Goal: Information Seeking & Learning: Learn about a topic

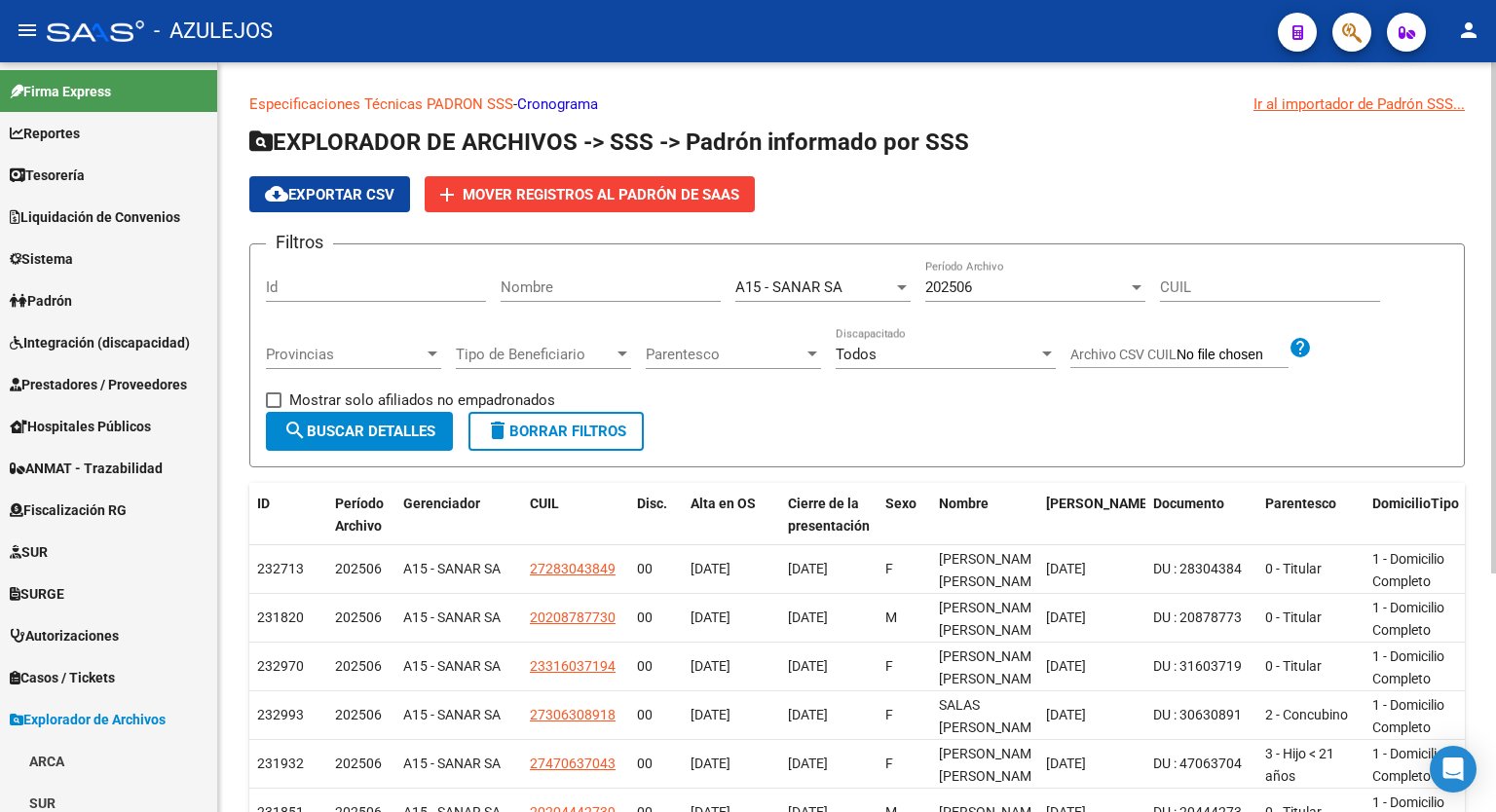
scroll to position [739, 0]
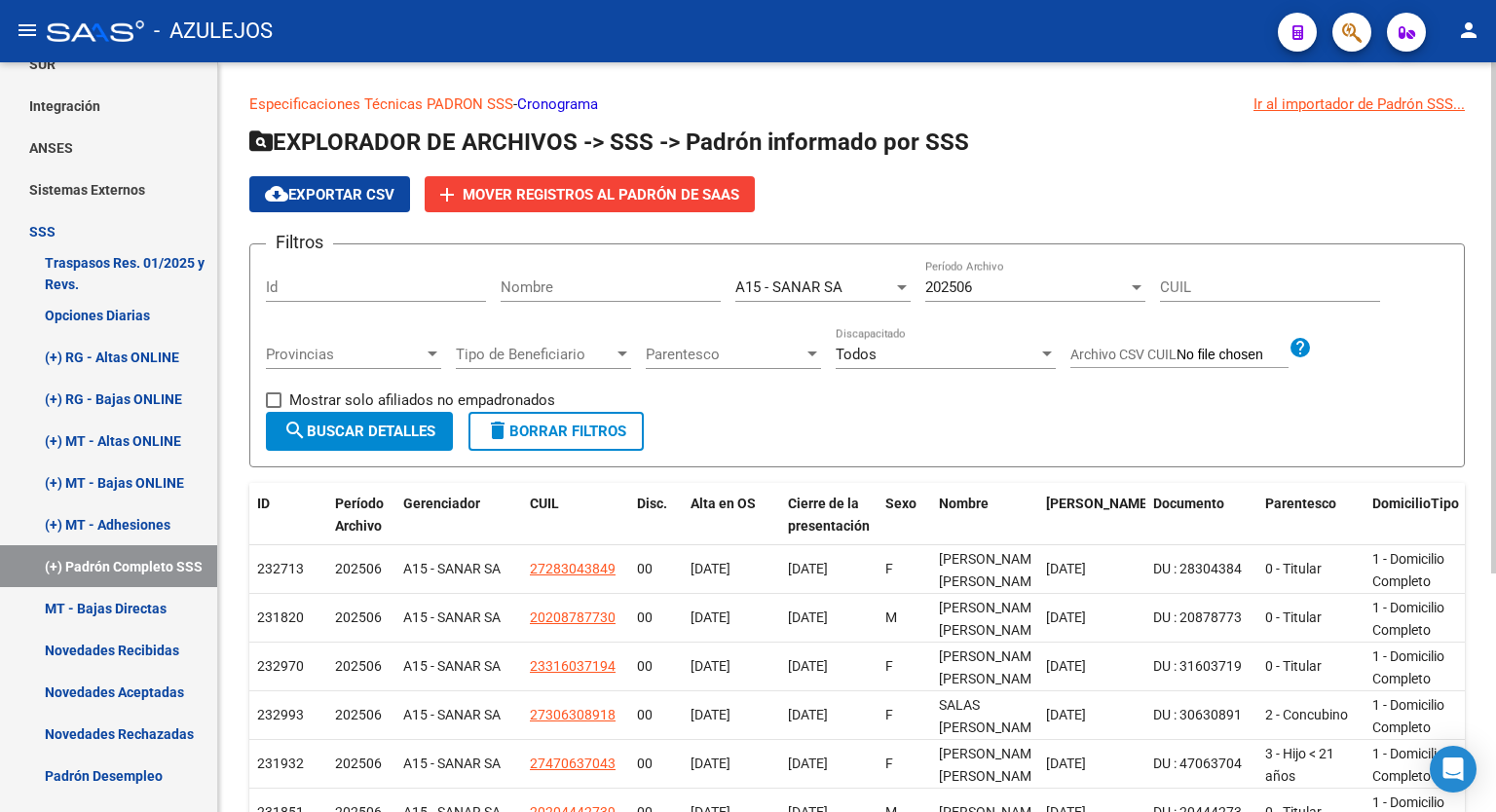
click at [1322, 107] on div "Ir al importador de Padrón SSS..." at bounding box center [1359, 104] width 211 height 21
click at [1103, 168] on app-list-header "EXPLORADOR DE ARCHIVOS -> SSS -> Padrón informado por SSS cloud_download Export…" at bounding box center [857, 297] width 1216 height 341
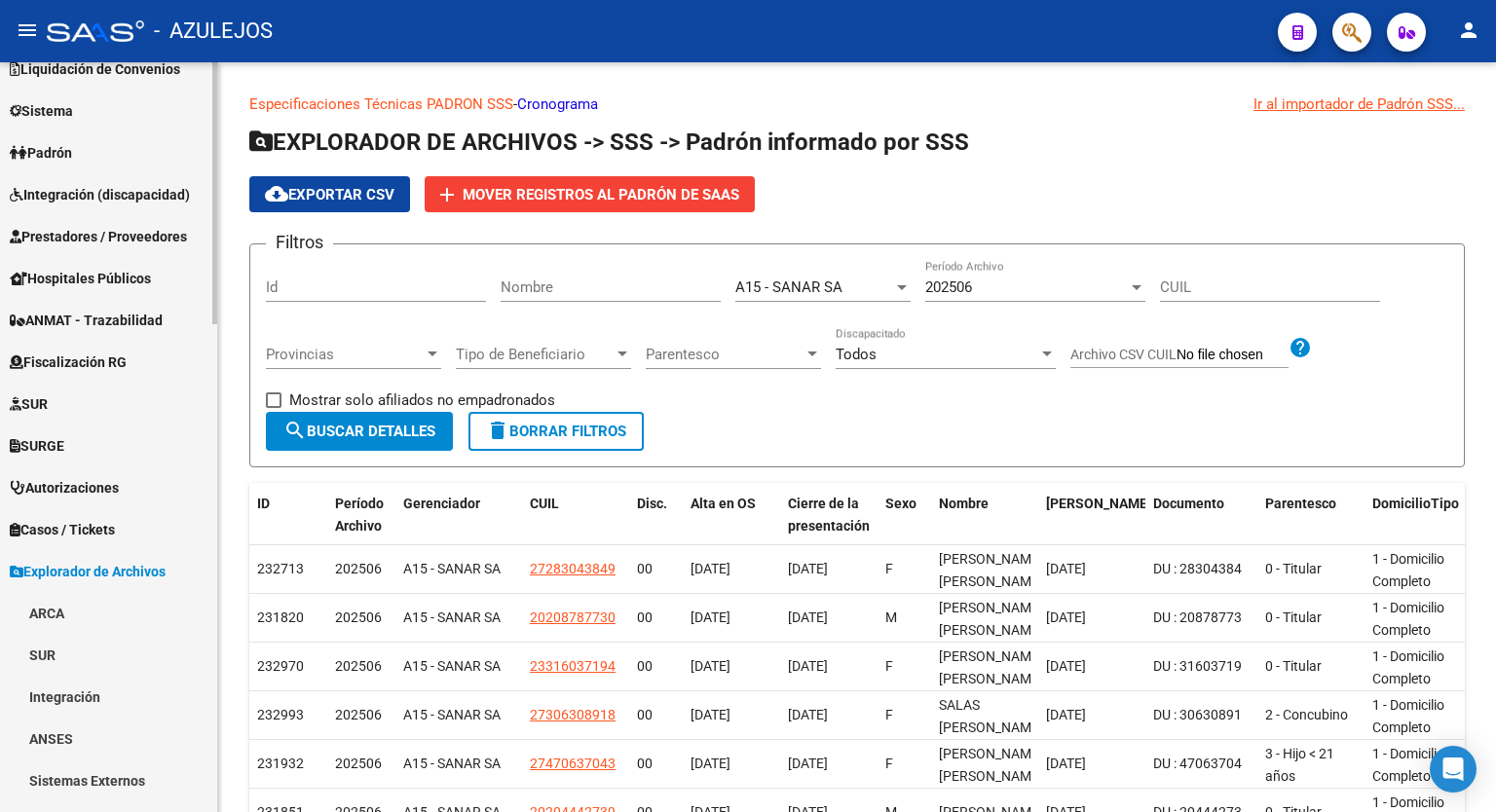
scroll to position [0, 0]
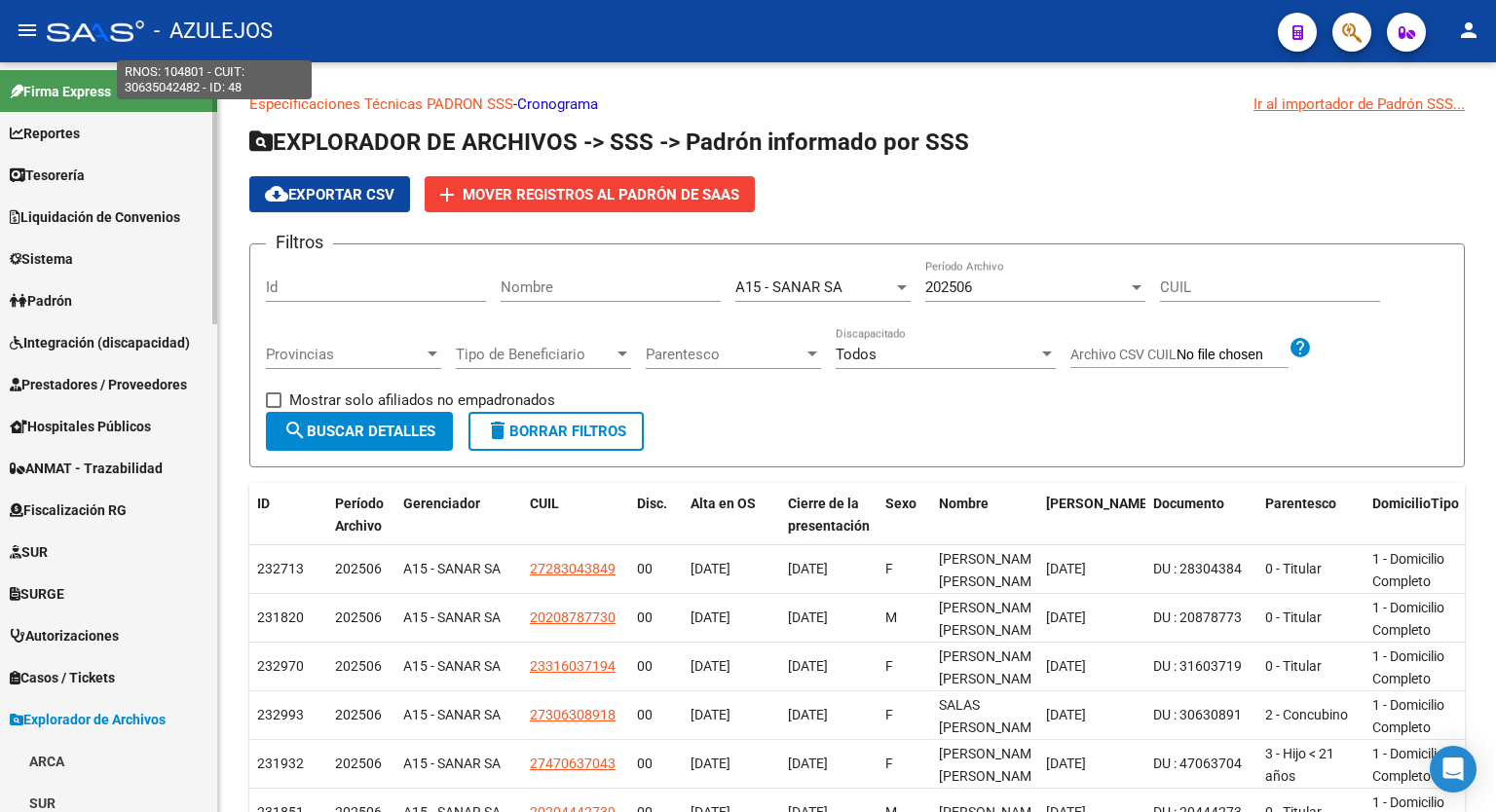
click at [210, 0] on html "menu - AZULEJOS person Firma Express Reportes Tablero de Control Ingresos Perci…" at bounding box center [748, 406] width 1496 height 812
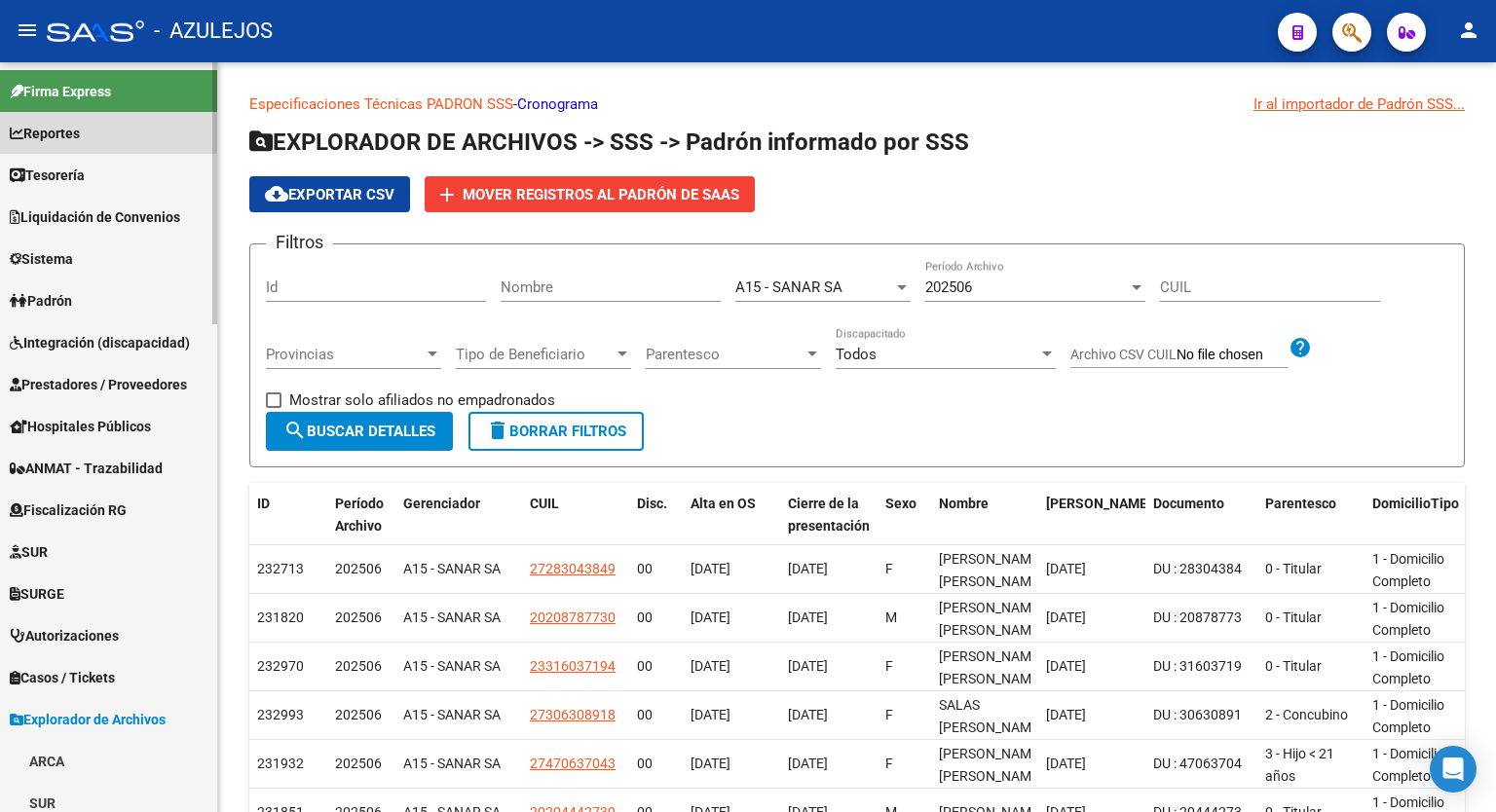
click at [129, 128] on link "Reportes" at bounding box center [108, 133] width 217 height 42
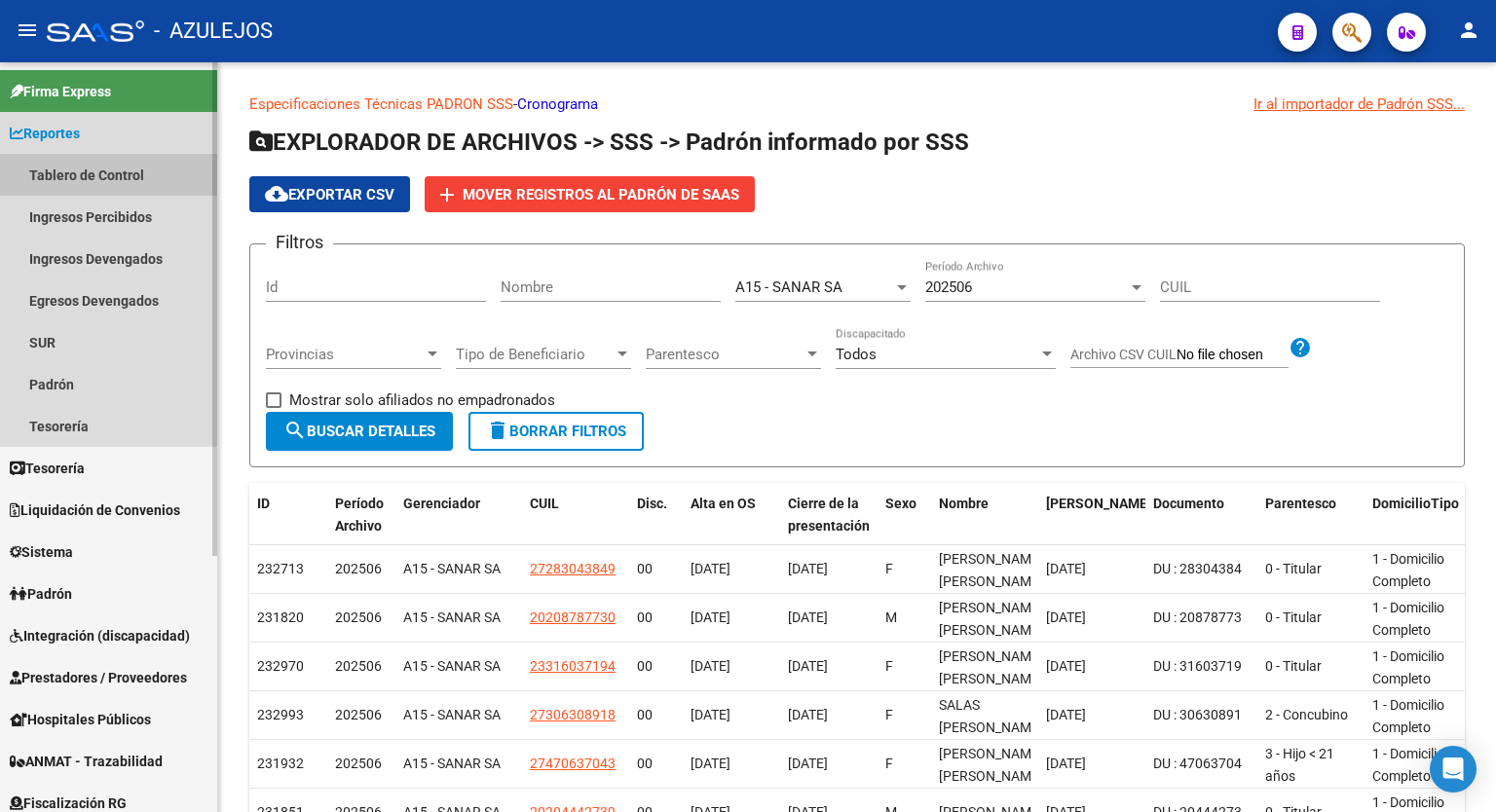
click at [108, 168] on link "Tablero de Control" at bounding box center [108, 175] width 217 height 42
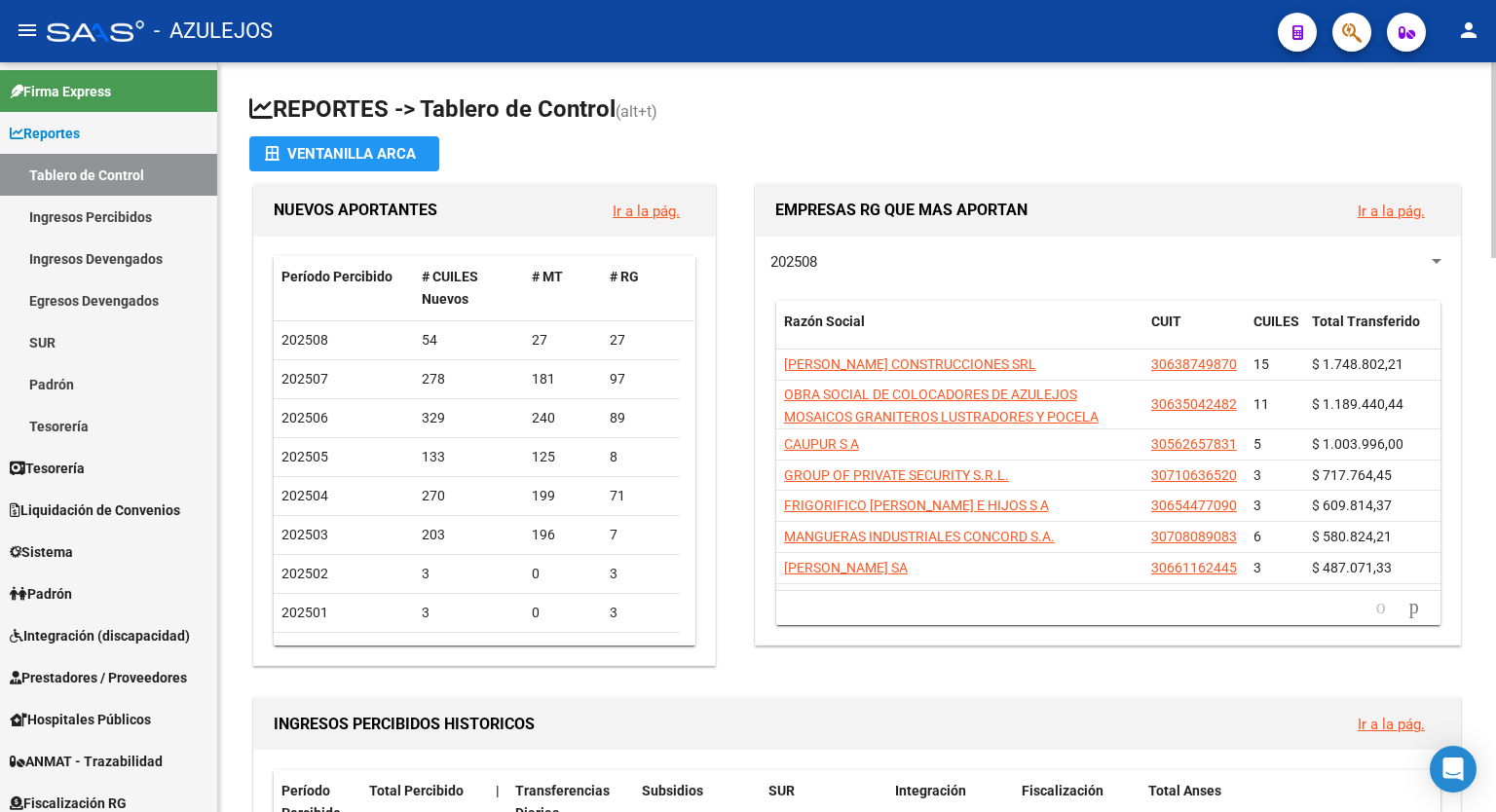
click at [1251, 105] on h1 "REPORTES -> Tablero de Control (alt+t)" at bounding box center [857, 111] width 1216 height 34
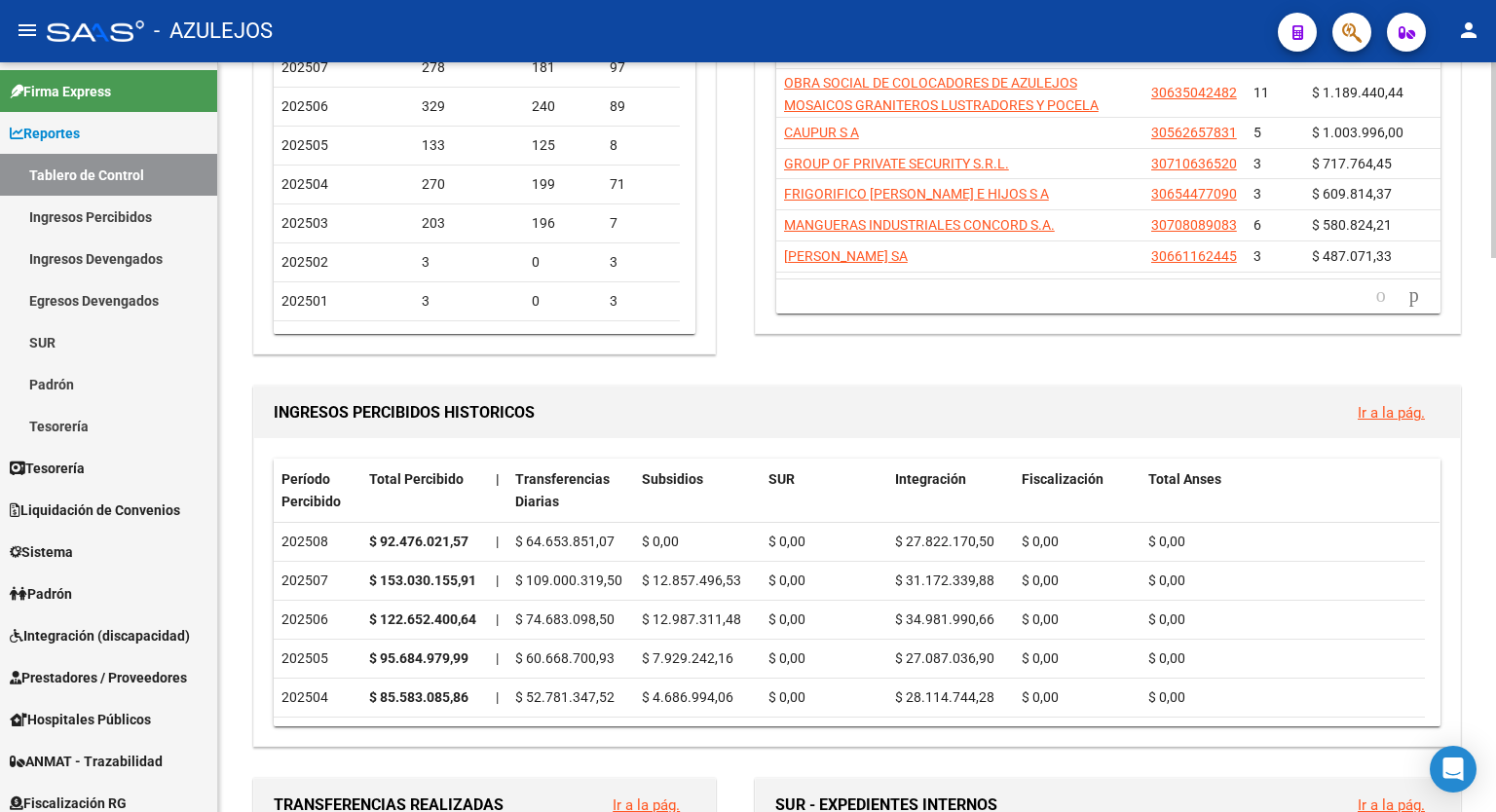
scroll to position [351, 0]
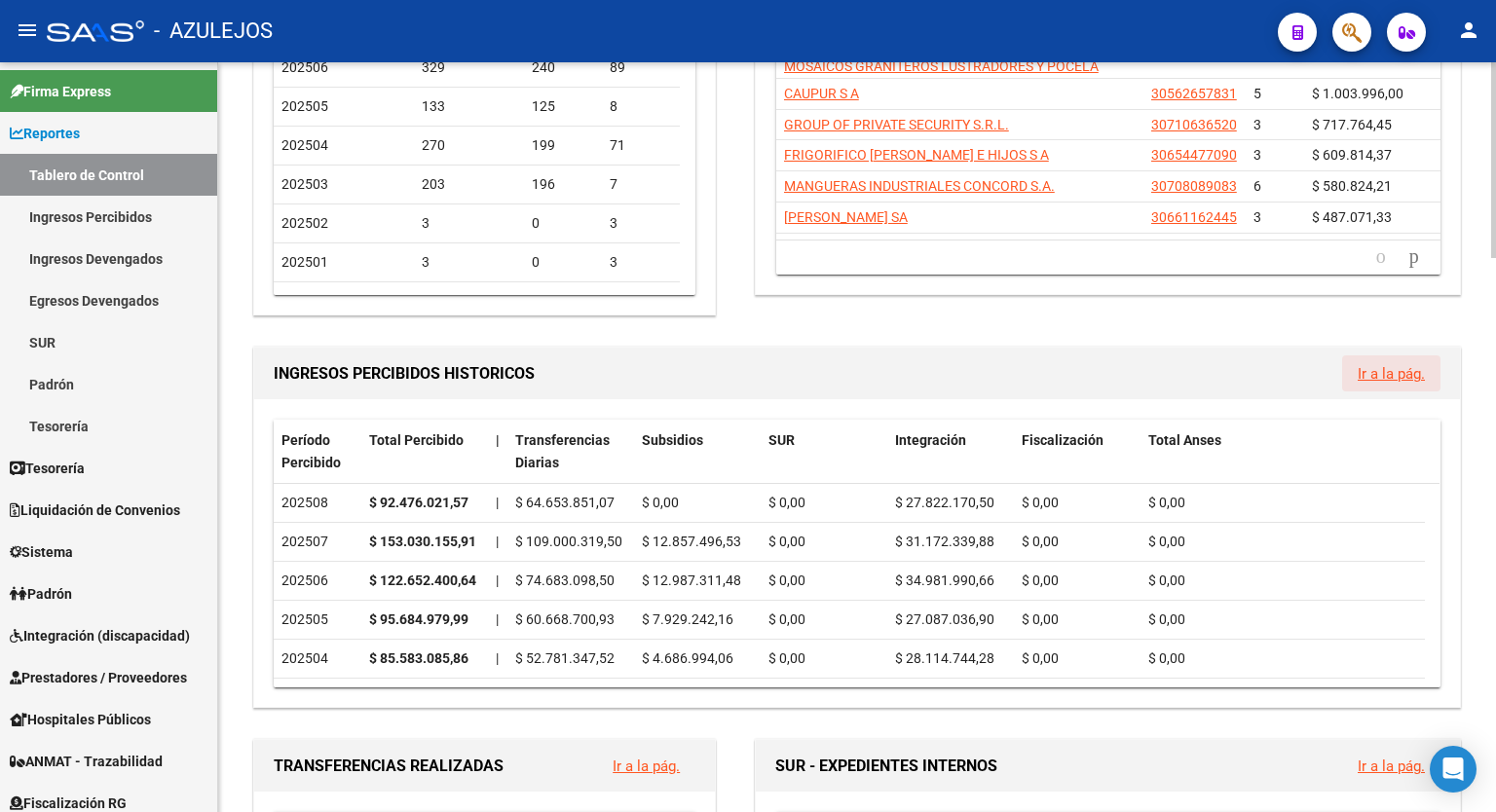
click at [1407, 375] on link "Ir a la pág." at bounding box center [1391, 374] width 67 height 18
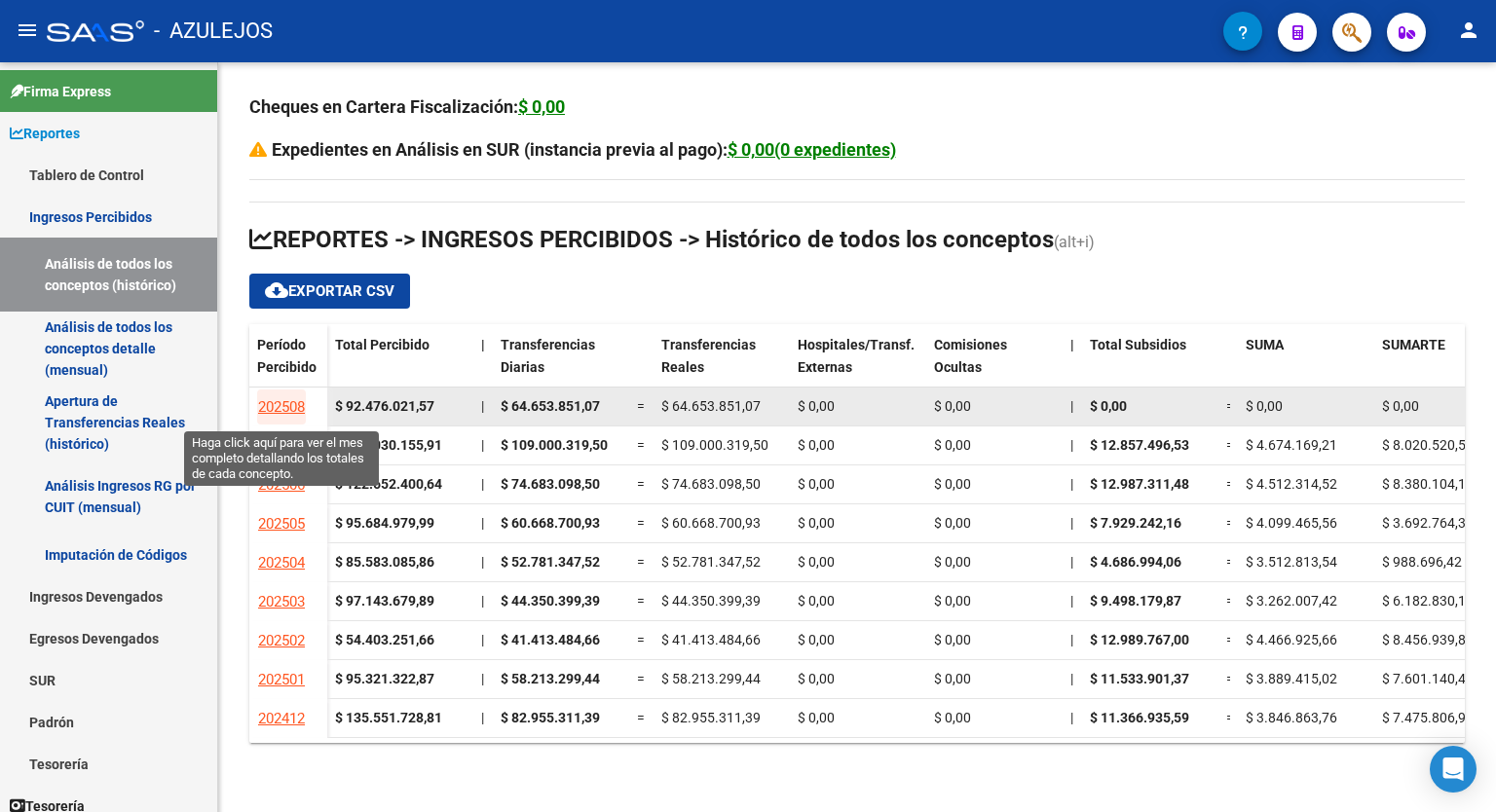
click at [292, 402] on span "202508" at bounding box center [281, 407] width 47 height 18
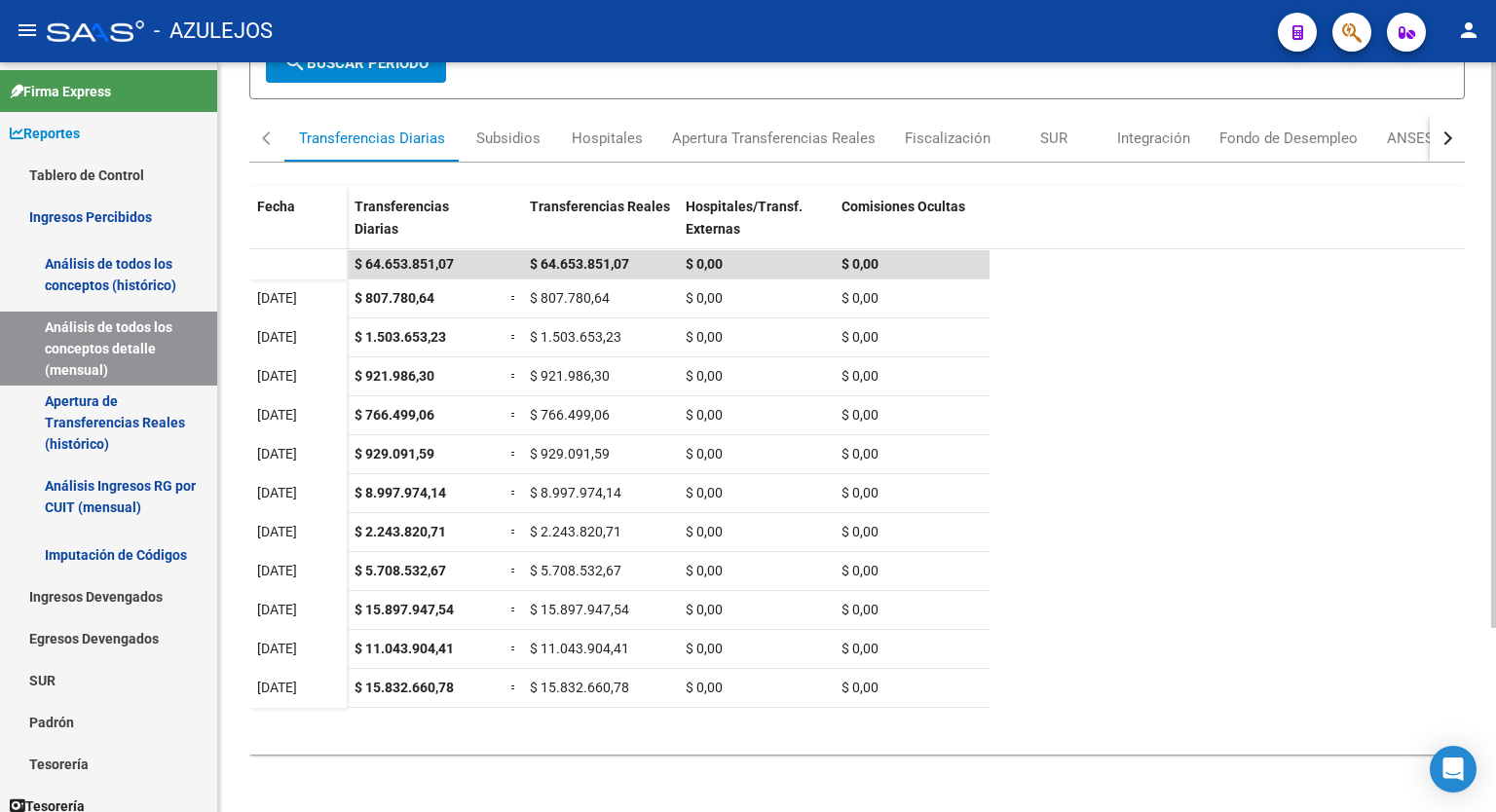
scroll to position [245, 0]
click at [1495, 556] on div at bounding box center [1493, 528] width 5 height 566
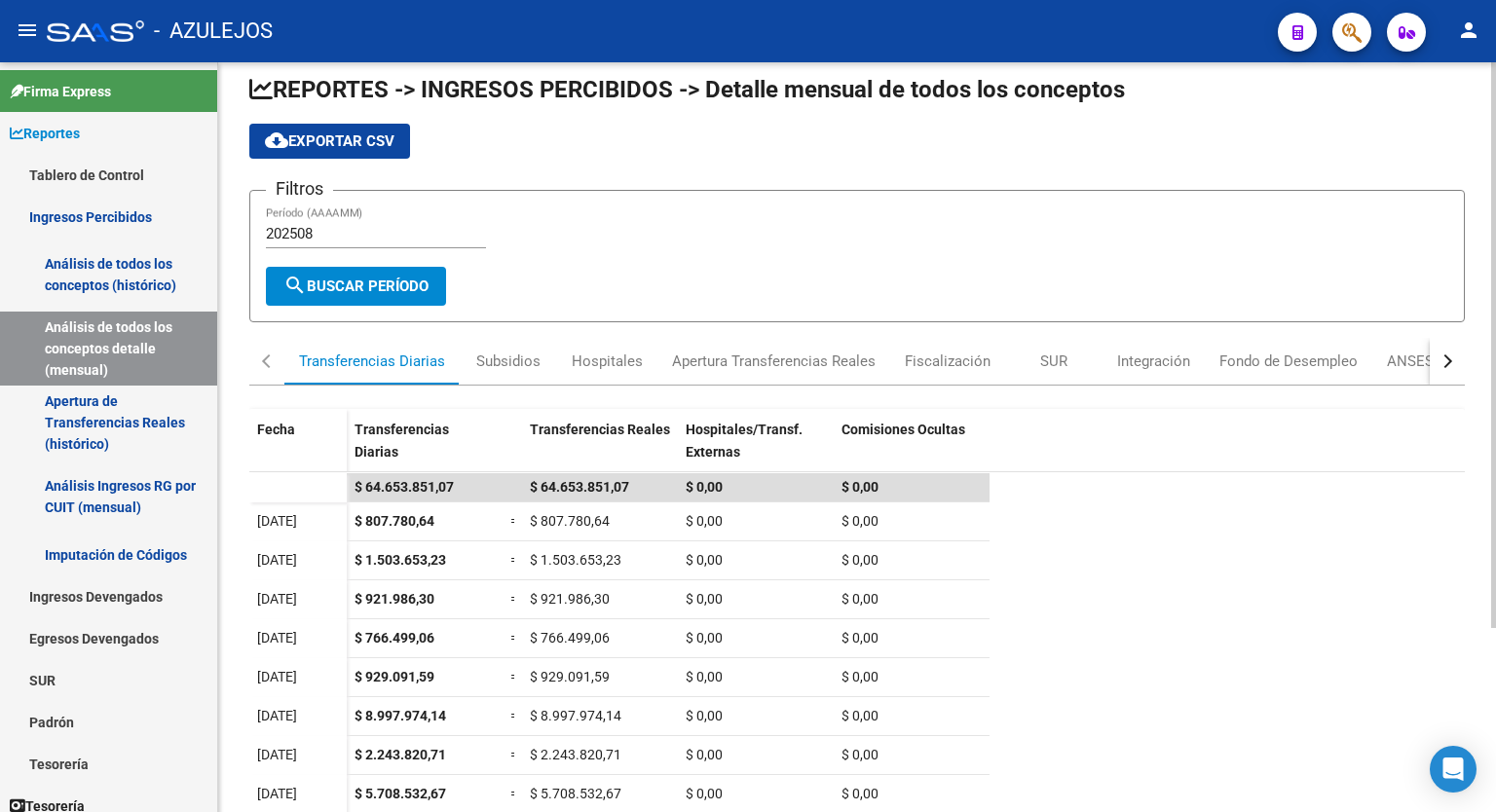
scroll to position [0, 0]
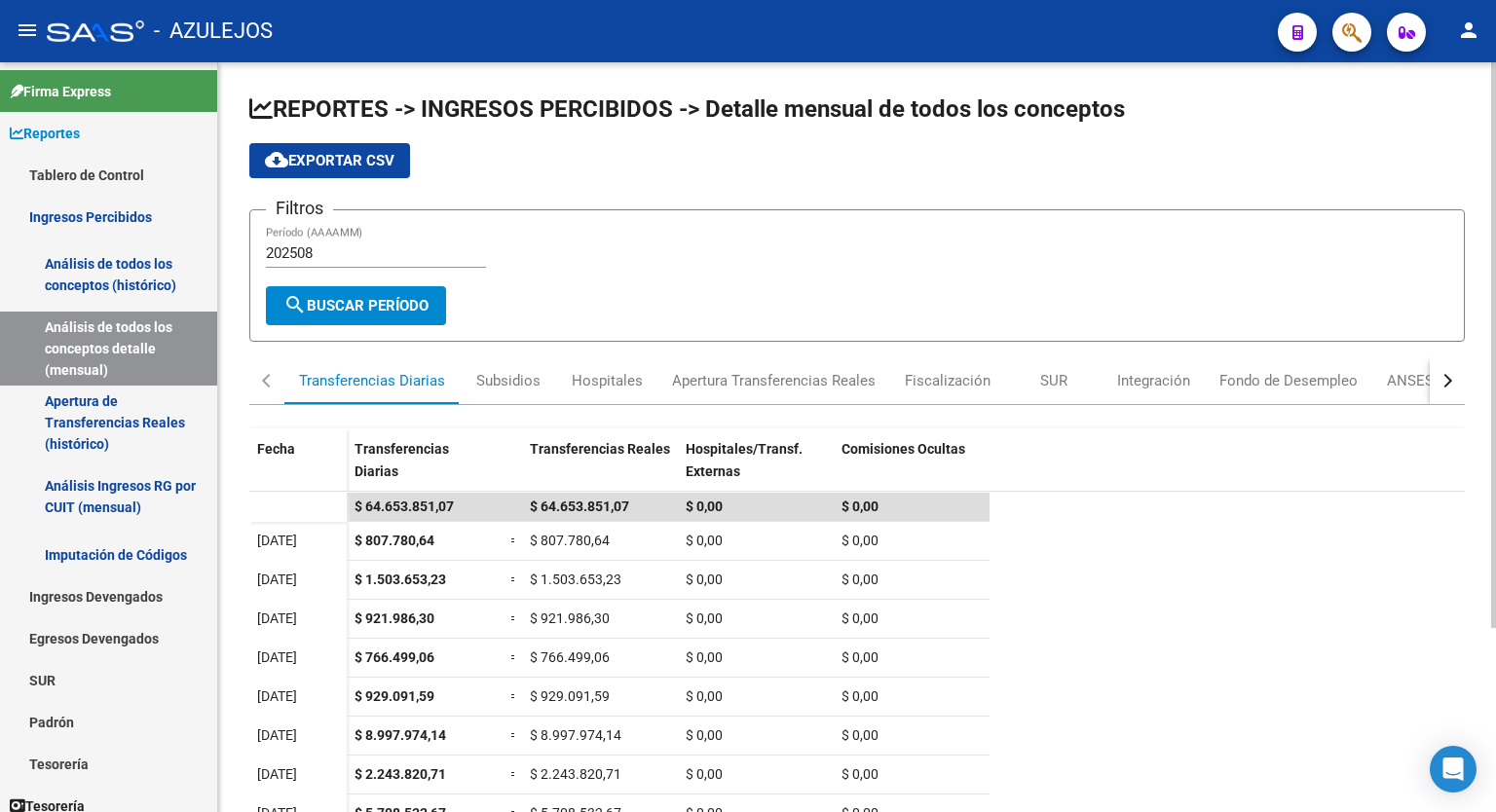
click at [1478, 246] on div "REPORTES -> INGRESOS PERCIBIDOS -> Detalle mensual de todos los conceptos cloud…" at bounding box center [859, 561] width 1283 height 998
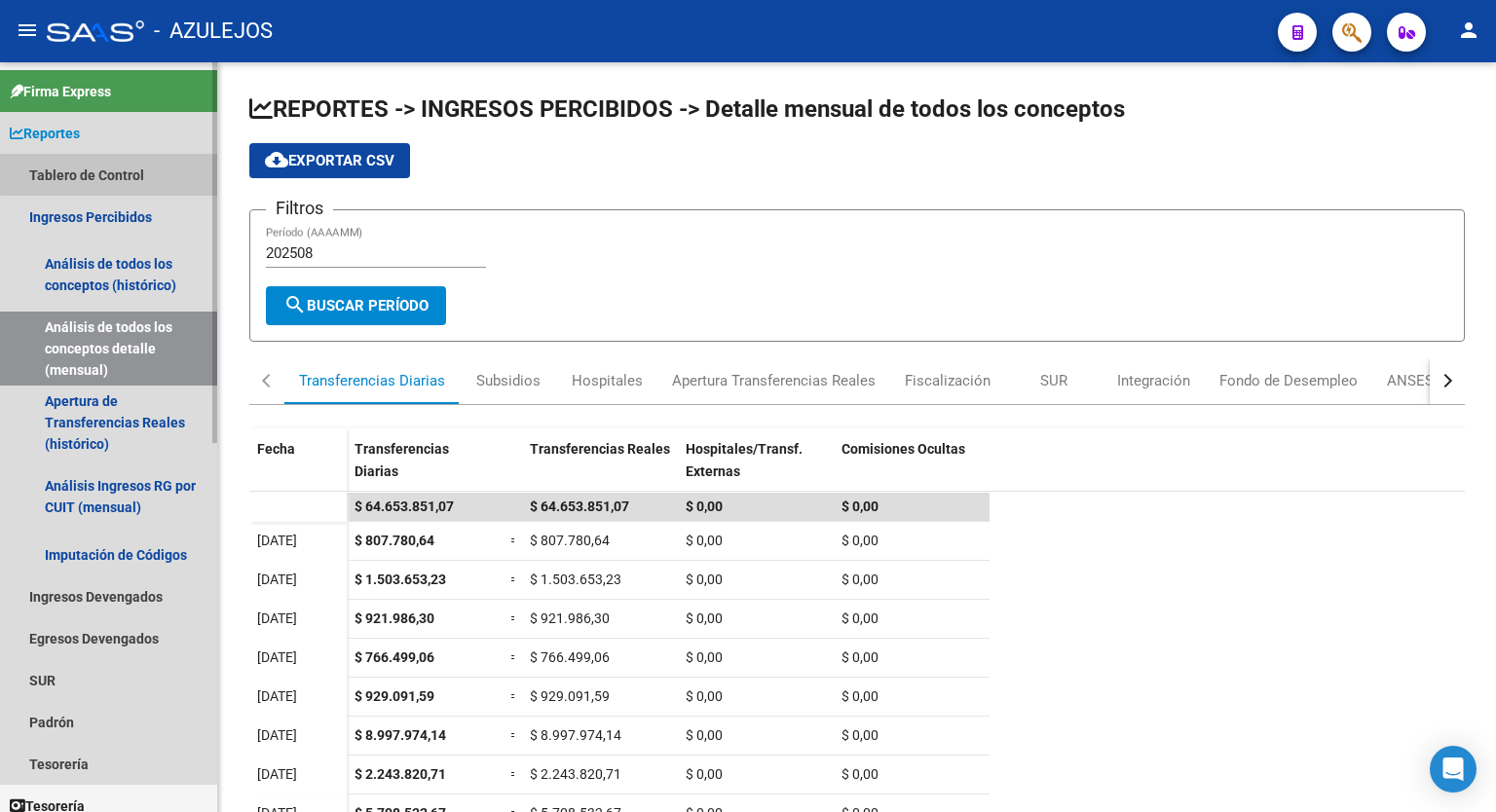
click at [118, 172] on link "Tablero de Control" at bounding box center [108, 175] width 217 height 42
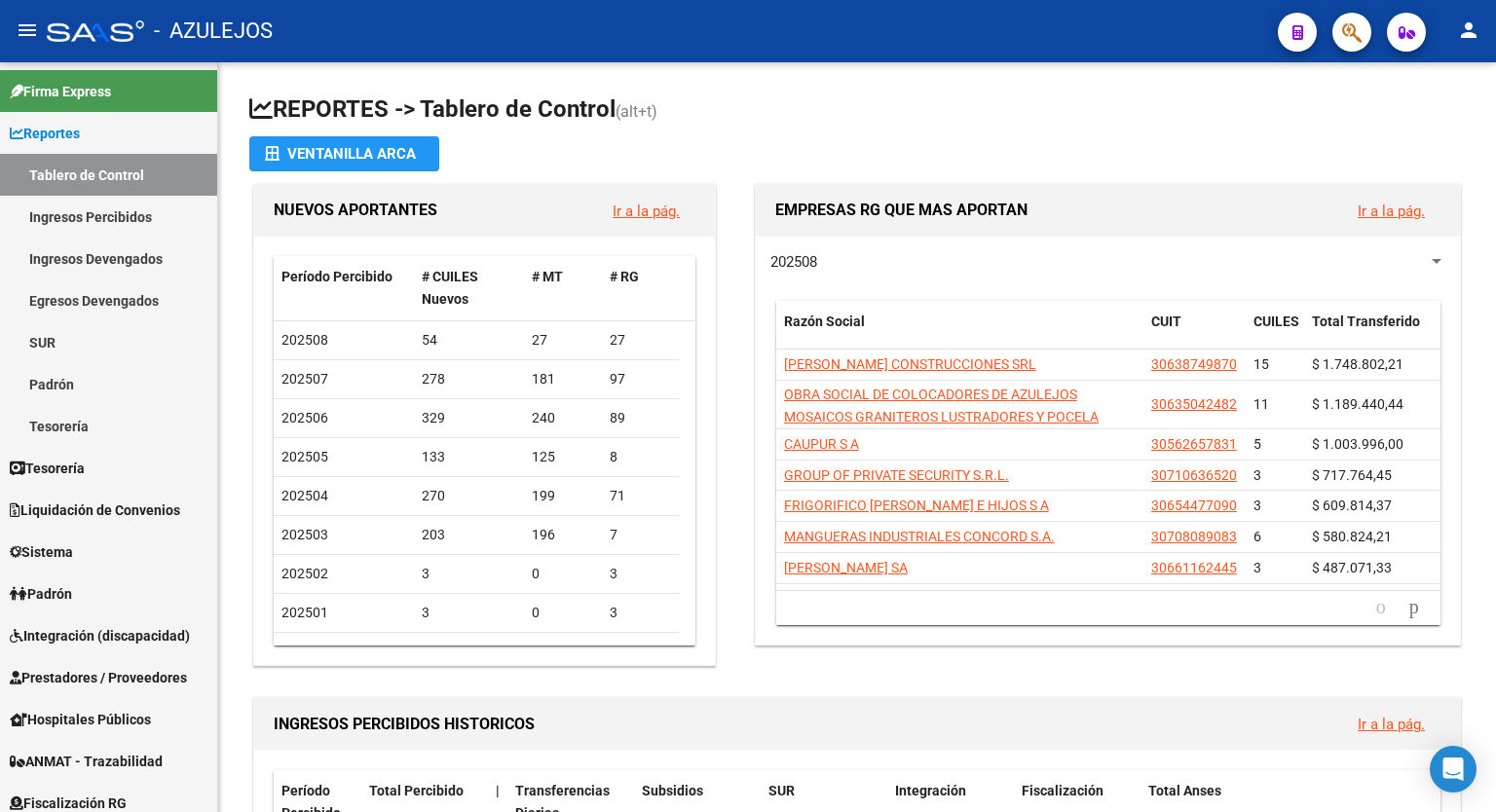
click at [1324, 137] on app-file-import-inline "Ventanilla ARCA" at bounding box center [857, 153] width 1216 height 35
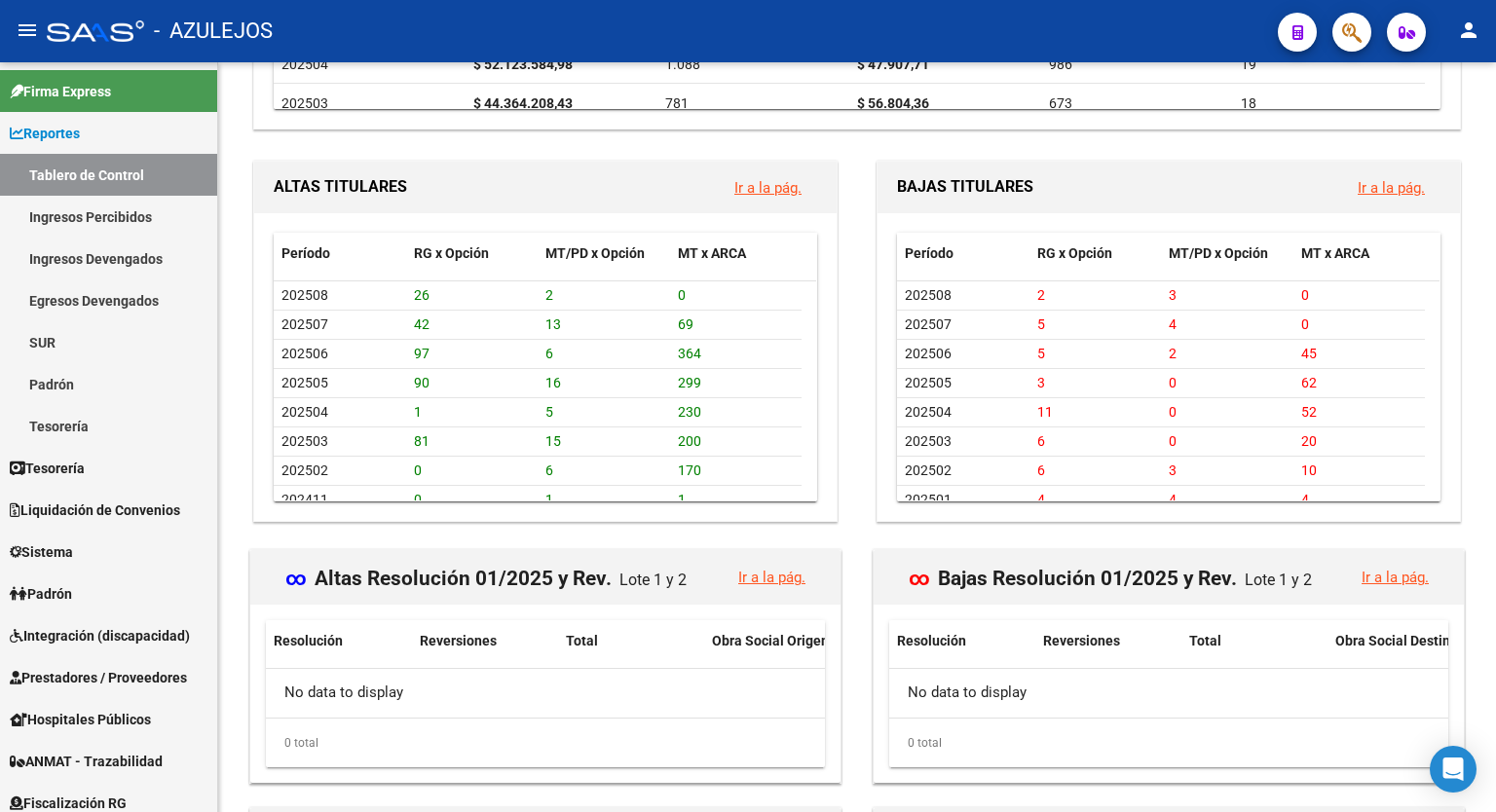
scroll to position [1792, 0]
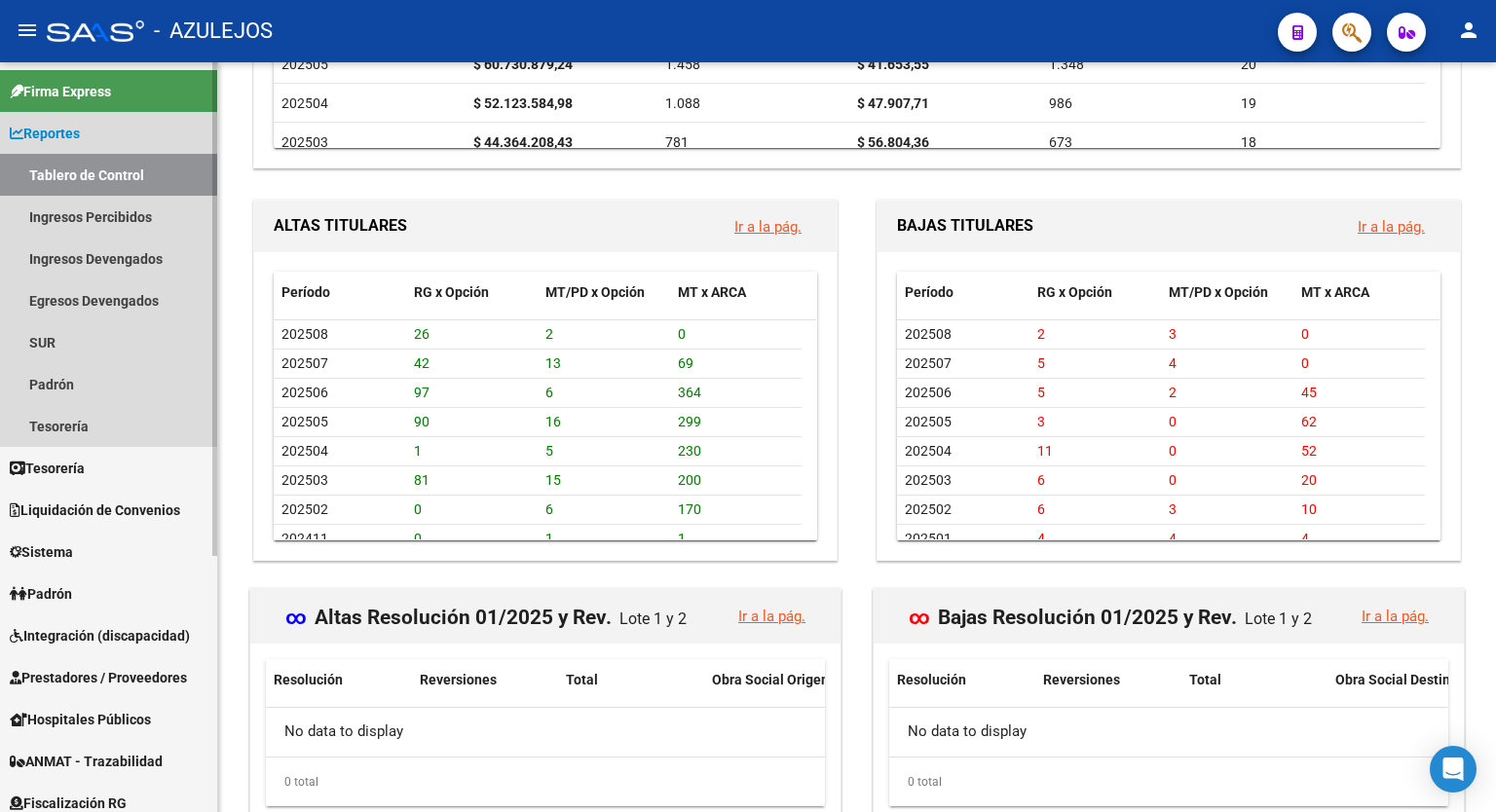
click at [77, 136] on span "Reportes" at bounding box center [45, 133] width 70 height 21
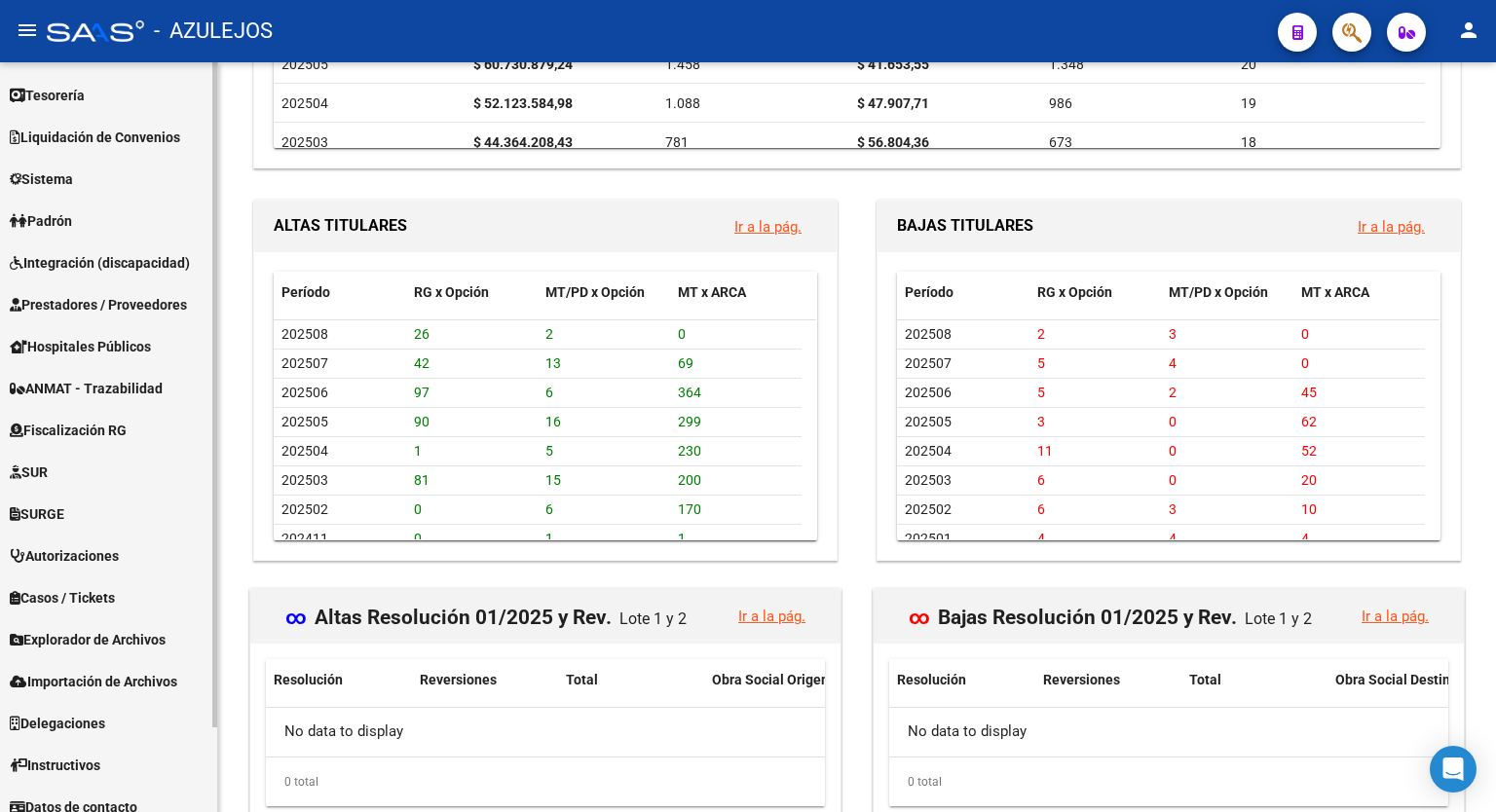
scroll to position [95, 0]
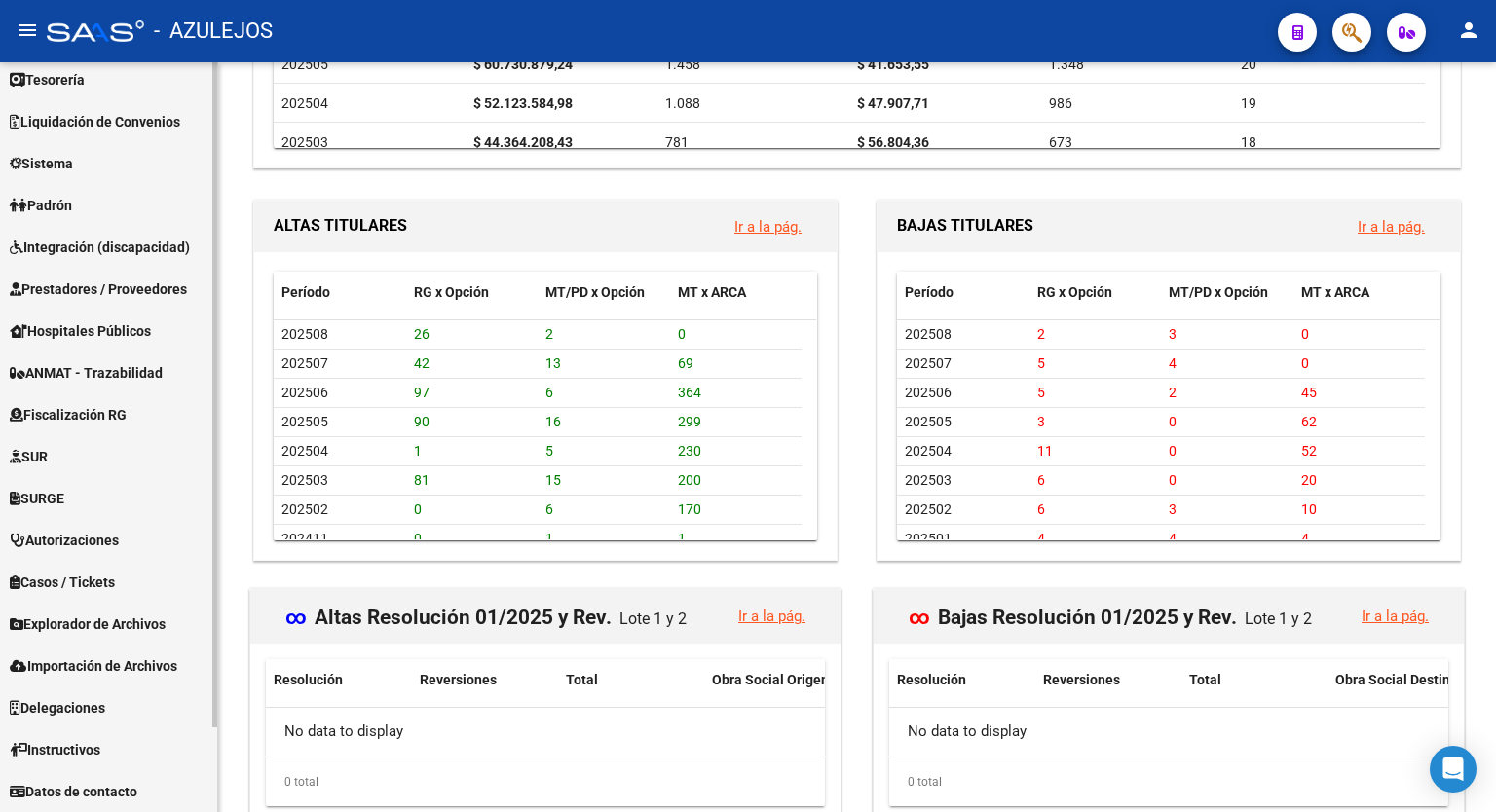
click at [206, 635] on div "Firma Express Reportes Tablero de Control Ingresos Percibidos Análisis de todos…" at bounding box center [111, 390] width 222 height 846
click at [125, 630] on span "Explorador de Archivos" at bounding box center [88, 624] width 156 height 21
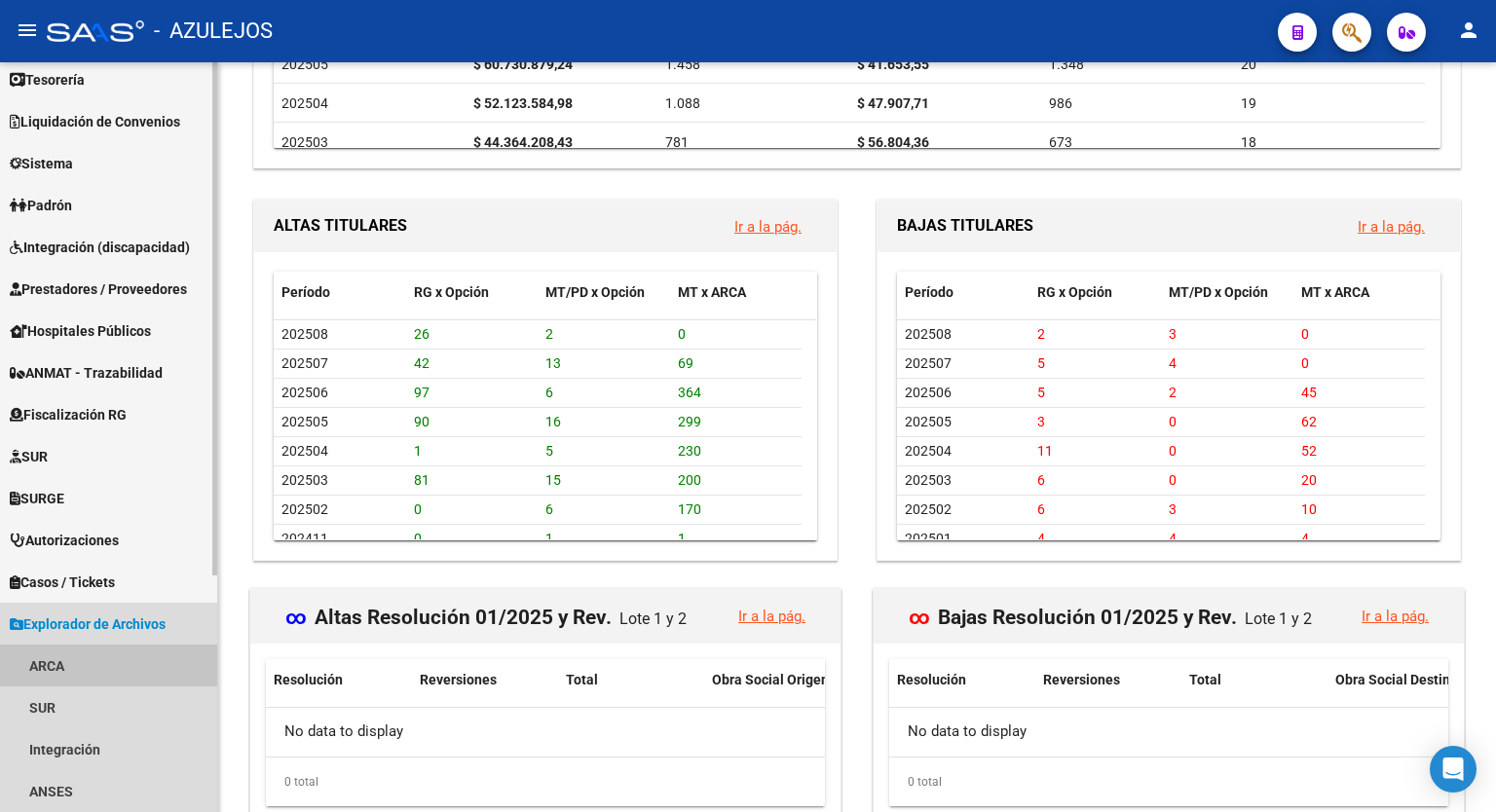
click at [70, 655] on link "ARCA" at bounding box center [108, 666] width 217 height 42
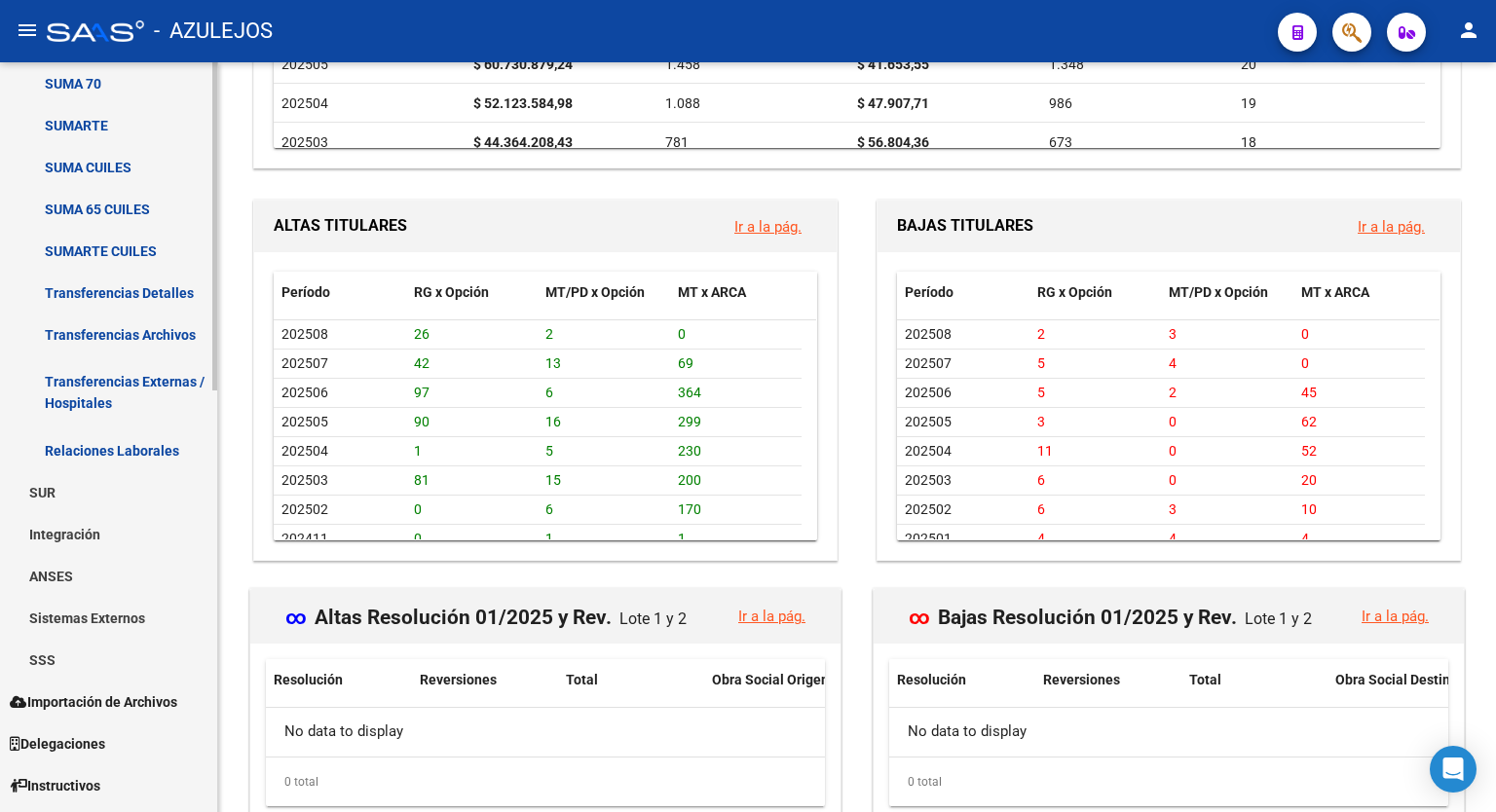
scroll to position [953, 0]
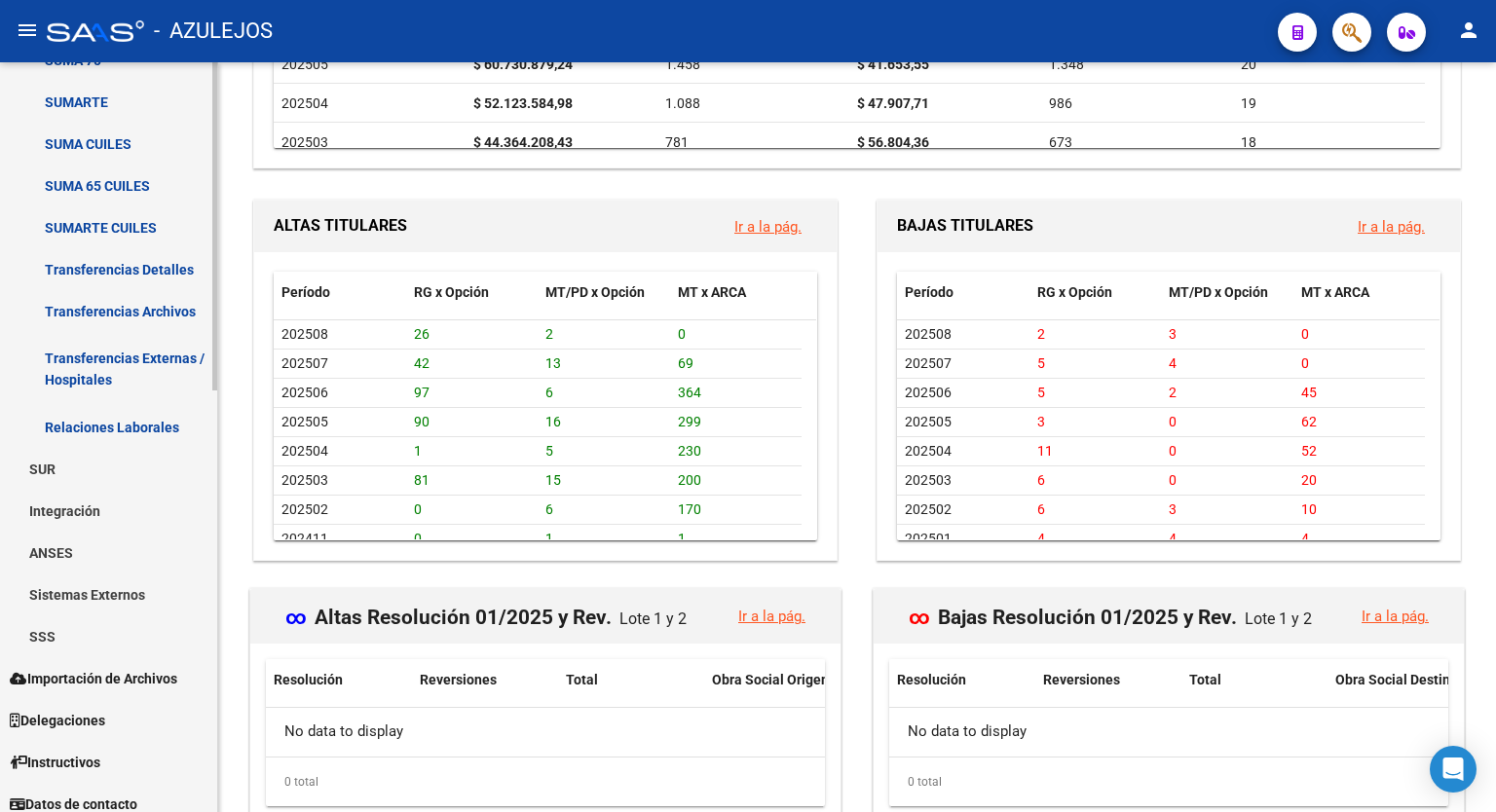
click at [235, 793] on mat-sidenav-container "Firma Express Reportes Tablero de Control Ingresos Percibidos Análisis de todos…" at bounding box center [748, 437] width 1496 height 750
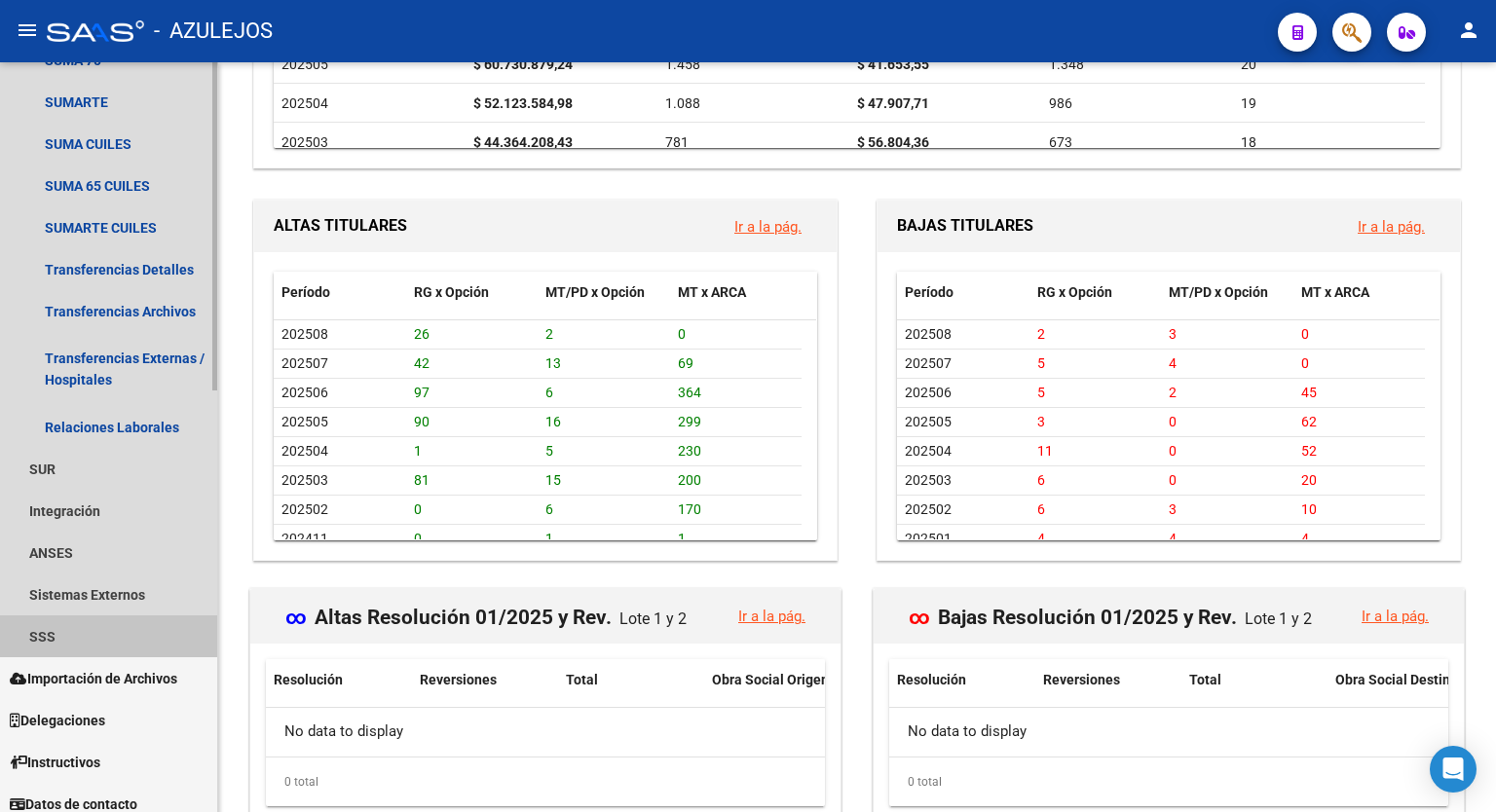
click at [67, 637] on link "SSS" at bounding box center [108, 637] width 217 height 42
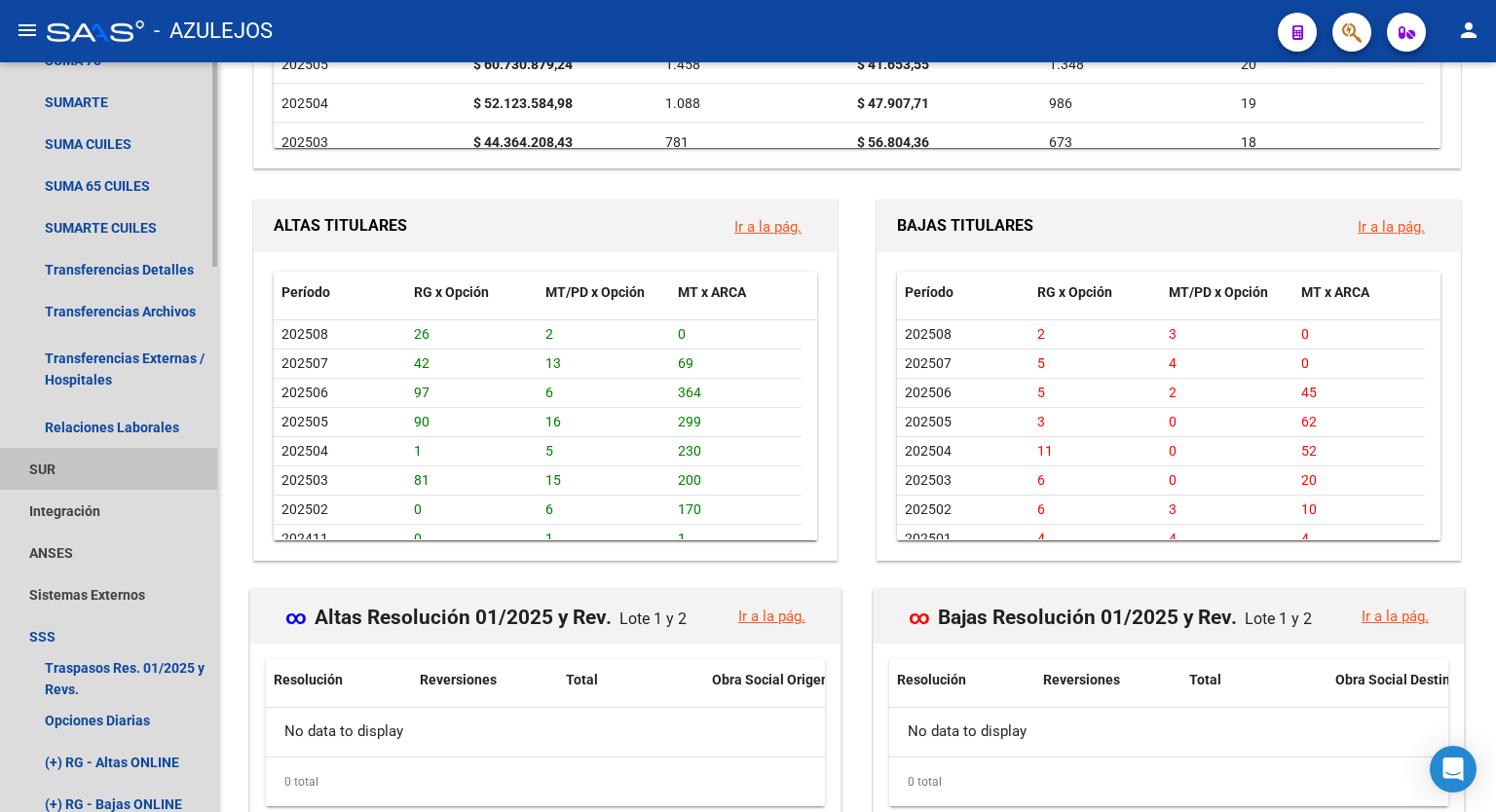
click at [210, 453] on link "SUR" at bounding box center [108, 469] width 217 height 42
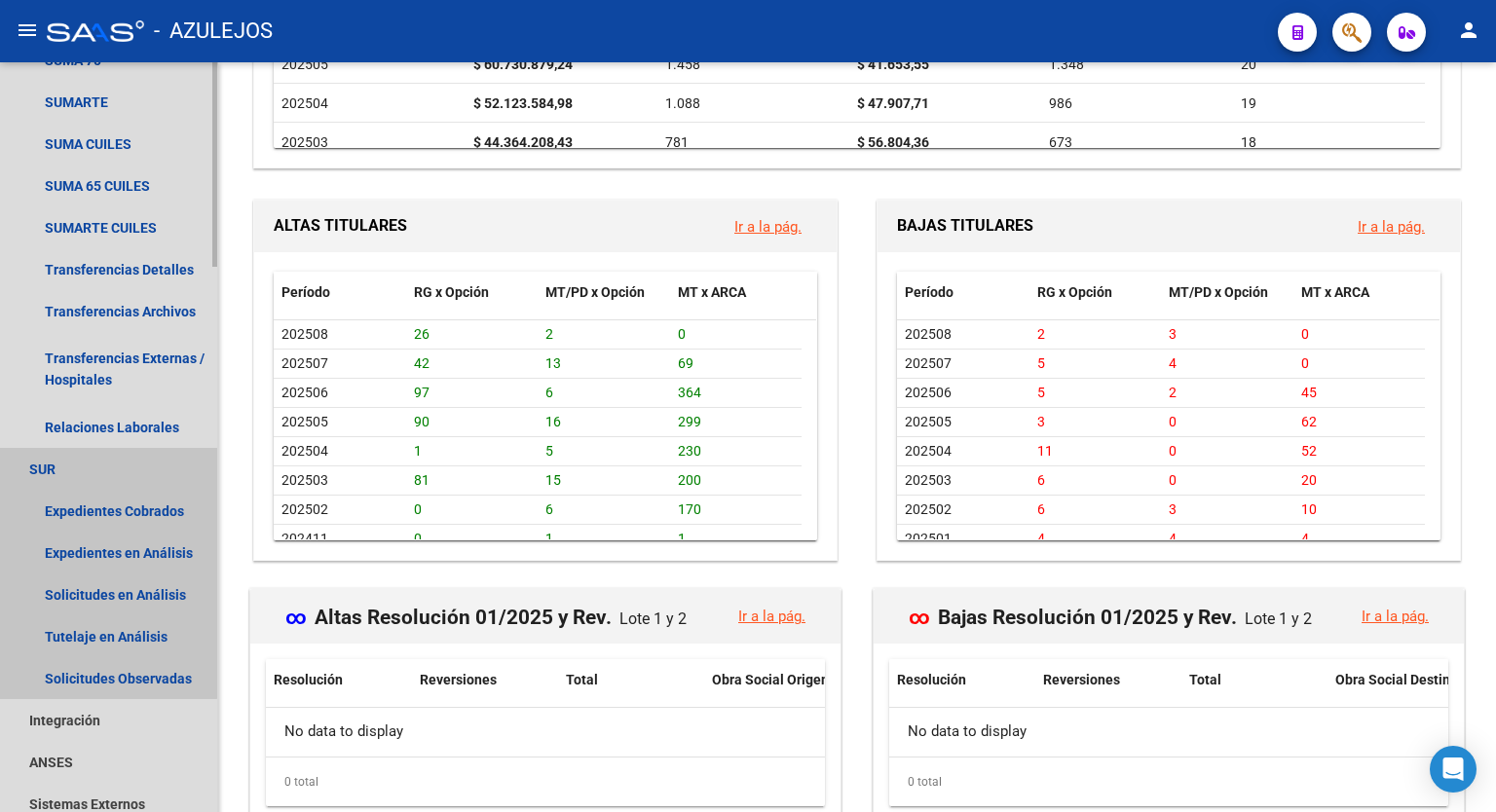
click at [79, 474] on link "SUR" at bounding box center [108, 469] width 217 height 42
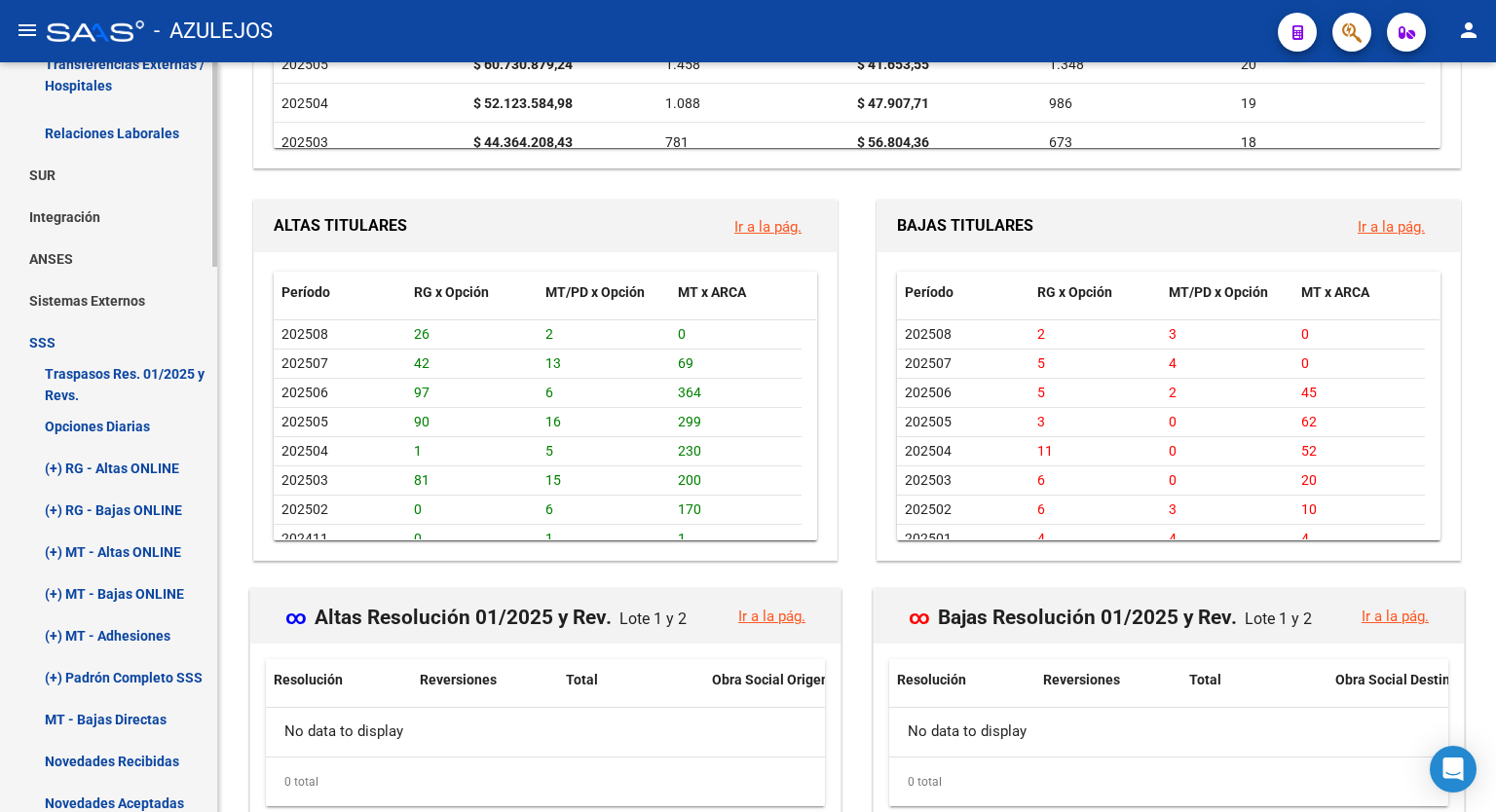
scroll to position [1287, 0]
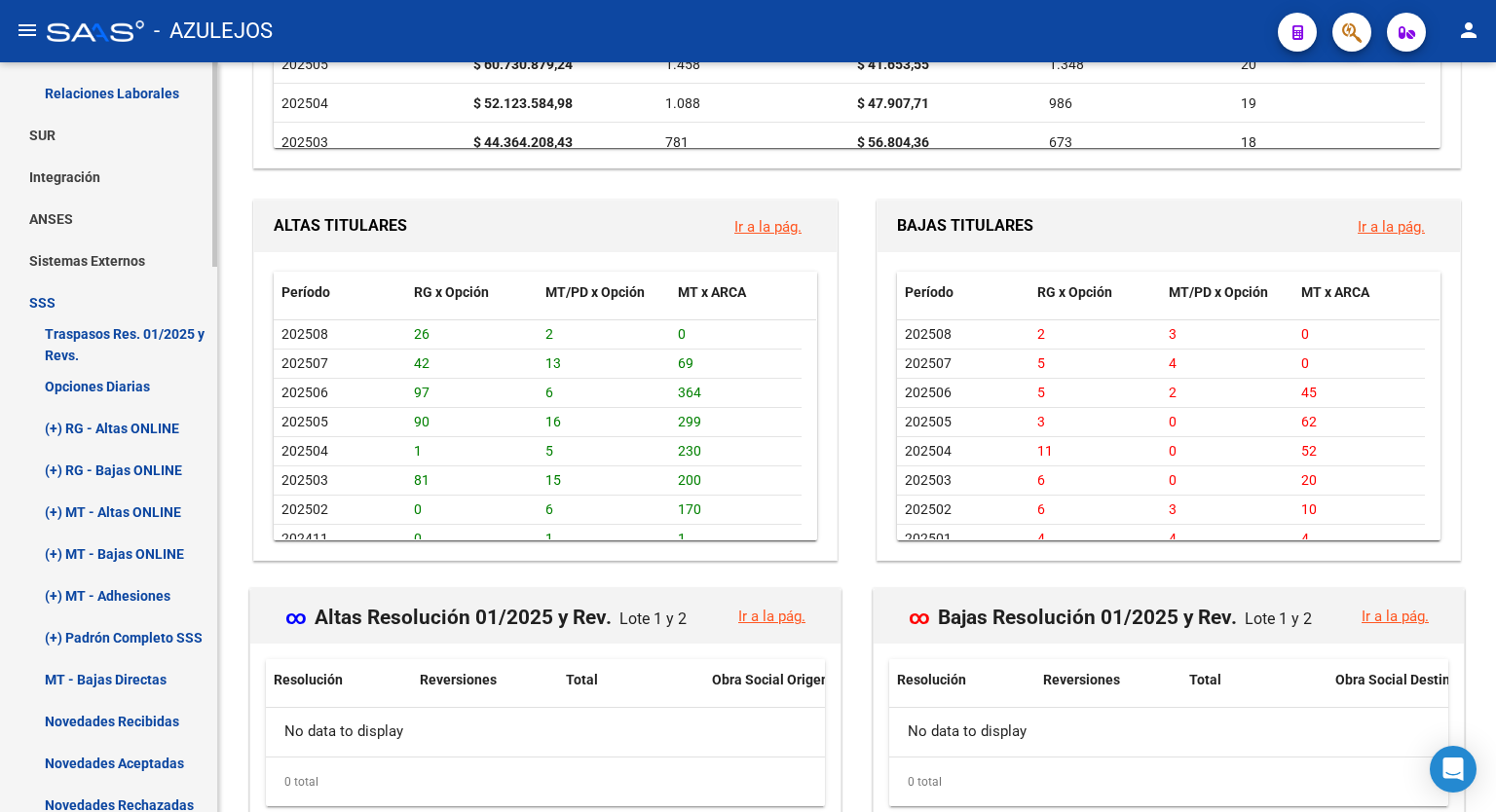
click at [215, 591] on div at bounding box center [214, 515] width 5 height 205
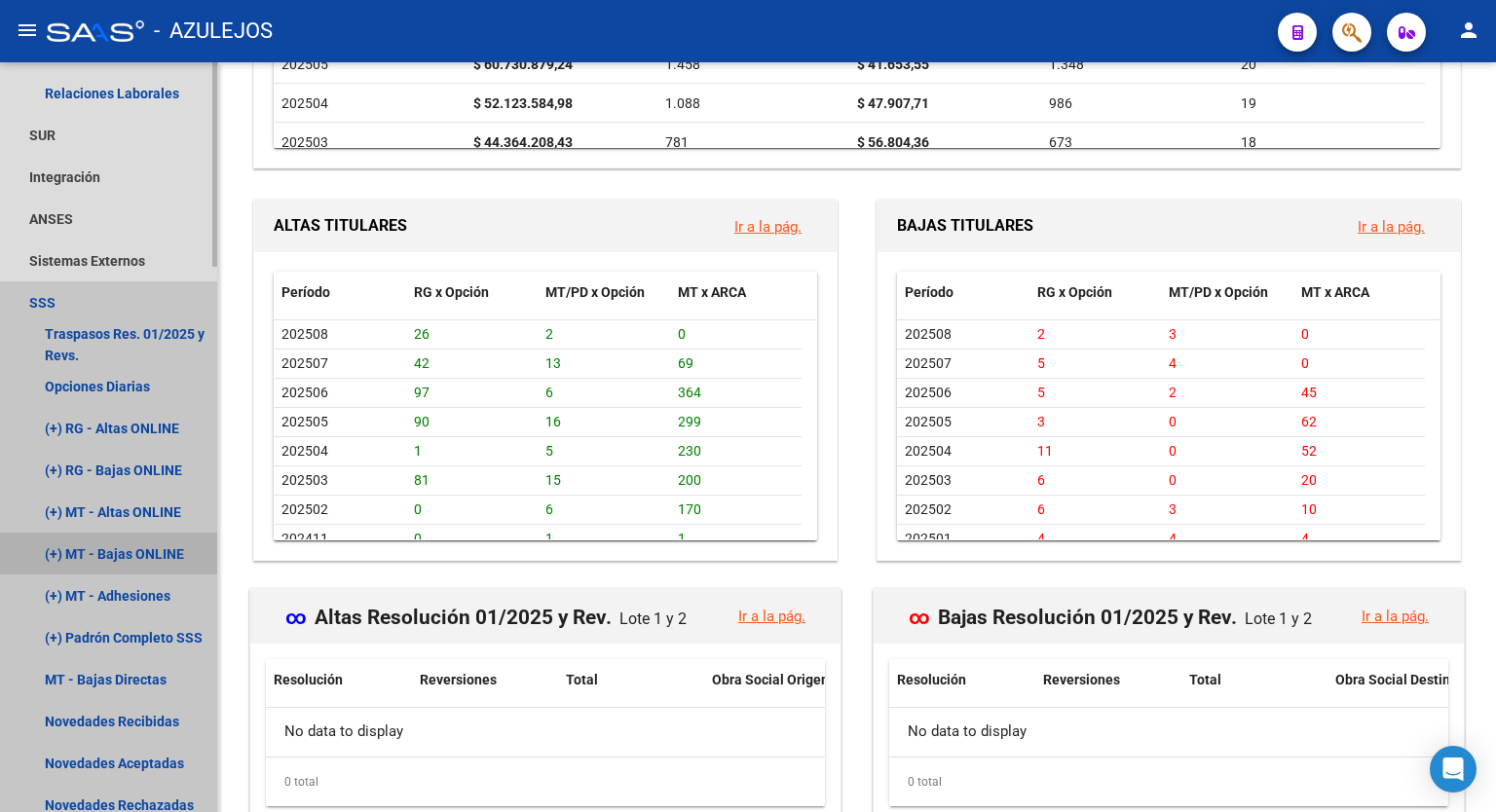
click at [140, 558] on link "(+) MT - Bajas ONLINE" at bounding box center [108, 554] width 217 height 42
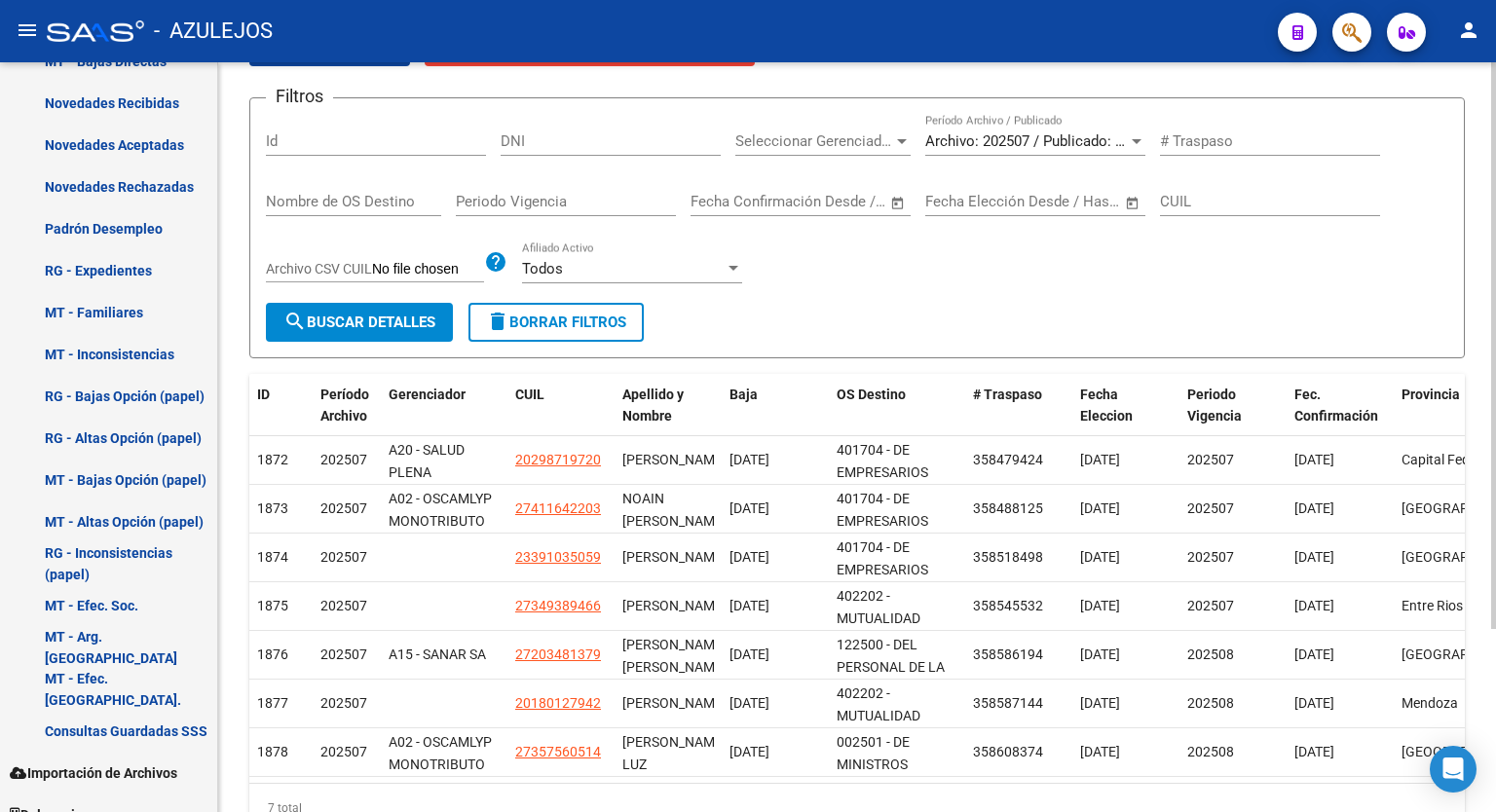
scroll to position [106, 0]
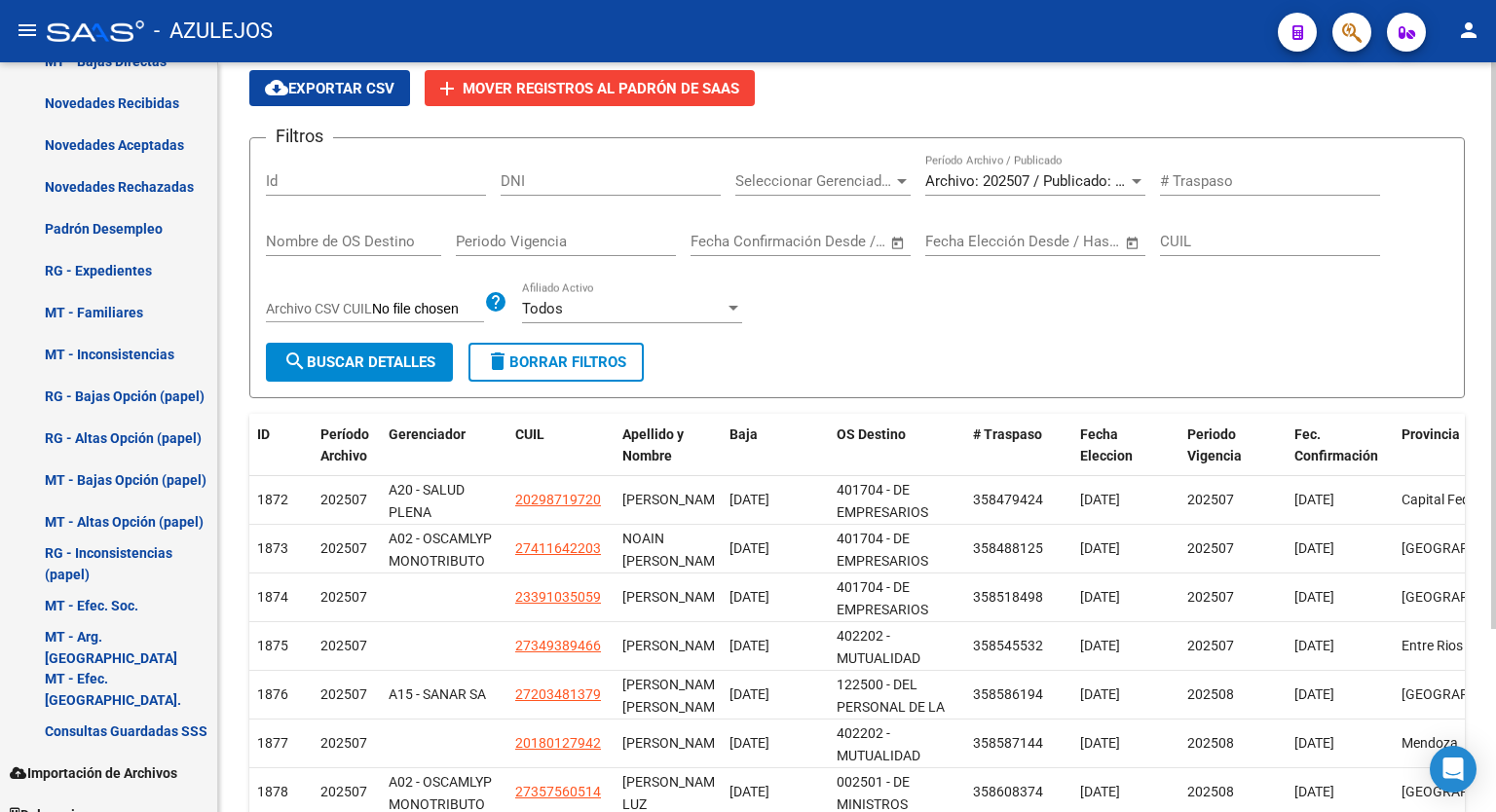
click at [1493, 309] on div at bounding box center [1493, 430] width 5 height 567
click at [1140, 186] on div at bounding box center [1137, 181] width 18 height 16
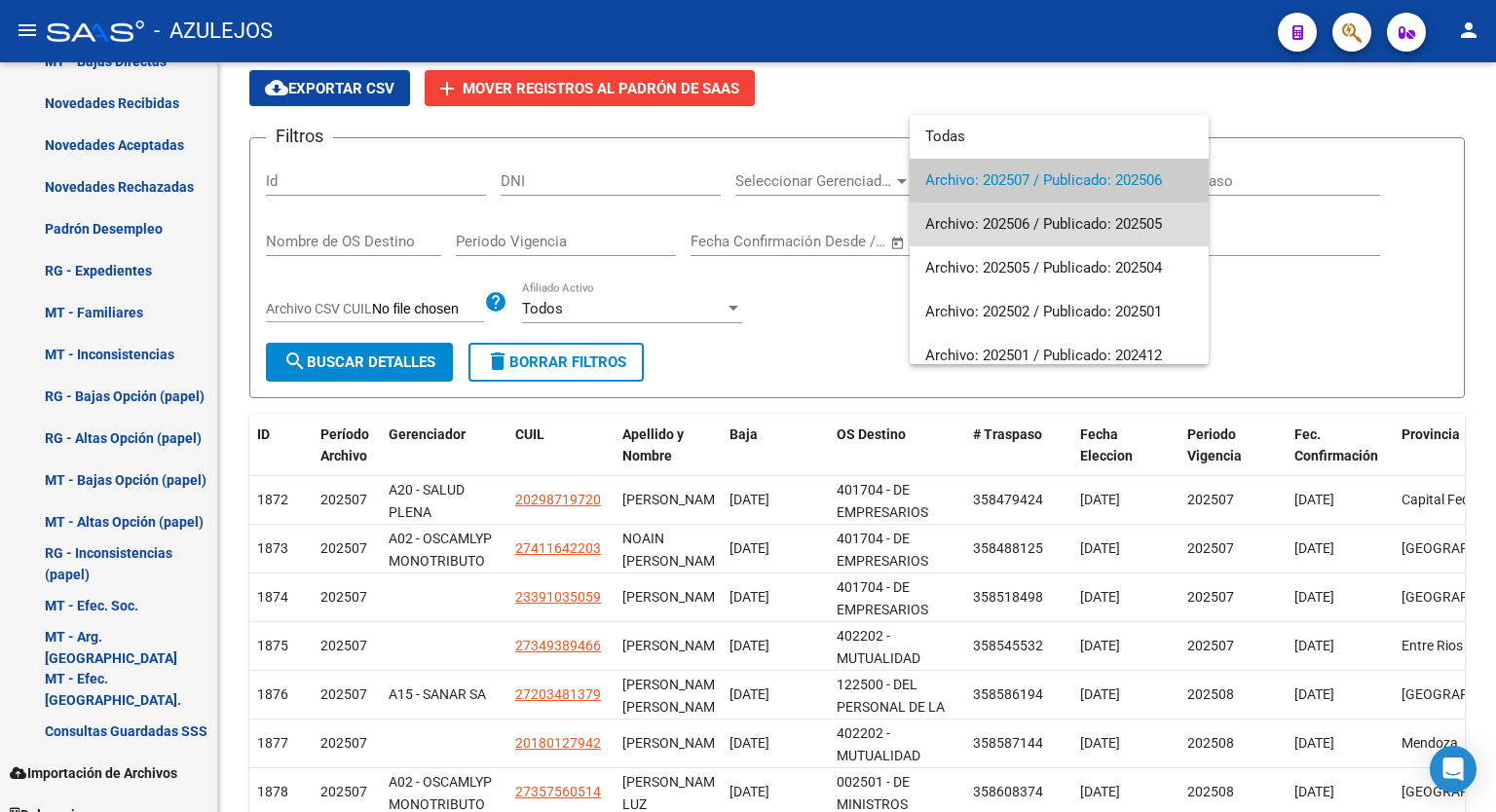
click at [1096, 229] on span "Archivo: 202506 / Publicado: 202505" at bounding box center [1059, 225] width 268 height 44
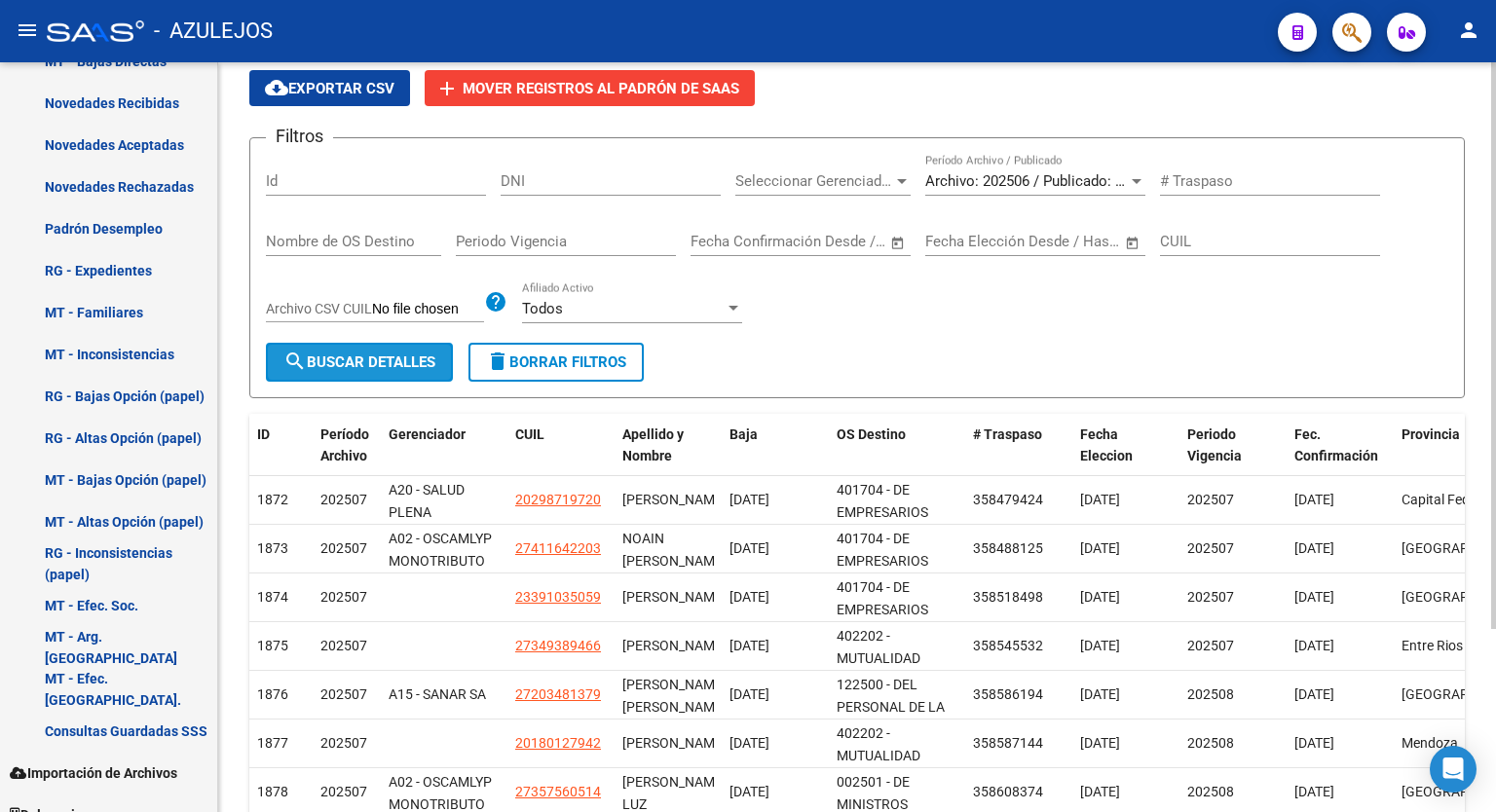
click at [384, 359] on span "search Buscar Detalles" at bounding box center [359, 363] width 152 height 18
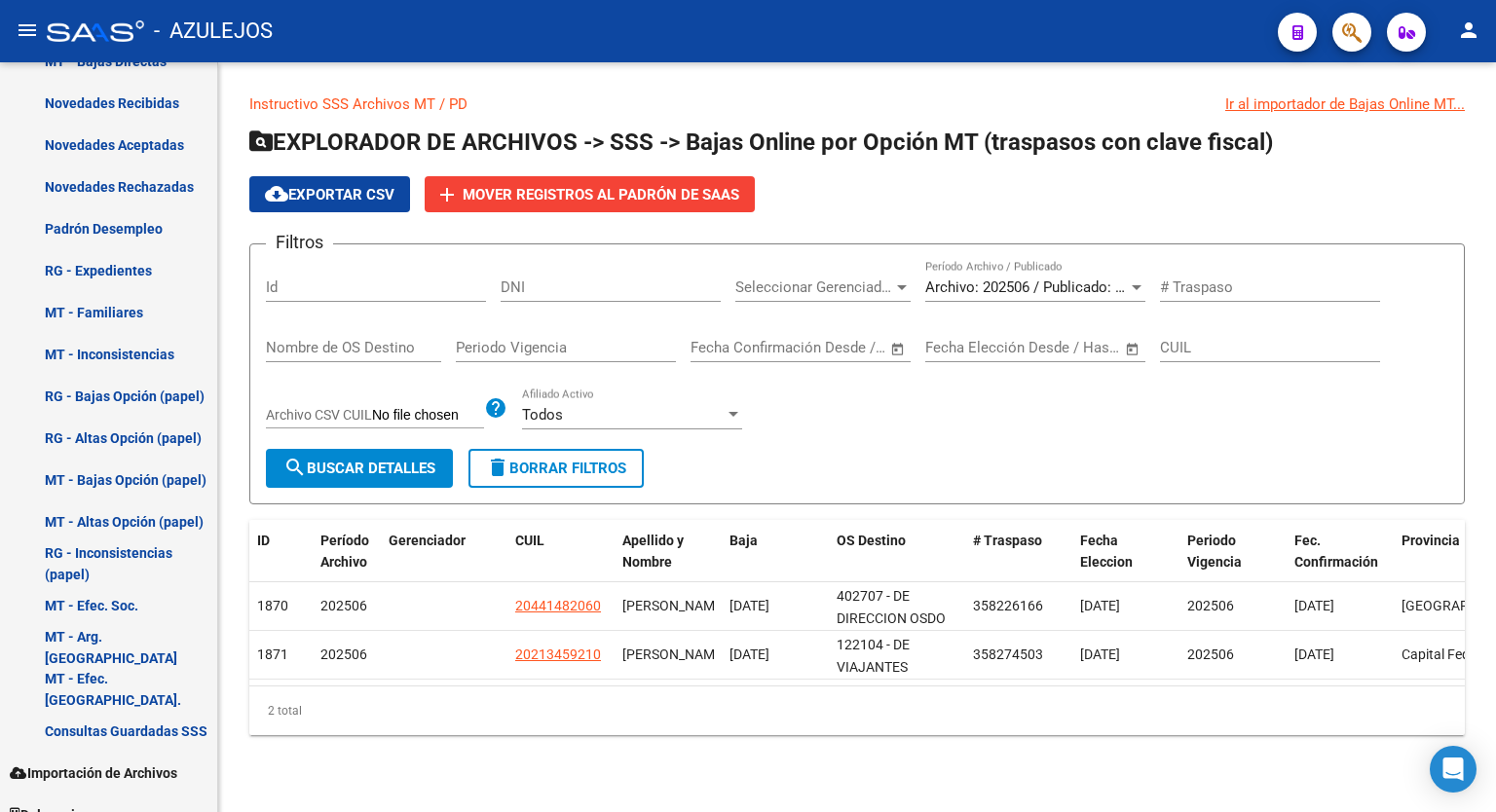
scroll to position [0, 0]
click at [1130, 289] on div at bounding box center [1137, 288] width 18 height 16
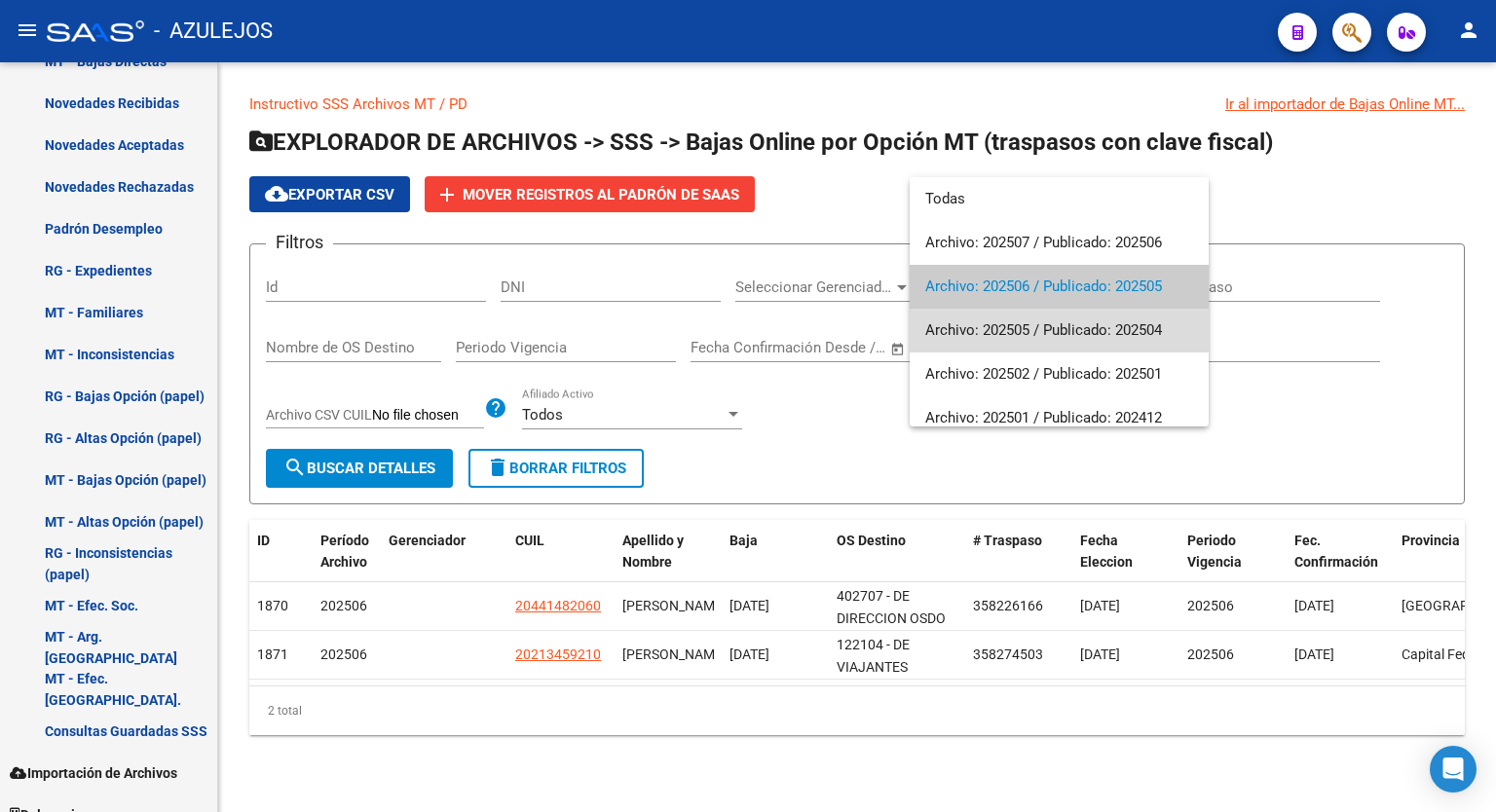
click at [1079, 319] on span "Archivo: 202505 / Publicado: 202504" at bounding box center [1059, 331] width 268 height 44
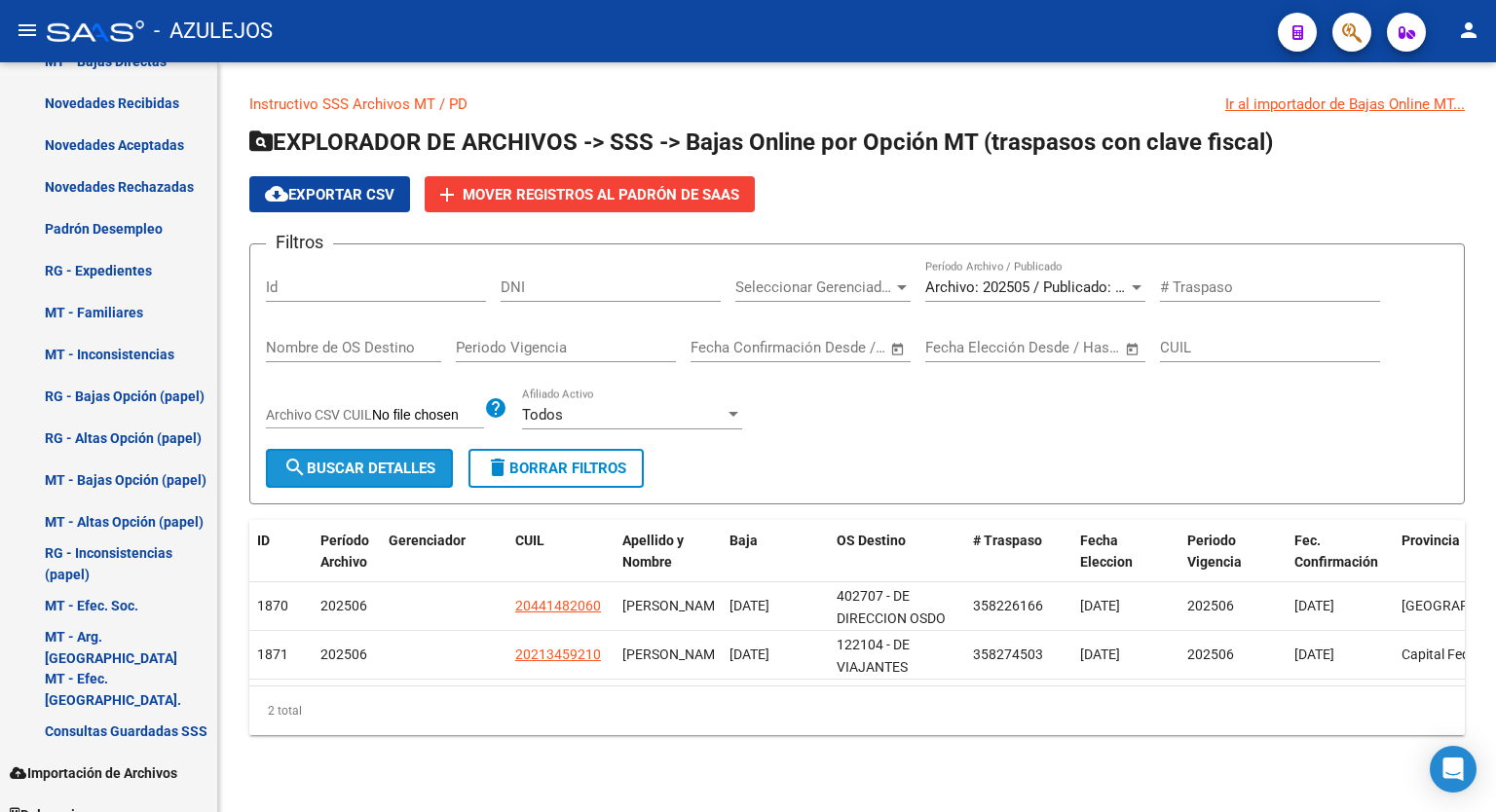
click at [387, 468] on span "search Buscar Detalles" at bounding box center [359, 469] width 152 height 18
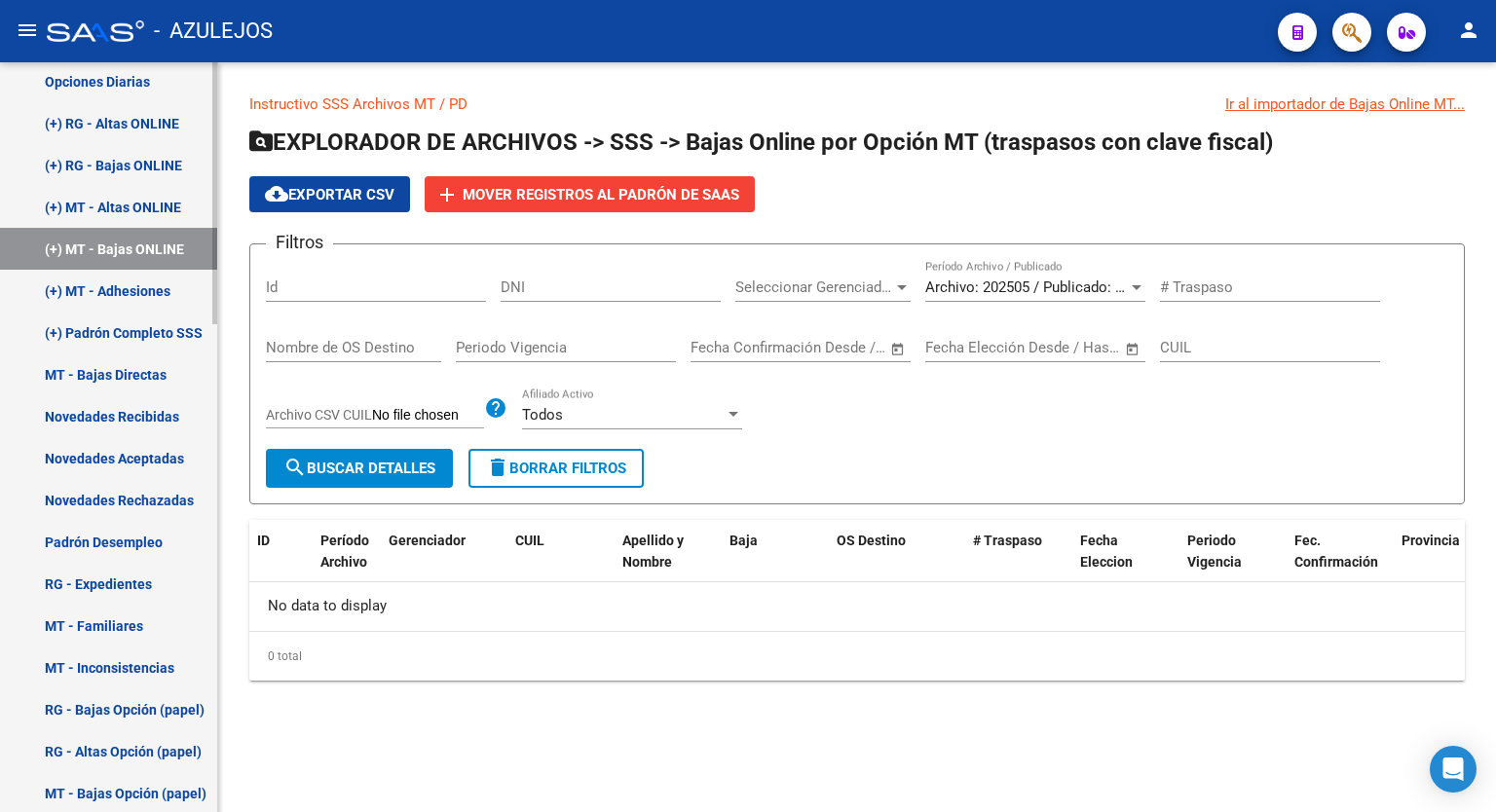
scroll to position [953, 0]
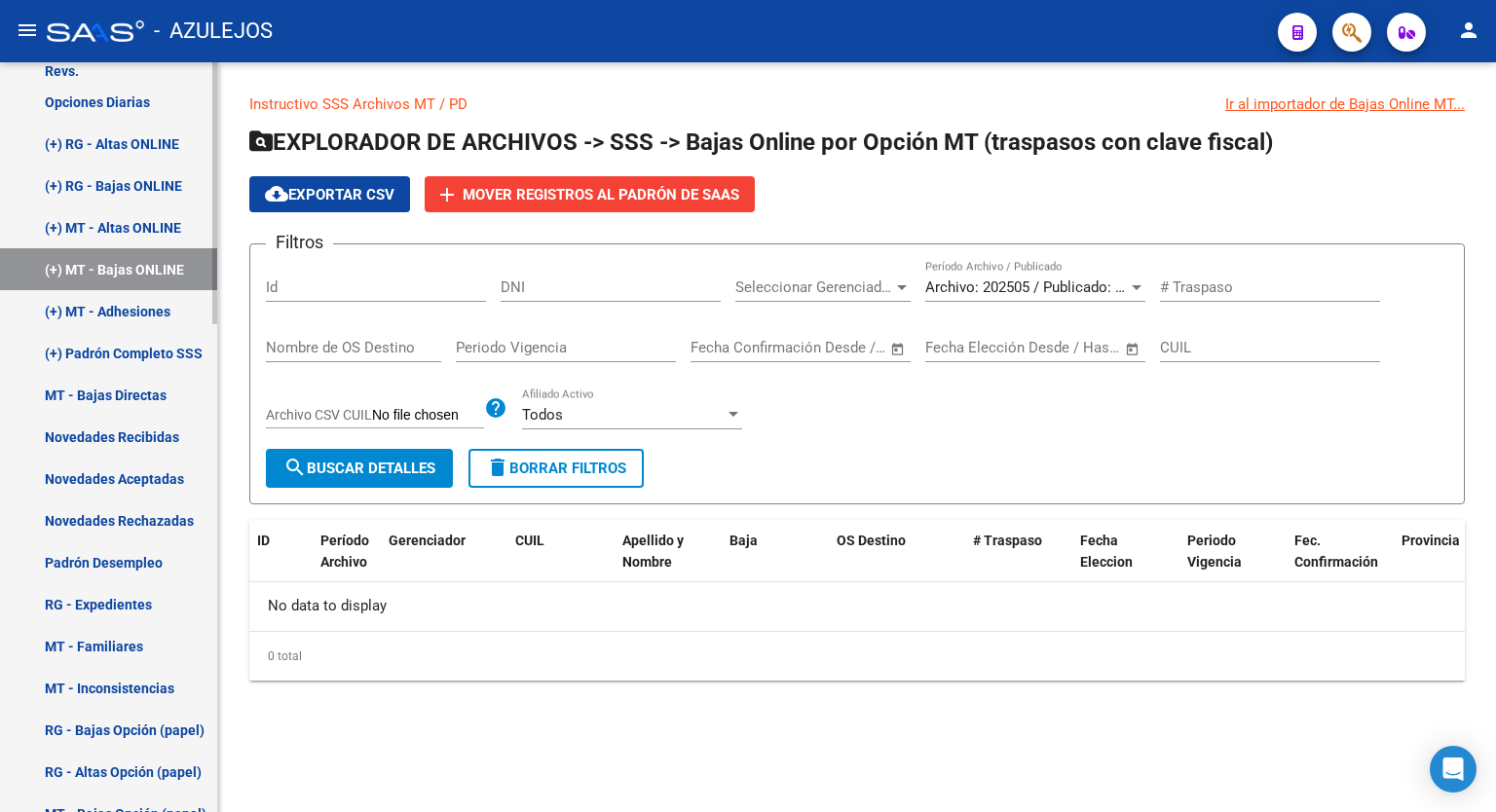
click at [230, 406] on mat-sidenav-container "Firma Express Reportes Tablero de Control Ingresos Percibidos Análisis de todos…" at bounding box center [748, 437] width 1496 height 750
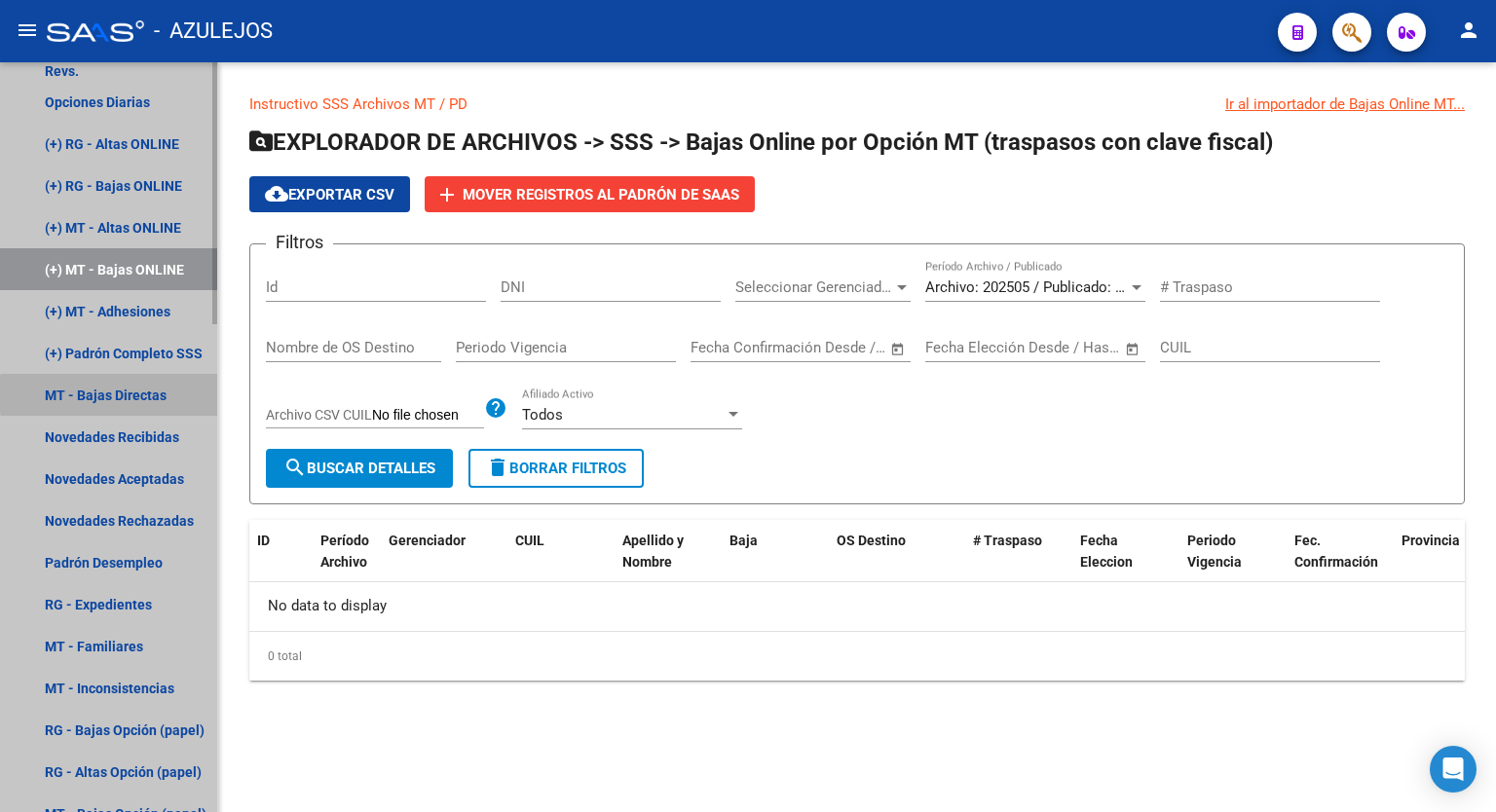
click at [158, 395] on link "MT - Bajas Directas" at bounding box center [108, 395] width 217 height 42
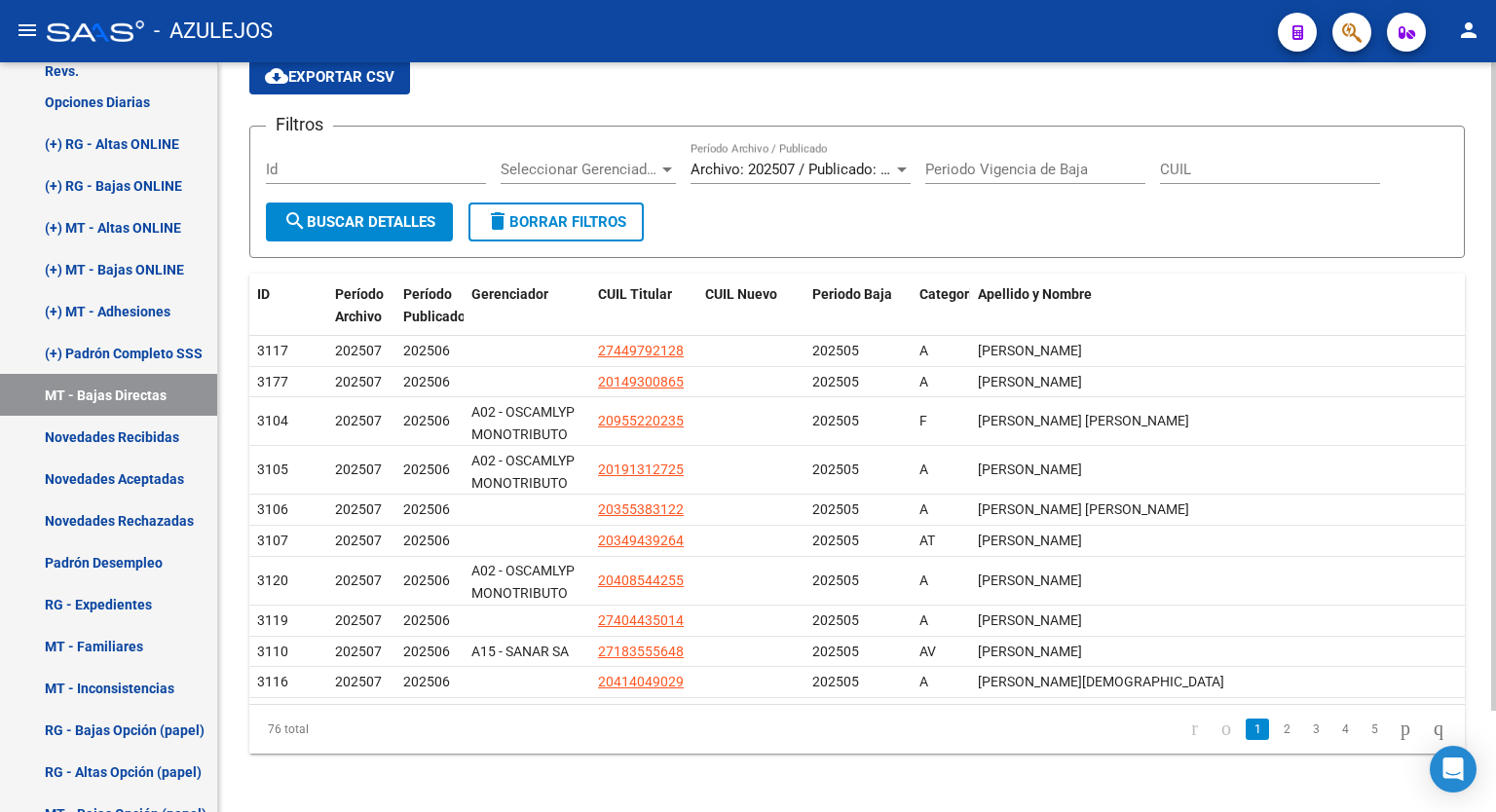
scroll to position [105, 0]
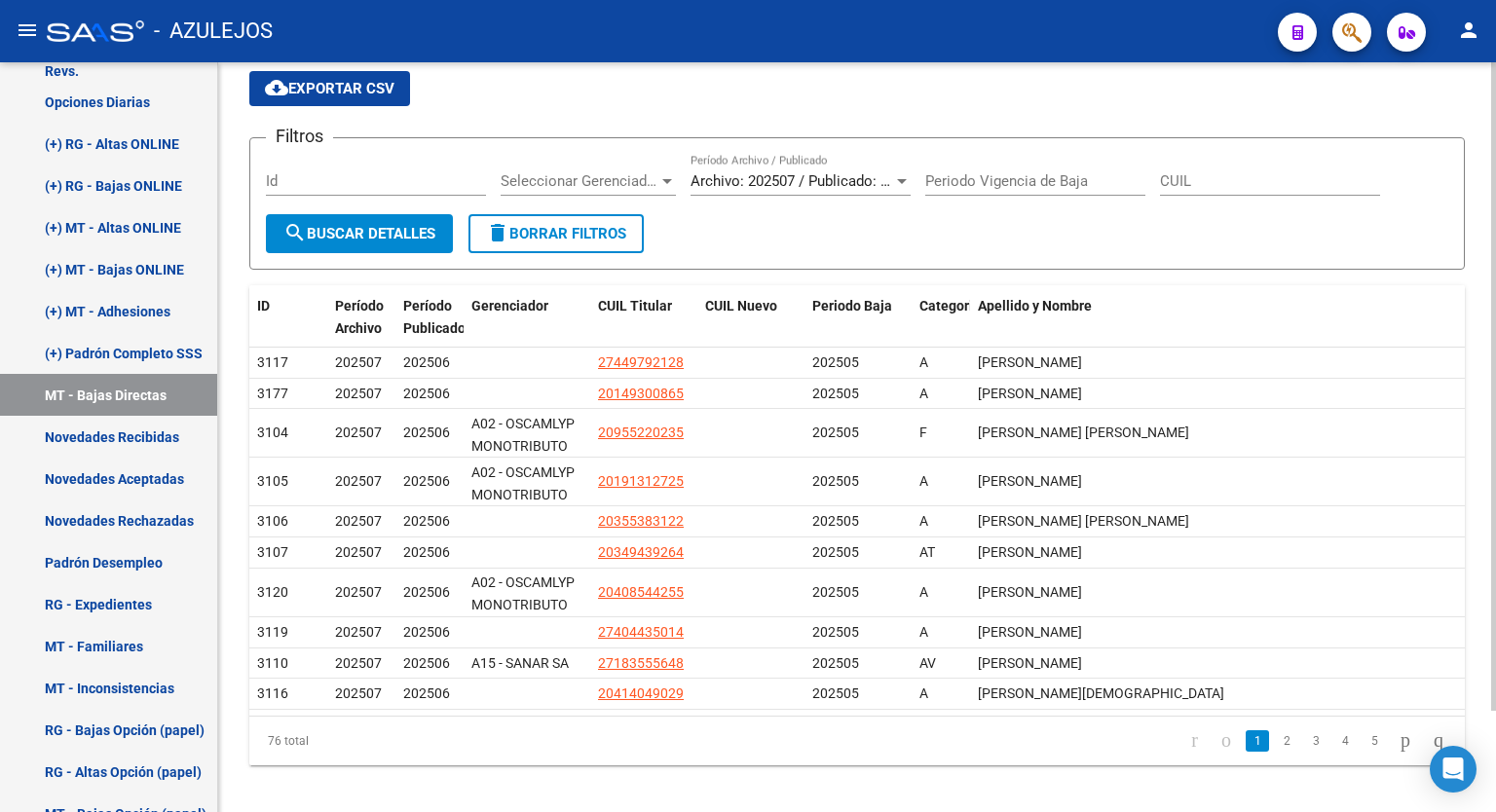
click at [1495, 385] on div at bounding box center [1493, 474] width 5 height 649
click at [666, 180] on div at bounding box center [667, 181] width 10 height 5
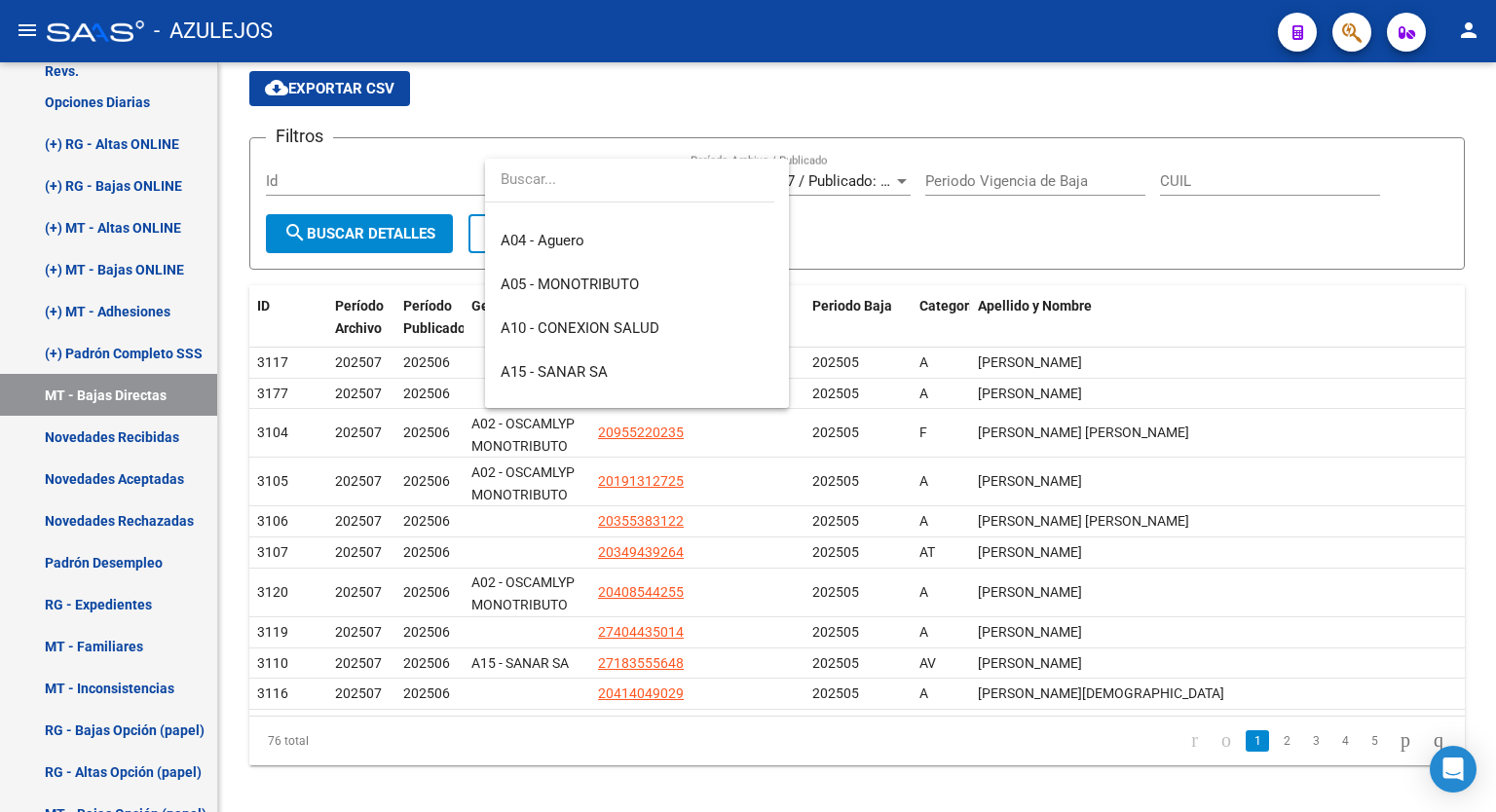
scroll to position [216, 0]
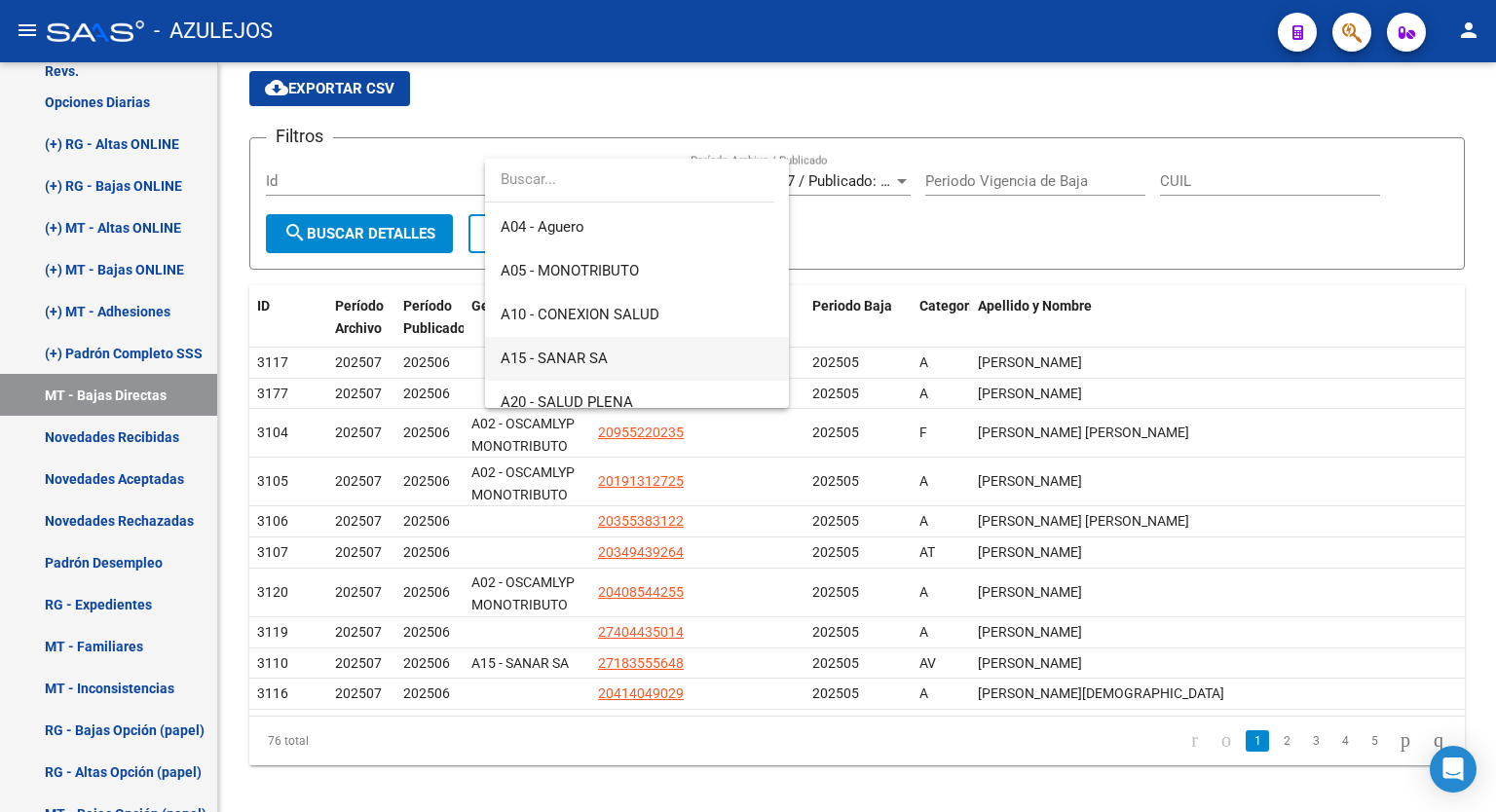
click at [642, 358] on span "A15 - SANAR SA" at bounding box center [637, 359] width 273 height 44
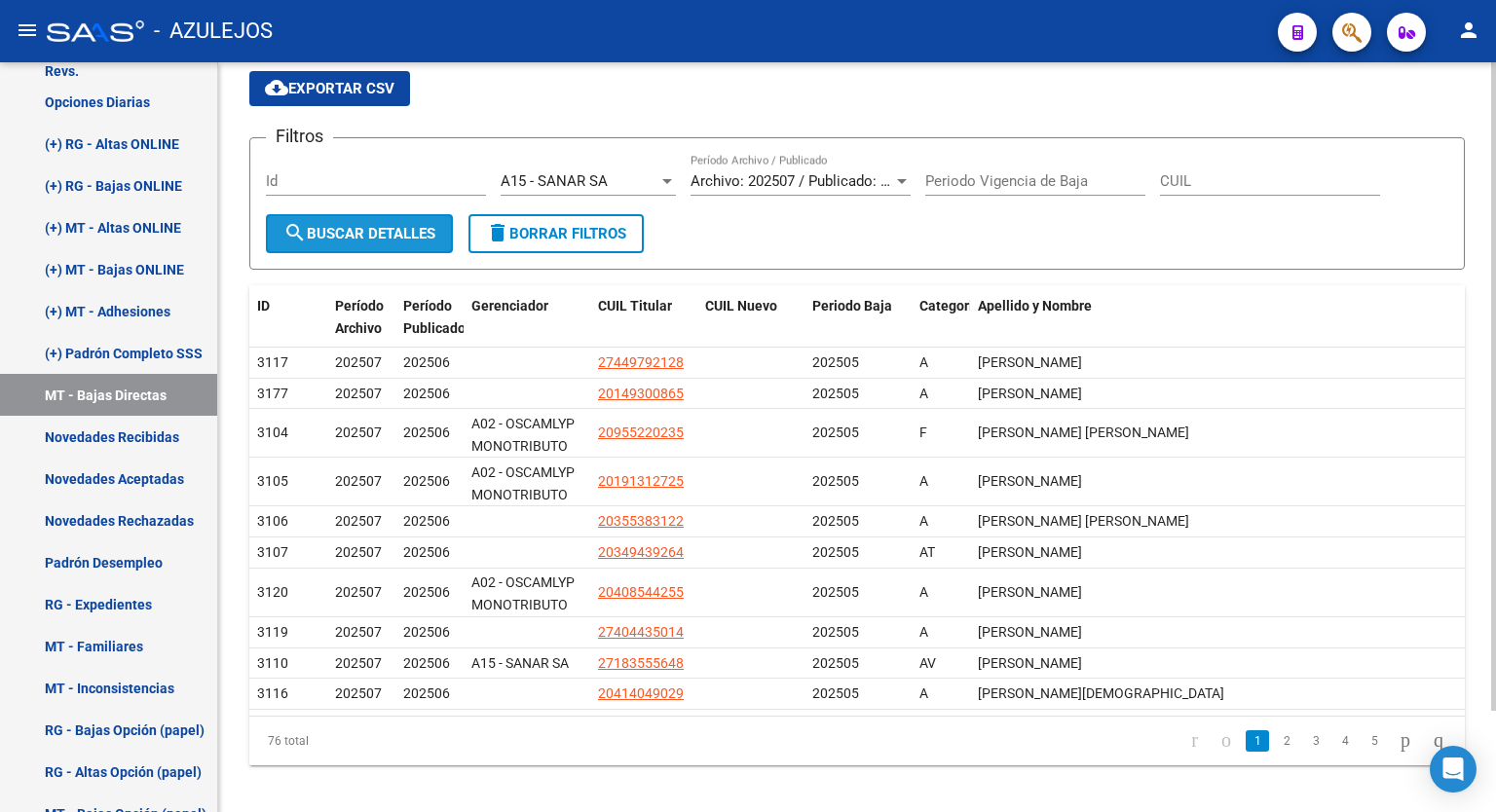
click at [367, 238] on span "search Buscar Detalles" at bounding box center [359, 234] width 152 height 18
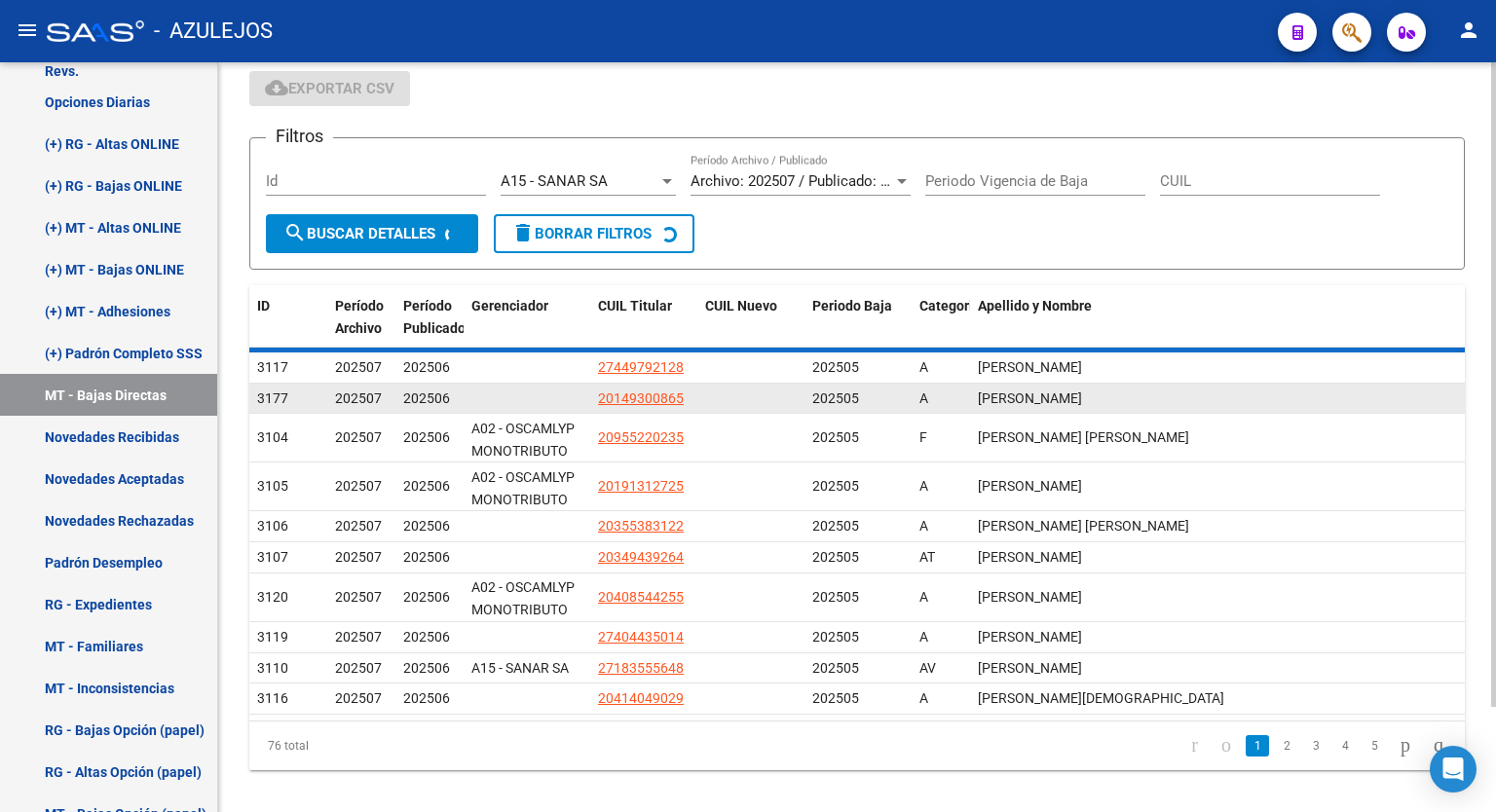
scroll to position [0, 0]
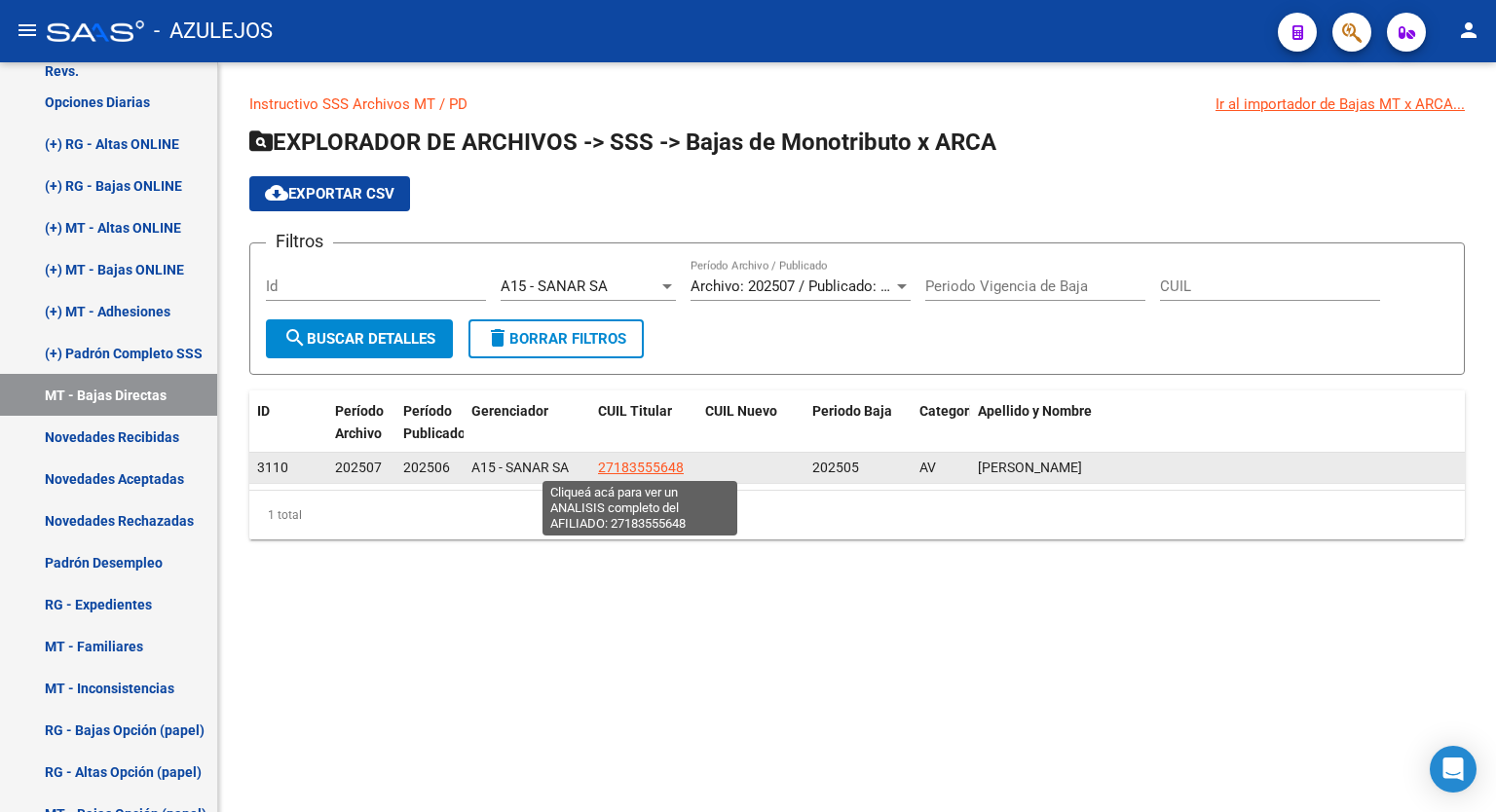
click at [645, 465] on span "27183555648" at bounding box center [641, 468] width 86 height 16
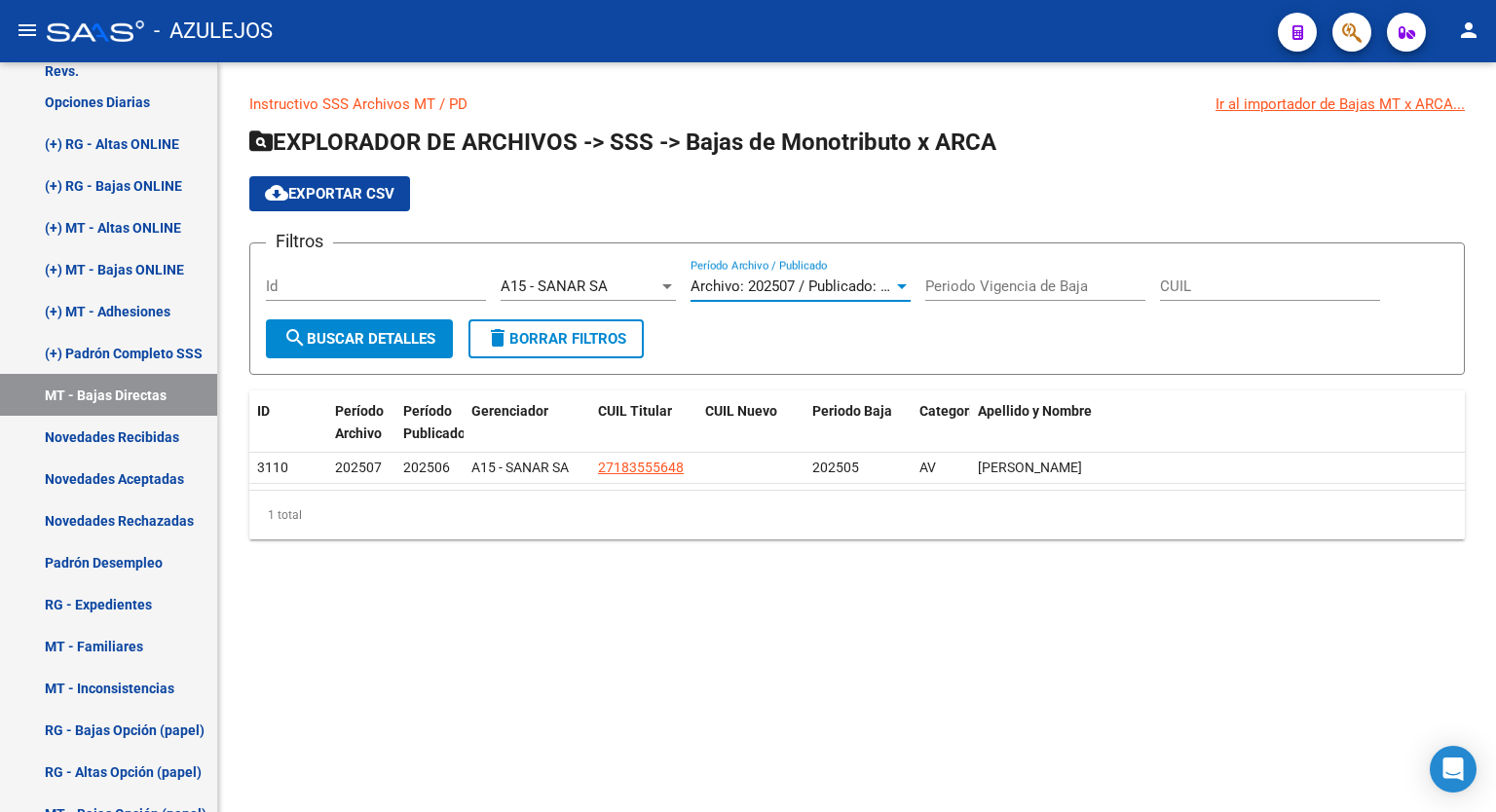
click at [889, 285] on span "Archivo: 202507 / Publicado: 202506" at bounding box center [809, 287] width 237 height 18
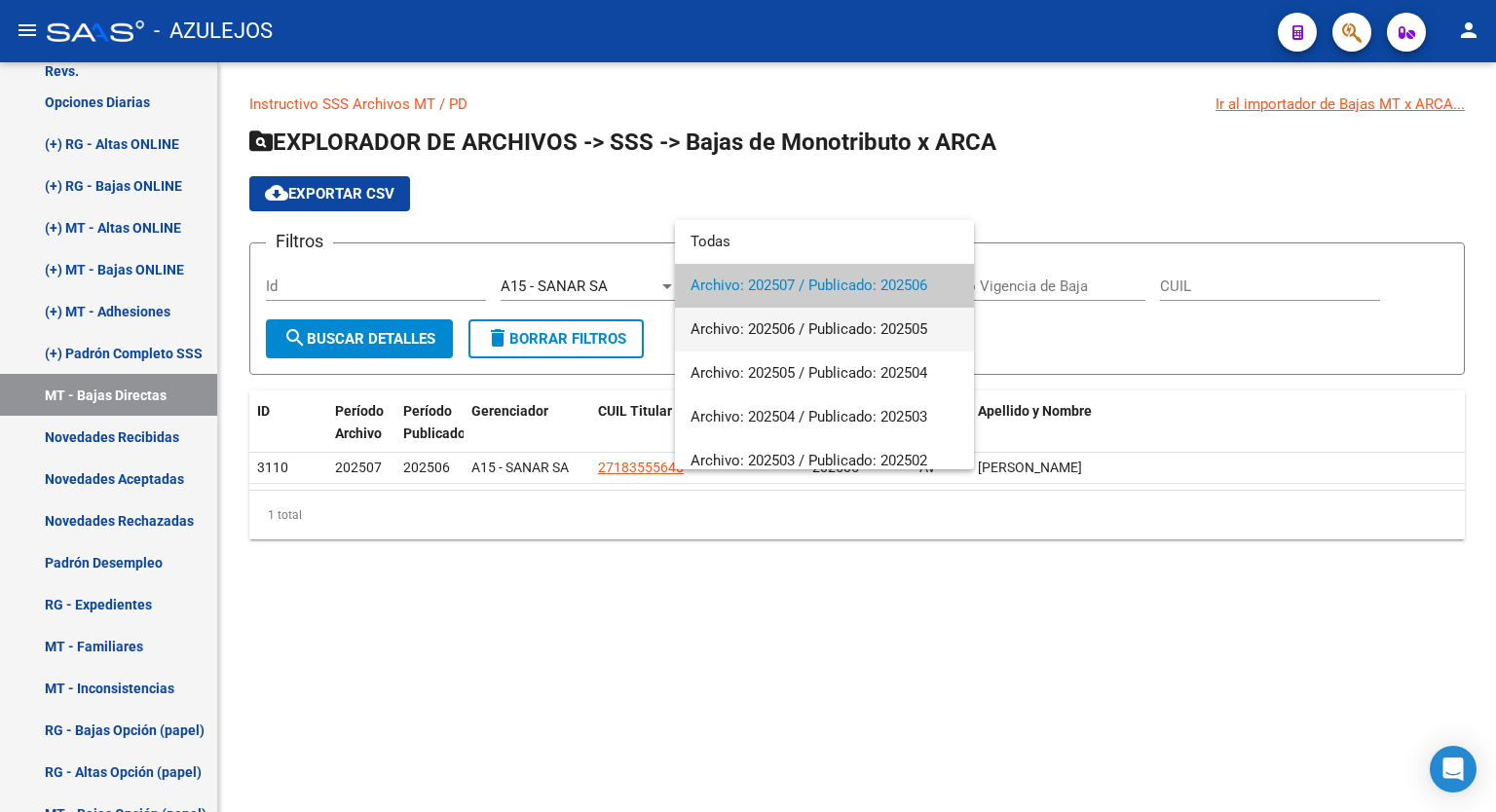
click at [834, 324] on span "Archivo: 202506 / Publicado: 202505" at bounding box center [825, 330] width 268 height 44
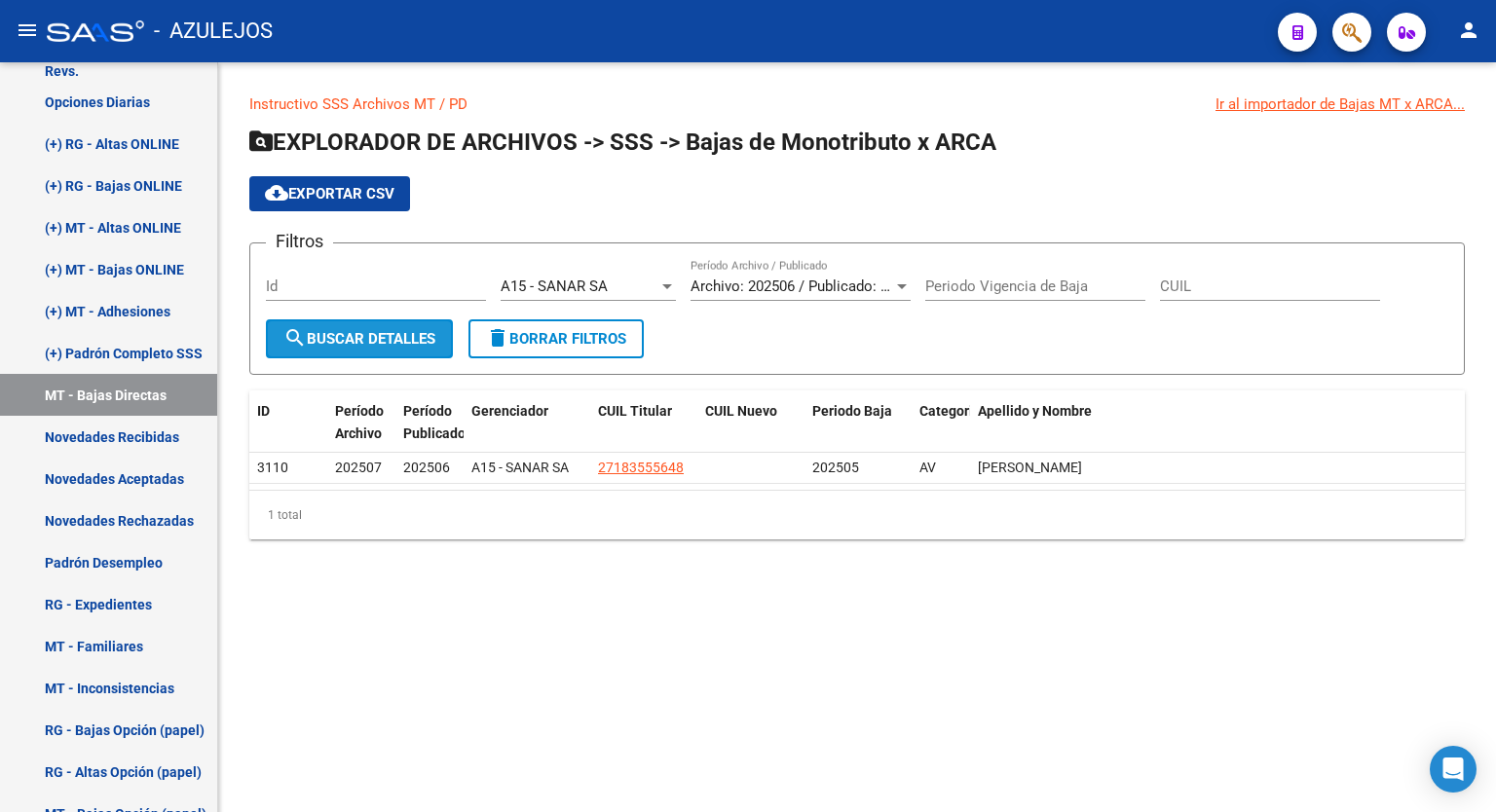
click at [316, 330] on span "search Buscar Detalles" at bounding box center [359, 339] width 152 height 18
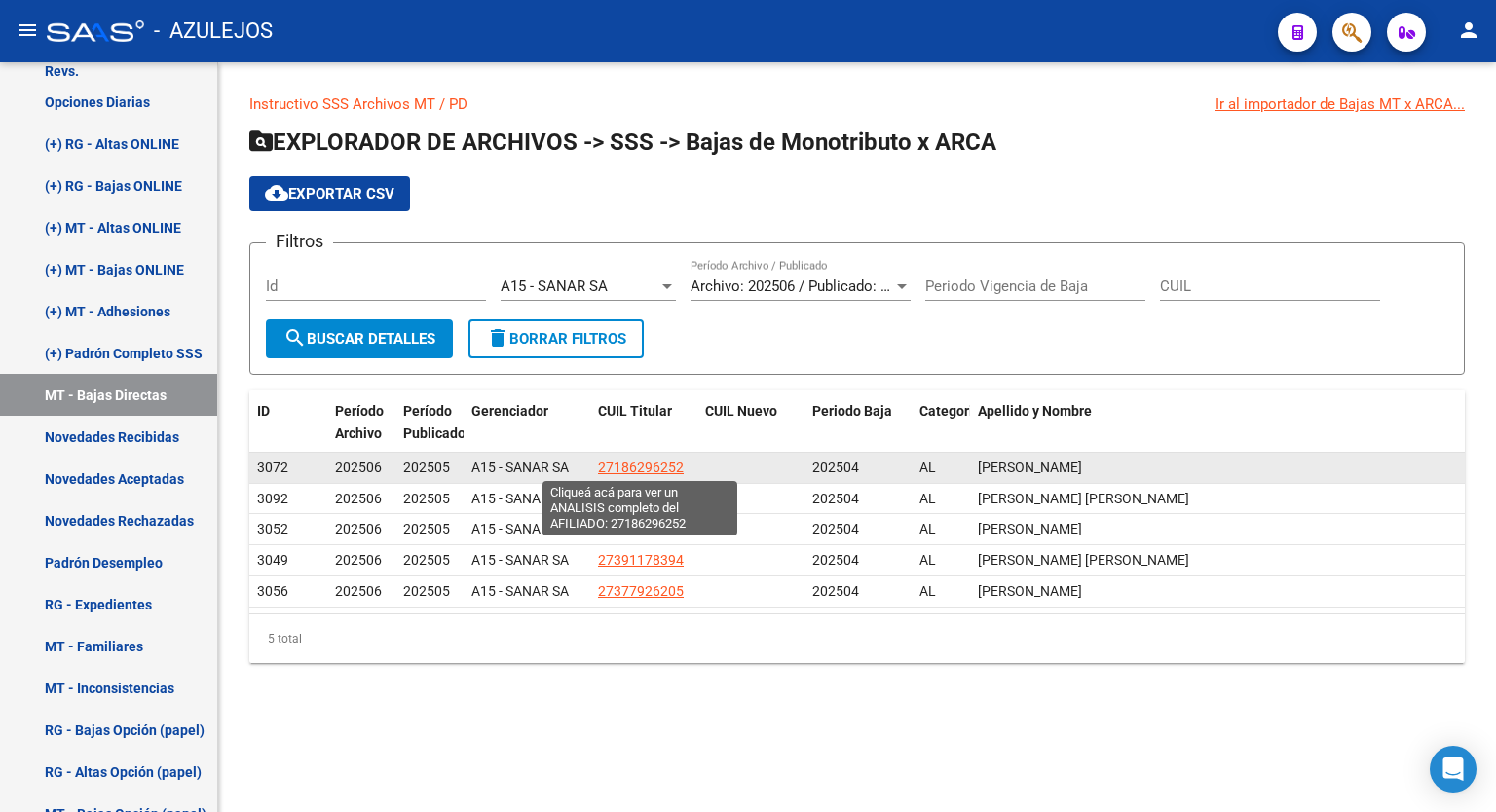
click at [651, 466] on span "27186296252" at bounding box center [641, 468] width 86 height 16
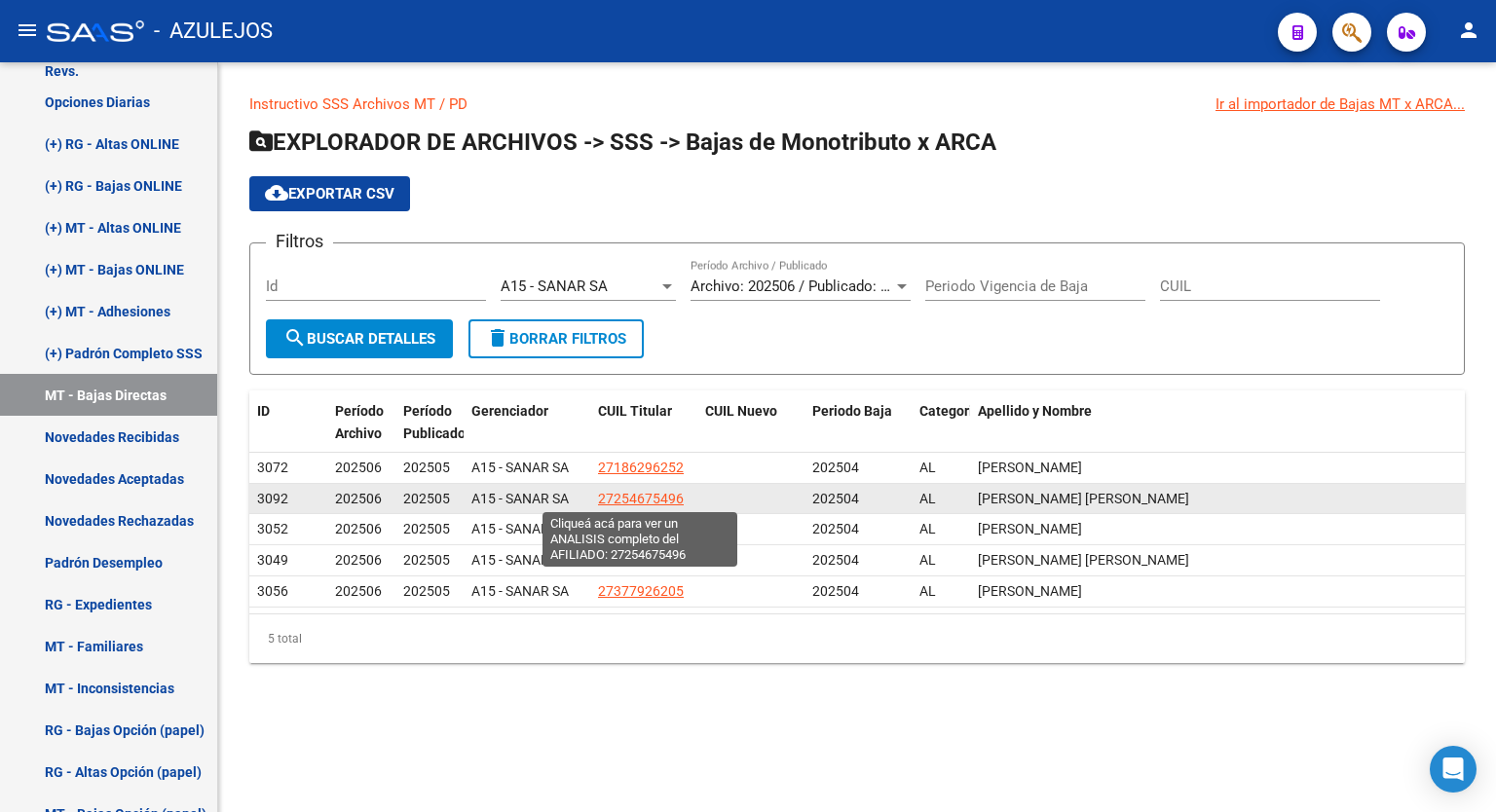
click at [662, 498] on span "27254675496" at bounding box center [641, 499] width 86 height 16
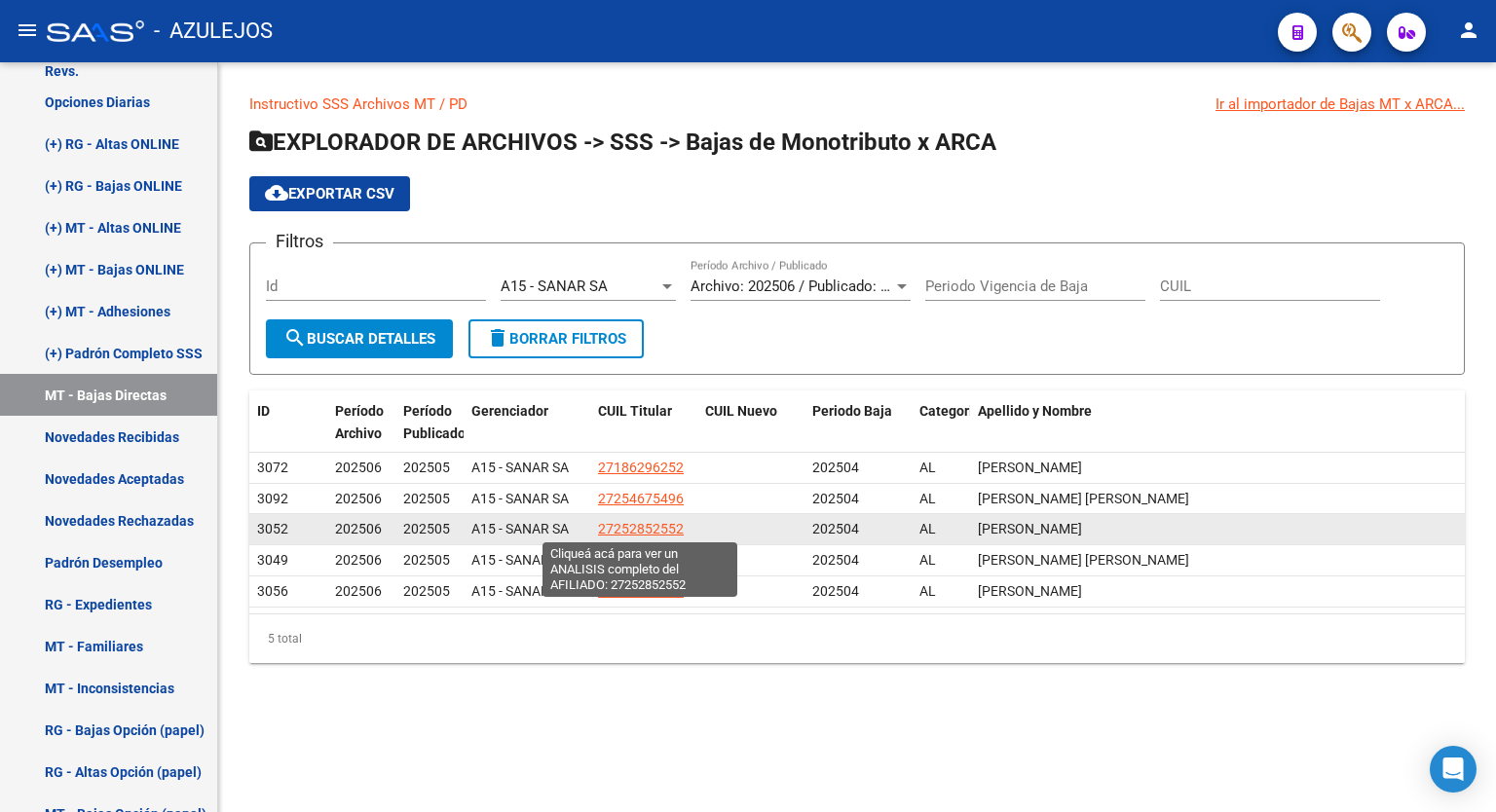
click at [647, 530] on span "27252852552" at bounding box center [641, 529] width 86 height 16
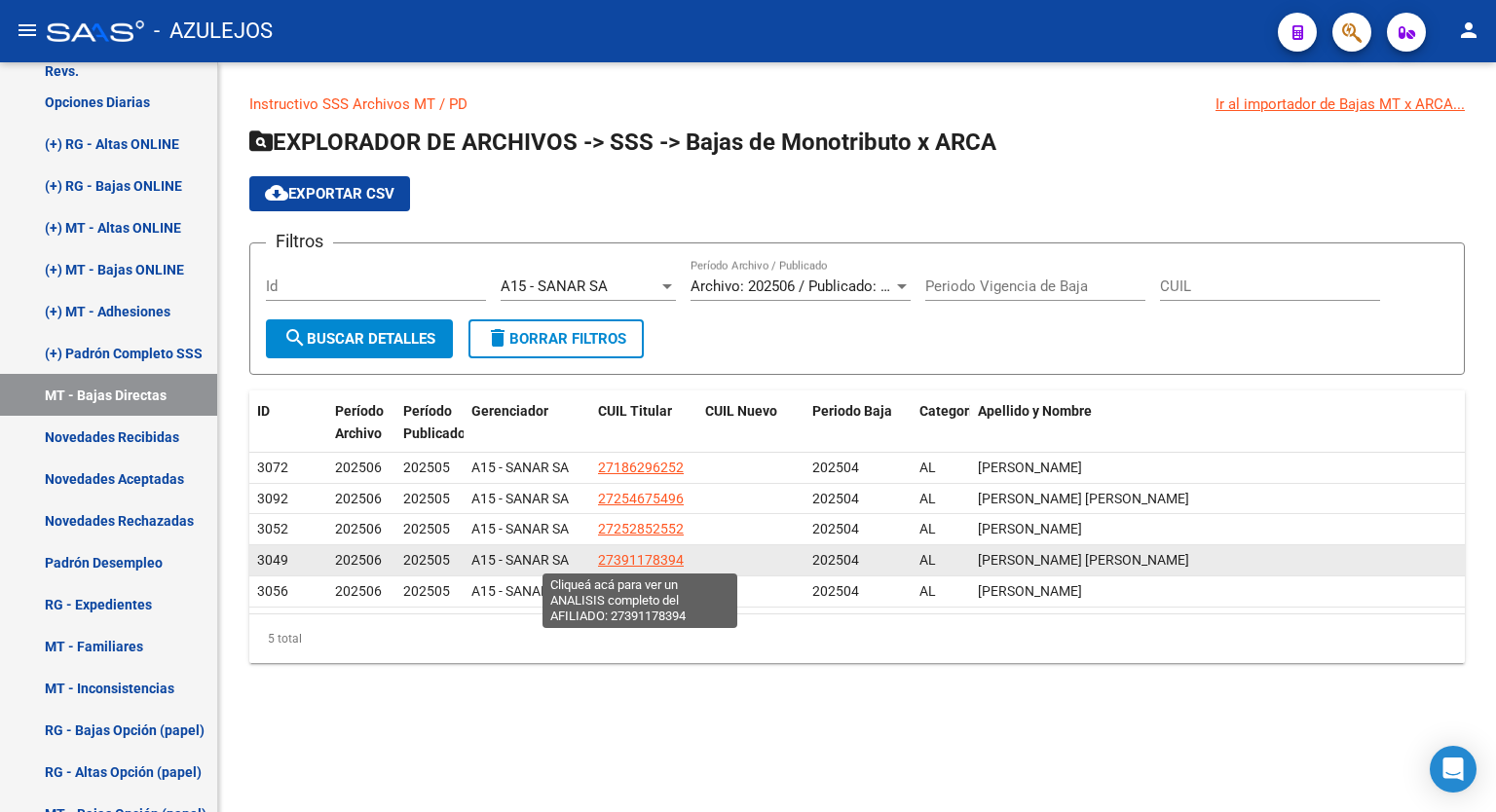
click at [643, 558] on span "27391178394" at bounding box center [641, 560] width 86 height 16
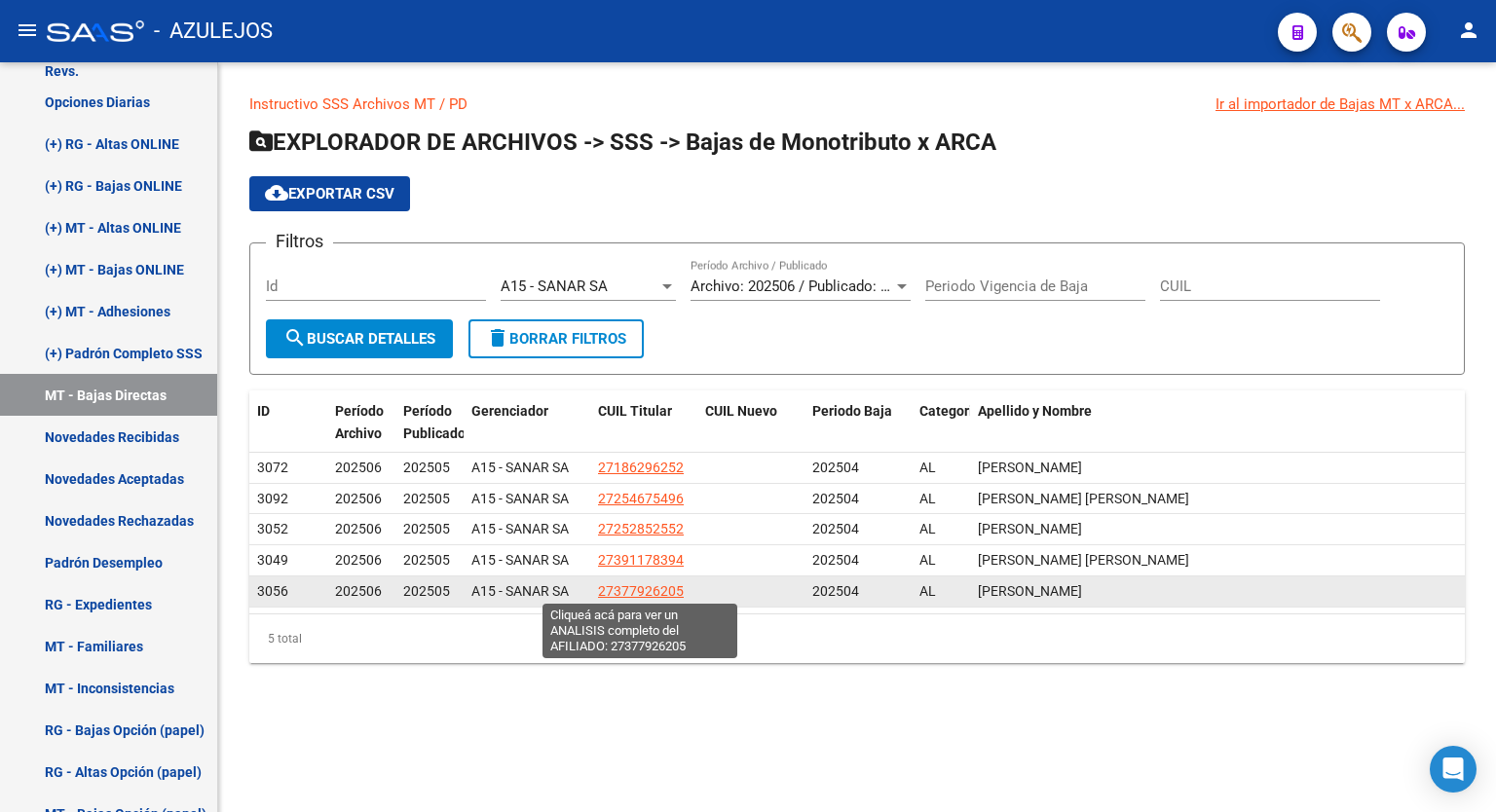
click at [643, 584] on span "27377926205" at bounding box center [641, 592] width 86 height 16
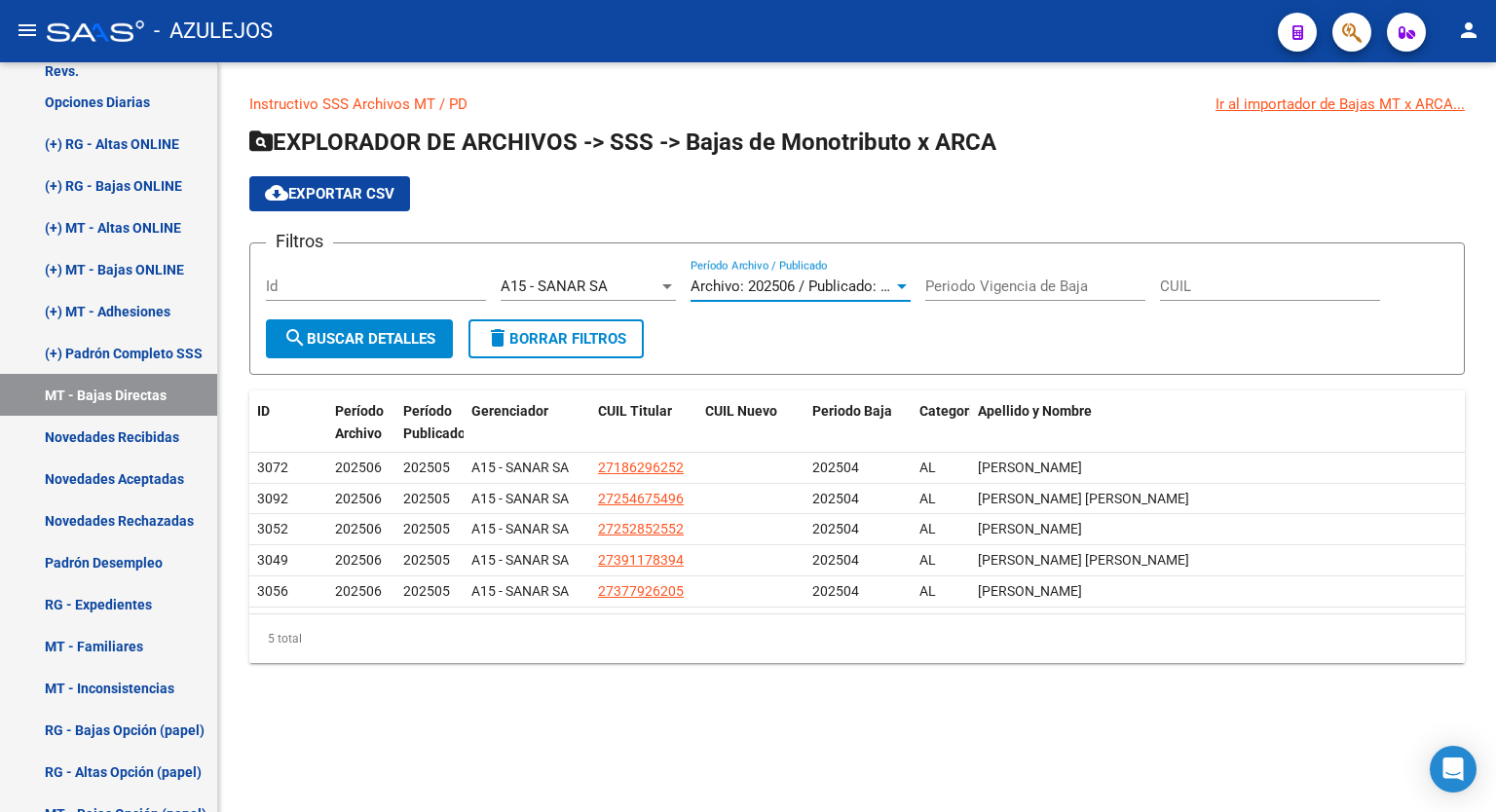
click at [892, 292] on span "Archivo: 202506 / Publicado: 202505" at bounding box center [809, 287] width 237 height 18
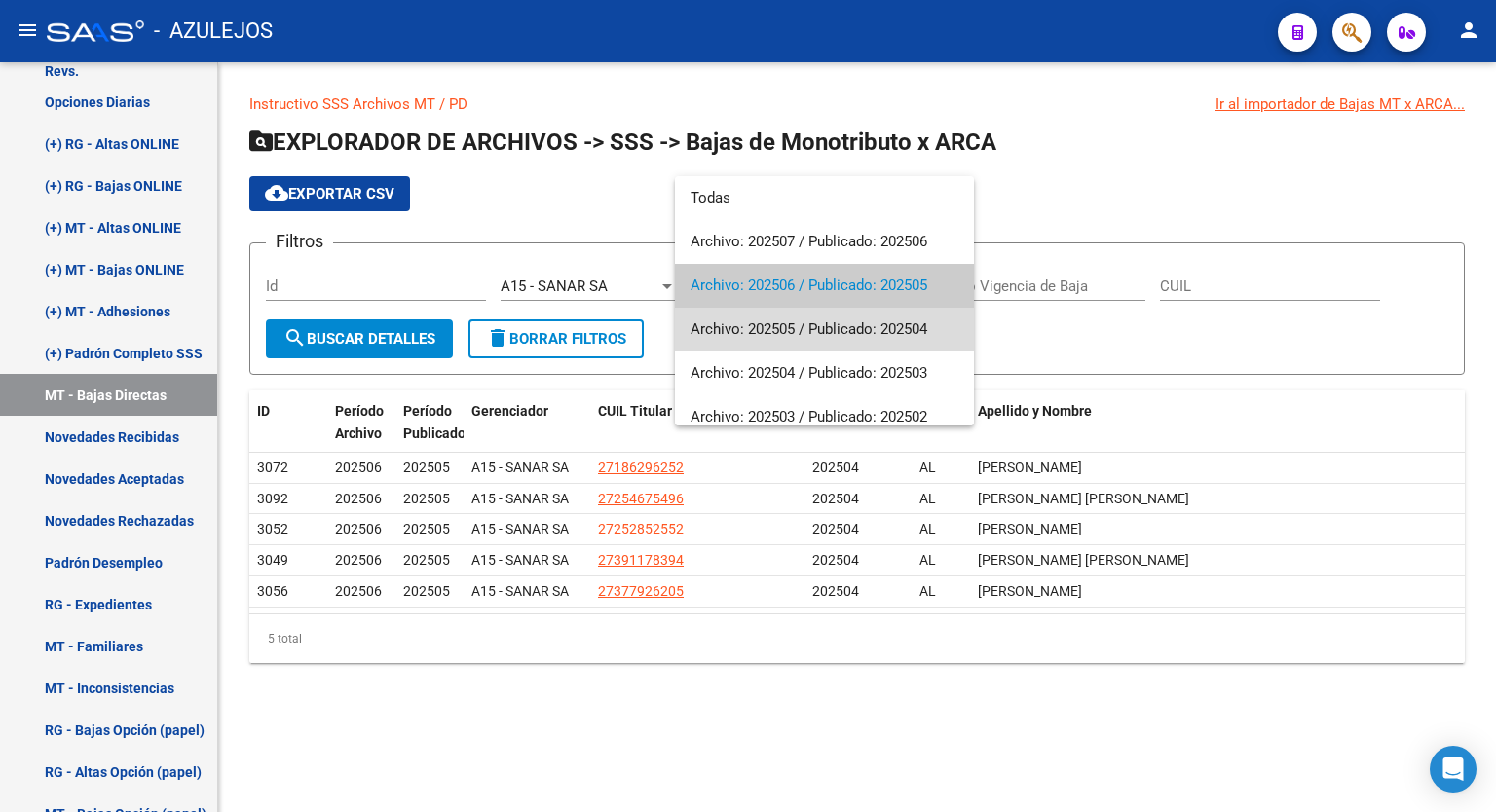
click at [826, 329] on span "Archivo: 202505 / Publicado: 202504" at bounding box center [825, 330] width 268 height 44
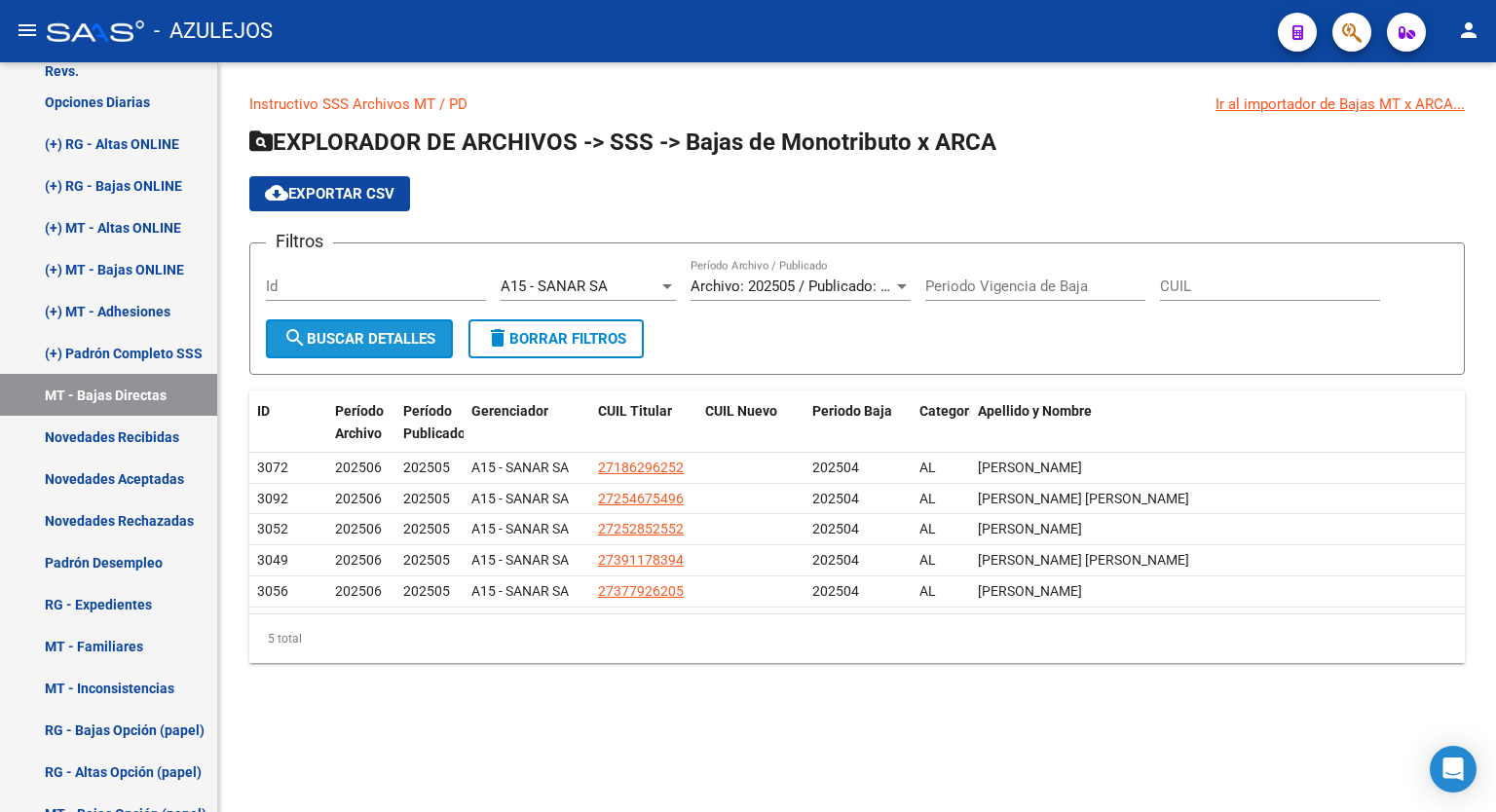
click at [406, 330] on span "search Buscar Detalles" at bounding box center [359, 339] width 152 height 18
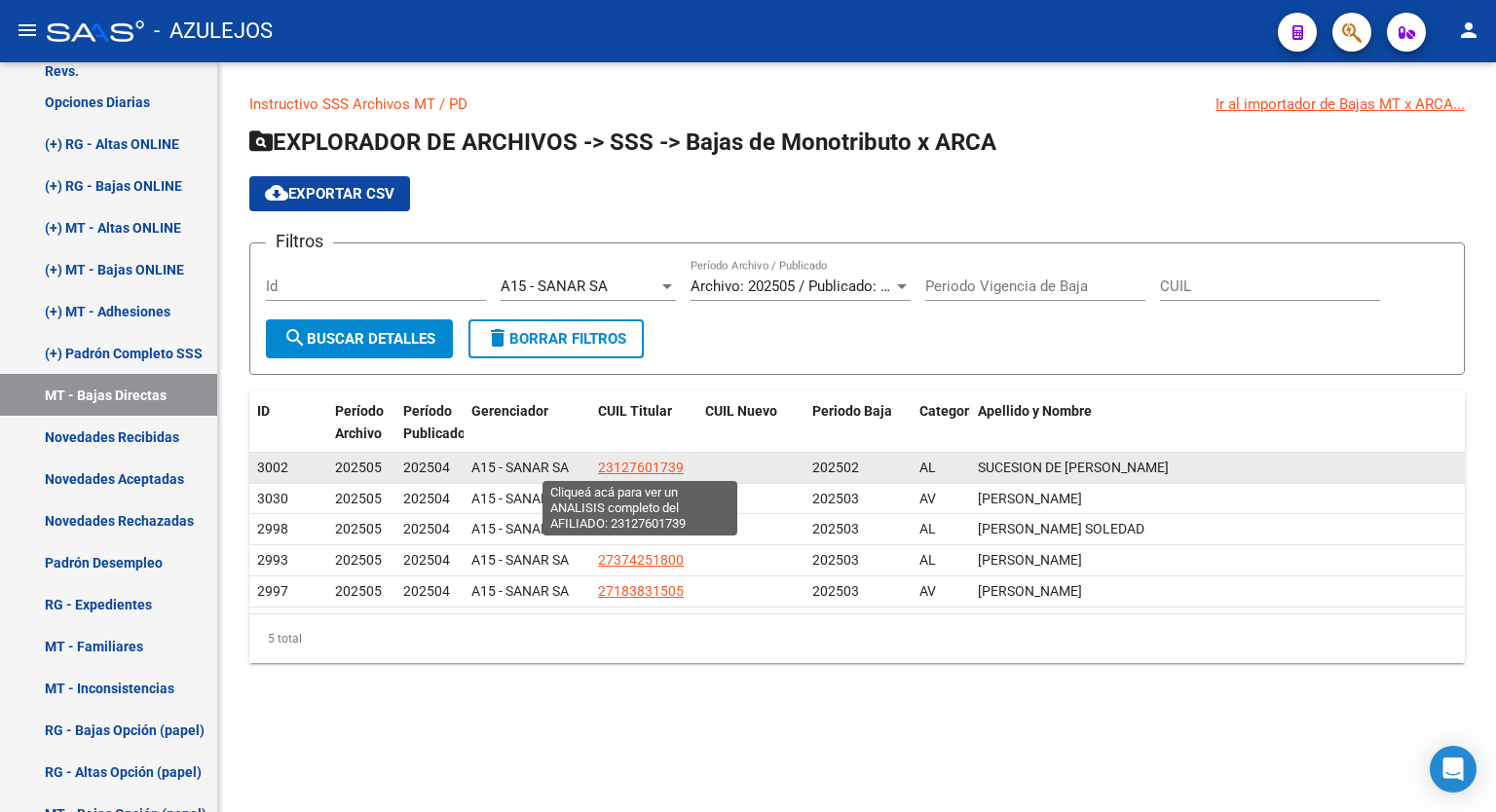
click at [645, 471] on span "23127601739" at bounding box center [641, 468] width 86 height 16
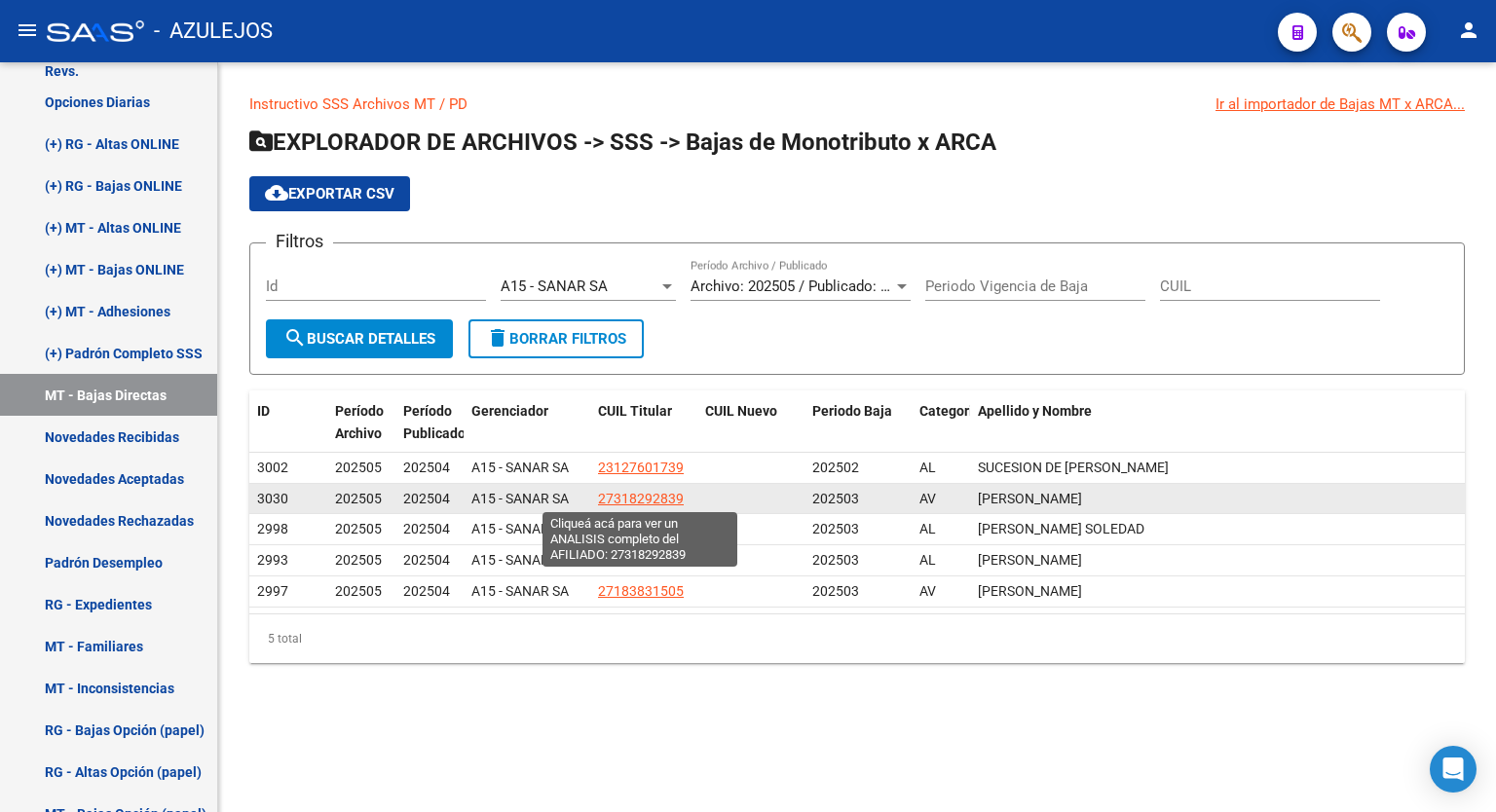
click at [633, 496] on span "27318292839" at bounding box center [641, 499] width 86 height 16
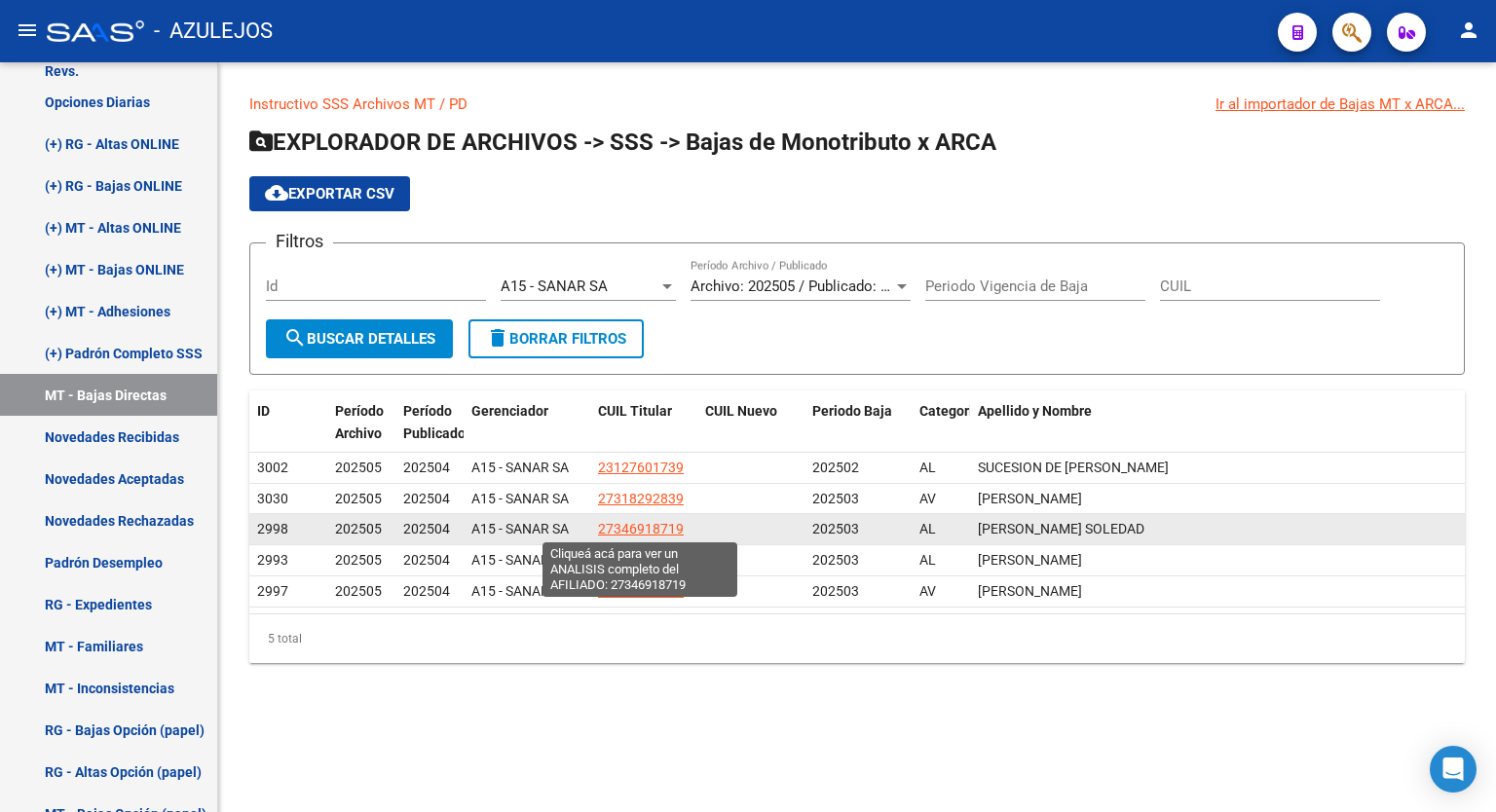
click at [654, 526] on span "27346918719" at bounding box center [641, 529] width 86 height 16
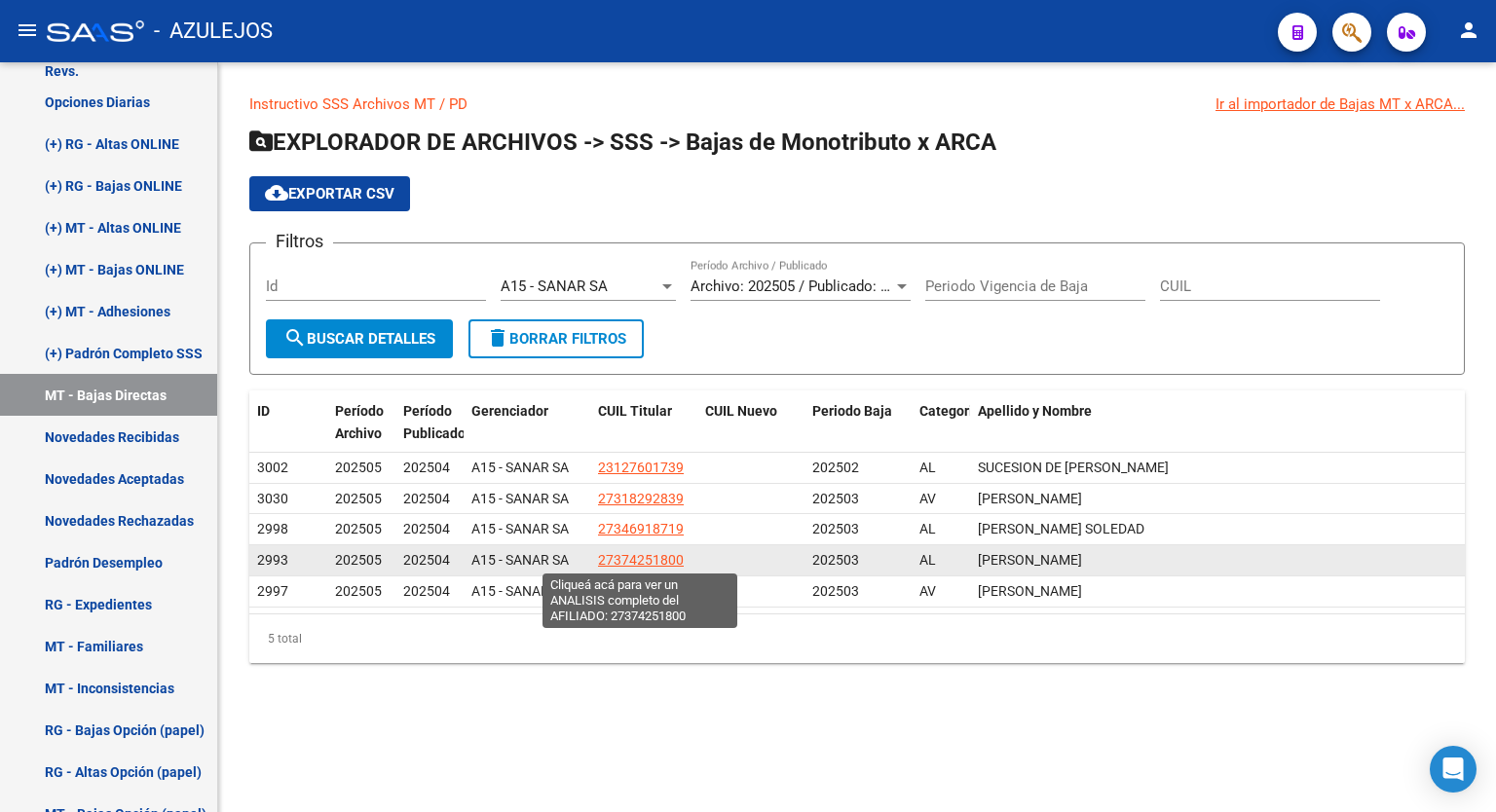
click at [656, 553] on span "27374251800" at bounding box center [641, 560] width 86 height 16
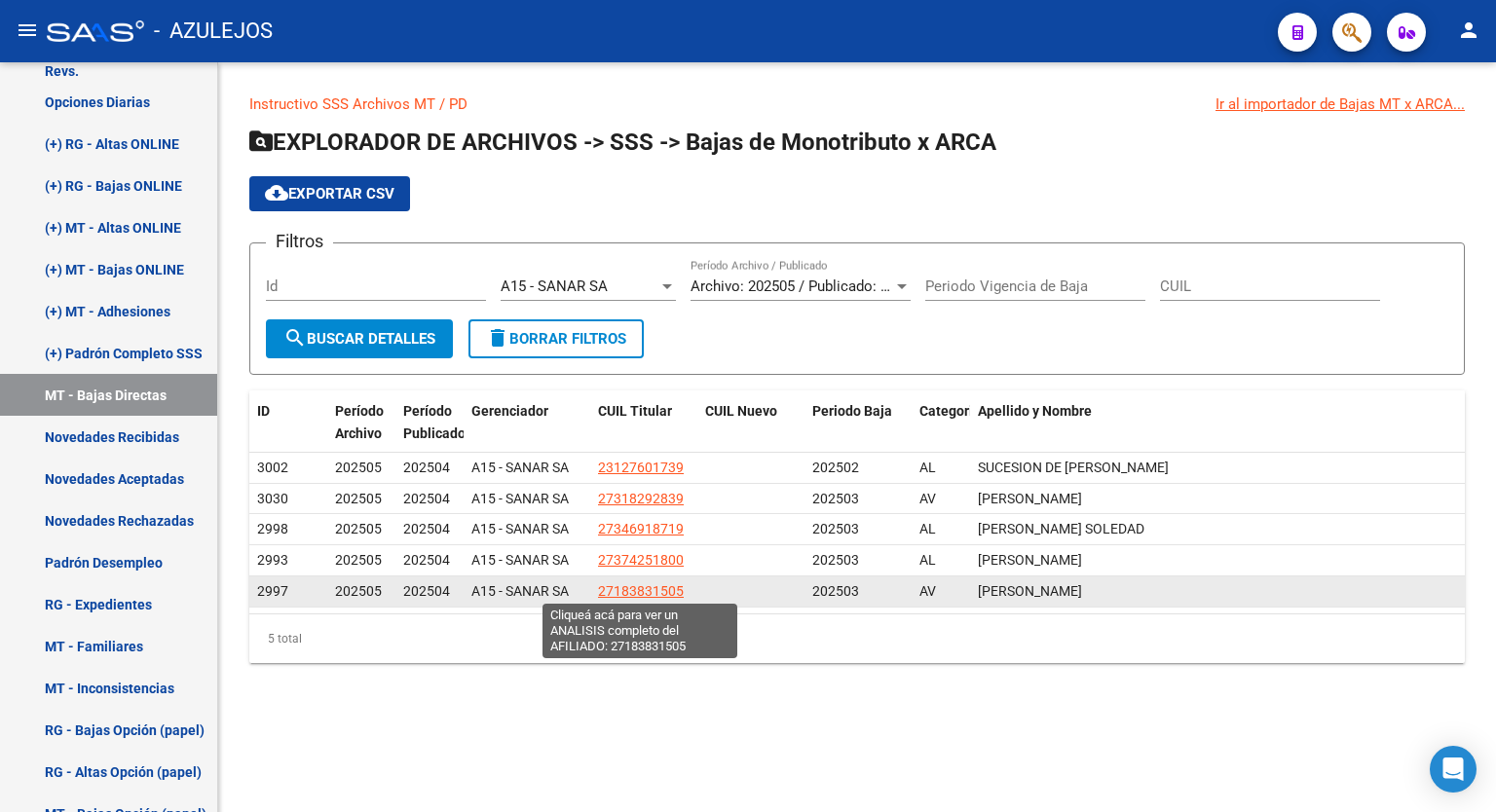
click at [654, 585] on span "27183831505" at bounding box center [641, 592] width 86 height 16
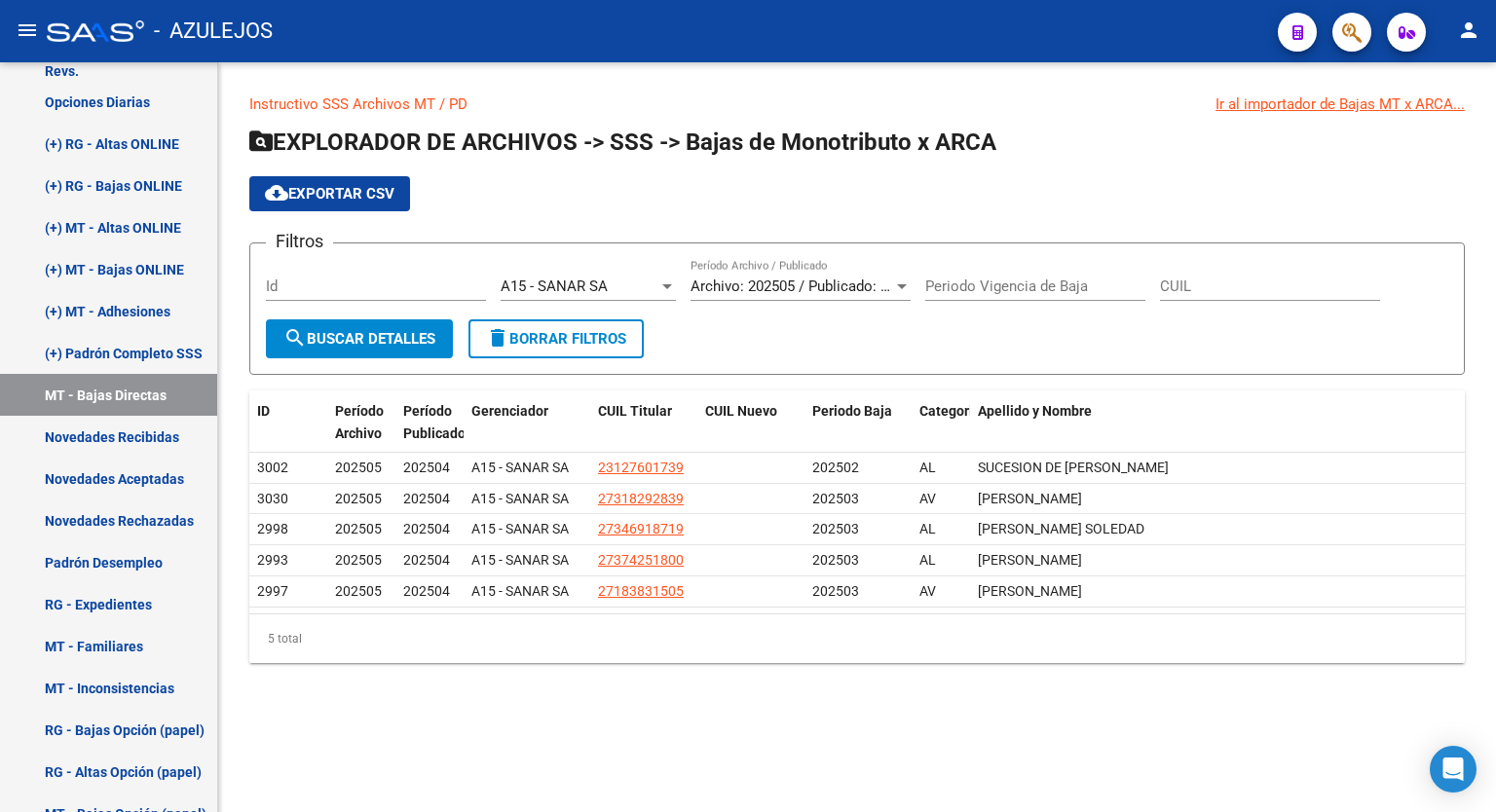
click at [900, 293] on div "Archivo: 202505 / Publicado: 202504" at bounding box center [801, 287] width 220 height 18
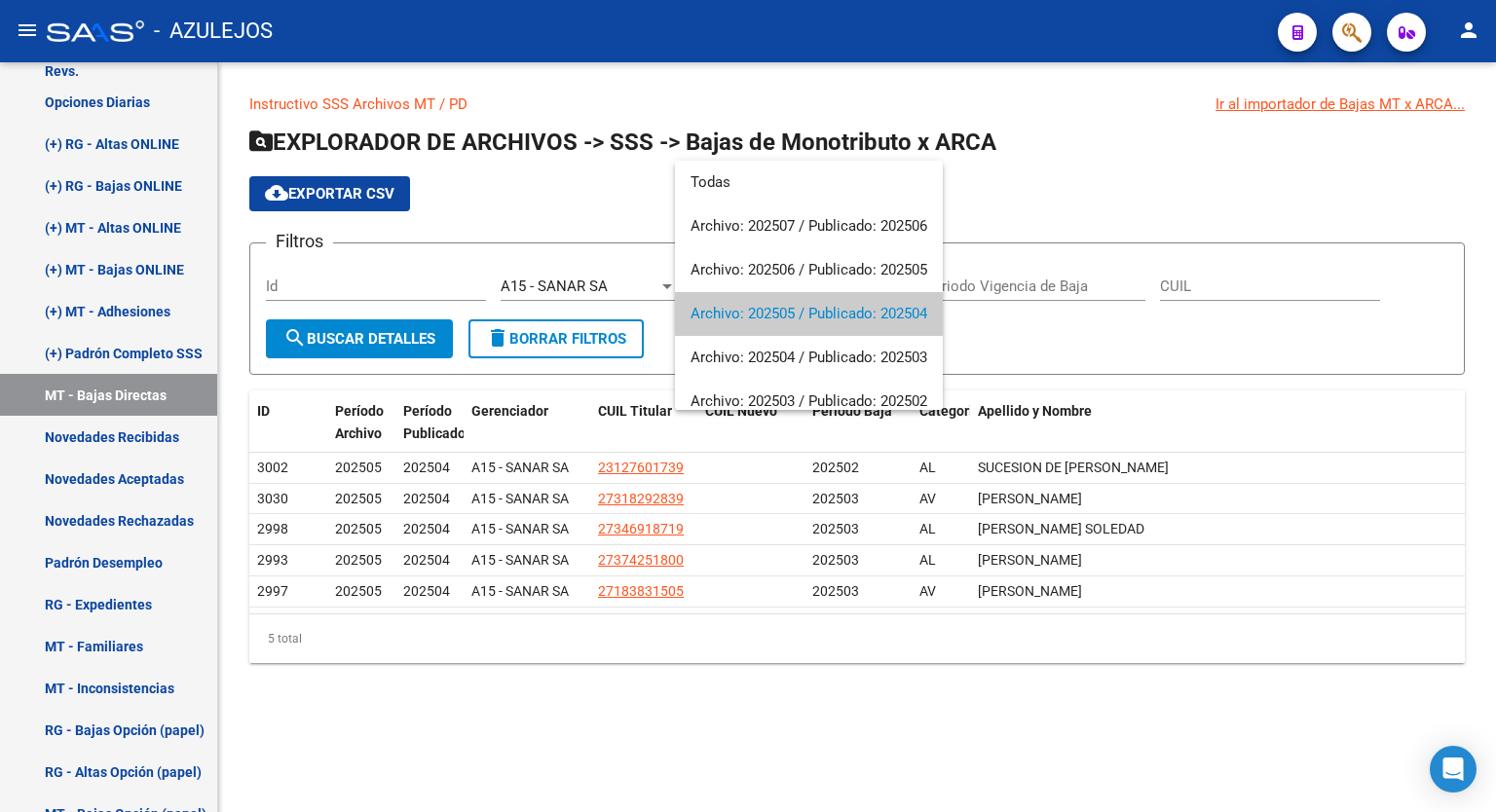
scroll to position [28, 0]
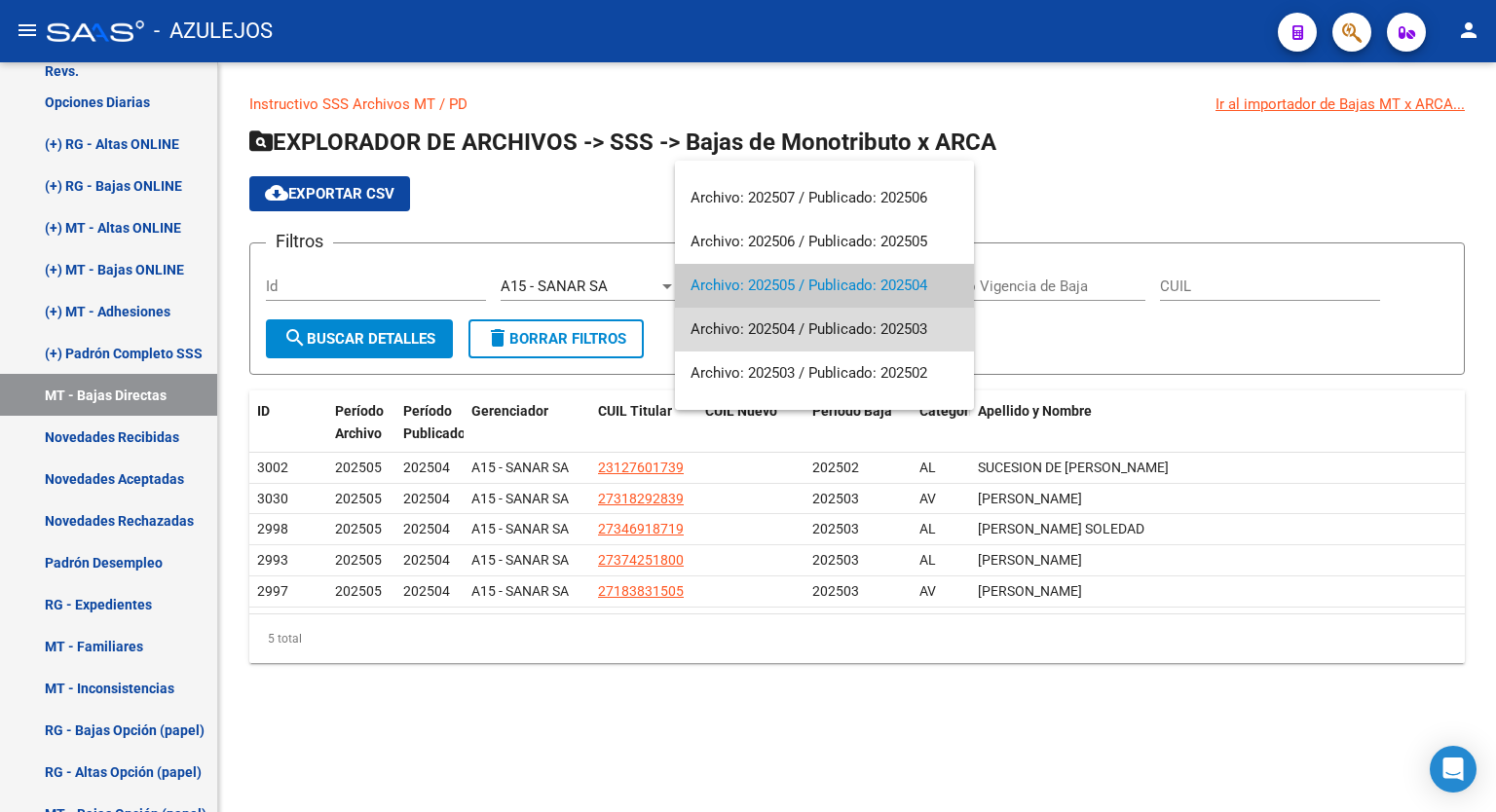
click at [861, 320] on span "Archivo: 202504 / Publicado: 202503" at bounding box center [825, 330] width 268 height 44
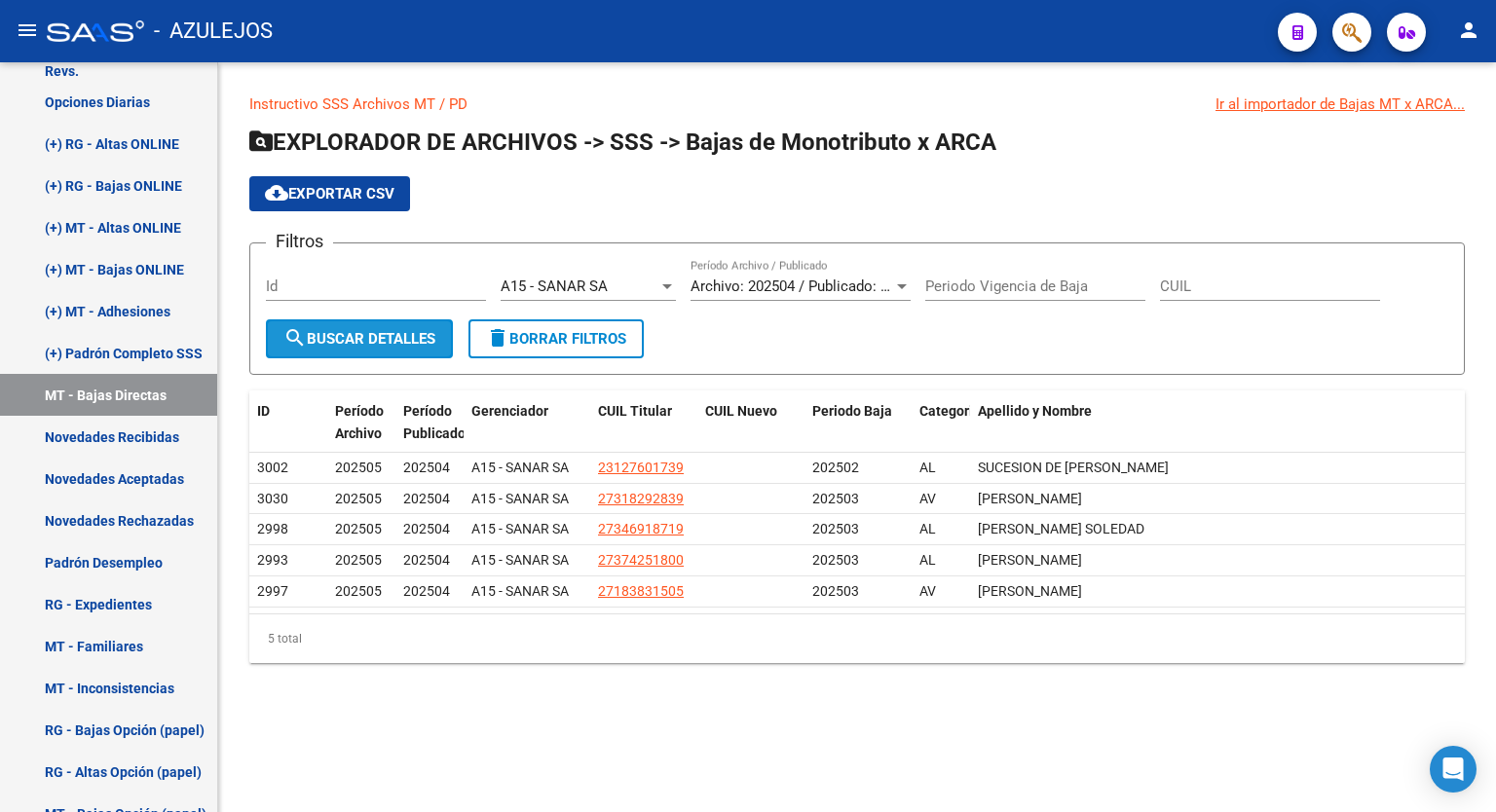
click at [367, 340] on span "search Buscar Detalles" at bounding box center [359, 339] width 152 height 18
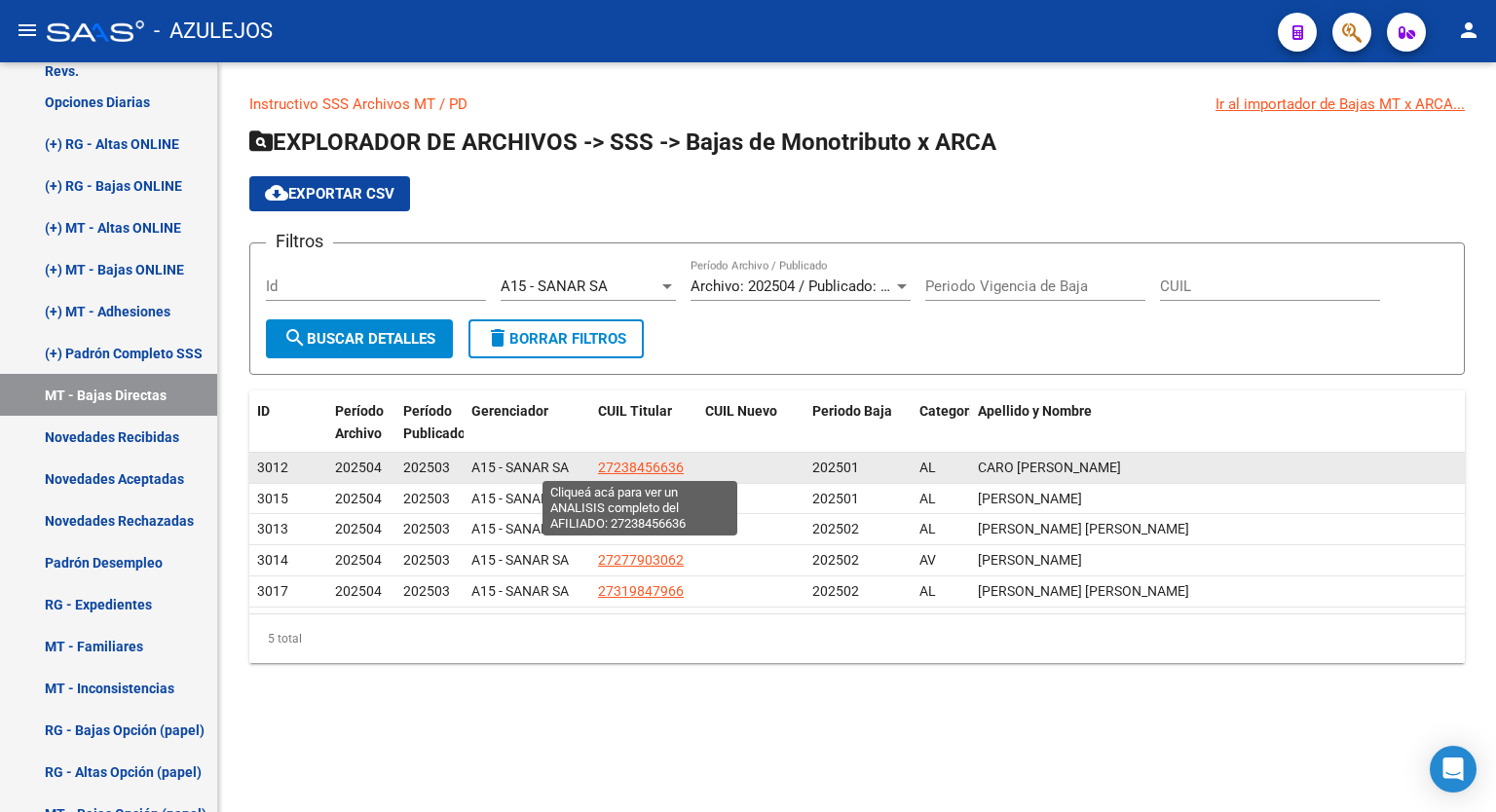
click at [651, 465] on span "27238456636" at bounding box center [641, 468] width 86 height 16
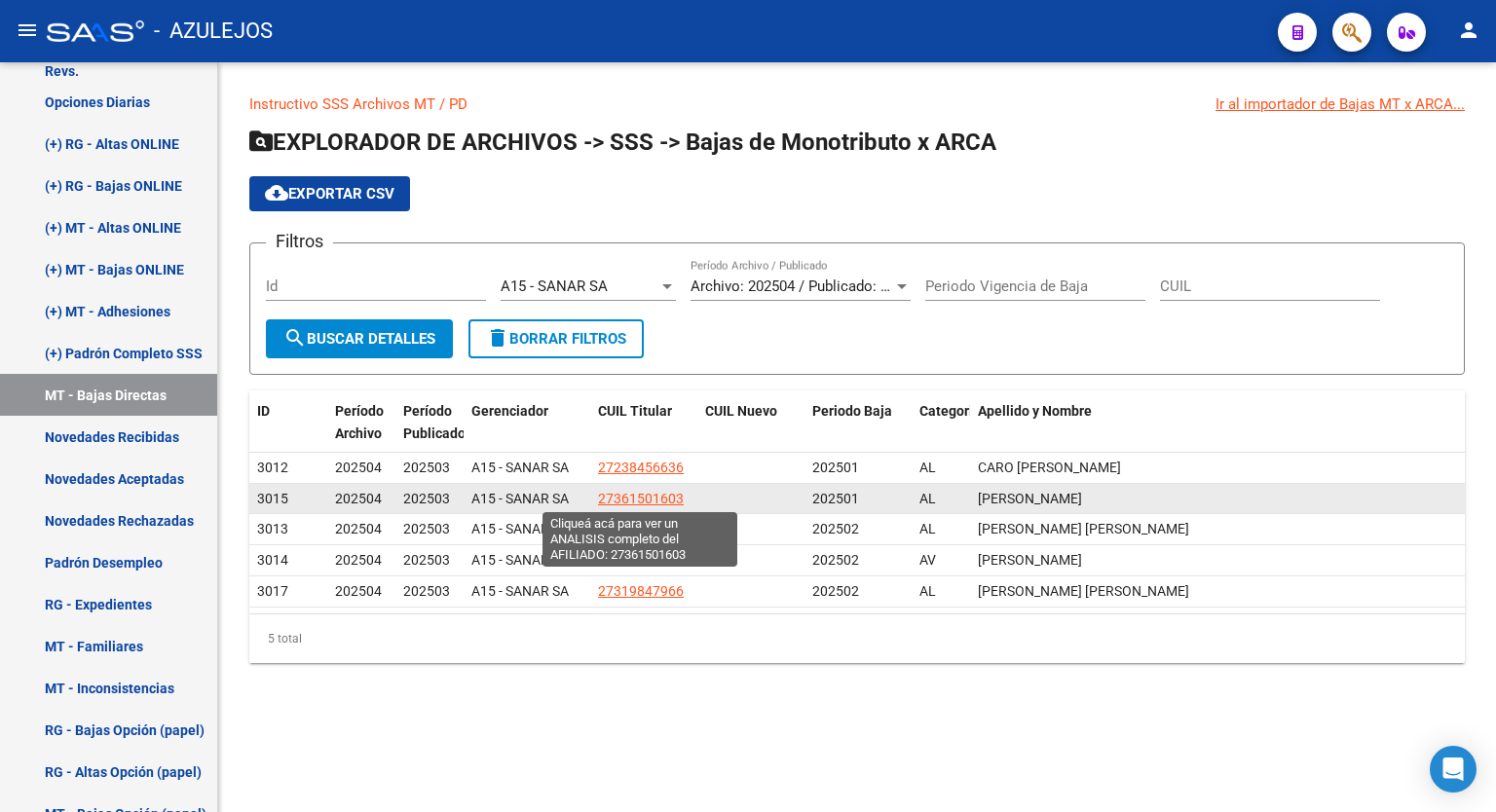
click at [661, 493] on span "27361501603" at bounding box center [641, 499] width 86 height 16
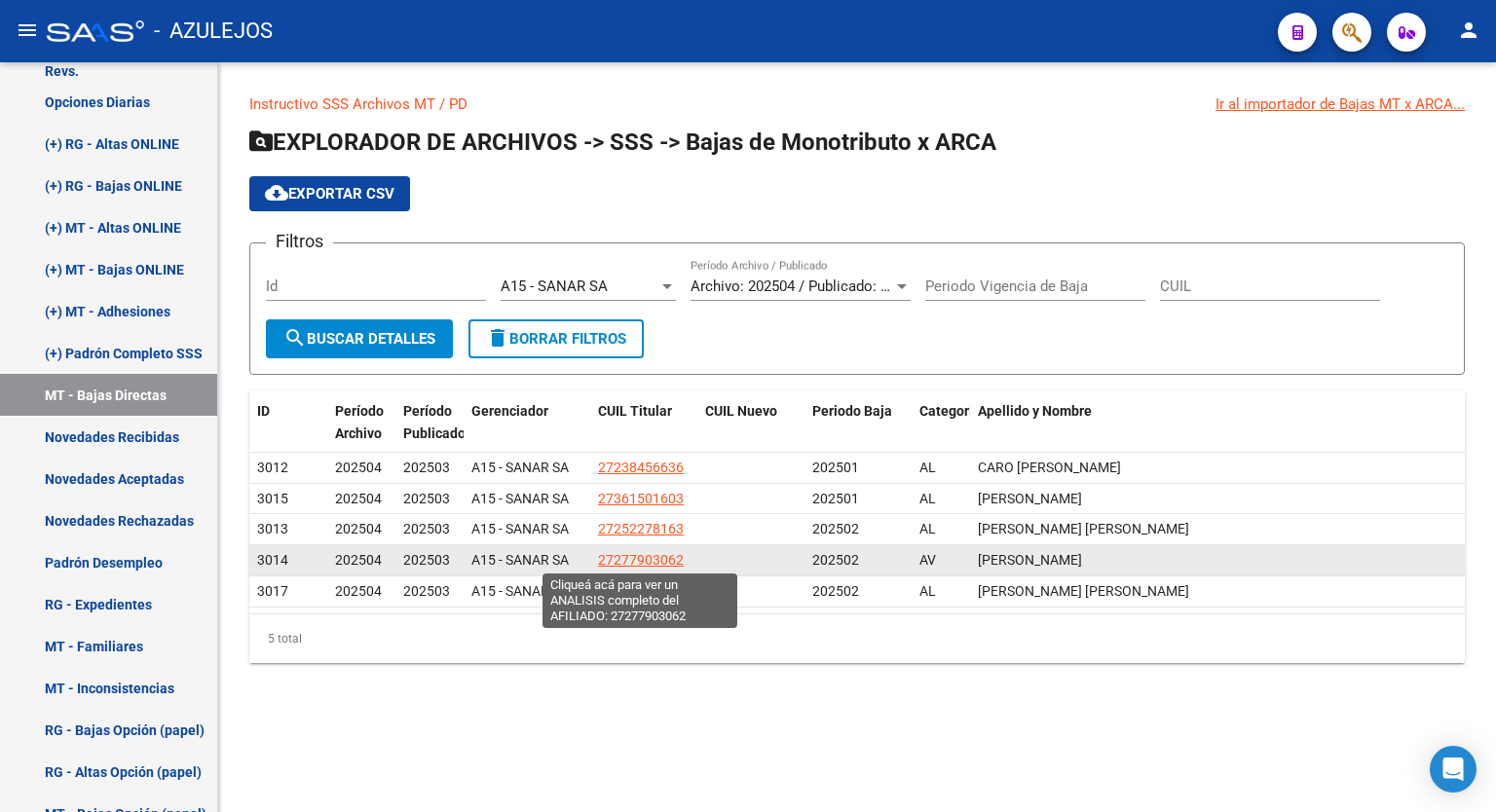
click at [658, 560] on span "27277903062" at bounding box center [641, 560] width 86 height 16
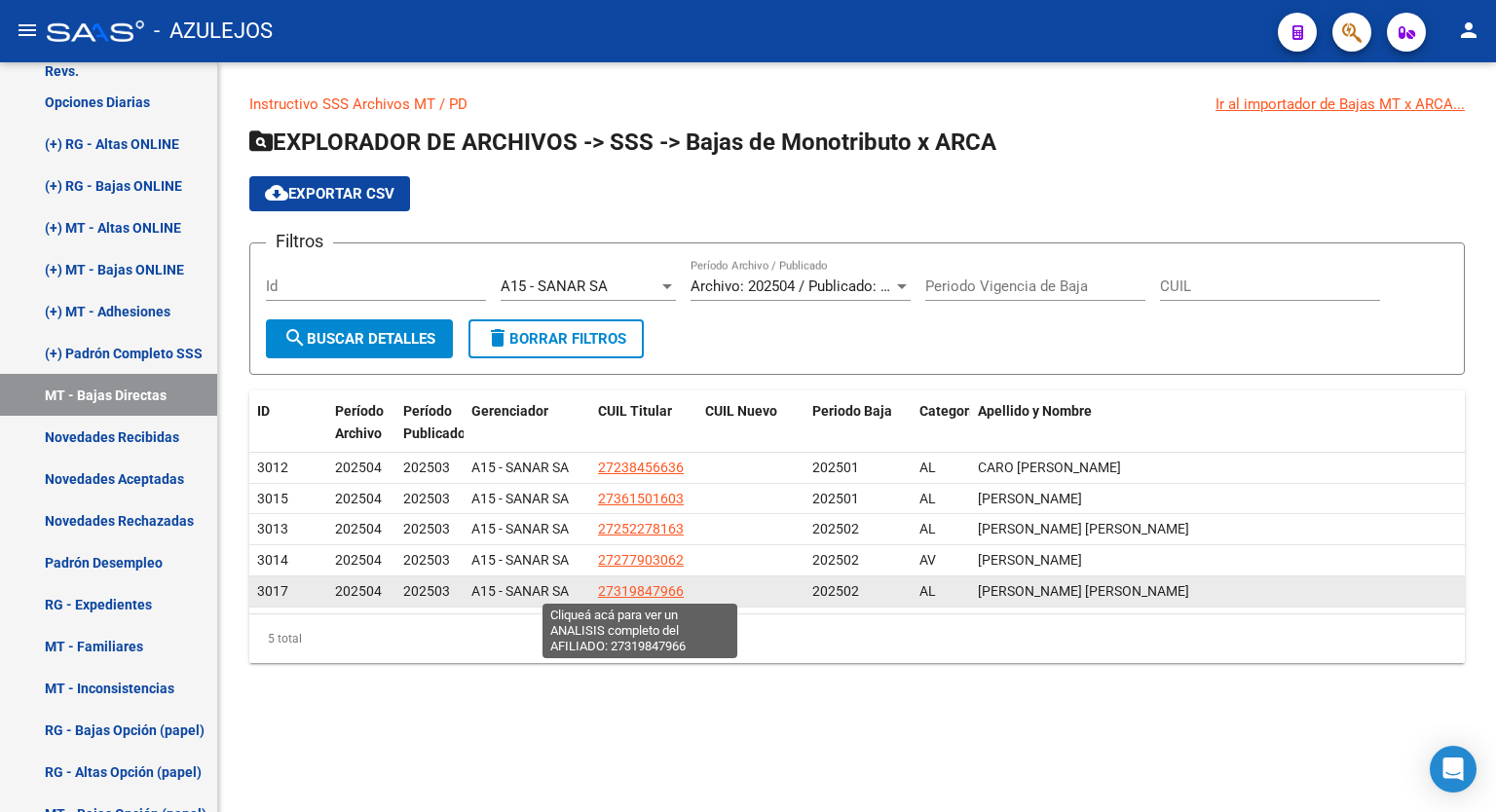
click at [640, 586] on span "27319847966" at bounding box center [641, 592] width 86 height 16
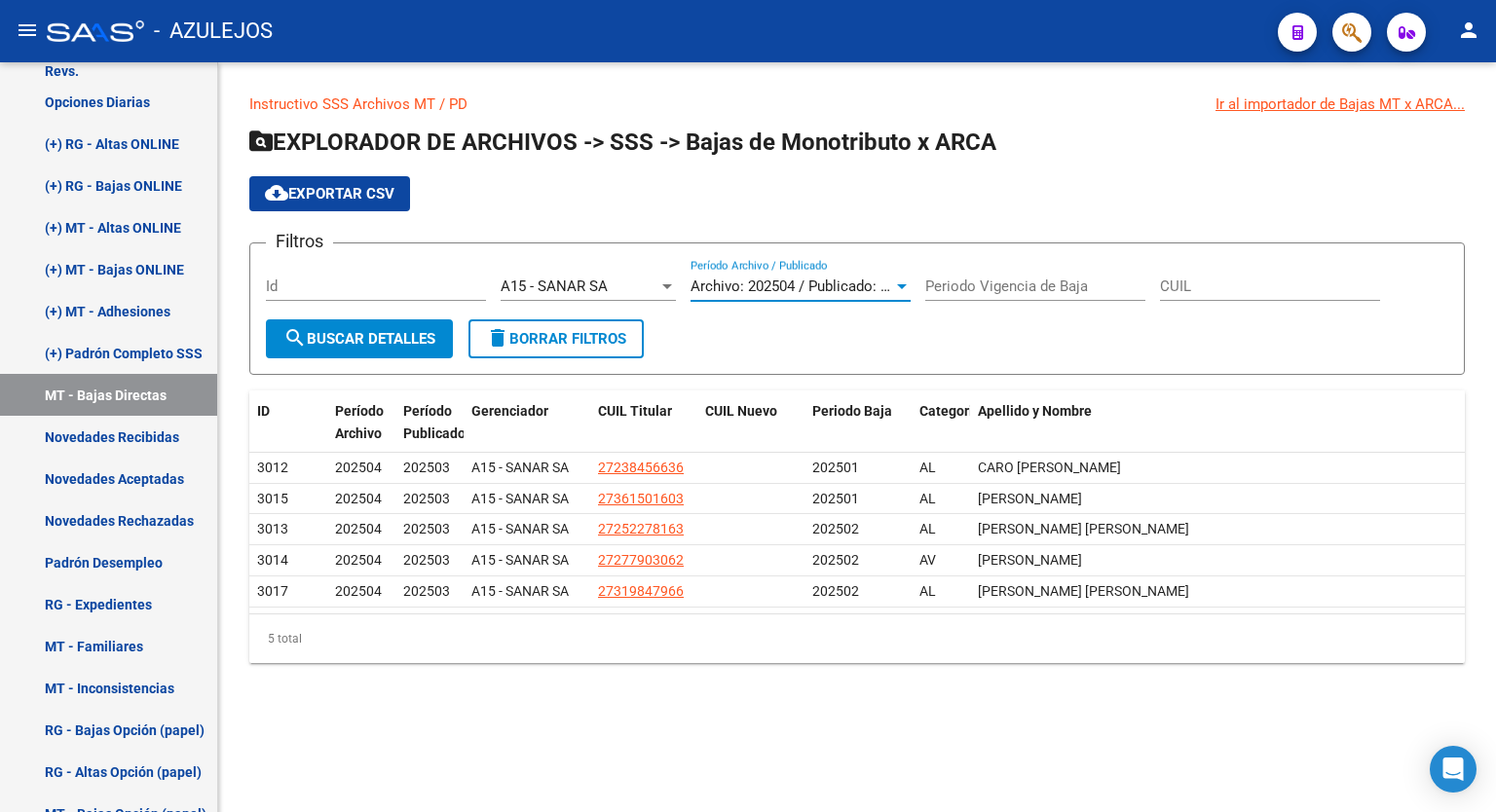
click at [903, 285] on div at bounding box center [902, 286] width 10 height 5
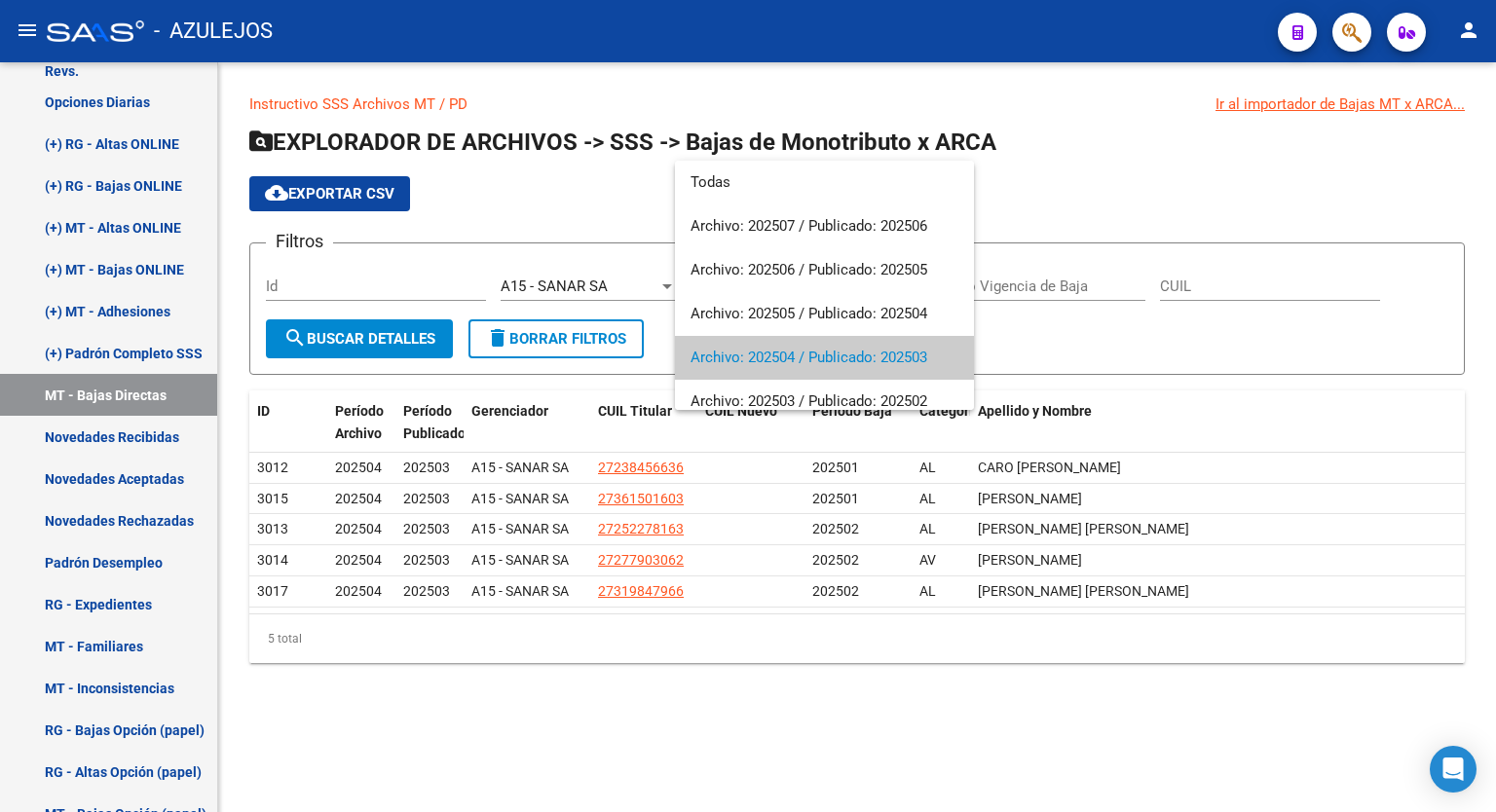
scroll to position [72, 0]
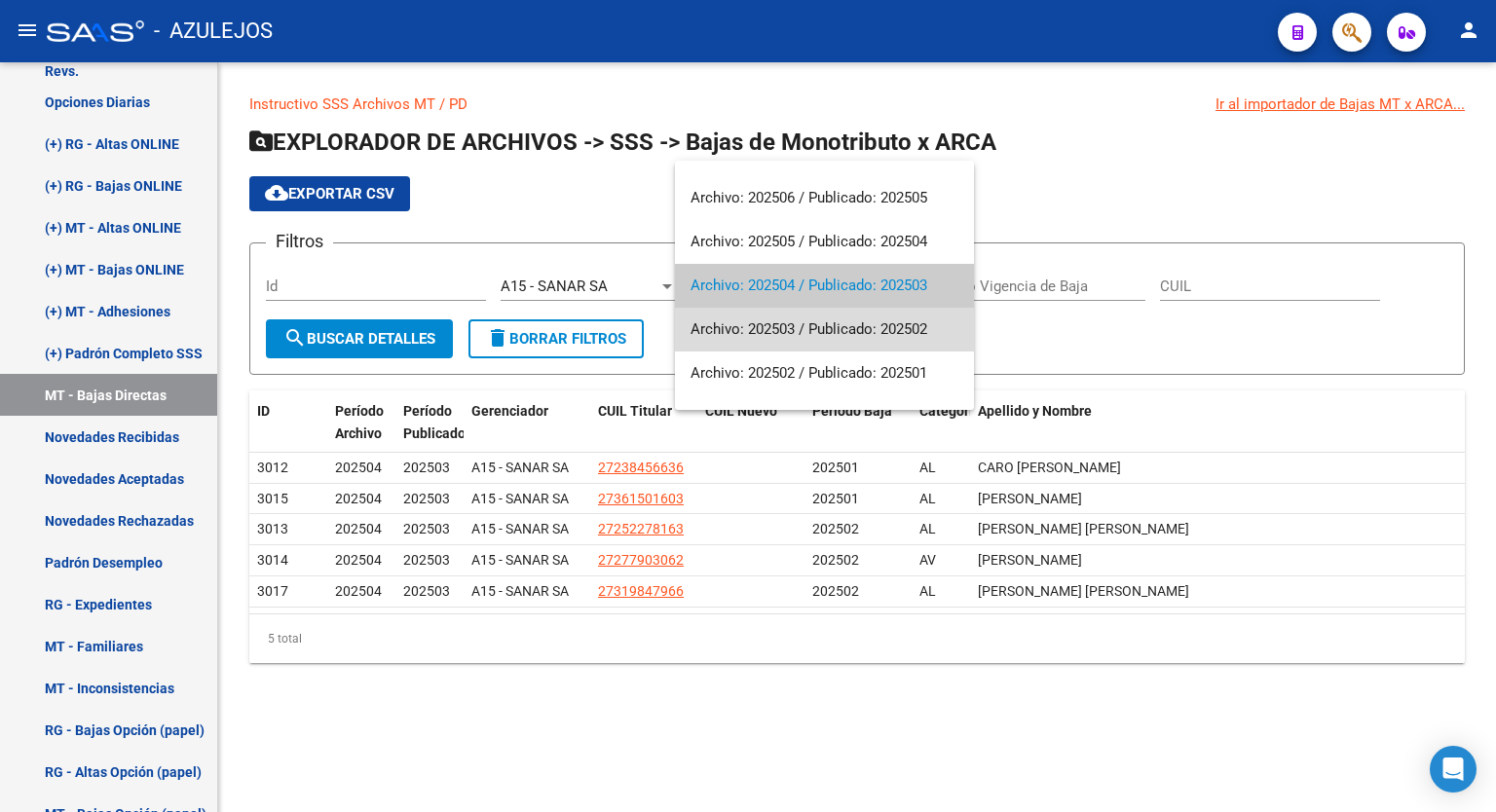
click at [852, 321] on span "Archivo: 202503 / Publicado: 202502" at bounding box center [825, 330] width 268 height 44
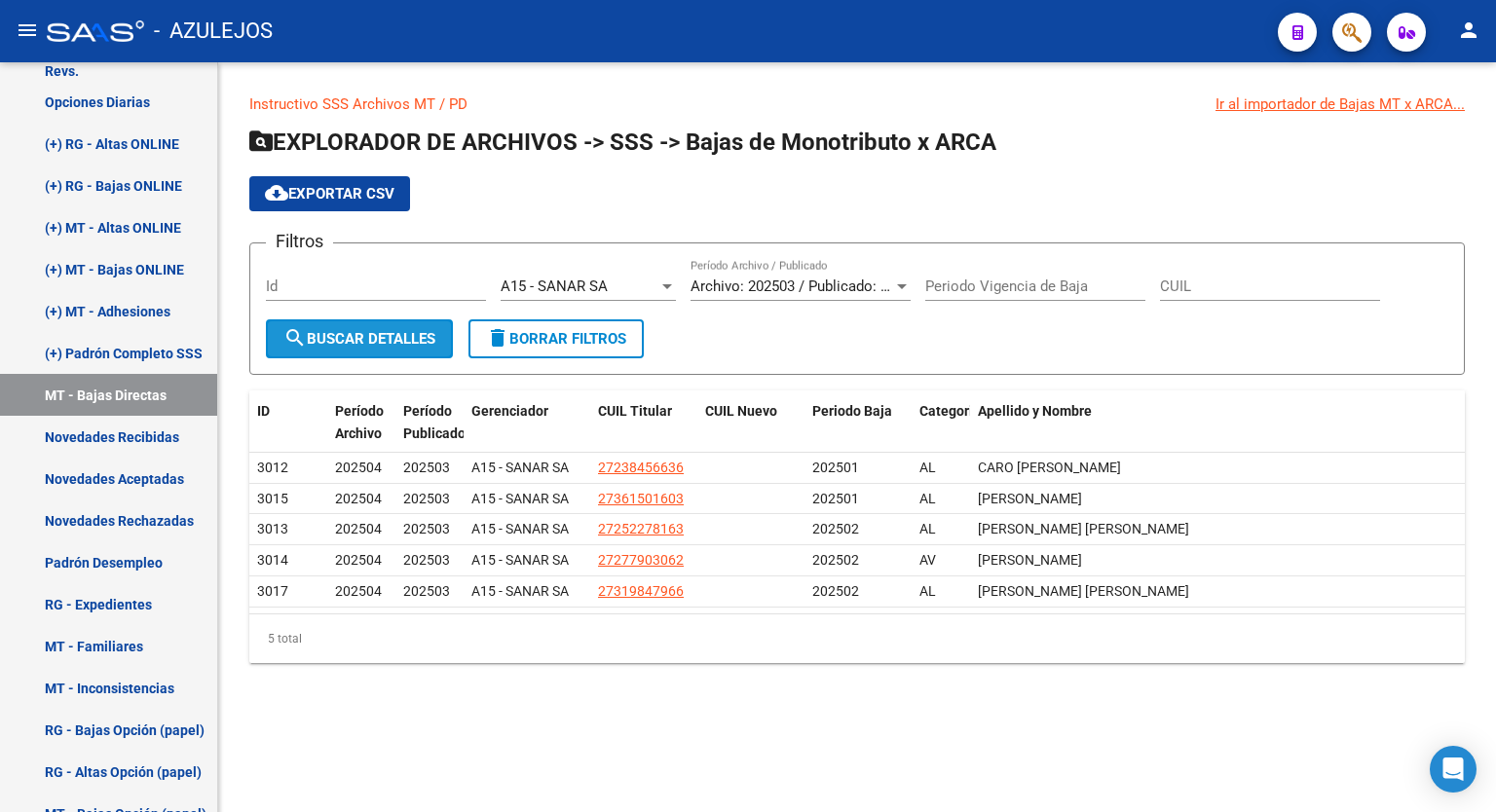
click at [358, 352] on button "search Buscar Detalles" at bounding box center [359, 339] width 187 height 39
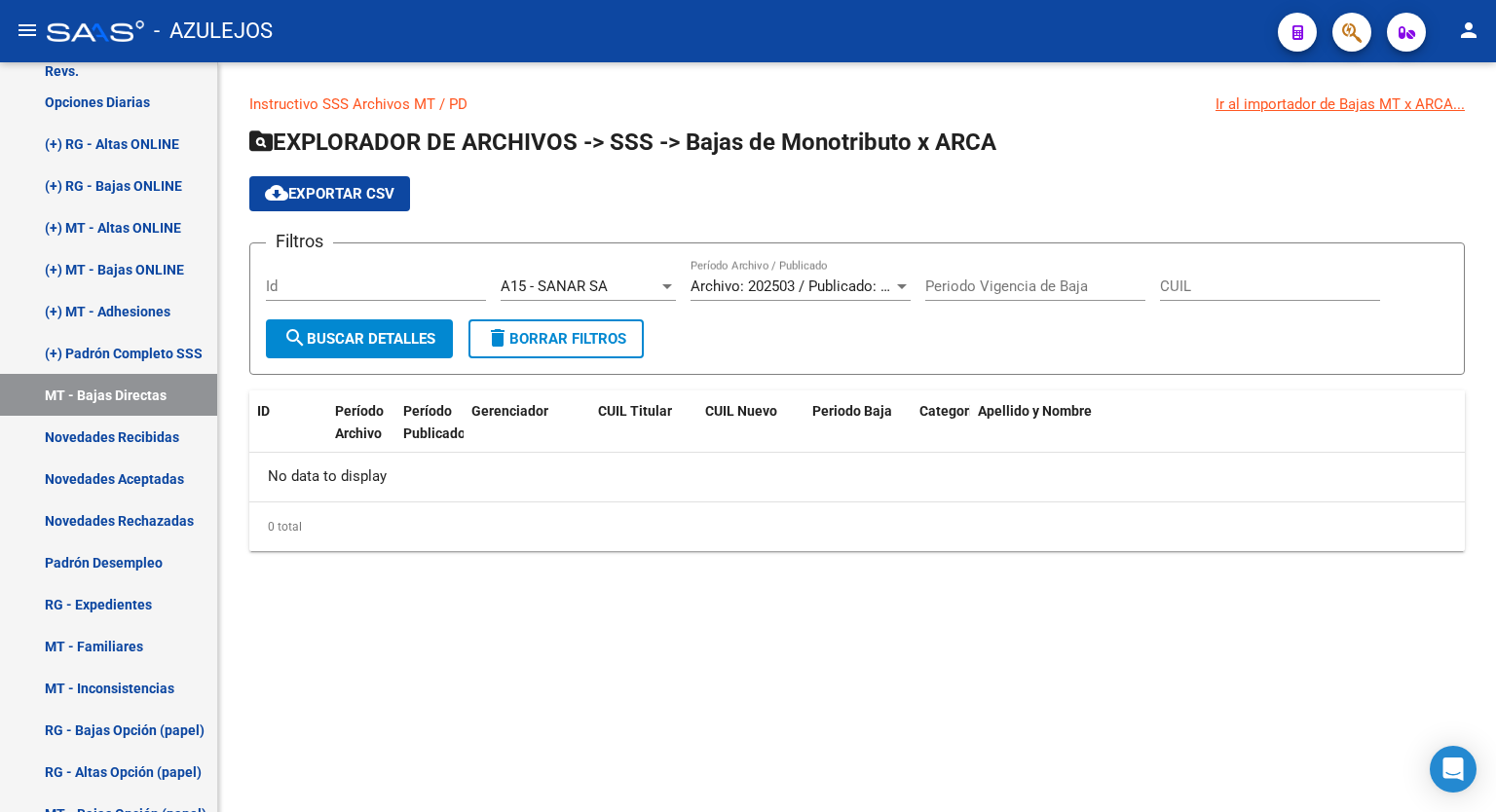
click at [873, 286] on span "Archivo: 202503 / Publicado: 202502" at bounding box center [809, 287] width 237 height 18
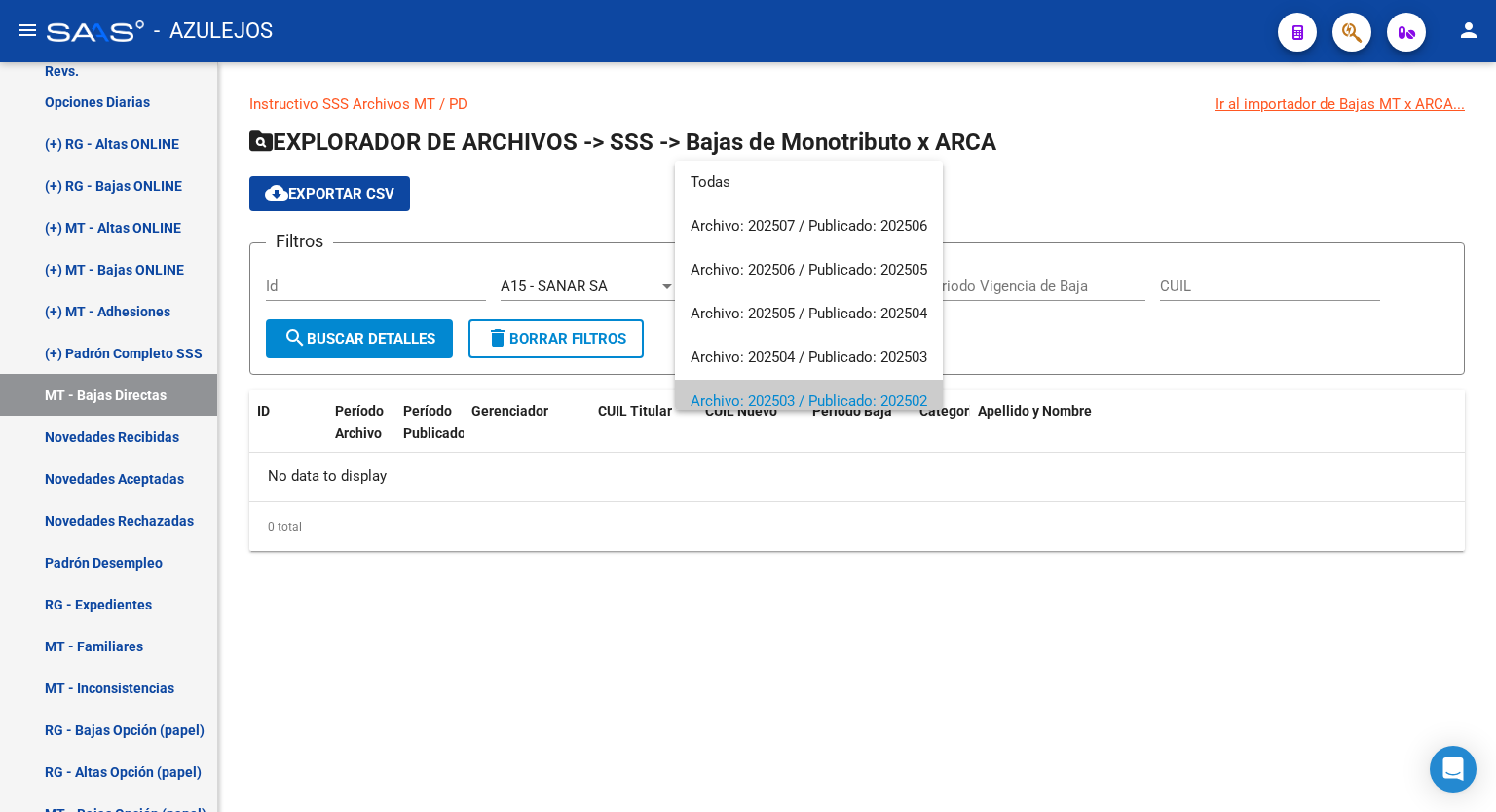
scroll to position [116, 0]
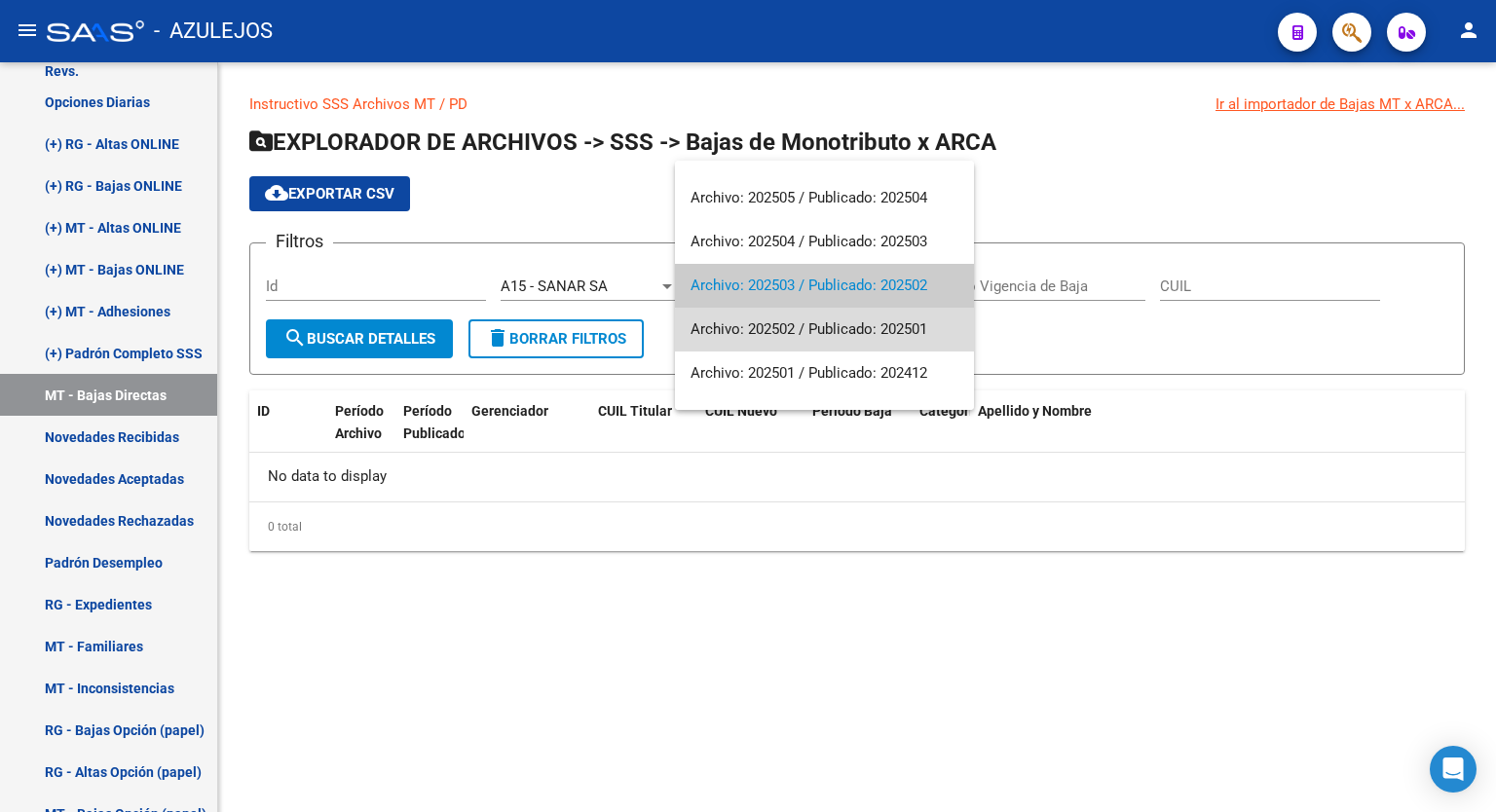
click at [826, 343] on span "Archivo: 202502 / Publicado: 202501" at bounding box center [825, 330] width 268 height 44
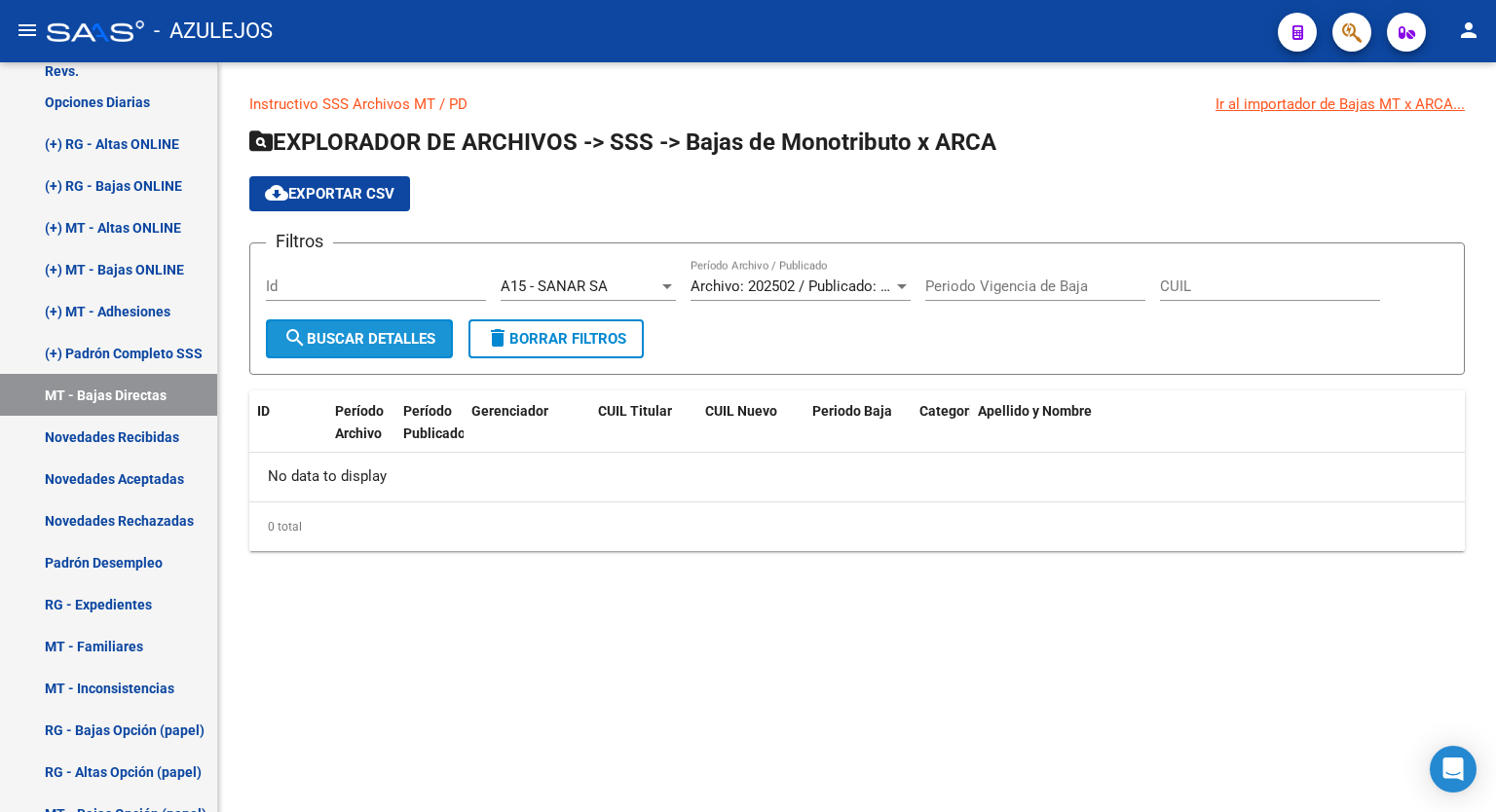
click at [339, 340] on span "search Buscar Detalles" at bounding box center [359, 339] width 152 height 18
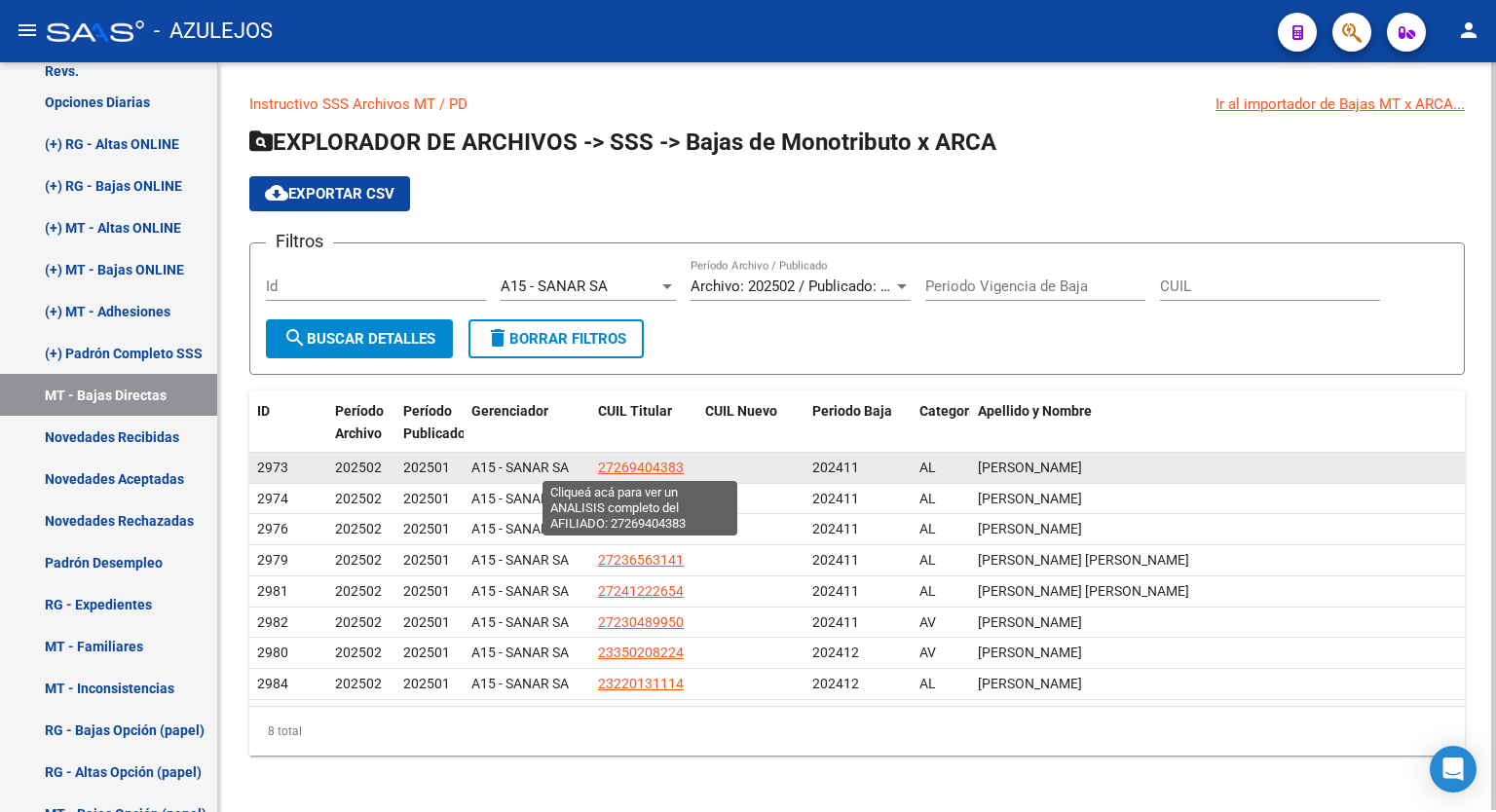
click at [644, 468] on span "27269404383" at bounding box center [641, 468] width 86 height 16
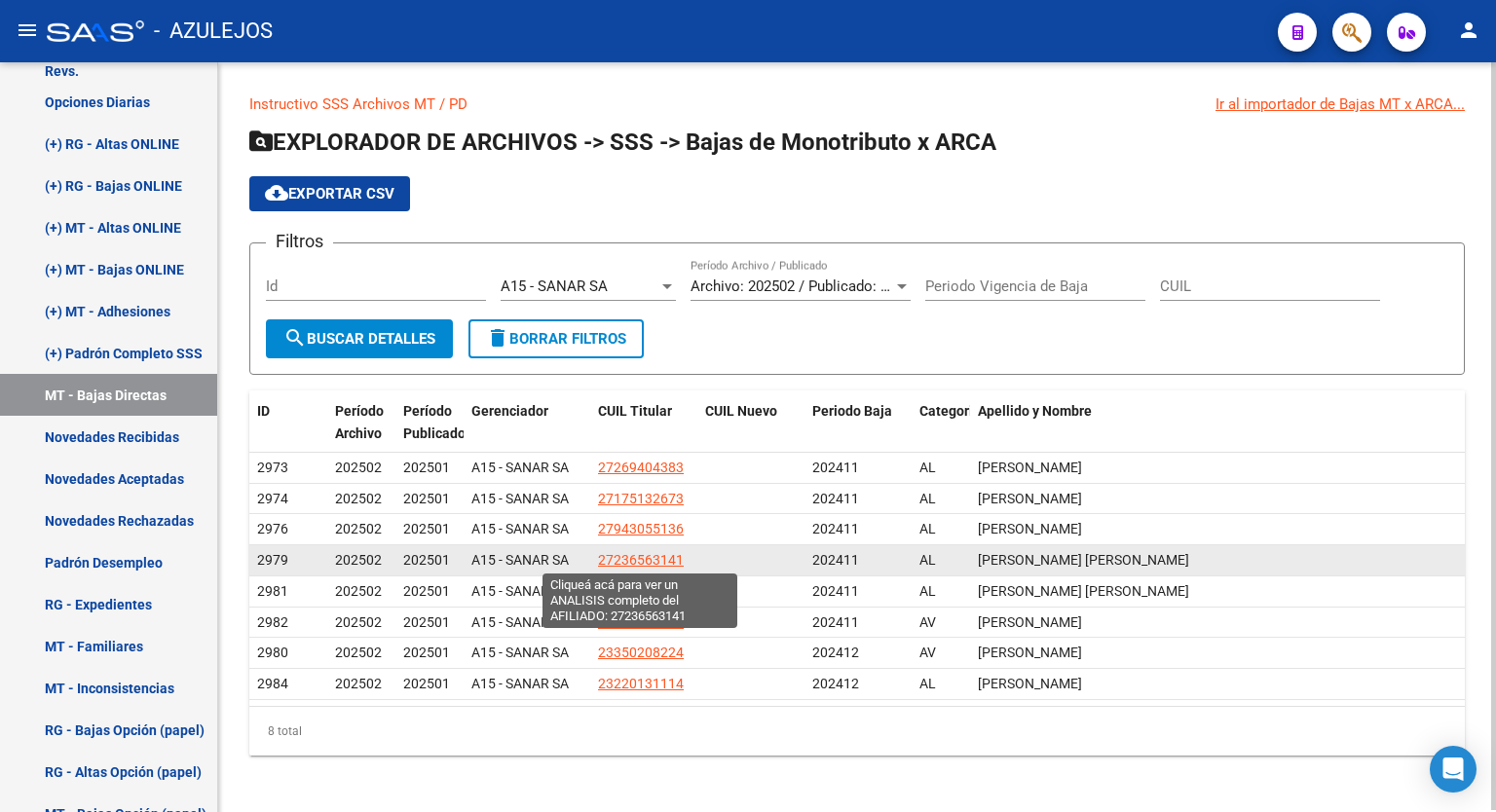
click at [654, 558] on span "27236563141" at bounding box center [641, 560] width 86 height 16
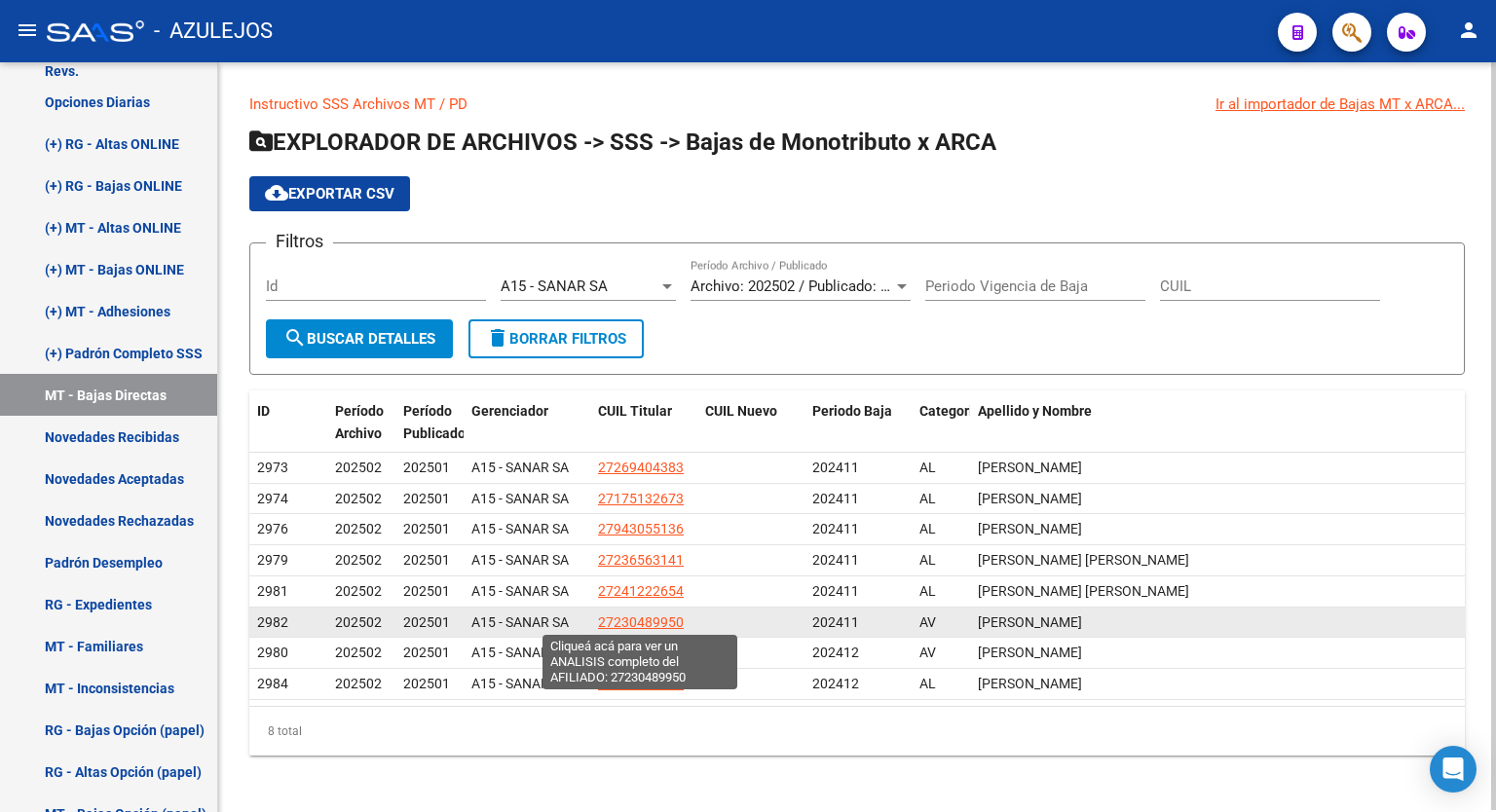
click at [659, 617] on span "27230489950" at bounding box center [641, 623] width 86 height 16
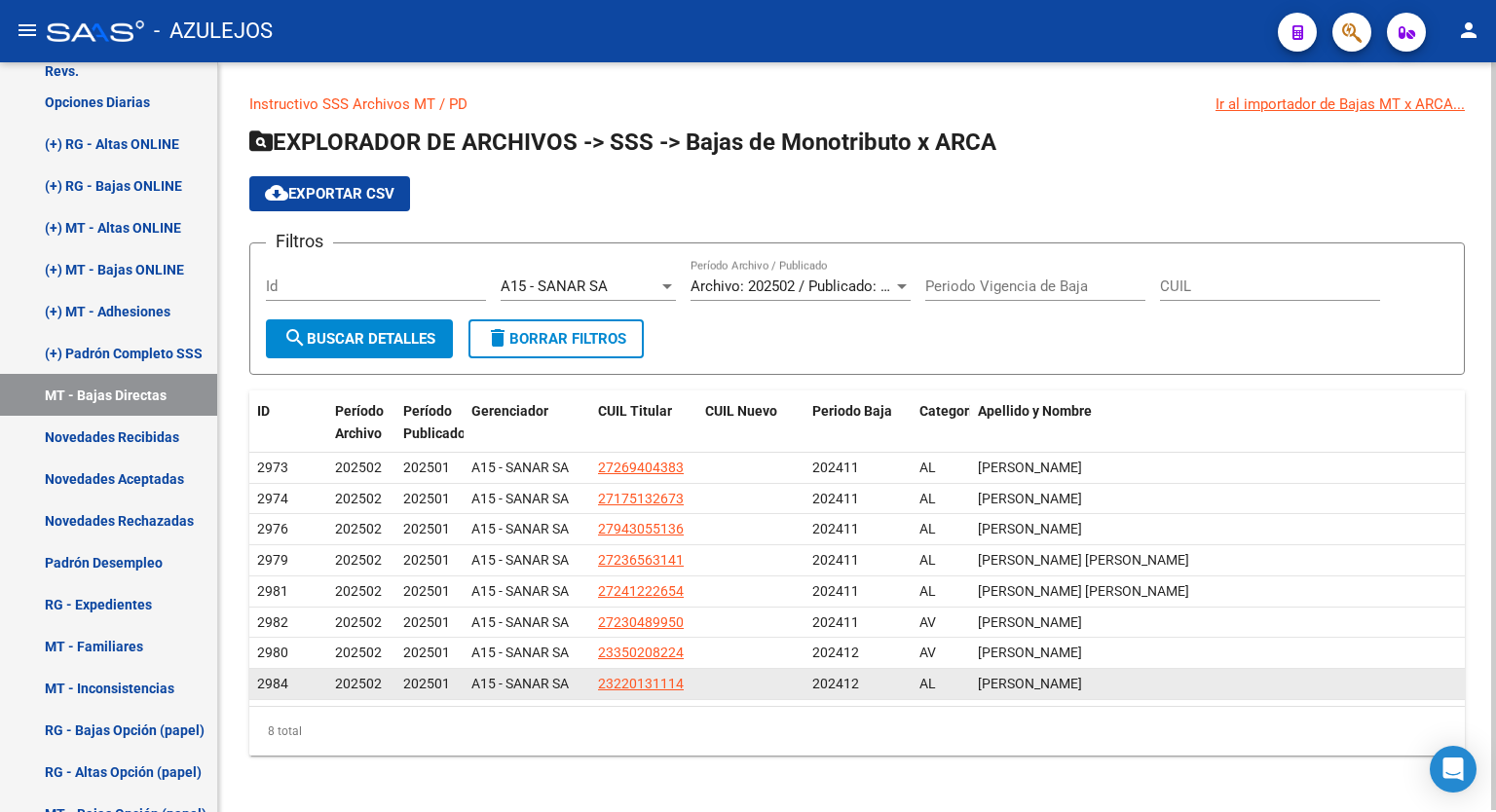
click at [651, 673] on app-link-go-to "23220131114" at bounding box center [641, 684] width 86 height 22
click at [630, 682] on span "23220131114" at bounding box center [641, 684] width 86 height 16
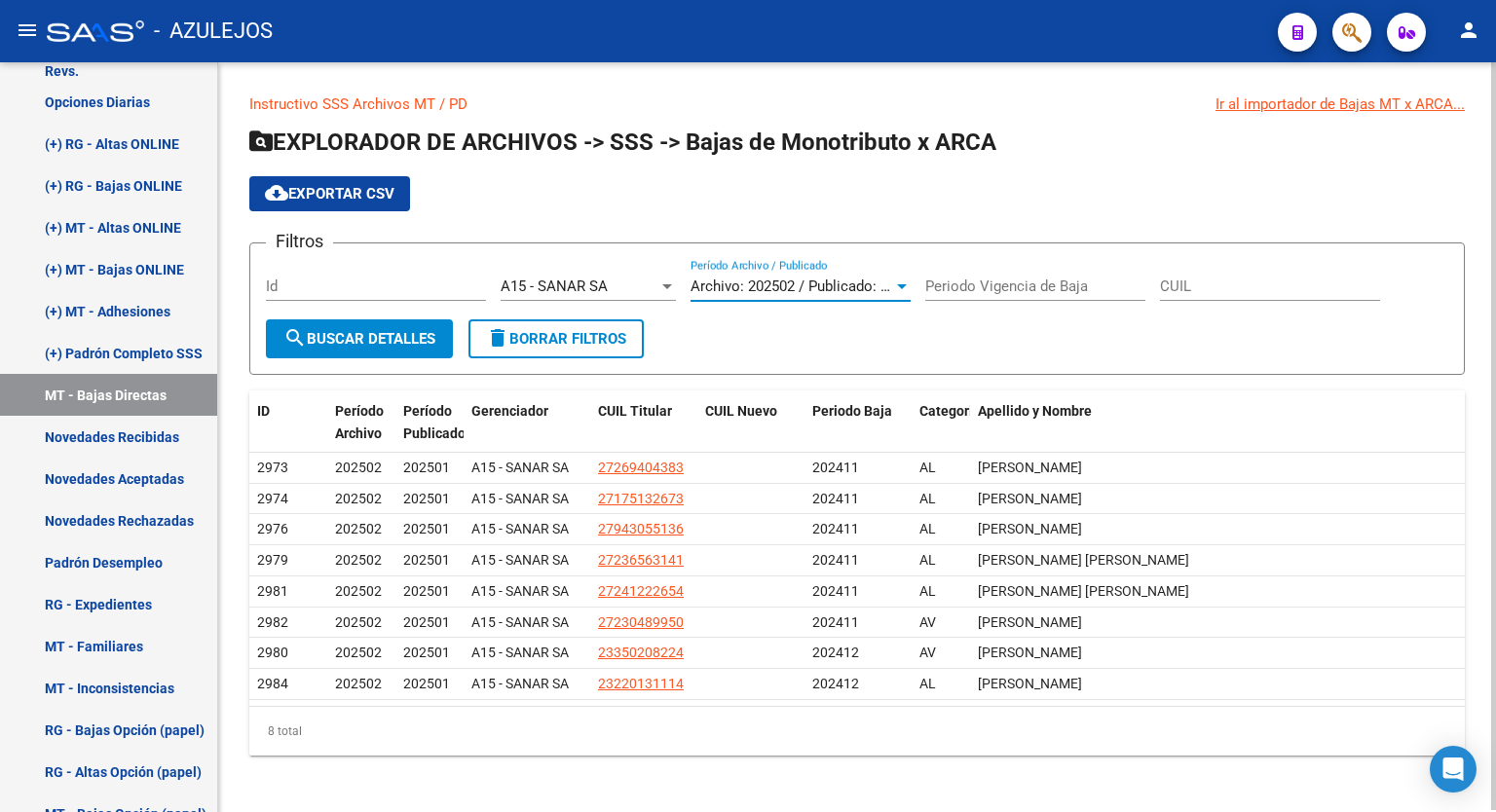
click at [900, 285] on div at bounding box center [902, 286] width 10 height 5
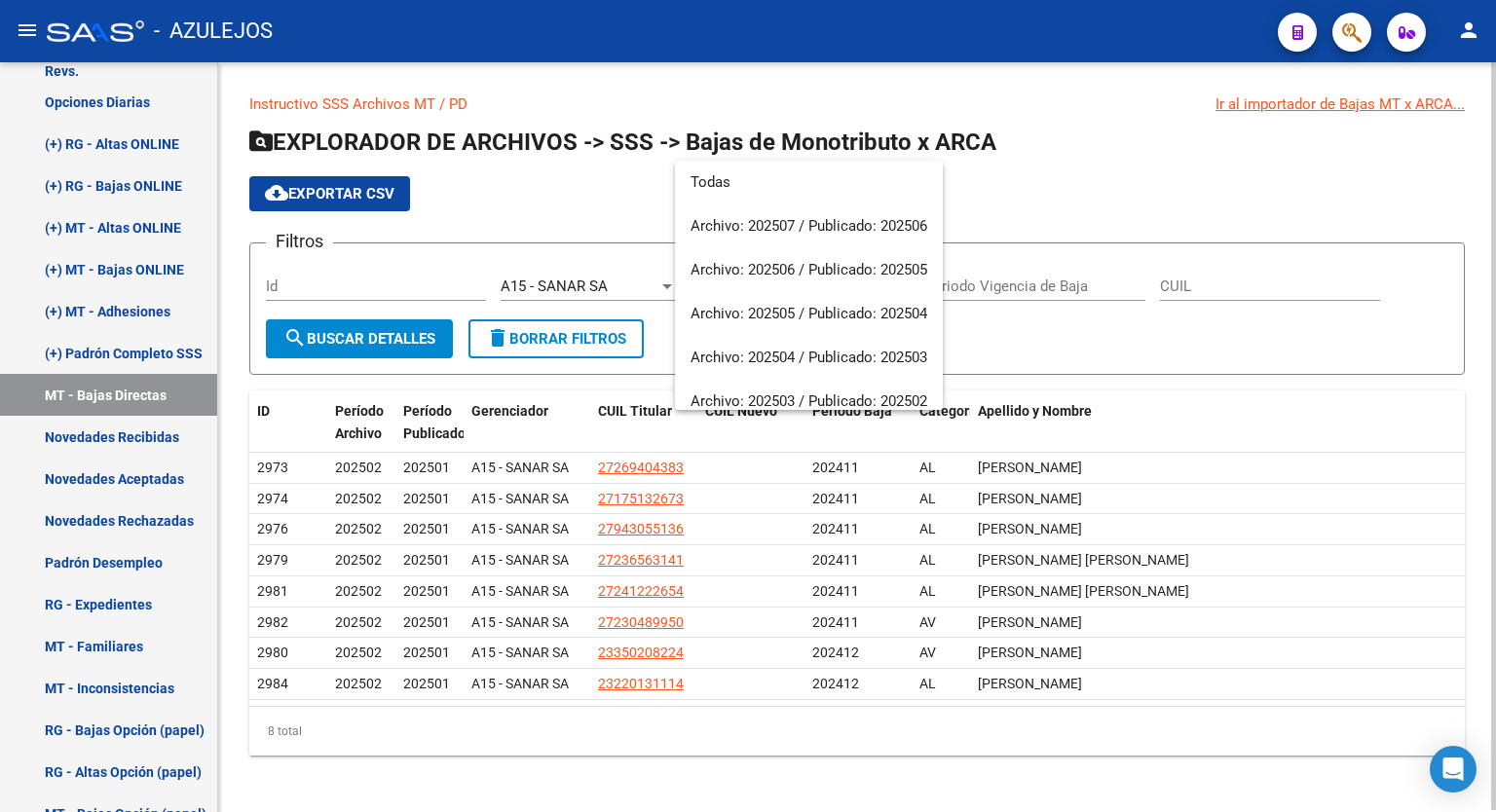
scroll to position [160, 0]
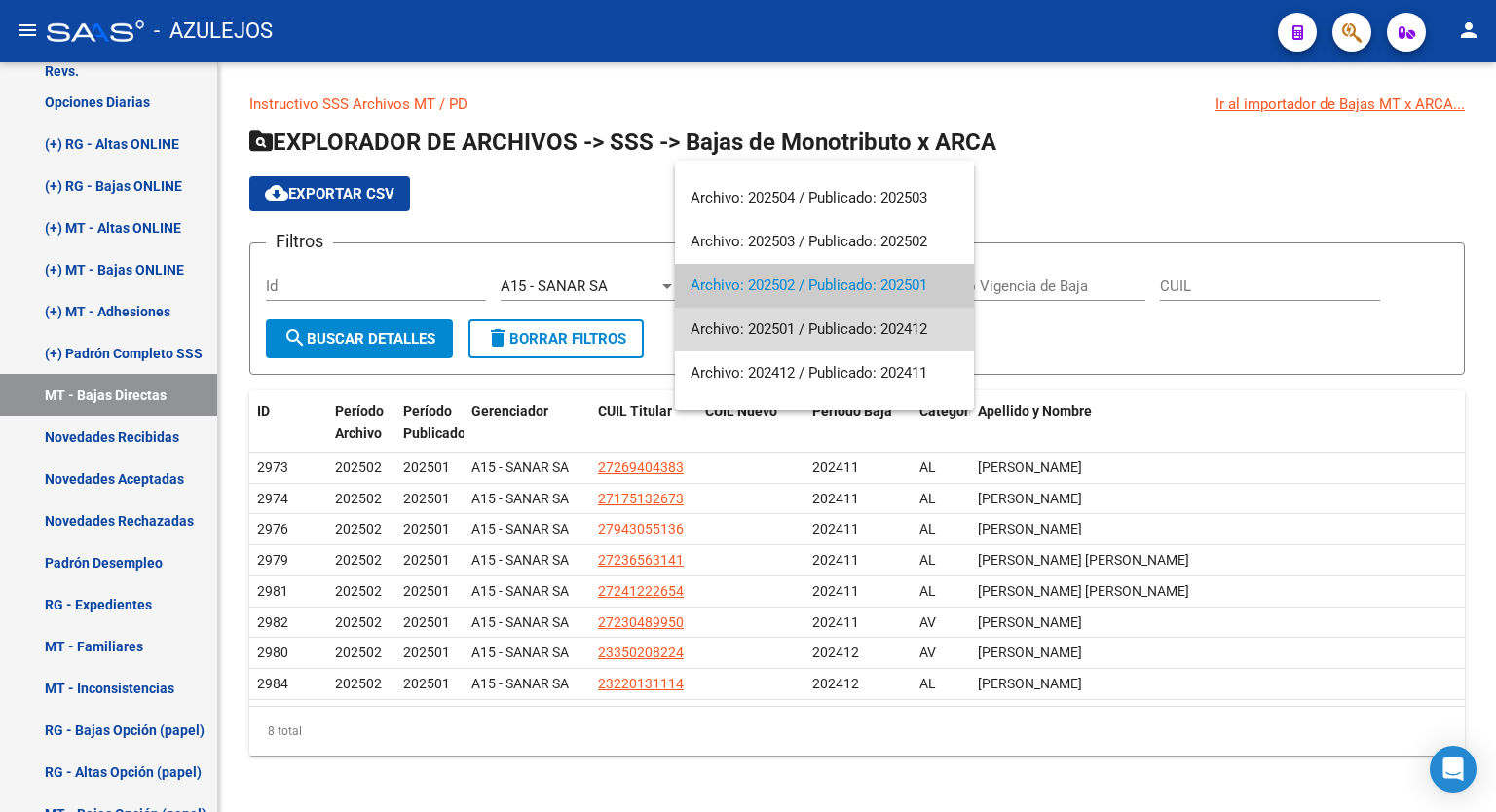
click at [874, 329] on span "Archivo: 202501 / Publicado: 202412" at bounding box center [825, 330] width 268 height 44
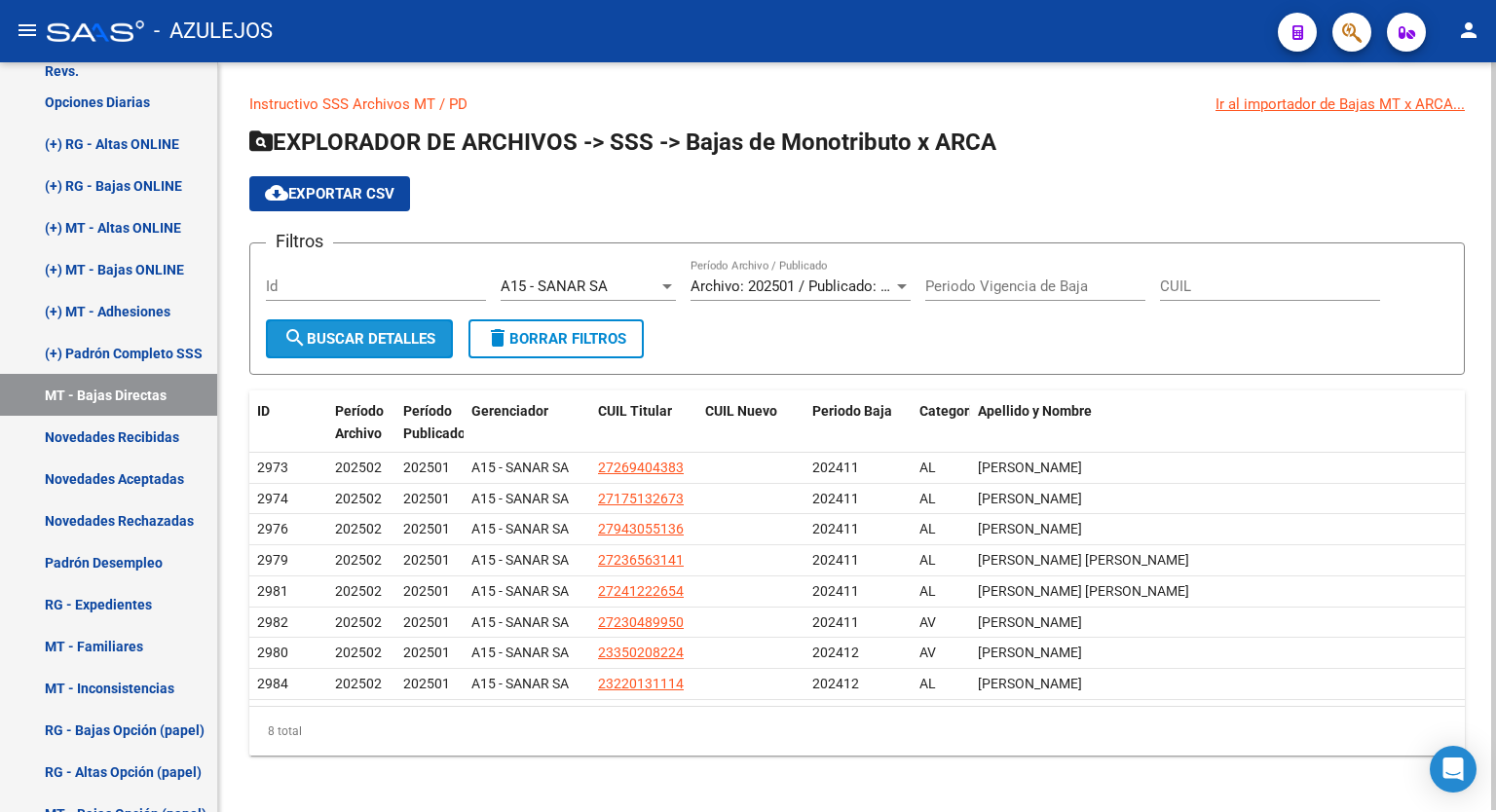
click at [351, 327] on button "search Buscar Detalles" at bounding box center [359, 339] width 187 height 39
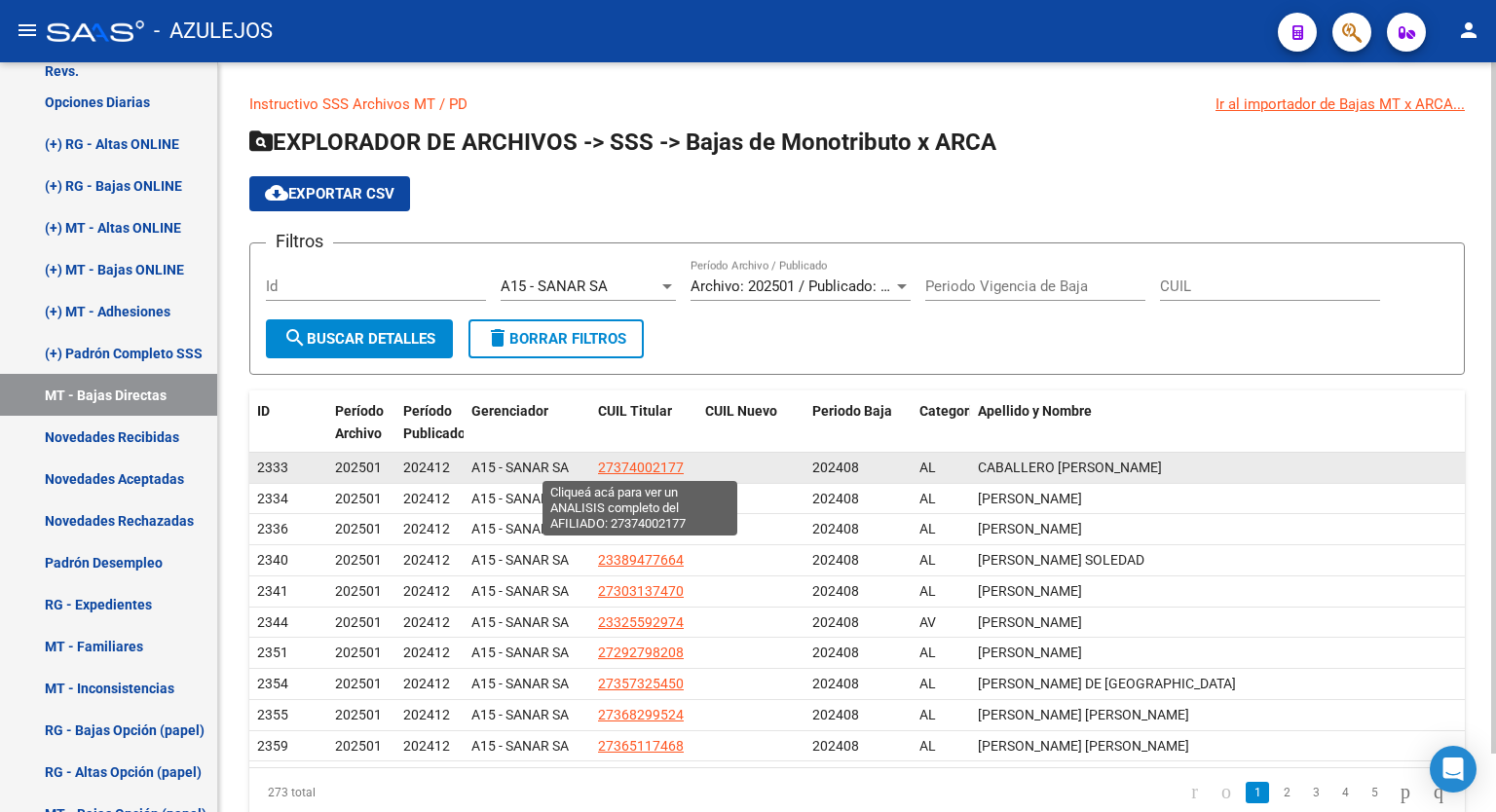
click at [651, 461] on span "27374002177" at bounding box center [641, 468] width 86 height 16
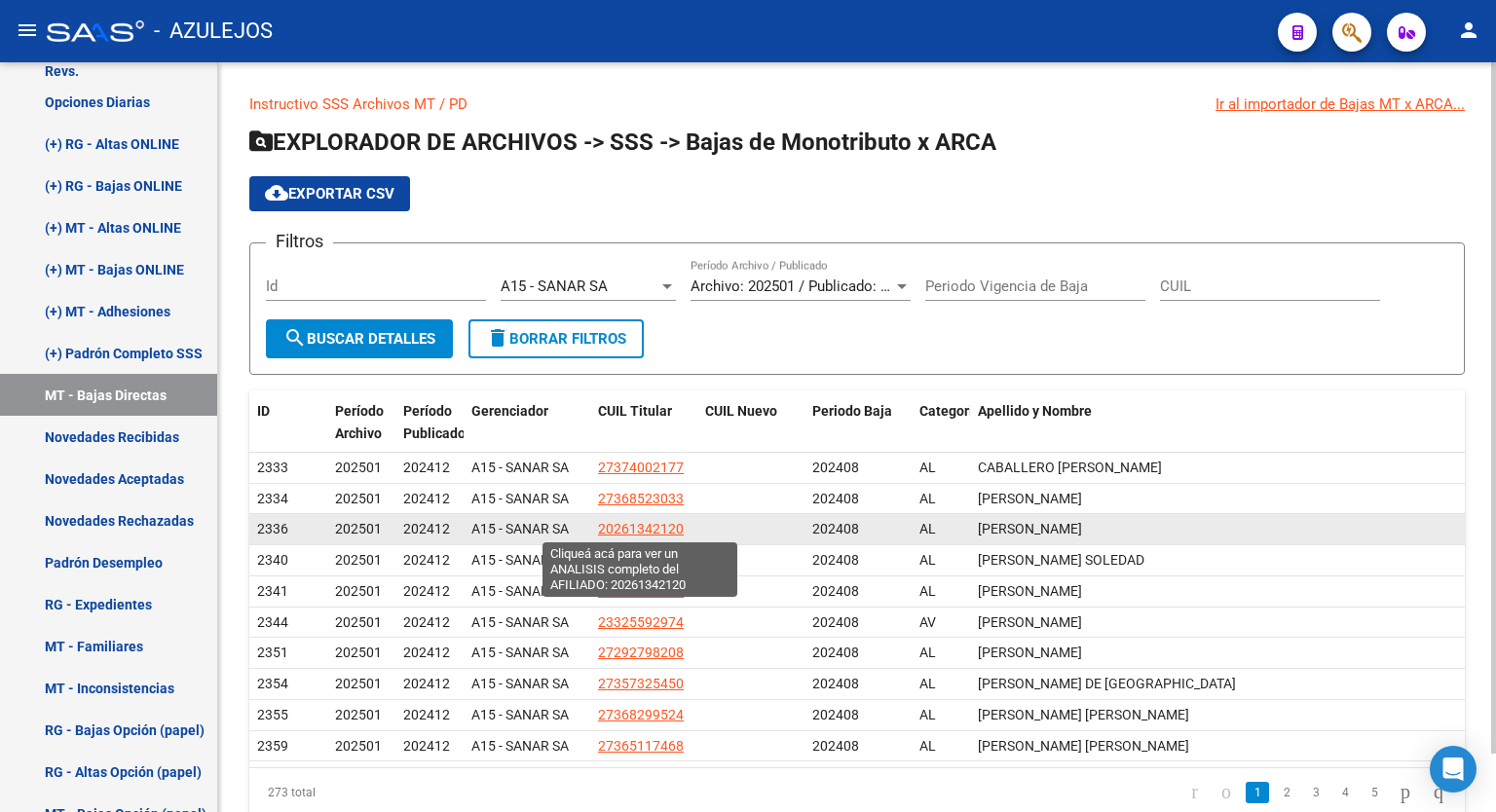
click at [662, 523] on span "20261342120" at bounding box center [641, 529] width 86 height 16
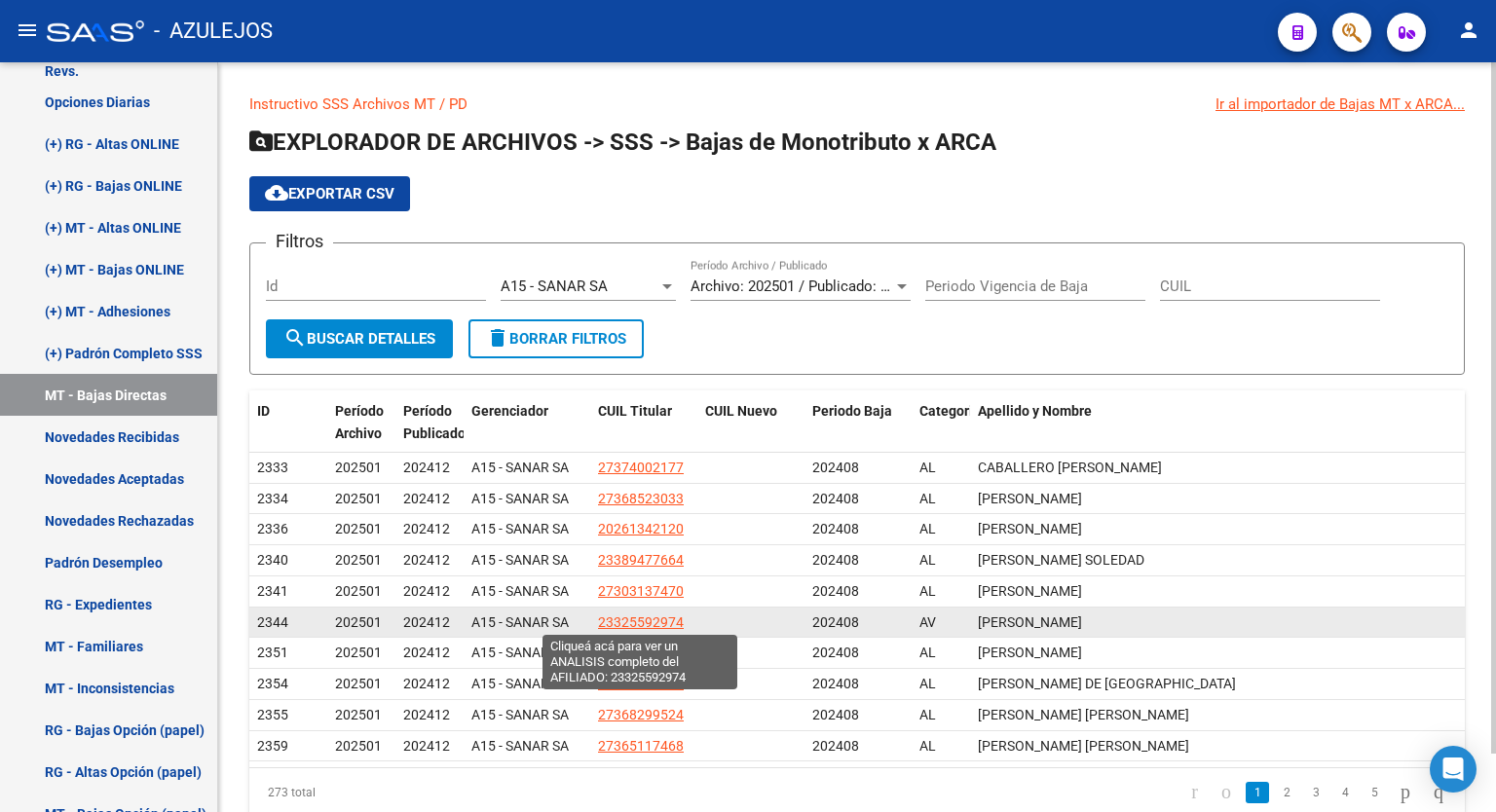
click at [646, 625] on span "23325592974" at bounding box center [641, 623] width 86 height 16
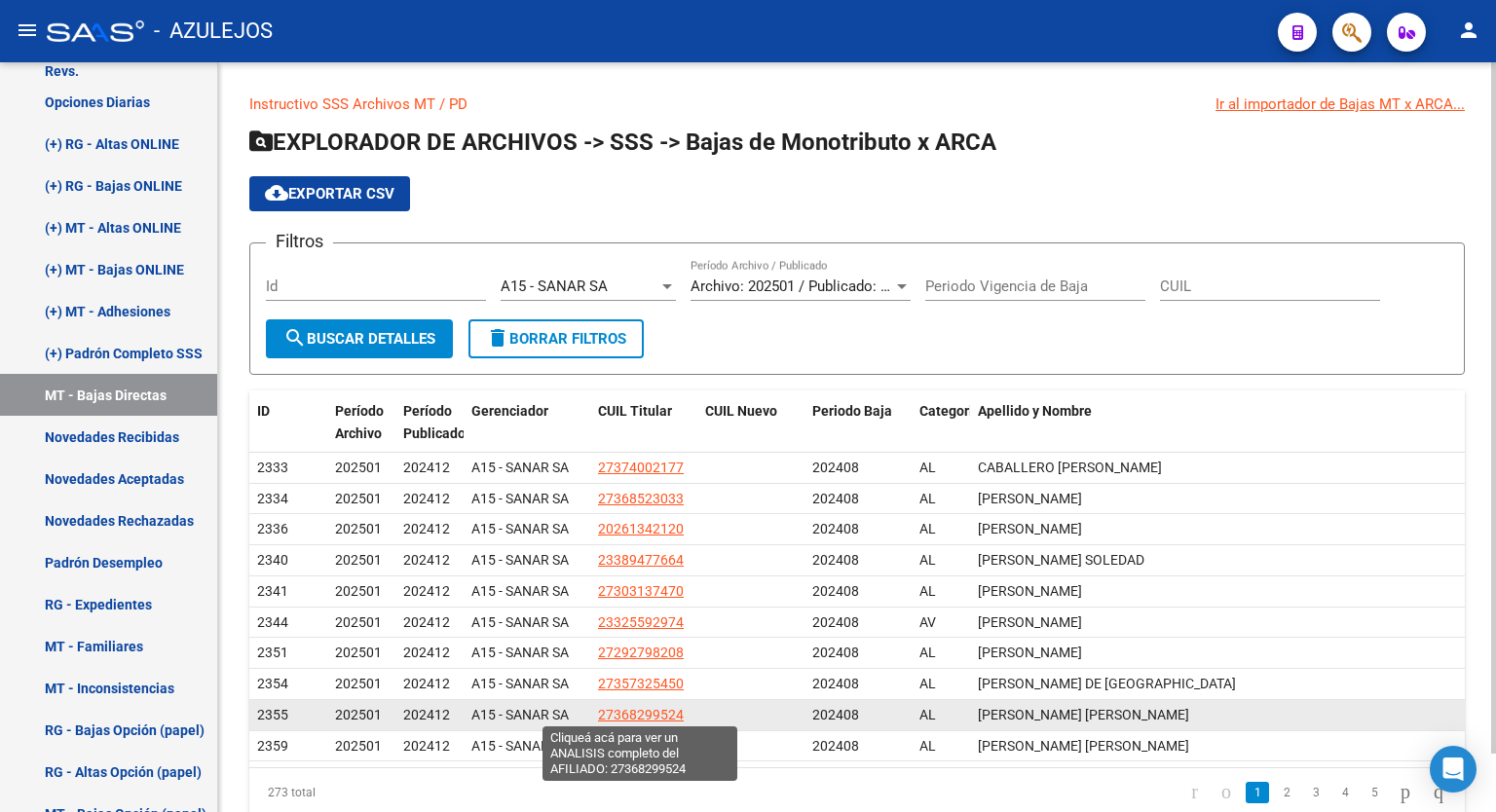
click at [635, 707] on span "27368299524" at bounding box center [641, 715] width 86 height 16
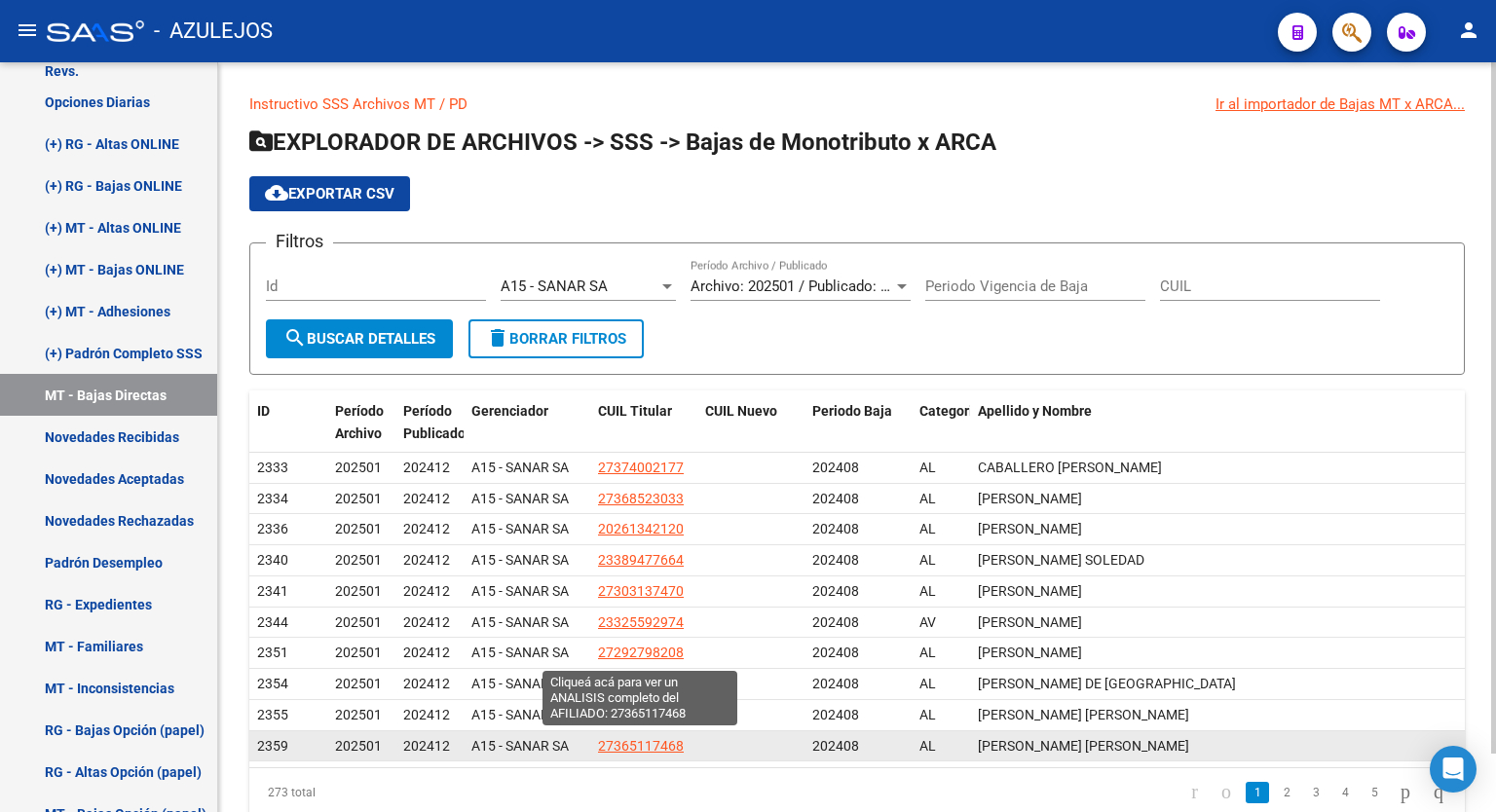
click at [647, 741] on span "27365117468" at bounding box center [641, 746] width 86 height 16
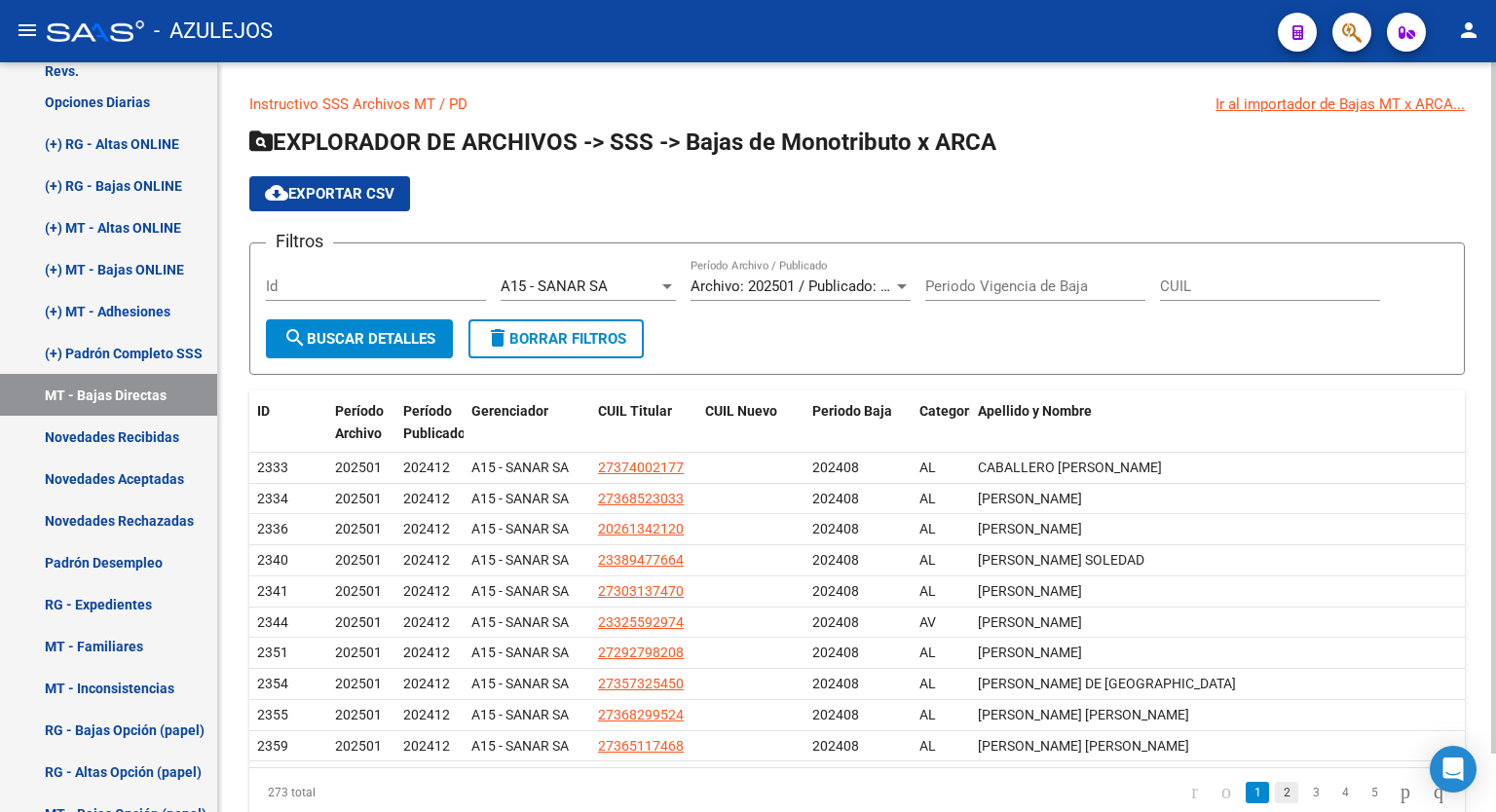
click at [1275, 783] on link "2" at bounding box center [1286, 792] width 23 height 21
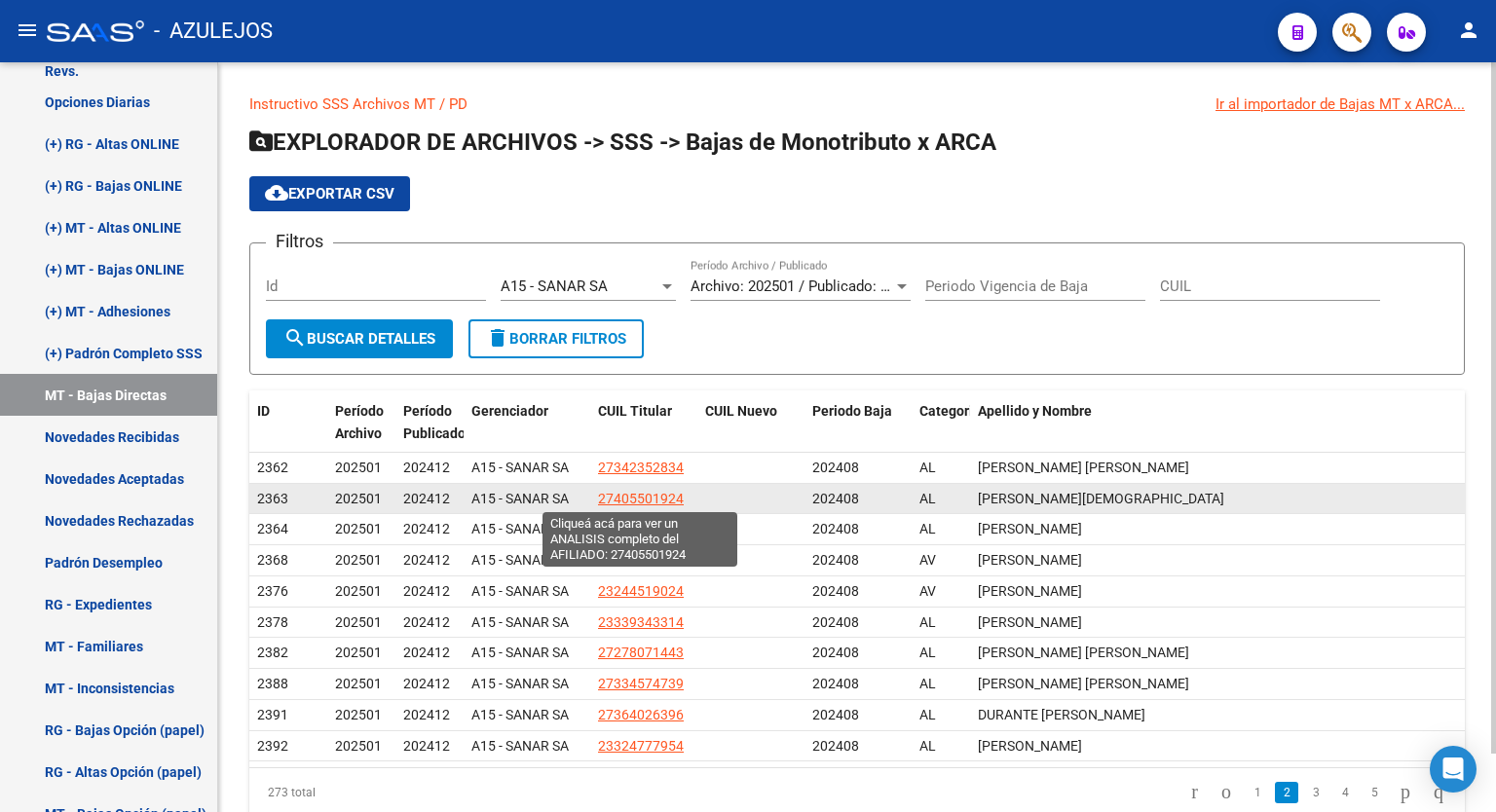
click at [640, 491] on span "27405501924" at bounding box center [641, 499] width 86 height 16
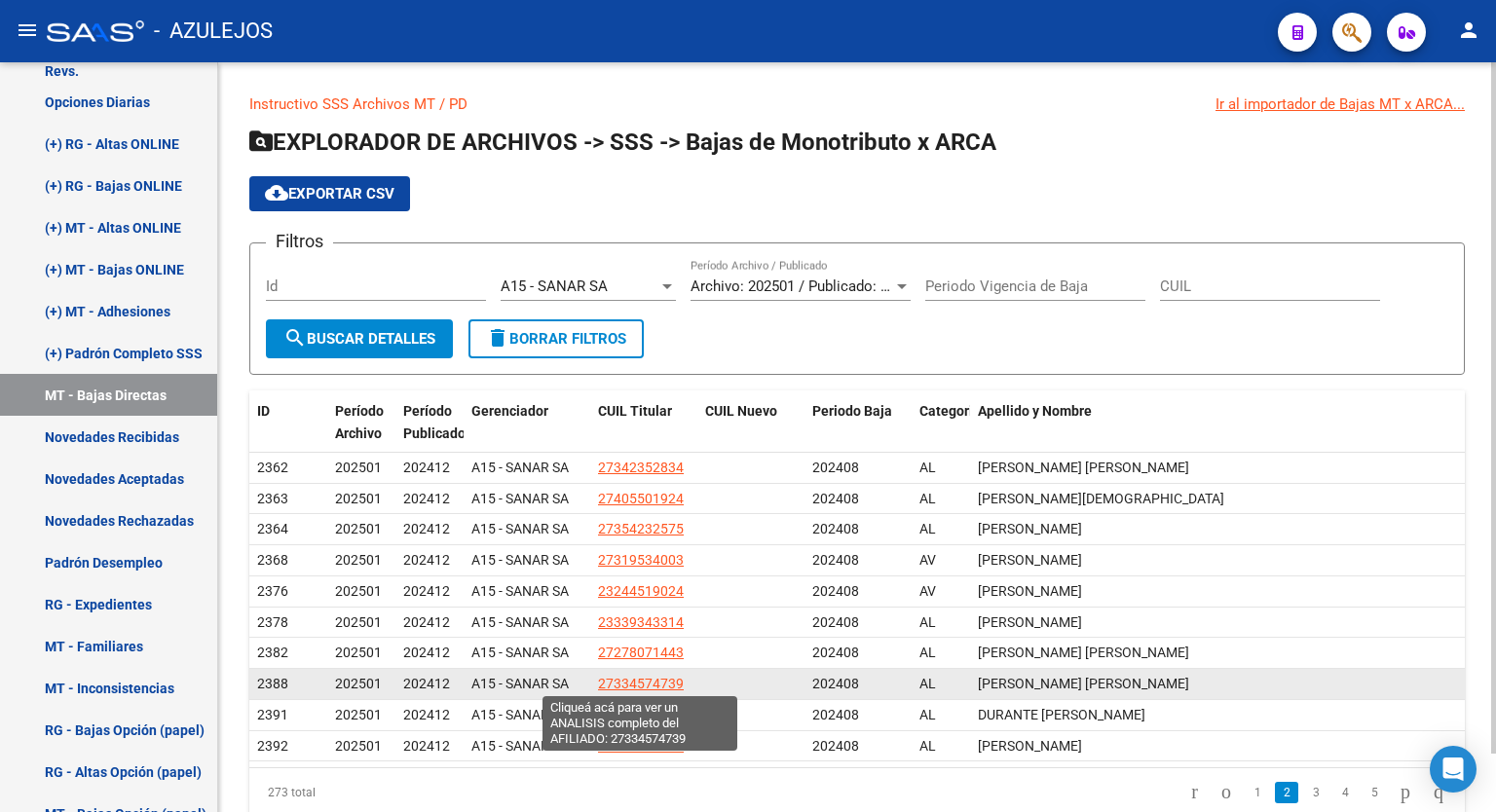
click at [623, 676] on span "27334574739" at bounding box center [641, 684] width 86 height 16
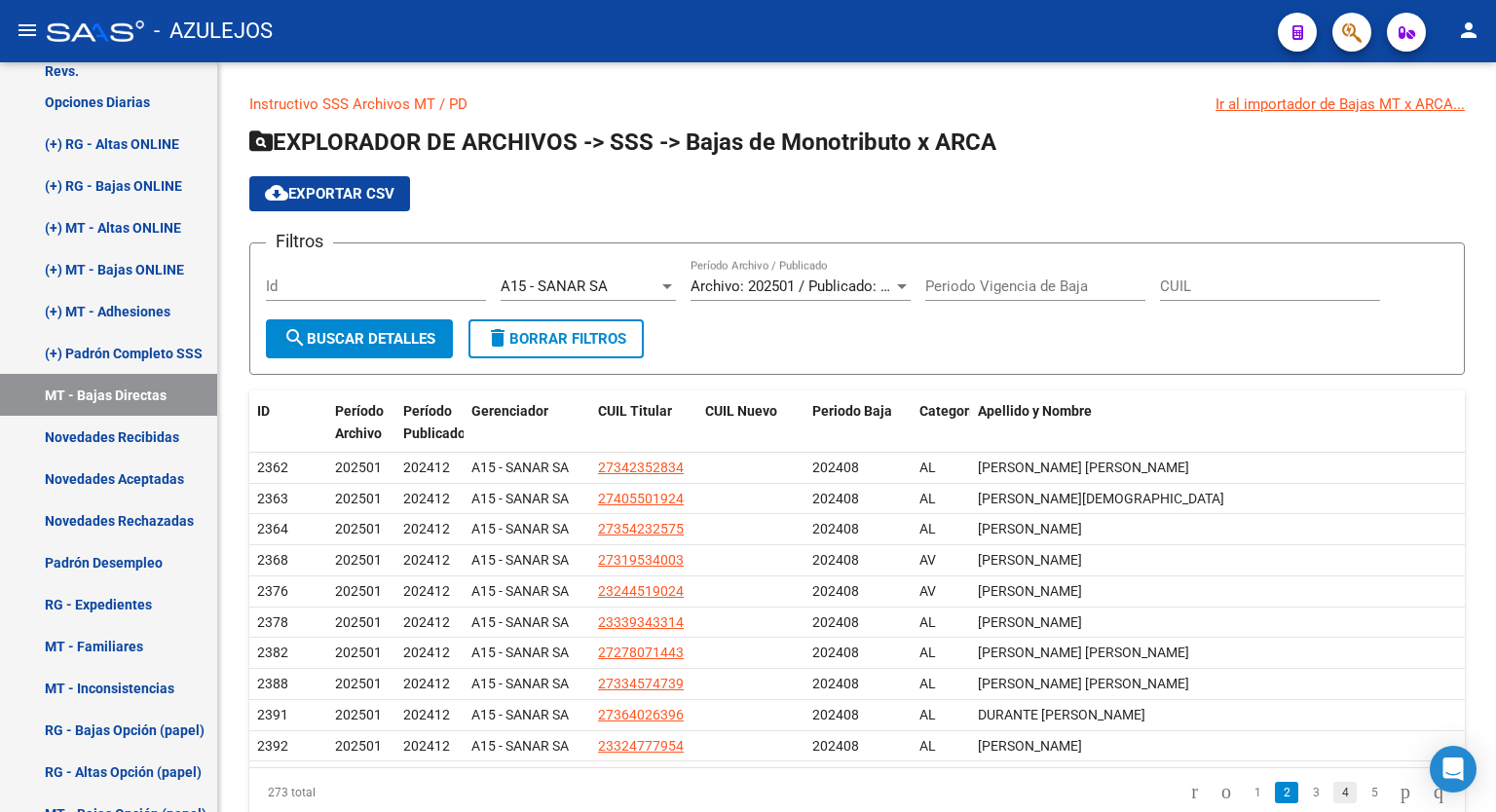
click at [1337, 788] on link "4" at bounding box center [1345, 792] width 23 height 21
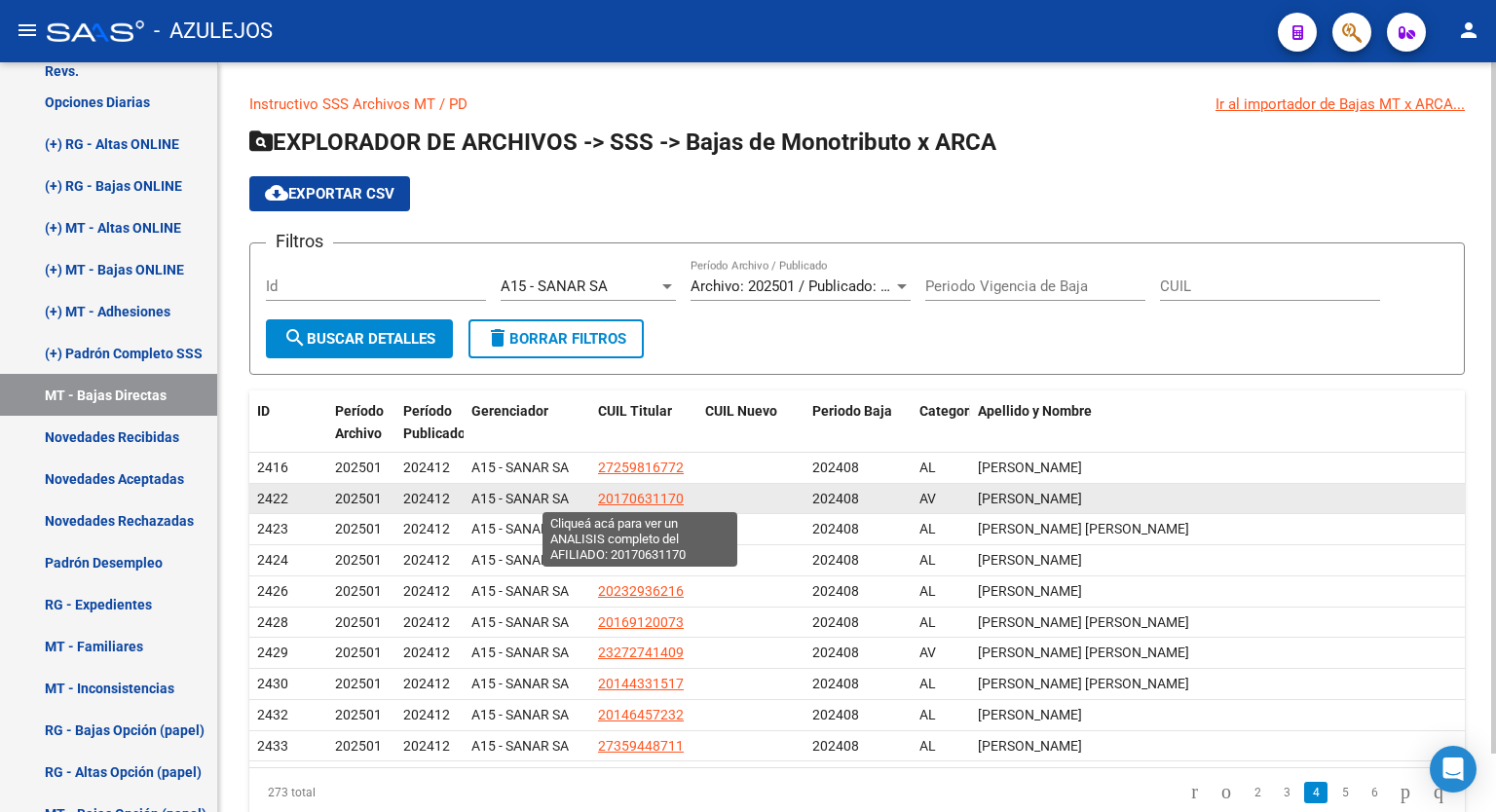
click at [622, 491] on span "20170631170" at bounding box center [641, 499] width 86 height 16
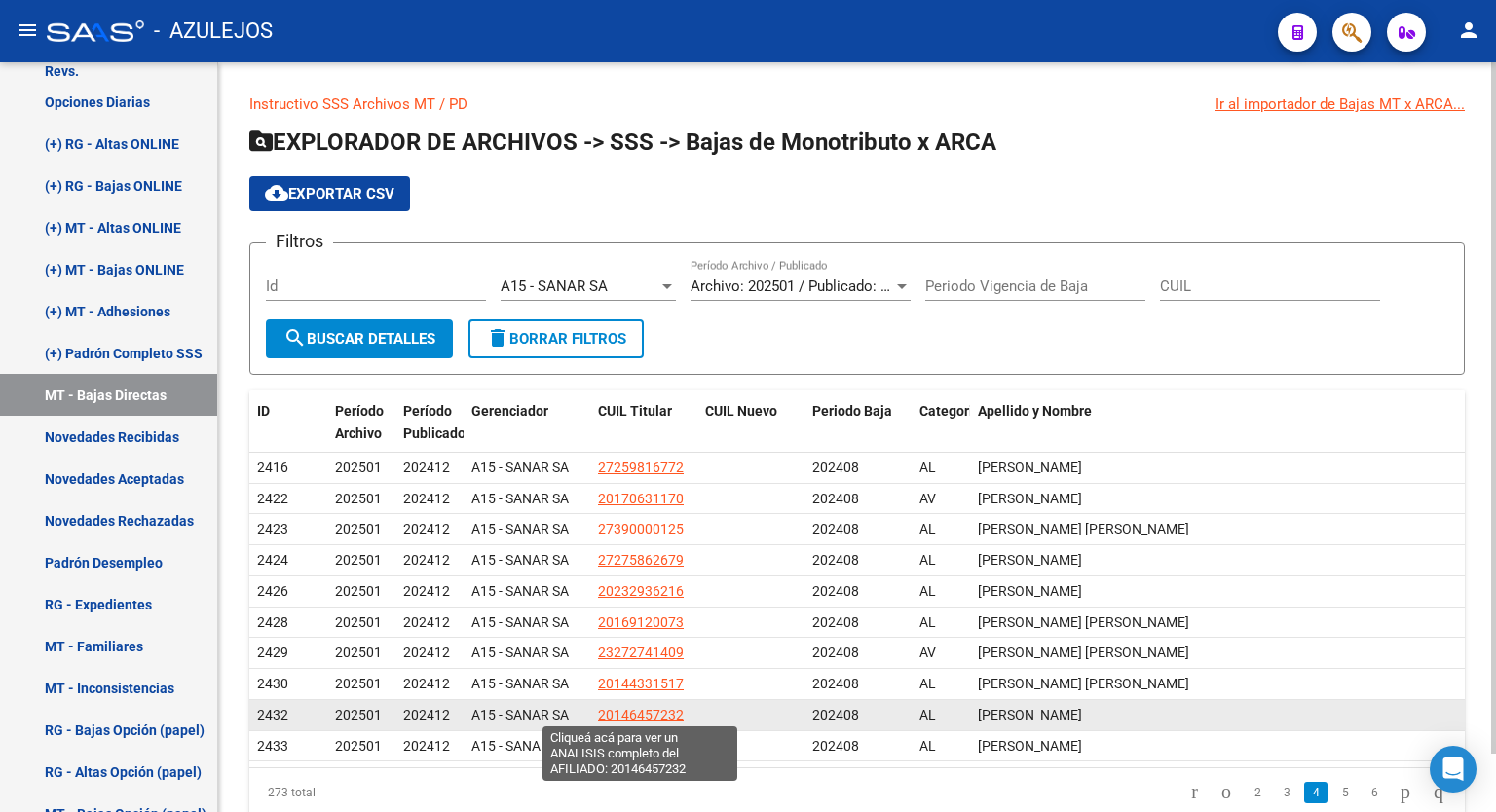
click at [648, 711] on span "20146457232" at bounding box center [641, 715] width 86 height 16
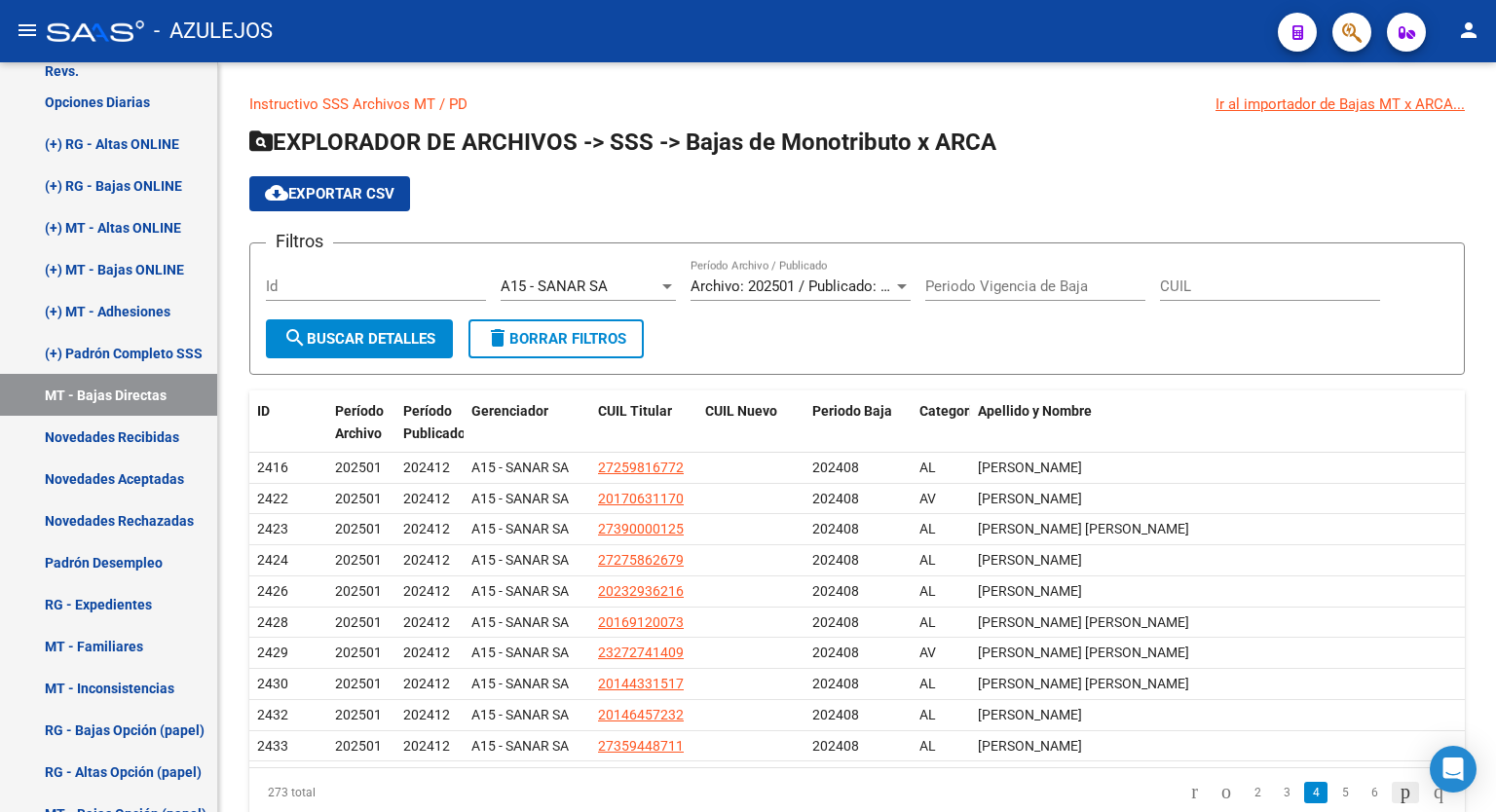
click at [1398, 785] on icon "go to next page" at bounding box center [1406, 791] width 16 height 23
click at [1363, 792] on link "7" at bounding box center [1374, 792] width 23 height 21
click at [1305, 792] on link "7" at bounding box center [1315, 792] width 23 height 21
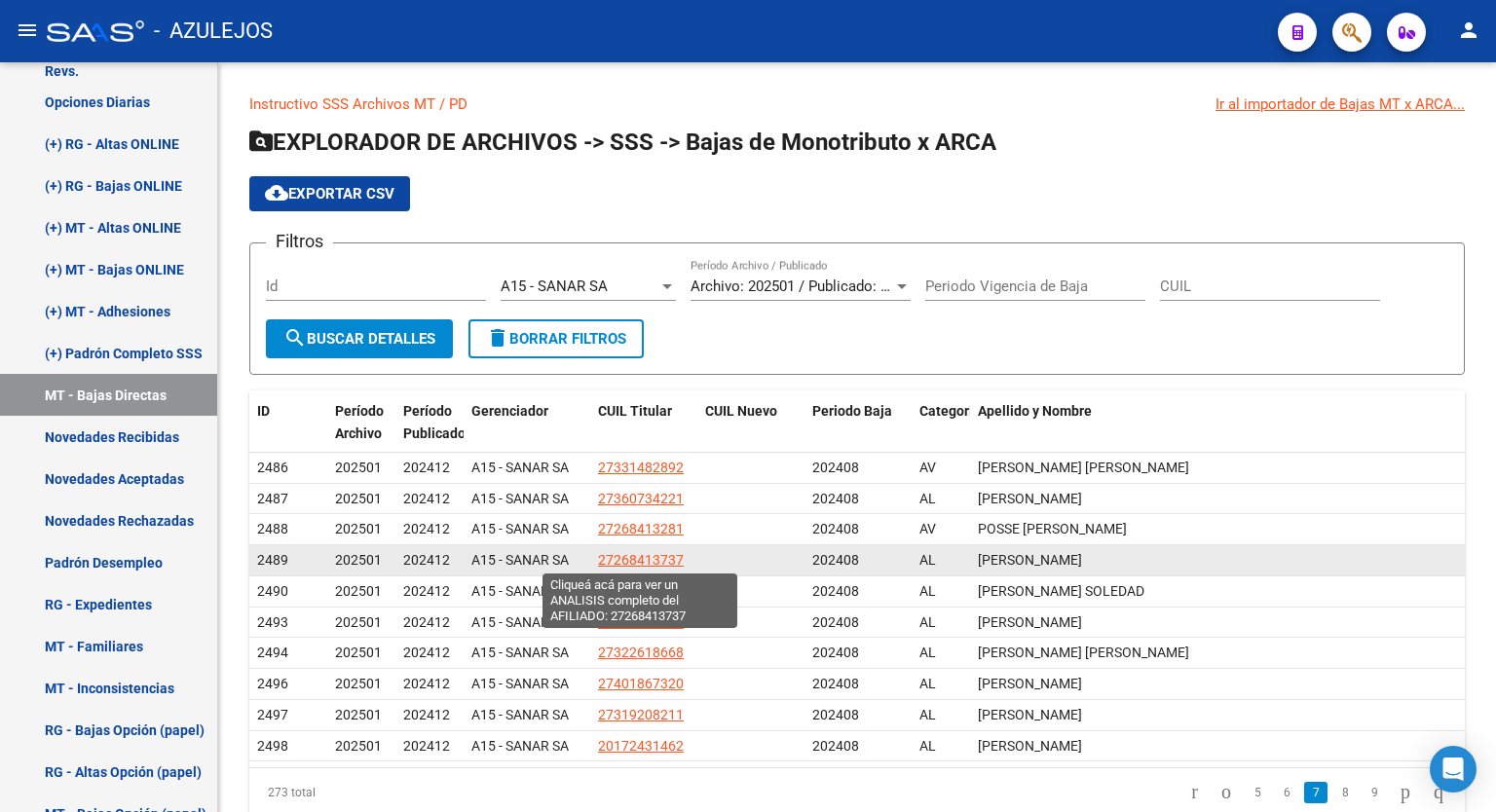
click at [621, 552] on span "27268413737" at bounding box center [641, 560] width 86 height 16
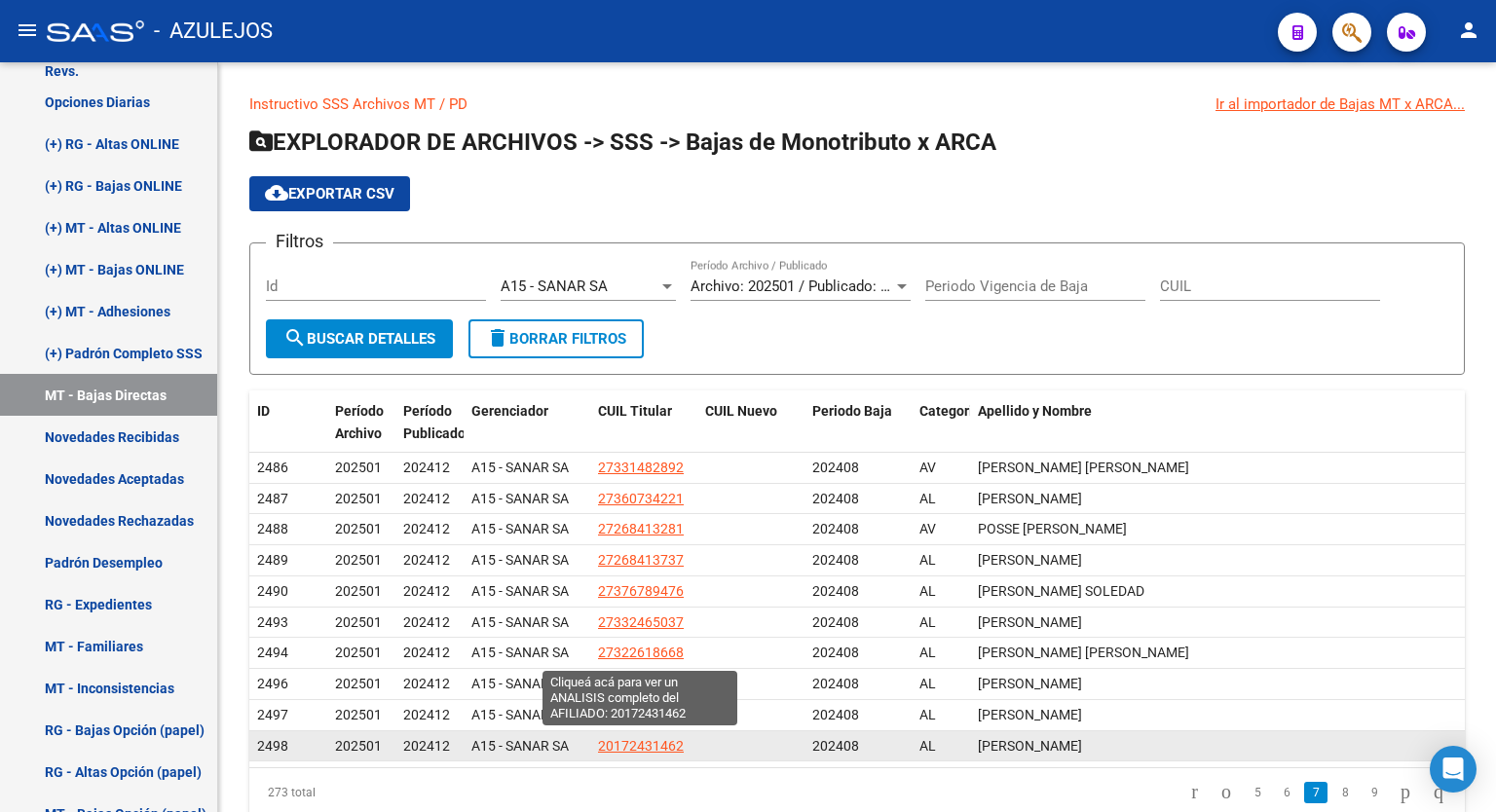
click at [645, 738] on span "20172431462" at bounding box center [641, 746] width 86 height 16
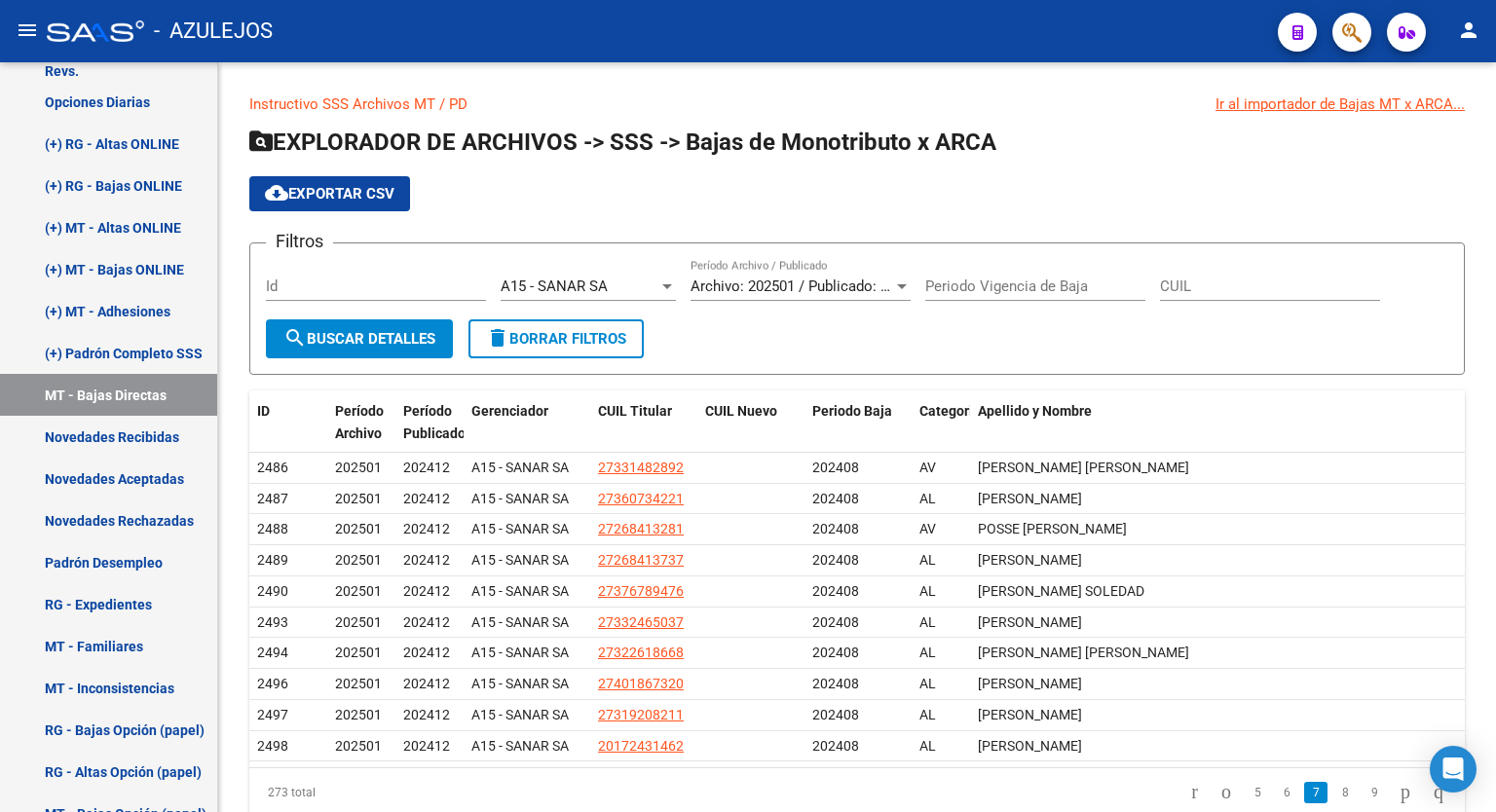
click at [666, 288] on div at bounding box center [668, 287] width 18 height 16
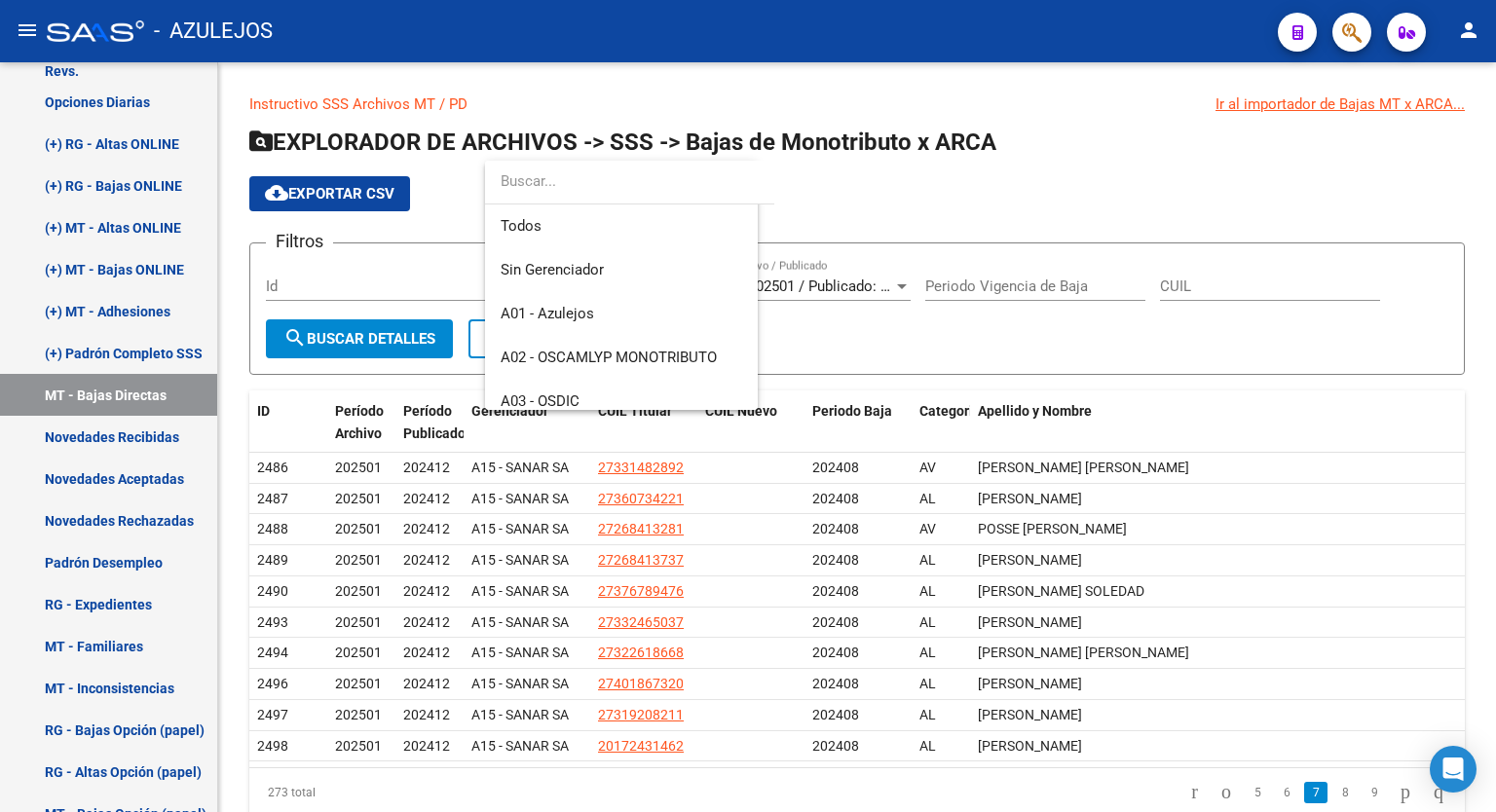
scroll to position [291, 0]
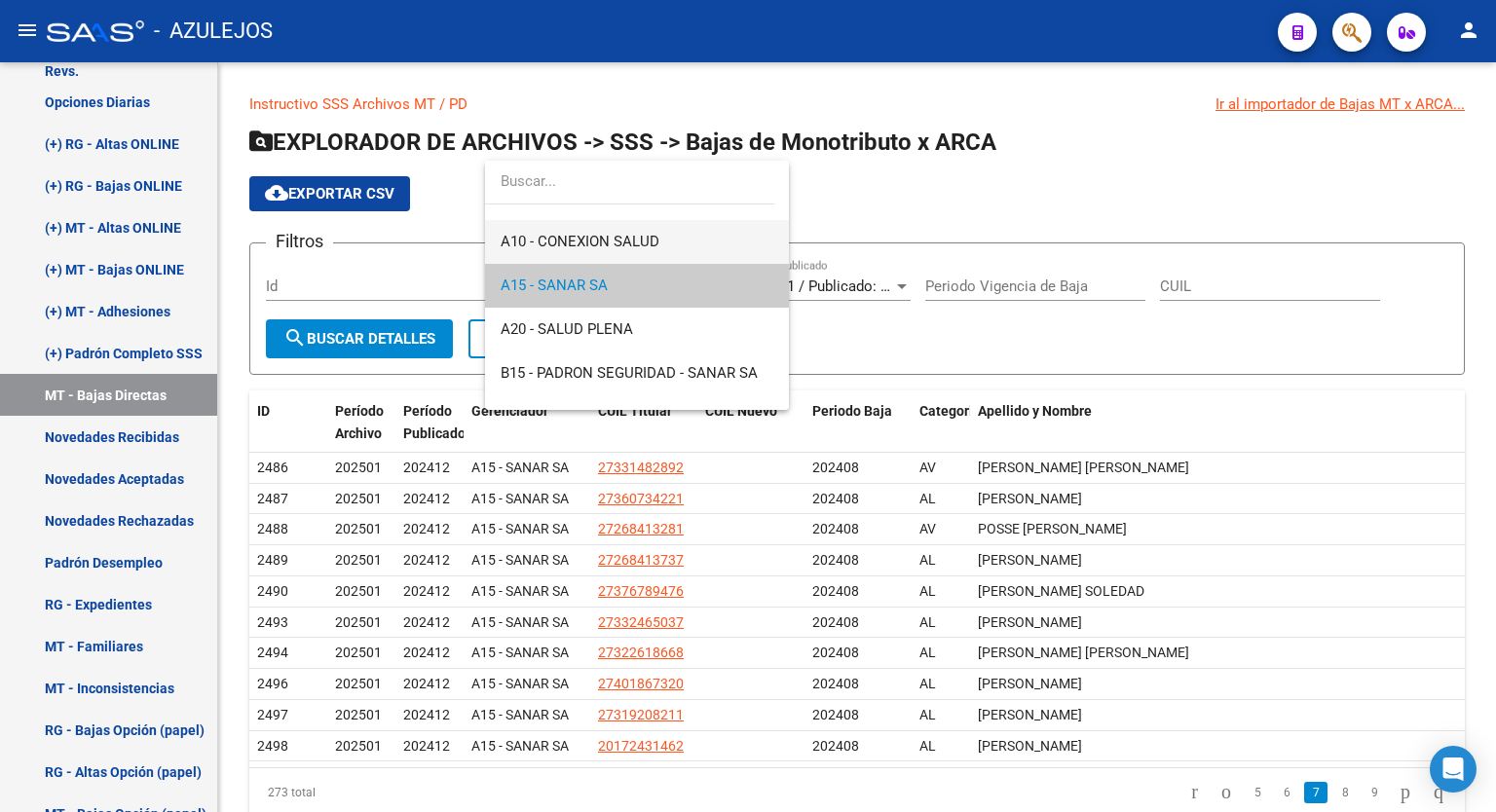
click at [665, 248] on span "A10 - CONEXION SALUD" at bounding box center [637, 242] width 273 height 44
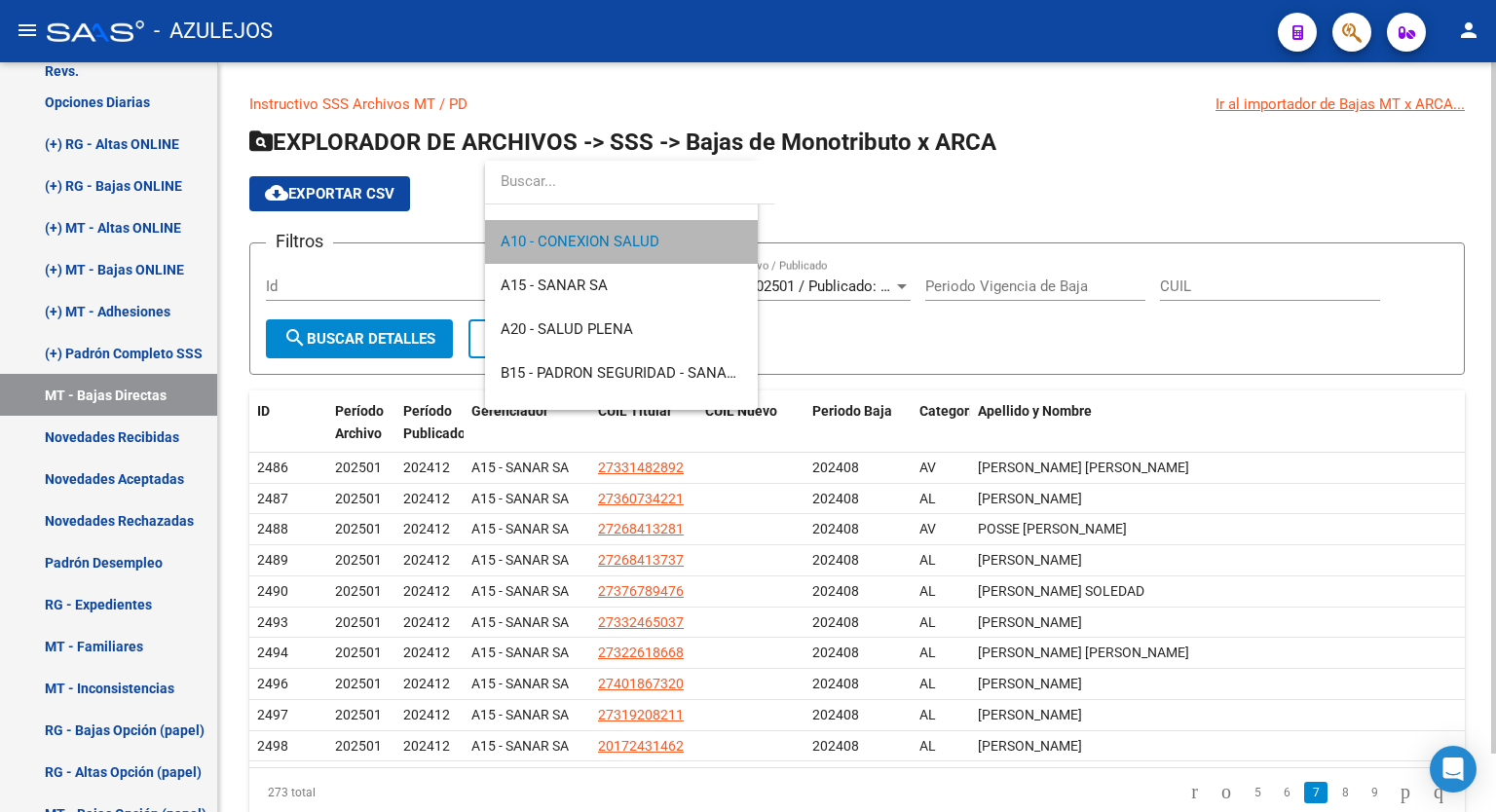
scroll to position [307, 0]
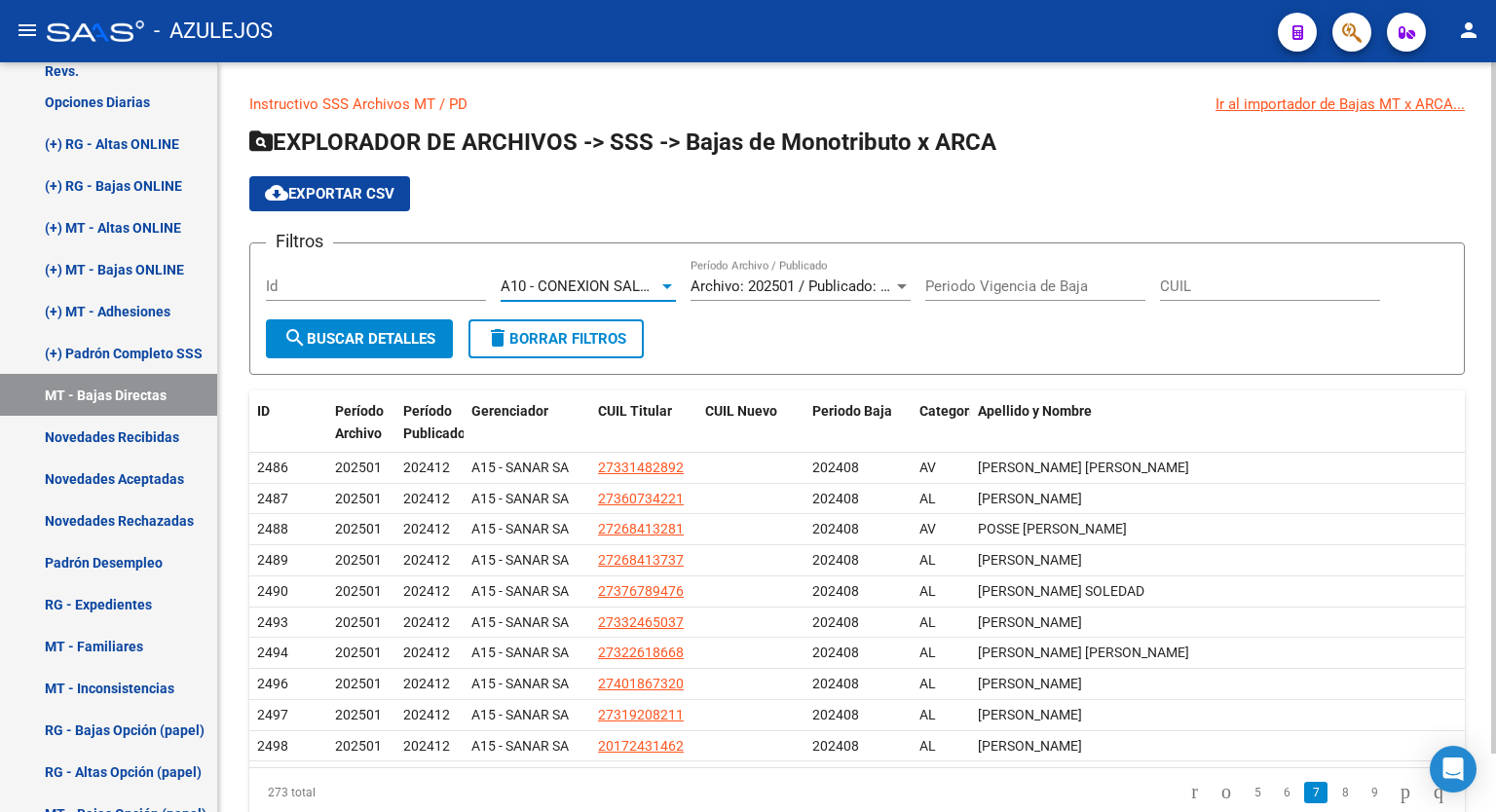
click at [380, 333] on span "search Buscar Detalles" at bounding box center [359, 339] width 152 height 18
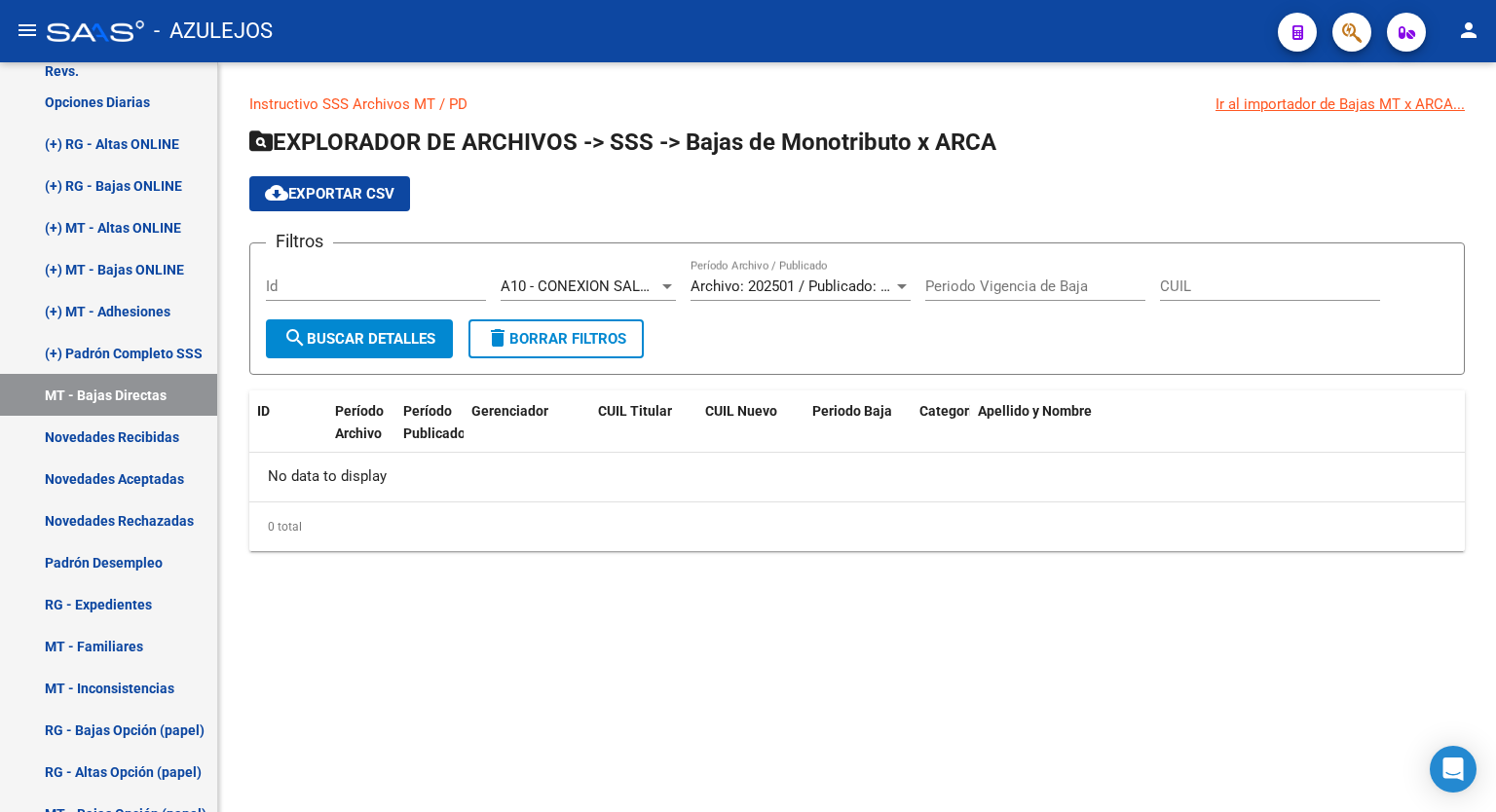
click at [666, 285] on div at bounding box center [667, 286] width 10 height 5
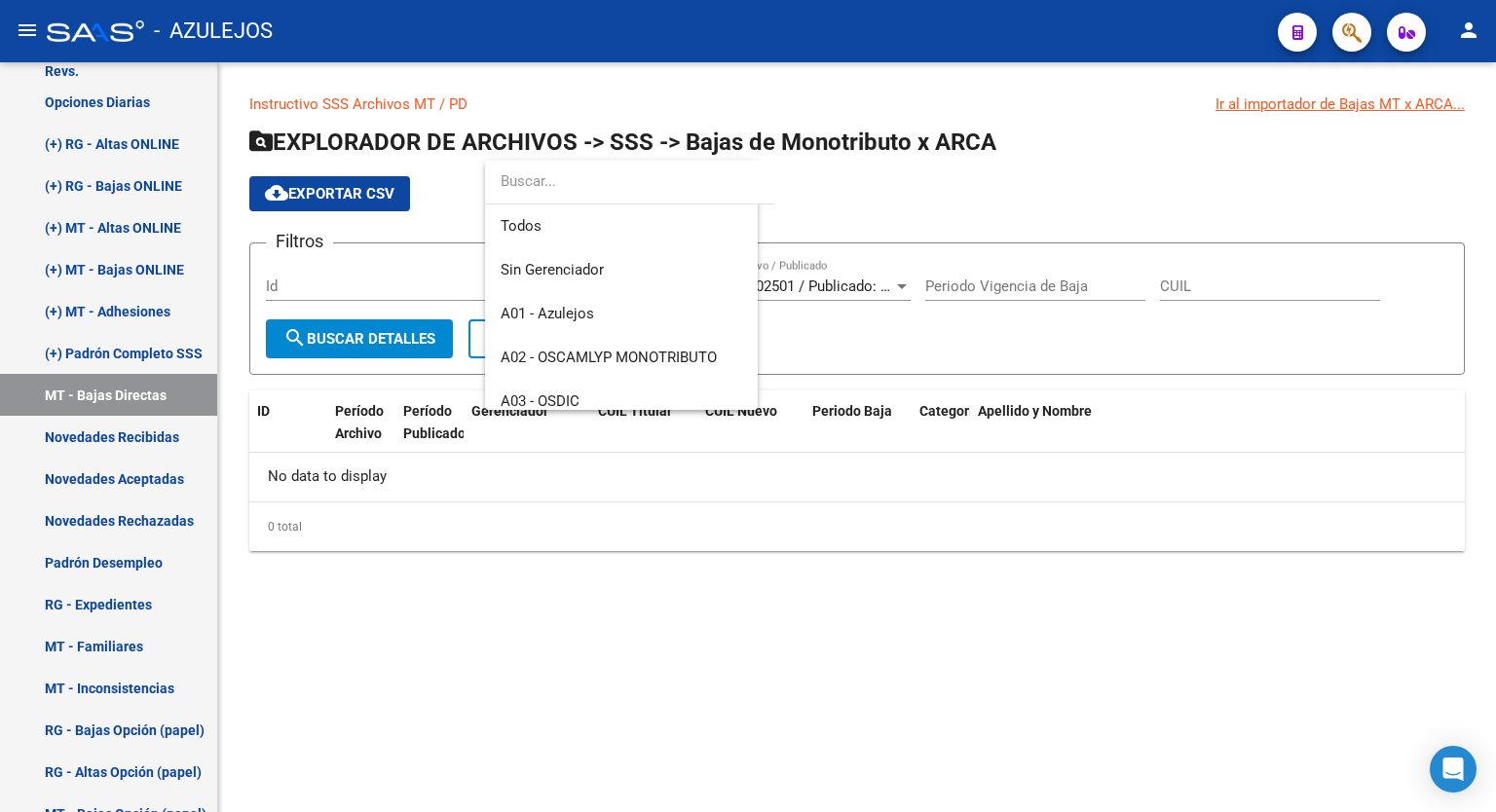
scroll to position [247, 0]
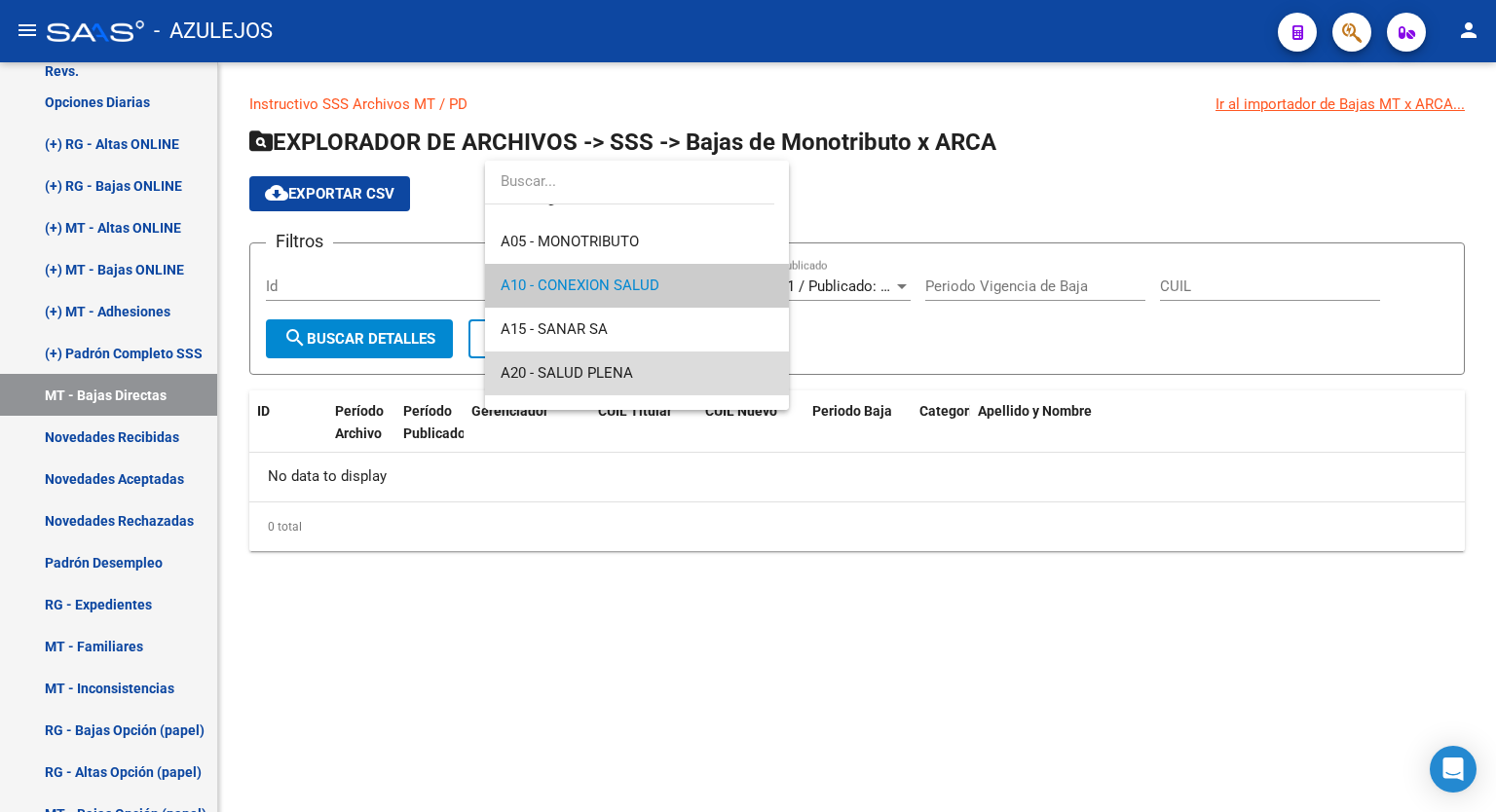
click at [650, 361] on span "A20 - SALUD PLENA" at bounding box center [637, 374] width 273 height 44
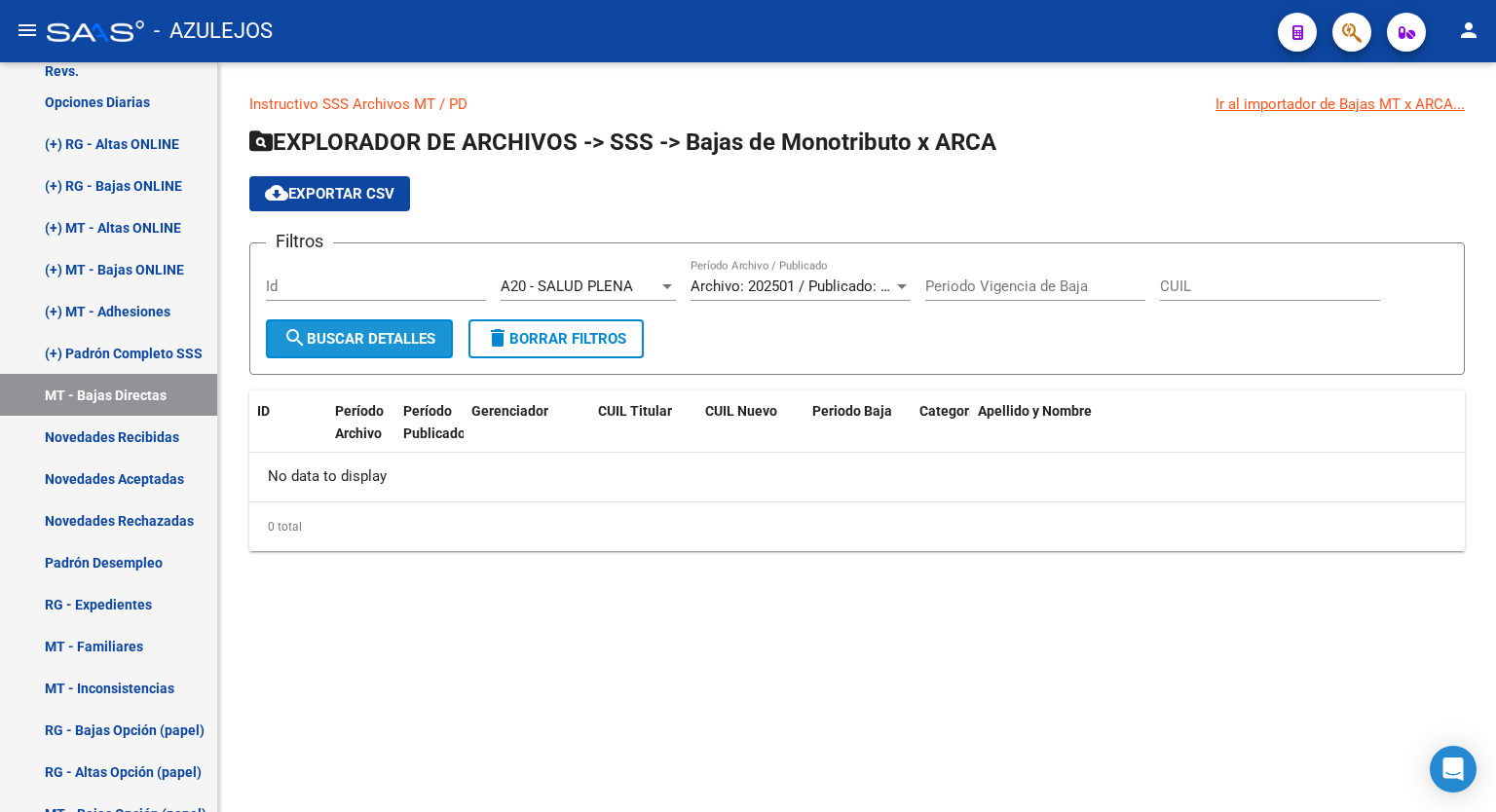
click at [401, 332] on span "search Buscar Detalles" at bounding box center [359, 339] width 152 height 18
click at [660, 282] on div at bounding box center [668, 287] width 18 height 16
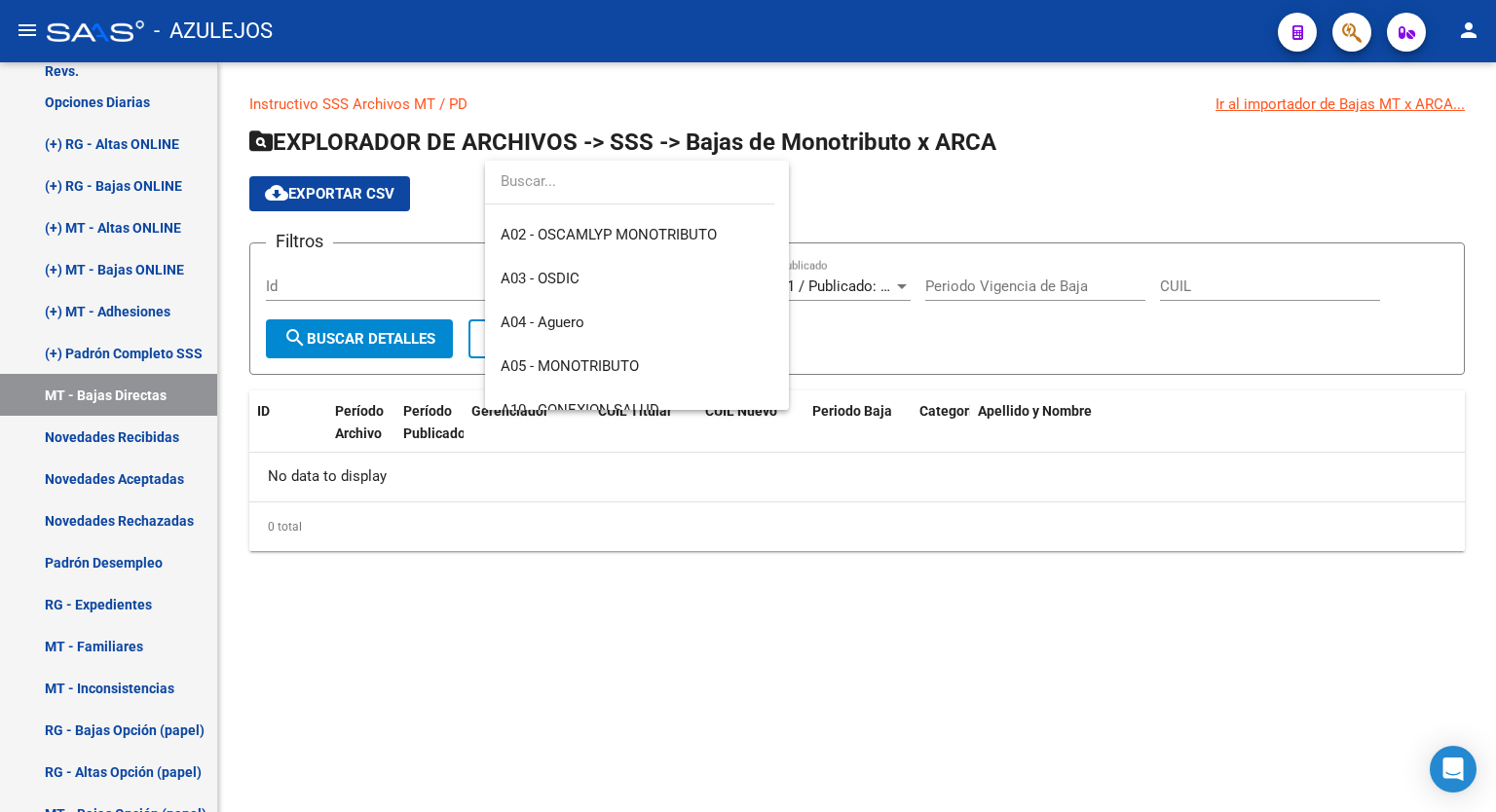
scroll to position [106, 0]
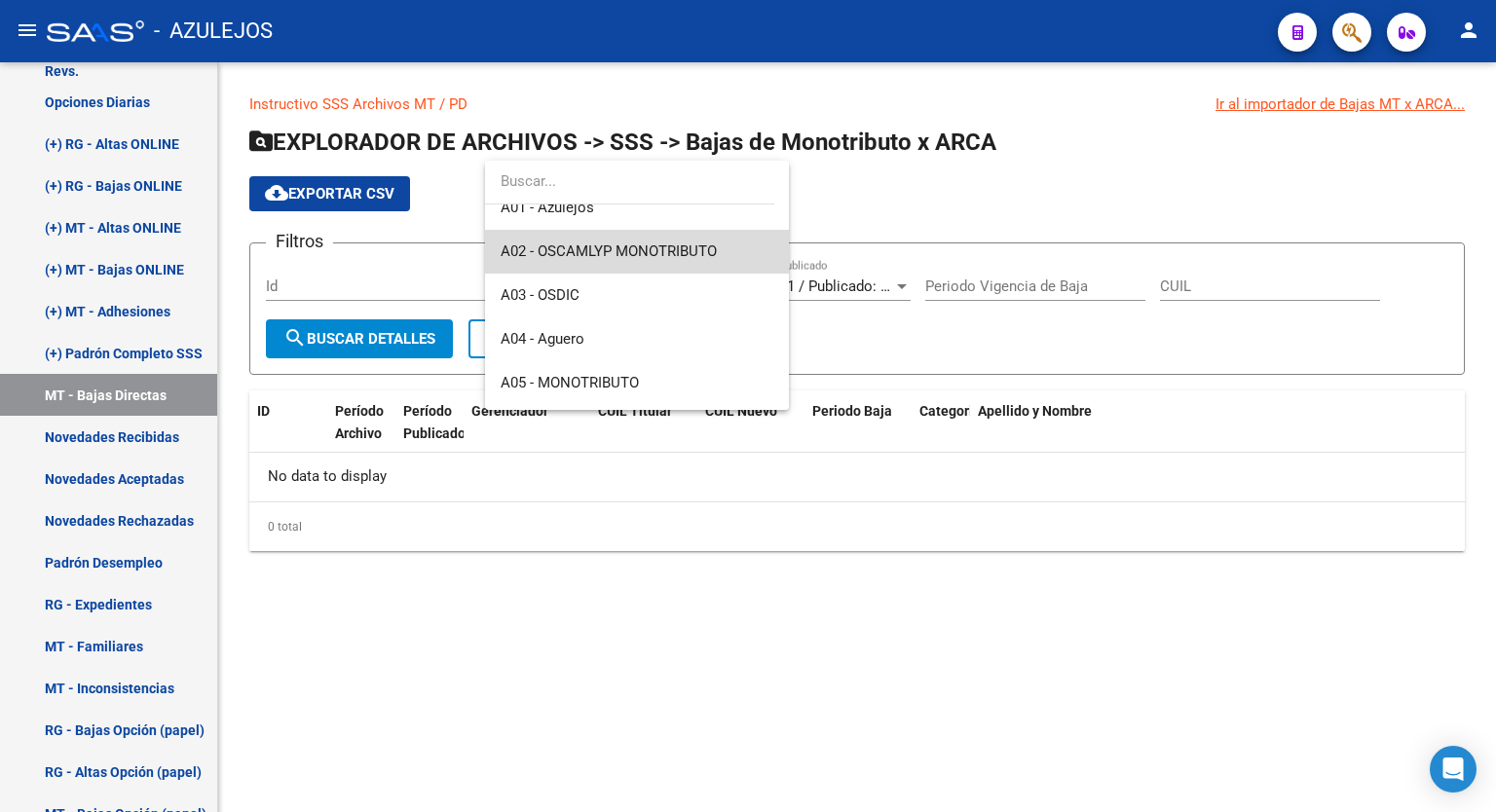
click at [708, 238] on span "A02 - OSCAMLYP MONOTRIBUTO" at bounding box center [637, 252] width 273 height 44
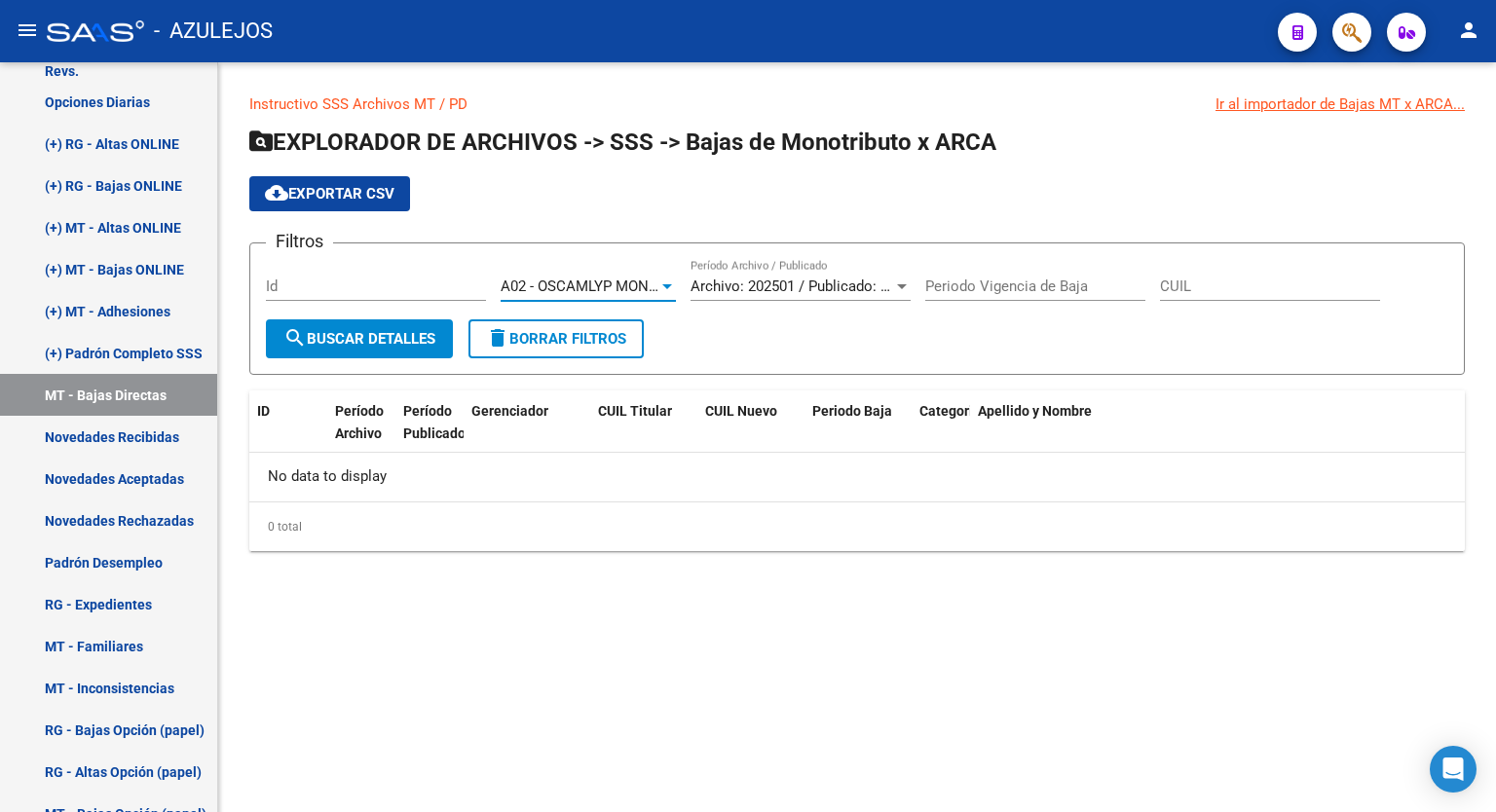
click at [382, 330] on span "search Buscar Detalles" at bounding box center [359, 339] width 152 height 18
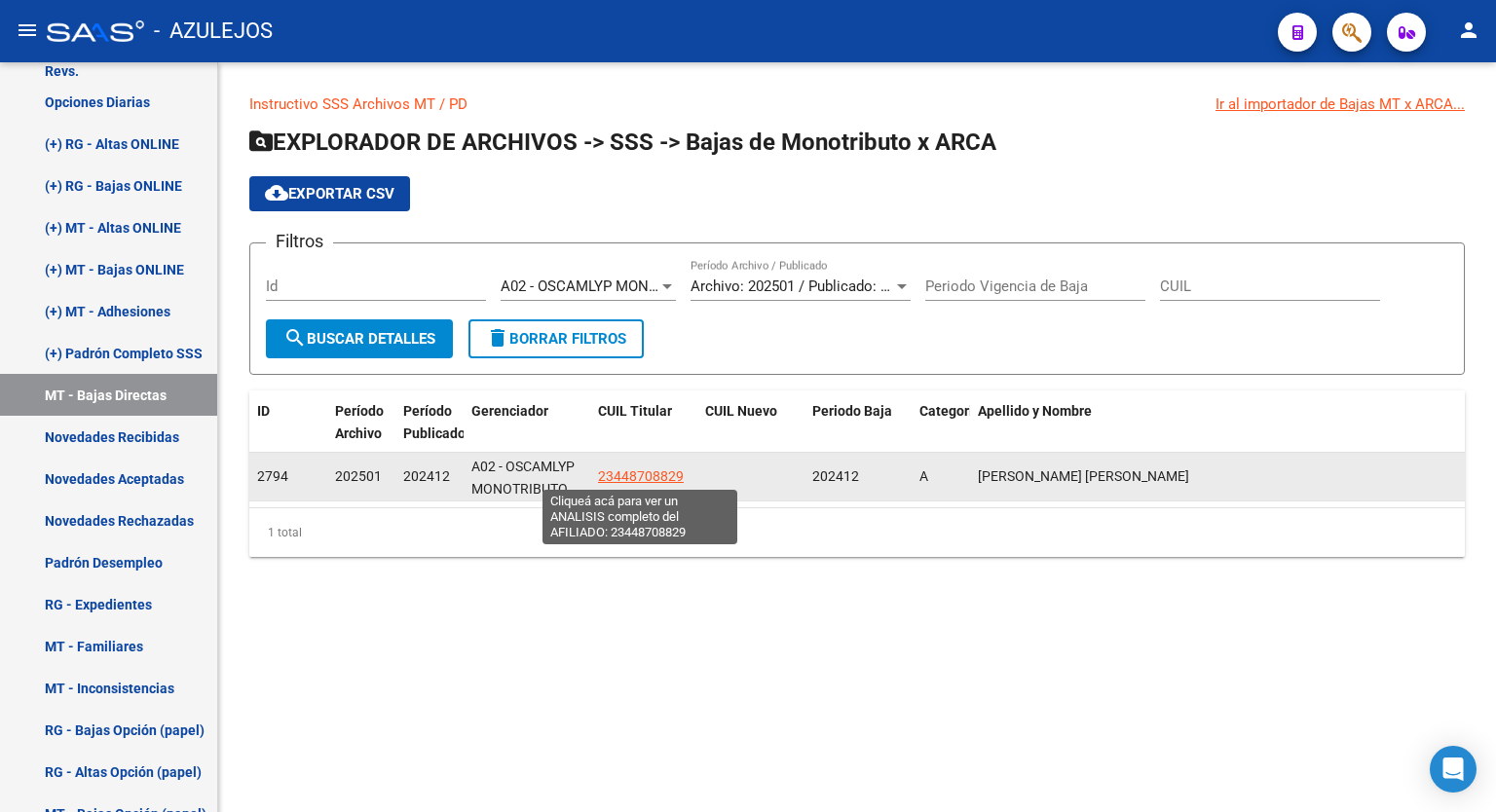
click at [640, 476] on span "23448708829" at bounding box center [641, 477] width 86 height 16
type textarea "23448708829"
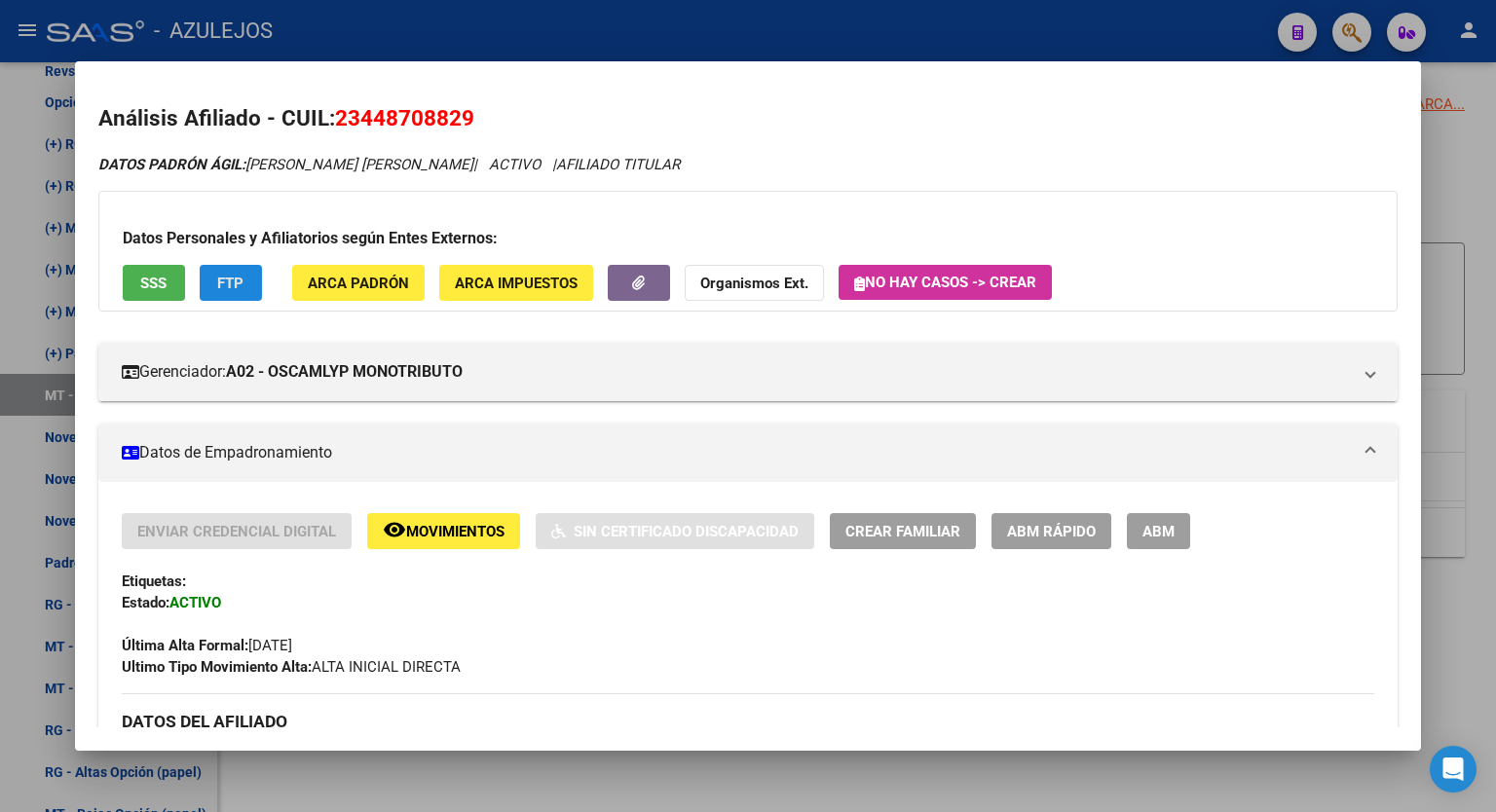
click at [233, 279] on span "FTP" at bounding box center [230, 284] width 26 height 18
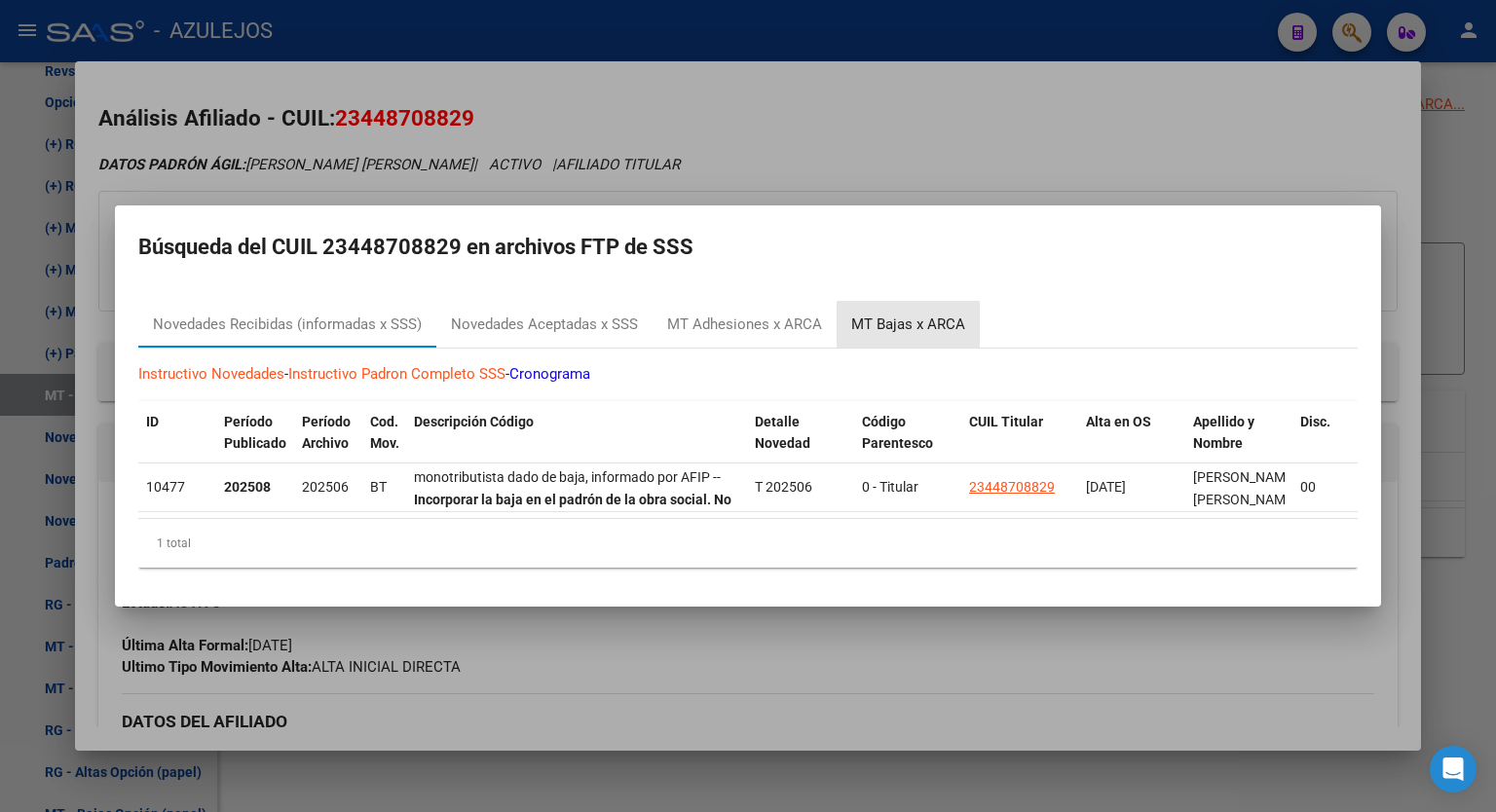
click at [930, 319] on div "MT Bajas x ARCA" at bounding box center [908, 325] width 114 height 22
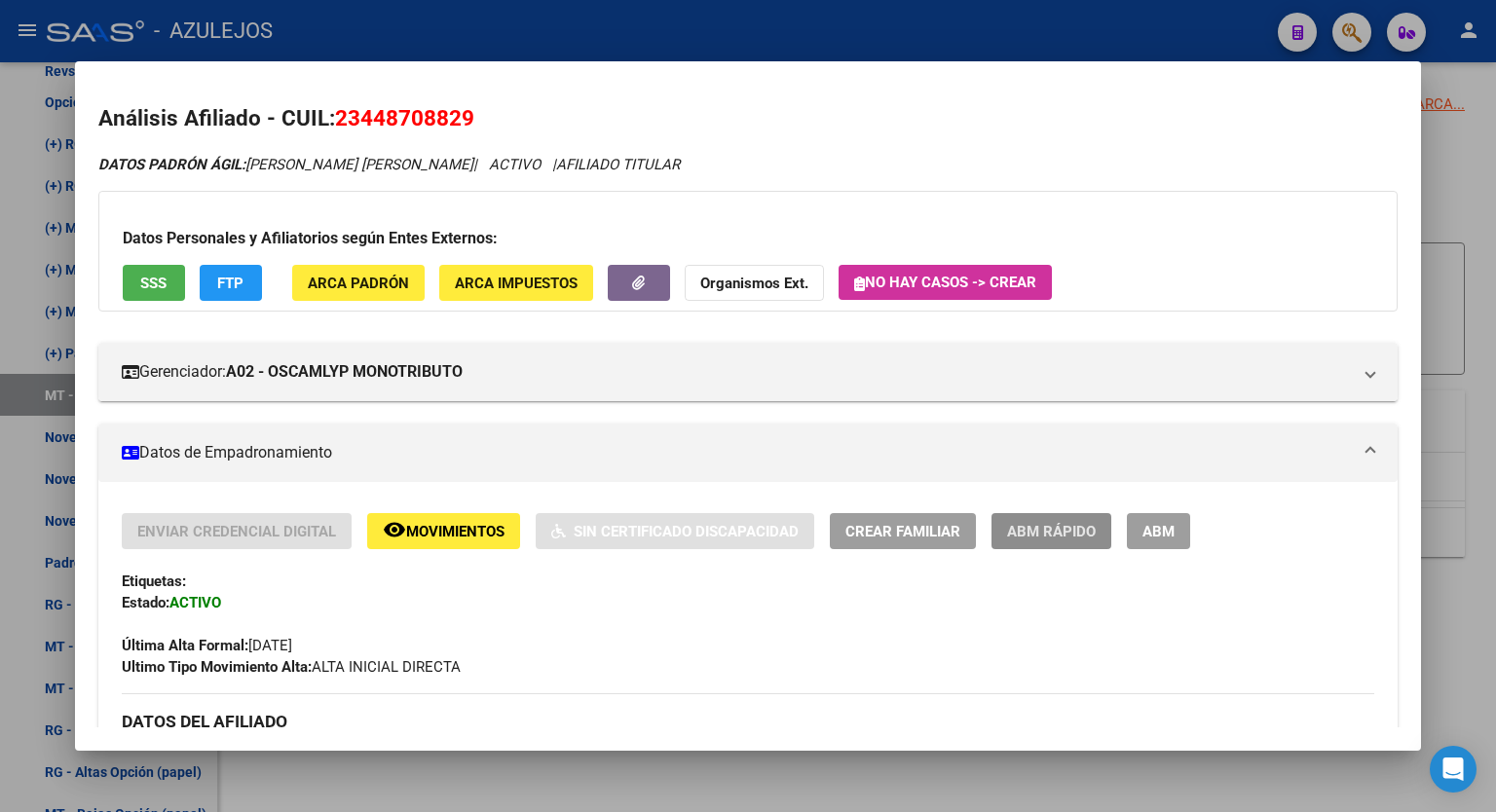
click at [1031, 539] on span "ABM Rápido" at bounding box center [1051, 532] width 89 height 18
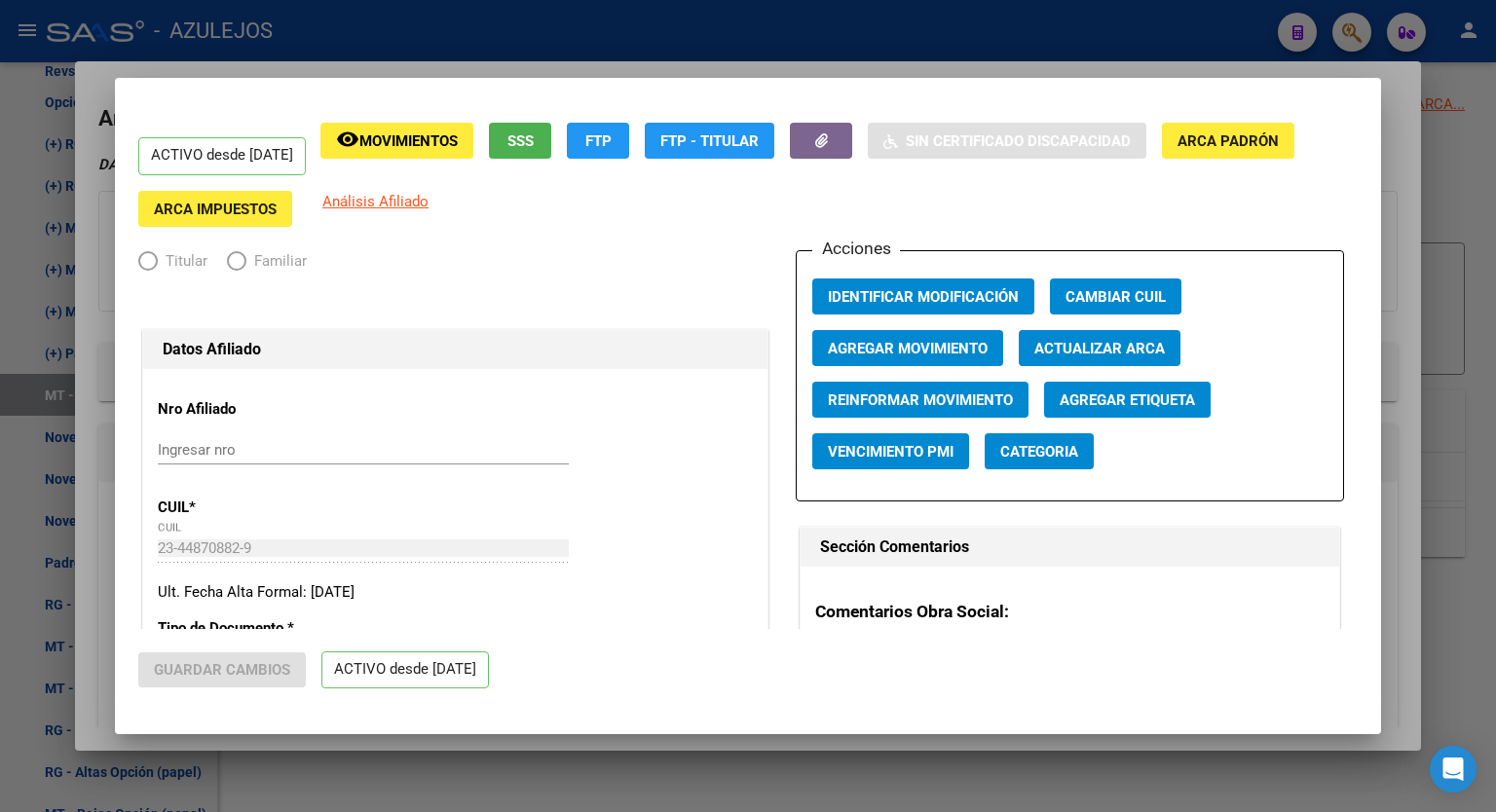
radio input "true"
type input "23-44870882-9"
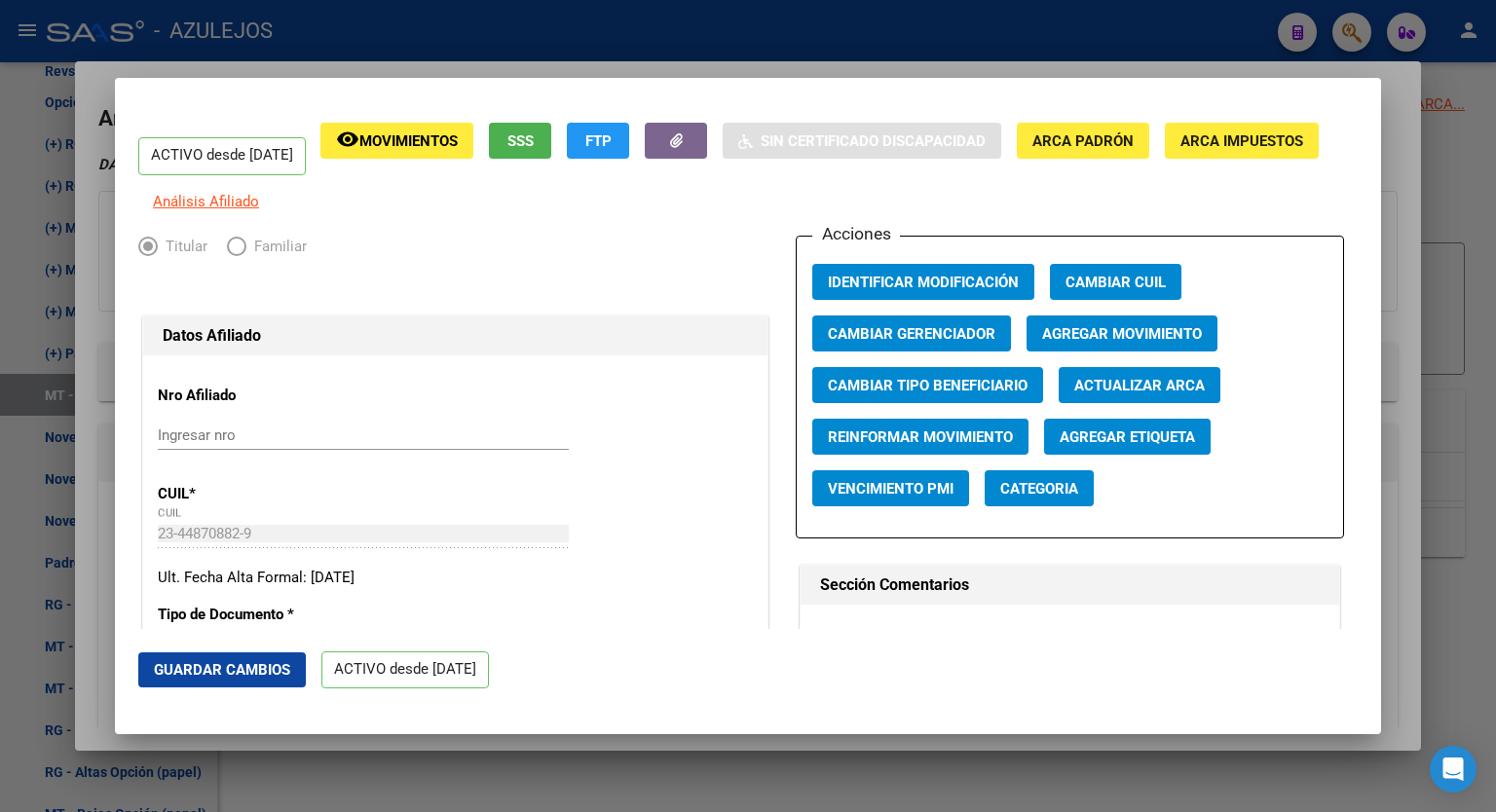
click at [1083, 343] on span "Agregar Movimiento" at bounding box center [1122, 334] width 160 height 18
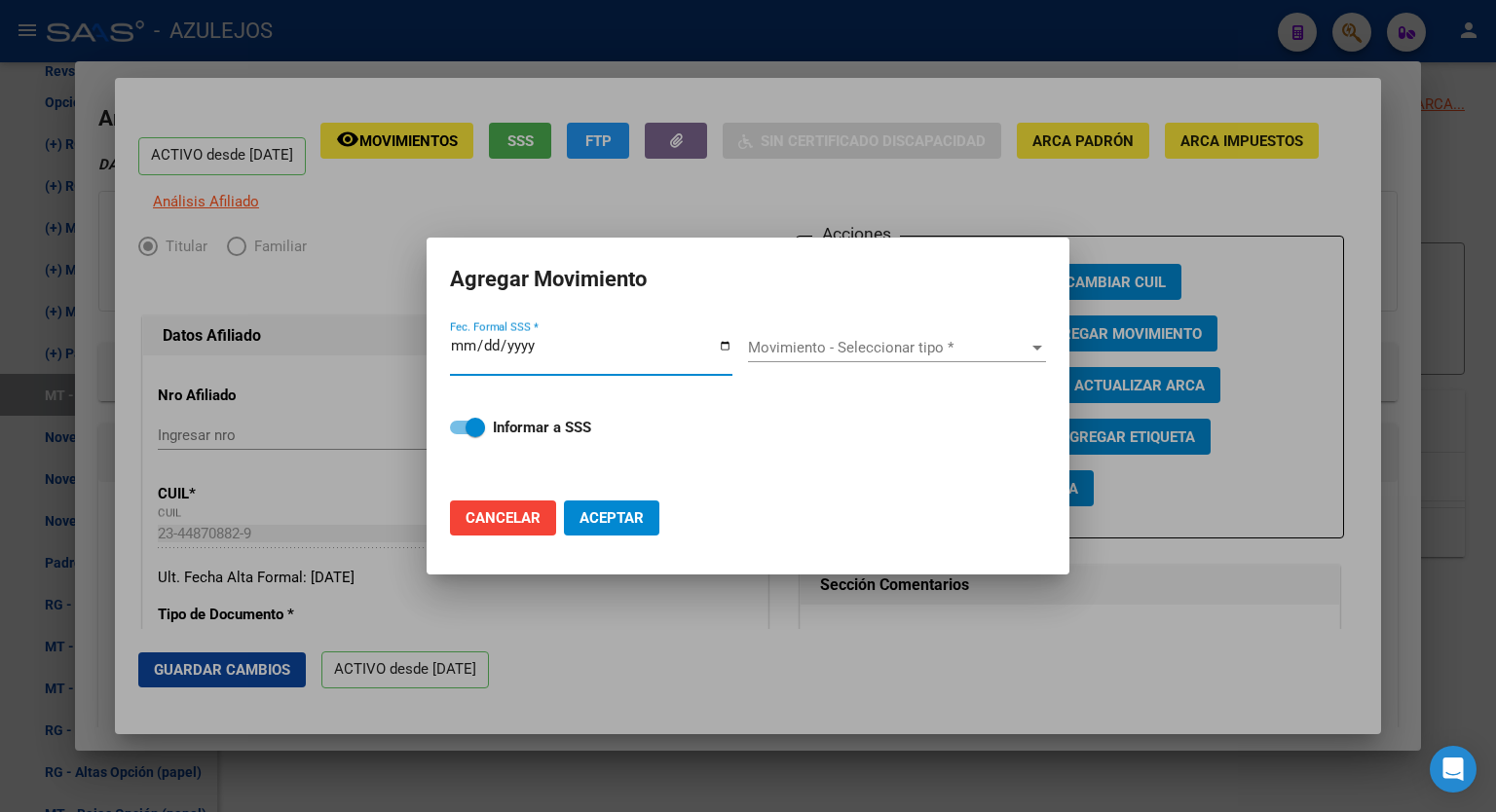
click at [725, 342] on input "Fec. Formal SSS *" at bounding box center [591, 353] width 283 height 31
type input "[DATE]"
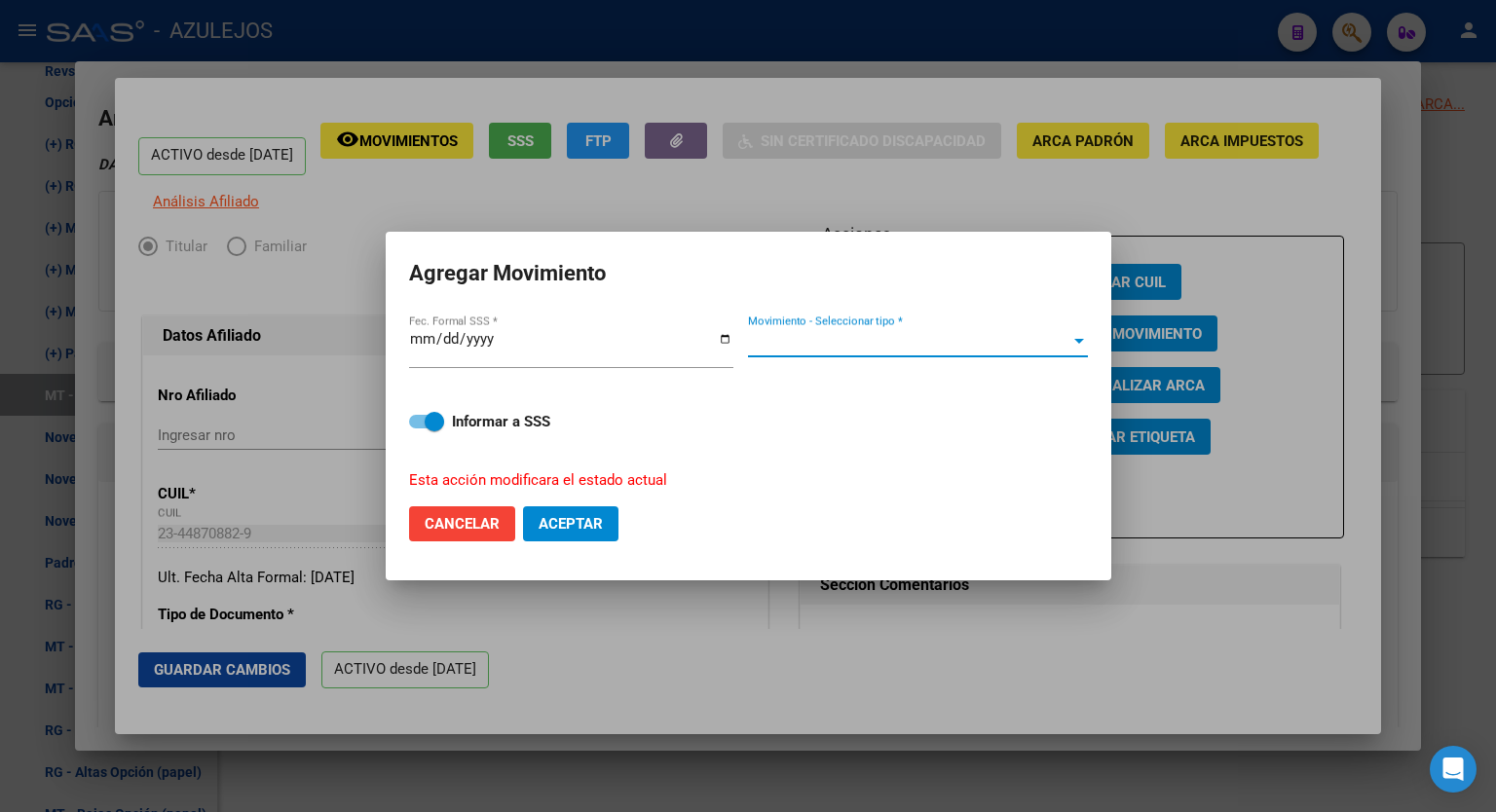
click at [1074, 333] on div "Movimiento - Seleccionar tipo *" at bounding box center [918, 342] width 340 height 18
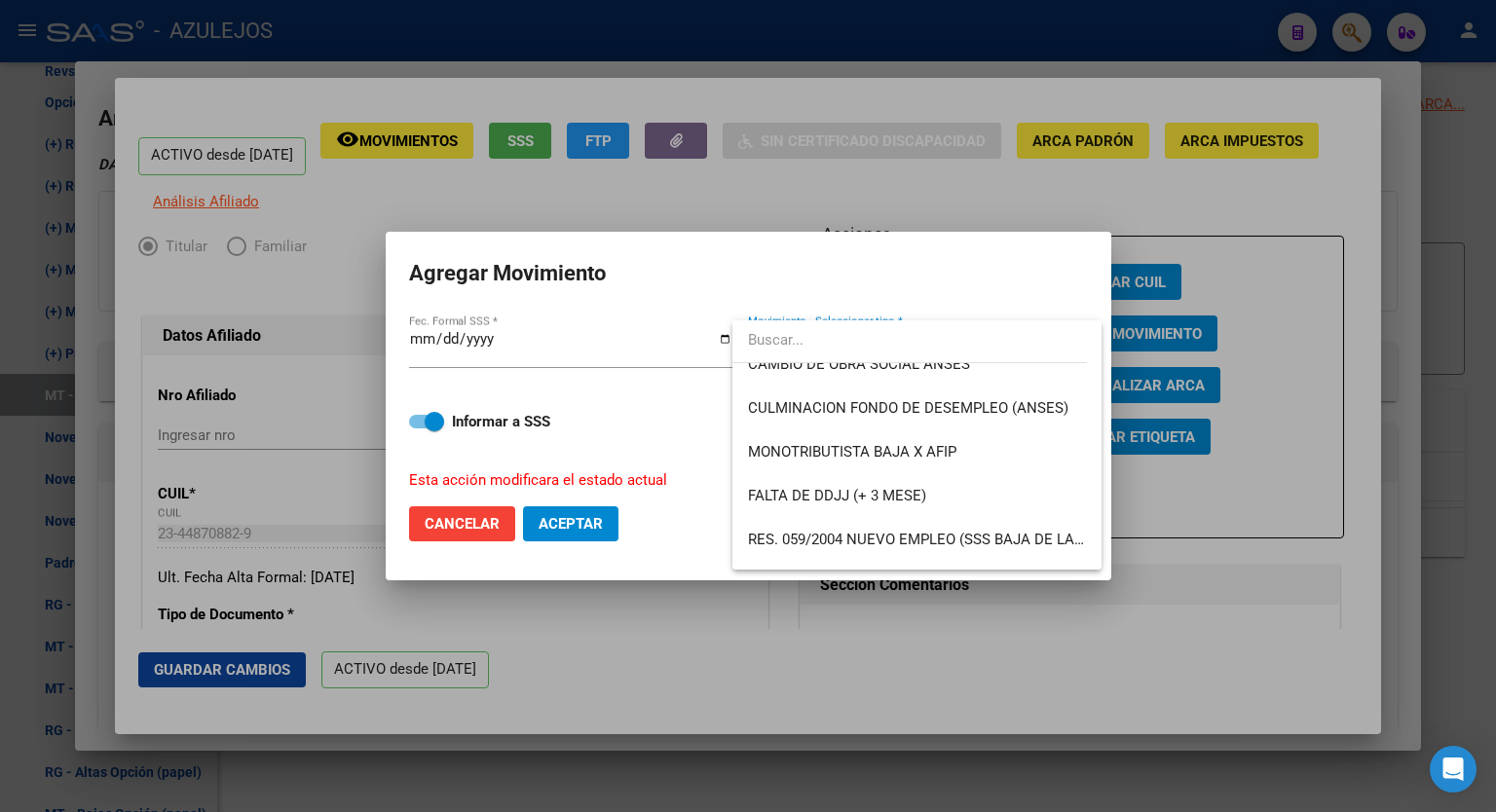
scroll to position [468, 0]
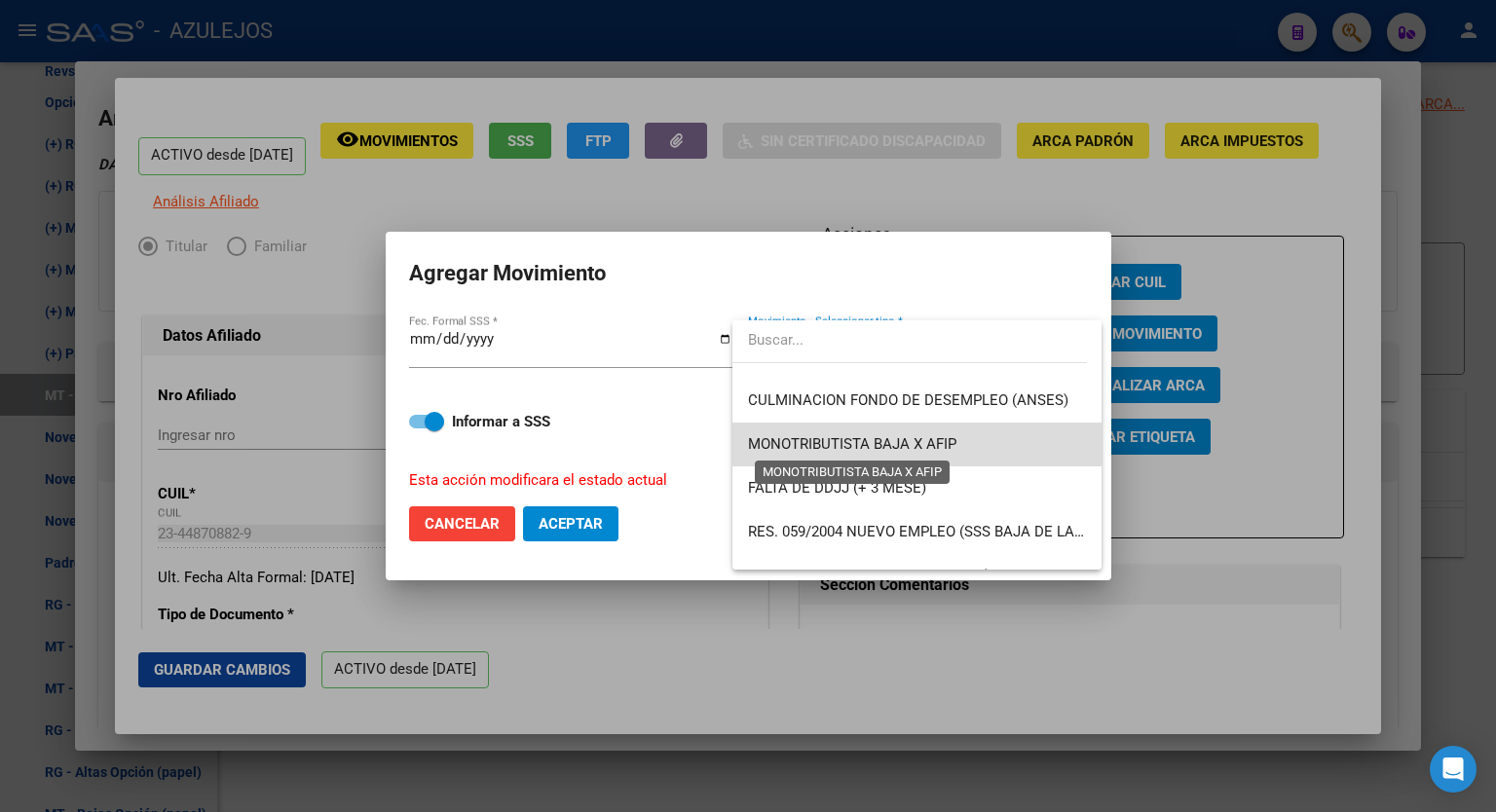
click at [949, 435] on span "MONOTRIBUTISTA BAJA X AFIP" at bounding box center [852, 444] width 208 height 18
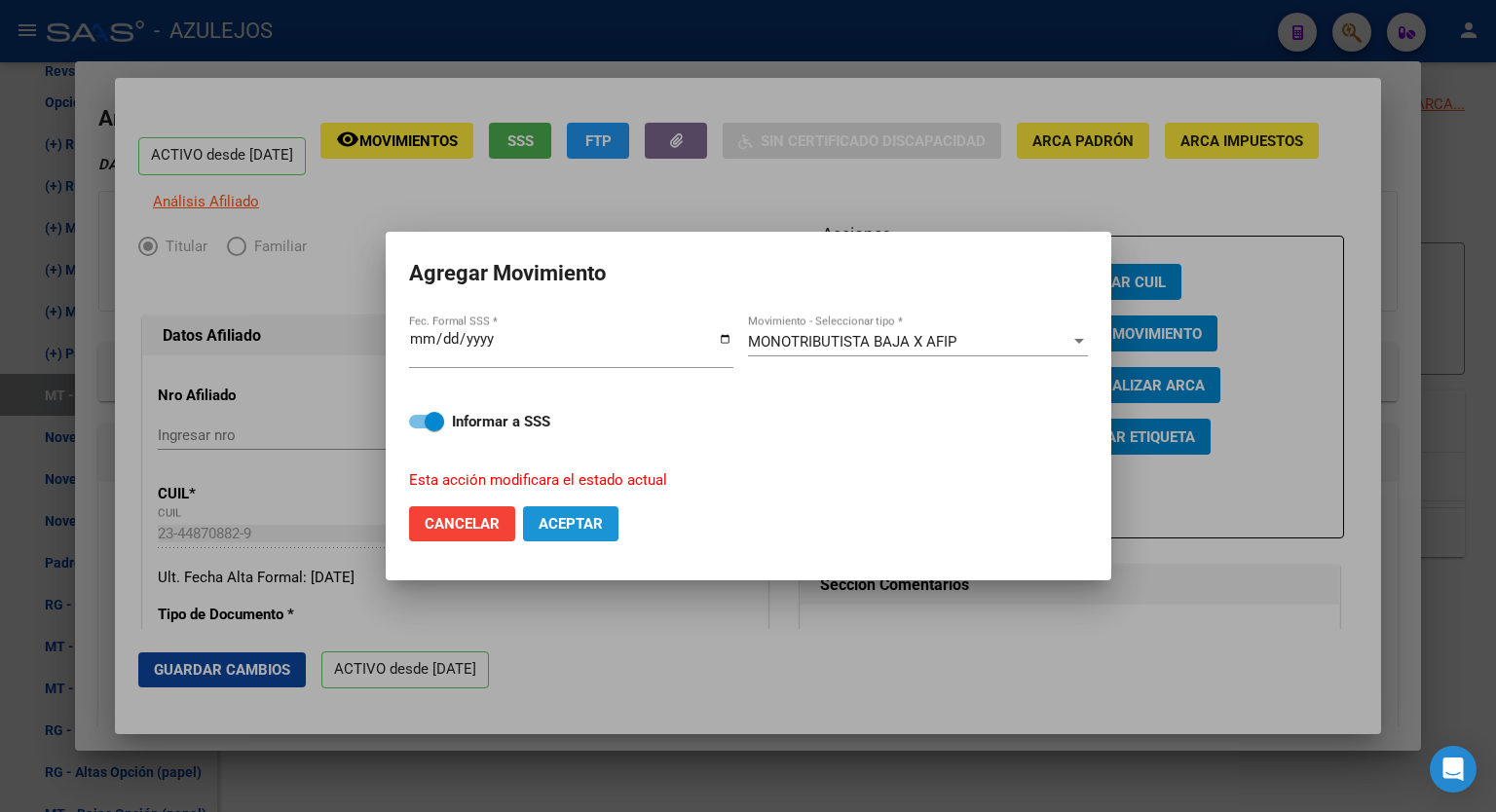
click at [565, 524] on span "Aceptar" at bounding box center [571, 524] width 64 height 18
checkbox input "false"
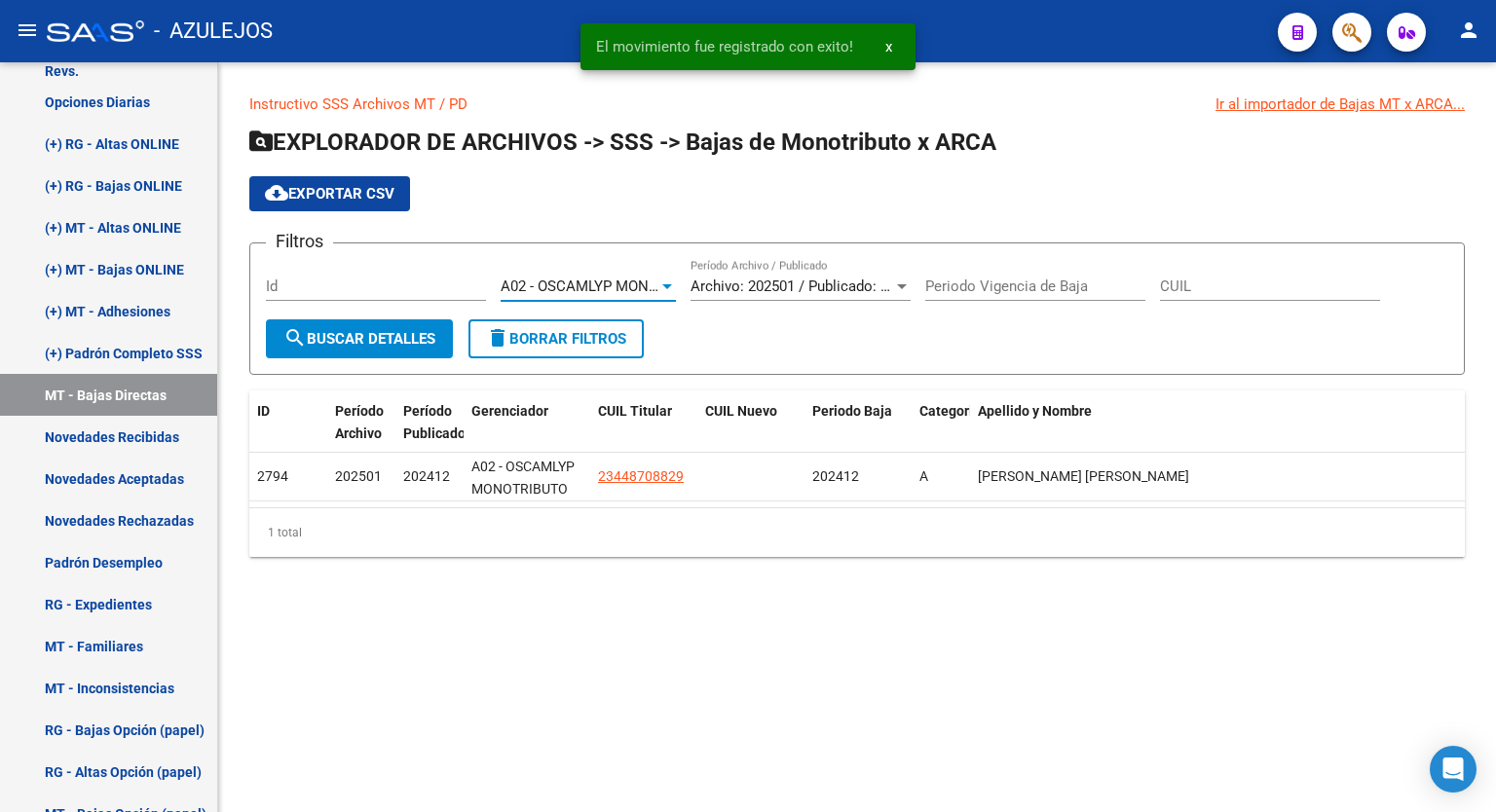
click at [666, 289] on div at bounding box center [668, 287] width 18 height 16
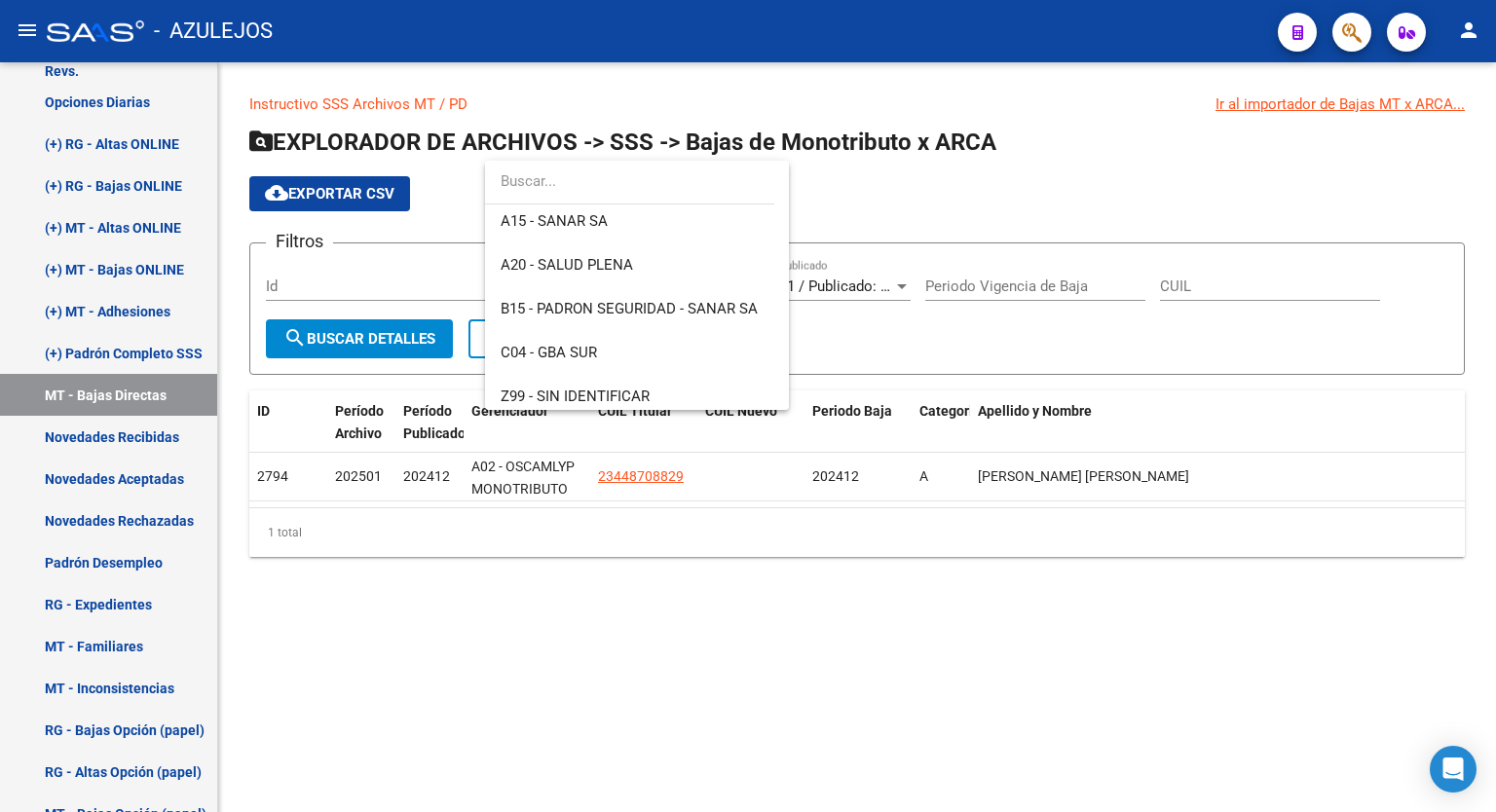
scroll to position [364, 0]
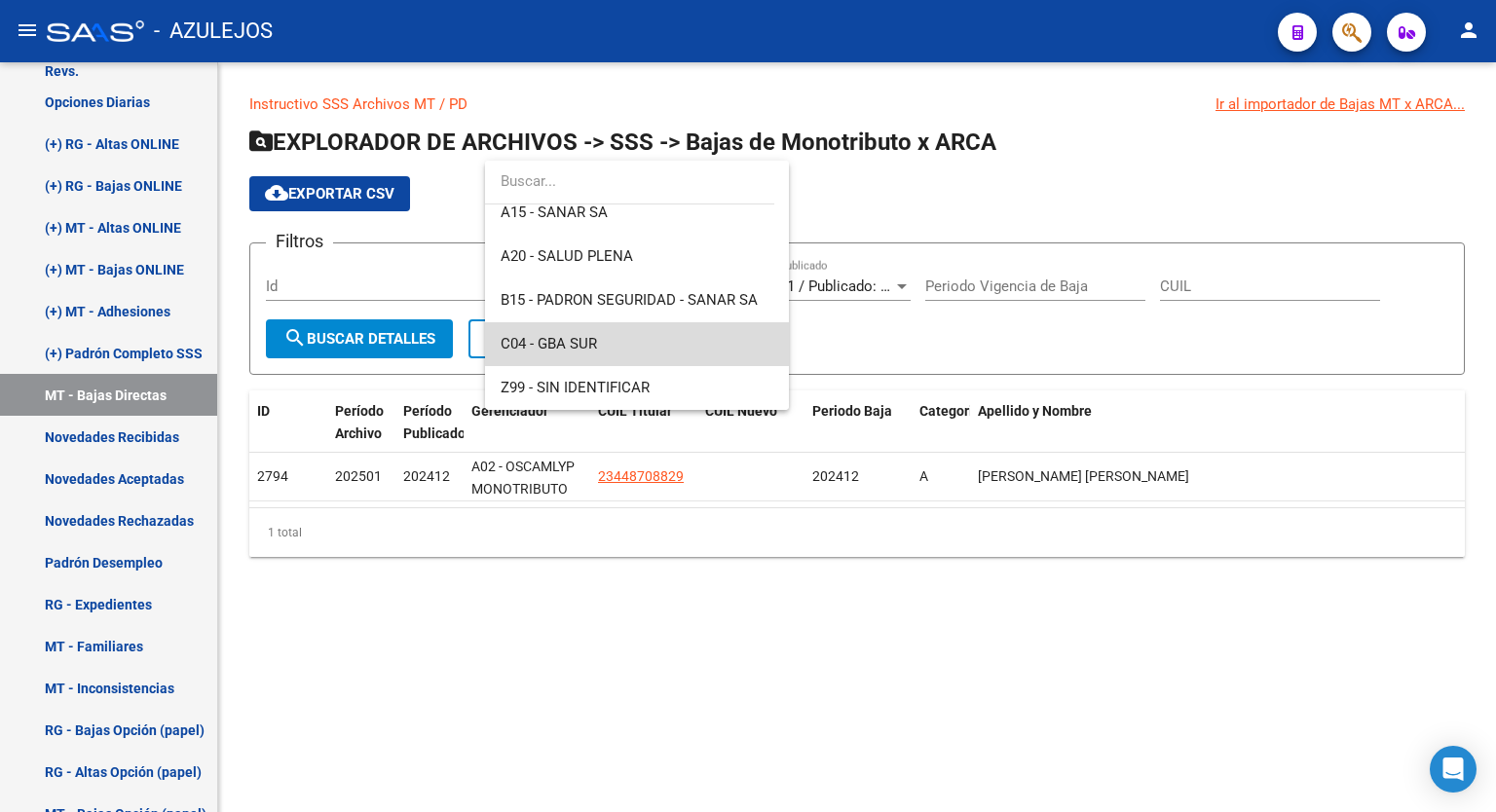
click at [643, 330] on span "C04 - GBA SUR" at bounding box center [637, 344] width 273 height 44
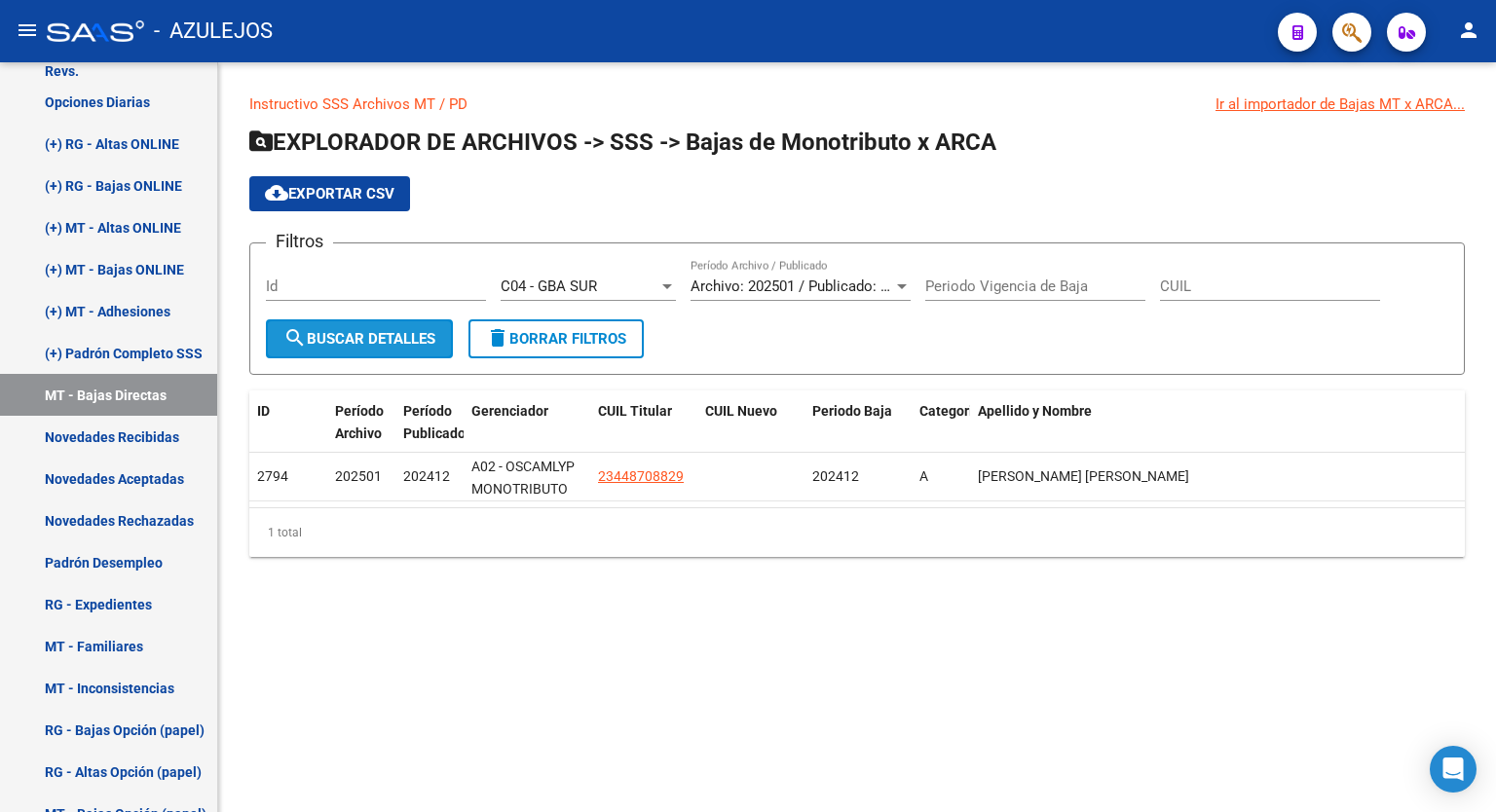
click at [418, 325] on button "search Buscar Detalles" at bounding box center [359, 339] width 187 height 39
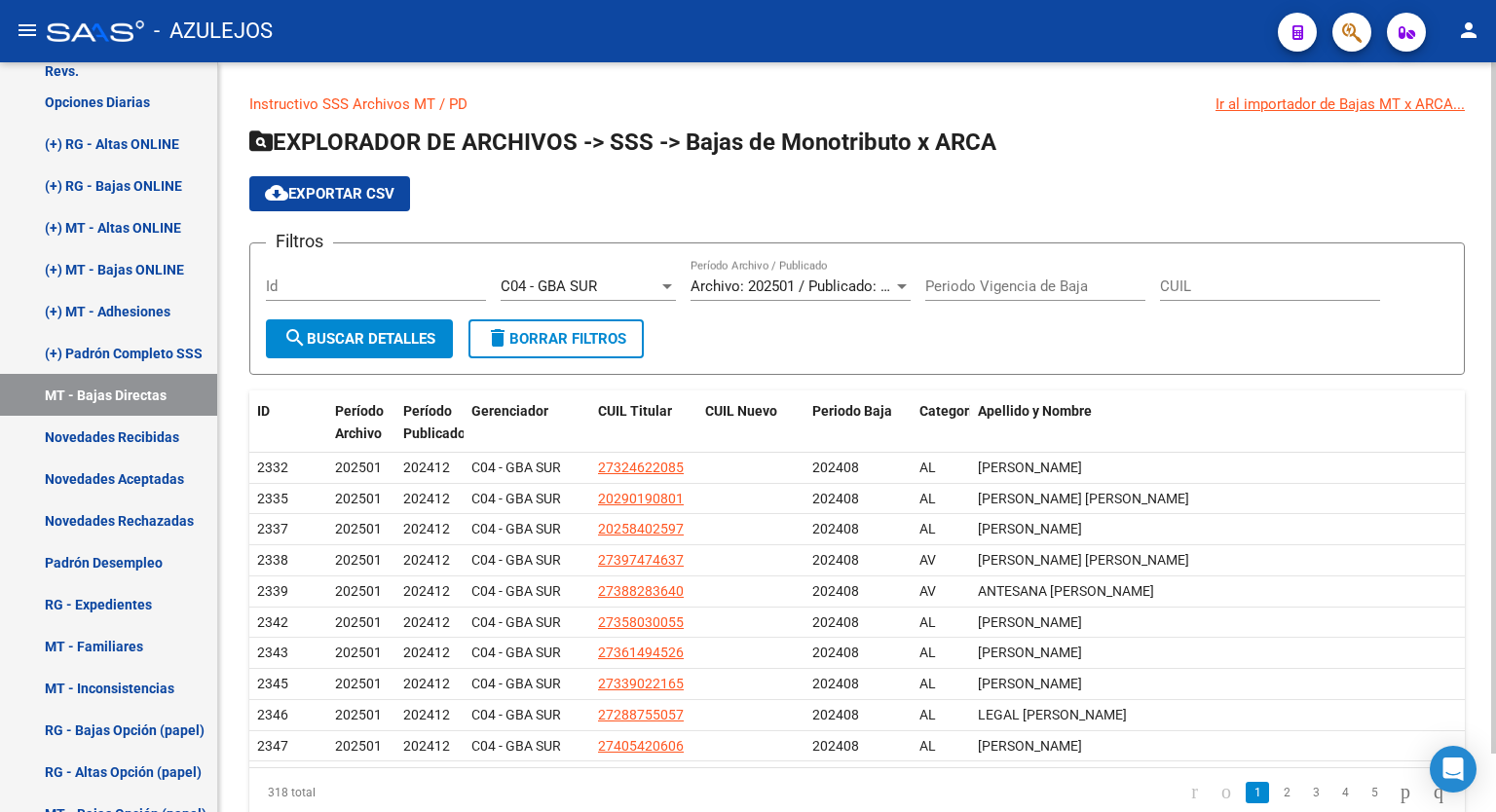
drag, startPoint x: 1489, startPoint y: 422, endPoint x: 1495, endPoint y: 496, distance: 74.3
click at [1495, 496] on div "Instructivo SSS Archivos MT / PD Ir al importador de Bajas MT x ARCA... EXPLORA…" at bounding box center [859, 470] width 1283 height 817
click at [1273, 180] on div "cloud_download Exportar CSV" at bounding box center [857, 193] width 1216 height 35
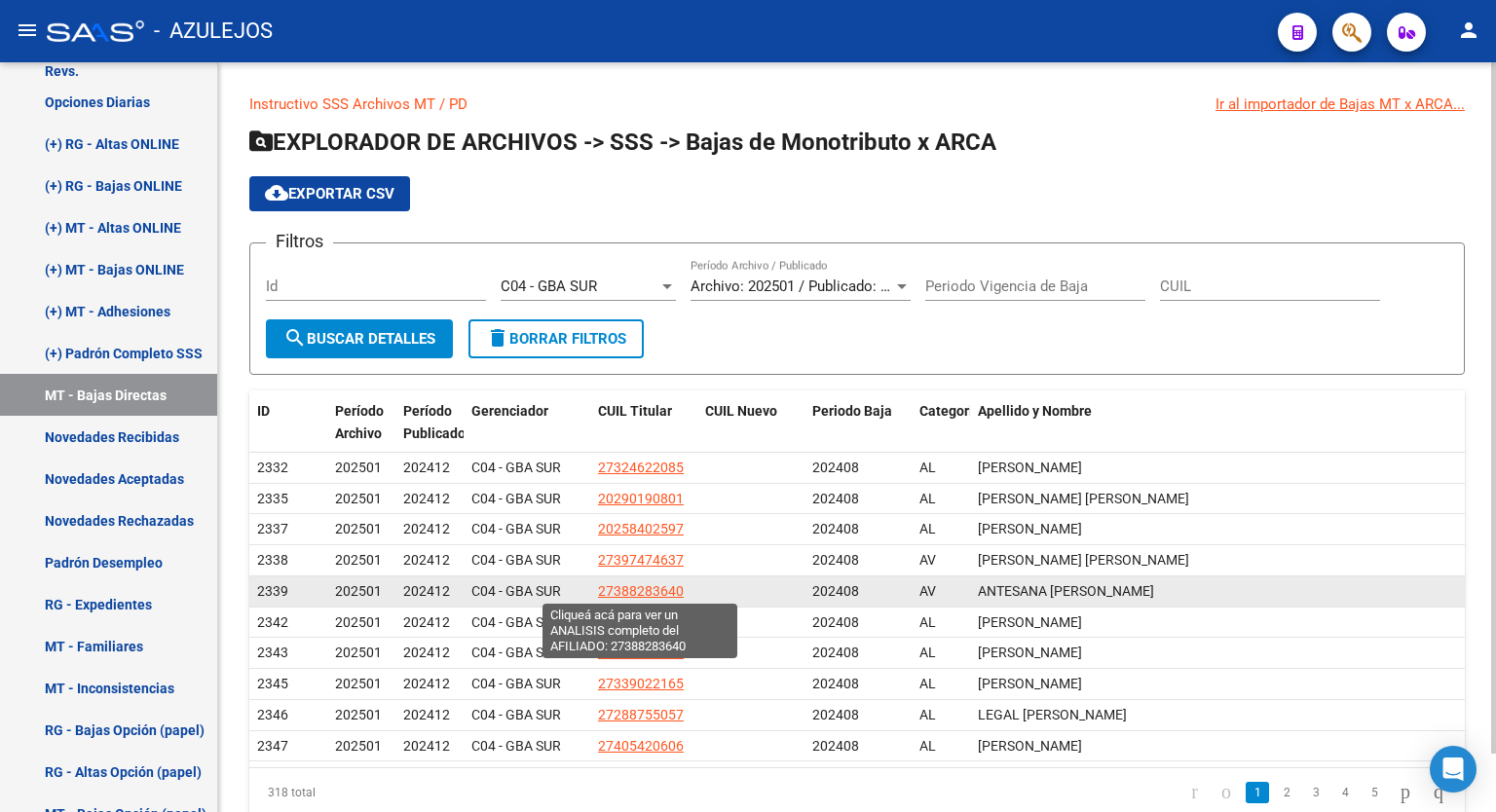
click at [622, 584] on span "27388283640" at bounding box center [641, 592] width 86 height 16
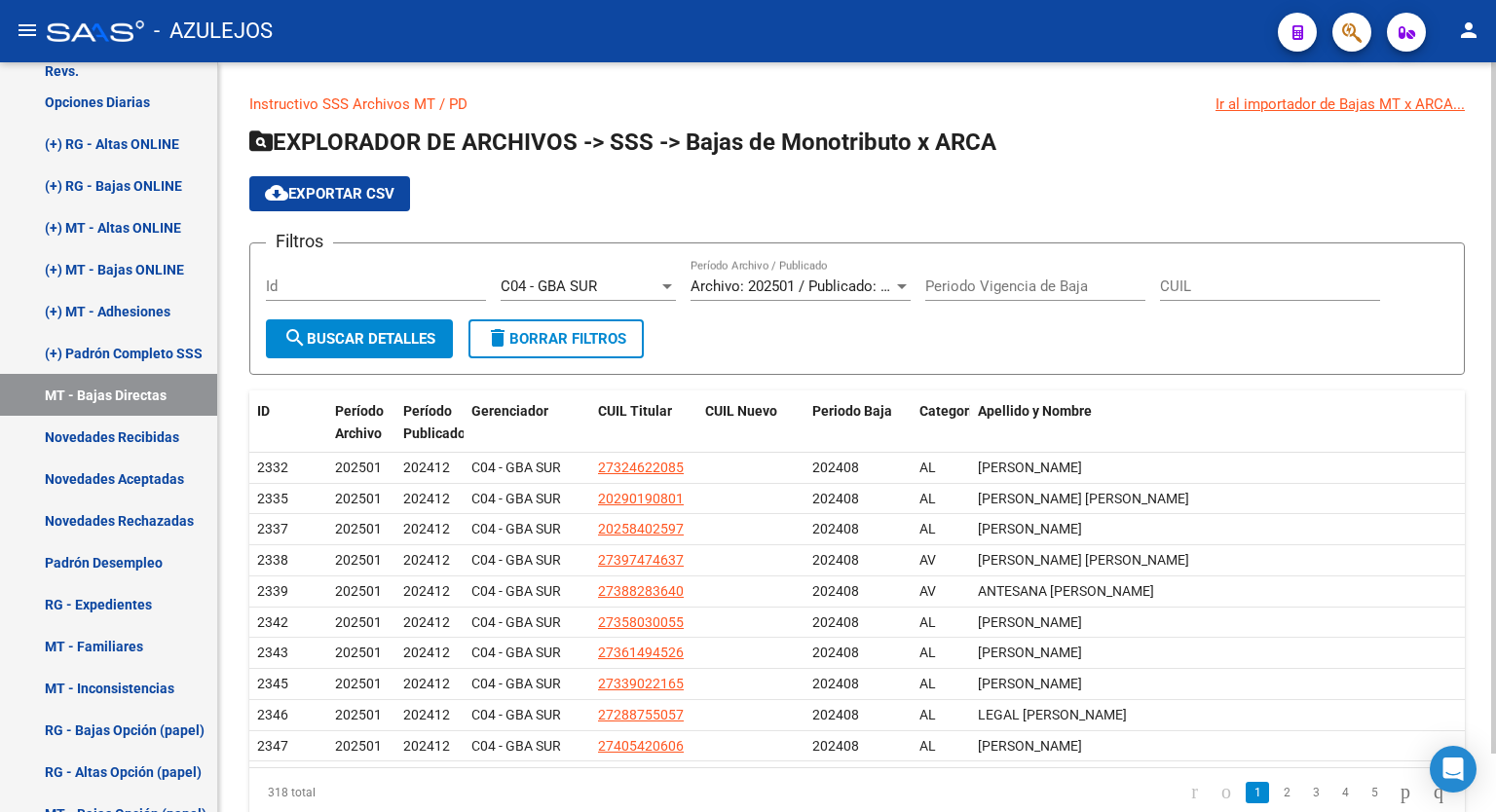
click at [1495, 158] on div at bounding box center [1493, 408] width 5 height 692
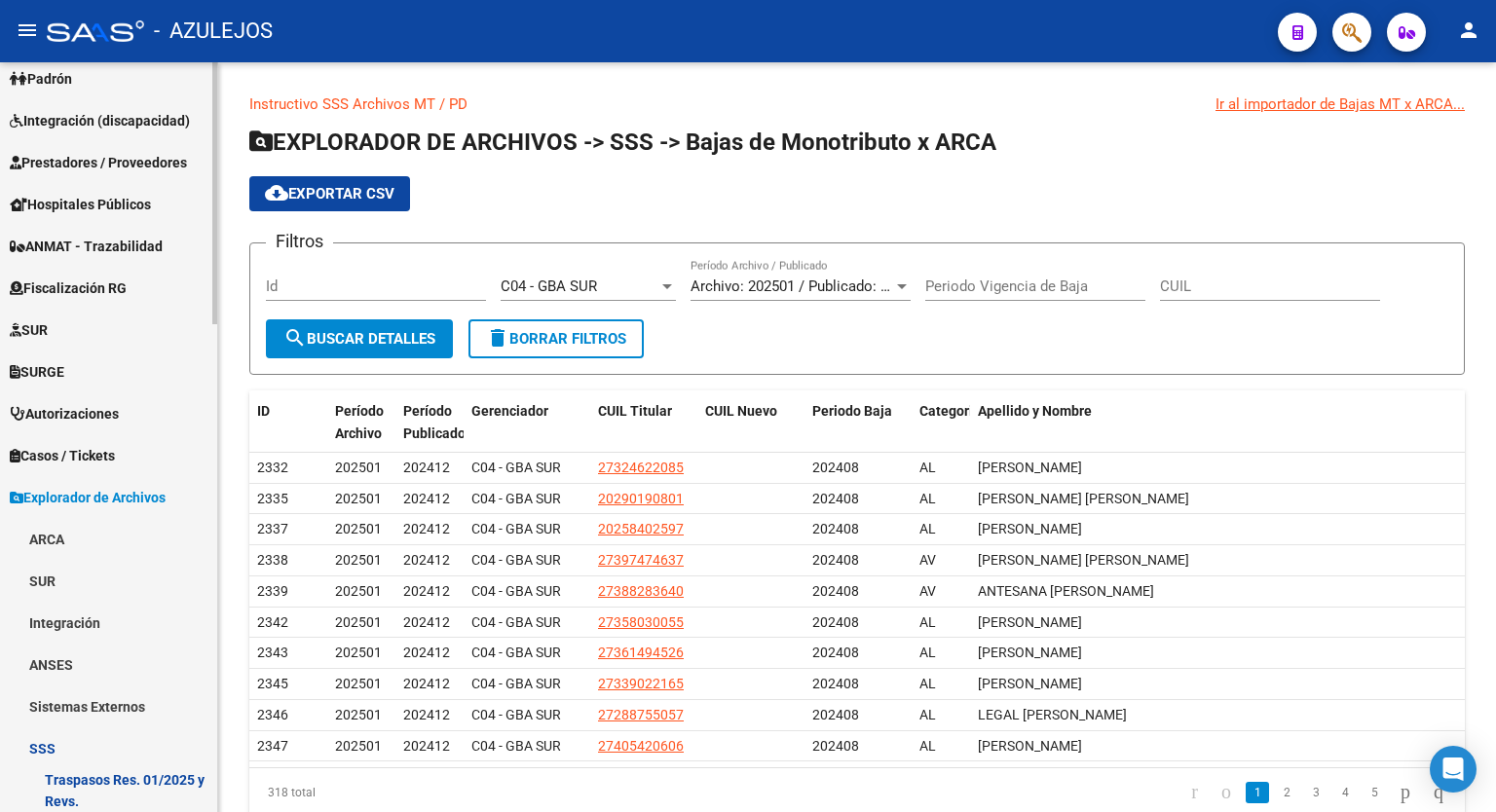
scroll to position [0, 0]
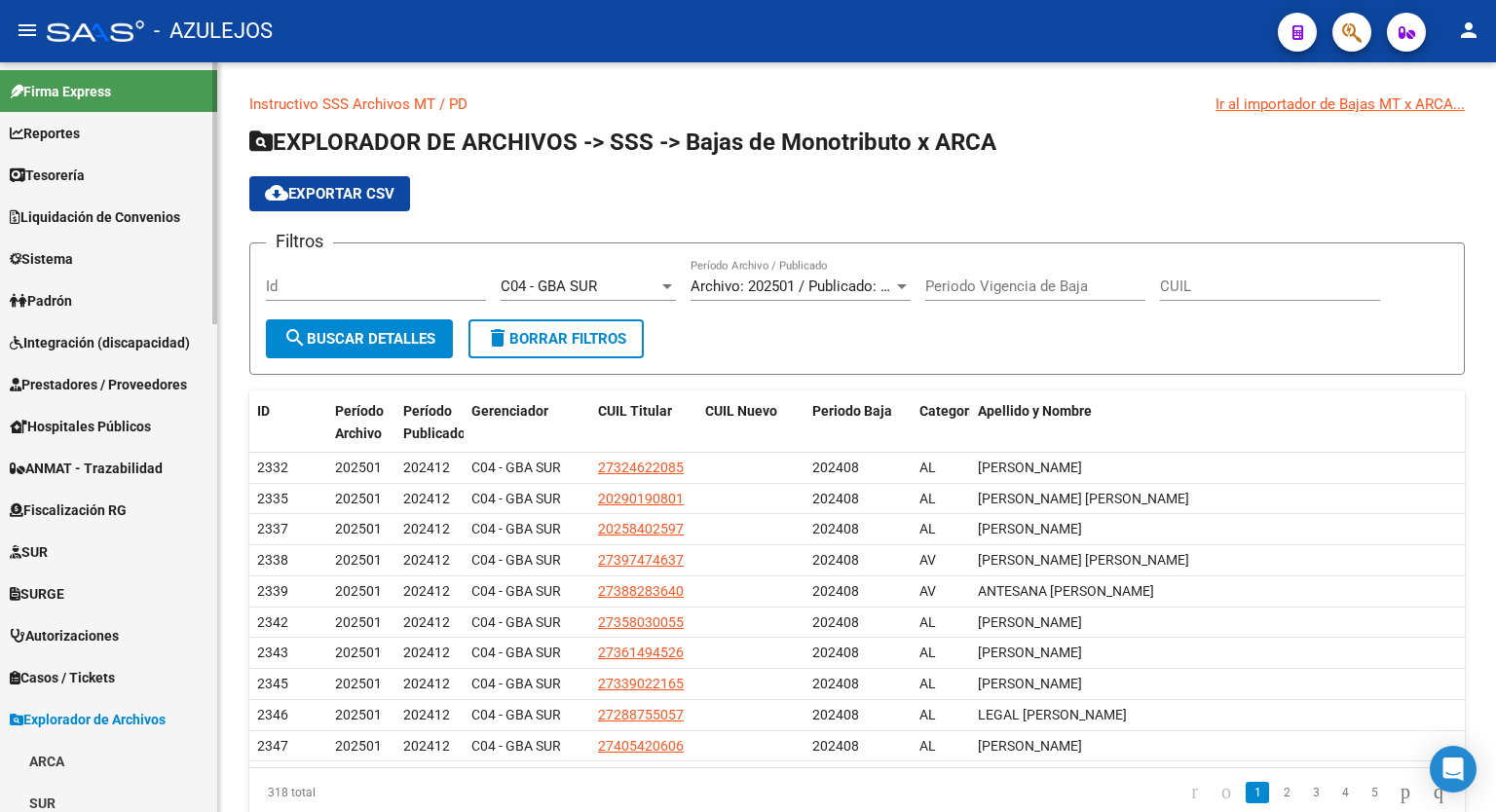
click at [203, 55] on div "menu - AZULEJOS person Firma Express Reportes Tablero de Control Ingresos Perci…" at bounding box center [748, 406] width 1496 height 812
click at [110, 124] on link "Reportes" at bounding box center [108, 133] width 217 height 42
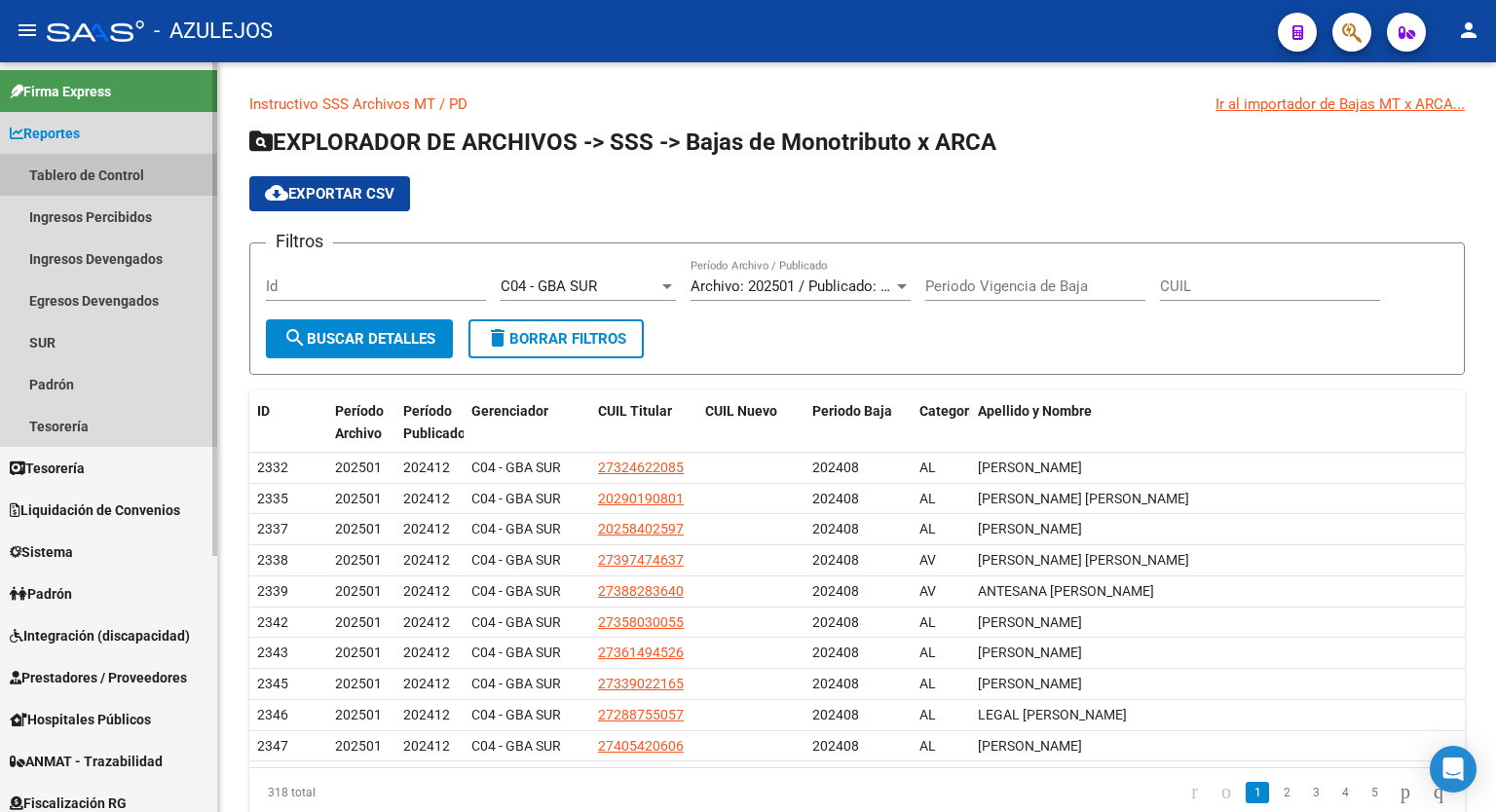
click at [93, 172] on link "Tablero de Control" at bounding box center [108, 175] width 217 height 42
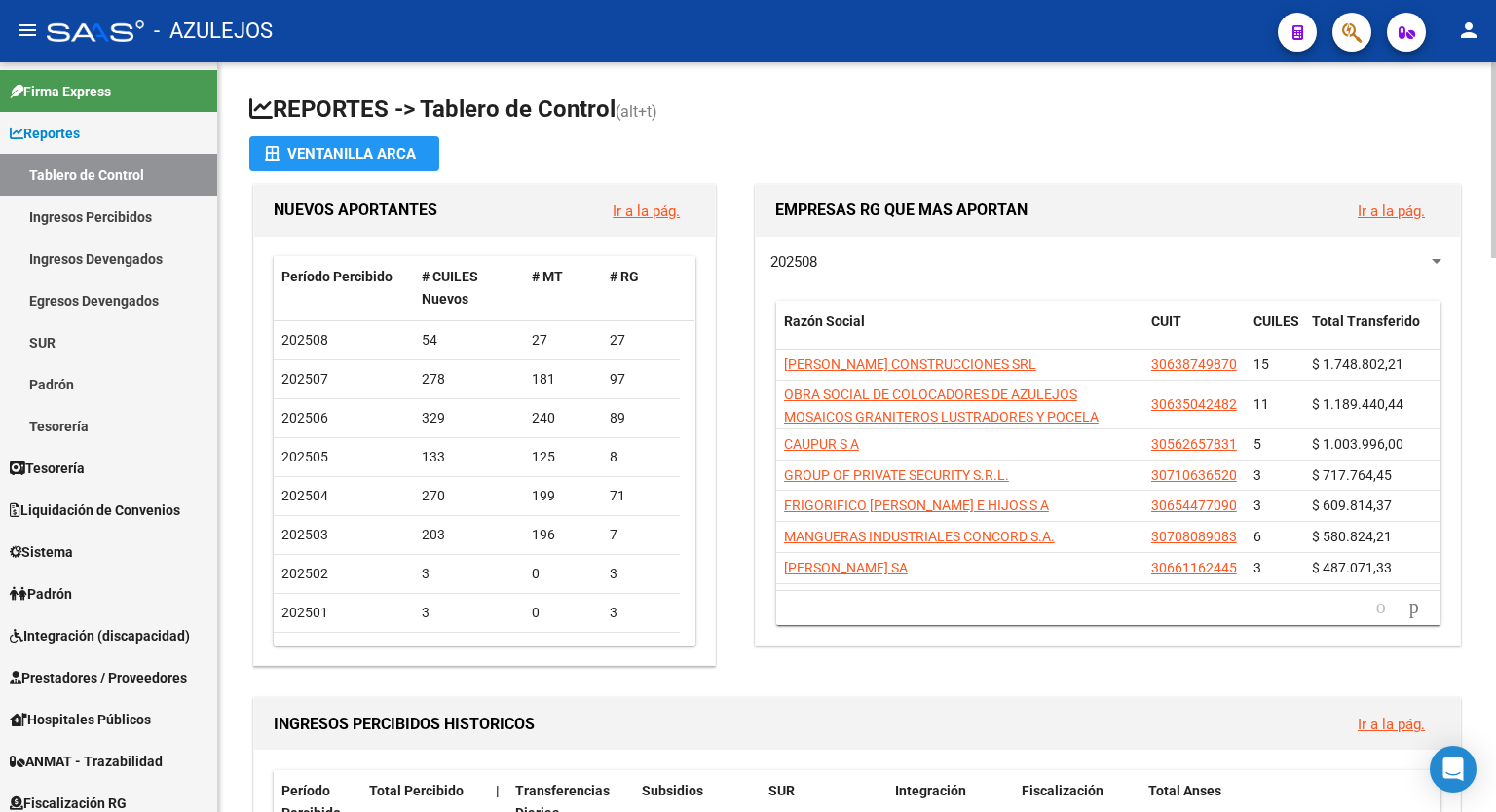
click at [858, 101] on h1 "REPORTES -> Tablero de Control (alt+t)" at bounding box center [857, 111] width 1216 height 34
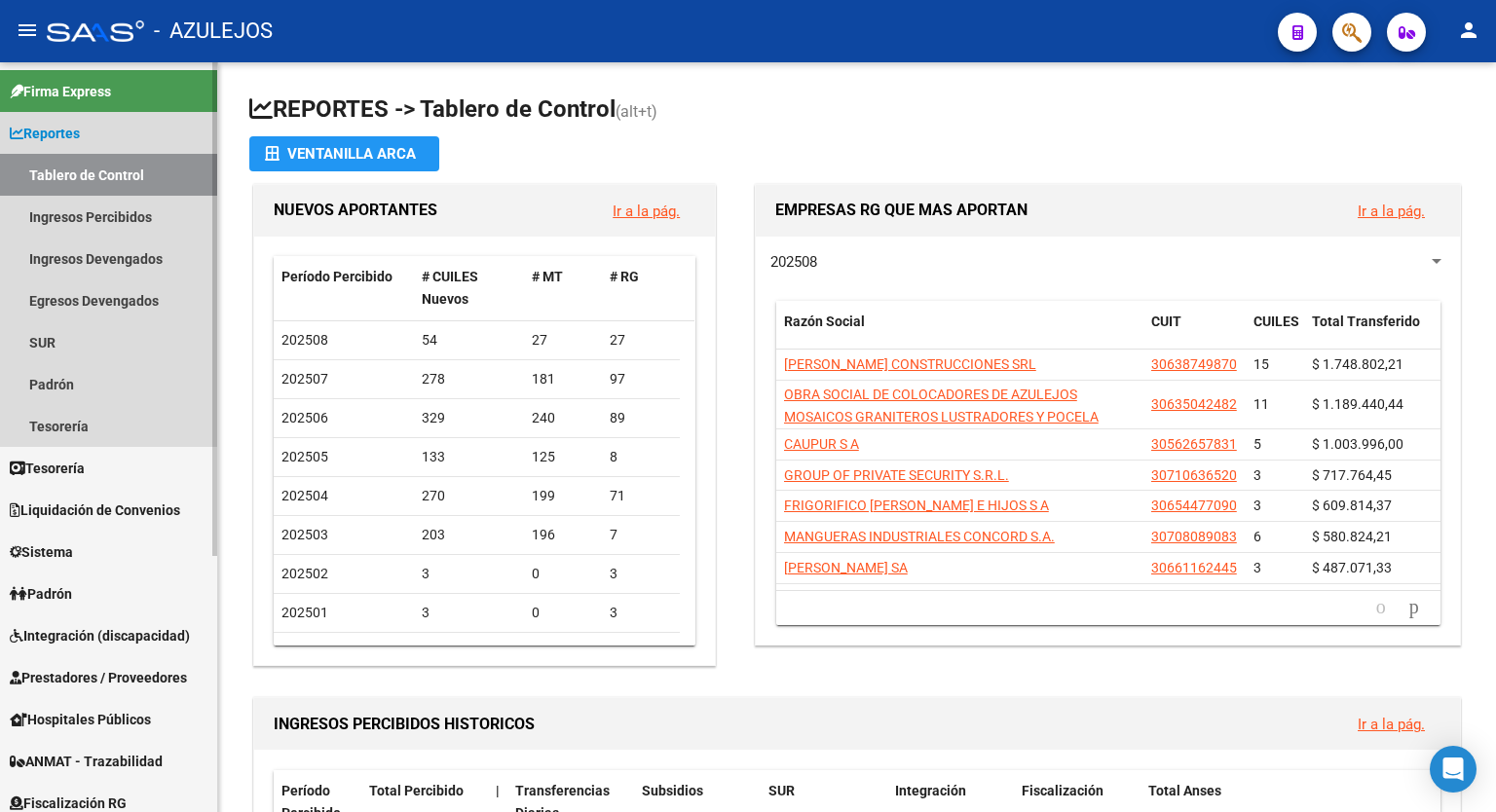
click at [95, 143] on link "Reportes" at bounding box center [108, 133] width 217 height 42
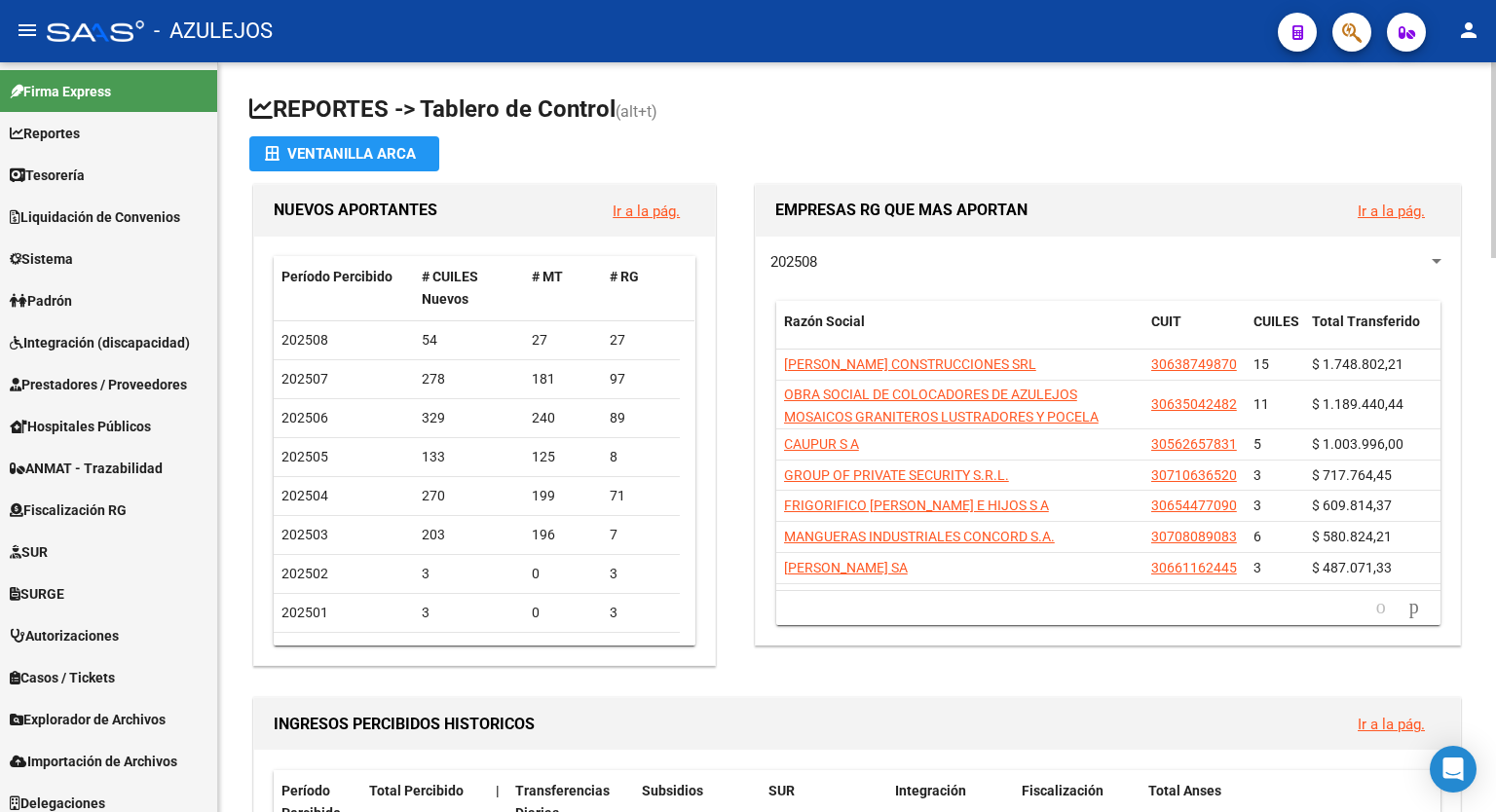
click at [939, 102] on h1 "REPORTES -> Tablero de Control (alt+t)" at bounding box center [857, 111] width 1216 height 34
click at [914, 106] on h1 "REPORTES -> Tablero de Control (alt+t)" at bounding box center [857, 111] width 1216 height 34
click at [877, 107] on h1 "REPORTES -> Tablero de Control (alt+t)" at bounding box center [857, 111] width 1216 height 34
click at [961, 142] on app-file-import-inline "Ventanilla ARCA" at bounding box center [857, 153] width 1216 height 35
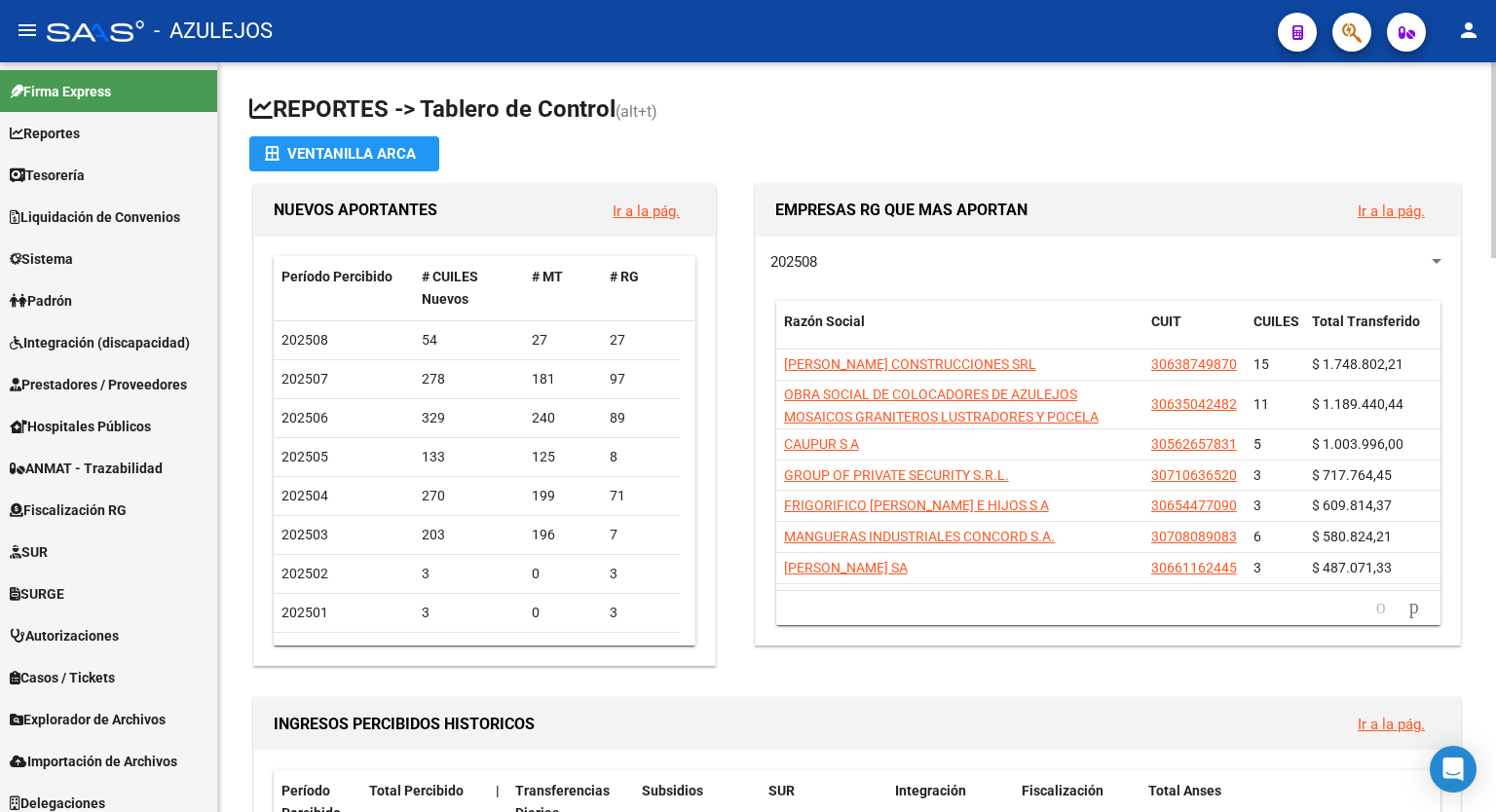
click at [940, 117] on h1 "REPORTES -> Tablero de Control (alt+t)" at bounding box center [857, 111] width 1216 height 34
click at [889, 126] on h1 "REPORTES -> Tablero de Control (alt+t)" at bounding box center [857, 111] width 1216 height 34
click at [920, 122] on h1 "REPORTES -> Tablero de Control (alt+t)" at bounding box center [857, 111] width 1216 height 34
click at [974, 105] on h1 "REPORTES -> Tablero de Control (alt+t)" at bounding box center [857, 111] width 1216 height 34
click at [1025, 112] on h1 "REPORTES -> Tablero de Control (alt+t)" at bounding box center [857, 111] width 1216 height 34
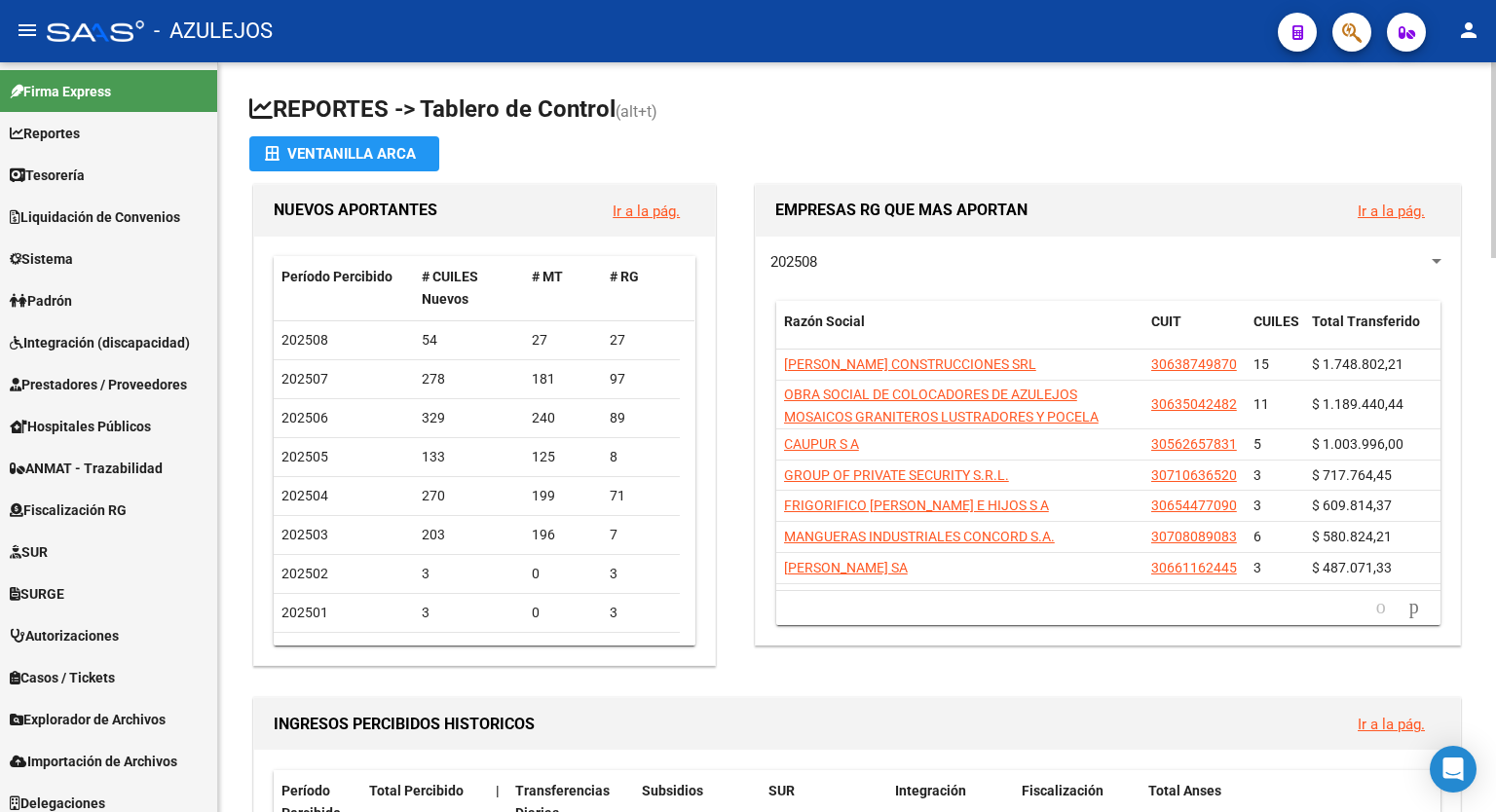
click at [921, 117] on h1 "REPORTES -> Tablero de Control (alt+t)" at bounding box center [857, 111] width 1216 height 34
click at [916, 111] on h1 "REPORTES -> Tablero de Control (alt+t)" at bounding box center [857, 111] width 1216 height 34
click at [1343, 139] on app-file-import-inline "Ventanilla ARCA" at bounding box center [857, 153] width 1216 height 35
click at [870, 124] on h1 "REPORTES -> Tablero de Control (alt+t)" at bounding box center [857, 111] width 1216 height 34
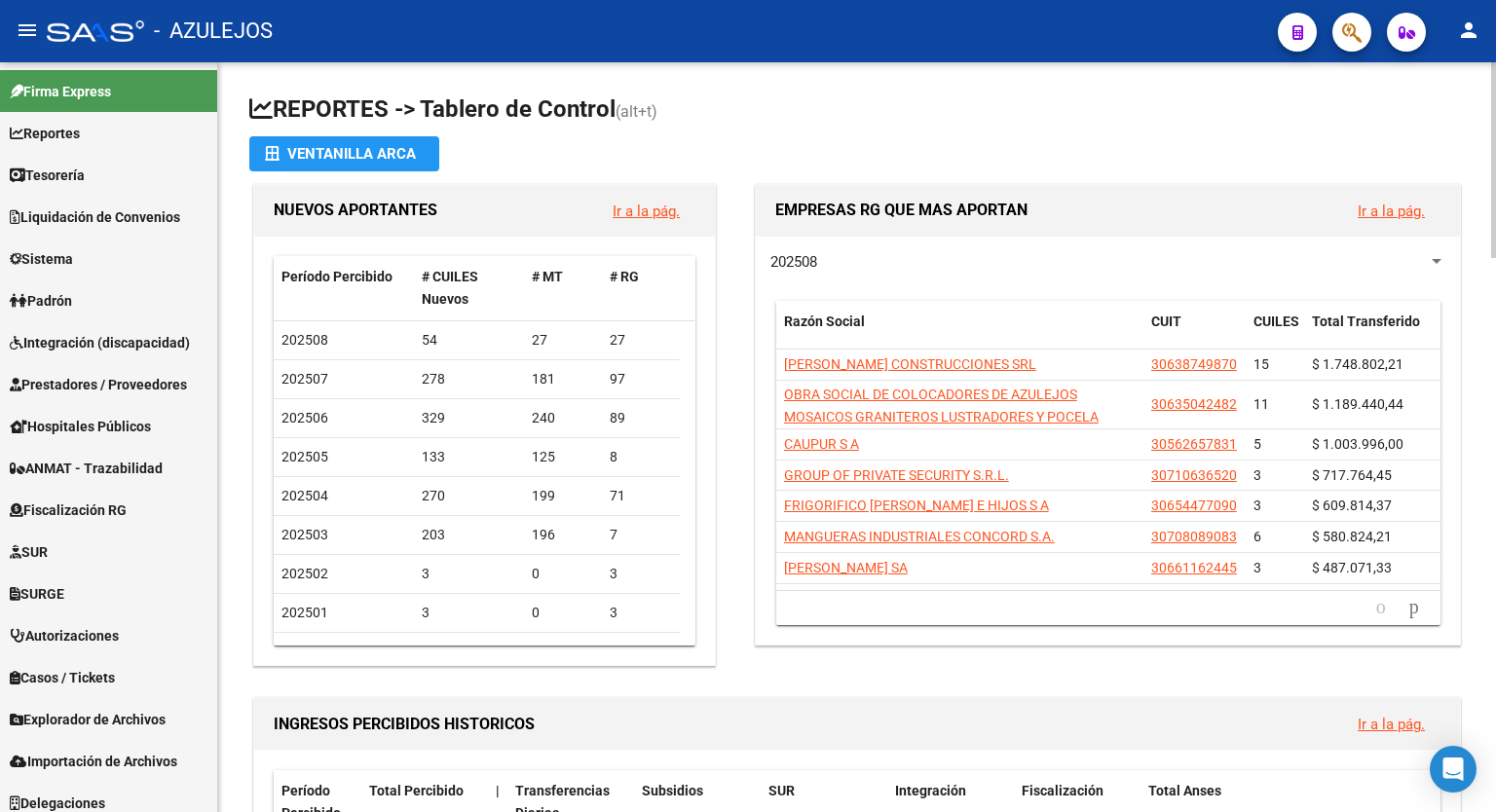
click at [1117, 115] on h1 "REPORTES -> Tablero de Control (alt+t)" at bounding box center [857, 111] width 1216 height 34
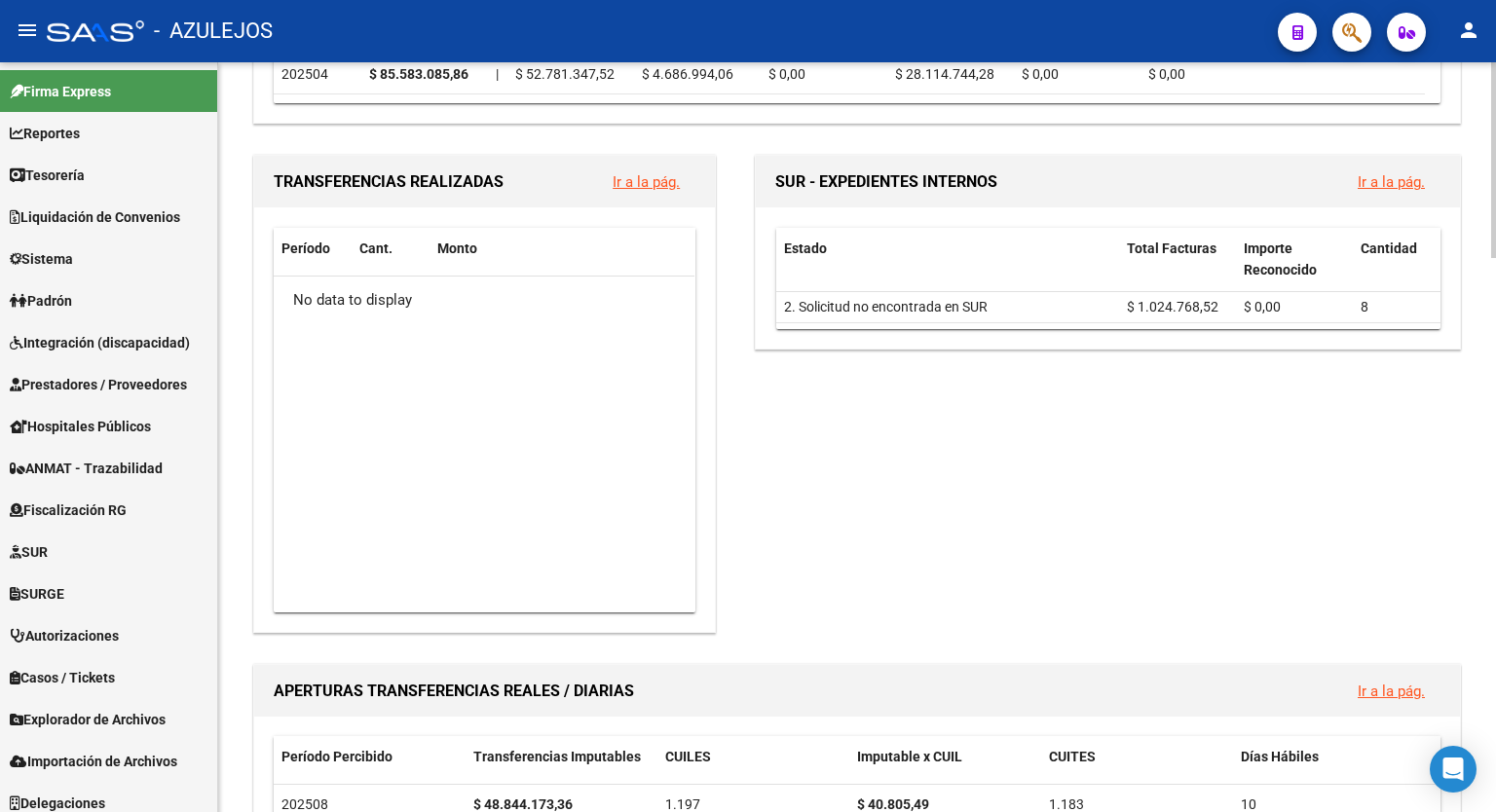
scroll to position [879, 0]
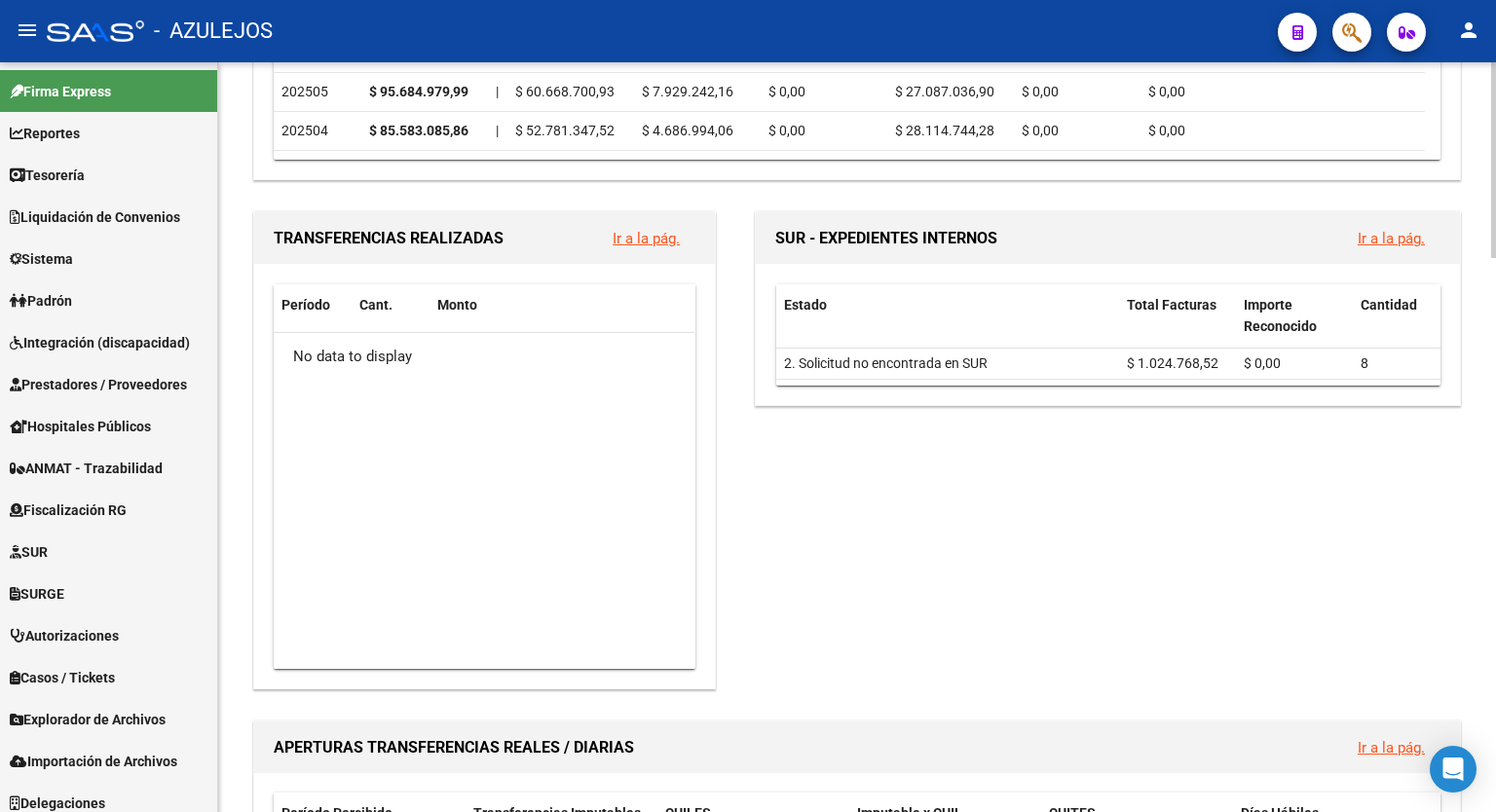
click at [1488, 408] on div "REPORTES -> Tablero de Control (alt+t) Ventanilla ARCA NUEVOS APORTANTES Ir a l…" at bounding box center [859, 625] width 1283 height 2882
click at [1202, 575] on div "SUR - EXPEDIENTES INTERNOS Ir a la pág. Estado Total Facturas Importe Reconocid…" at bounding box center [1100, 450] width 730 height 486
click at [959, 515] on div "SUR - EXPEDIENTES INTERNOS Ir a la pág. Estado Total Facturas Importe Reconocid…" at bounding box center [1100, 450] width 730 height 486
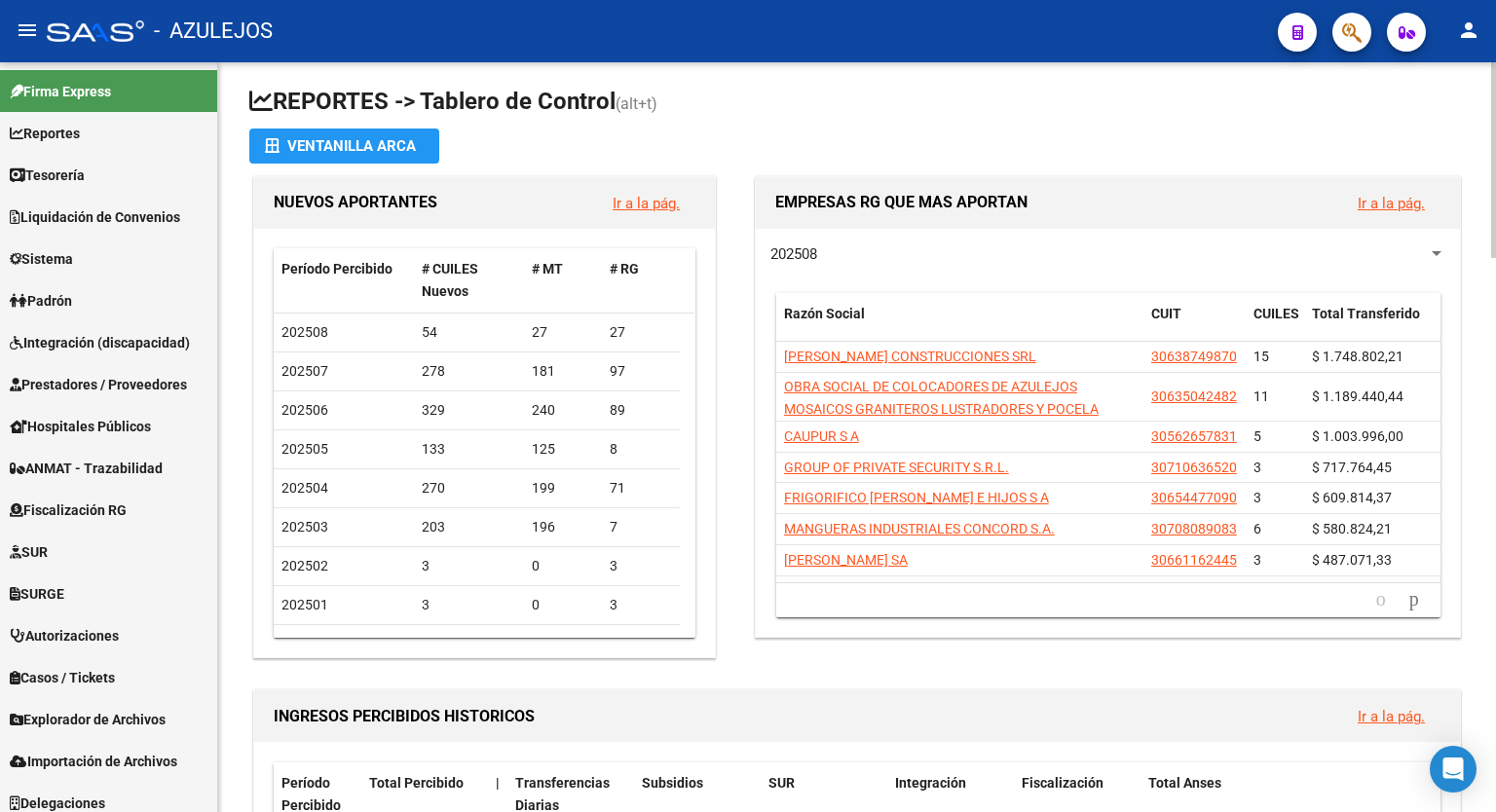
scroll to position [0, 0]
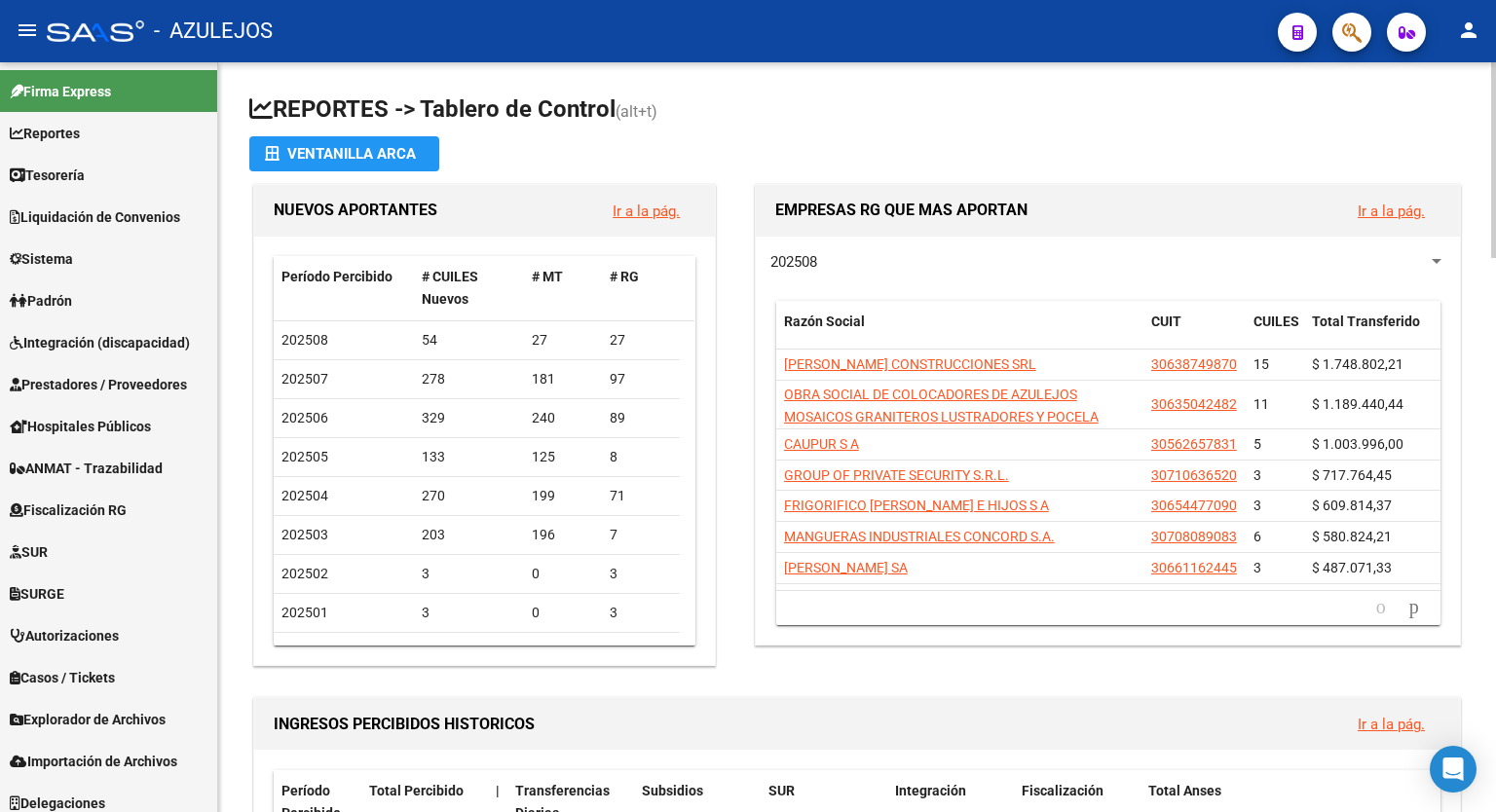
click at [1492, 176] on div at bounding box center [1493, 160] width 5 height 196
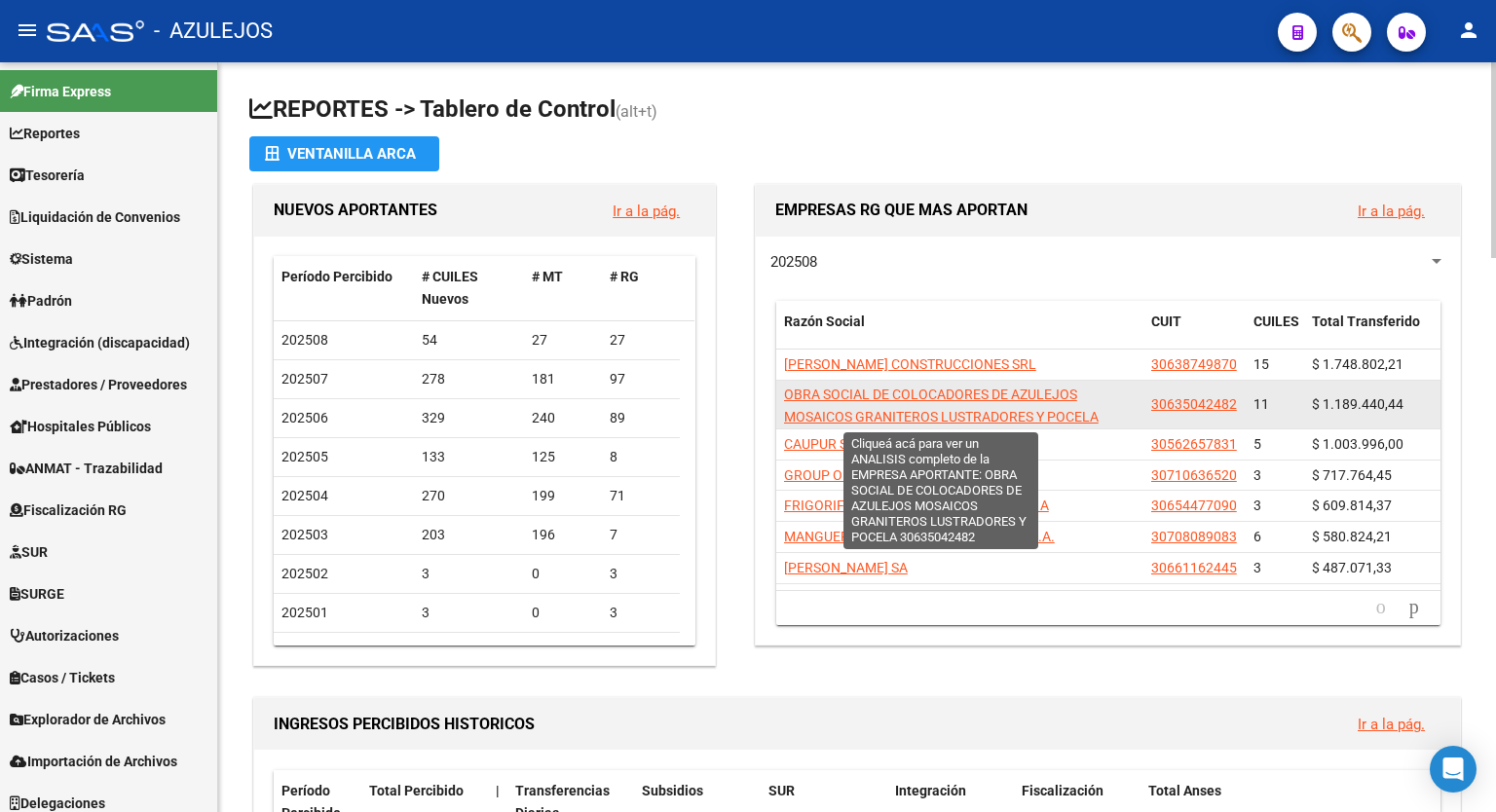
click at [1009, 401] on span "OBRA SOCIAL DE COLOCADORES DE AZULEJOS MOSAICOS GRANITEROS LUSTRADORES Y POCELA" at bounding box center [941, 406] width 315 height 38
type textarea "30635042482"
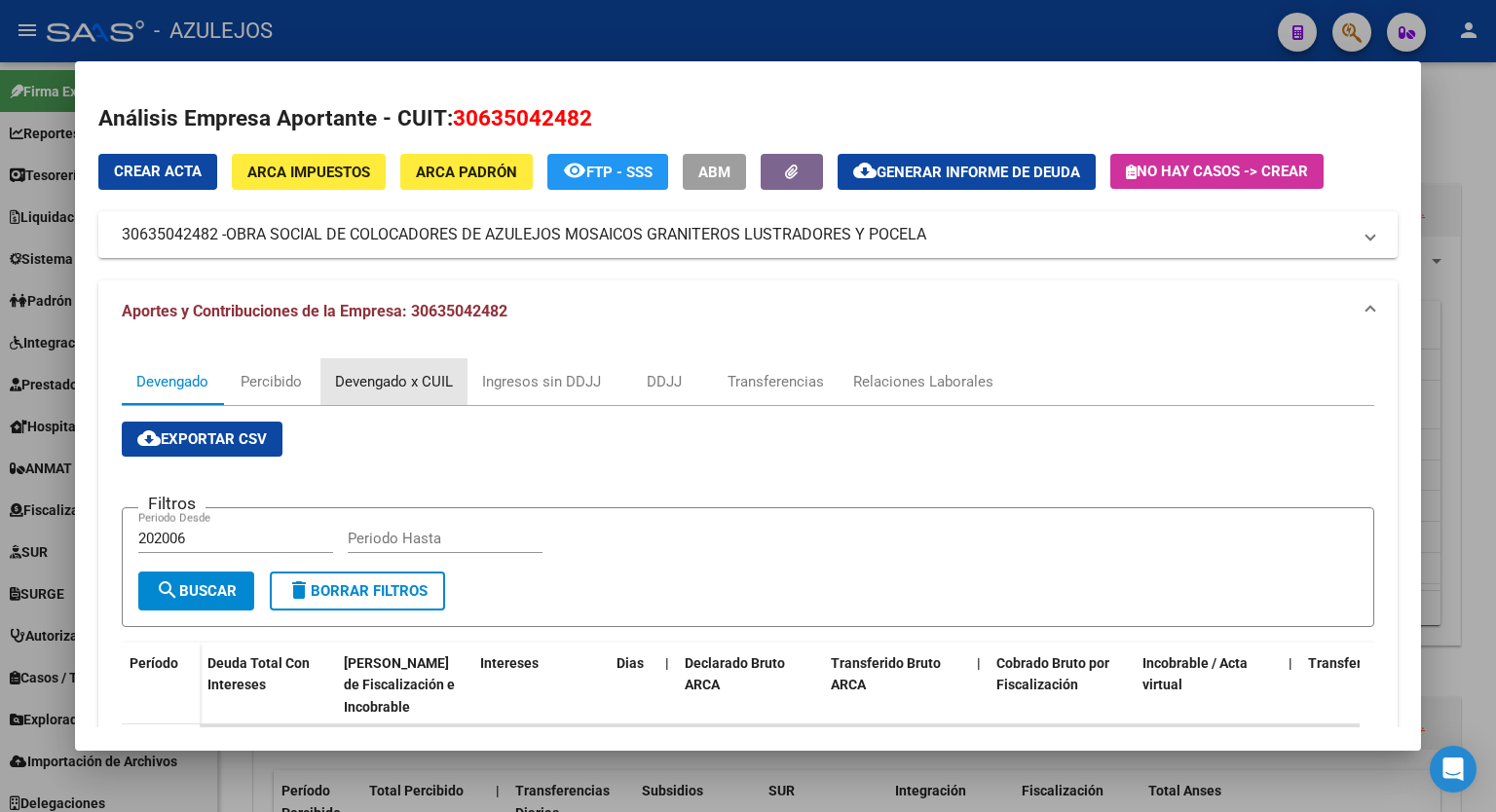
click at [426, 368] on div "Devengado x CUIL" at bounding box center [393, 381] width 147 height 47
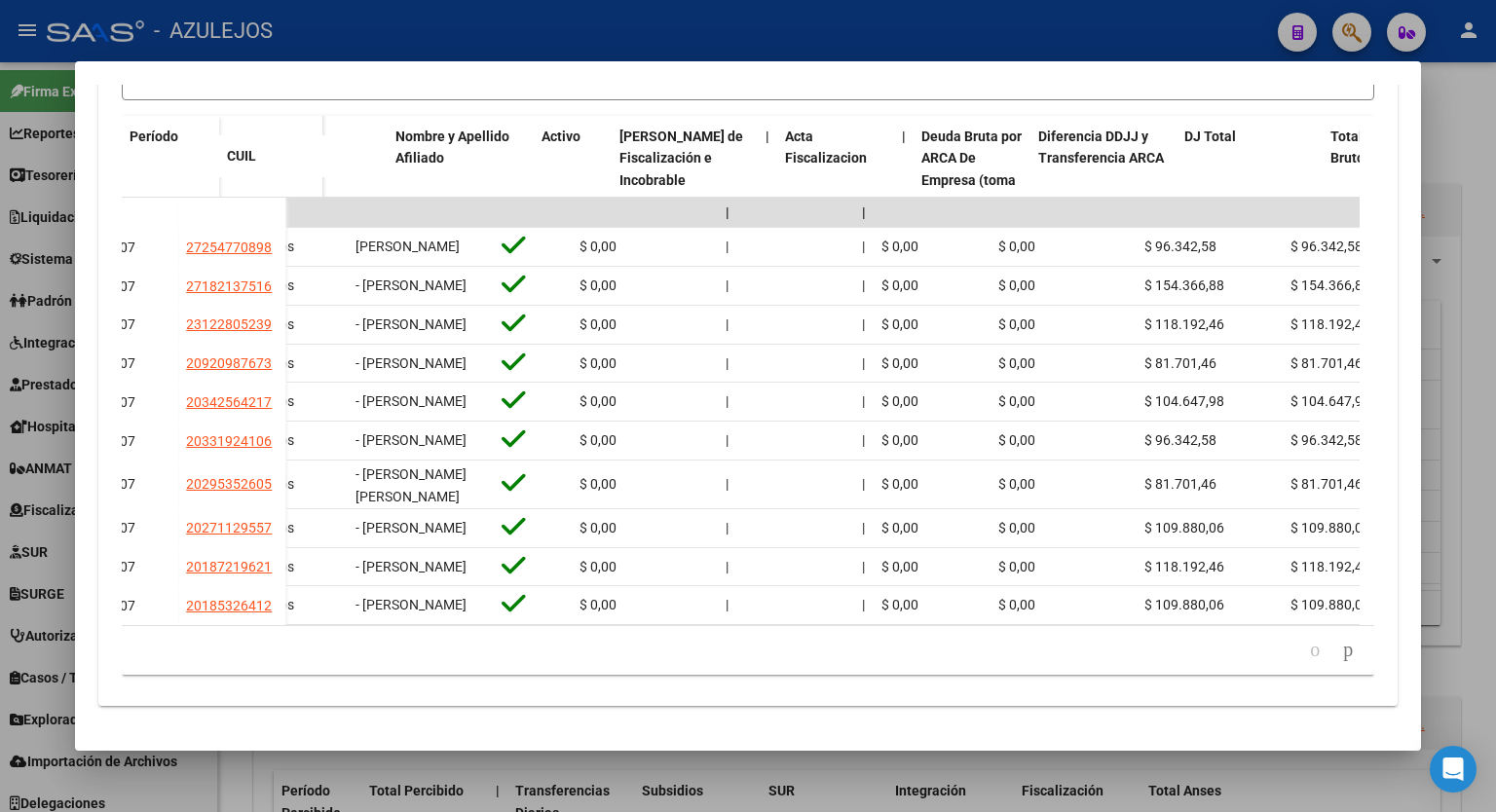
scroll to position [0, 84]
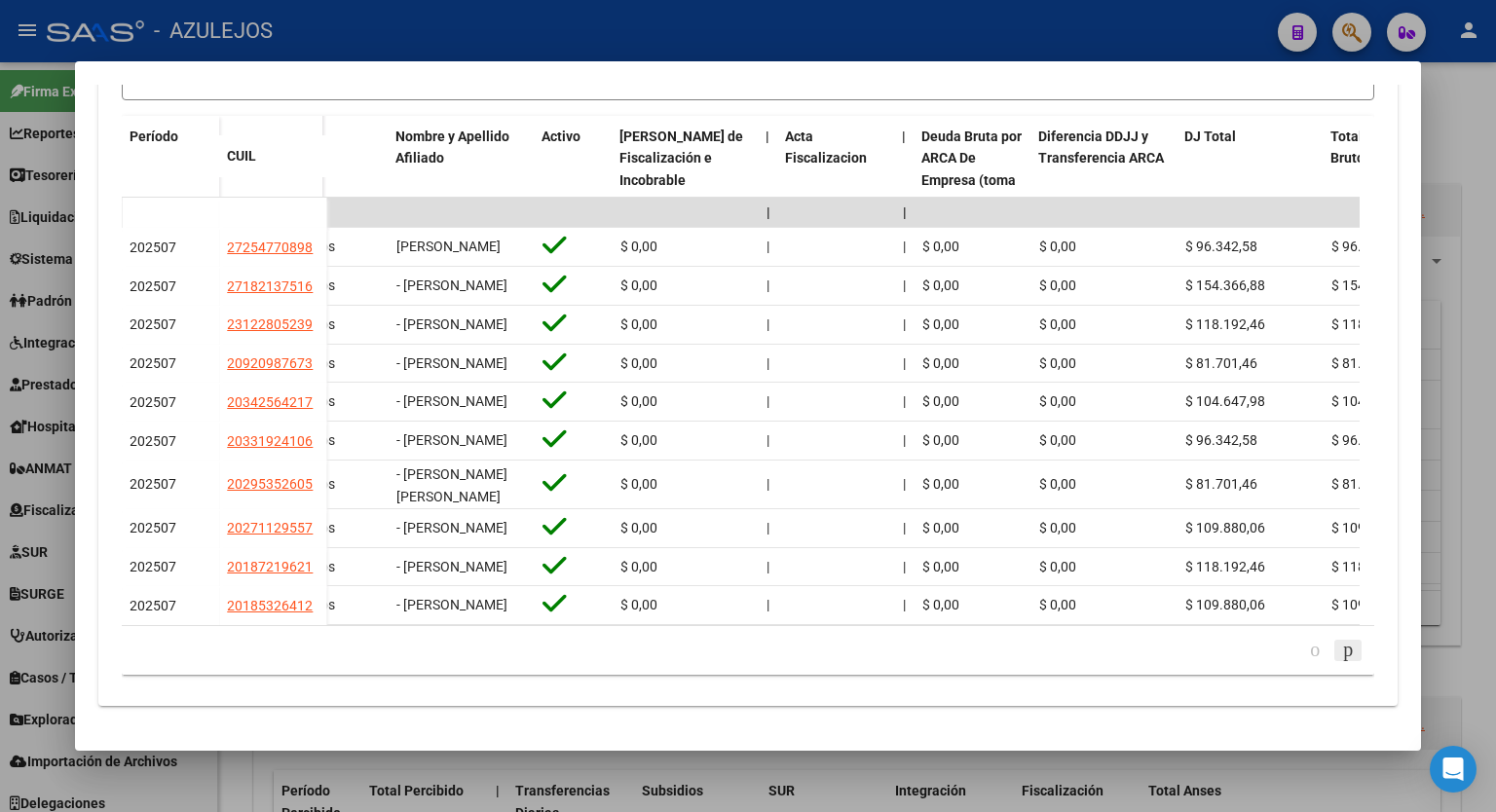
click at [1340, 661] on icon "go to next page" at bounding box center [1348, 649] width 16 height 23
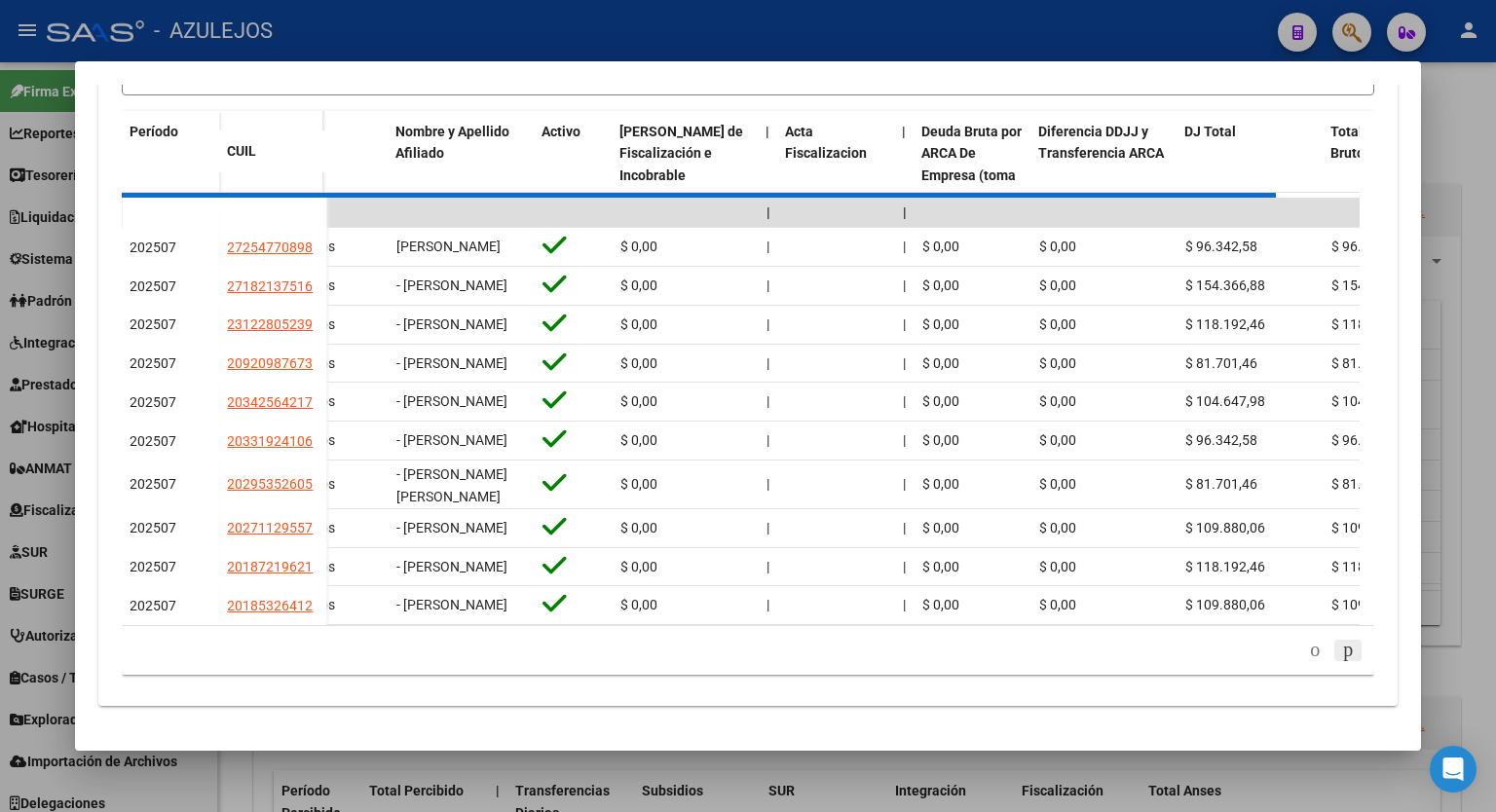
scroll to position [536, 0]
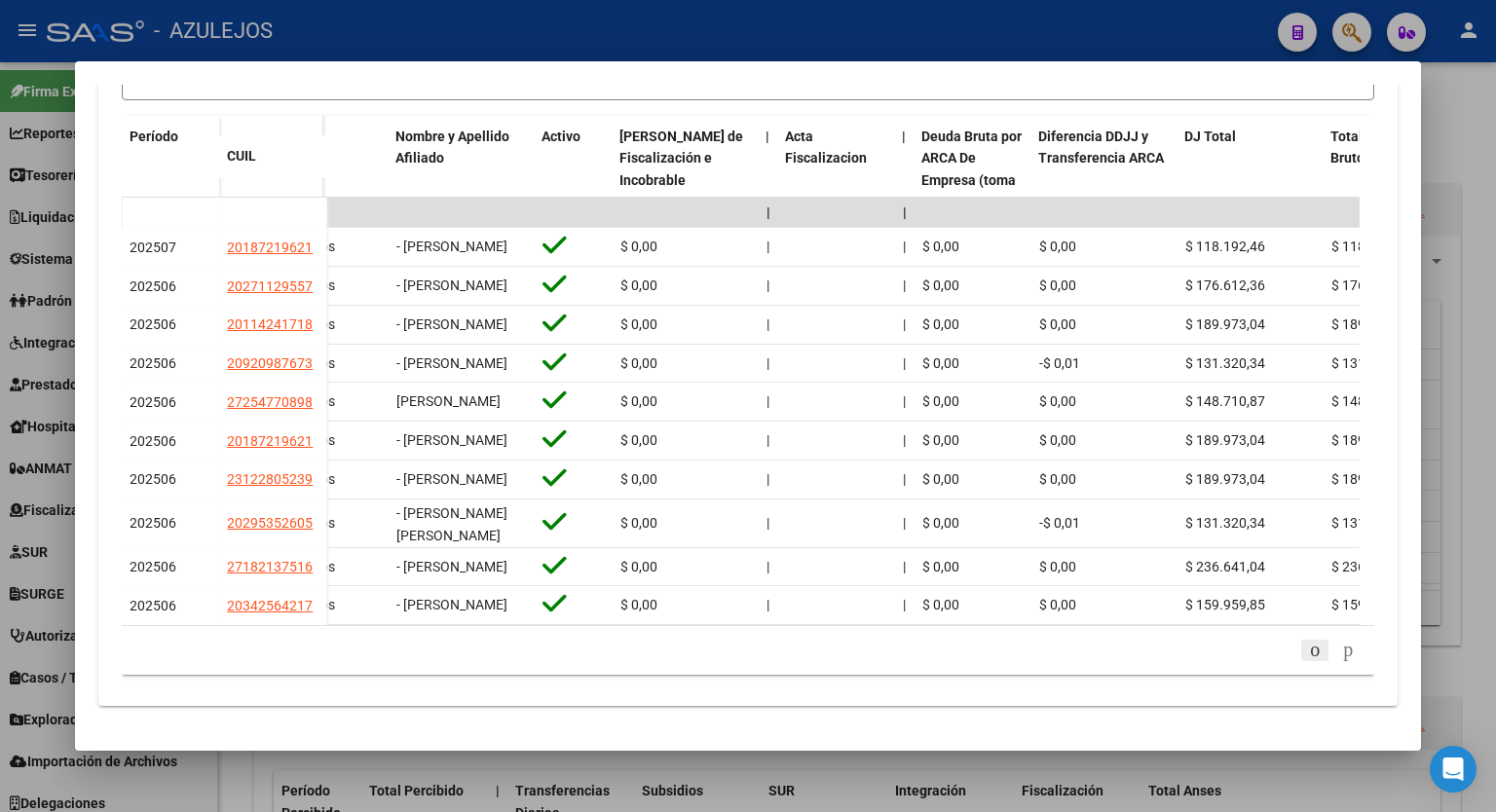
click at [1307, 661] on icon "go to previous page" at bounding box center [1315, 649] width 16 height 23
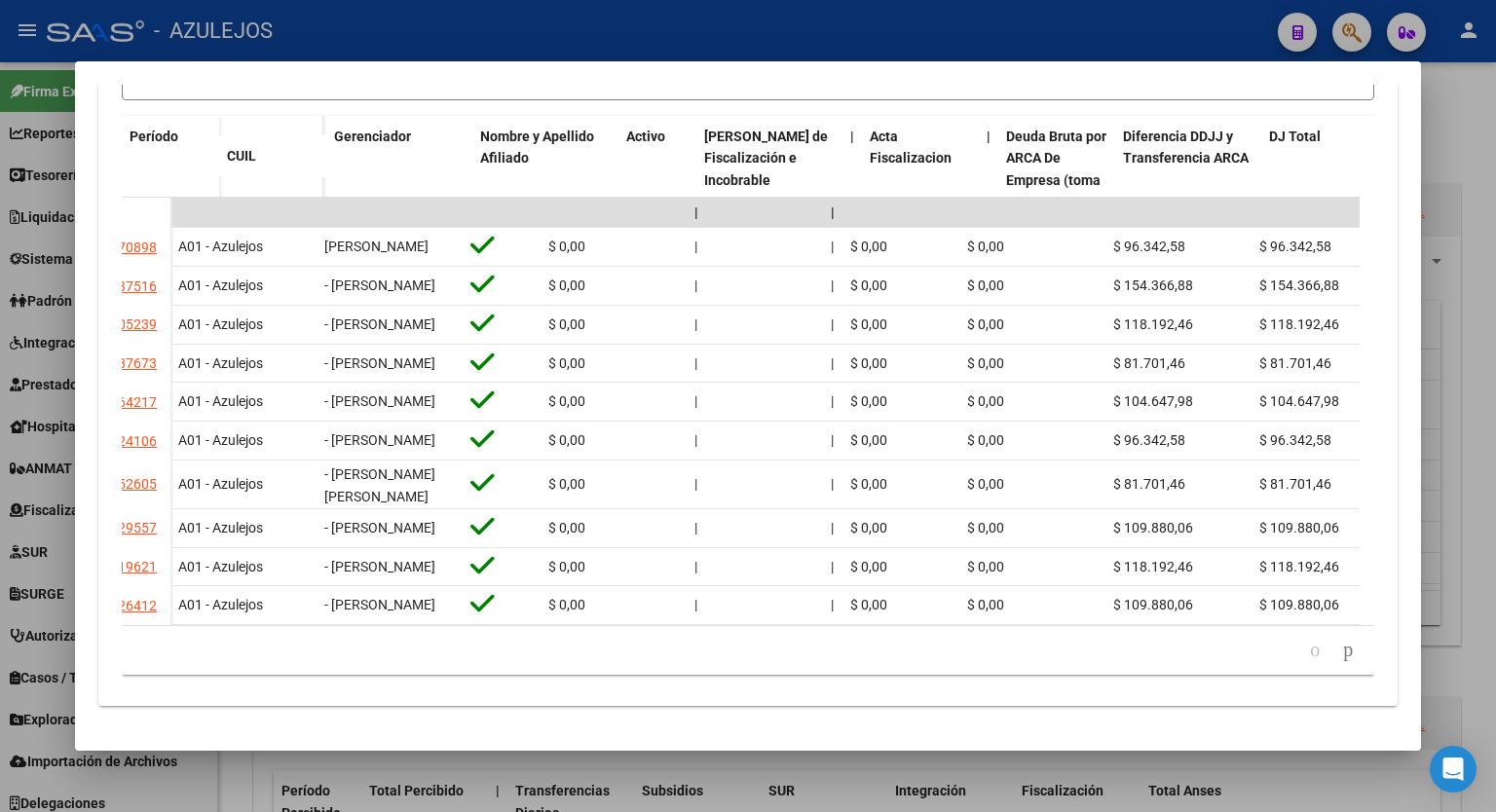
scroll to position [0, 0]
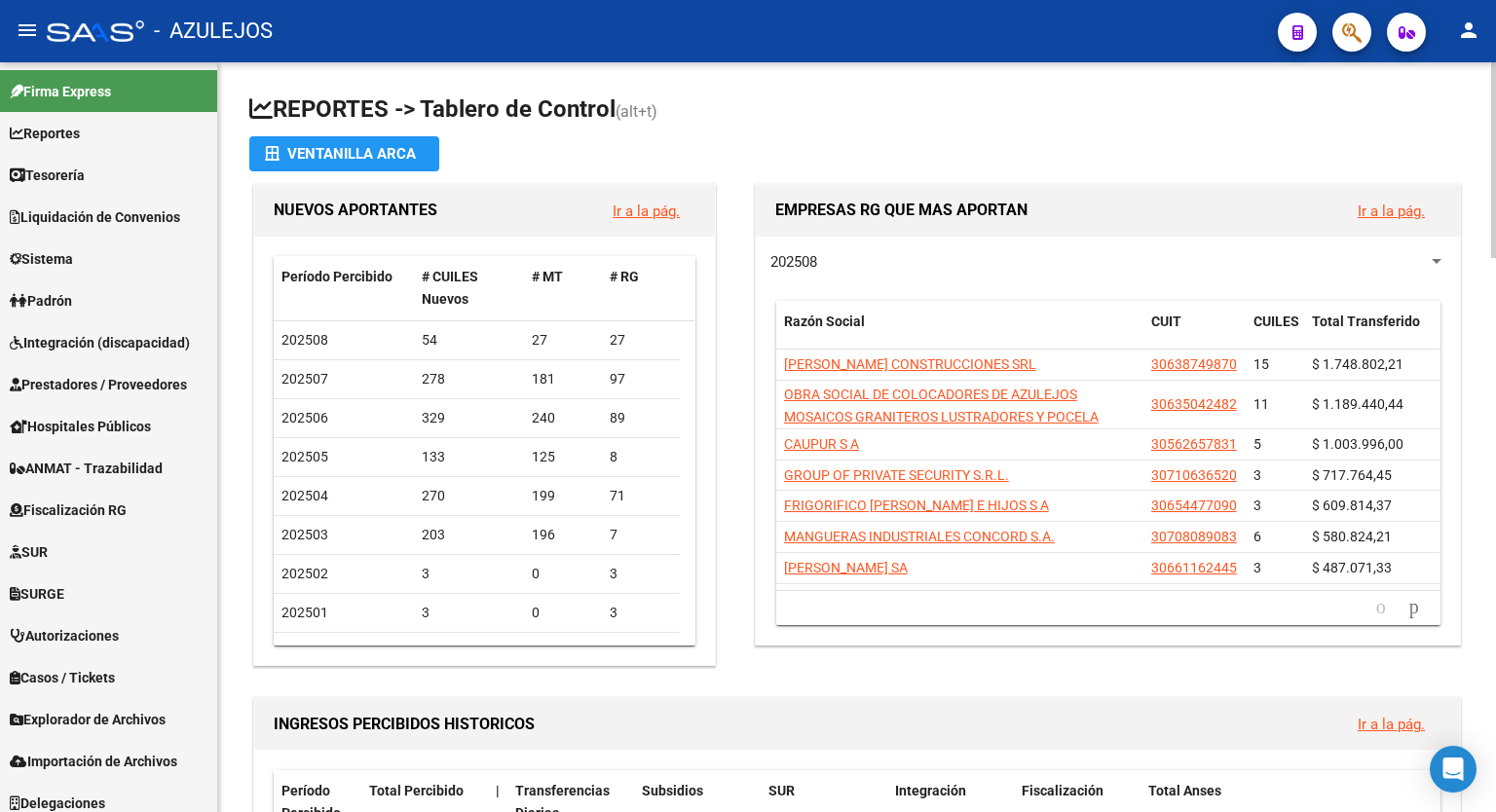
click at [1038, 116] on h1 "REPORTES -> Tablero de Control (alt+t)" at bounding box center [857, 111] width 1216 height 34
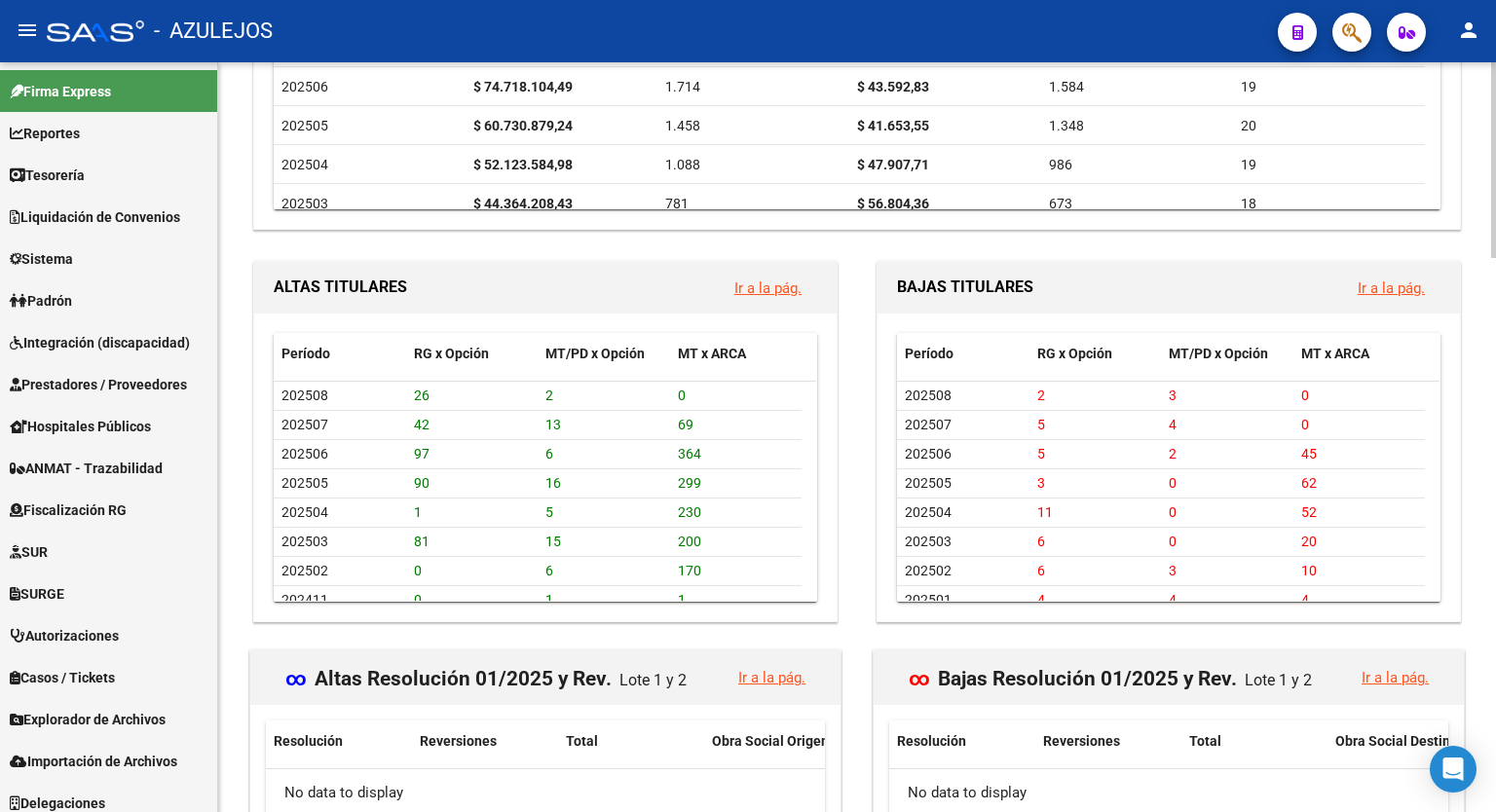
scroll to position [1925, 0]
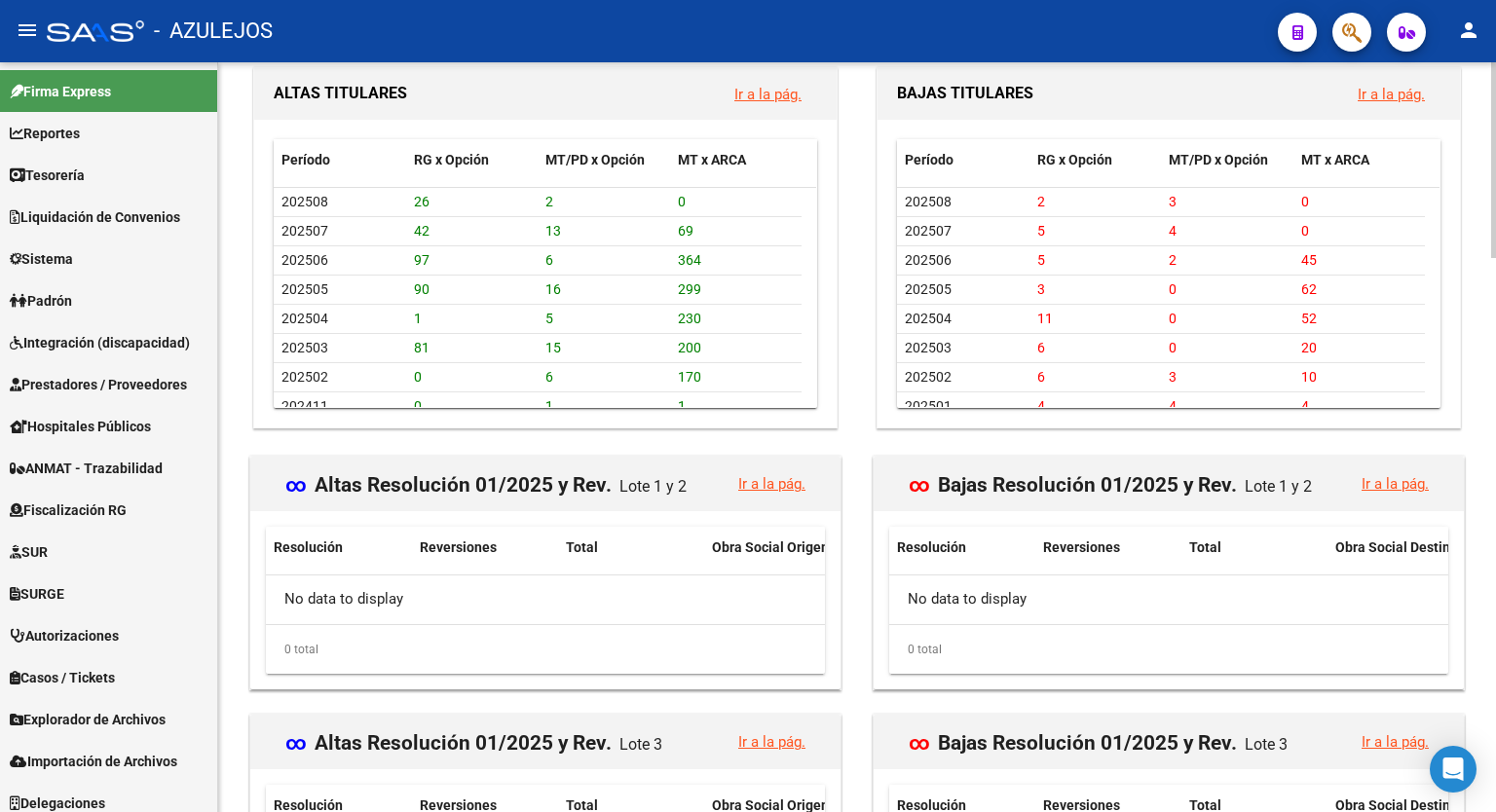
click at [1493, 667] on div at bounding box center [1493, 661] width 5 height 196
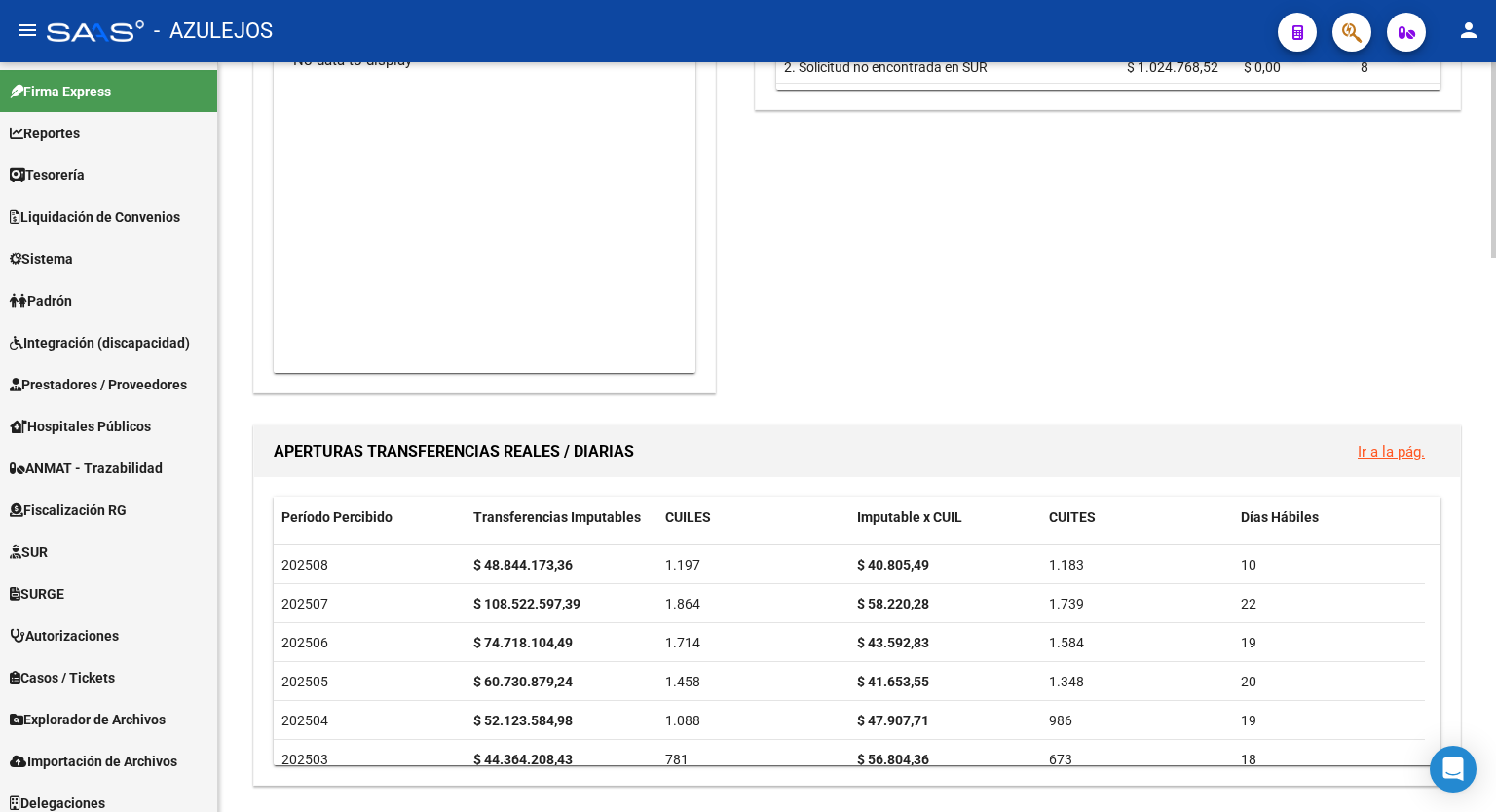
click at [1494, 289] on div at bounding box center [1493, 437] width 5 height 750
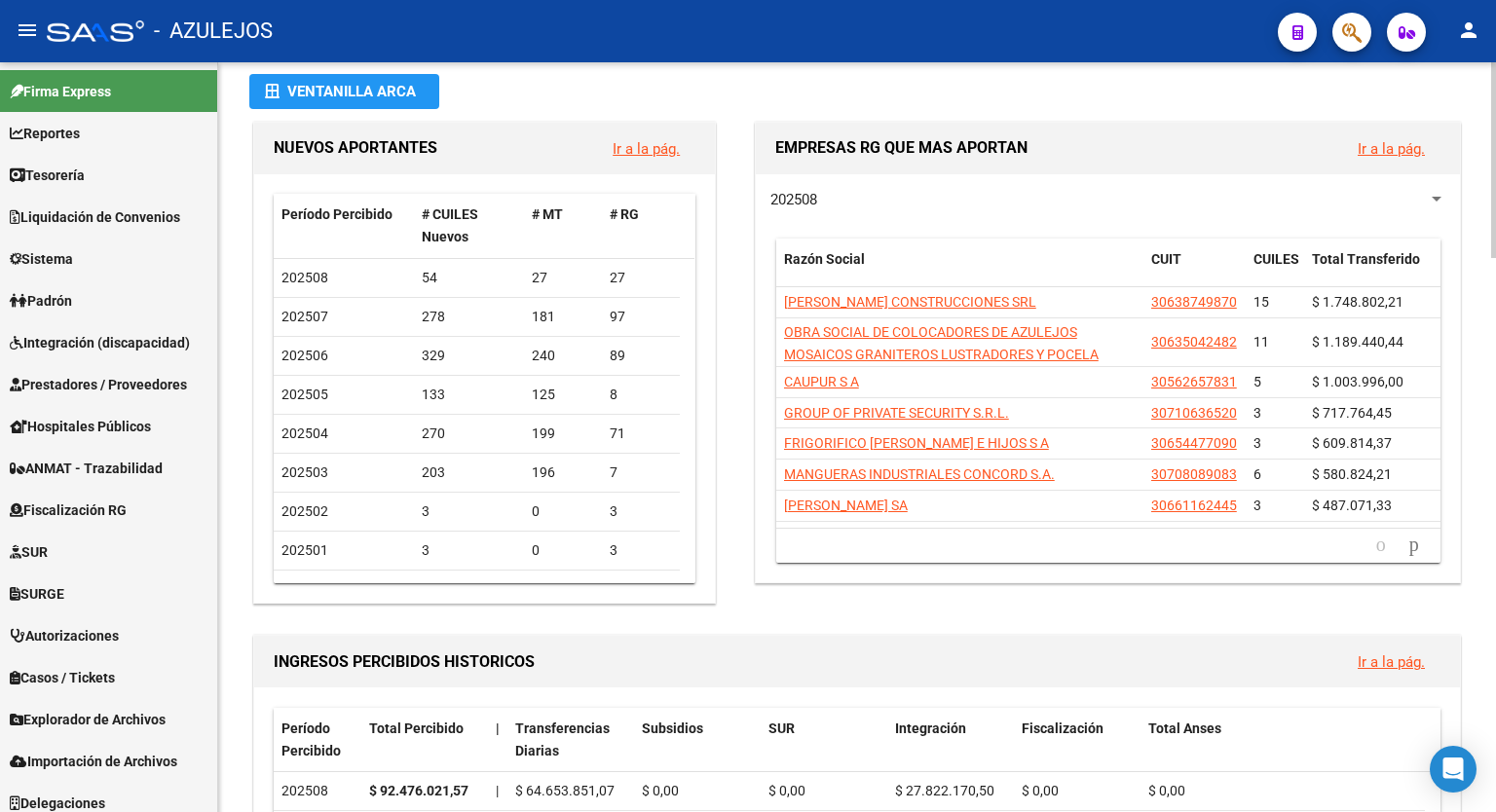
scroll to position [0, 0]
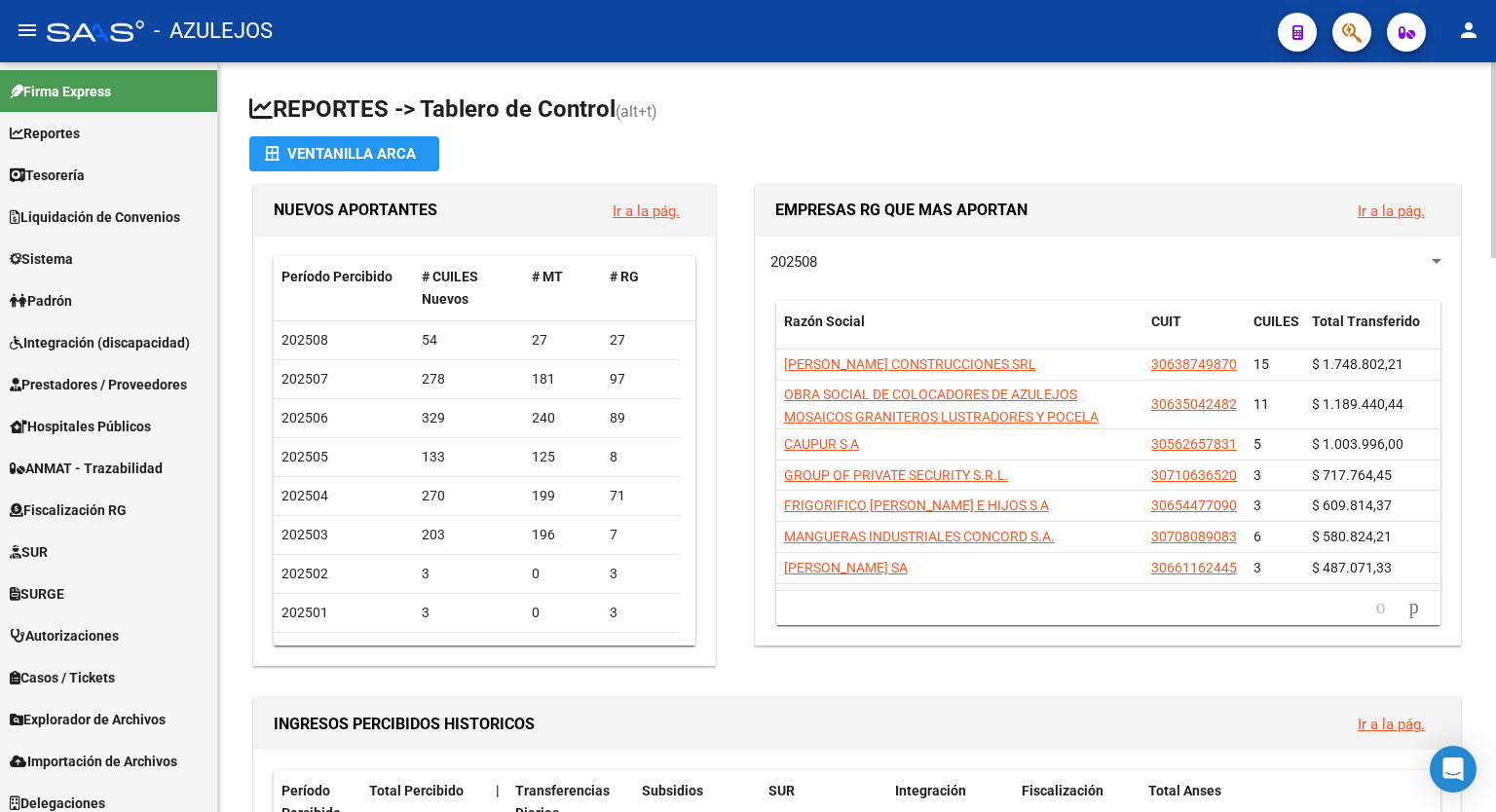
click at [1488, 53] on div "menu - AZULEJOS person Firma Express Reportes Tablero de Control Ingresos Perci…" at bounding box center [748, 406] width 1496 height 812
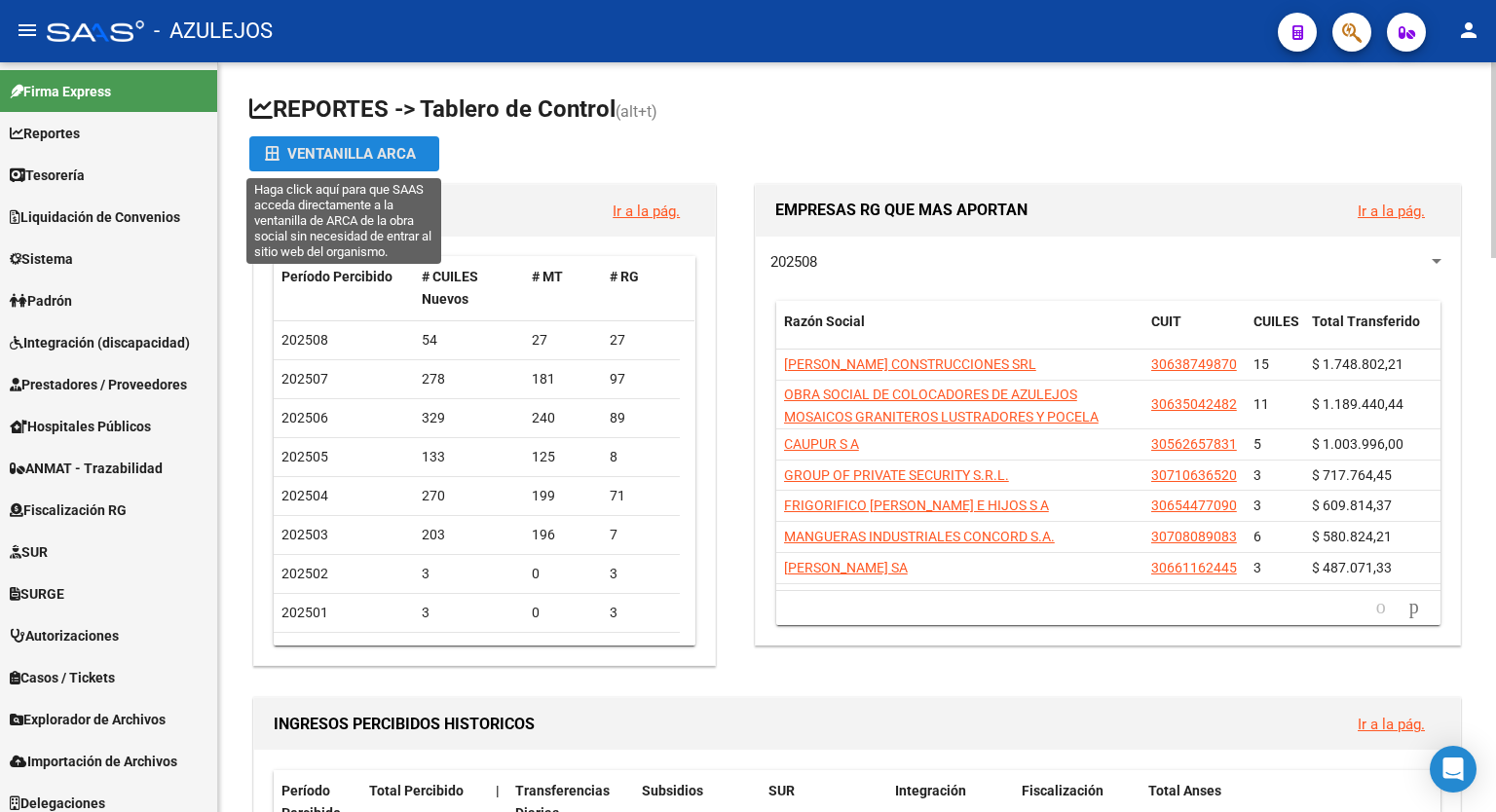
click at [345, 157] on div "Ventanilla ARCA" at bounding box center [344, 153] width 159 height 35
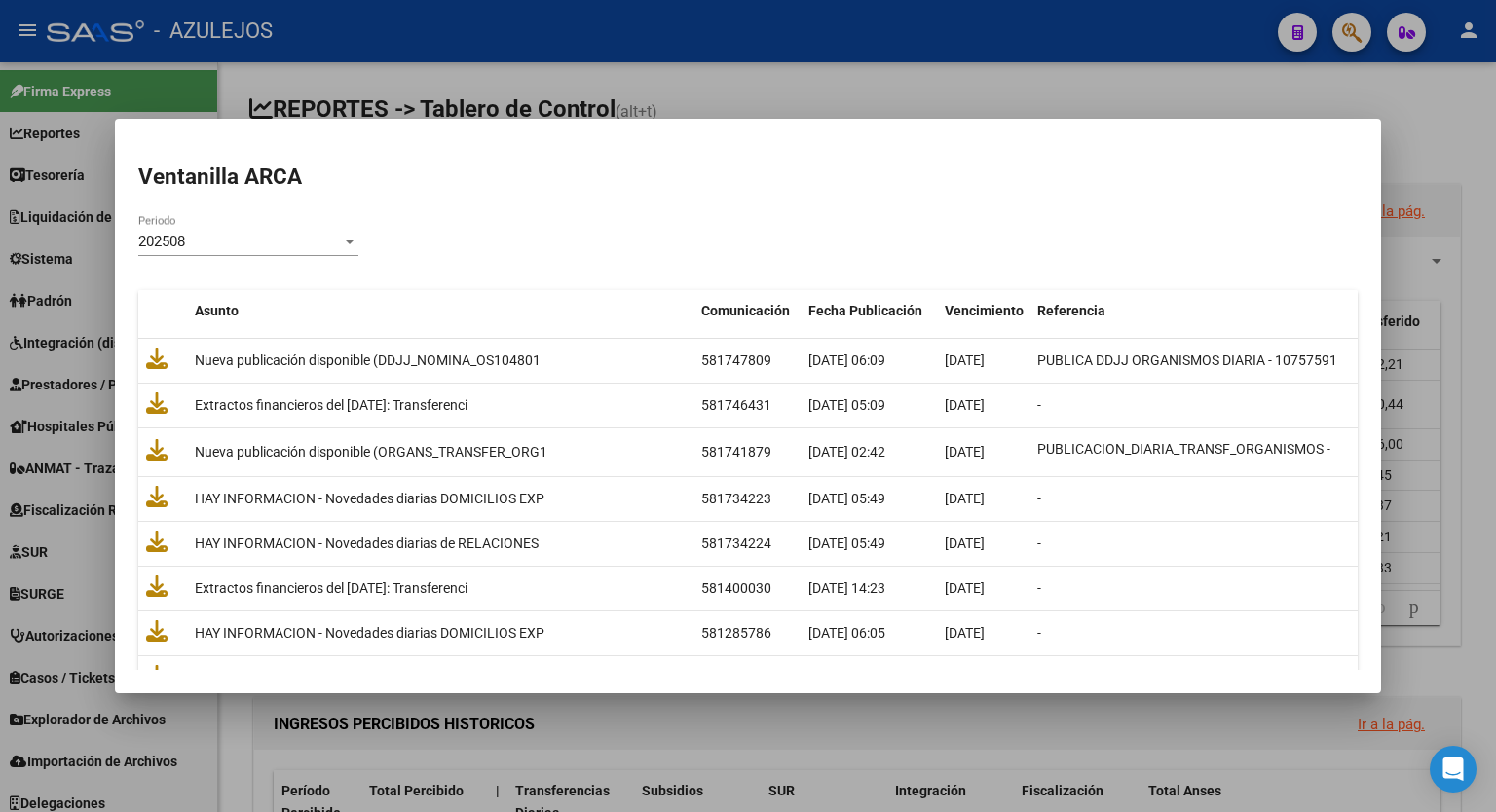
click at [767, 181] on h2 "Ventanilla ARCA" at bounding box center [748, 177] width 1220 height 33
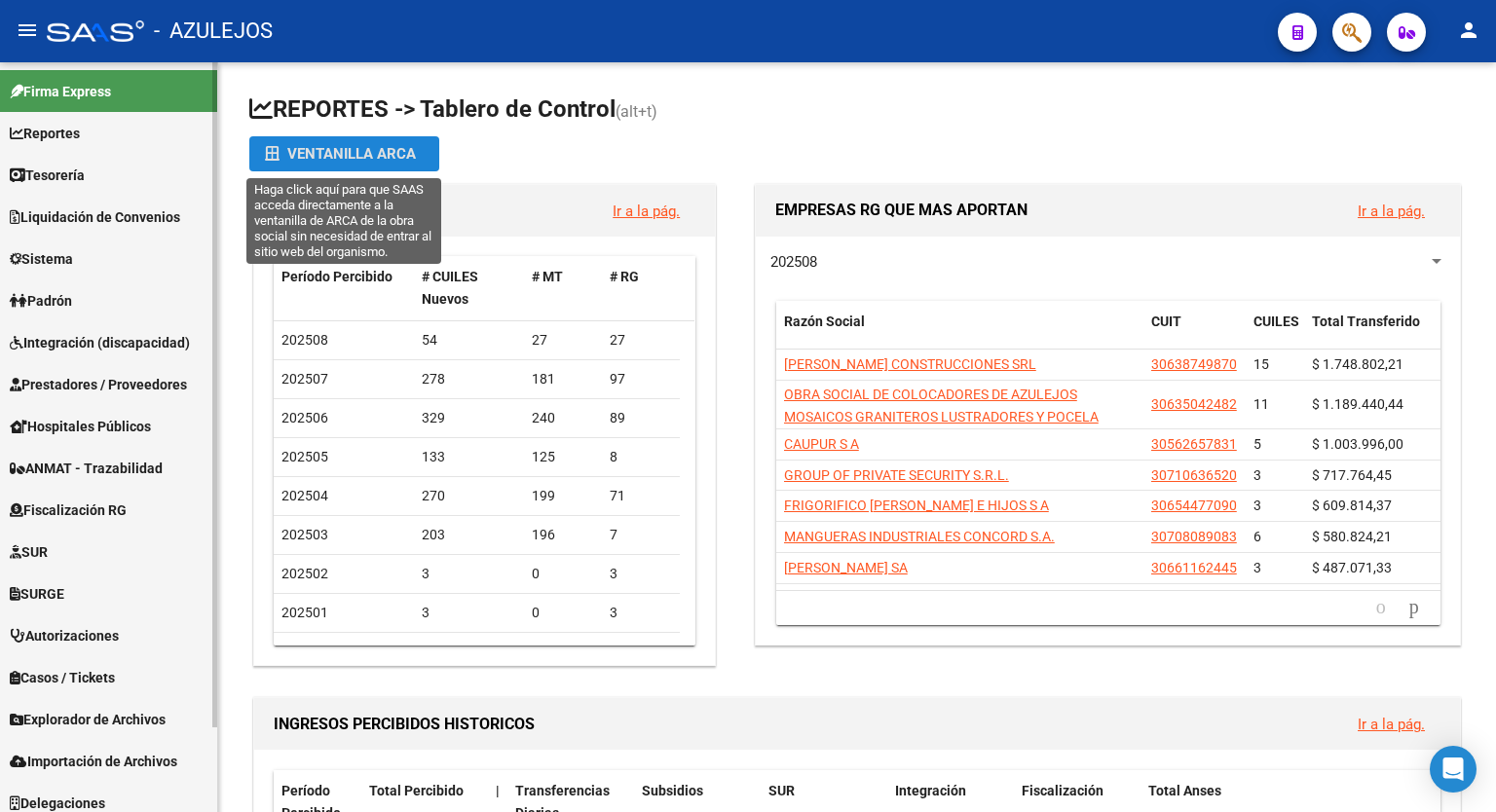
scroll to position [95, 0]
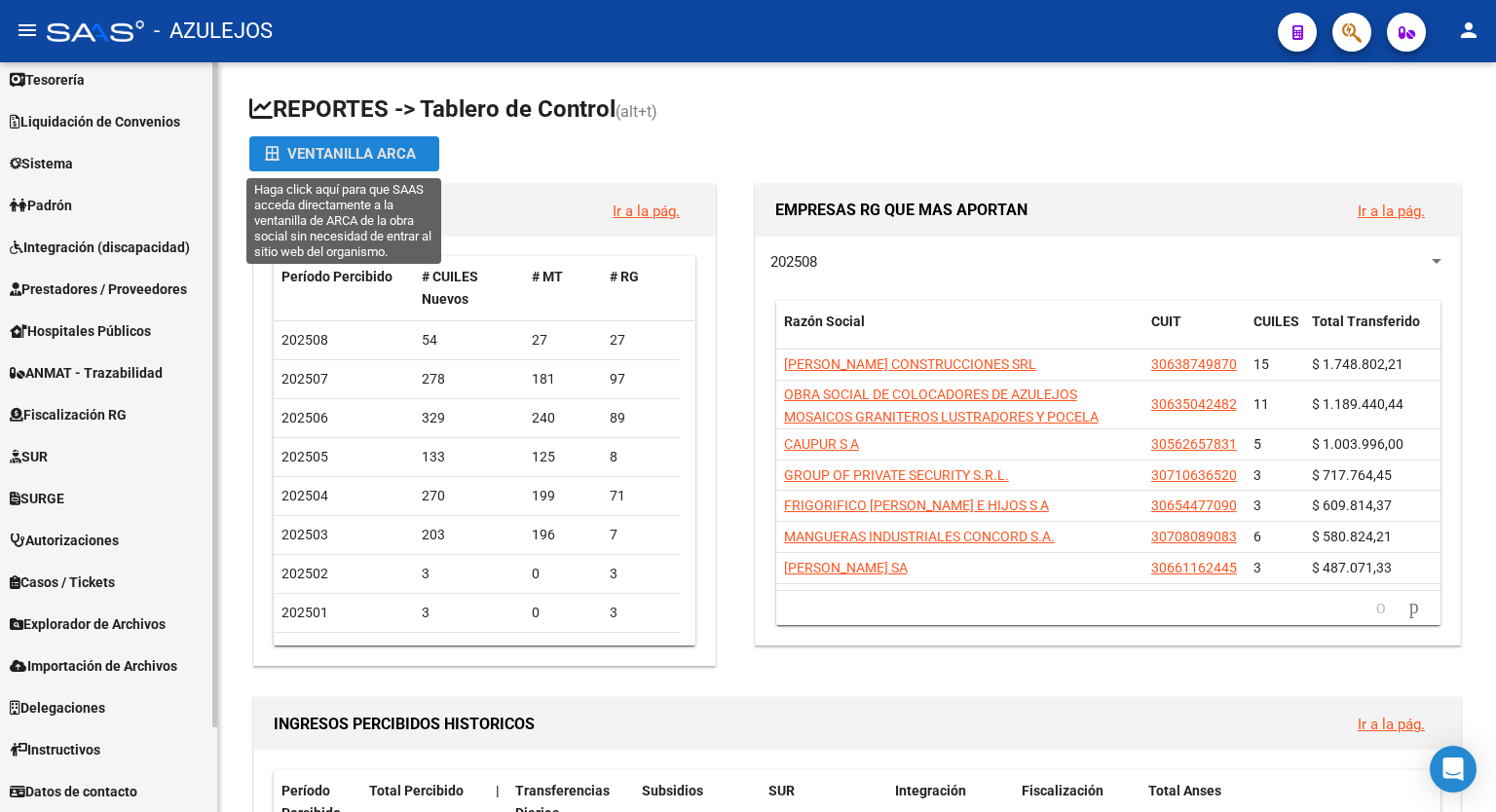
click at [220, 422] on mat-sidenav-container "Firma Express Reportes Tablero de Control Ingresos Percibidos Análisis de todos…" at bounding box center [748, 437] width 1496 height 750
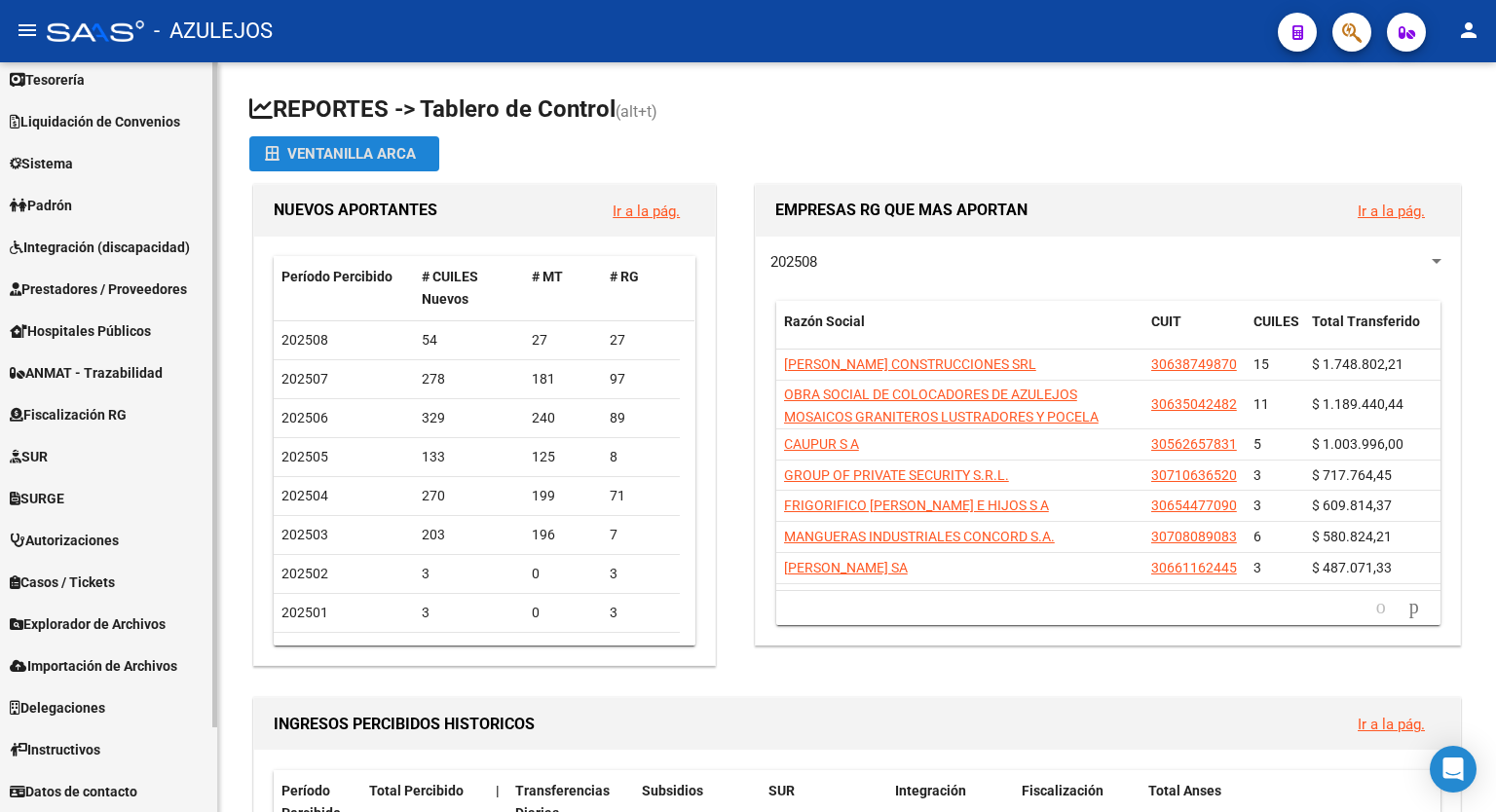
click at [65, 453] on link "SUR" at bounding box center [108, 456] width 217 height 42
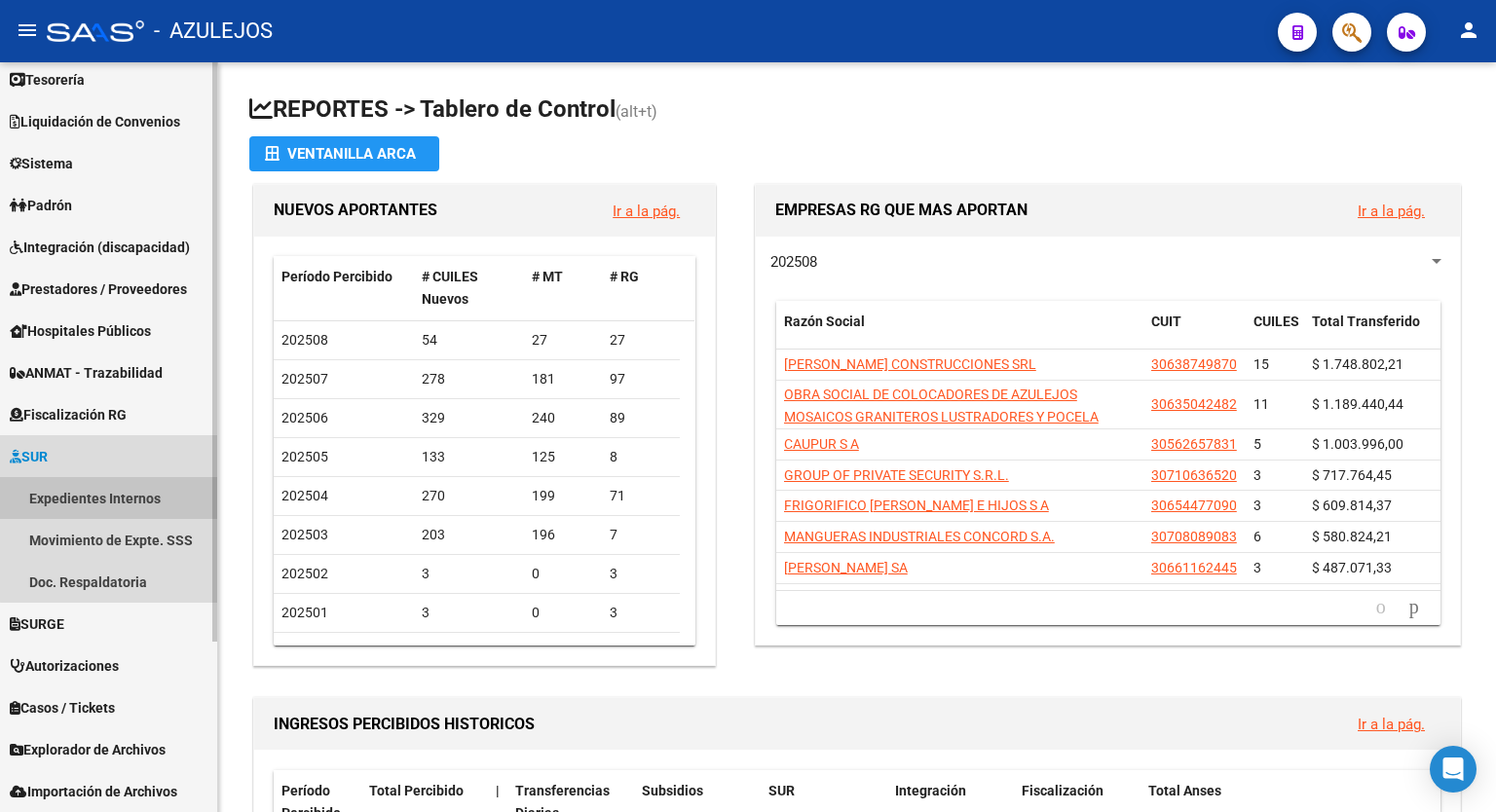
click at [110, 491] on link "Expedientes Internos" at bounding box center [108, 498] width 217 height 42
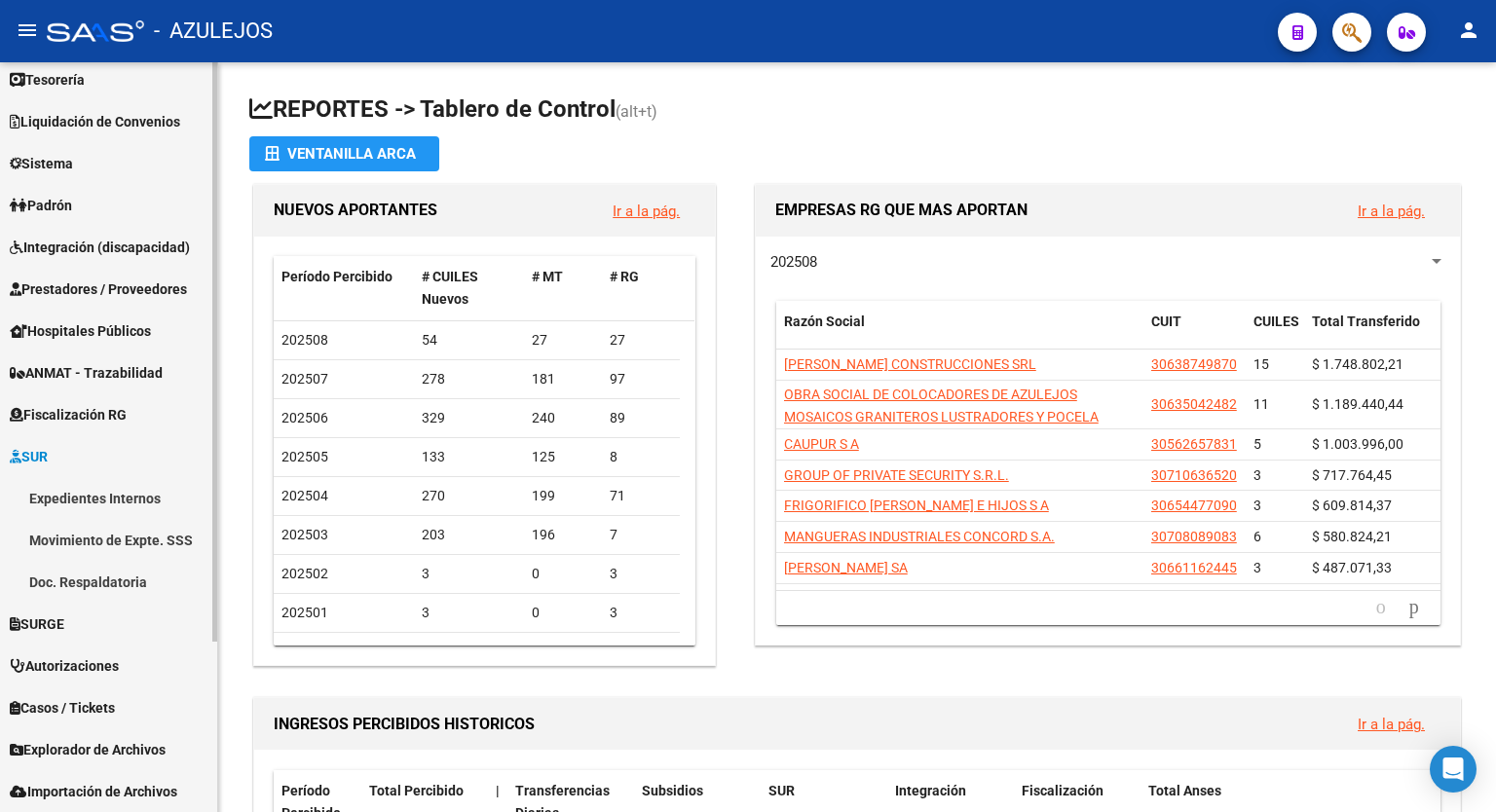
click at [63, 500] on link "Expedientes Internos" at bounding box center [108, 498] width 217 height 42
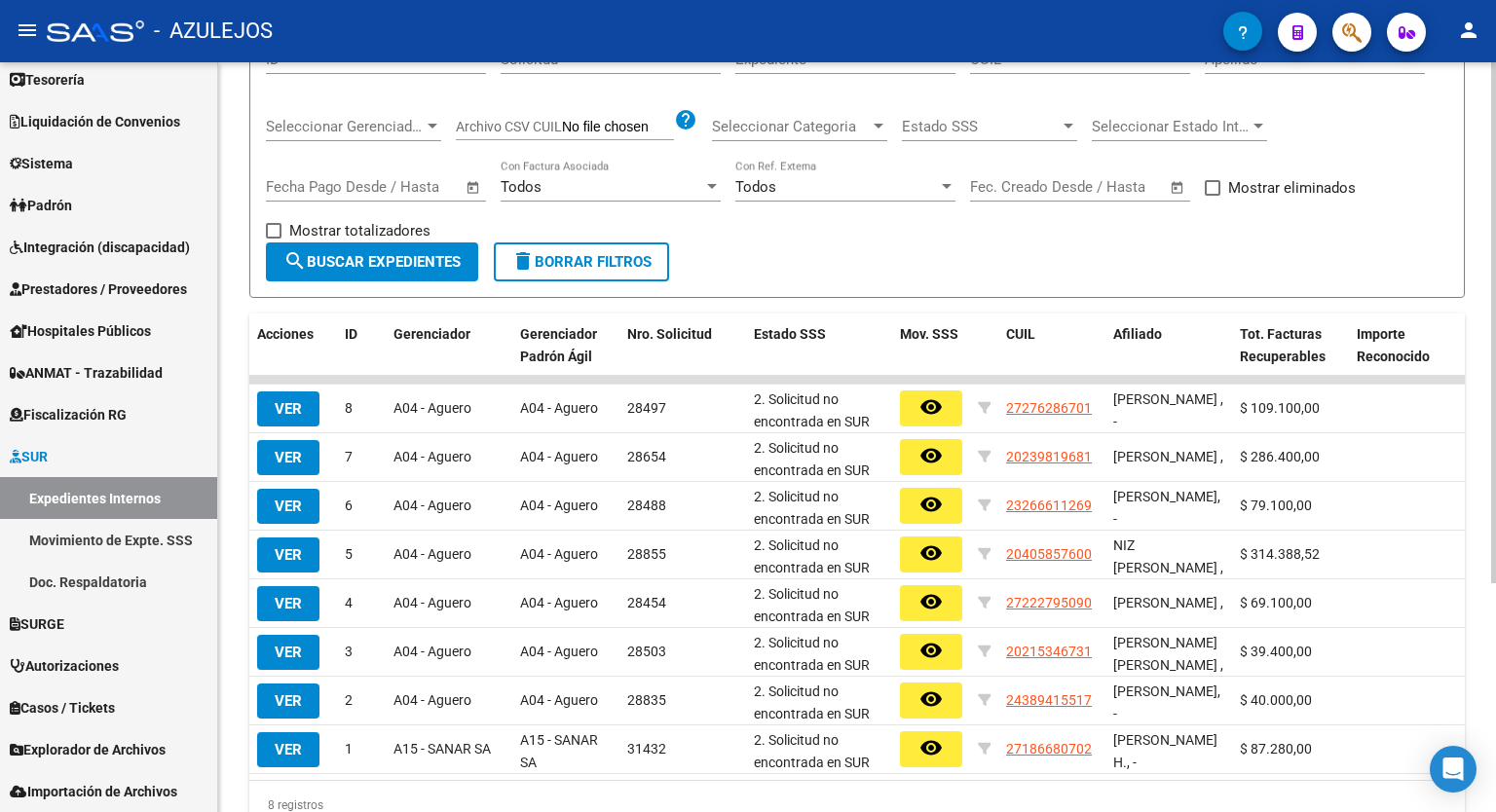
scroll to position [277, 0]
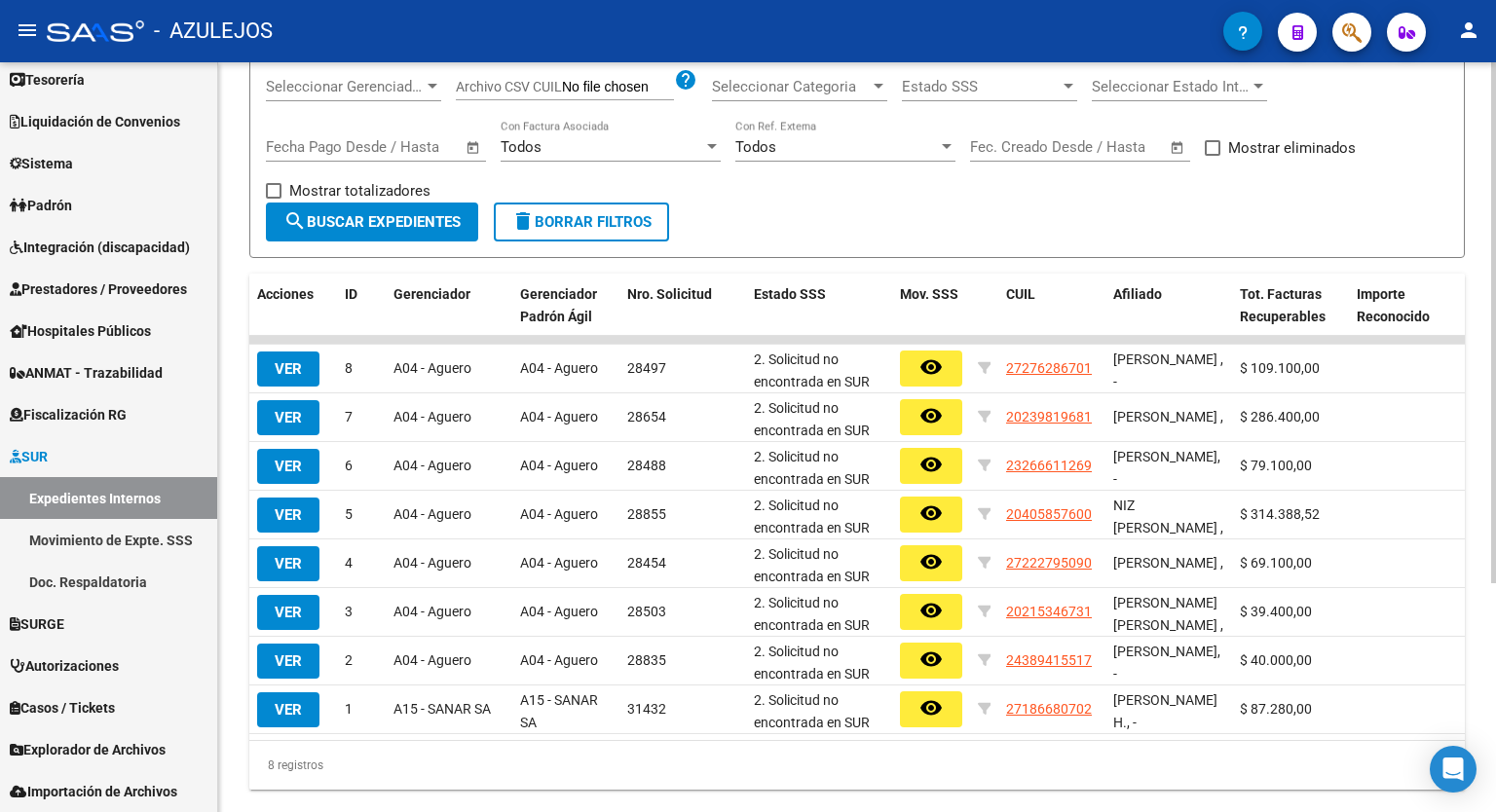
click at [1495, 590] on div at bounding box center [1493, 522] width 5 height 521
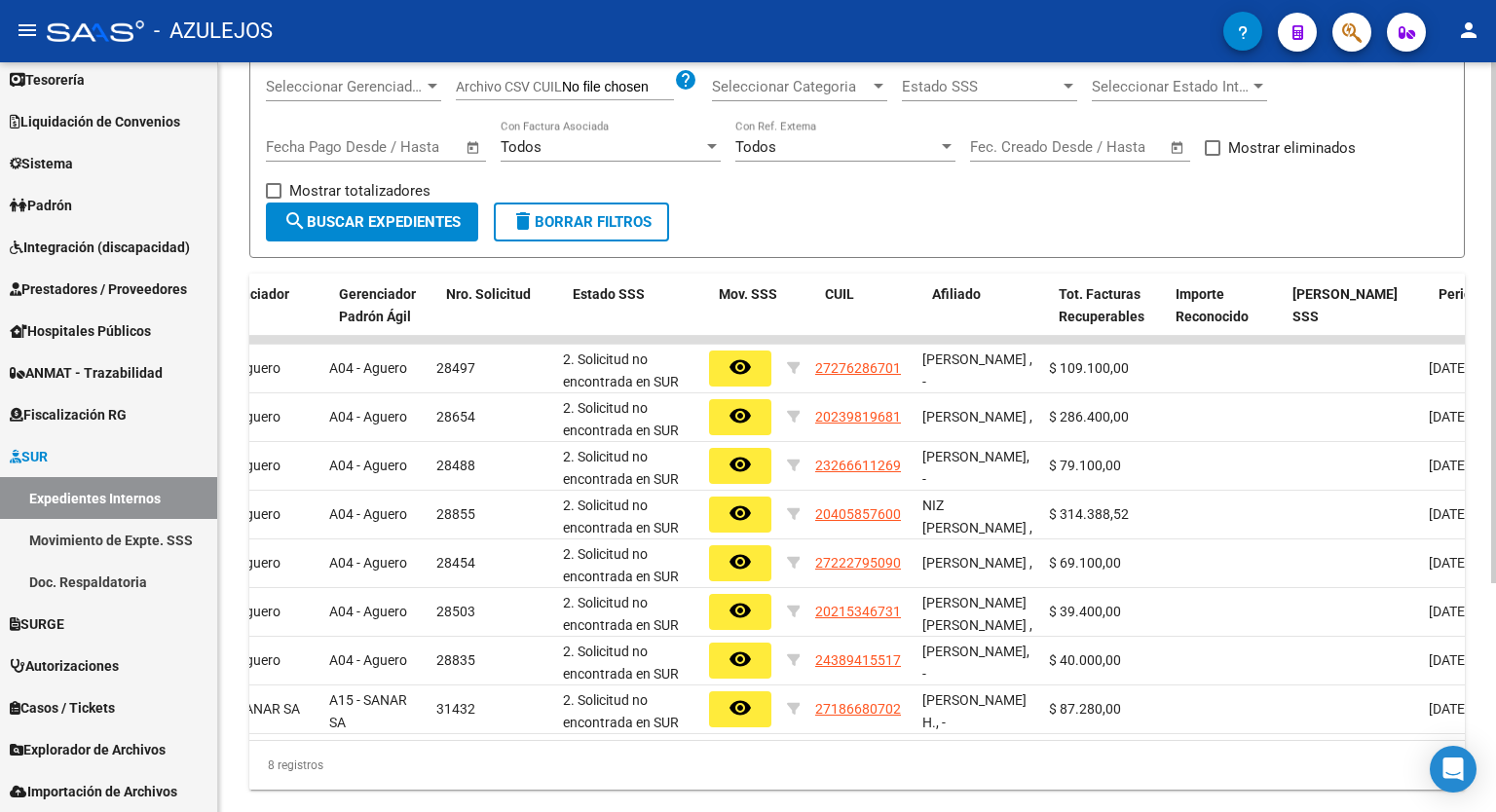
scroll to position [0, 0]
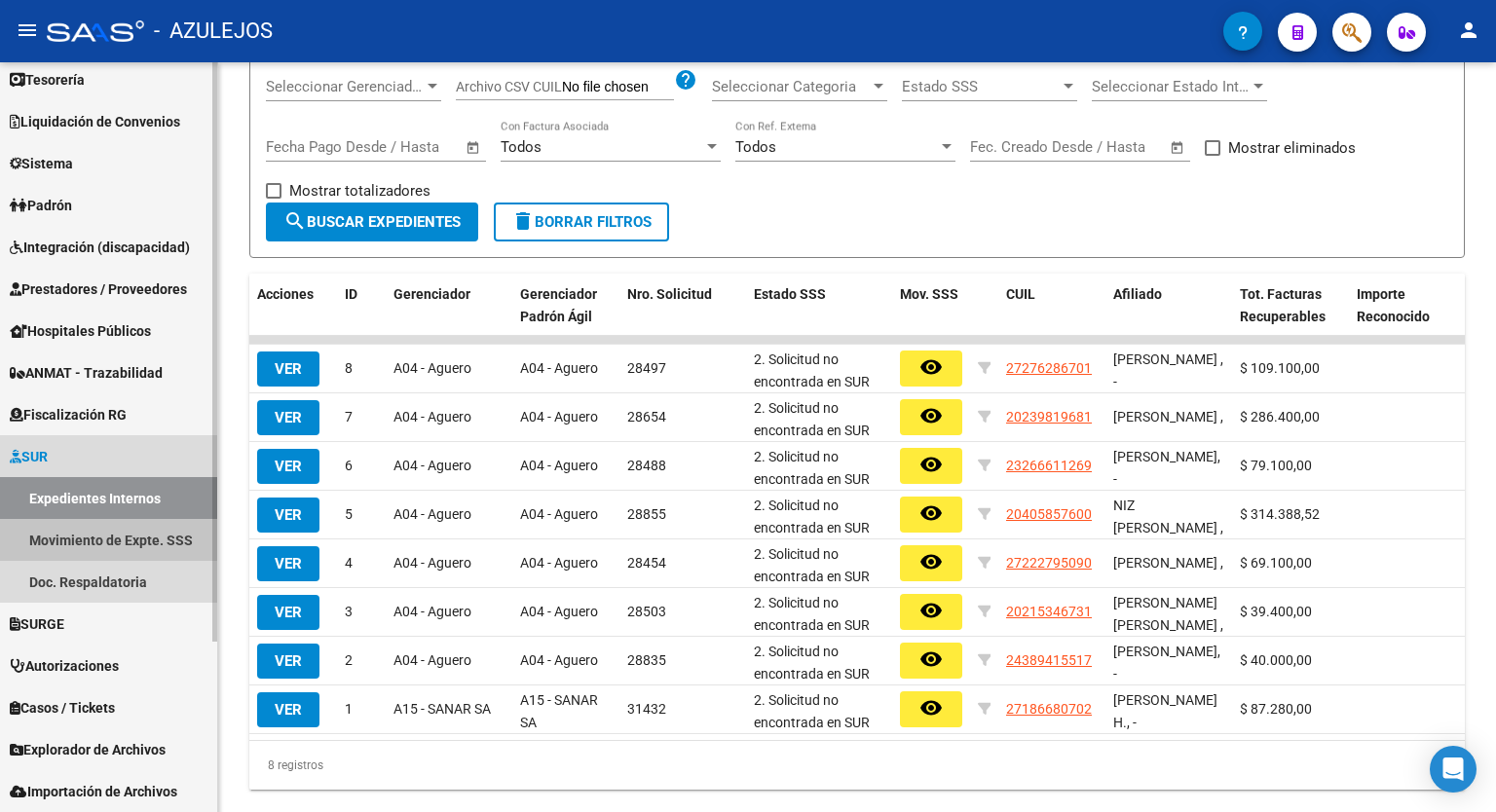
click at [66, 537] on link "Movimiento de Expte. SSS" at bounding box center [108, 540] width 217 height 42
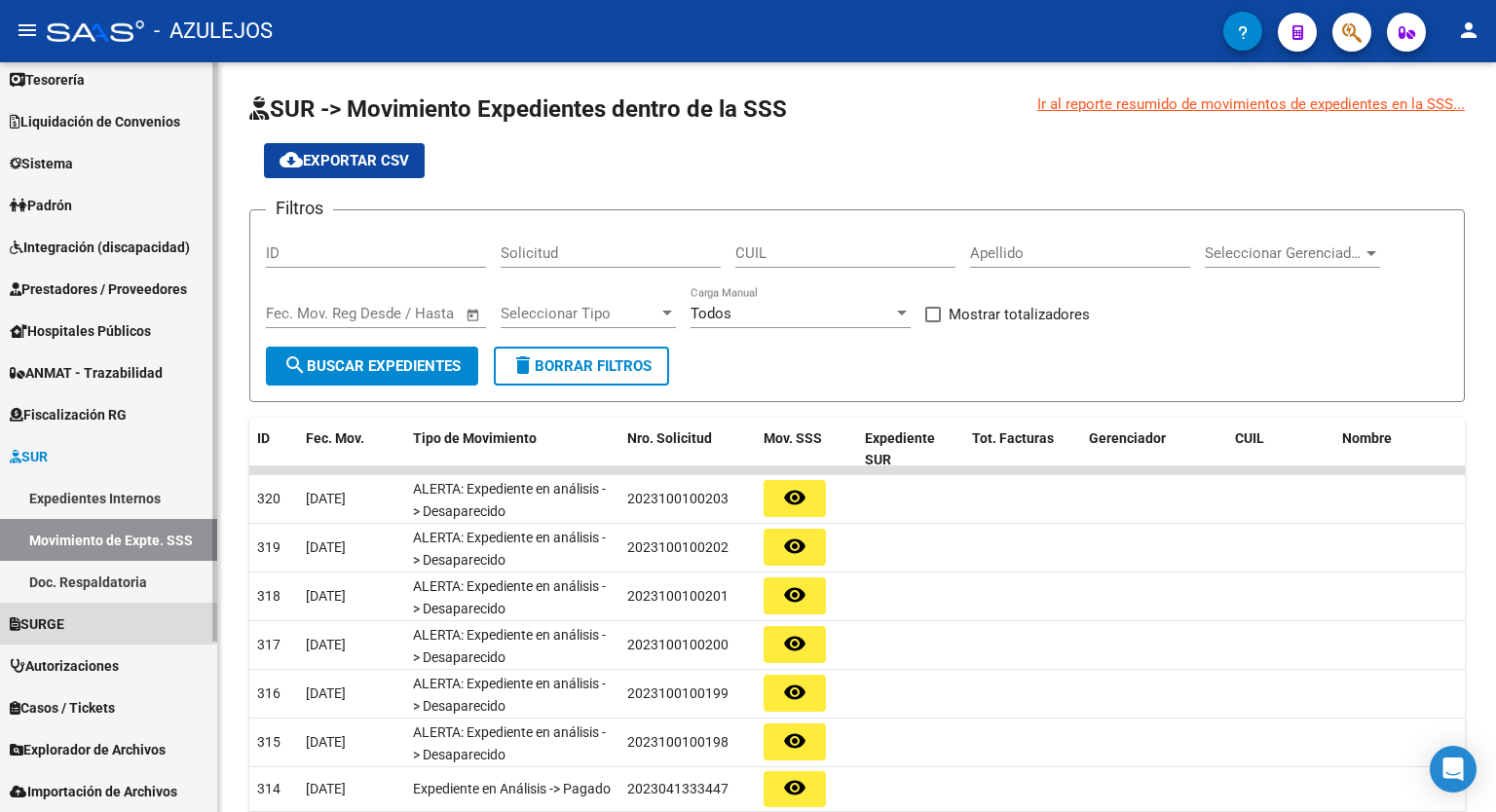
click at [90, 613] on link "SURGE" at bounding box center [108, 624] width 217 height 42
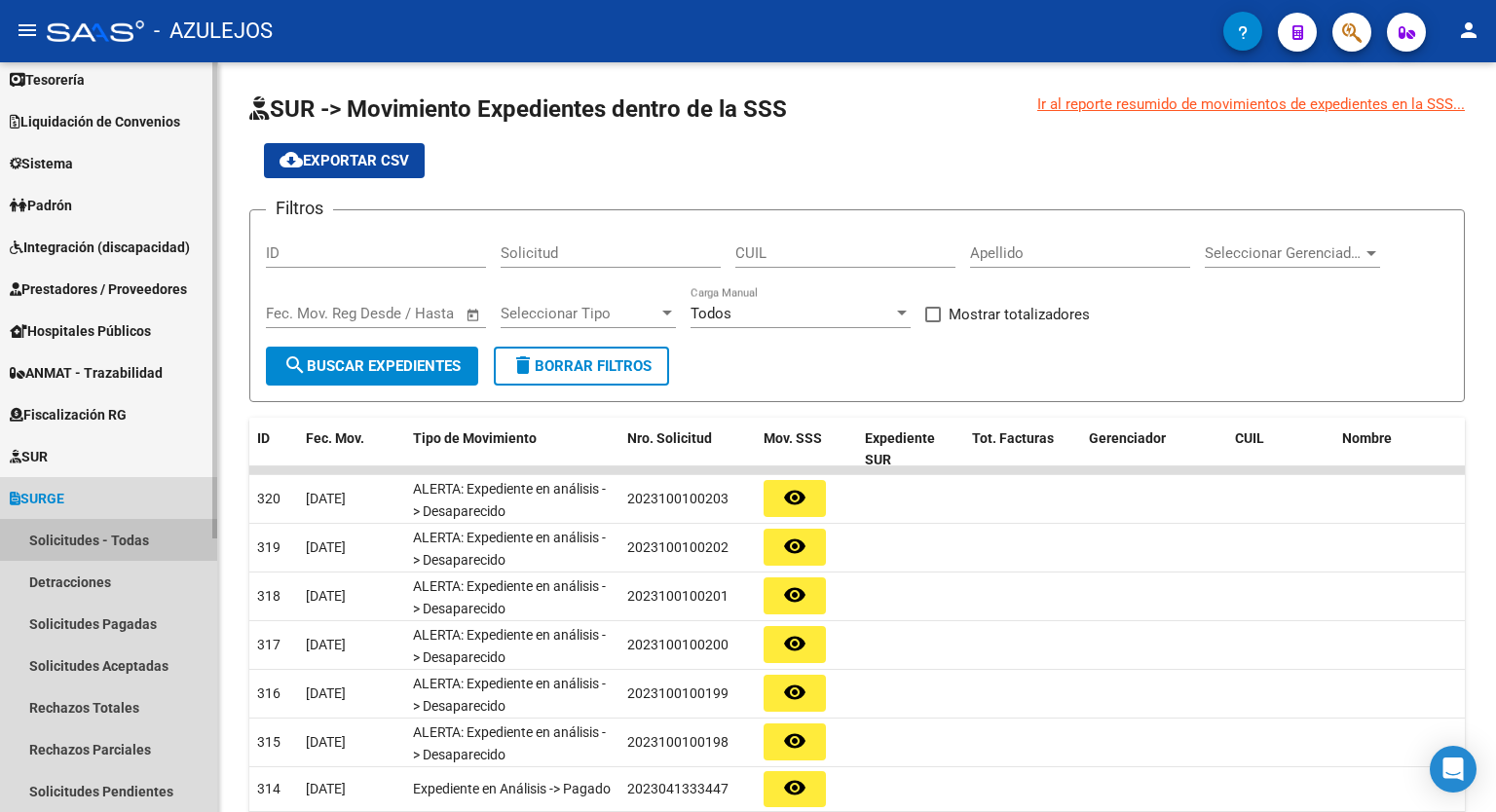
click at [60, 546] on link "Solicitudes - Todas" at bounding box center [108, 540] width 217 height 42
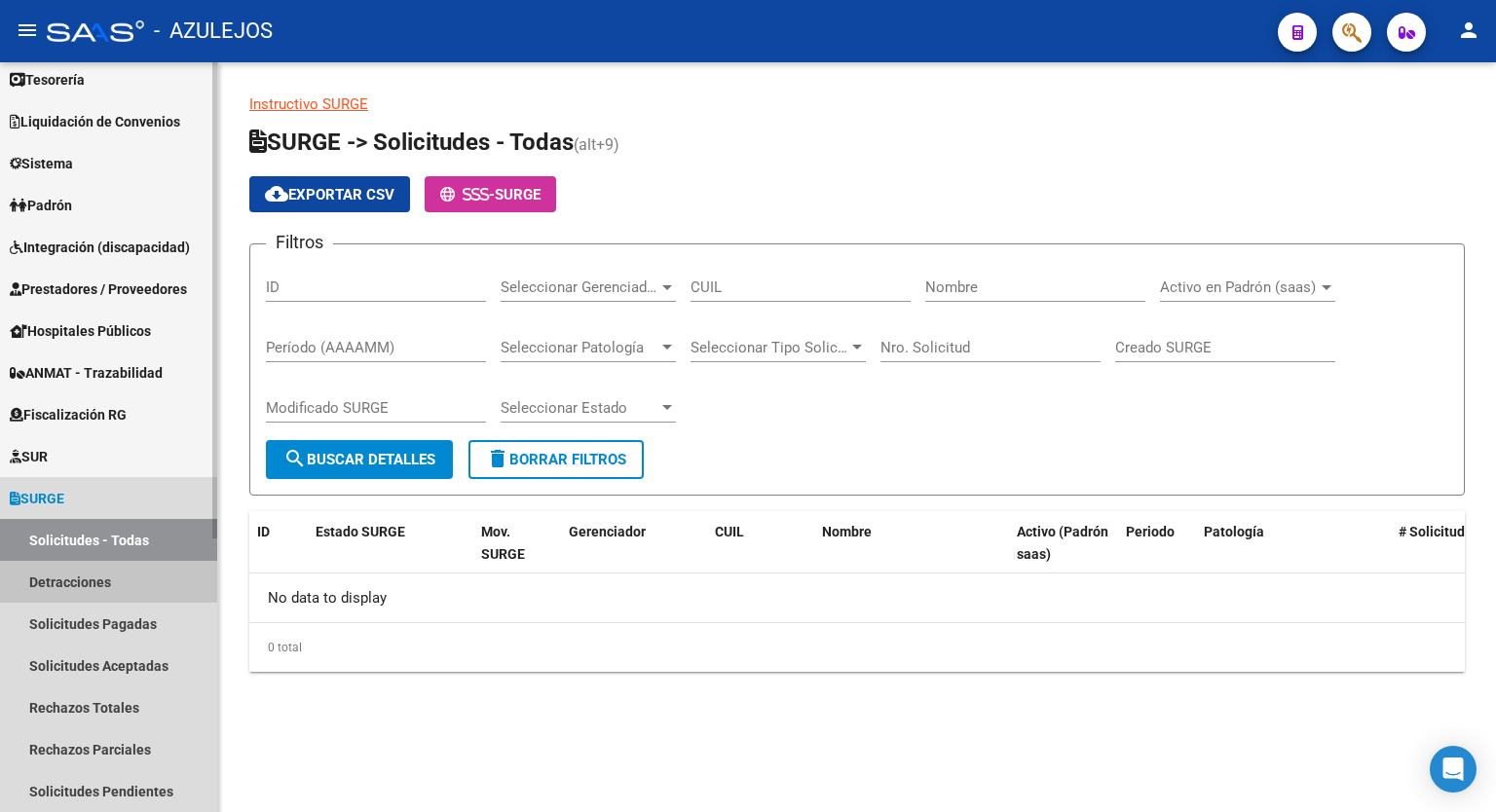
click at [66, 568] on link "Detracciones" at bounding box center [108, 582] width 217 height 42
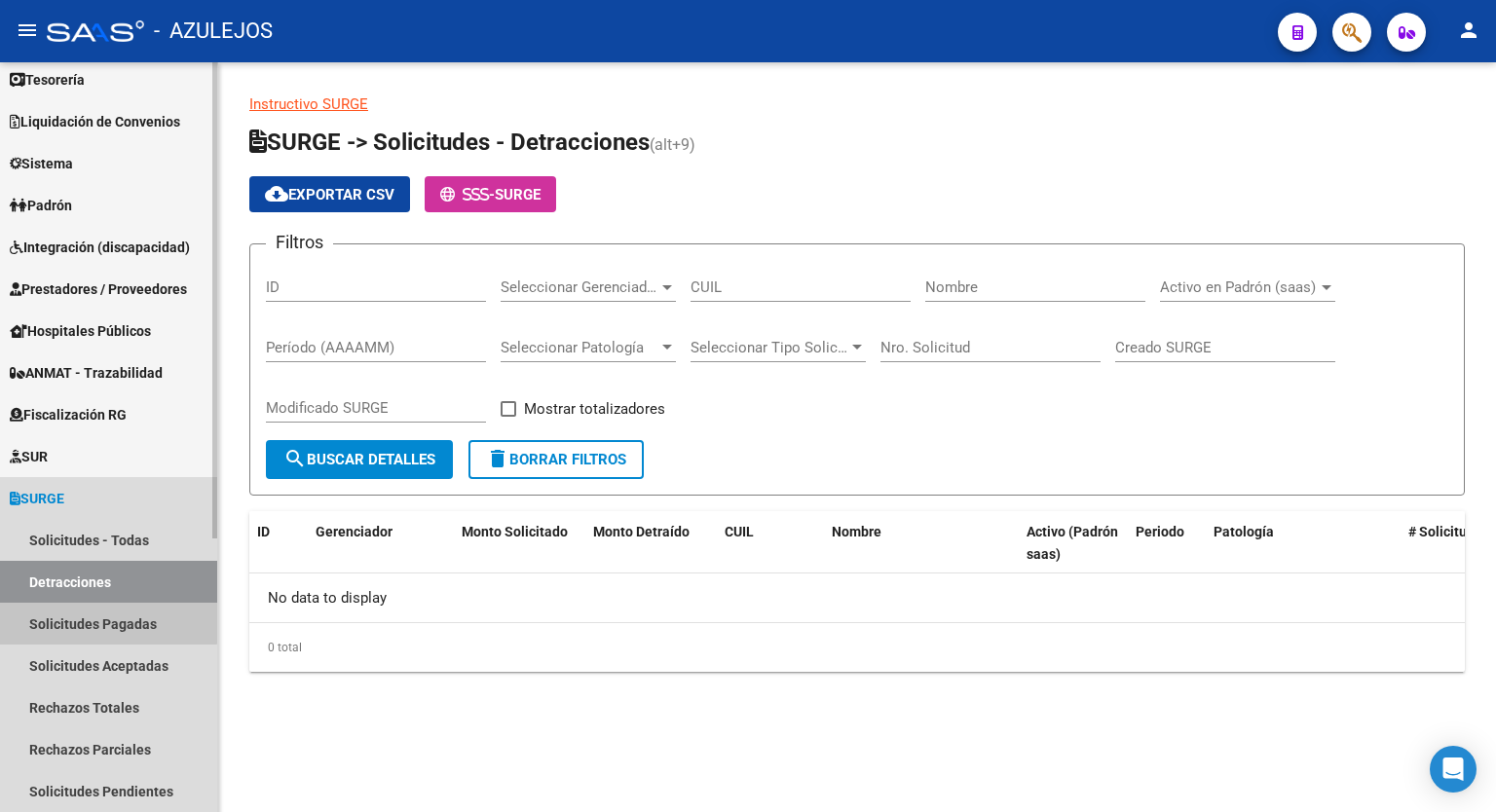
click at [86, 621] on link "Solicitudes Pagadas" at bounding box center [108, 624] width 217 height 42
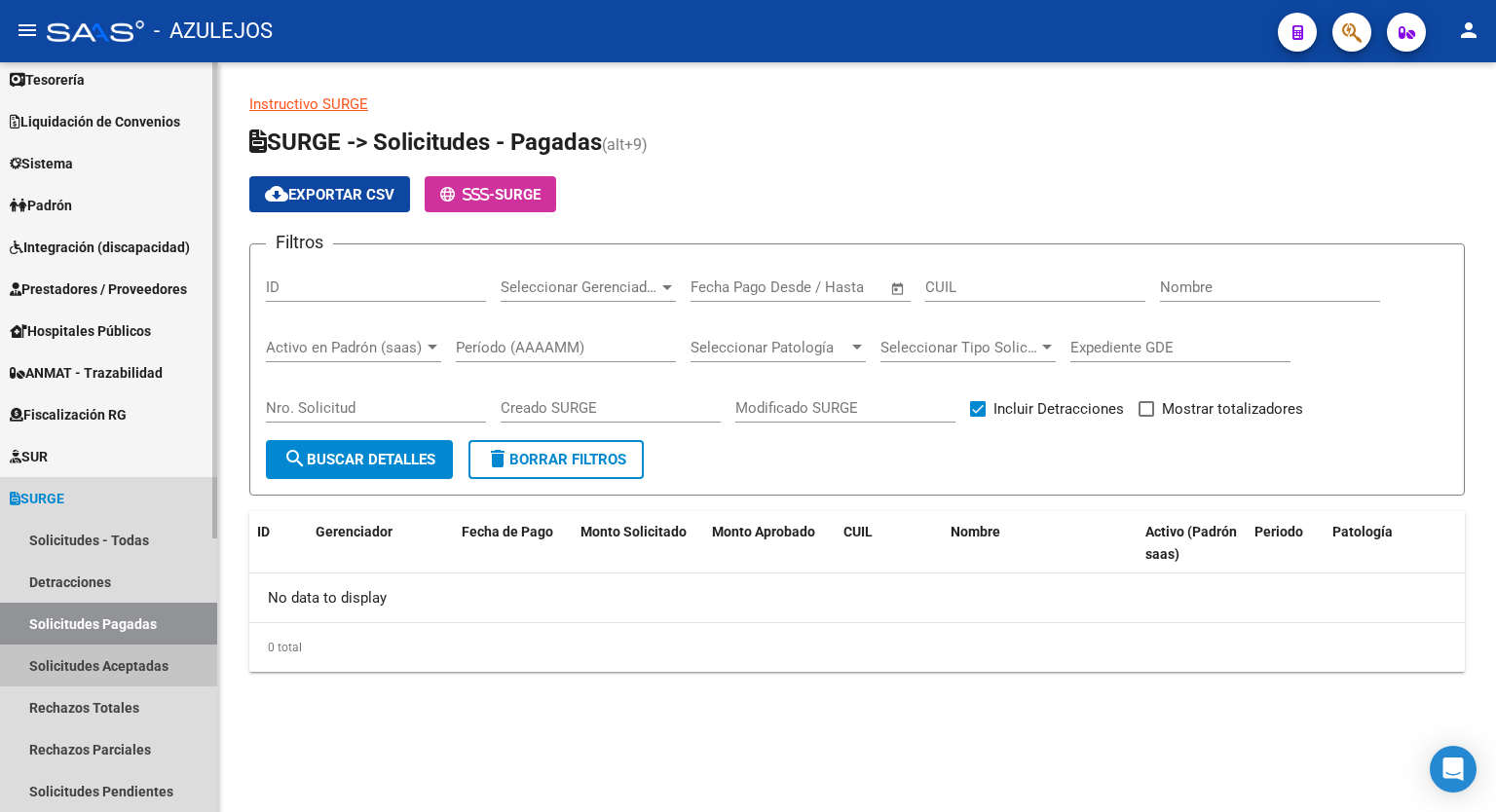
click at [98, 659] on link "Solicitudes Aceptadas" at bounding box center [108, 666] width 217 height 42
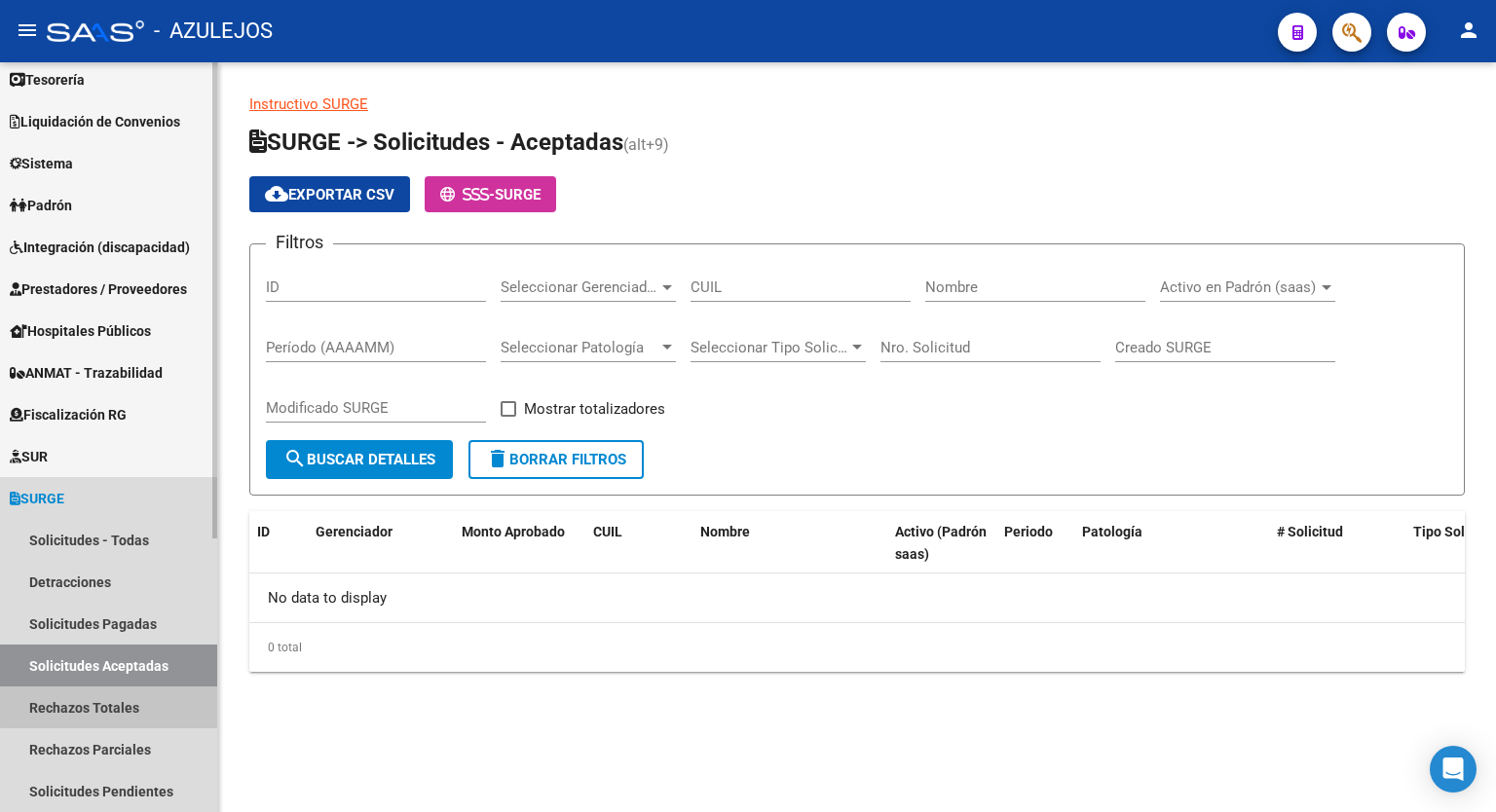
click at [112, 706] on link "Rechazos Totales" at bounding box center [108, 708] width 217 height 42
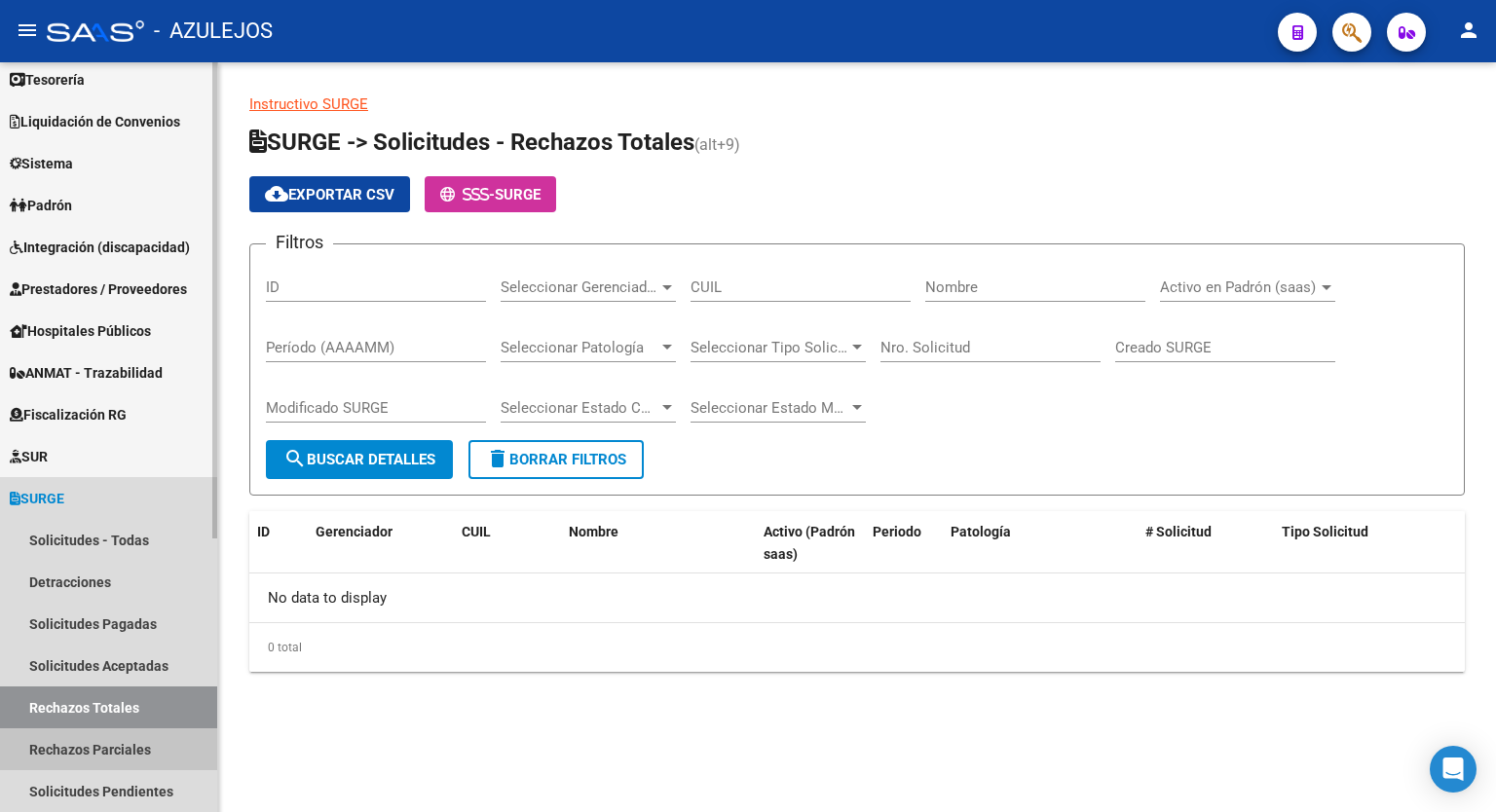
click at [109, 764] on link "Rechazos Parciales" at bounding box center [108, 750] width 217 height 42
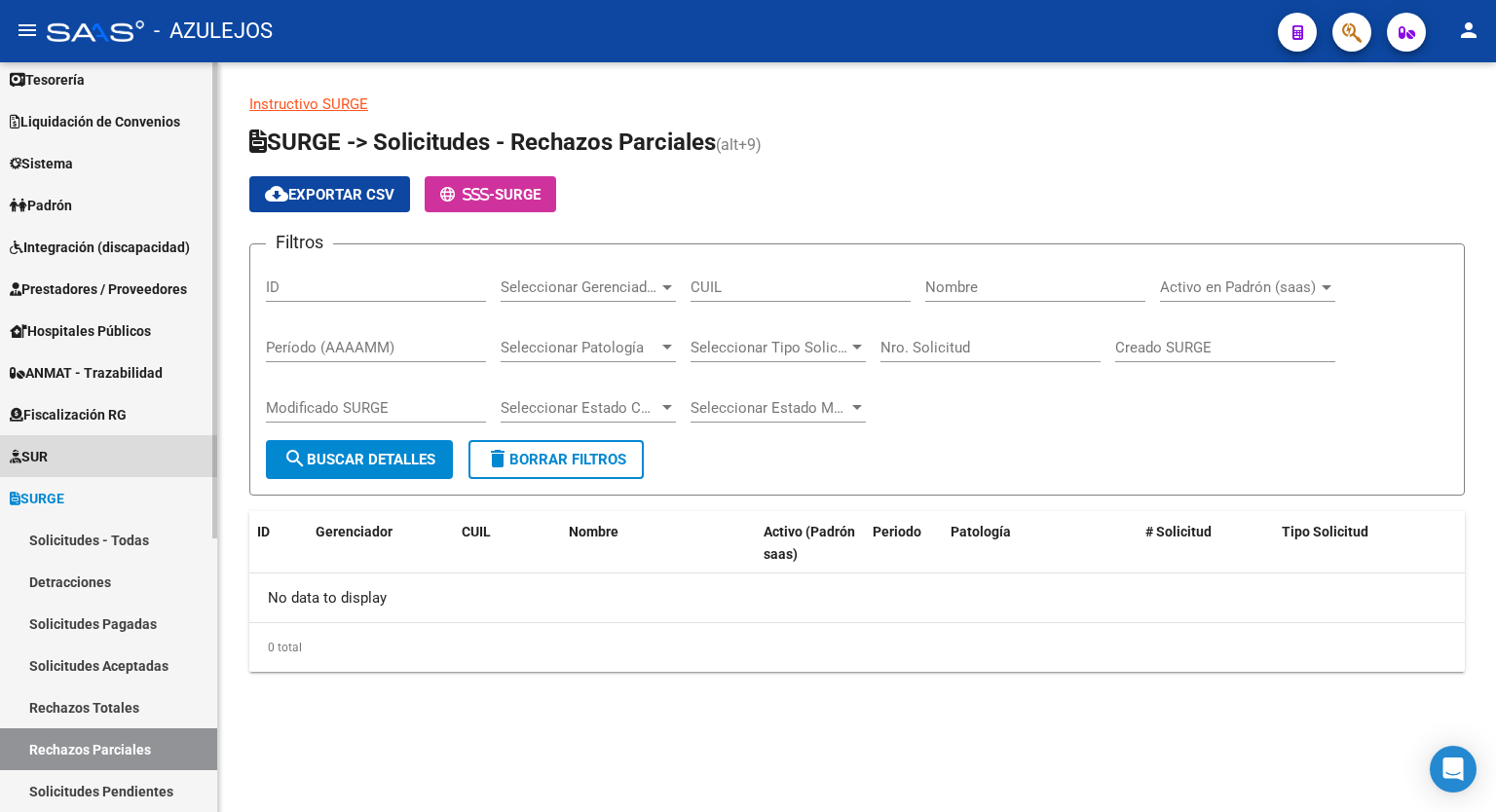
click at [48, 447] on span "SUR" at bounding box center [29, 456] width 38 height 21
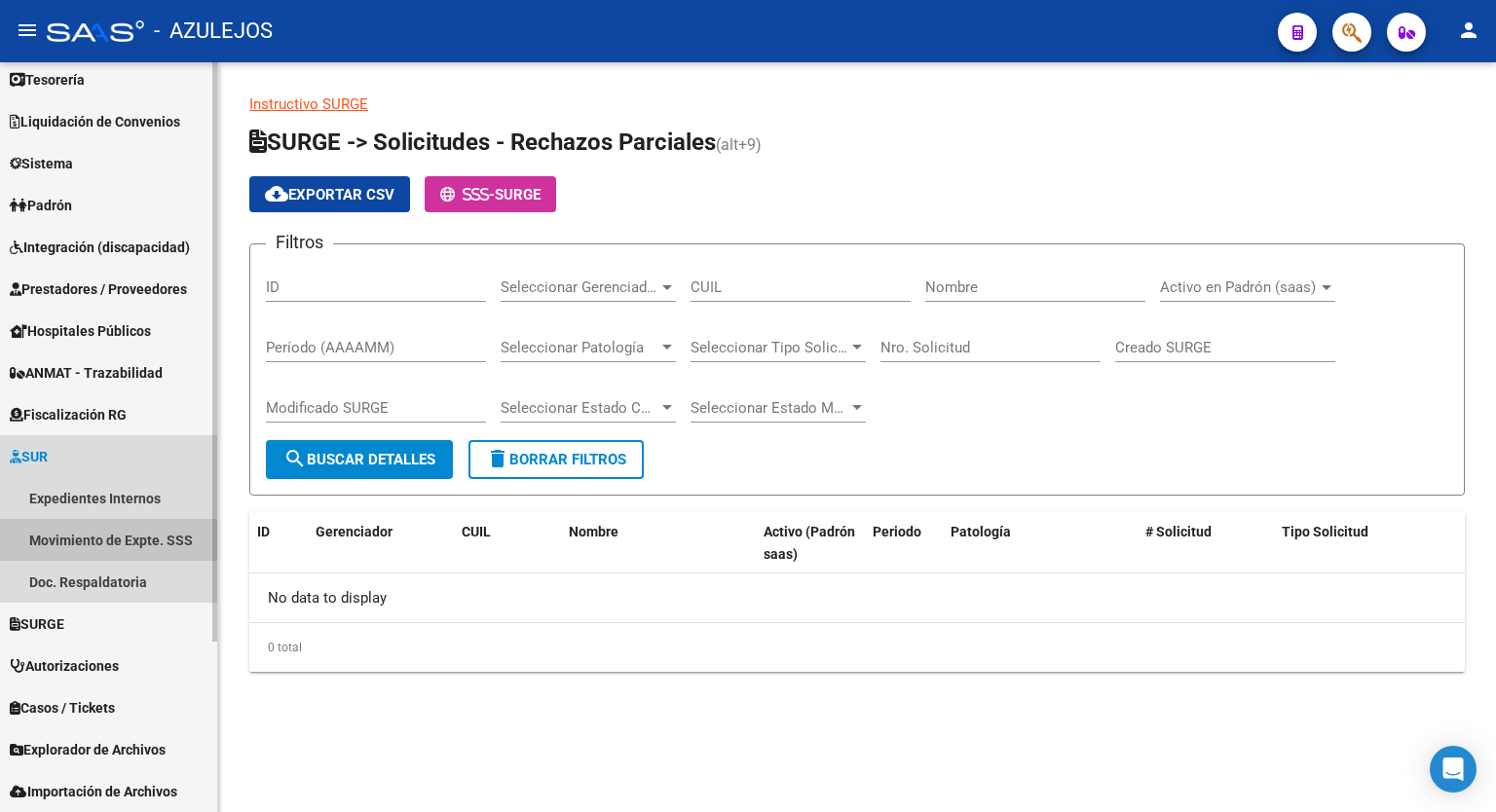
click at [95, 531] on link "Movimiento de Expte. SSS" at bounding box center [108, 540] width 217 height 42
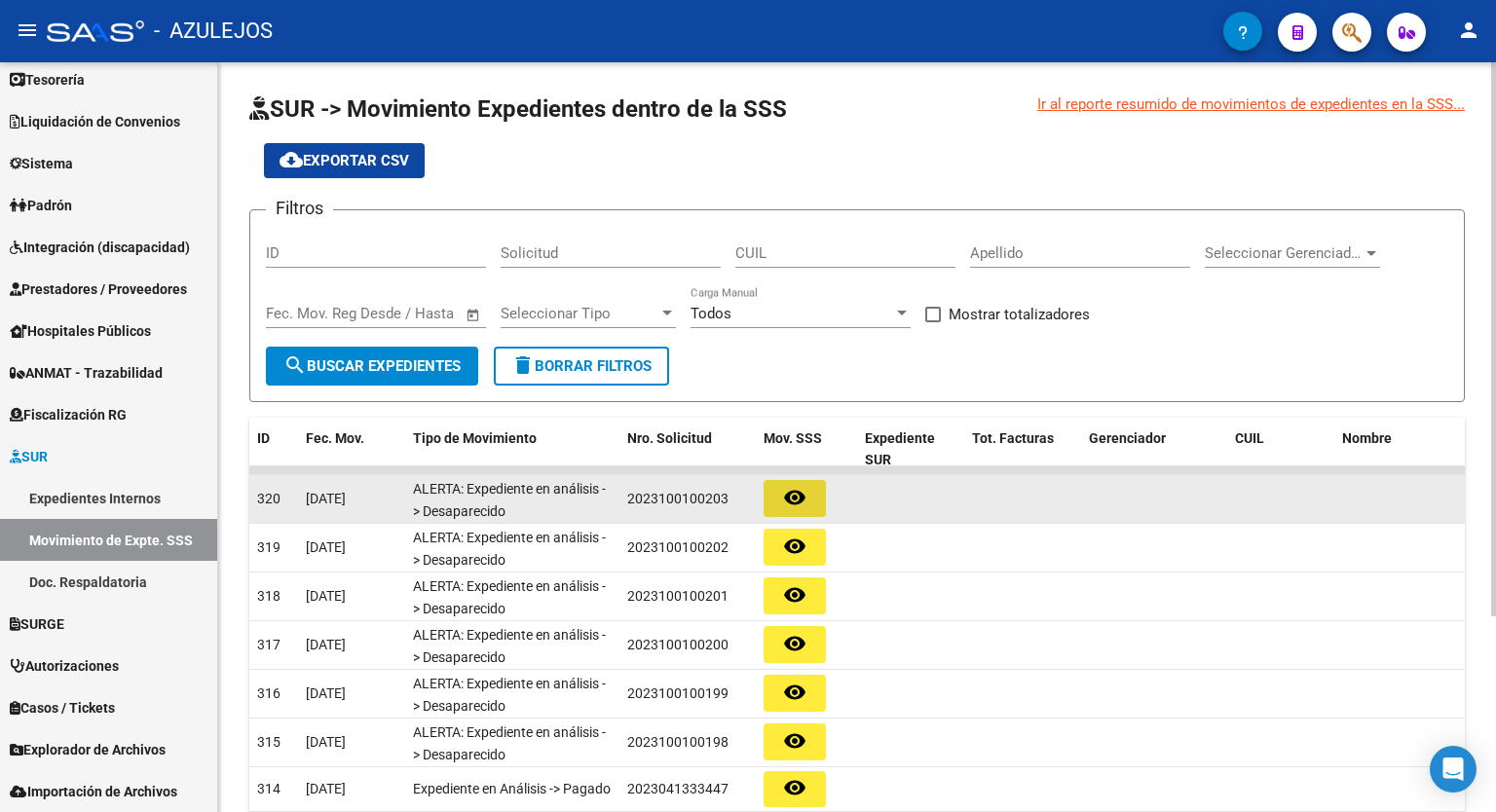
click at [796, 491] on mat-icon "remove_red_eye" at bounding box center [794, 497] width 23 height 23
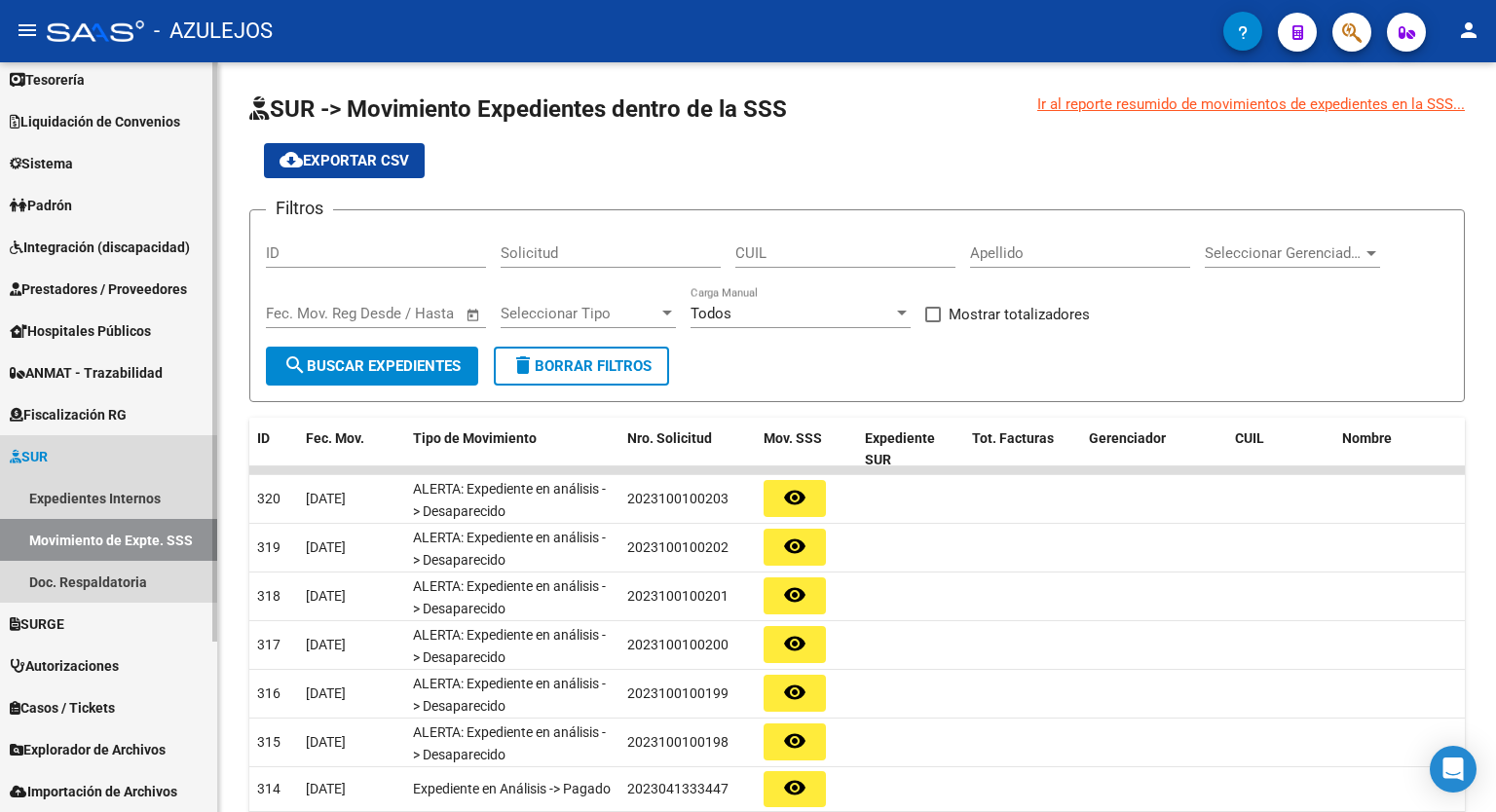
click at [48, 449] on span "SUR" at bounding box center [29, 456] width 38 height 21
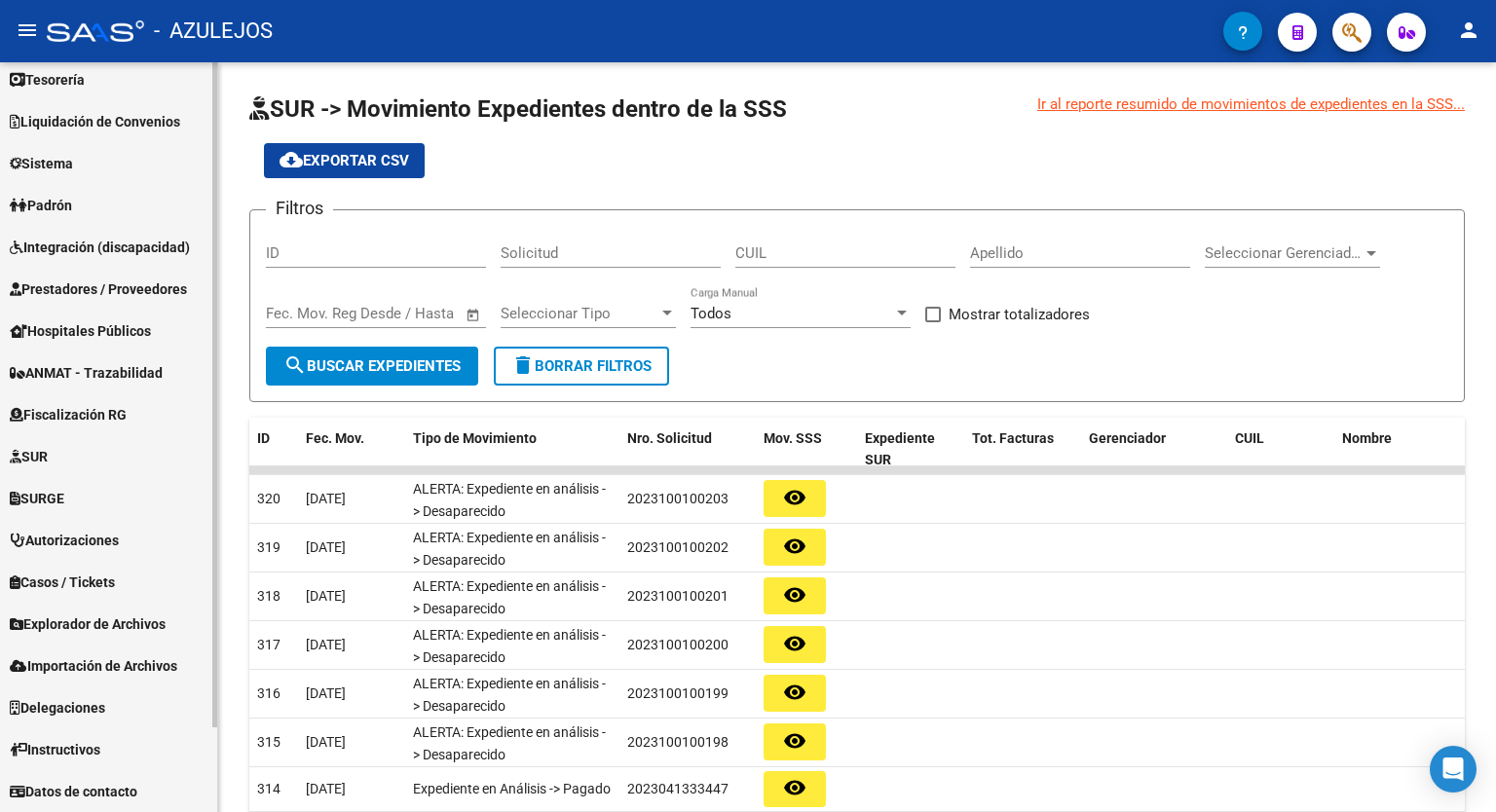
click at [64, 490] on span "SURGE" at bounding box center [37, 498] width 55 height 21
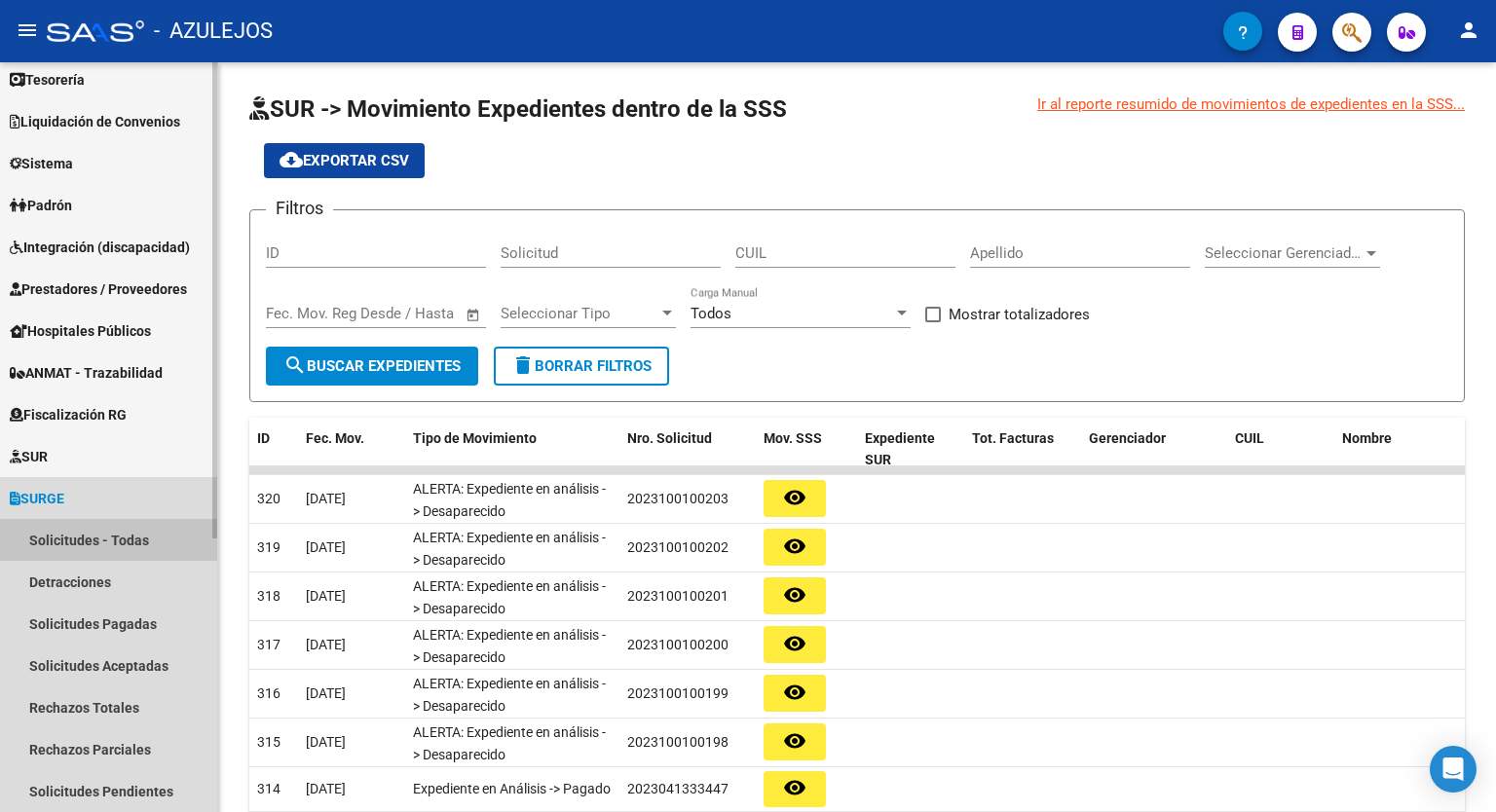
click at [115, 547] on link "Solicitudes - Todas" at bounding box center [108, 540] width 217 height 42
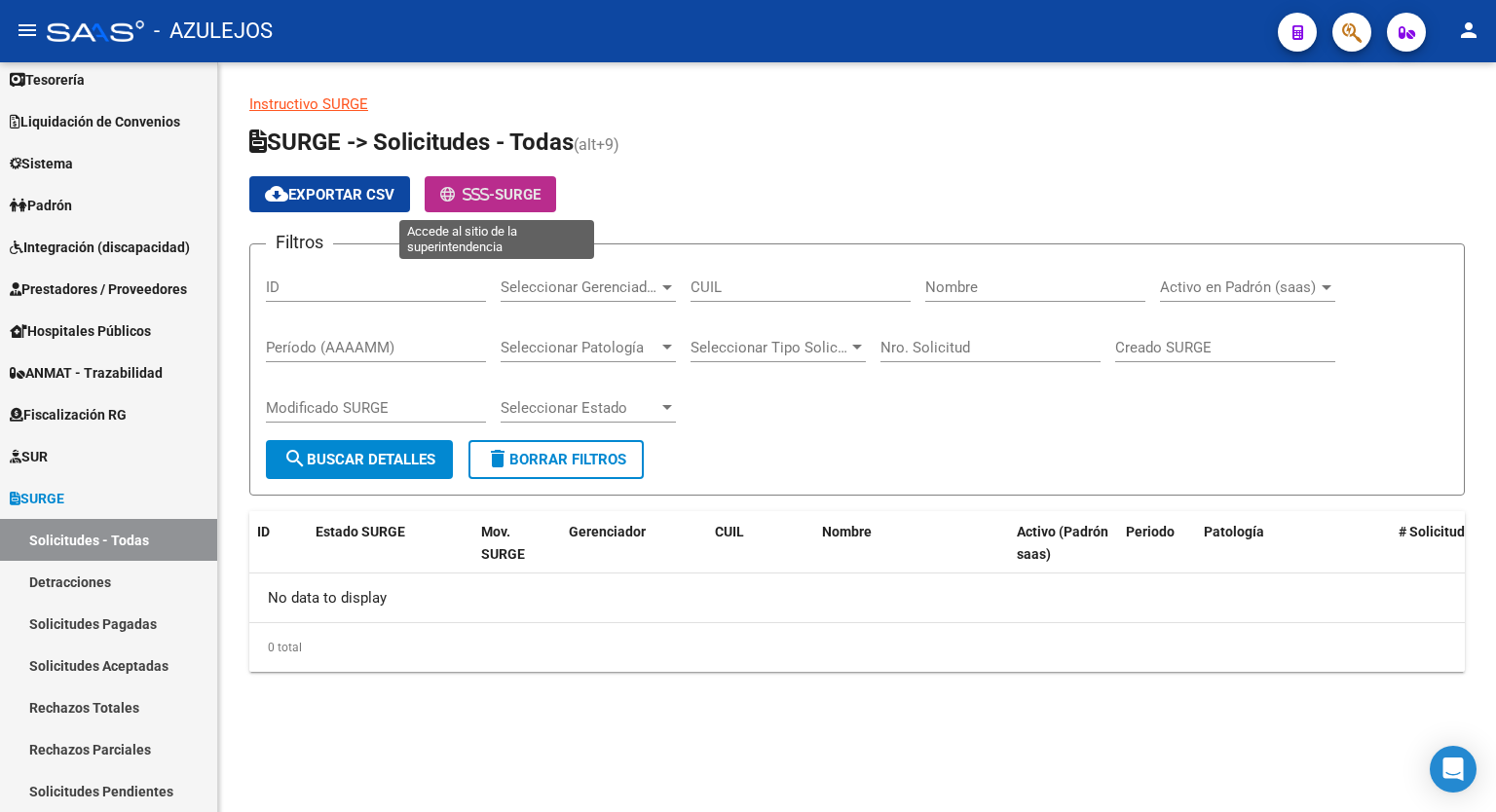
click at [495, 196] on span "-" at bounding box center [467, 195] width 55 height 18
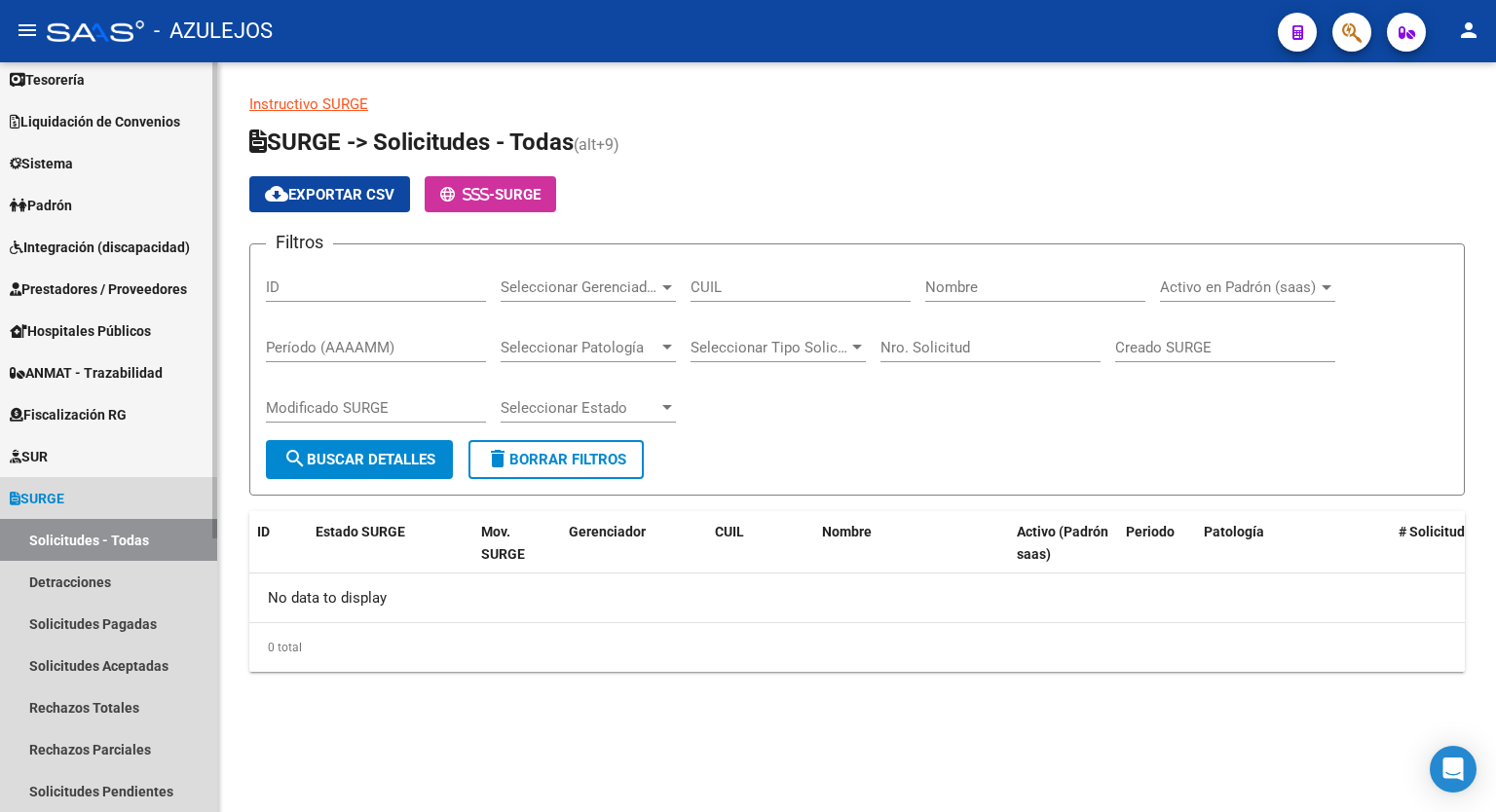
click at [101, 496] on link "SURGE" at bounding box center [108, 498] width 217 height 42
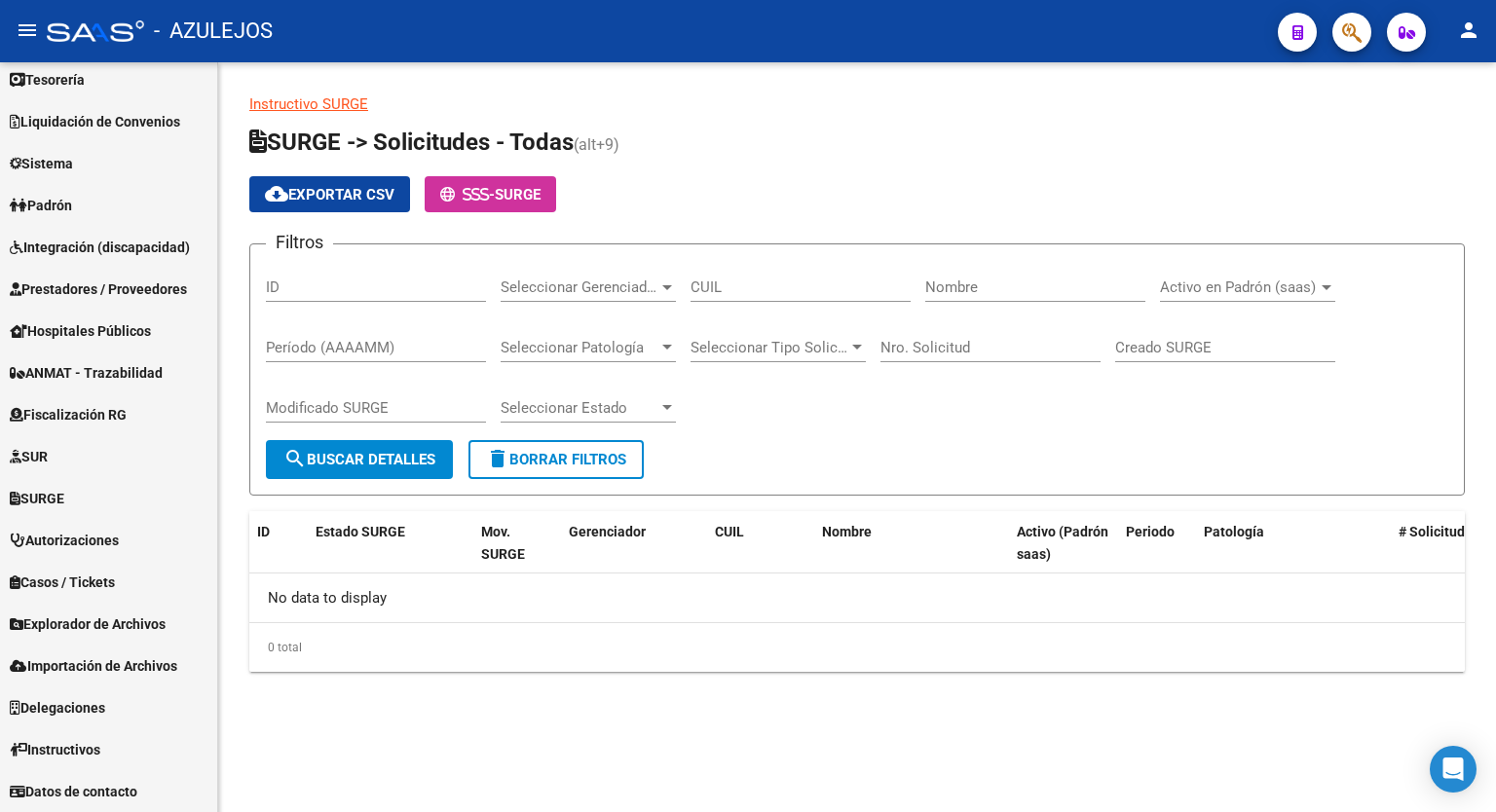
click at [1495, 236] on div "Instructivo SURGE SURGE -> Solicitudes - Todas (alt+9) cloud_download Exportar …" at bounding box center [857, 398] width 1278 height 672
click at [1260, 94] on p "Instructivo SURGE" at bounding box center [857, 104] width 1216 height 21
drag, startPoint x: 218, startPoint y: 544, endPoint x: 216, endPoint y: 576, distance: 32.2
click at [216, 576] on mat-sidenav-container "Firma Express Reportes Tablero de Control Ingresos Percibidos Análisis de todos…" at bounding box center [748, 437] width 1496 height 750
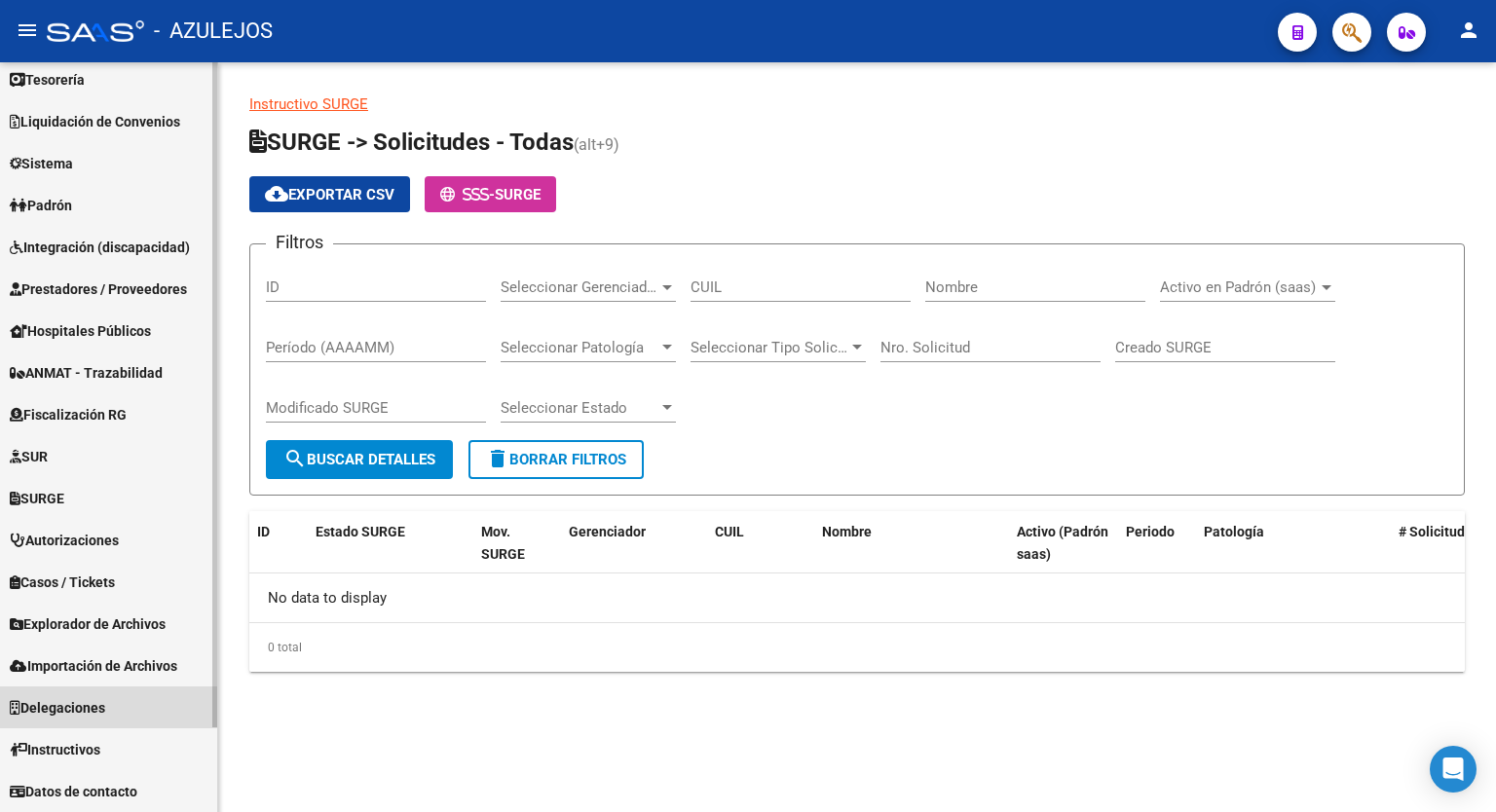
click at [84, 706] on span "Delegaciones" at bounding box center [57, 707] width 95 height 21
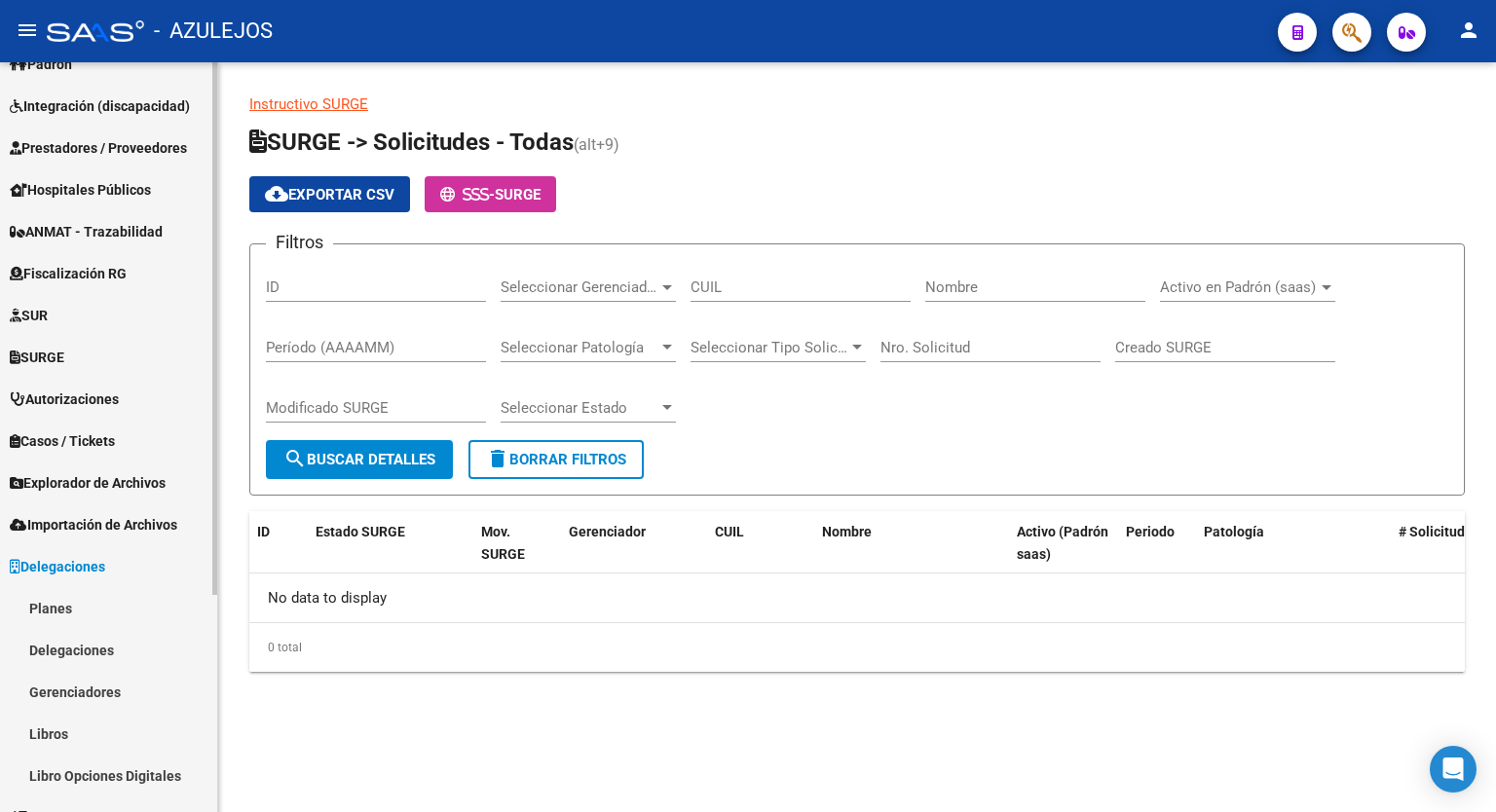
scroll to position [249, 0]
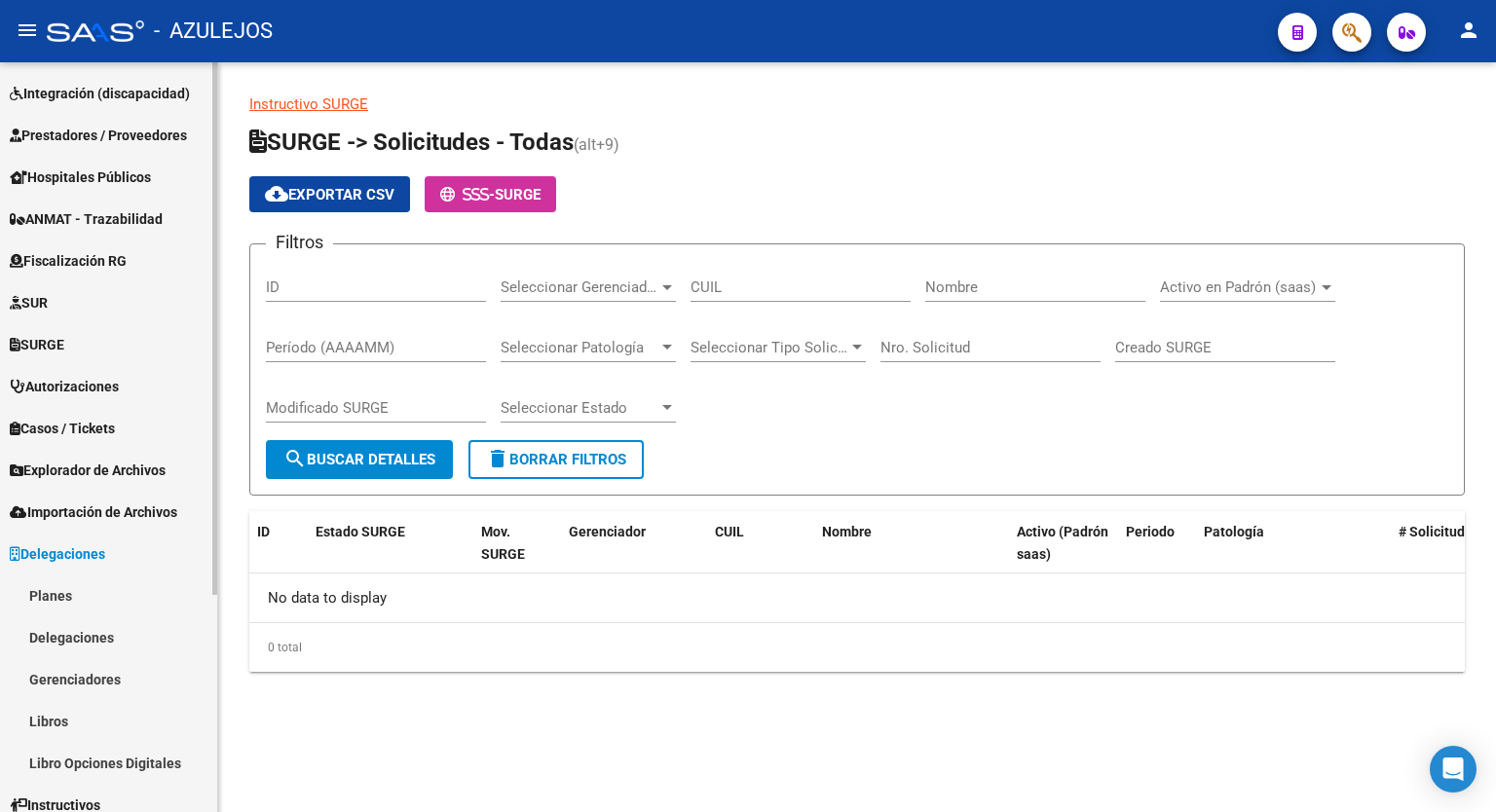
click at [217, 733] on mat-sidenav "Firma Express Reportes Tablero de Control Ingresos Percibidos Análisis de todos…" at bounding box center [109, 437] width 218 height 750
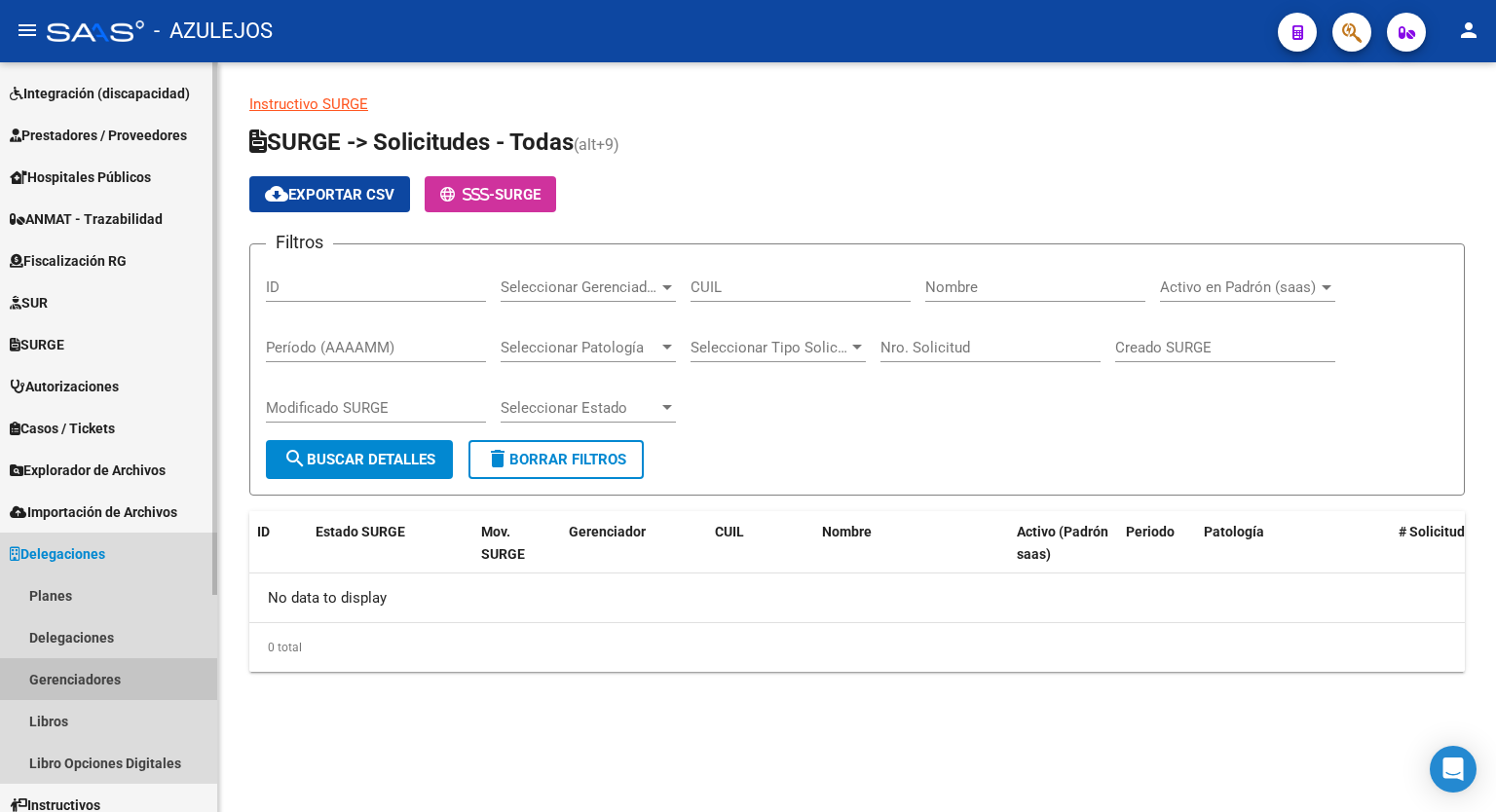
click at [105, 670] on link "Gerenciadores" at bounding box center [108, 680] width 217 height 42
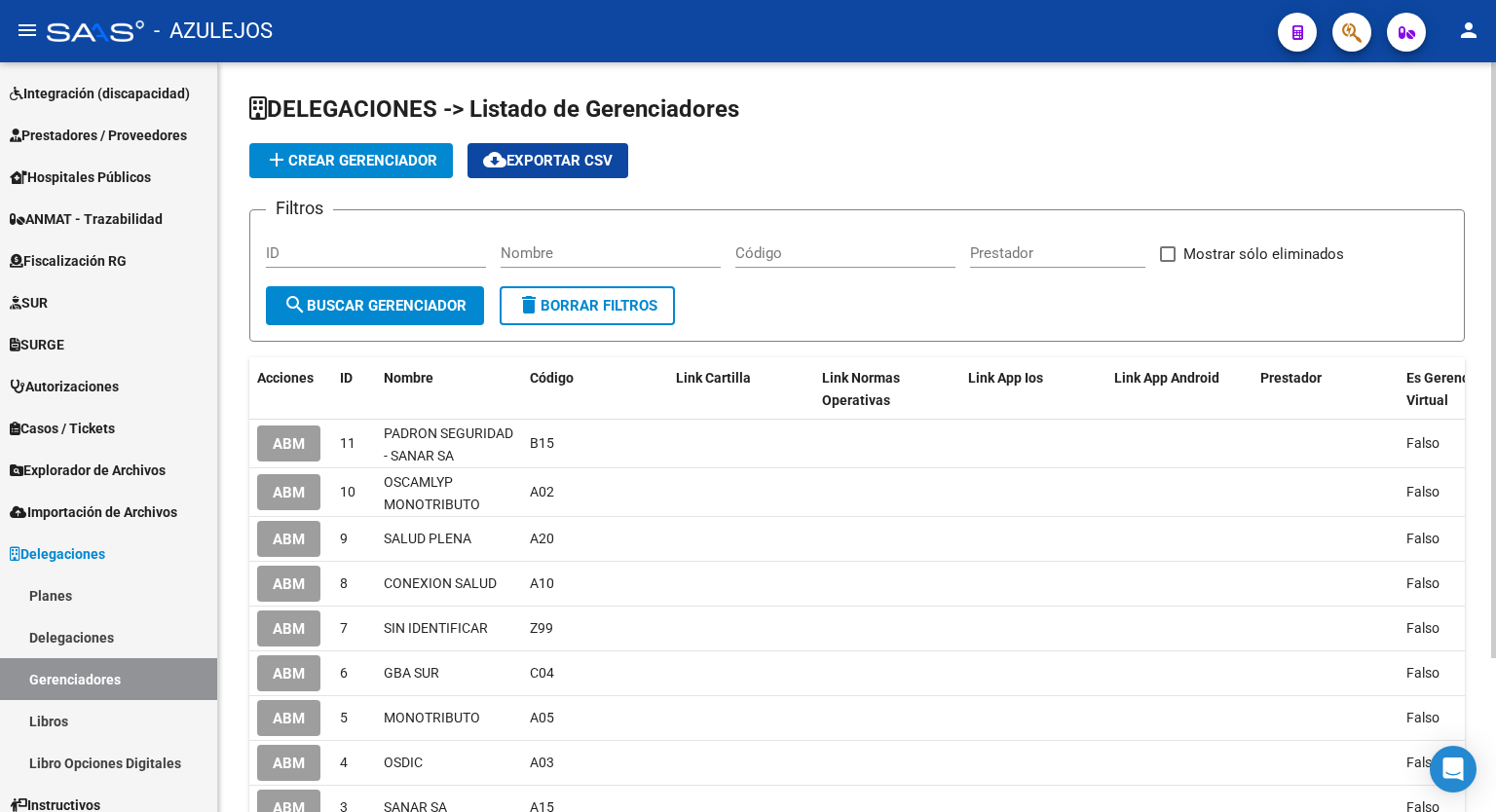
click at [977, 167] on div "add Crear Gerenciador cloud_download Exportar CSV" at bounding box center [857, 160] width 1216 height 35
drag, startPoint x: 1488, startPoint y: 164, endPoint x: 1495, endPoint y: 244, distance: 80.2
click at [1495, 244] on div "DELEGACIONES -> Listado de Gerenciadores add Crear Gerenciador cloud_download E…" at bounding box center [859, 527] width 1283 height 931
click at [1376, 138] on app-list-header "DELEGACIONES -> Listado de Gerenciadores add Crear Gerenciador cloud_download E…" at bounding box center [857, 218] width 1216 height 248
click at [1495, 185] on div at bounding box center [1493, 360] width 5 height 596
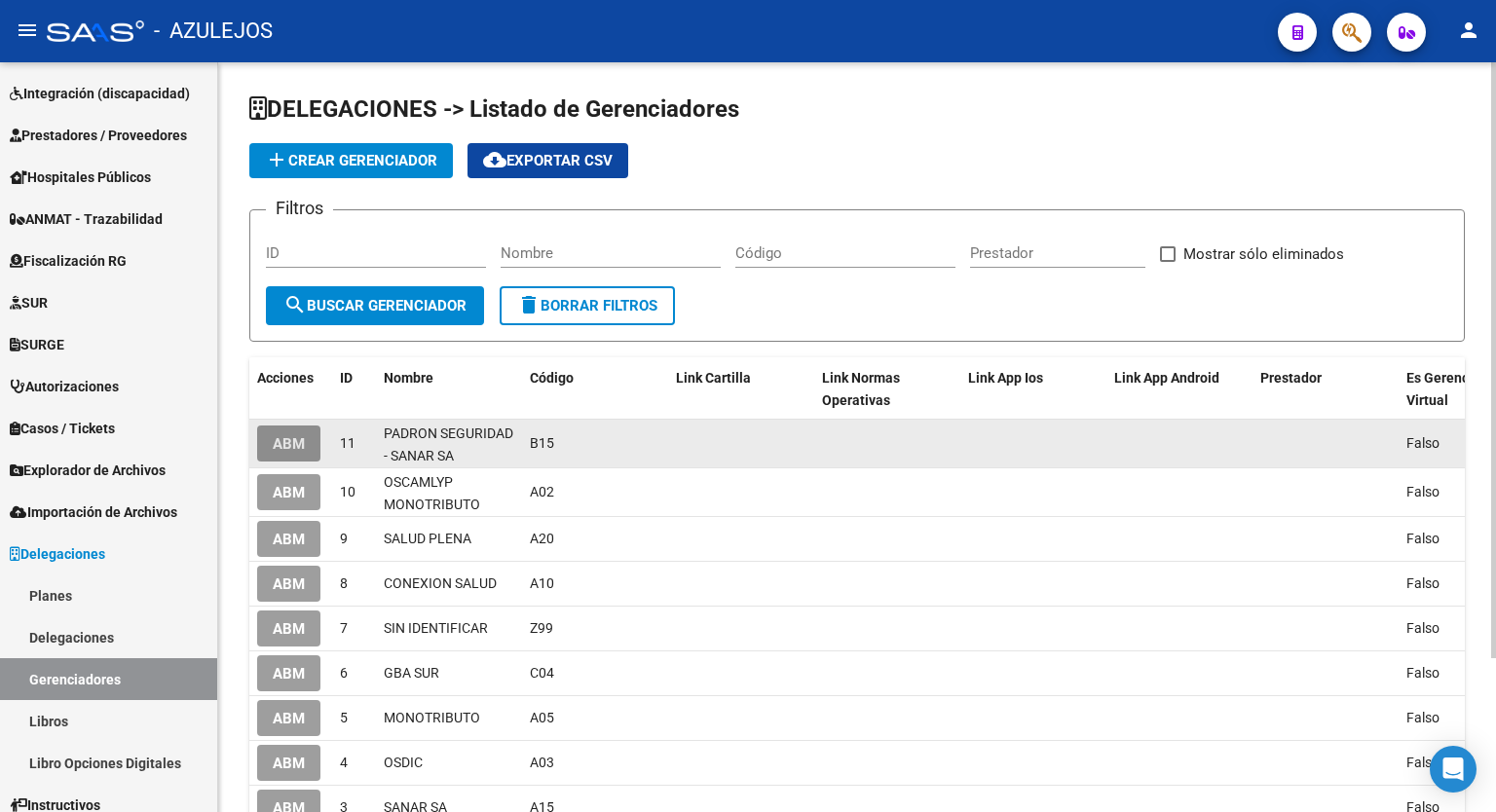
click at [297, 437] on span "ABM" at bounding box center [289, 444] width 32 height 18
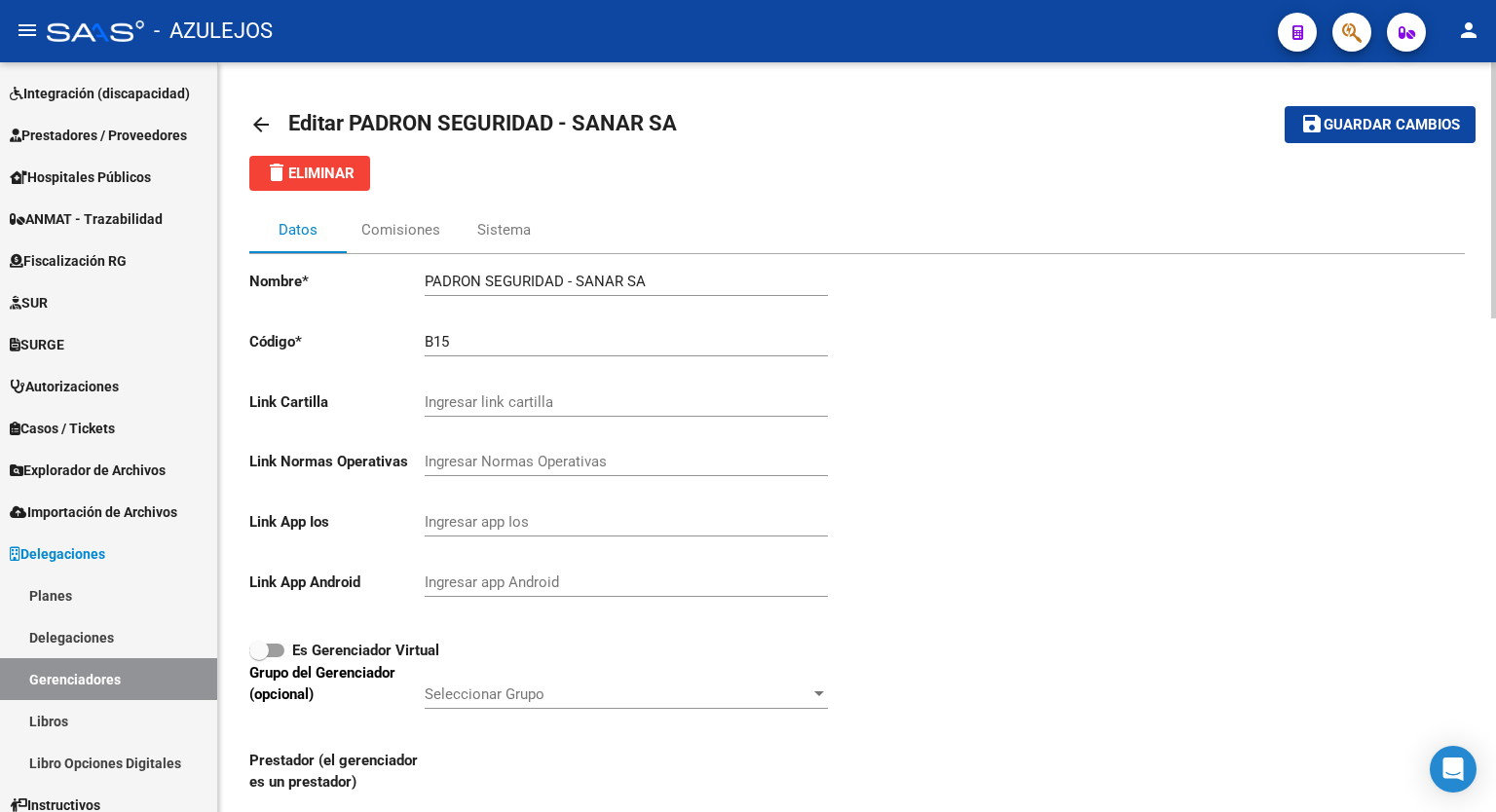
click at [1495, 138] on div at bounding box center [1493, 190] width 5 height 256
click at [253, 119] on mat-icon "arrow_back" at bounding box center [260, 124] width 23 height 23
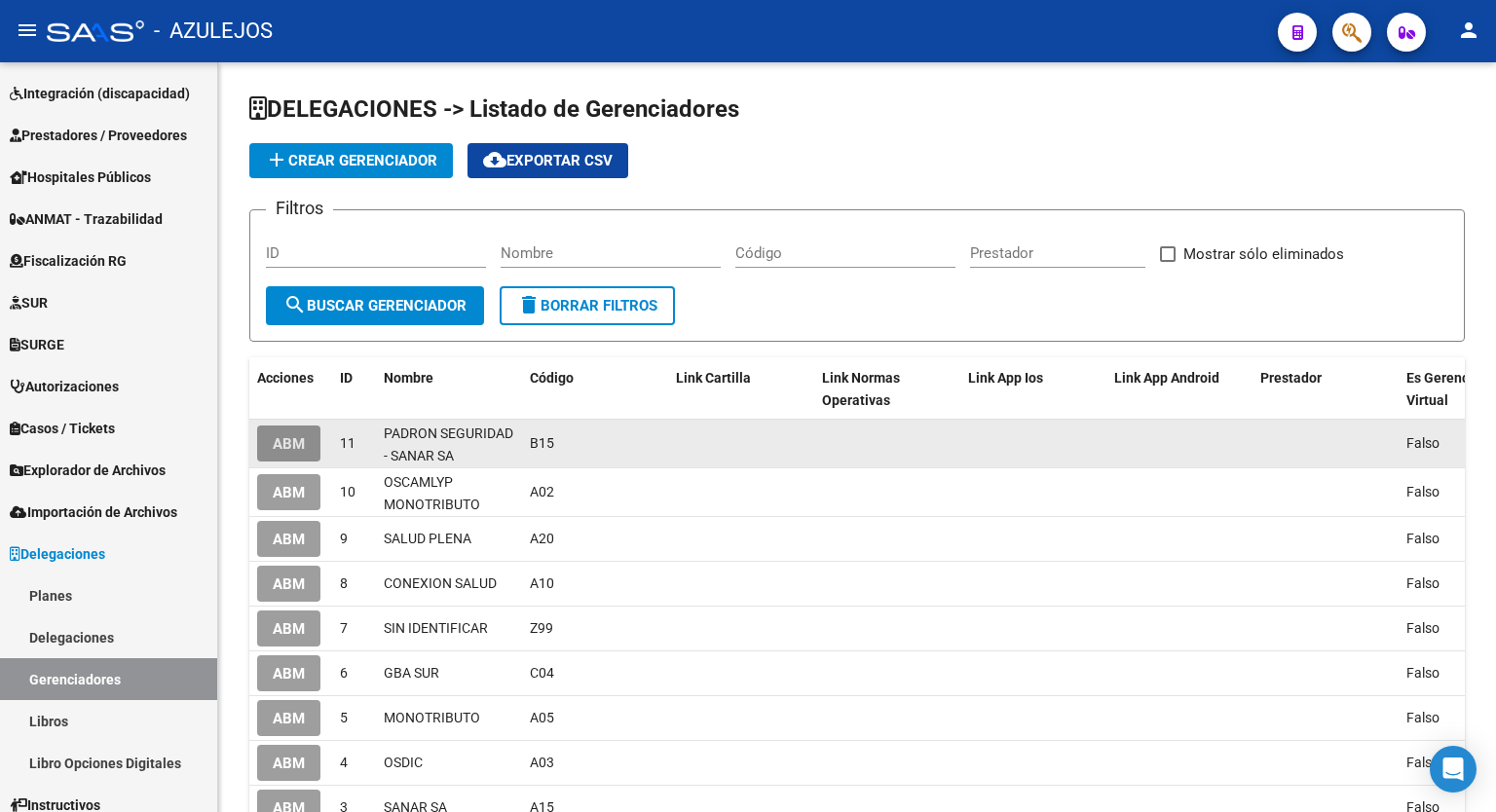
click at [297, 438] on span "ABM" at bounding box center [289, 444] width 32 height 18
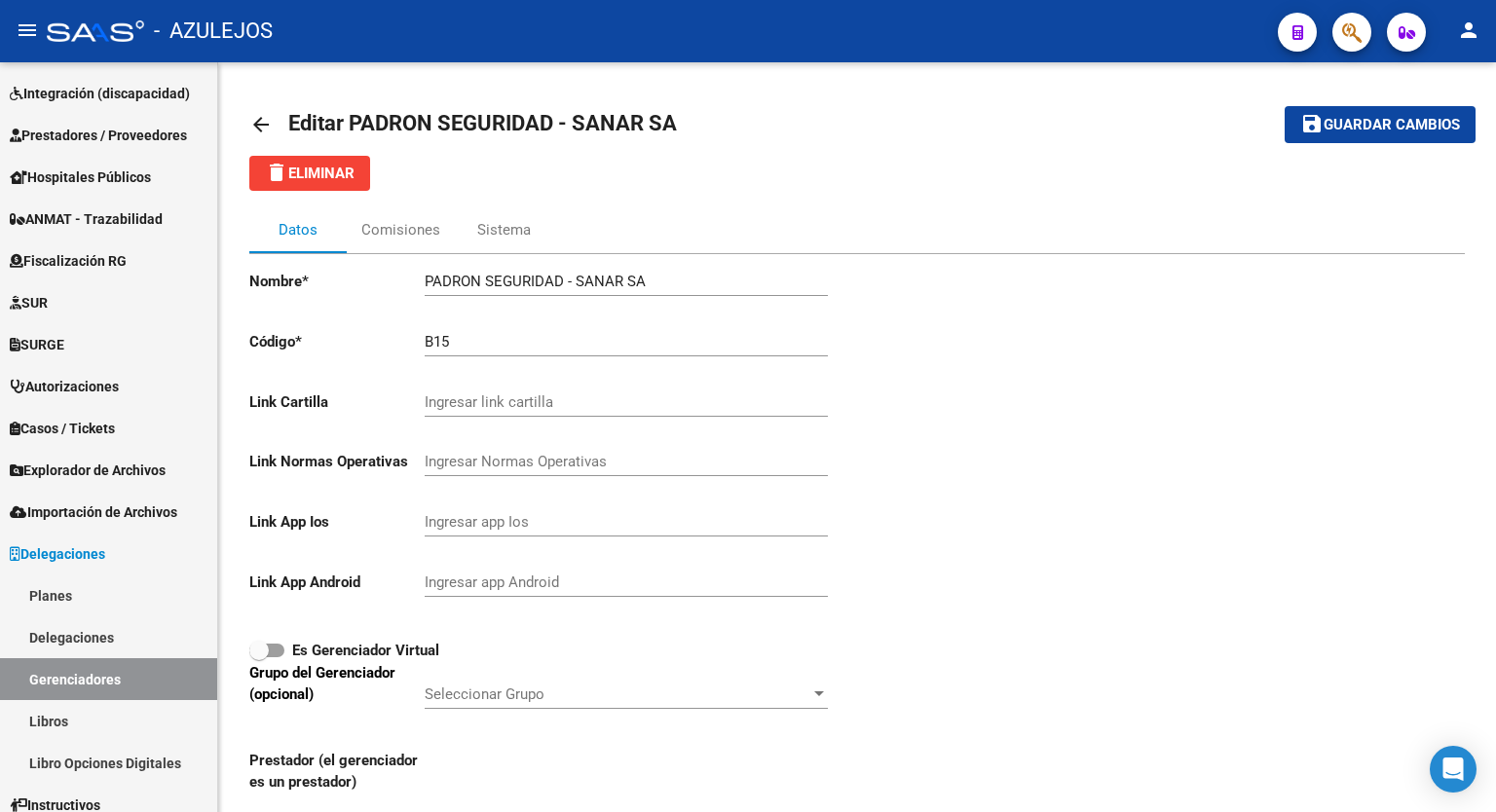
click at [254, 119] on mat-icon "arrow_back" at bounding box center [260, 124] width 23 height 23
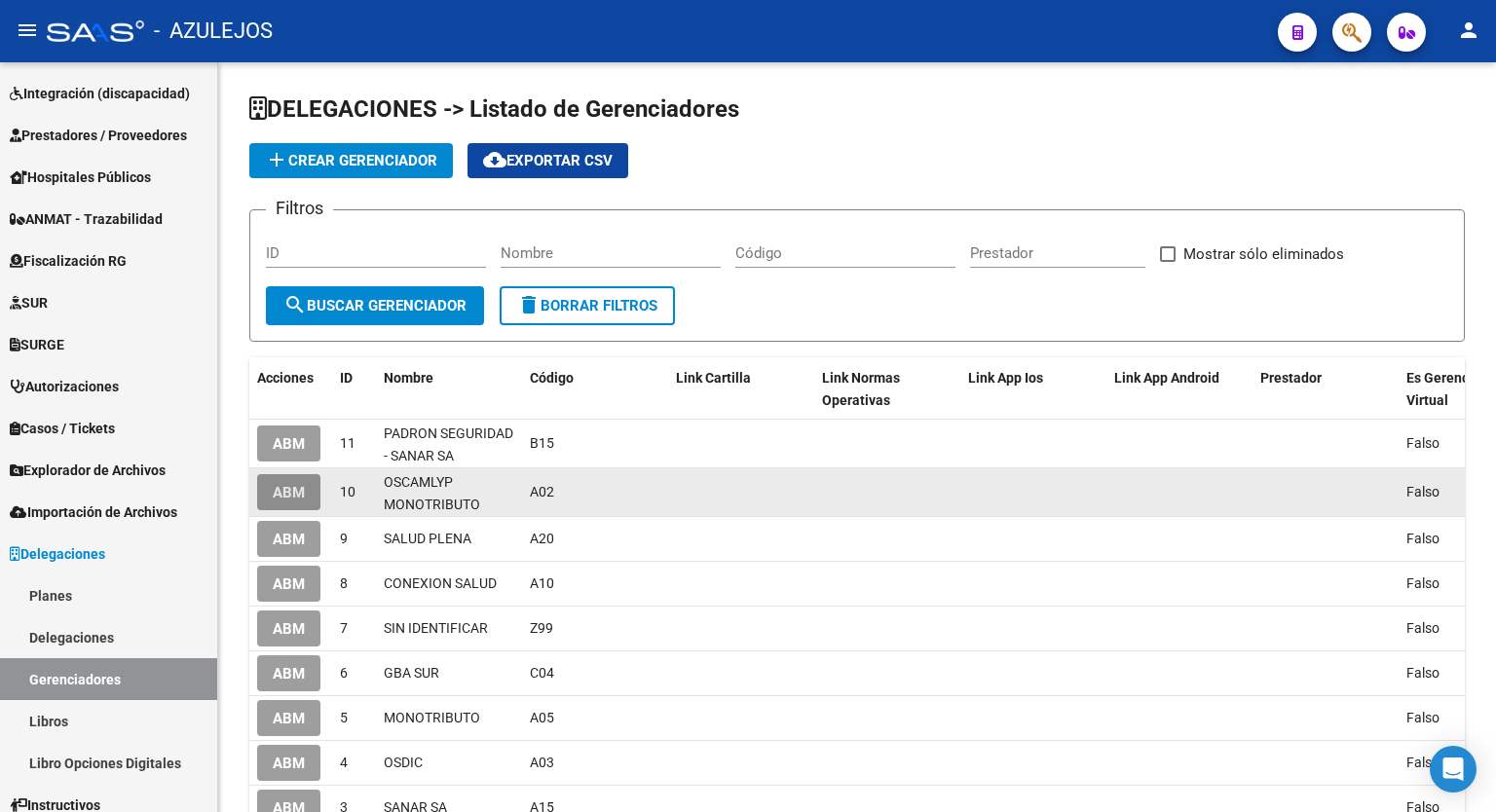
click at [304, 498] on button "ABM" at bounding box center [288, 492] width 63 height 36
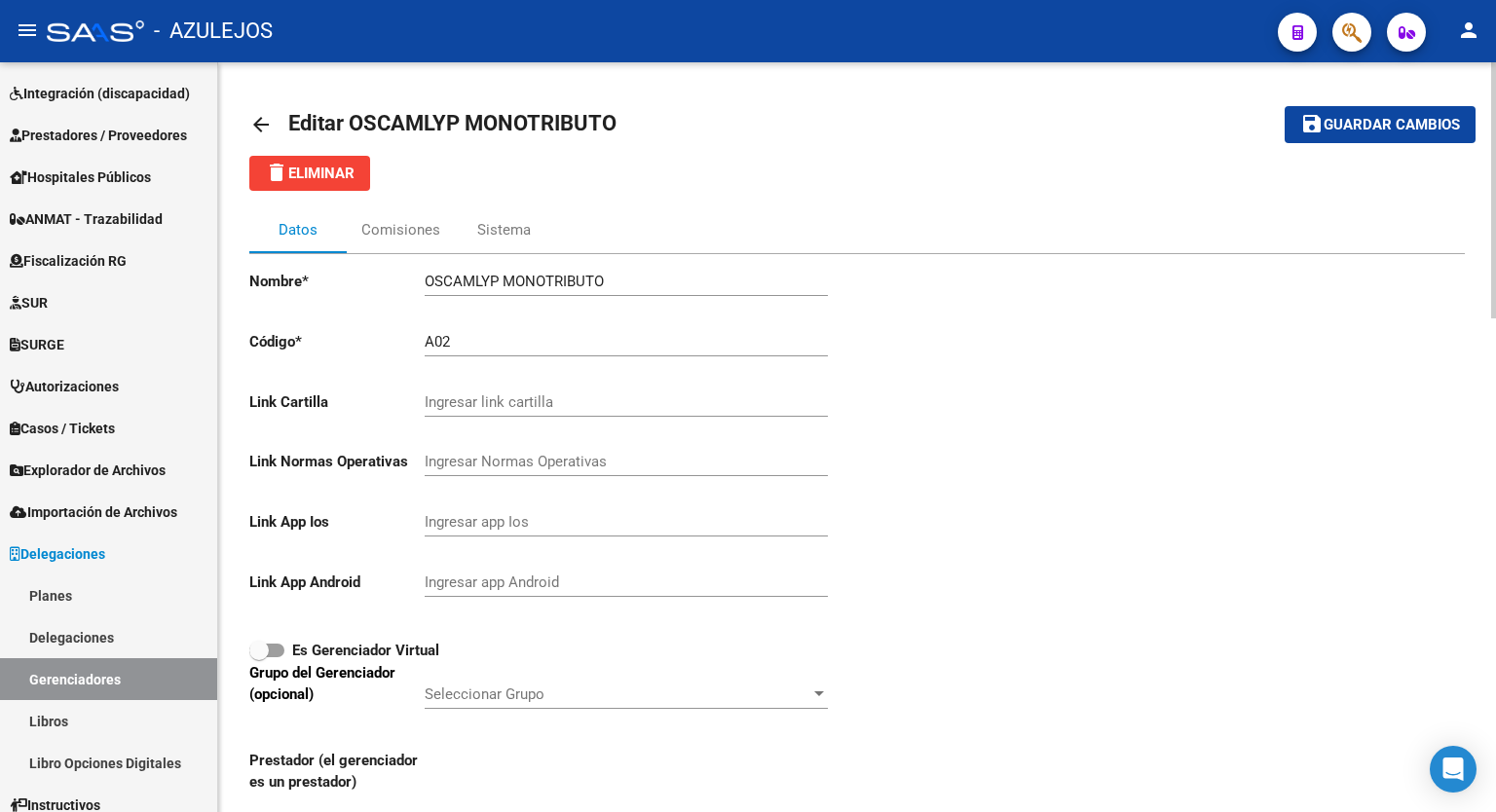
scroll to position [285, 0]
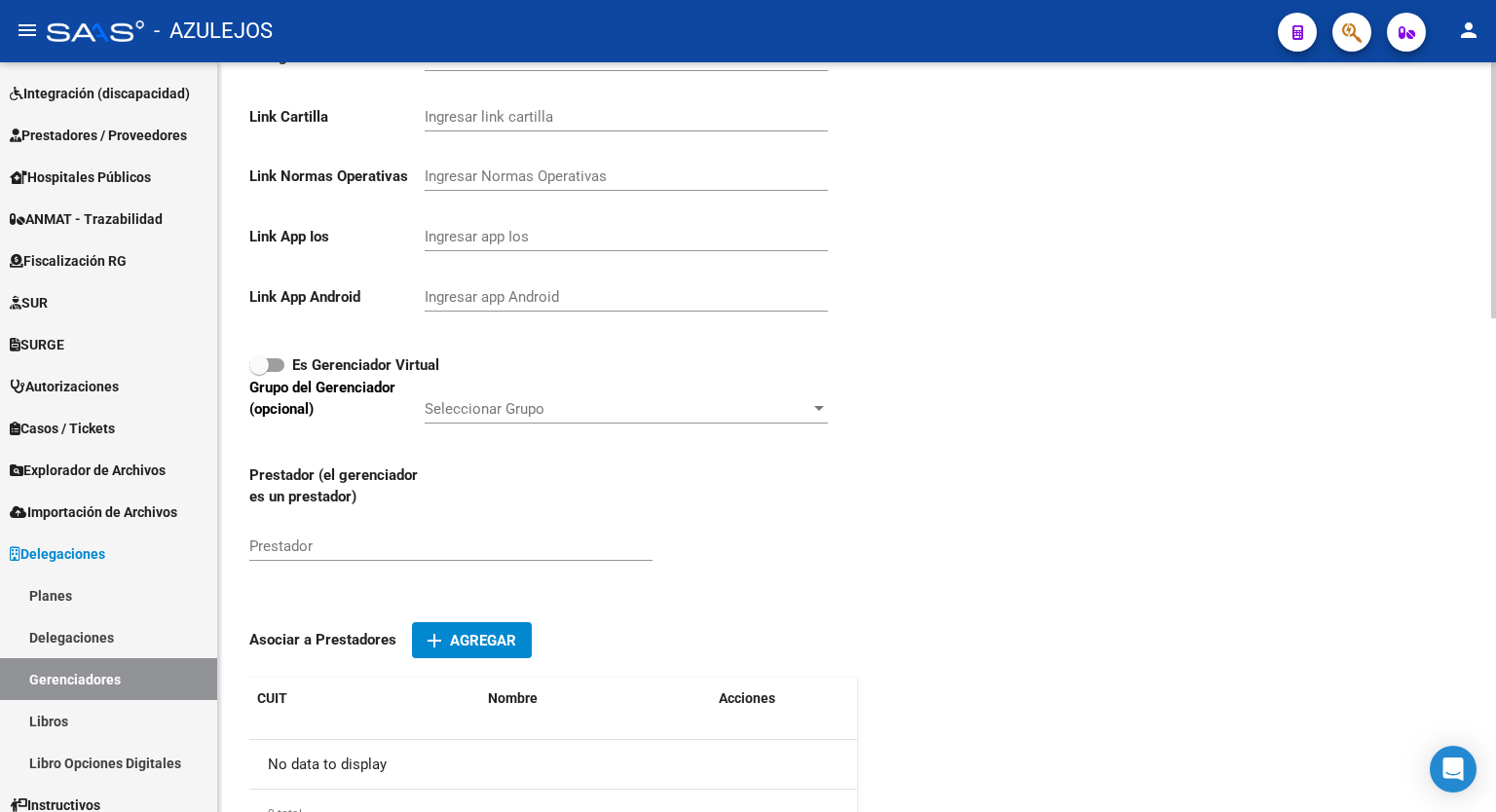
click at [1493, 311] on div at bounding box center [1493, 288] width 5 height 256
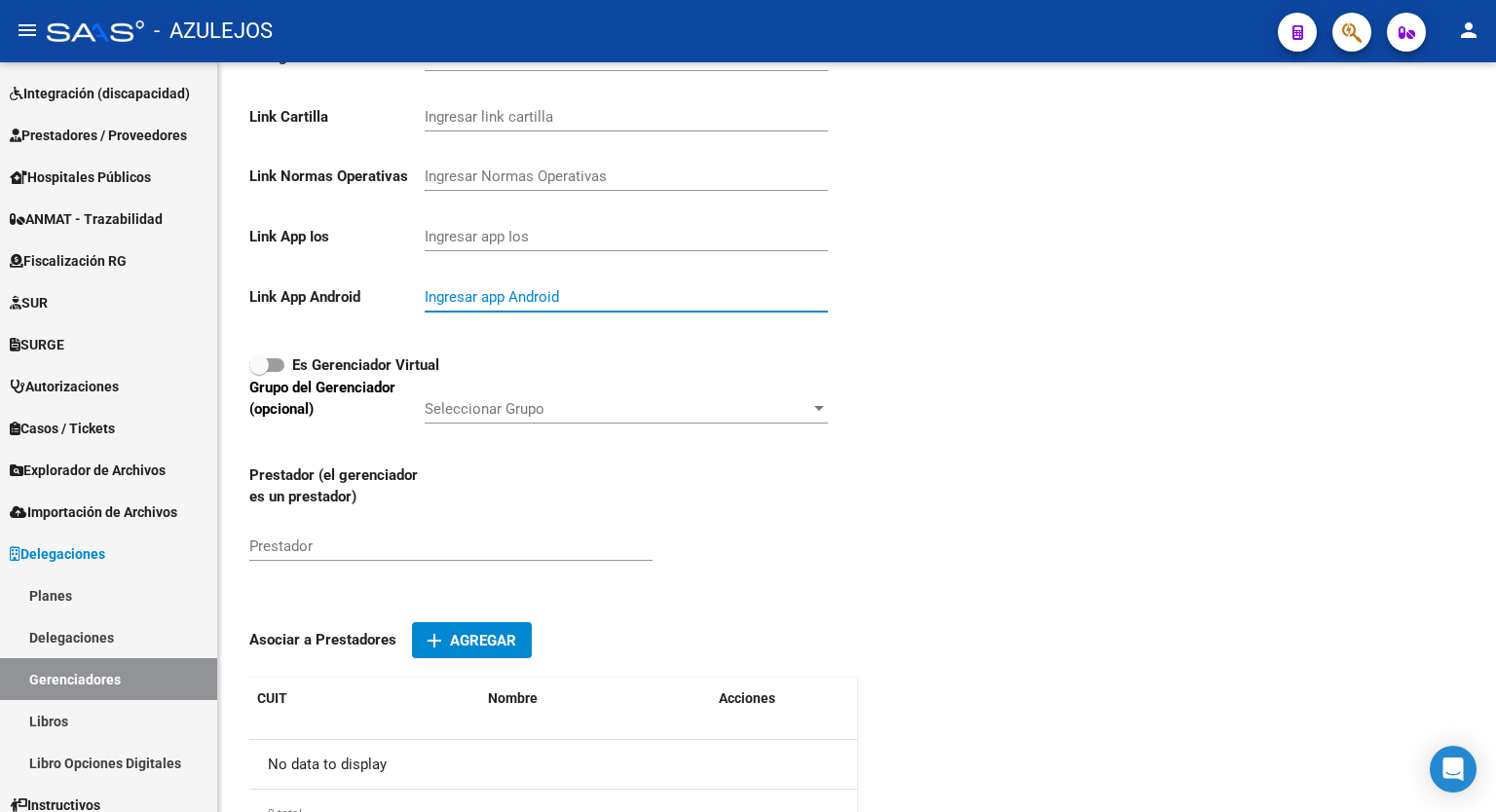
click at [496, 293] on input "Ingresar app Android" at bounding box center [626, 297] width 403 height 18
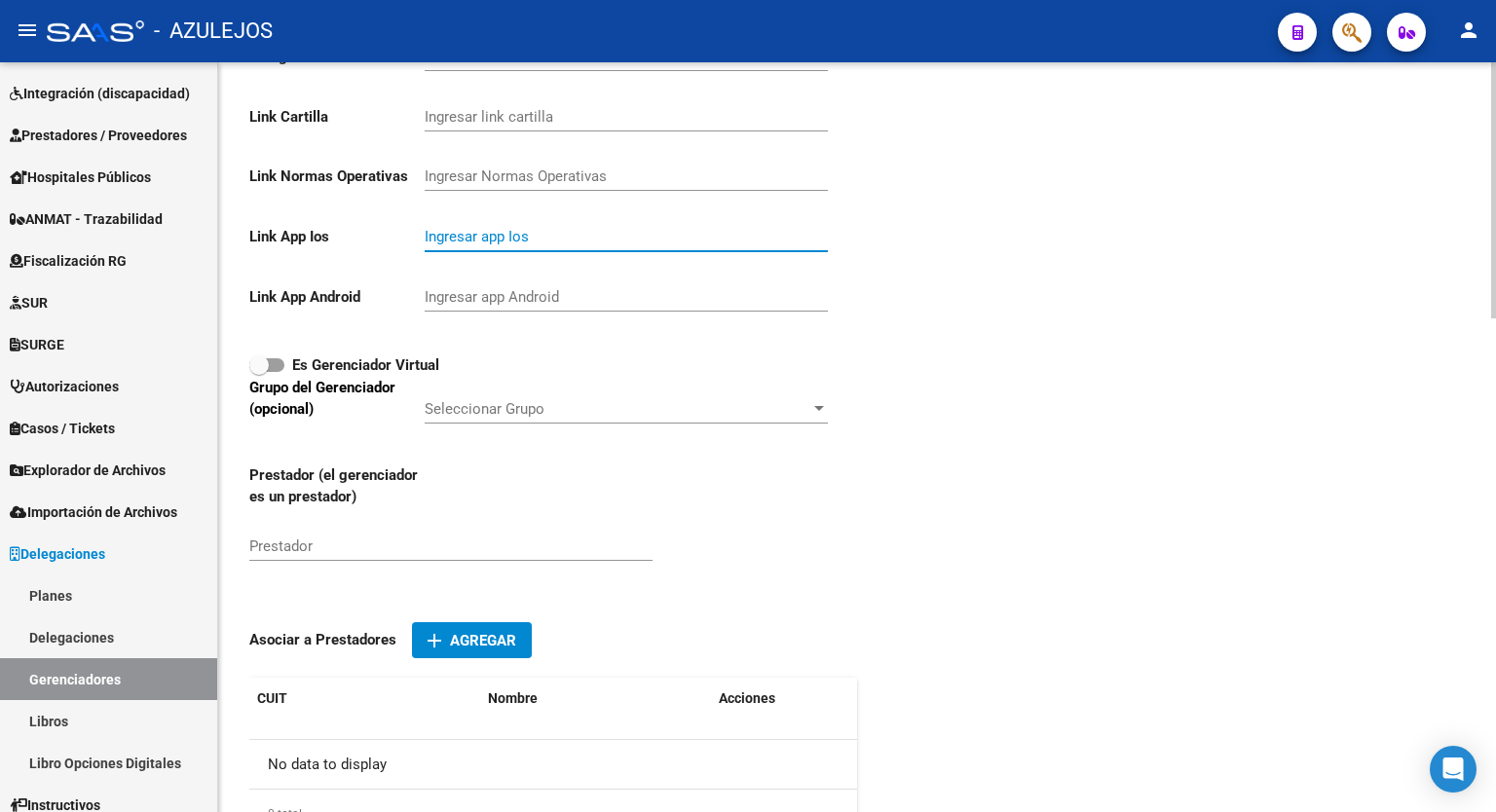
click at [488, 236] on input "Ingresar app Ios" at bounding box center [626, 237] width 403 height 18
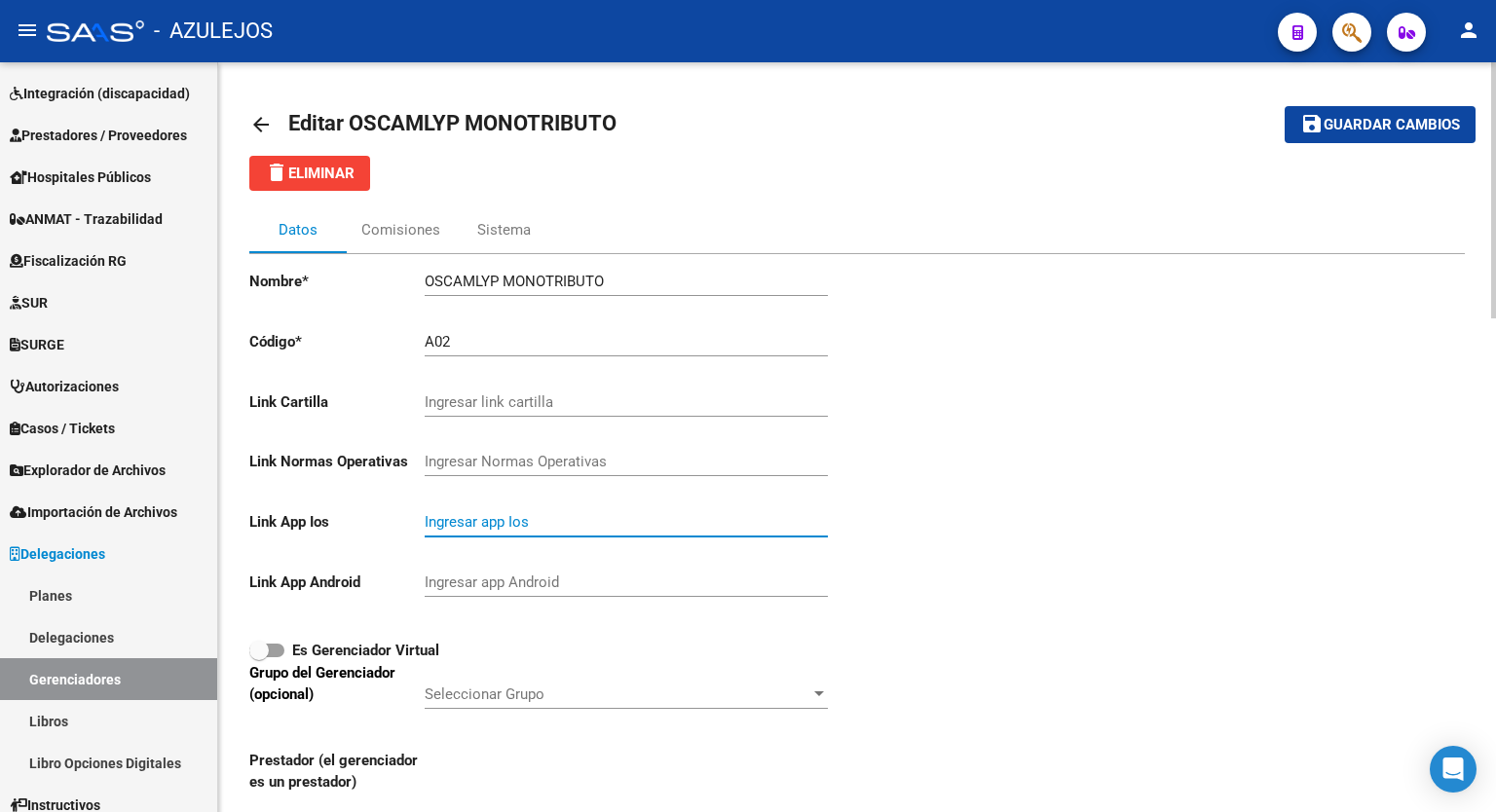
click at [1495, 192] on div at bounding box center [1493, 190] width 5 height 256
click at [557, 328] on div "A02 Ingresar código" at bounding box center [626, 336] width 403 height 42
click at [705, 161] on div "delete Eliminar" at bounding box center [857, 173] width 1216 height 35
click at [854, 150] on mat-toolbar-row "arrow_back Editar OSCAMLYP MONOTRIBUTO" at bounding box center [723, 125] width 948 height 62
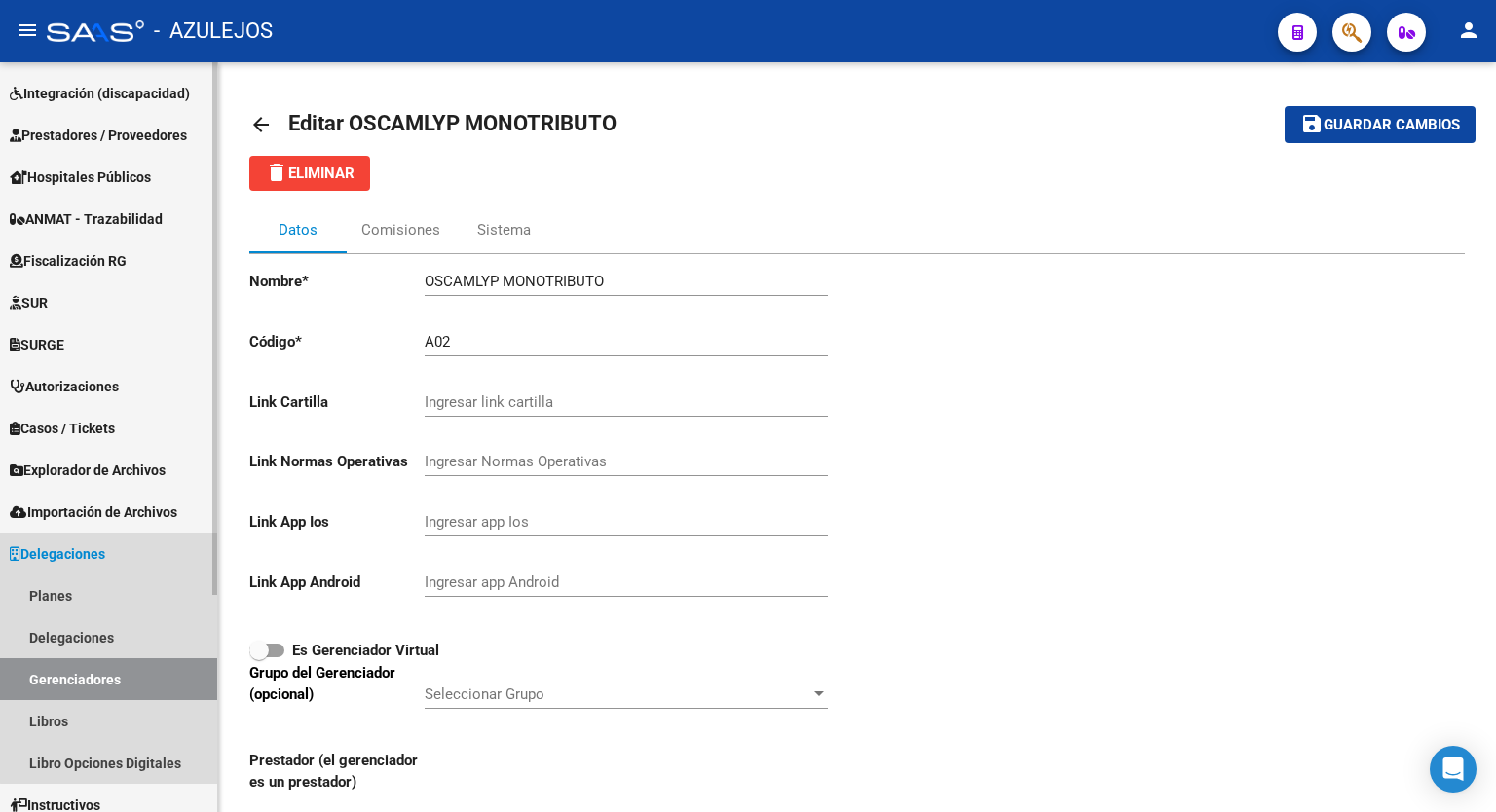
click at [113, 548] on link "Delegaciones" at bounding box center [108, 554] width 217 height 42
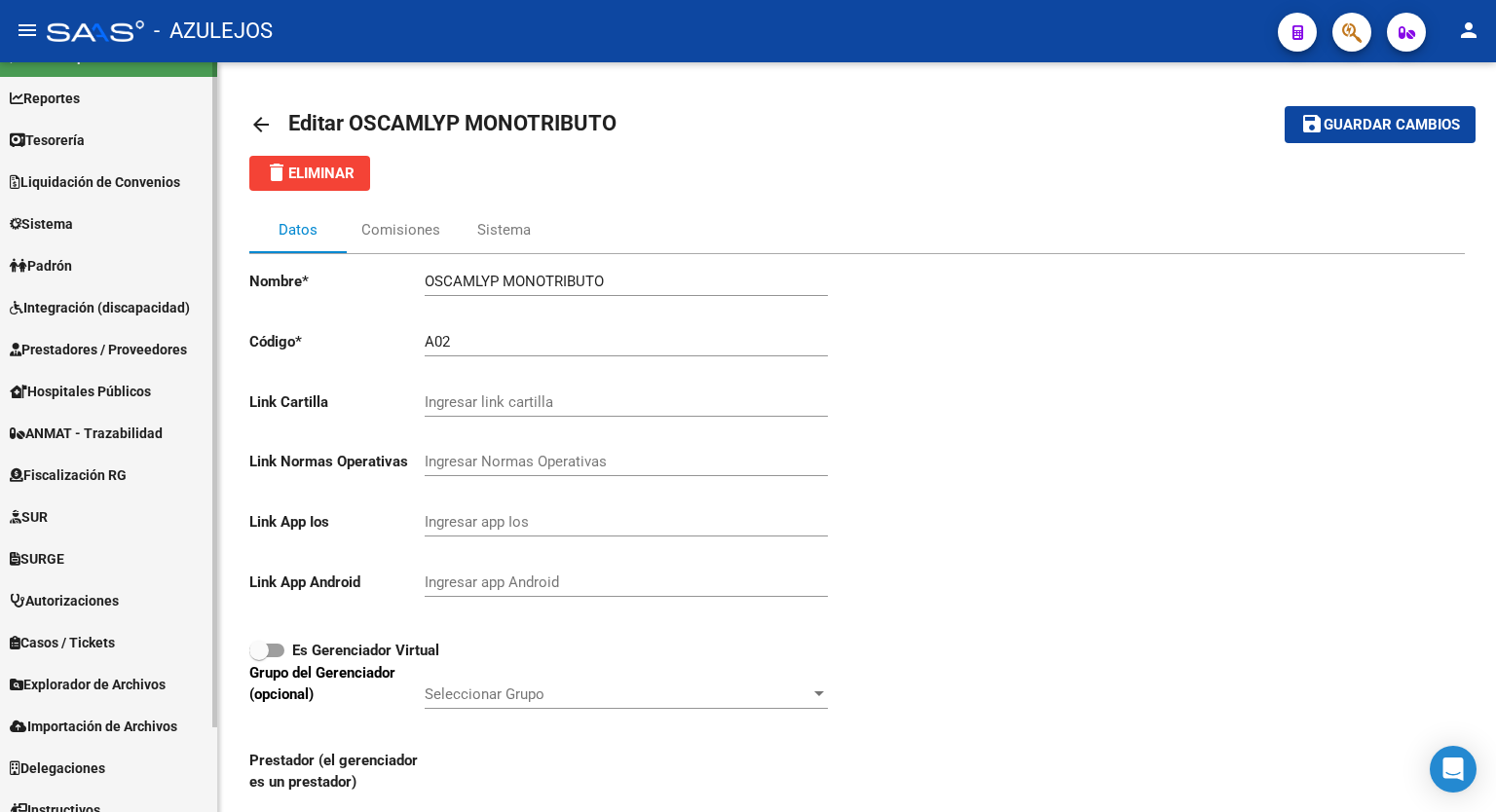
scroll to position [3, 0]
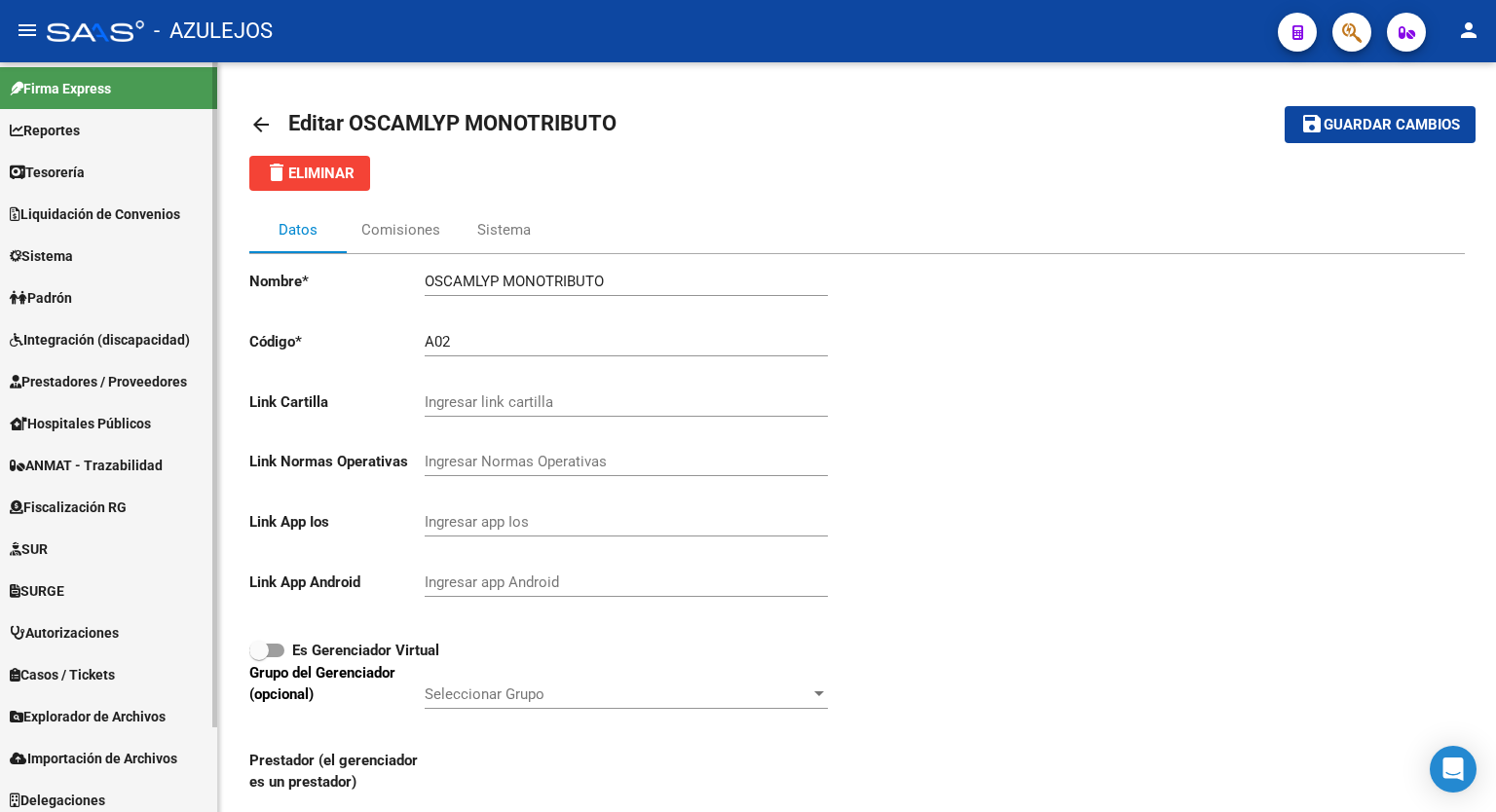
click at [207, 59] on div "menu - AZULEJOS person Firma Express Reportes Tablero de Control Ingresos Perci…" at bounding box center [748, 406] width 1496 height 812
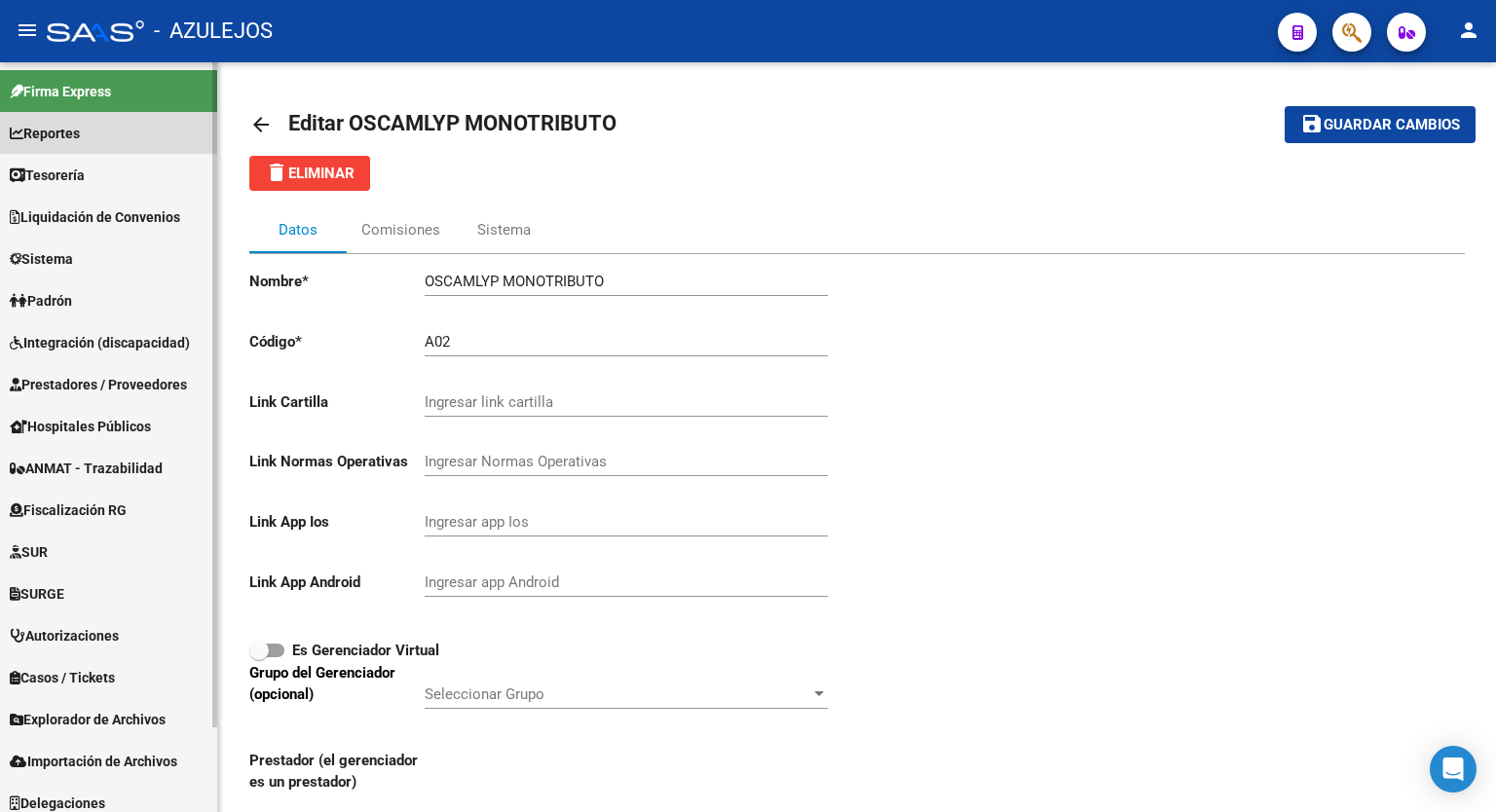
click at [101, 121] on link "Reportes" at bounding box center [108, 133] width 217 height 42
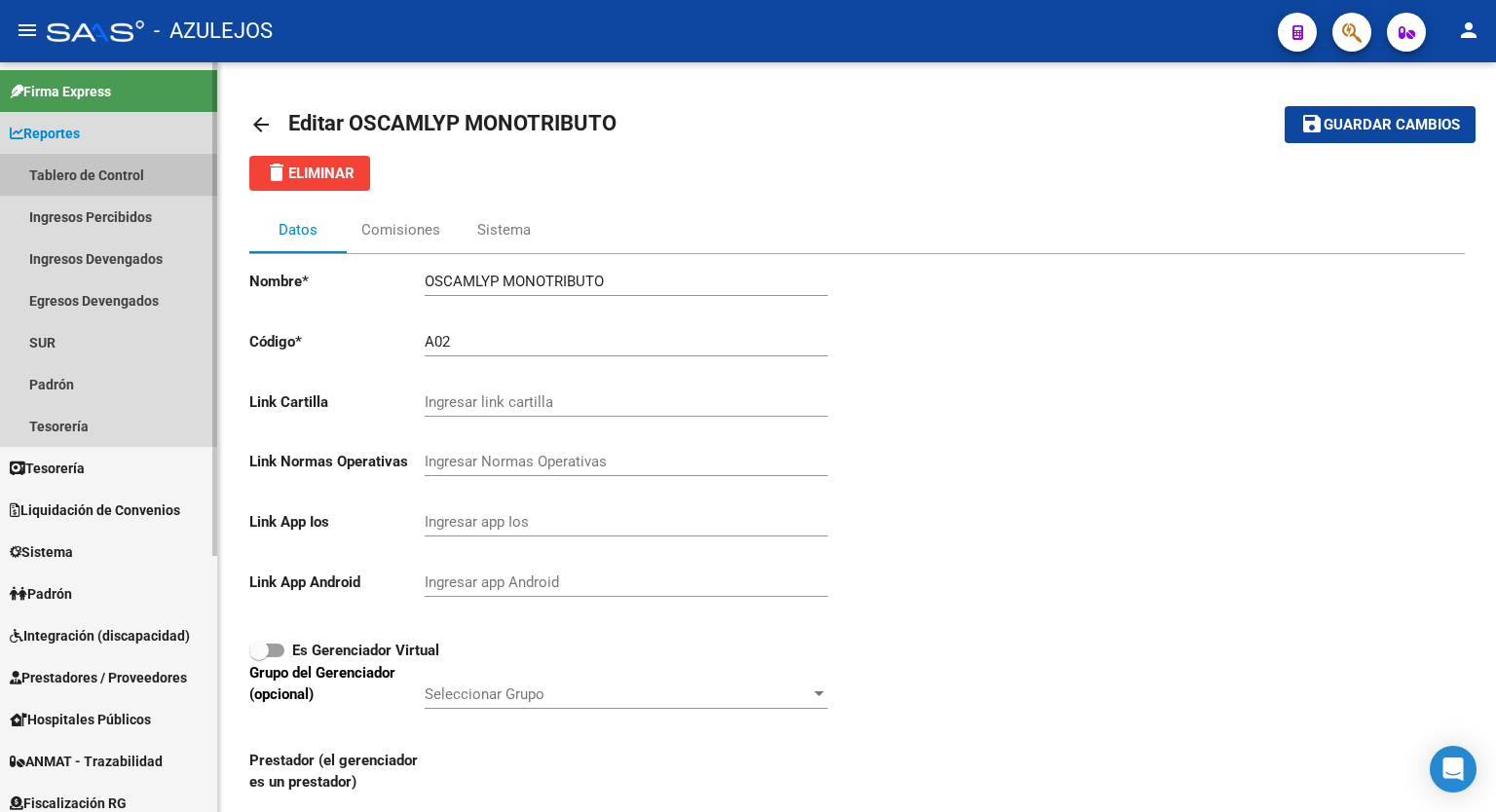
click at [112, 179] on link "Tablero de Control" at bounding box center [108, 175] width 217 height 42
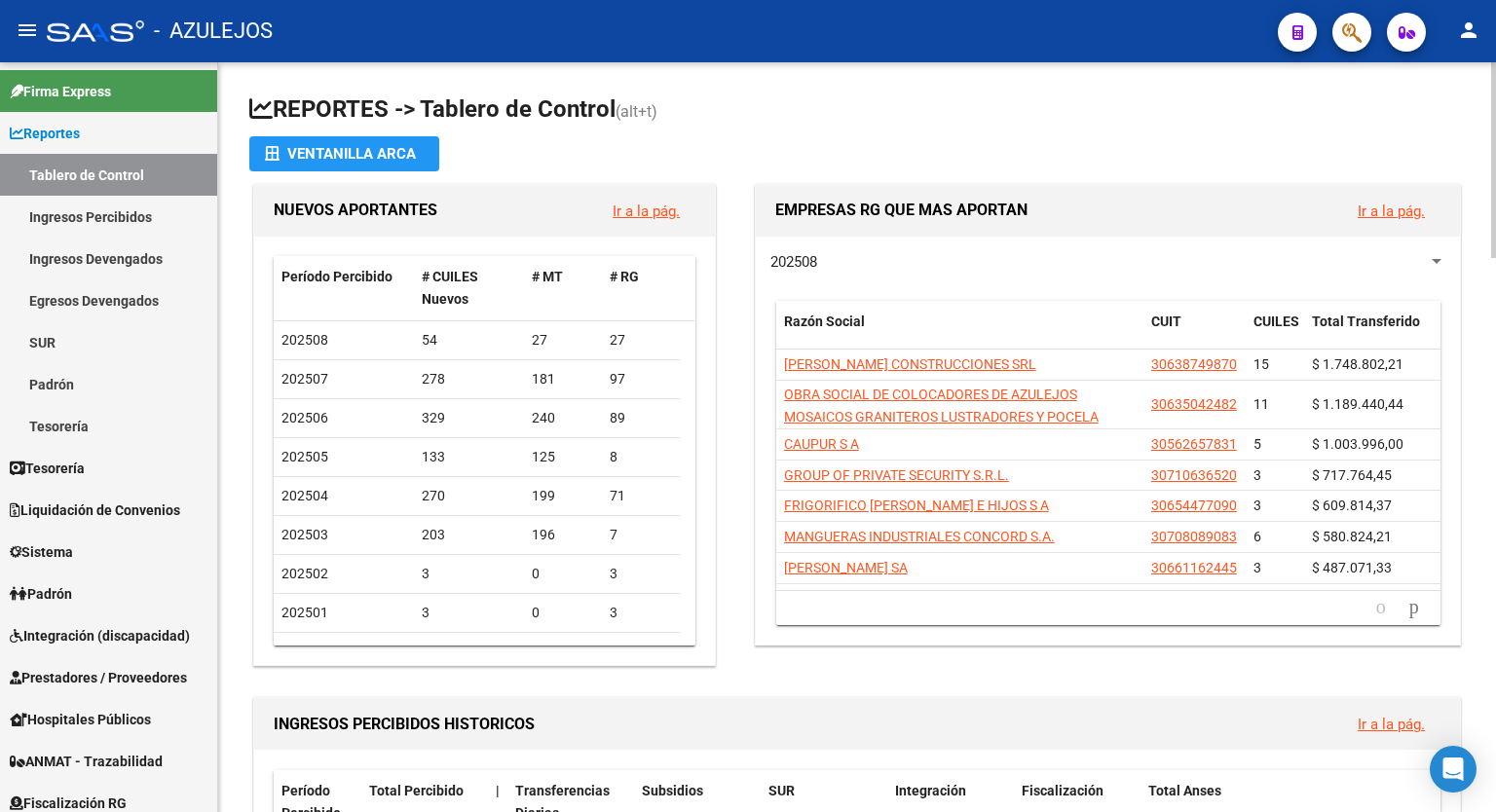
click at [984, 123] on h1 "REPORTES -> Tablero de Control (alt+t)" at bounding box center [857, 111] width 1216 height 34
click at [1495, 39] on div "menu - AZULEJOS person Firma Express Reportes Tablero de Control Ingresos Perci…" at bounding box center [748, 406] width 1496 height 812
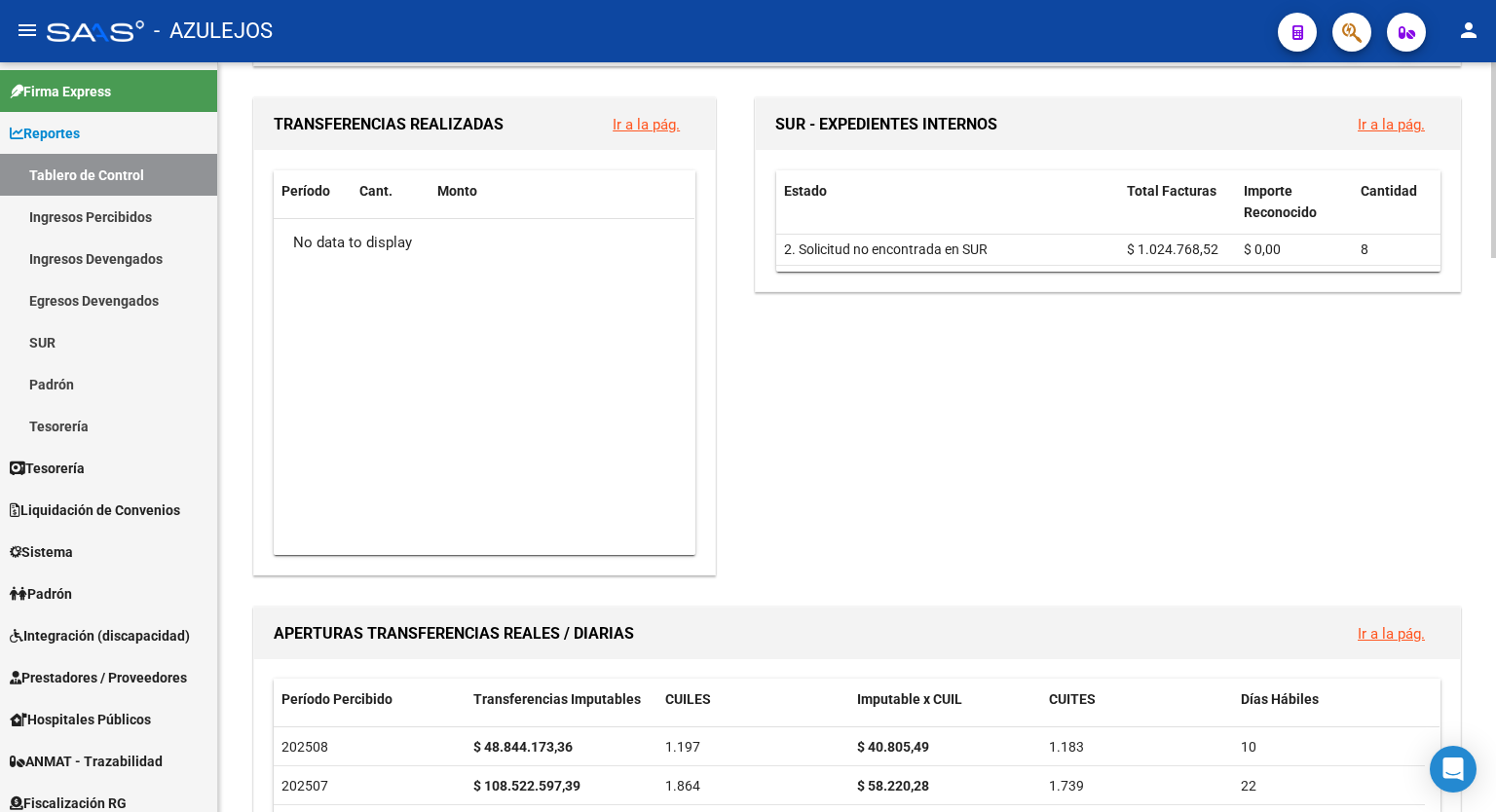
scroll to position [1004, 0]
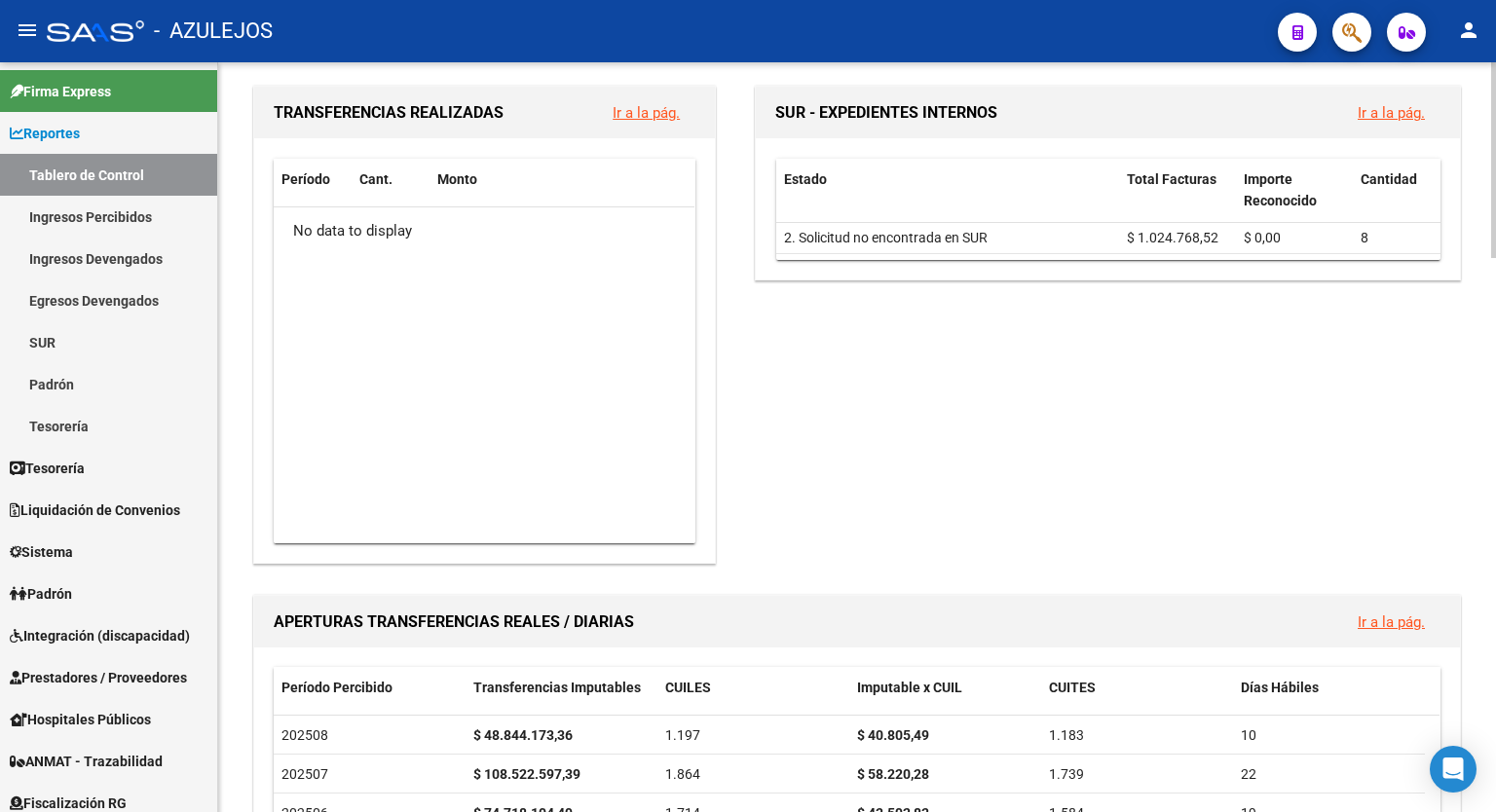
click at [1495, 418] on div at bounding box center [1493, 421] width 5 height 196
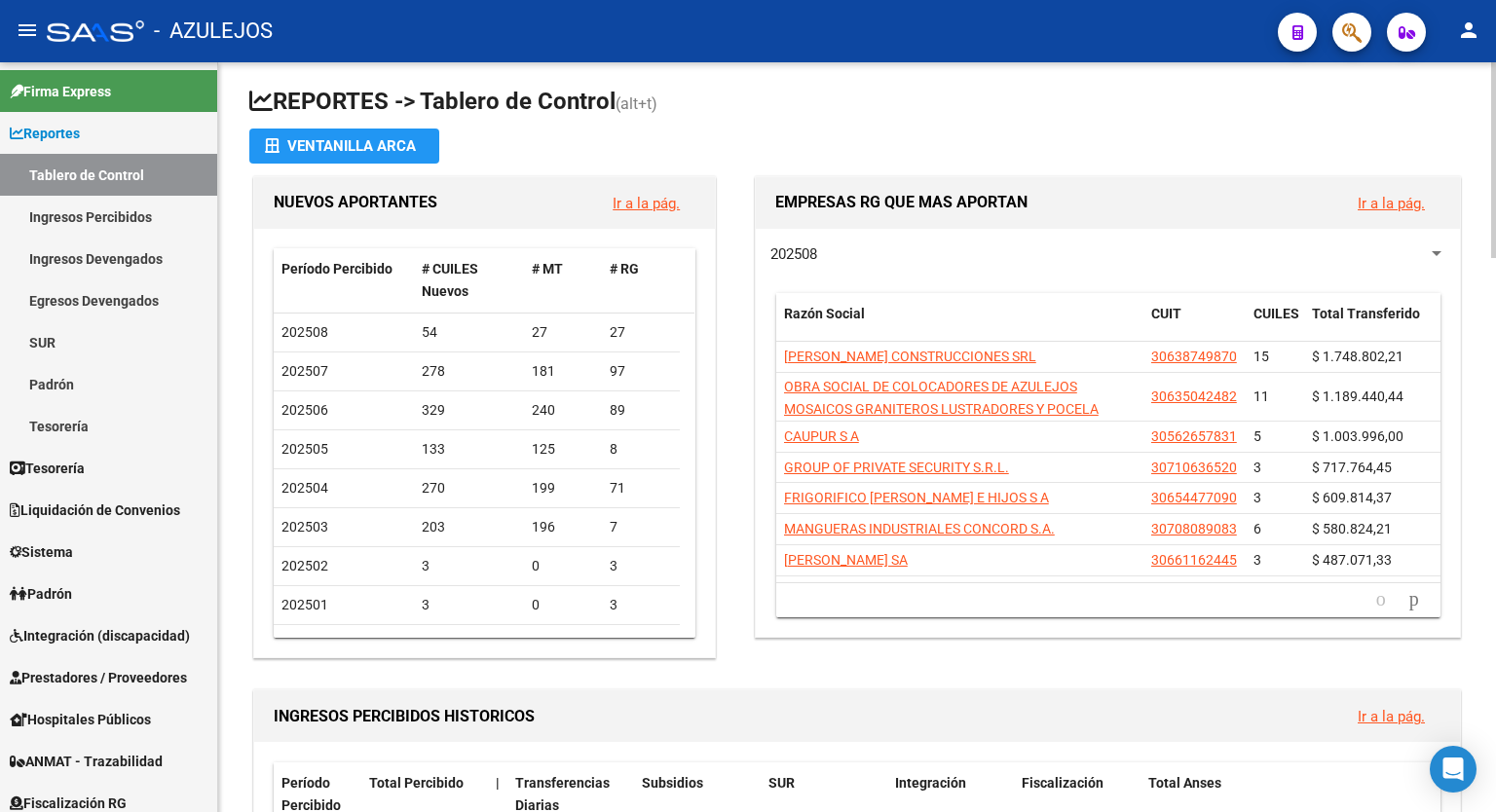
scroll to position [0, 0]
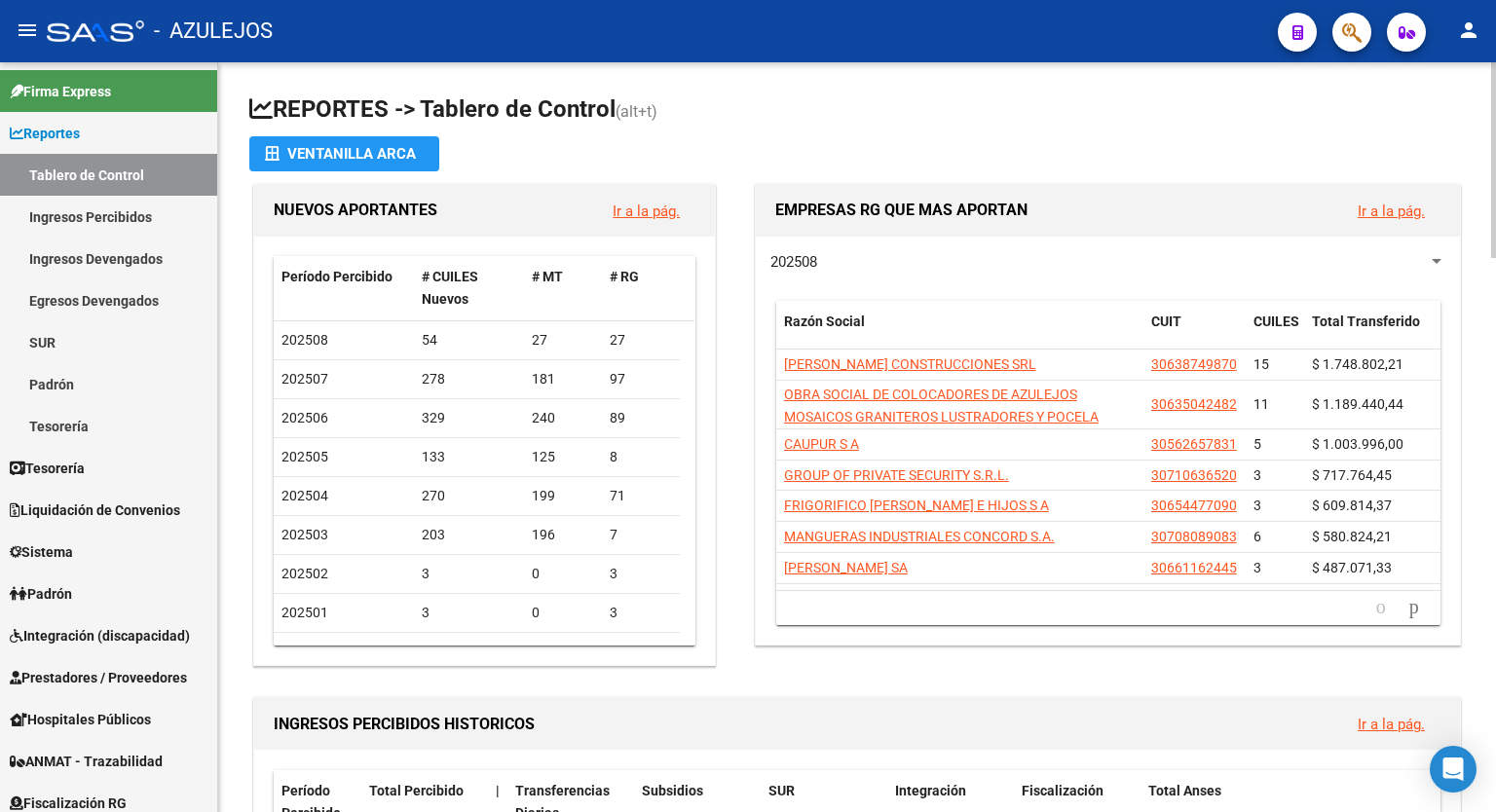
click at [1493, 191] on div at bounding box center [1493, 160] width 5 height 196
click at [1083, 114] on h1 "REPORTES -> Tablero de Control (alt+t)" at bounding box center [857, 111] width 1216 height 34
click at [992, 117] on h1 "REPORTES -> Tablero de Control (alt+t)" at bounding box center [857, 111] width 1216 height 34
click at [947, 102] on h1 "REPORTES -> Tablero de Control (alt+t)" at bounding box center [857, 111] width 1216 height 34
click at [80, 131] on span "Reportes" at bounding box center [45, 133] width 70 height 21
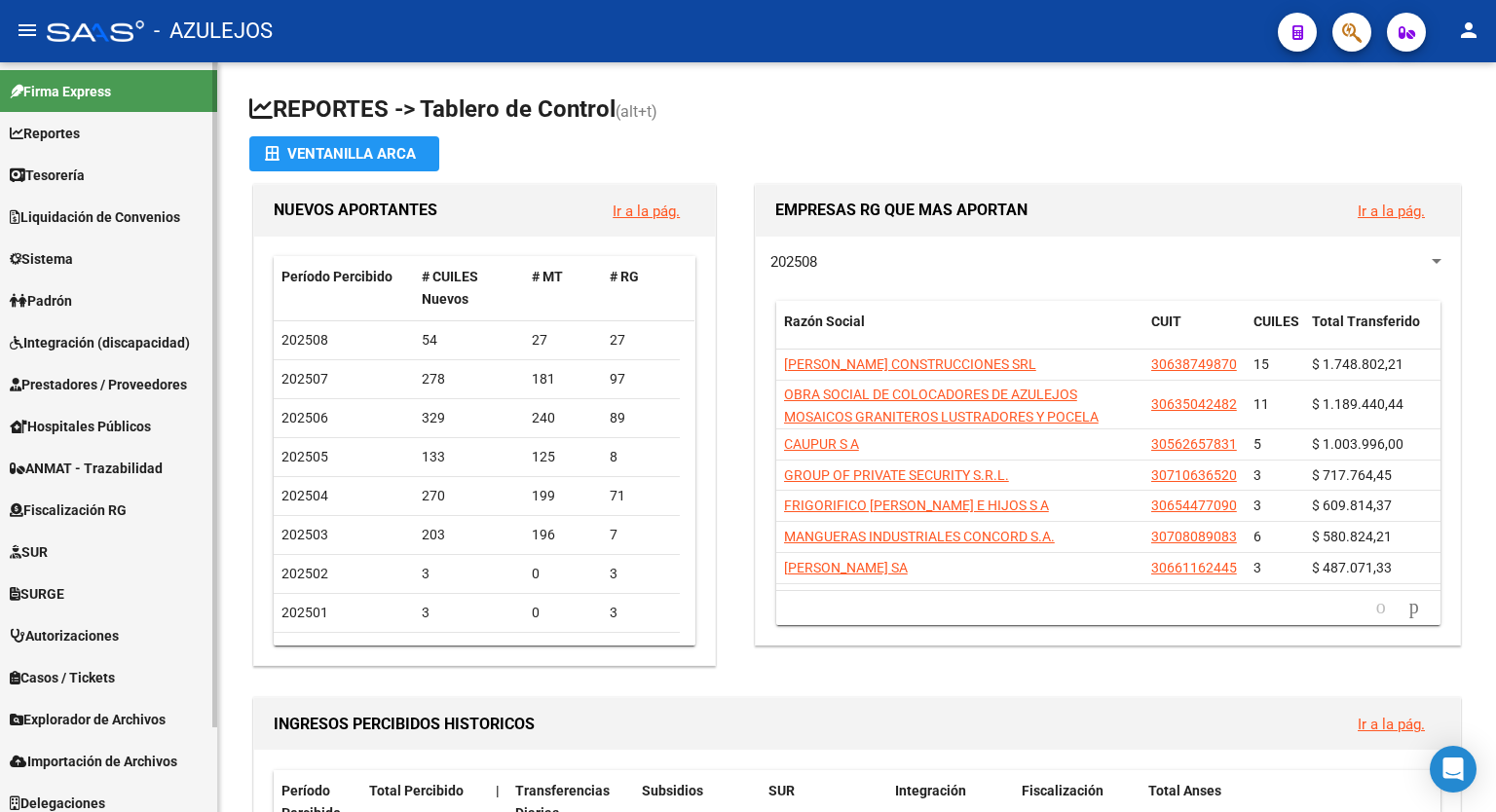
click at [85, 293] on link "Padrón" at bounding box center [108, 301] width 217 height 42
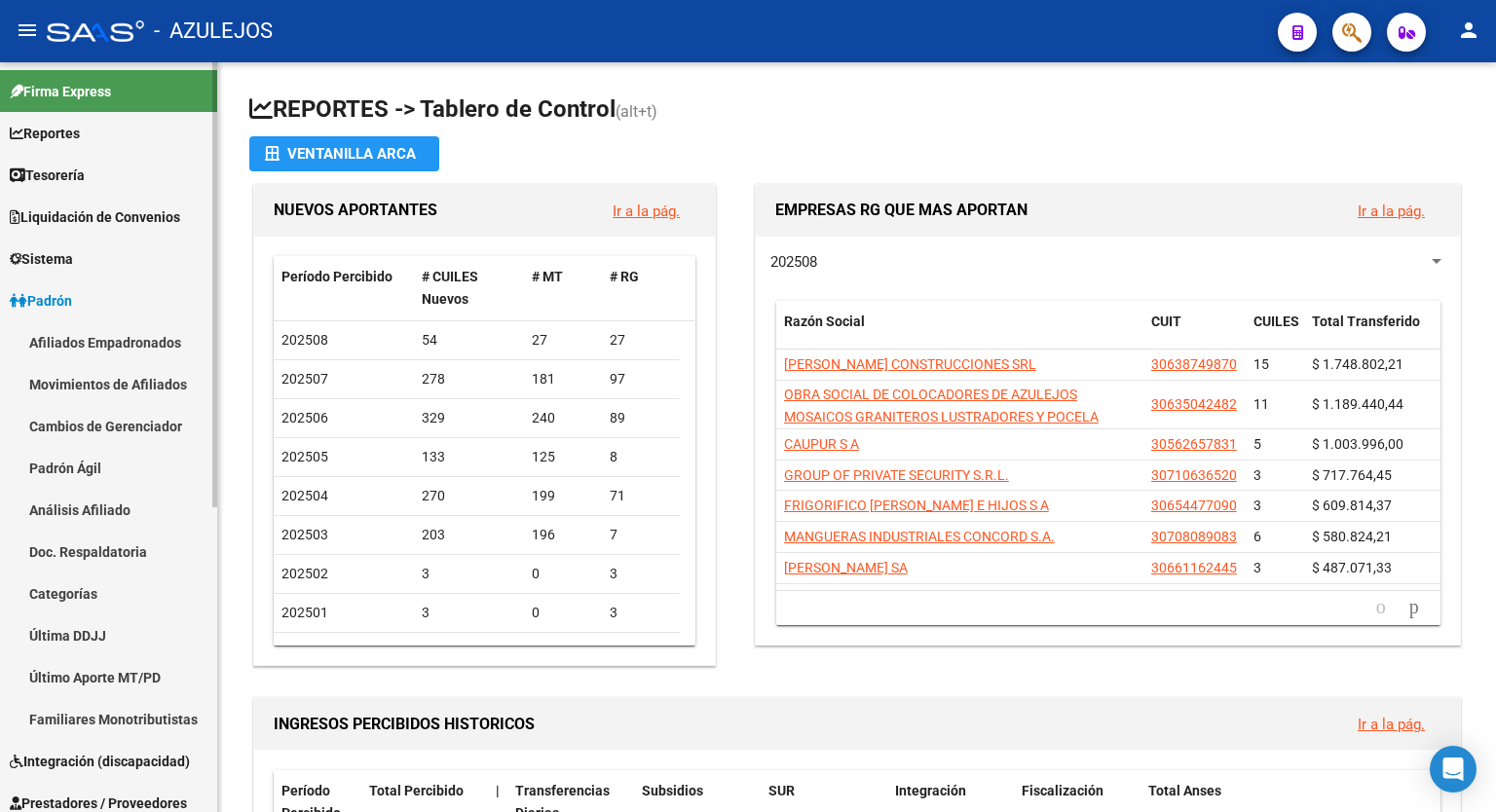
click at [85, 505] on link "Análisis Afiliado" at bounding box center [108, 510] width 217 height 42
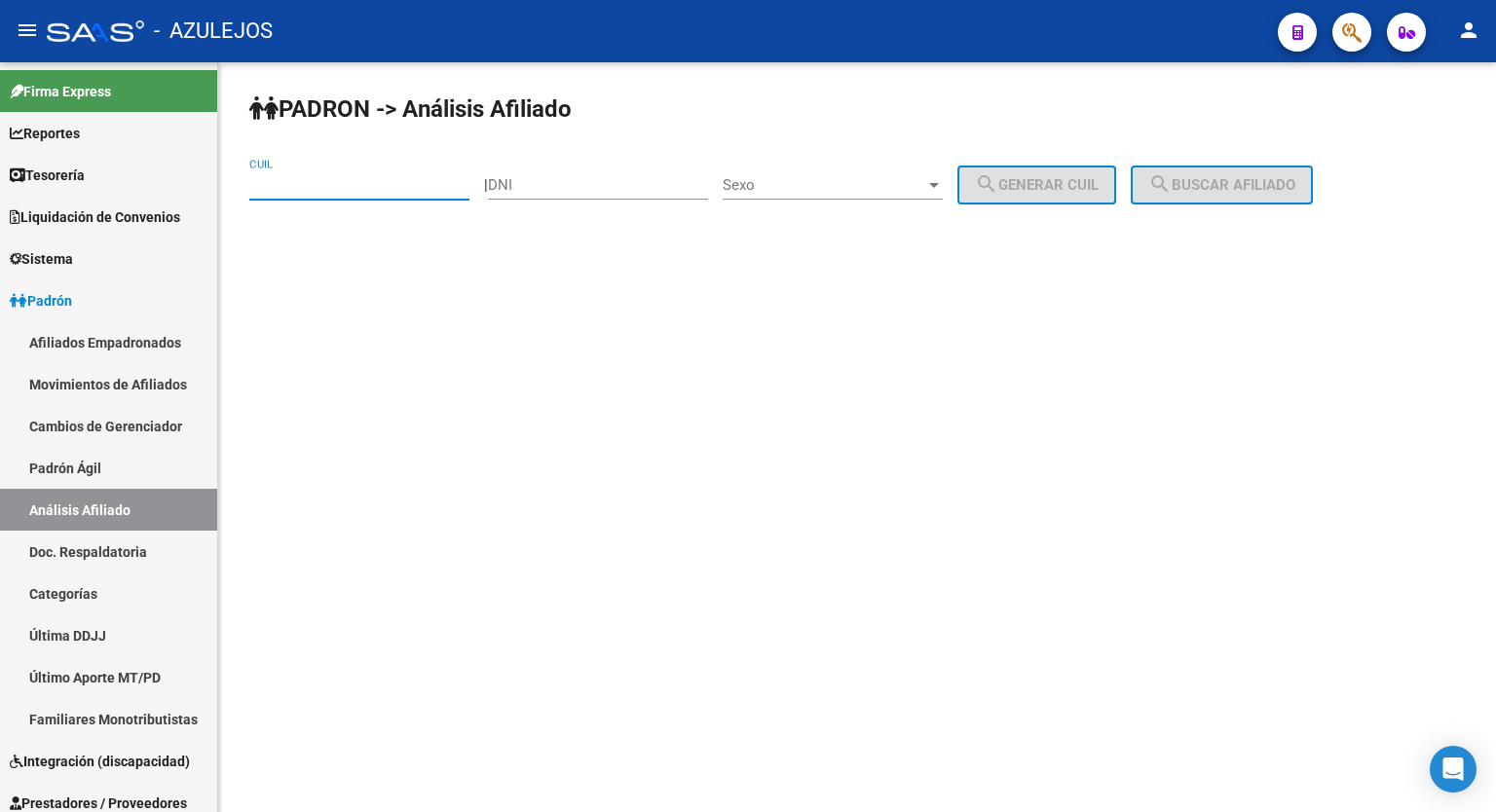
click at [329, 190] on input "CUIL" at bounding box center [359, 185] width 220 height 18
type input "20-40131053-4"
click at [1252, 176] on span "search Buscar afiliado" at bounding box center [1222, 185] width 147 height 18
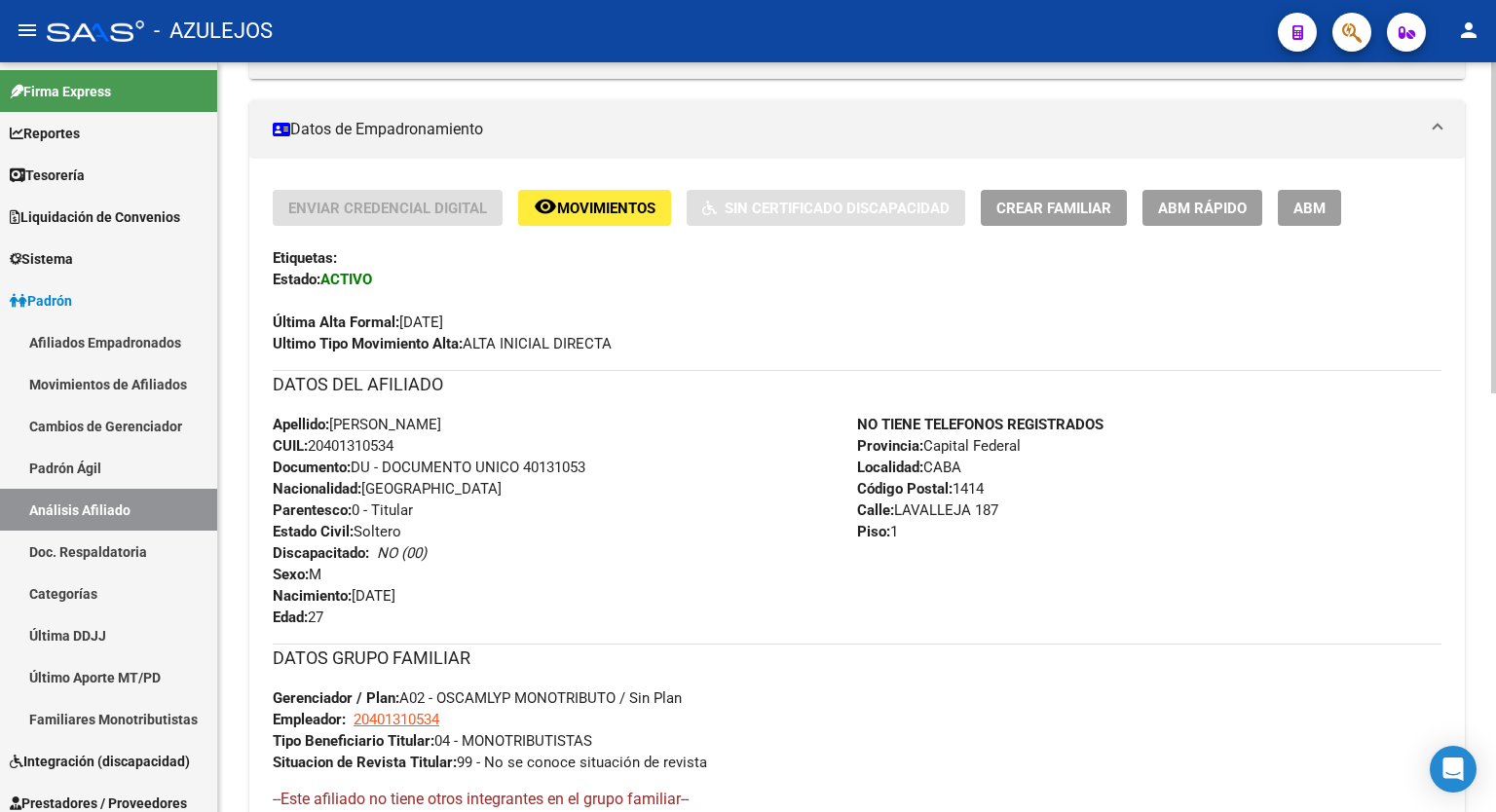
scroll to position [129, 0]
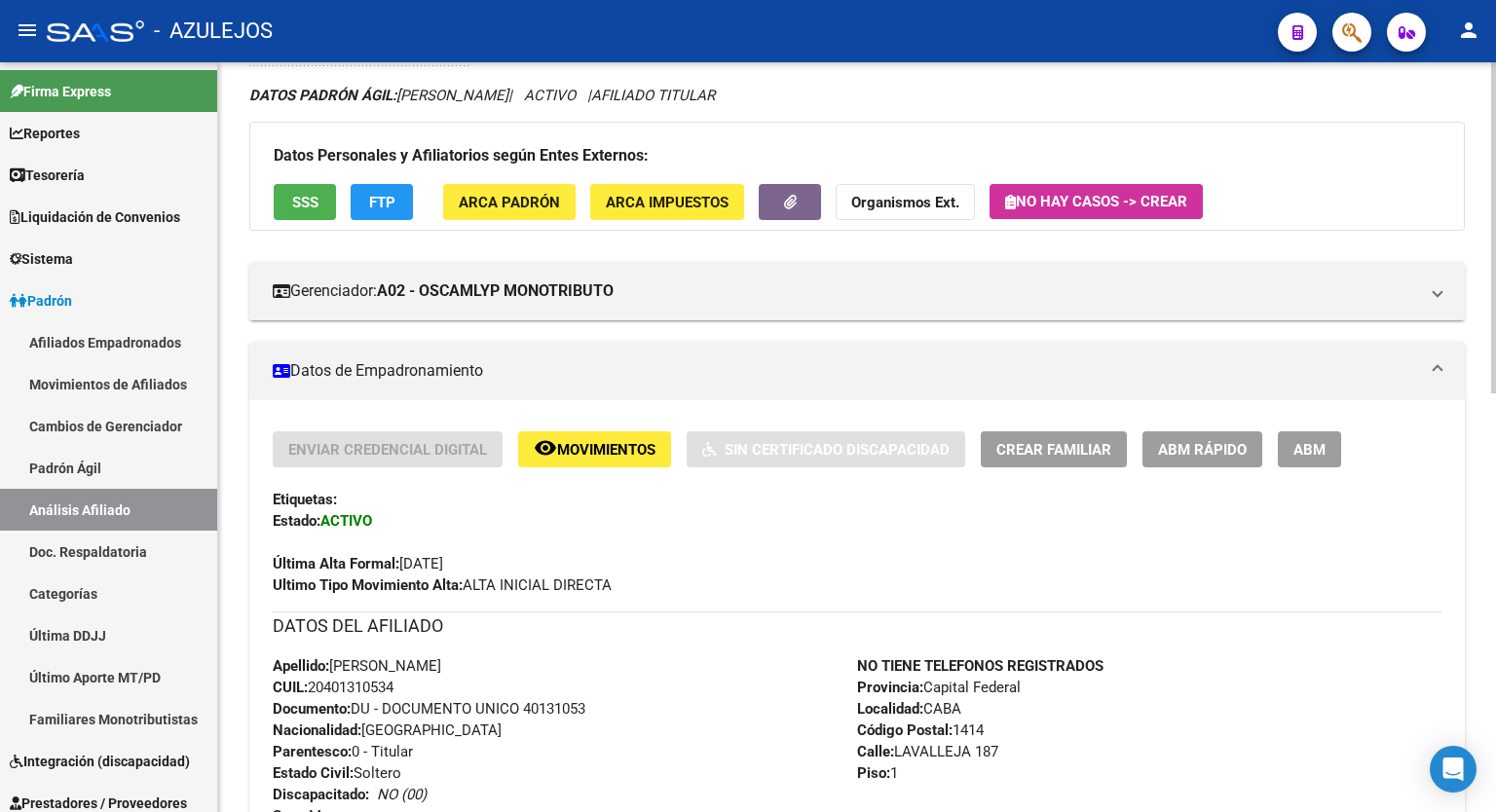
click at [1485, 314] on div "PADRON -> Análisis Afiliado Cambiar Afiliado 20-40131053-4 CUIL DATOS PADRÓN ÁG…" at bounding box center [859, 778] width 1283 height 1699
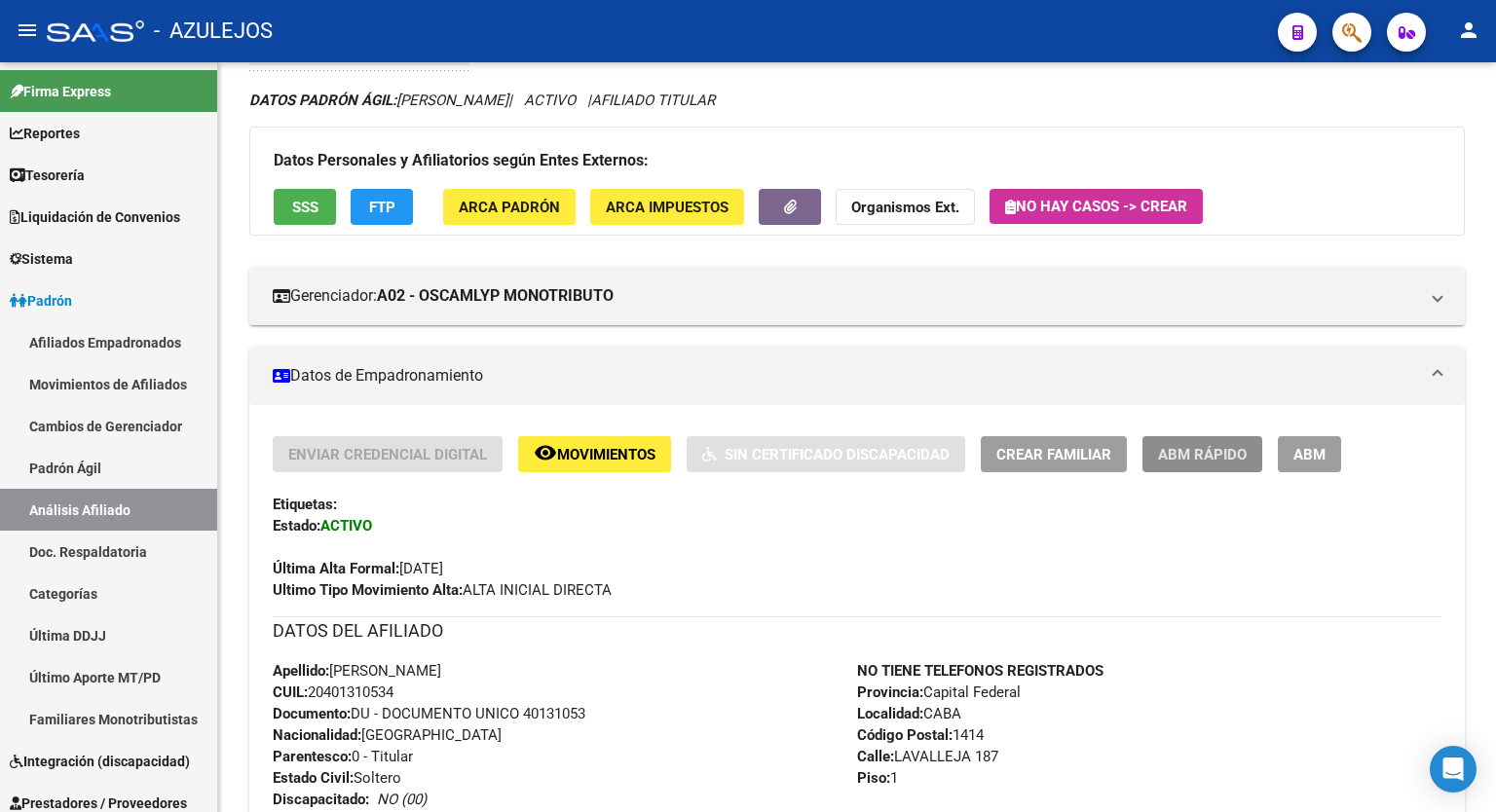
click at [1201, 464] on button "ABM Rápido" at bounding box center [1203, 454] width 120 height 36
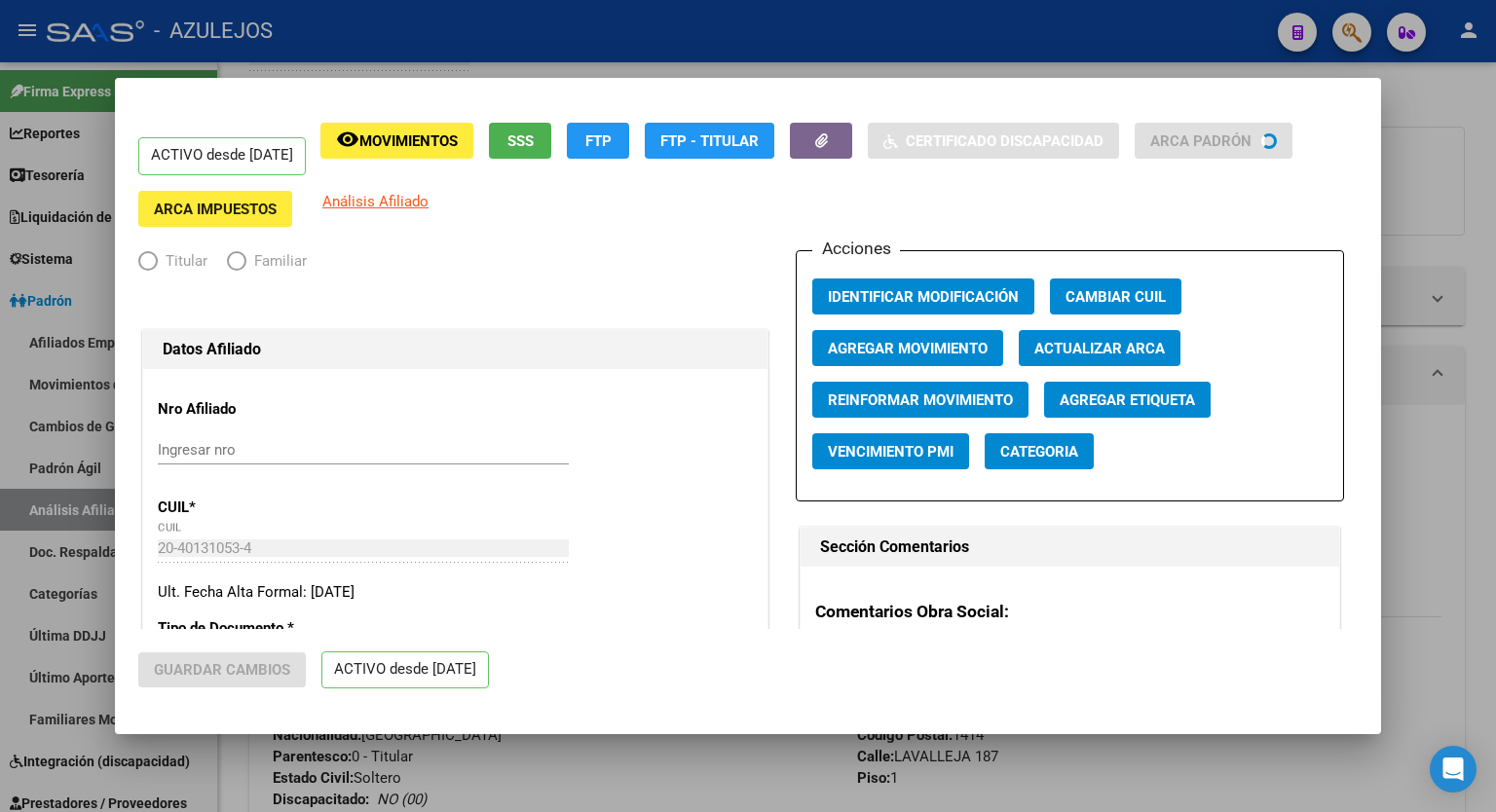
radio input "true"
type input "20-40131053-4"
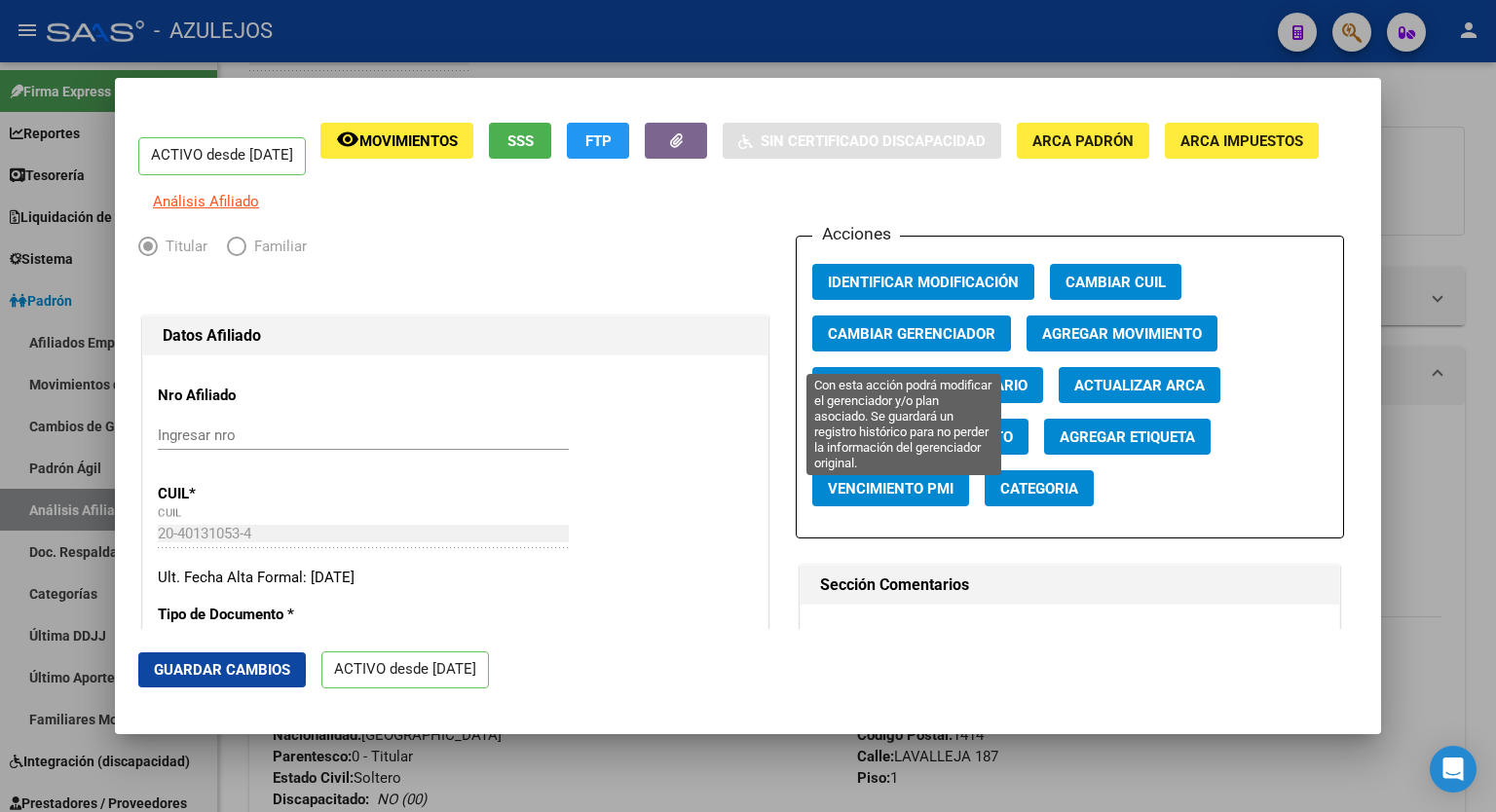
click at [923, 343] on span "Cambiar Gerenciador" at bounding box center [912, 334] width 168 height 18
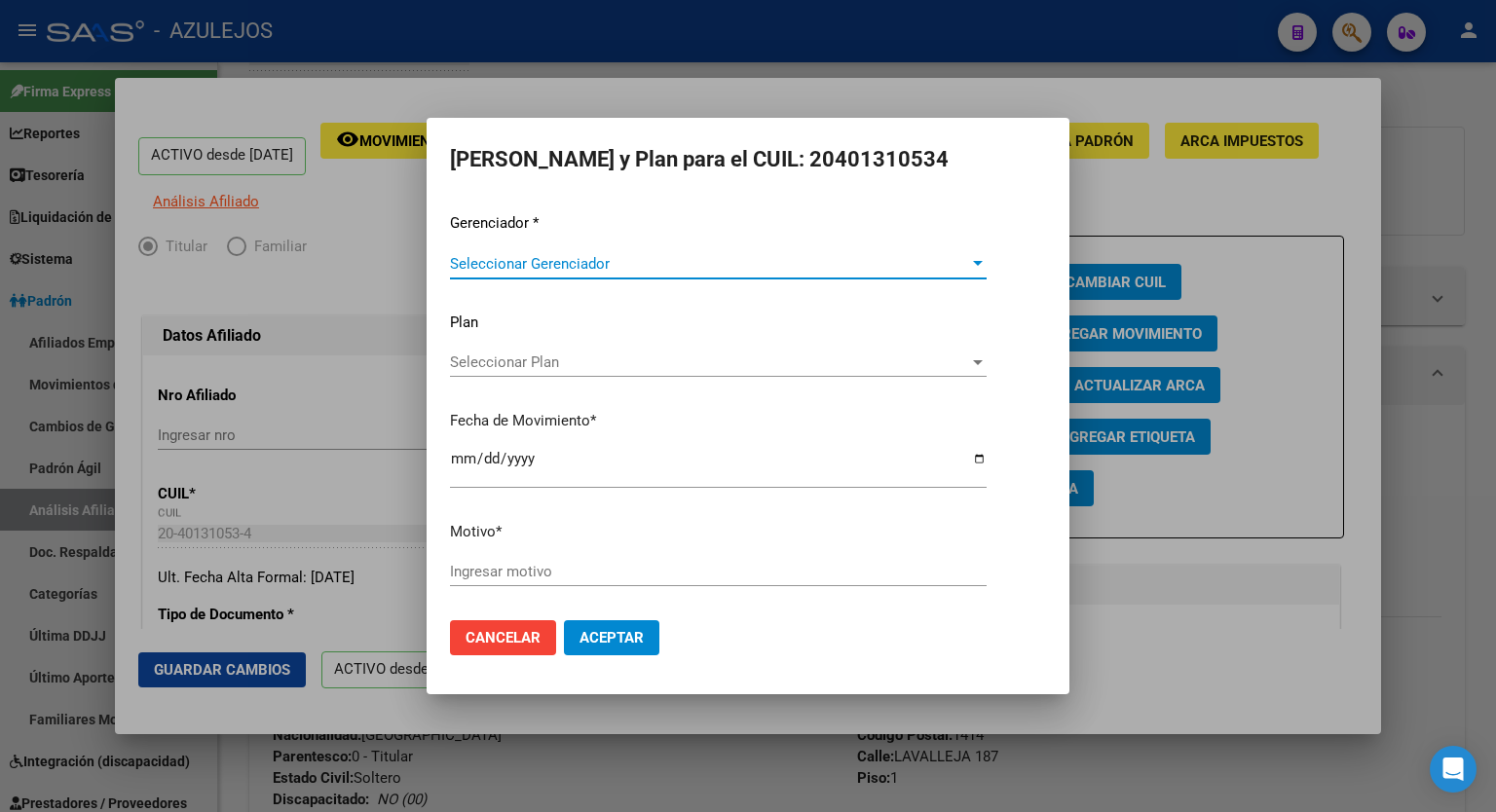
click at [972, 270] on div at bounding box center [978, 264] width 18 height 16
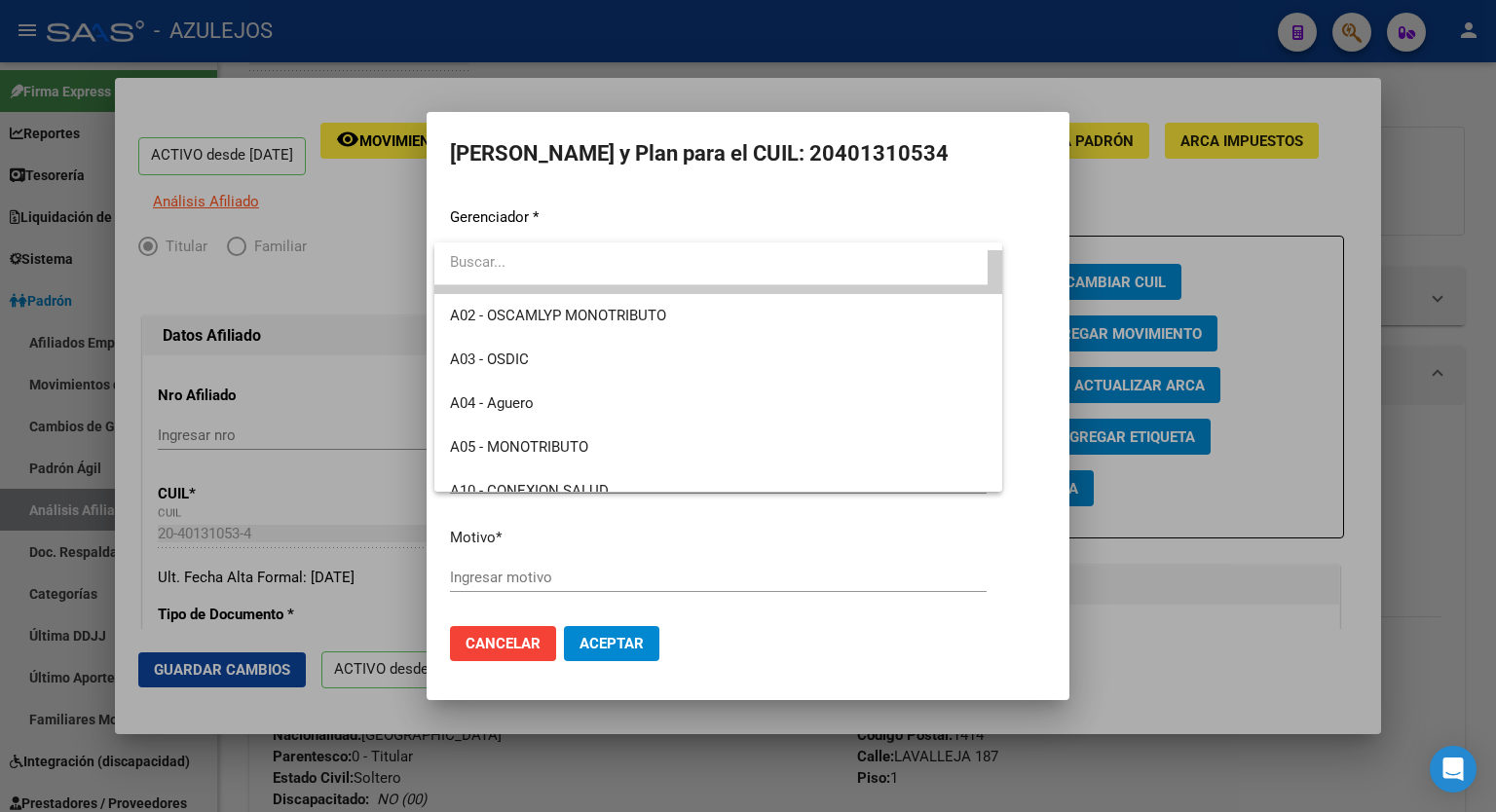
scroll to position [39, 0]
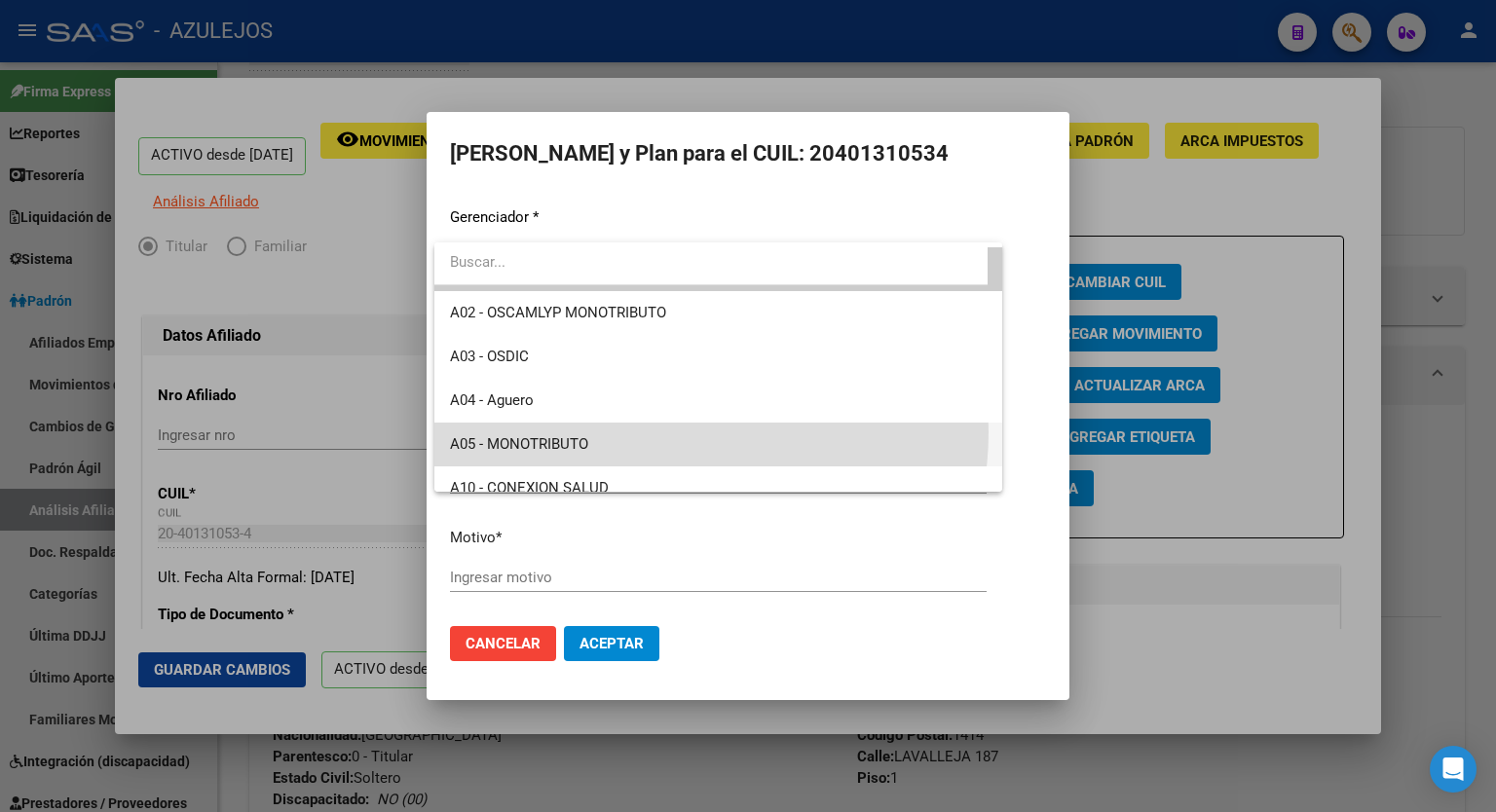
click at [670, 433] on span "A05 - MONOTRIBUTO" at bounding box center [718, 445] width 537 height 44
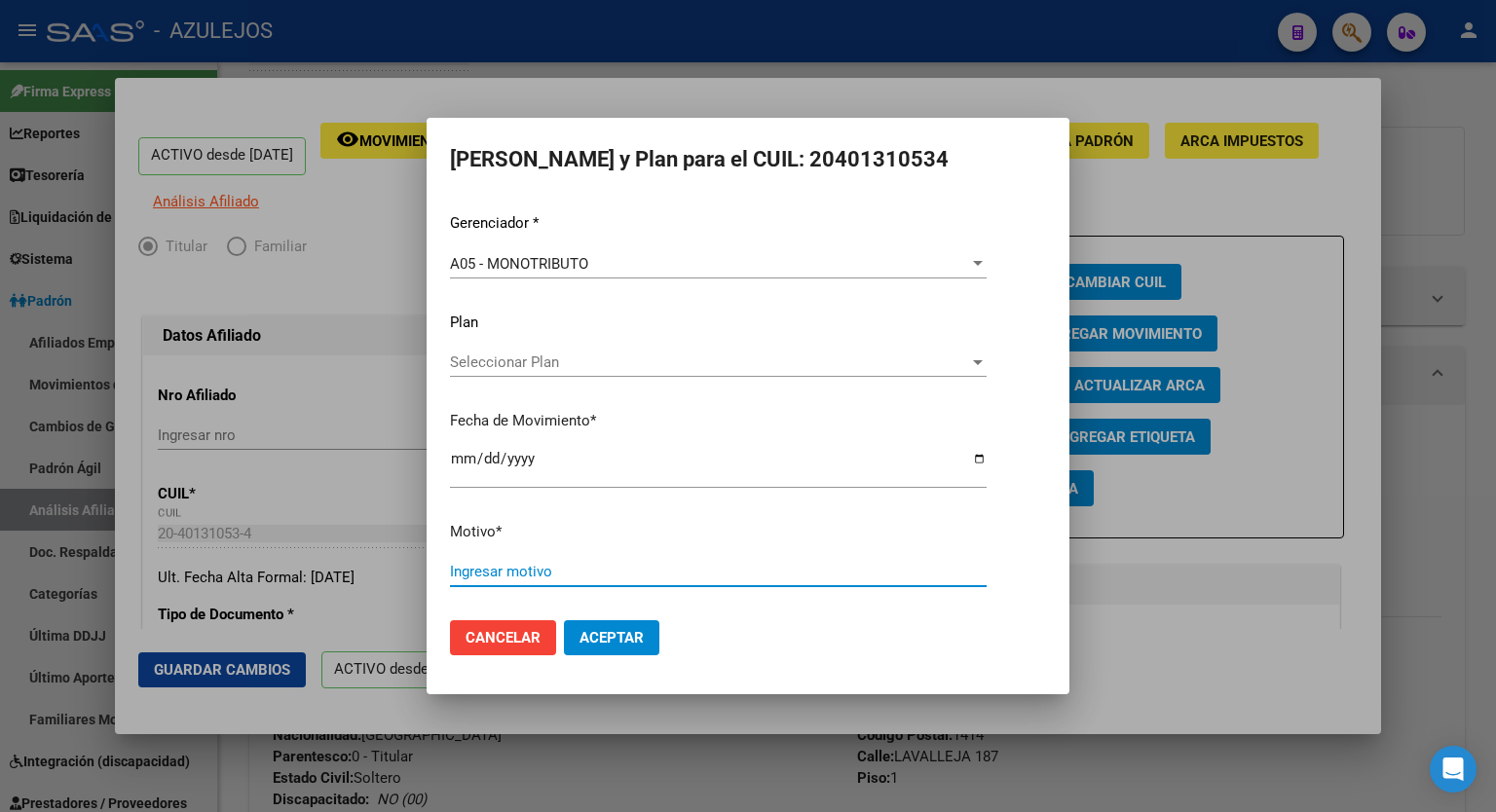
click at [571, 574] on input "Ingresar motivo" at bounding box center [718, 572] width 537 height 18
type input "error"
click at [627, 633] on span "Aceptar" at bounding box center [612, 638] width 64 height 18
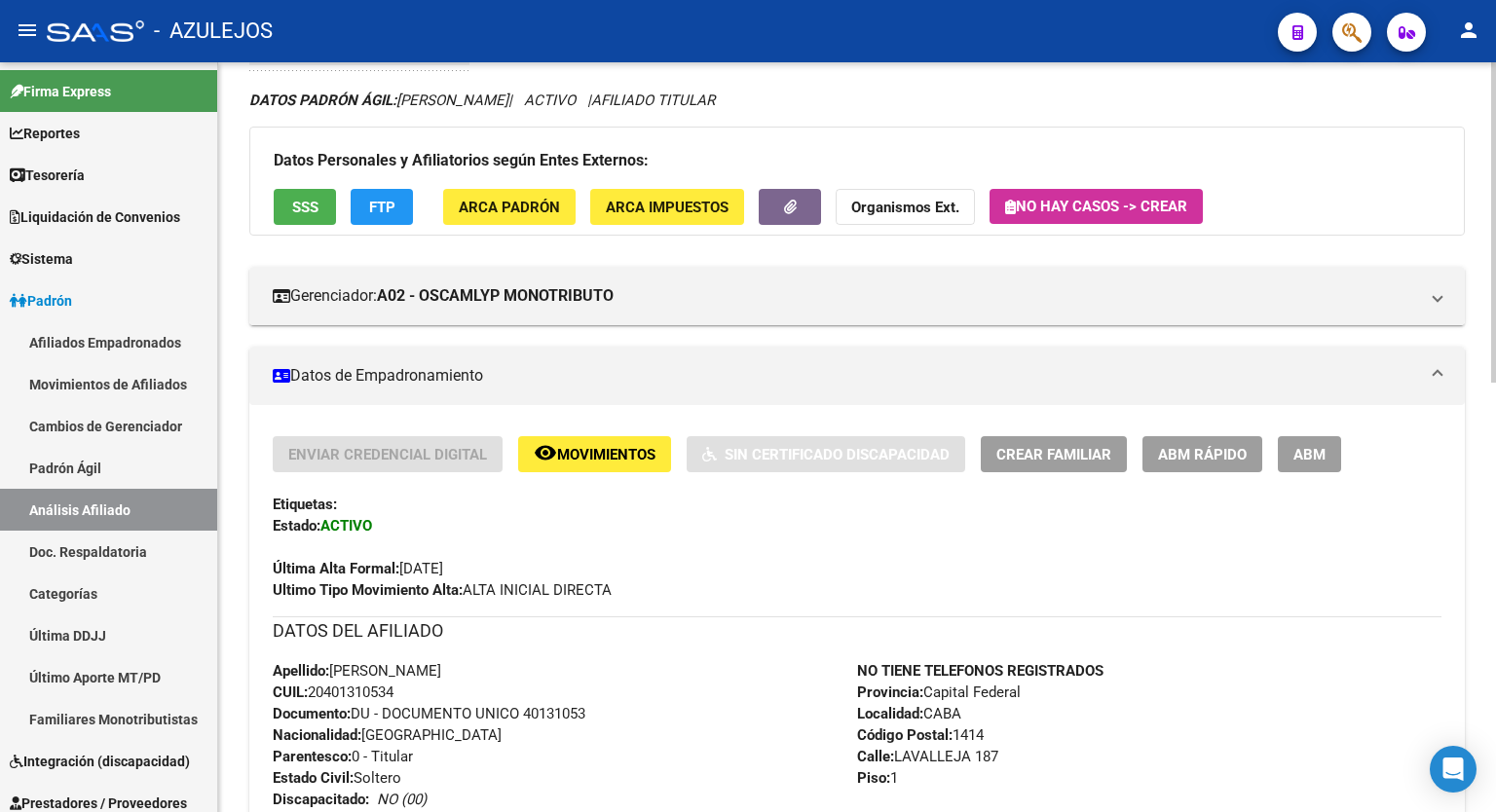
scroll to position [0, 0]
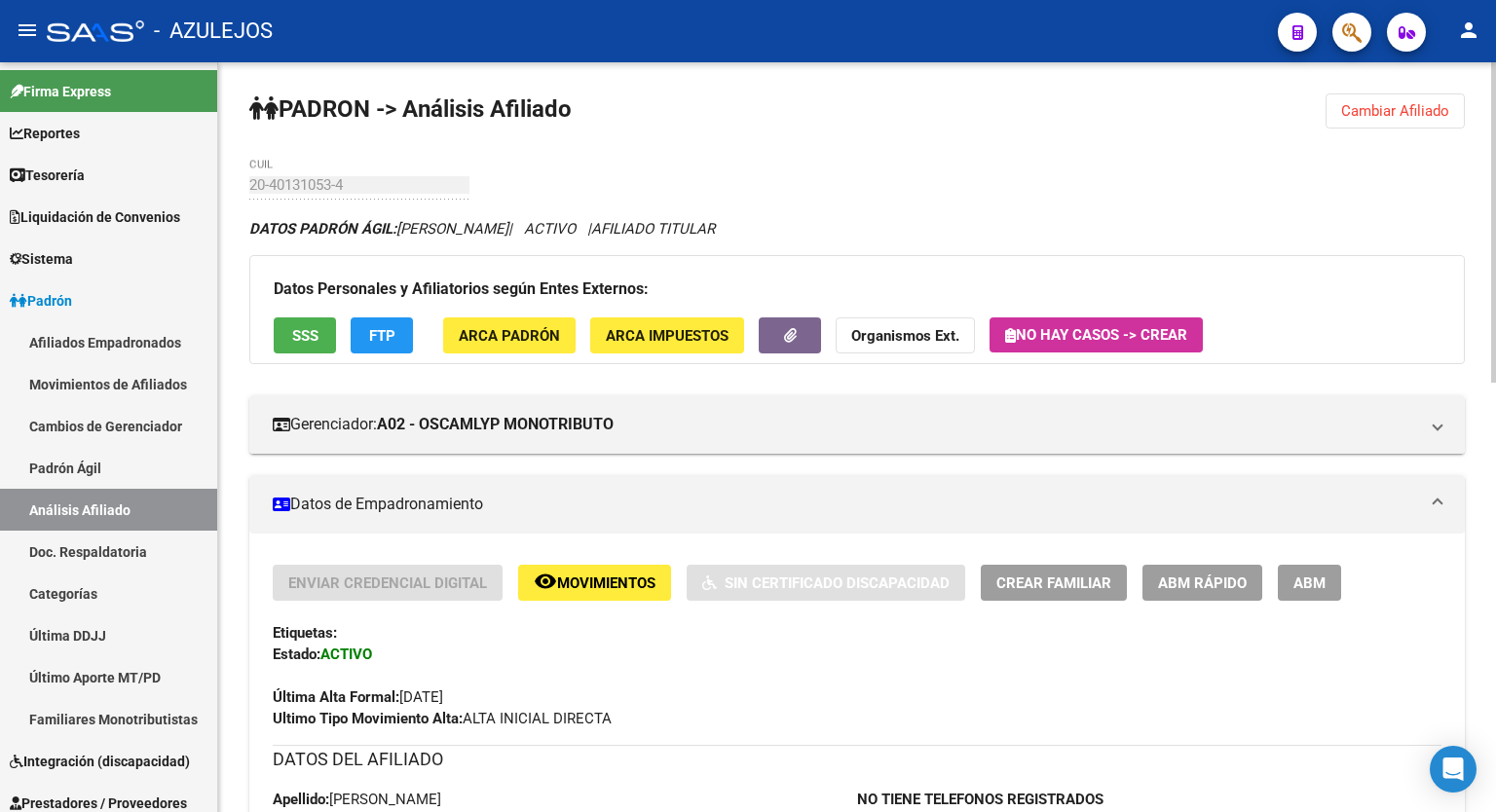
click at [1495, 75] on div at bounding box center [1493, 222] width 5 height 320
click at [1382, 118] on span "Cambiar Afiliado" at bounding box center [1395, 111] width 108 height 18
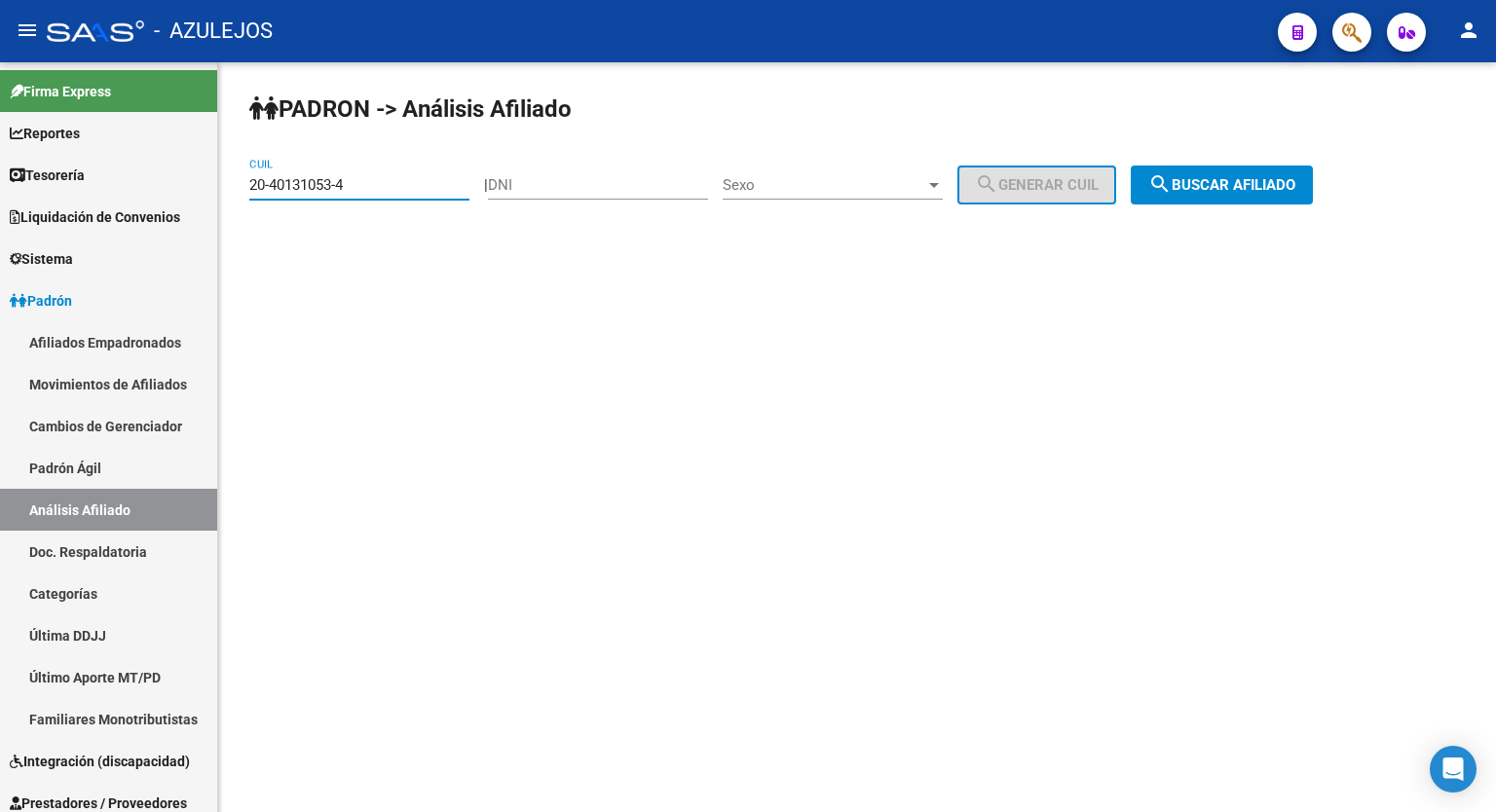
click at [383, 188] on input "20-40131053-4" at bounding box center [359, 185] width 220 height 18
type input "20-41638812-2"
click at [1265, 207] on div "PADRON -> Análisis Afiliado 20-41638812-2 CUIL | DNI Sexo Sexo search Generar C…" at bounding box center [857, 164] width 1278 height 205
click at [1275, 197] on button "search Buscar afiliado" at bounding box center [1222, 185] width 182 height 39
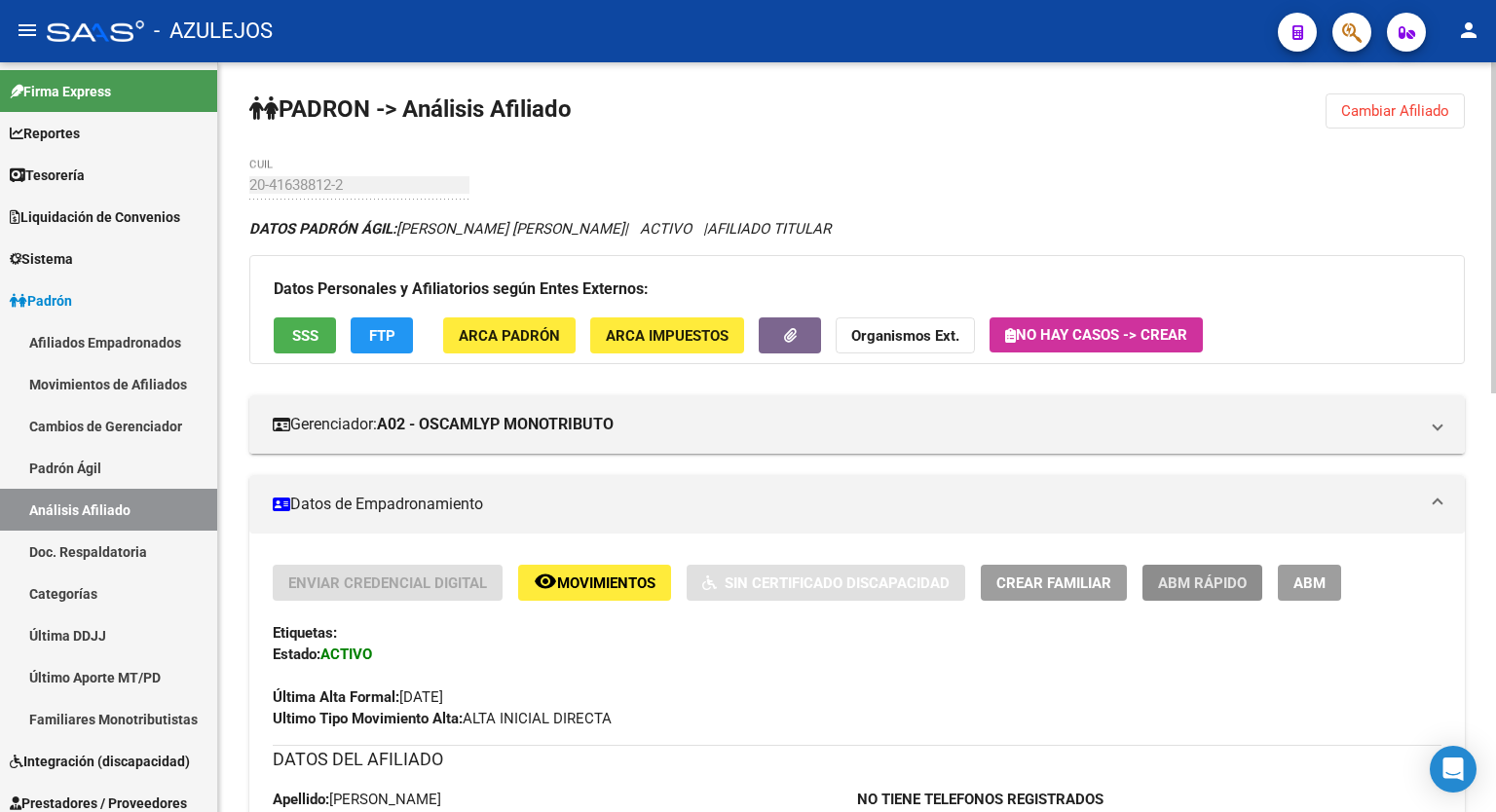
click at [1214, 589] on span "ABM Rápido" at bounding box center [1202, 584] width 89 height 18
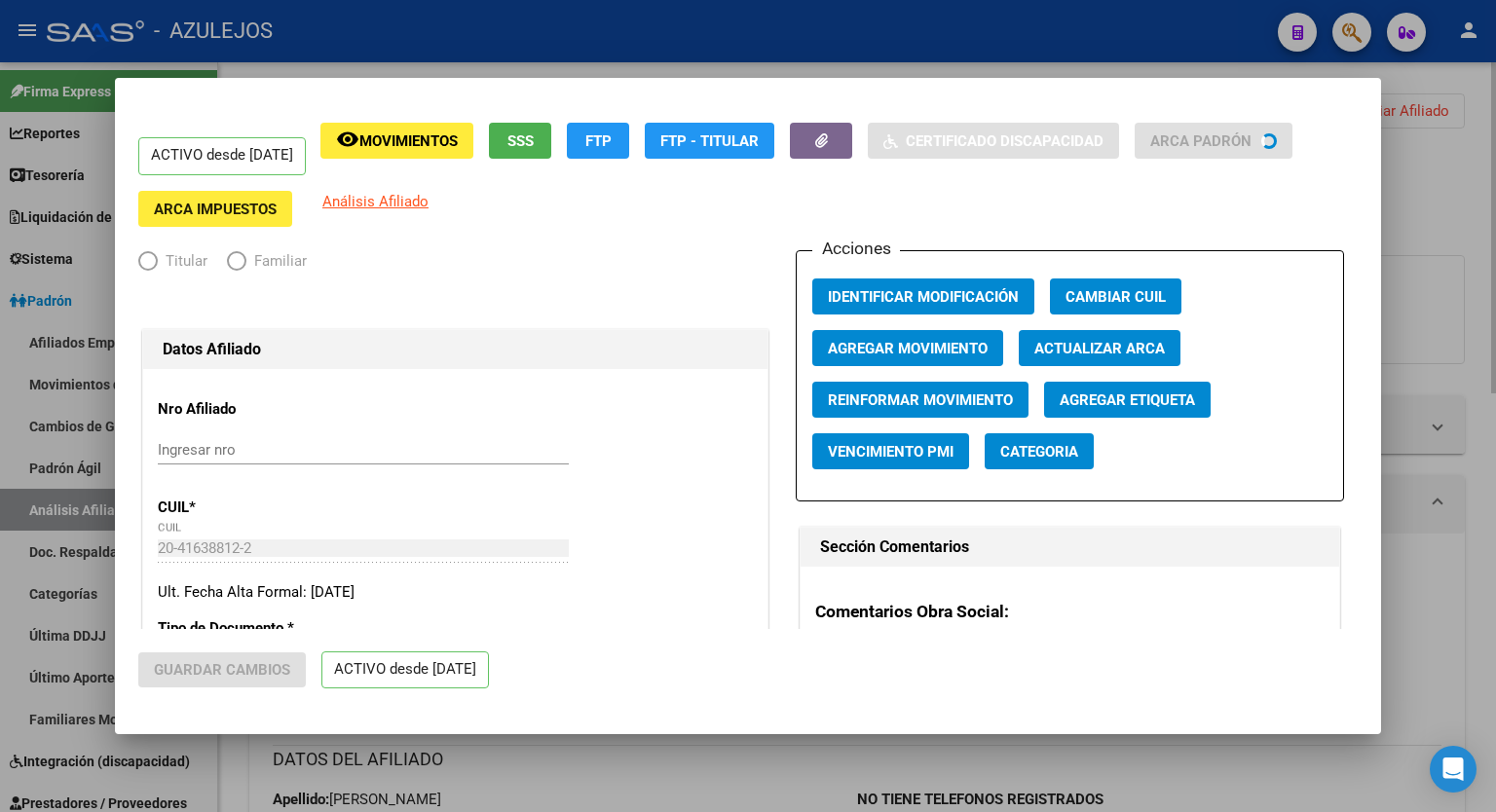
radio input "true"
type input "20-41638812-2"
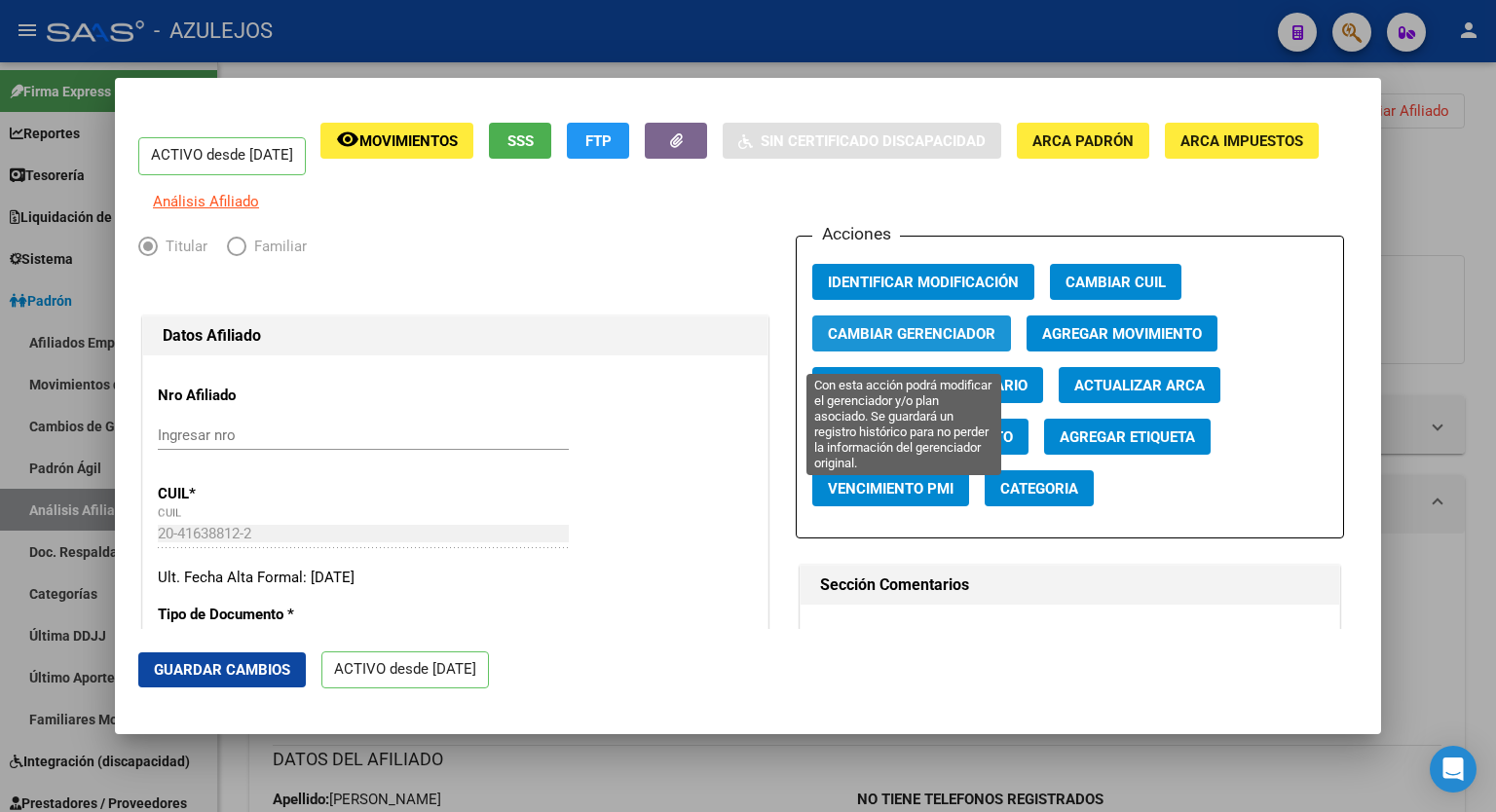
click at [927, 343] on span "Cambiar Gerenciador" at bounding box center [912, 334] width 168 height 18
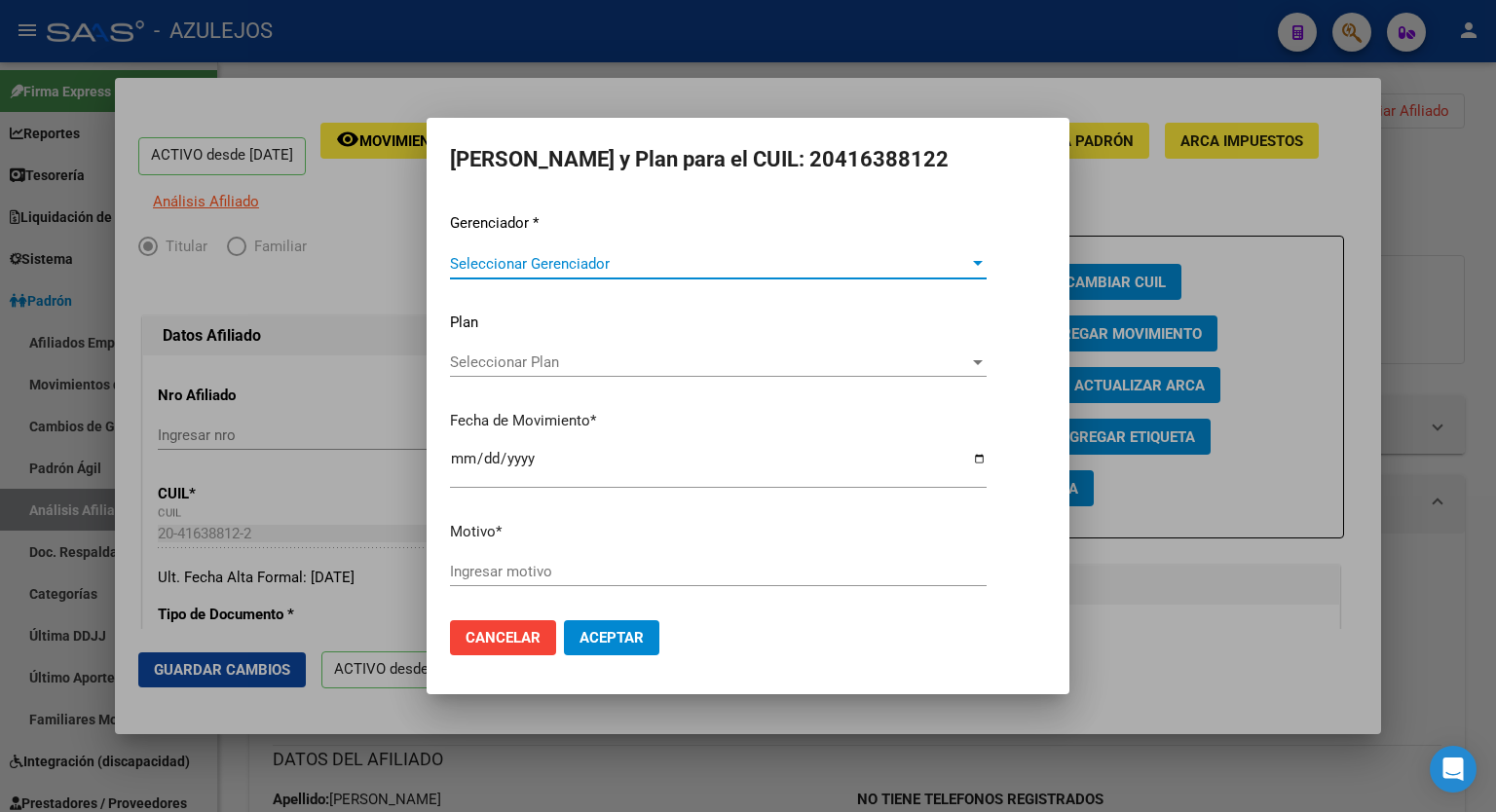
click at [982, 272] on div "Seleccionar Gerenciador" at bounding box center [718, 264] width 537 height 18
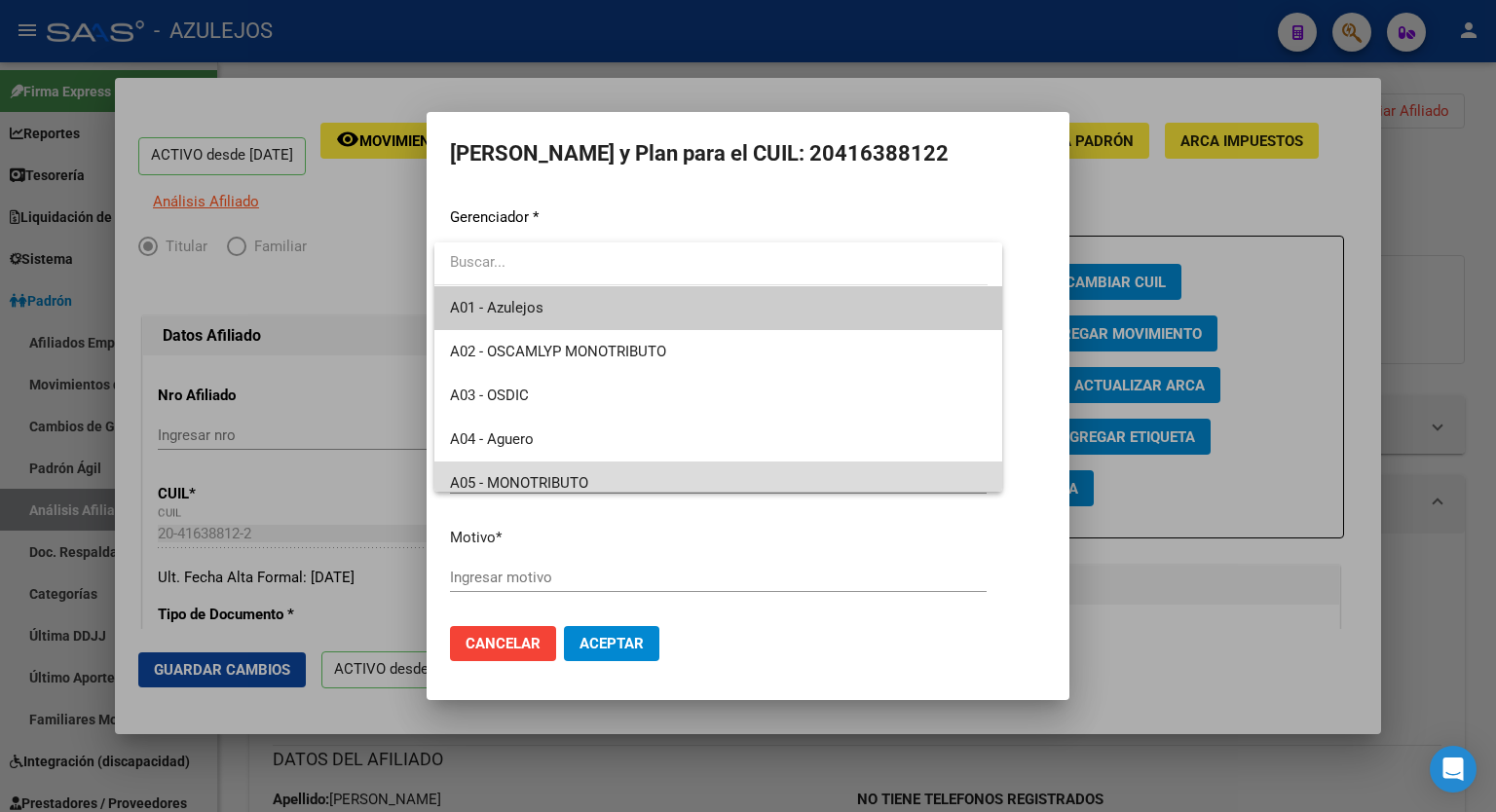
click at [767, 470] on span "A05 - MONOTRIBUTO" at bounding box center [718, 484] width 537 height 44
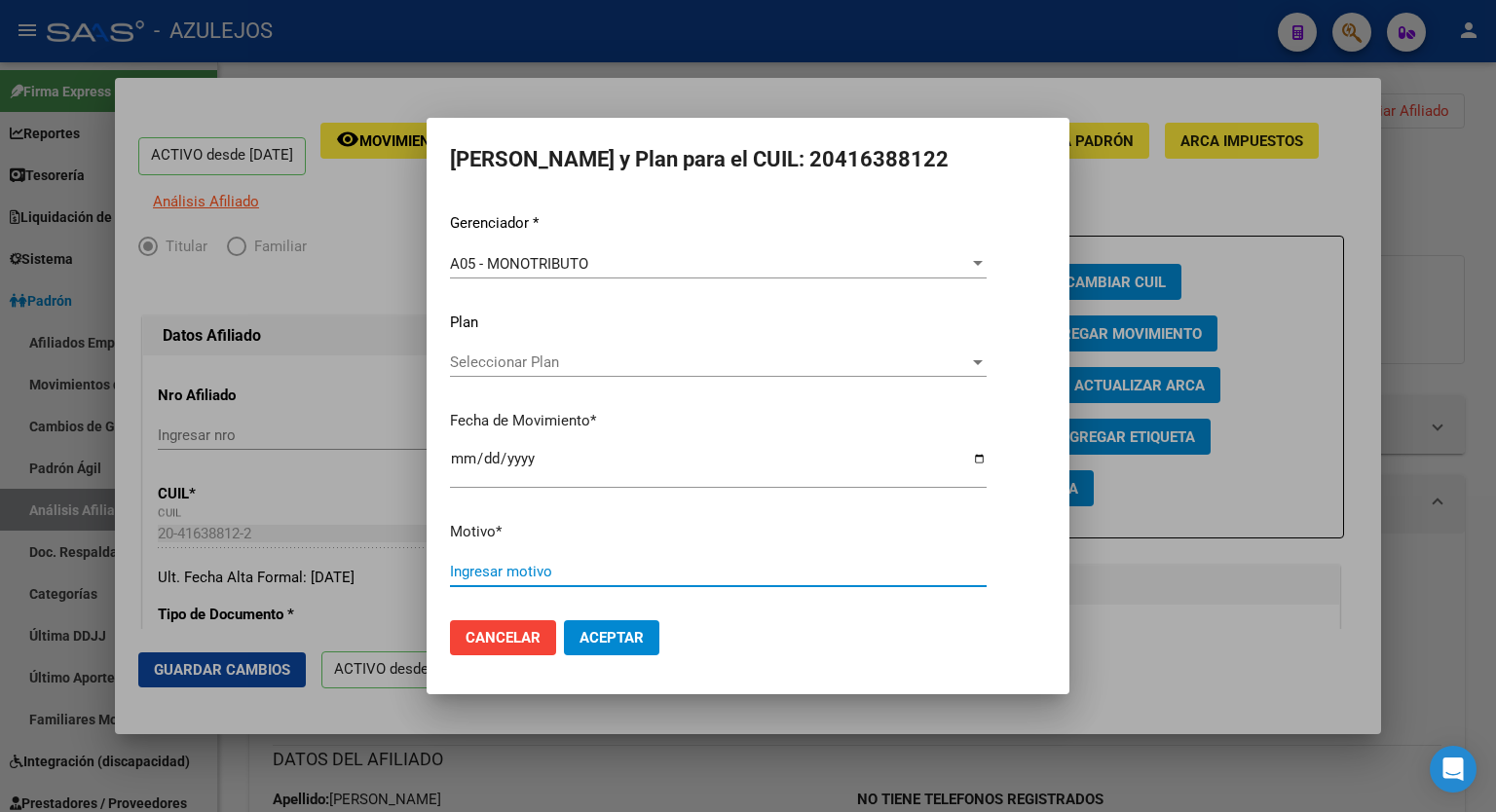
click at [651, 566] on input "Ingresar motivo" at bounding box center [718, 572] width 537 height 18
type input "error"
click at [620, 644] on span "Aceptar" at bounding box center [612, 638] width 64 height 18
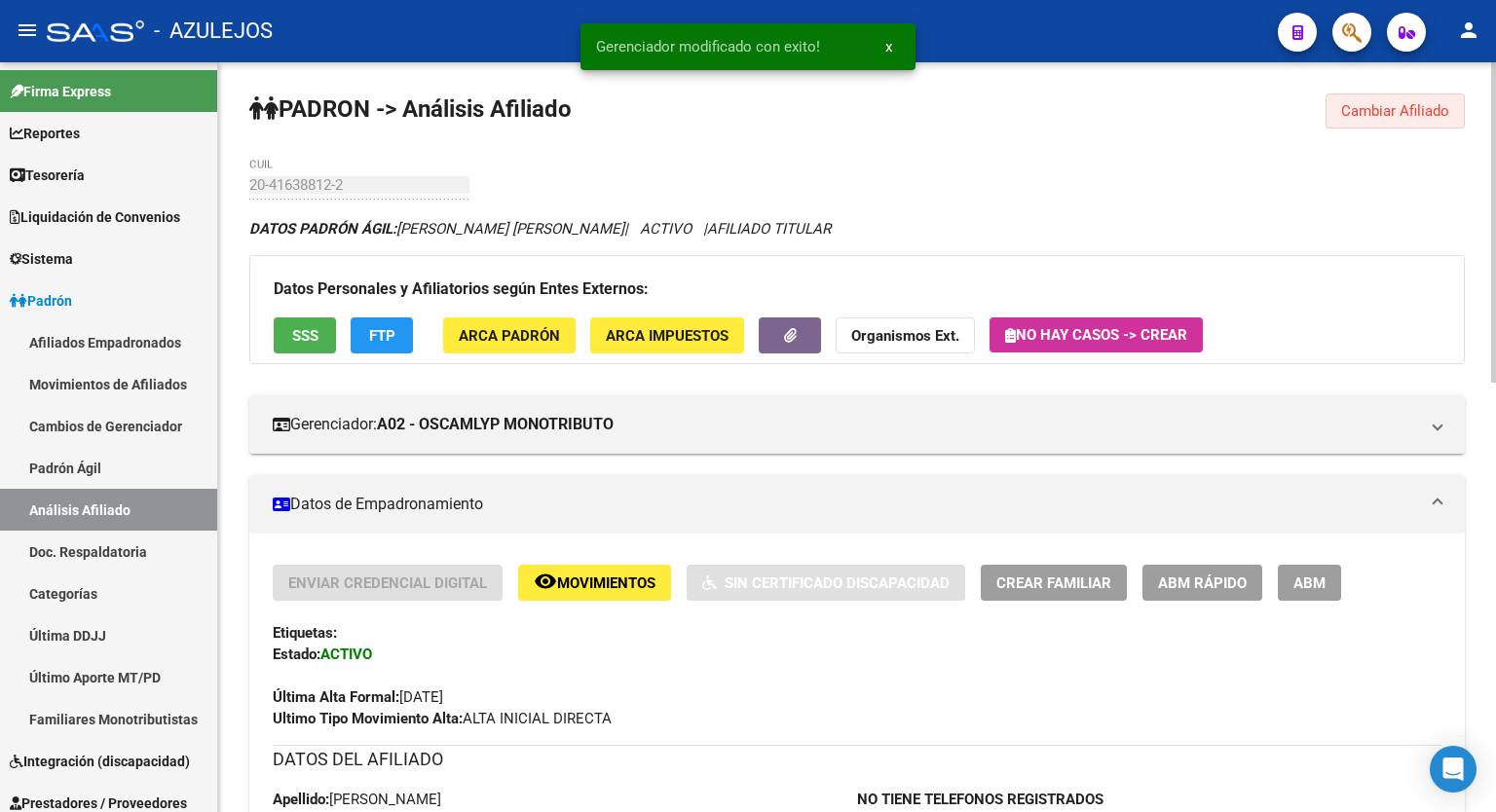
click at [1406, 108] on span "Cambiar Afiliado" at bounding box center [1395, 111] width 108 height 18
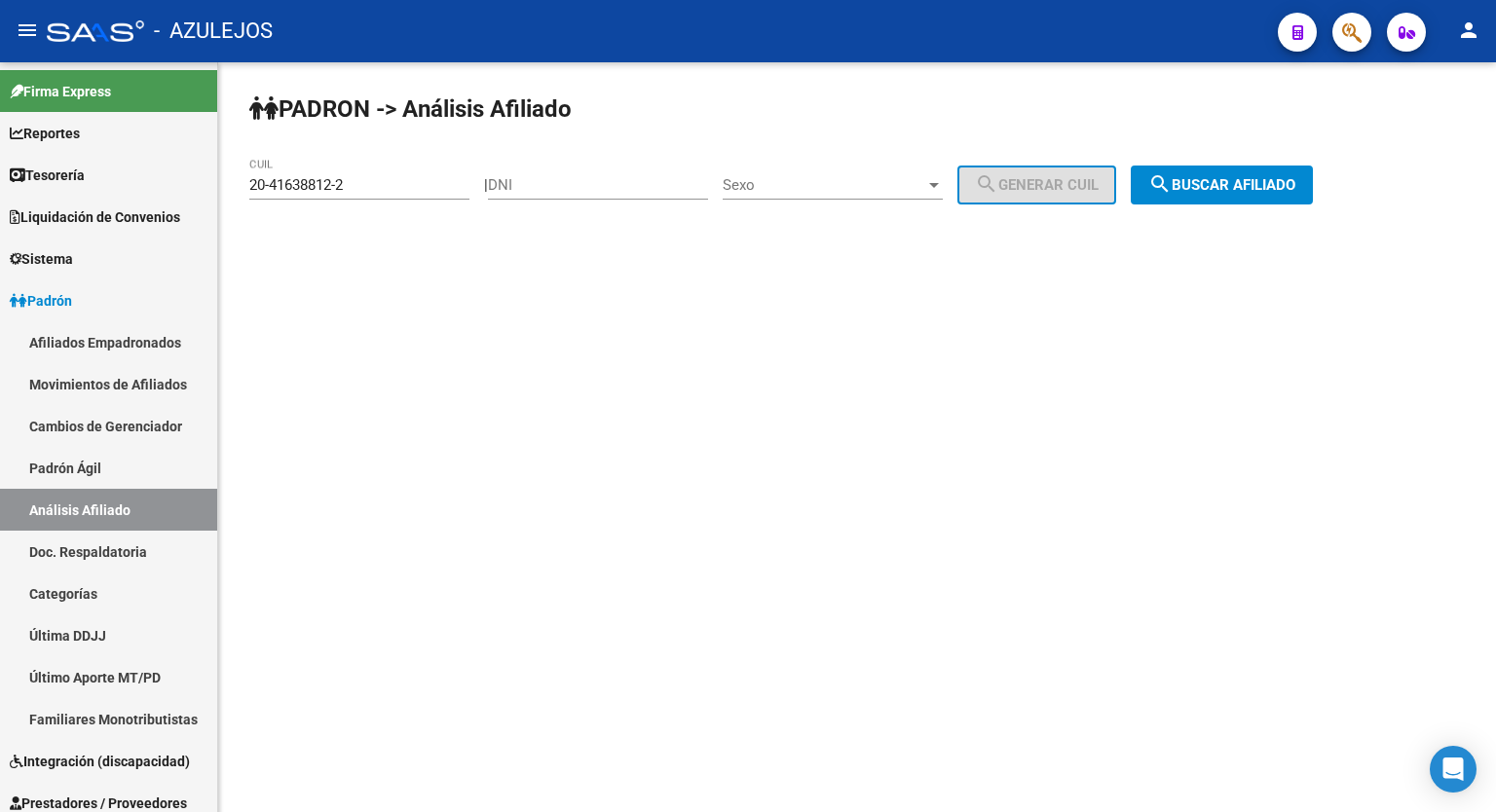
click at [397, 172] on div "20-41638812-2 CUIL" at bounding box center [359, 179] width 220 height 42
type input "20-35713218-6"
click at [1293, 172] on button "search Buscar afiliado" at bounding box center [1222, 185] width 182 height 39
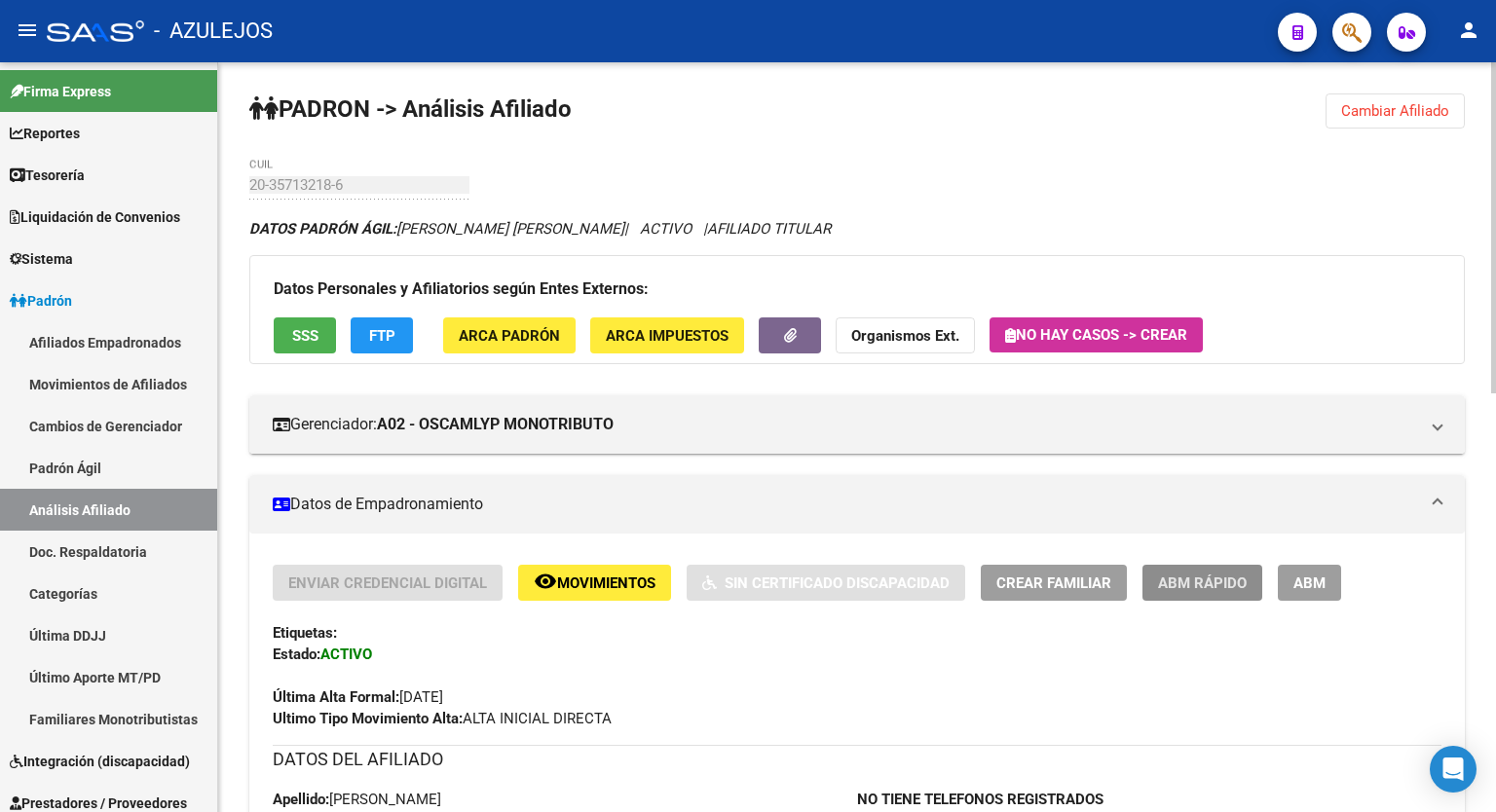
click at [1192, 571] on button "ABM Rápido" at bounding box center [1203, 583] width 120 height 36
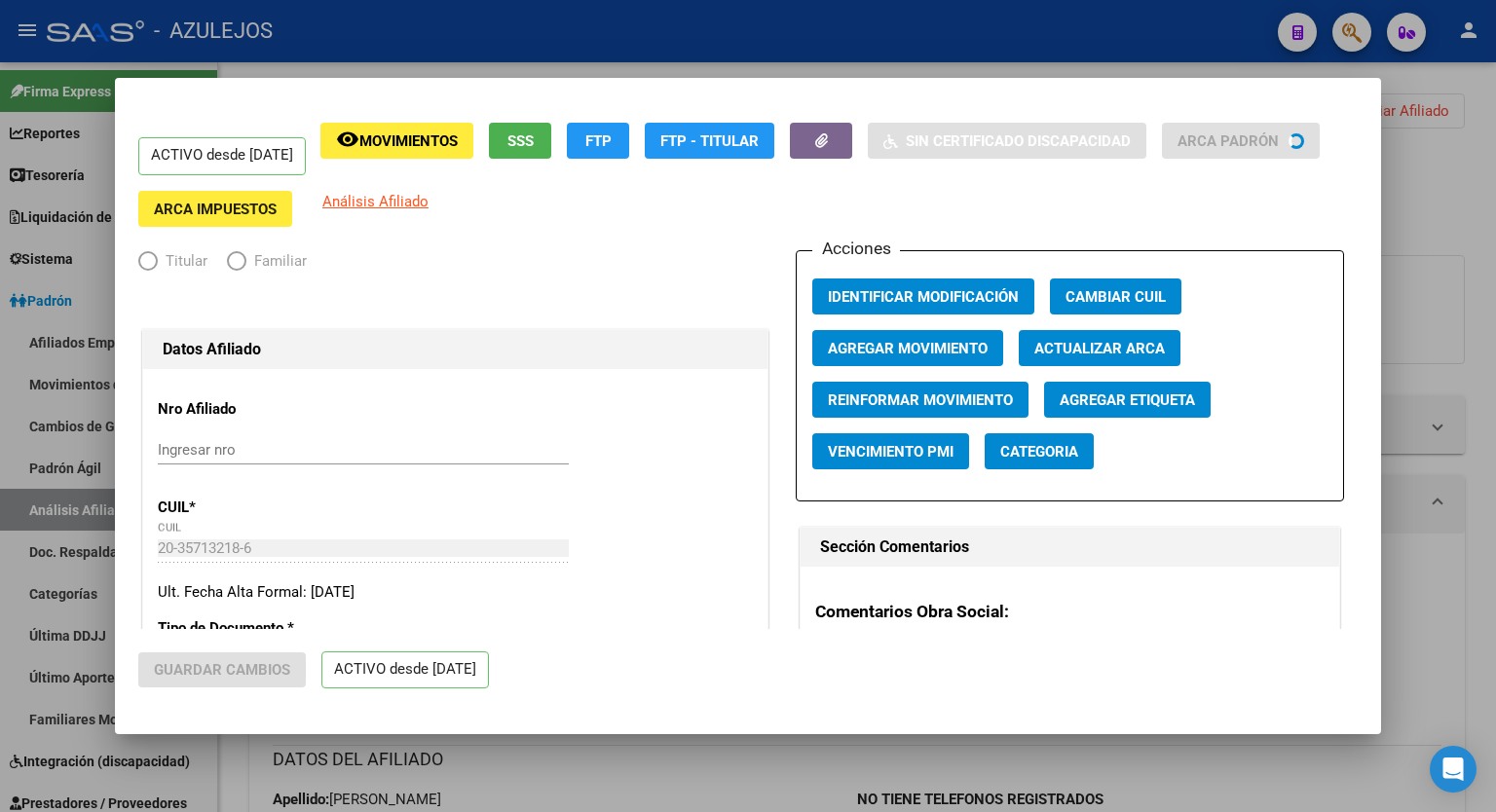
radio input "true"
type input "20-35713218-6"
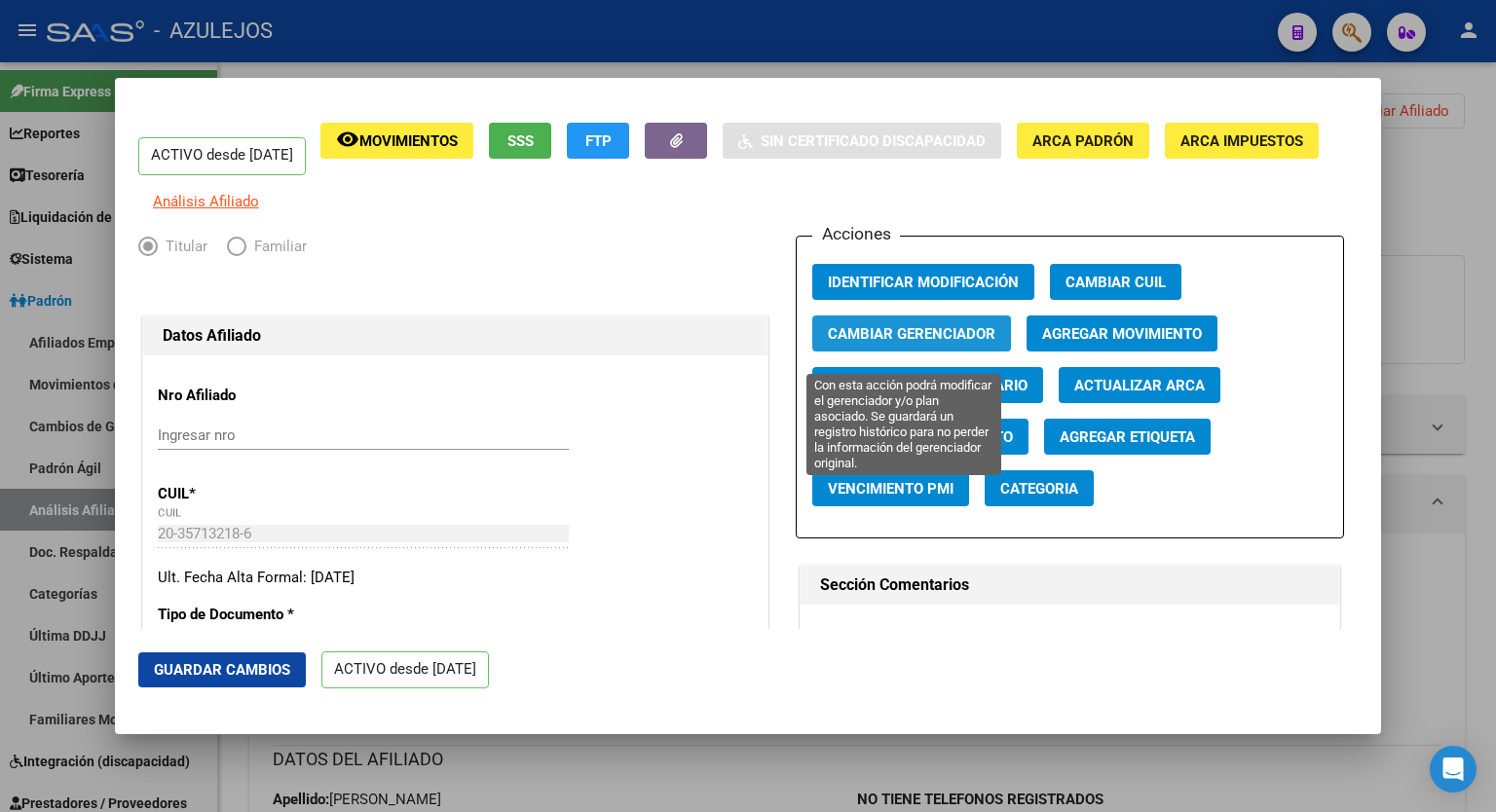
click at [863, 343] on span "Cambiar Gerenciador" at bounding box center [912, 334] width 168 height 18
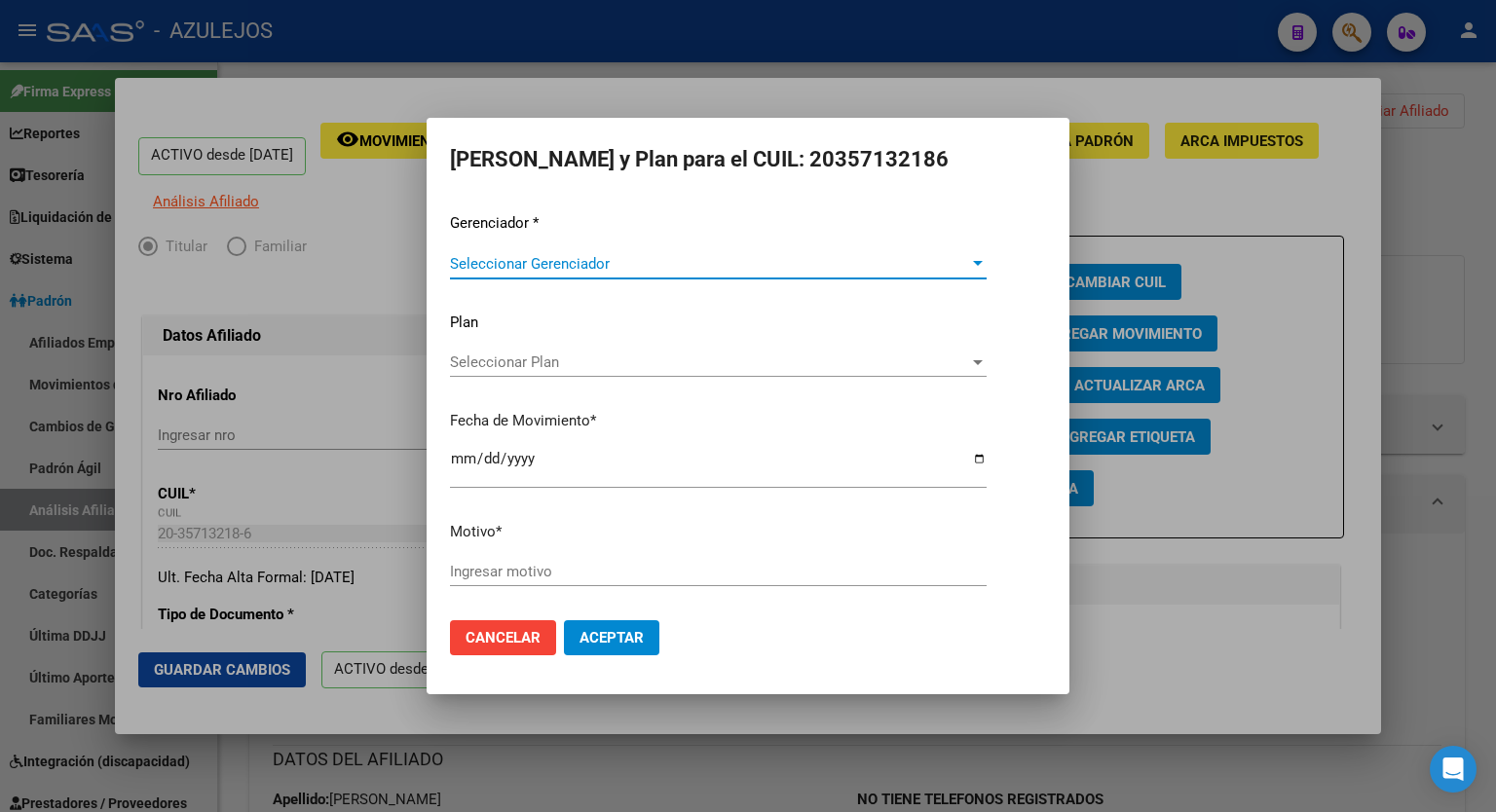
click at [982, 267] on div at bounding box center [978, 264] width 18 height 16
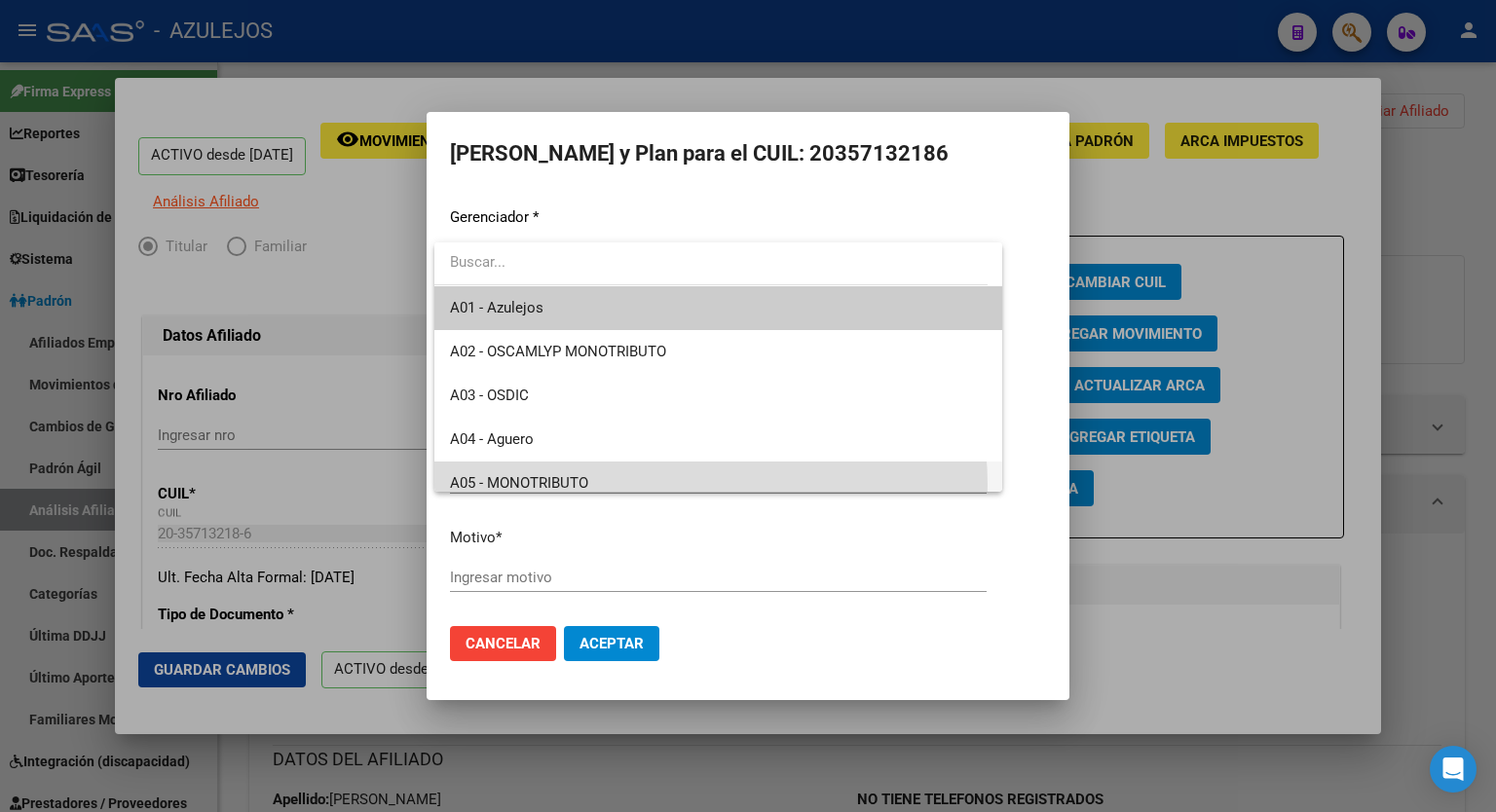
click at [652, 485] on span "A05 - MONOTRIBUTO" at bounding box center [718, 484] width 537 height 44
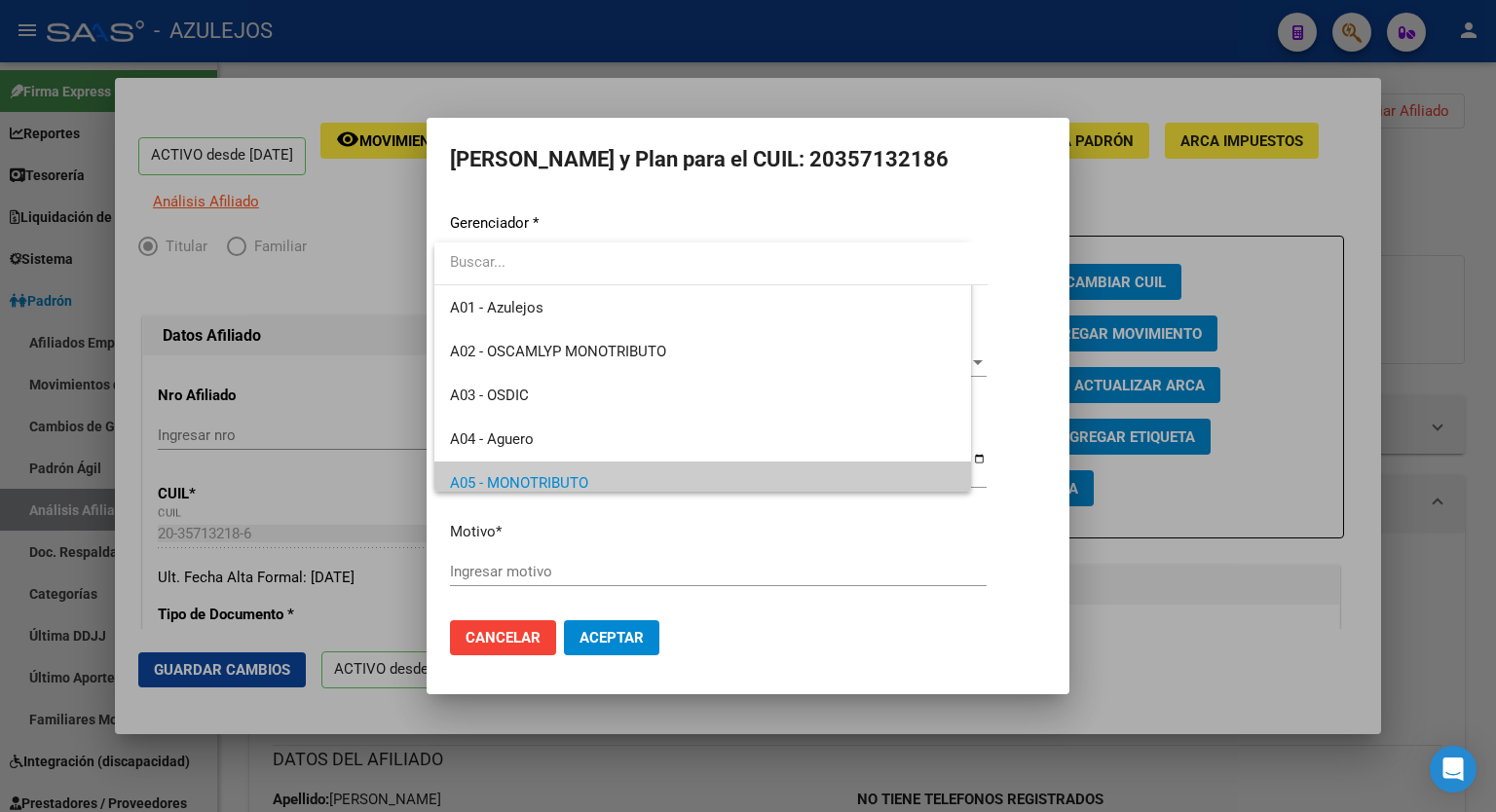
scroll to position [12, 0]
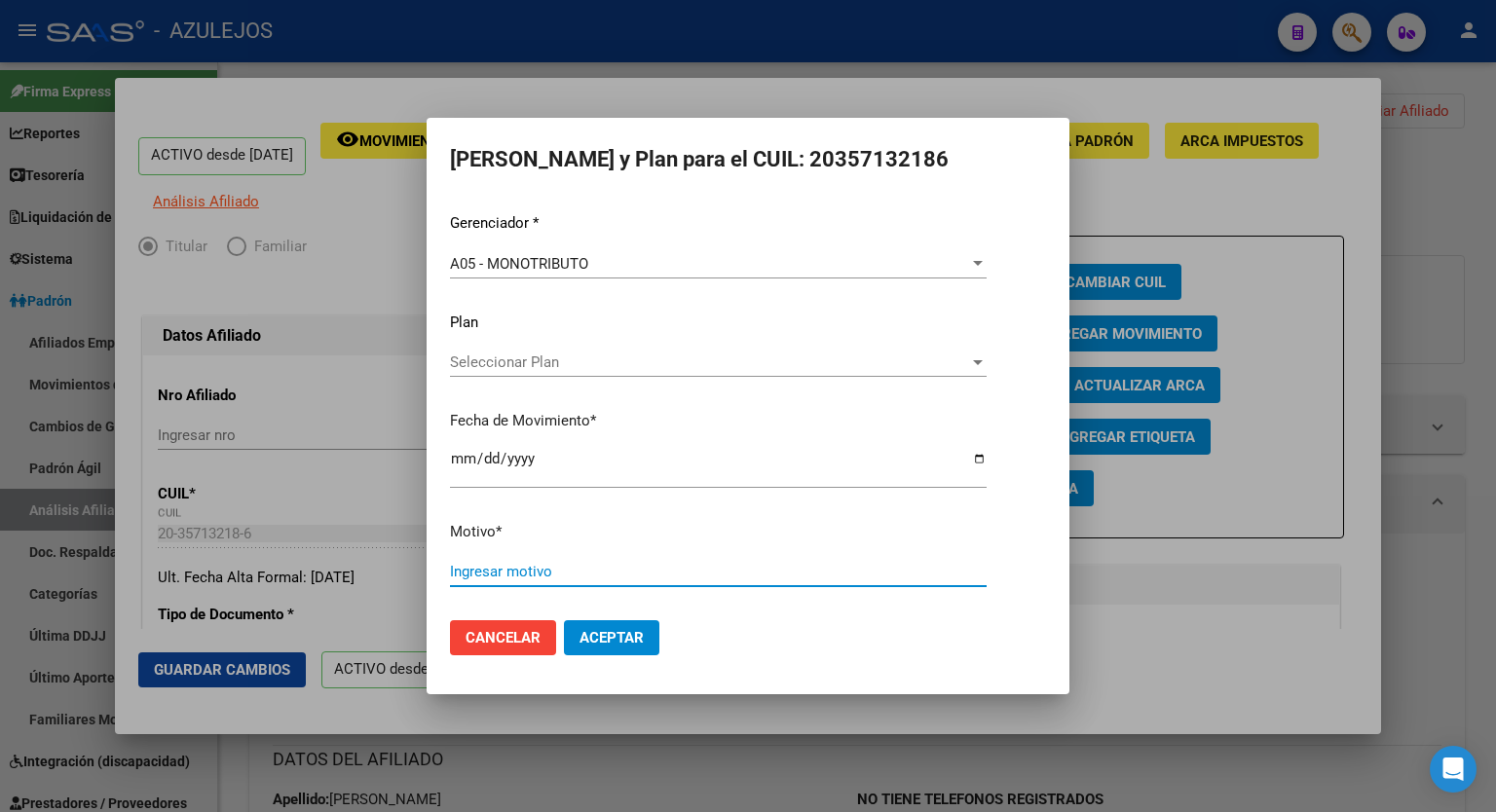
click at [560, 566] on input "Ingresar motivo" at bounding box center [718, 572] width 537 height 18
type input "error"
click at [612, 641] on span "Aceptar" at bounding box center [612, 638] width 64 height 18
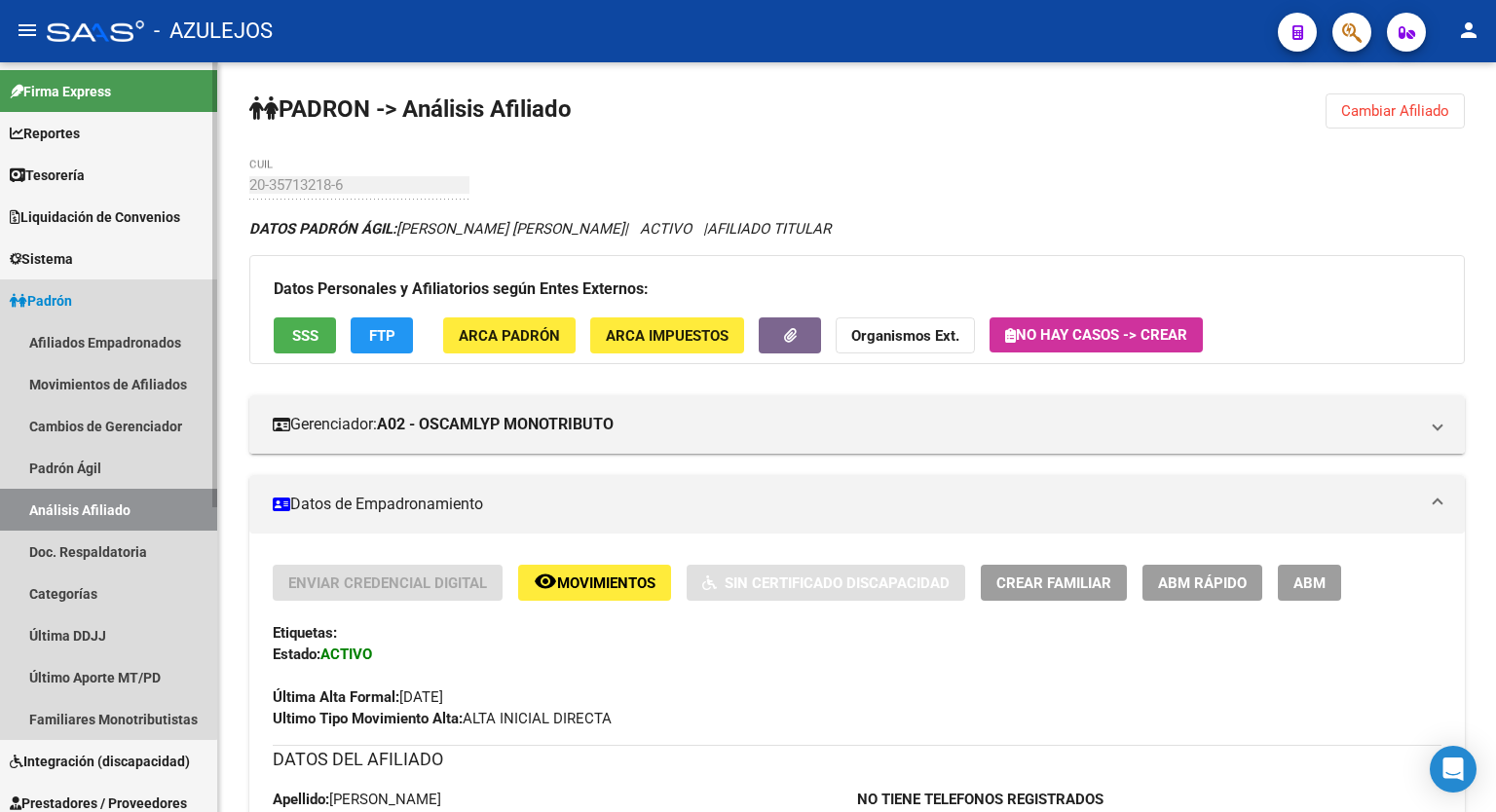
click at [89, 308] on link "Padrón" at bounding box center [108, 301] width 217 height 42
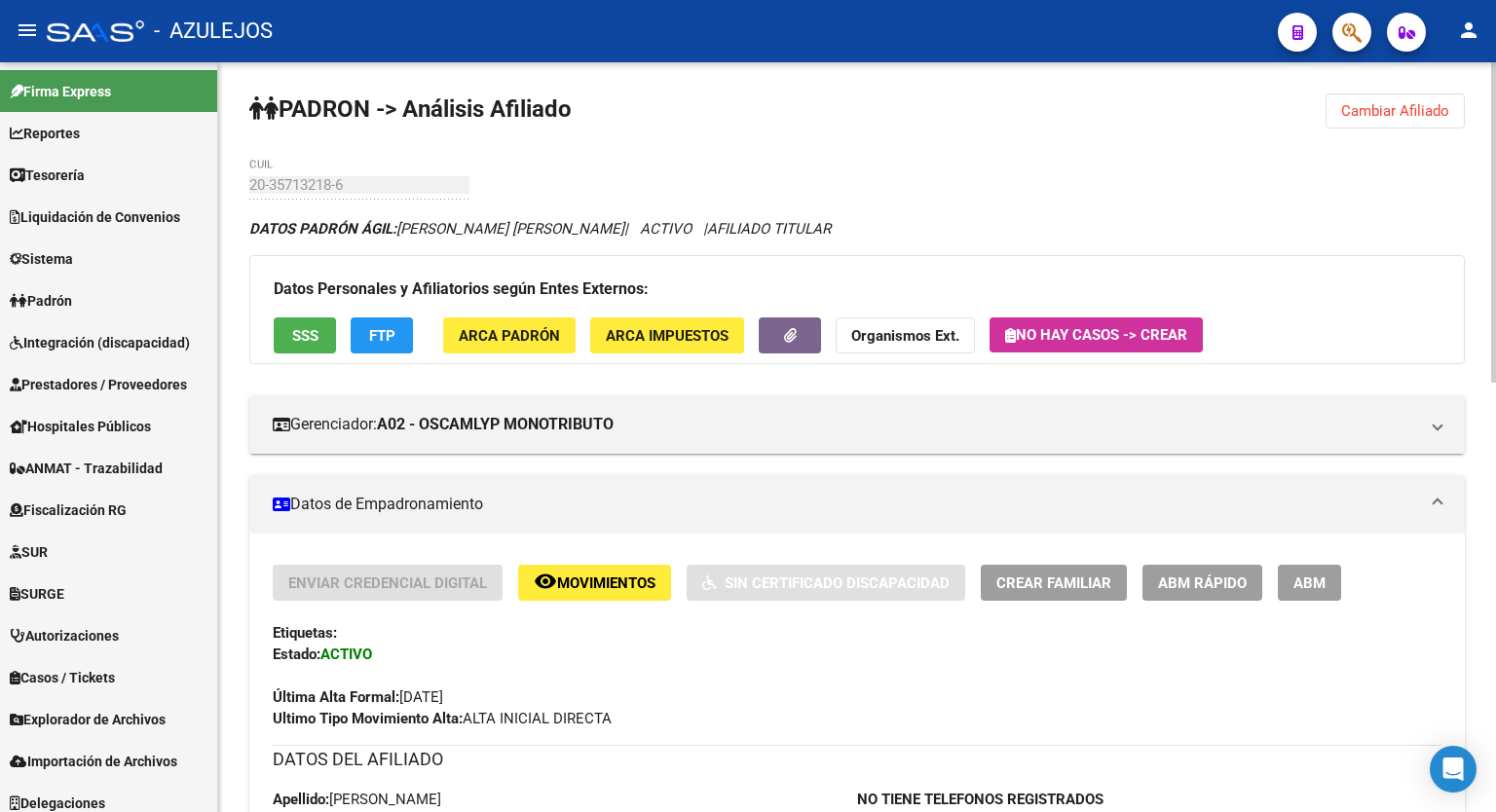
click at [62, 290] on span "Padrón" at bounding box center [41, 300] width 62 height 21
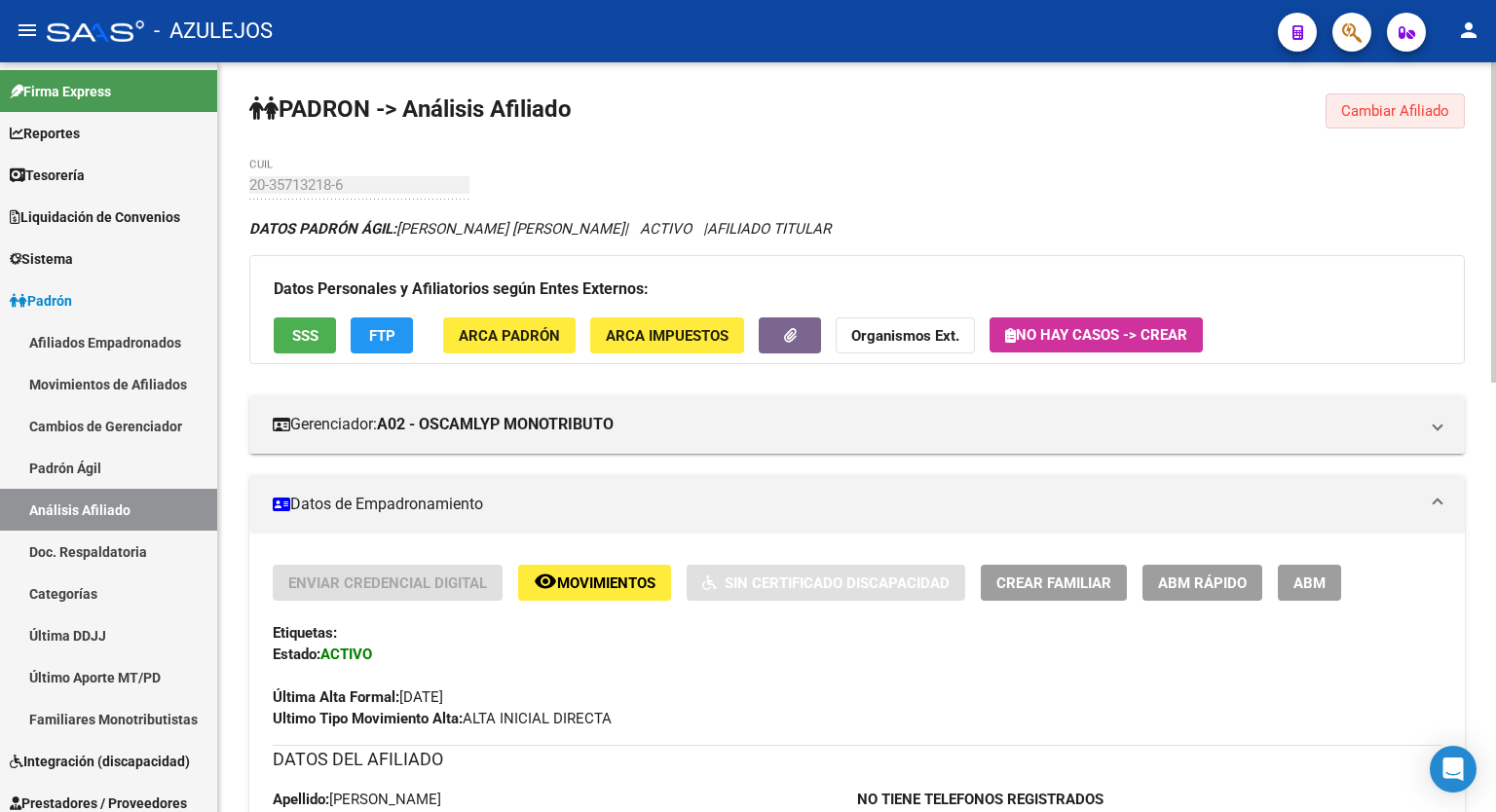
click at [1390, 114] on span "Cambiar Afiliado" at bounding box center [1395, 111] width 108 height 18
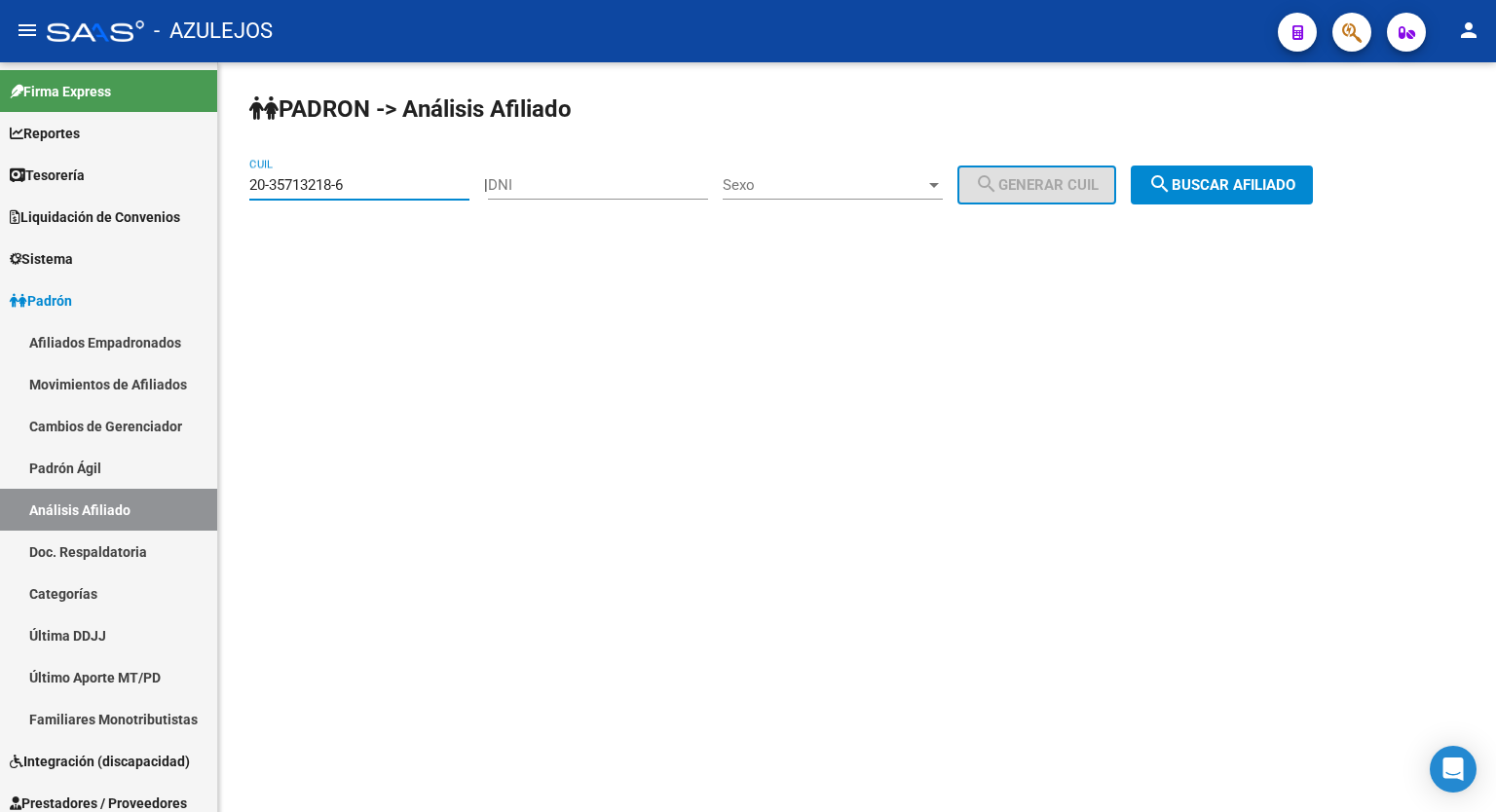
click at [397, 187] on input "20-35713218-6" at bounding box center [359, 185] width 220 height 18
type input "27-33787308-7"
click at [1233, 180] on span "search Buscar afiliado" at bounding box center [1222, 185] width 147 height 18
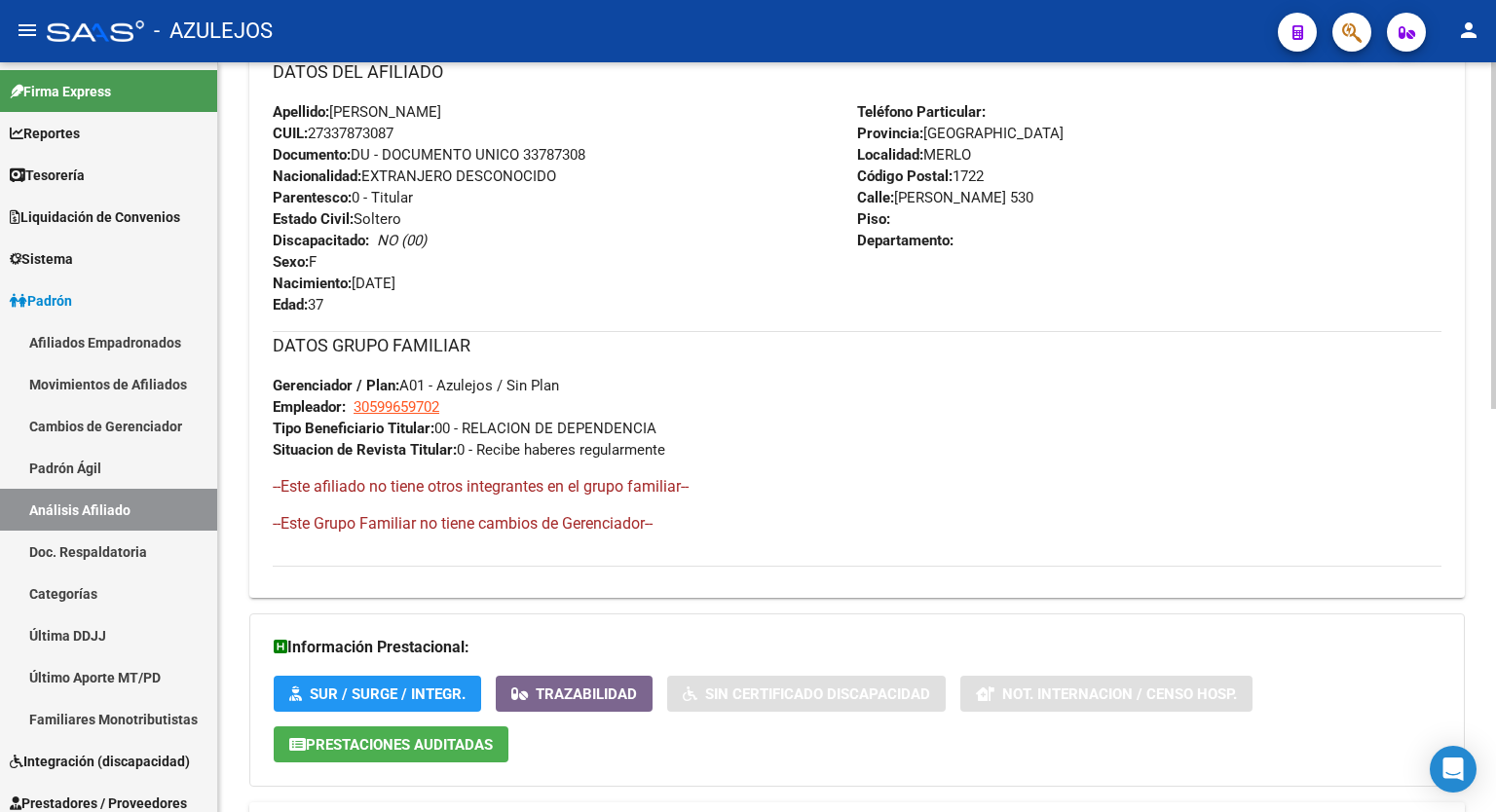
click at [1495, 573] on div at bounding box center [1493, 590] width 5 height 347
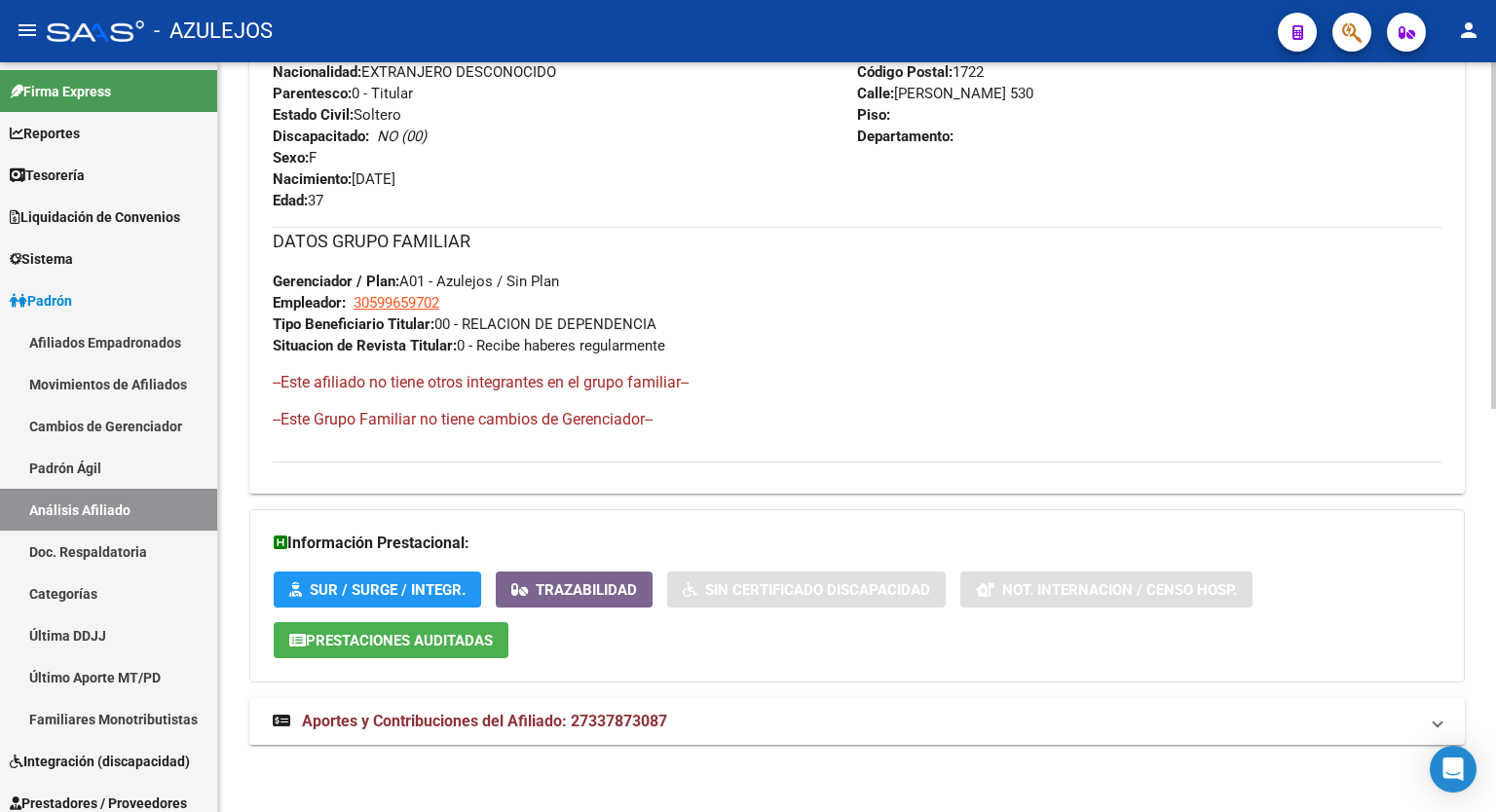
click at [1495, 671] on div at bounding box center [1493, 638] width 5 height 347
click at [653, 719] on span "Aportes y Contribuciones del Afiliado: 27337873087" at bounding box center [484, 721] width 365 height 19
click at [1356, 600] on div "Información Prestacional: SUR / SURGE / INTEGR. Trazabilidad Sin Certificado Di…" at bounding box center [857, 595] width 1216 height 173
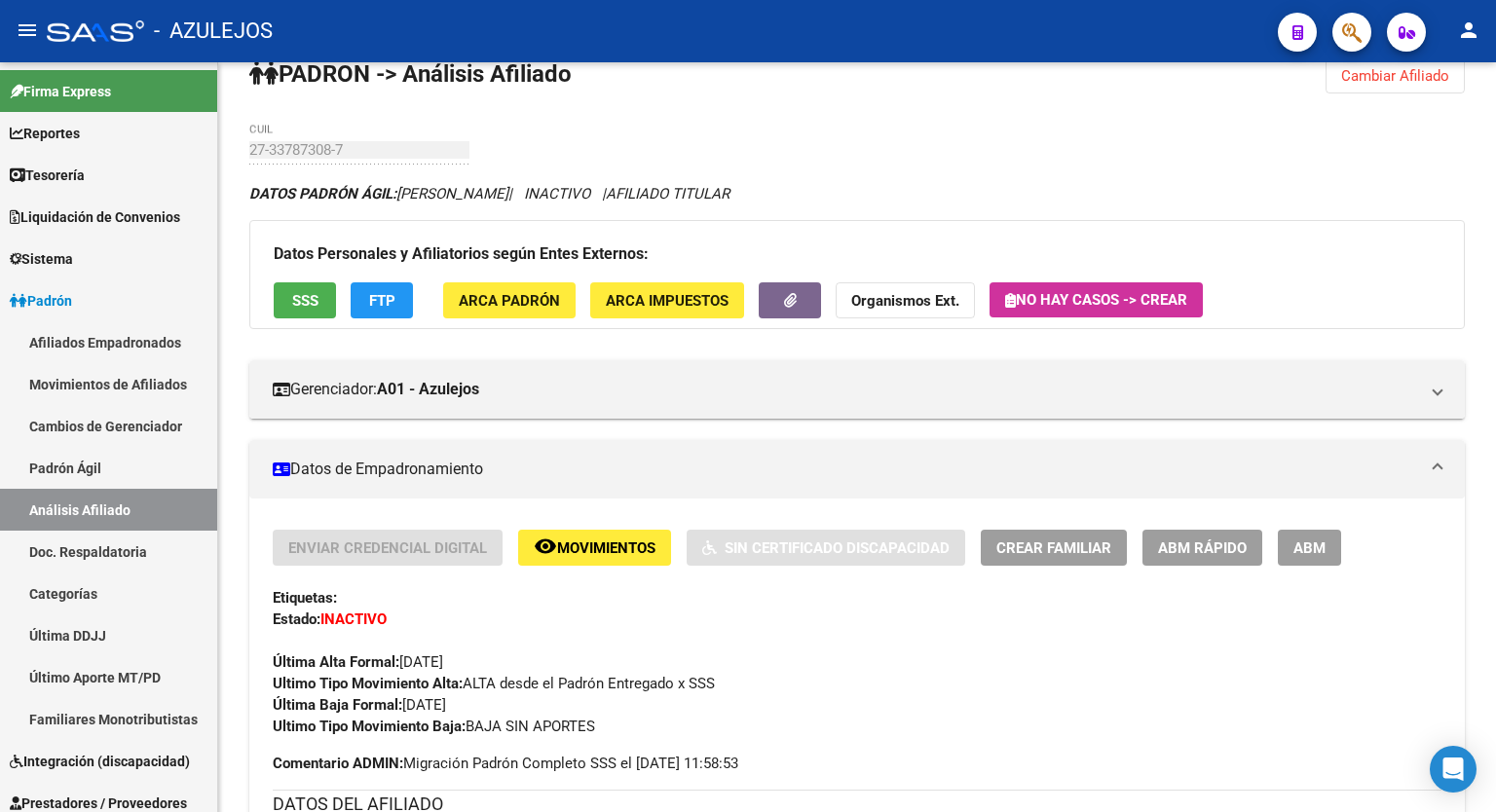
scroll to position [0, 0]
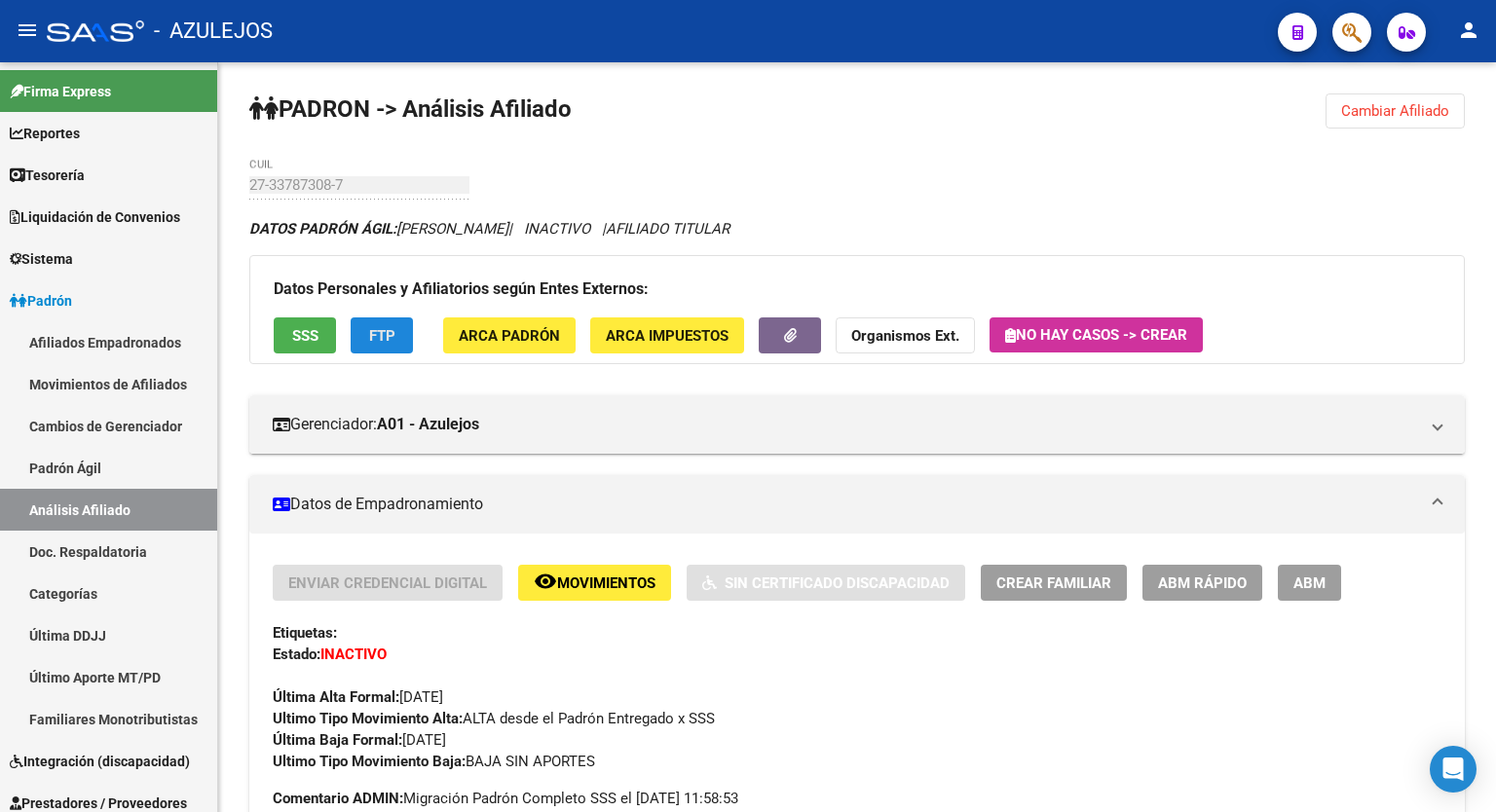
click at [375, 333] on span "FTP" at bounding box center [382, 336] width 26 height 18
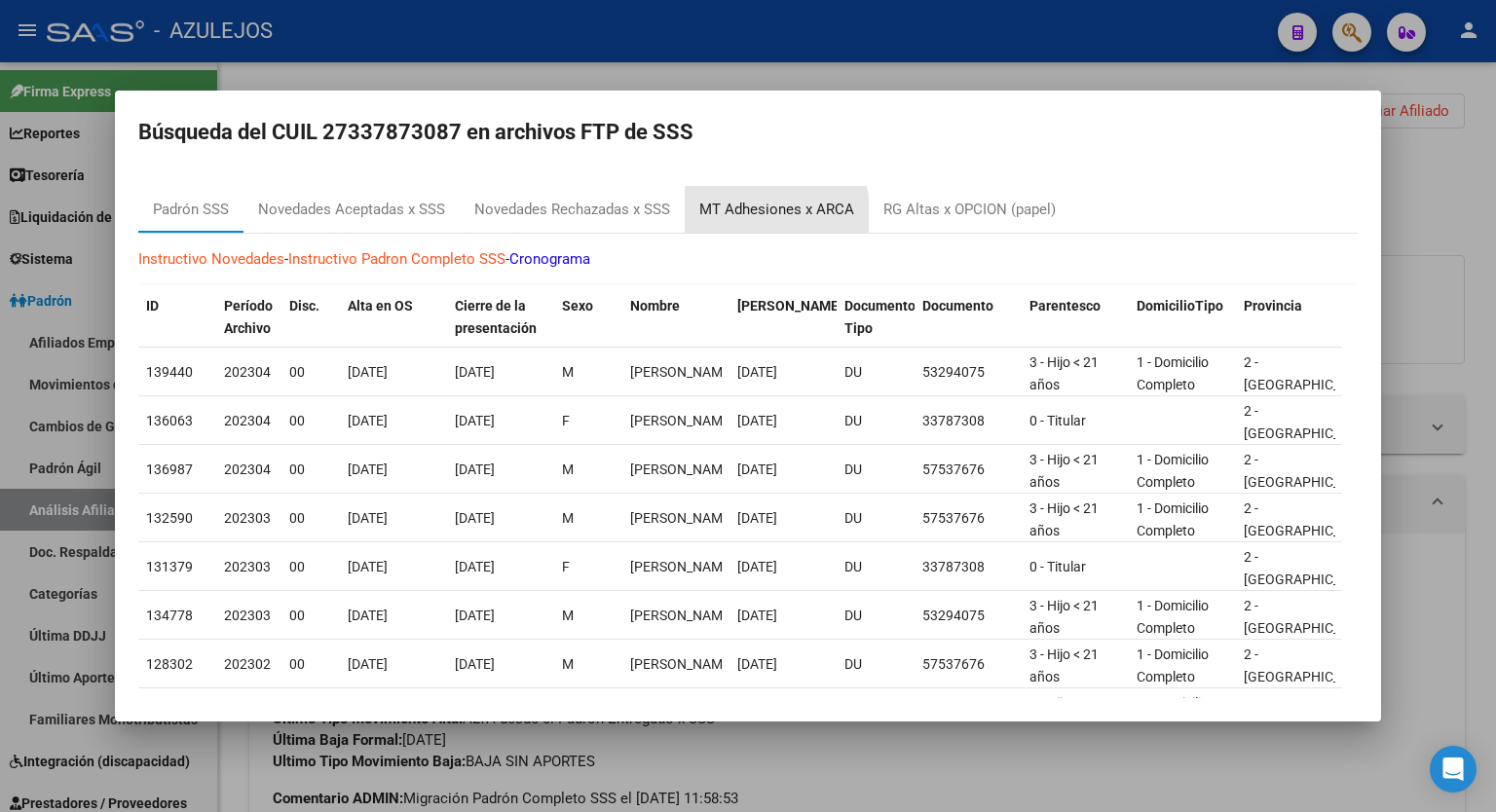
click at [772, 214] on div "MT Adhesiones x ARCA" at bounding box center [776, 210] width 155 height 22
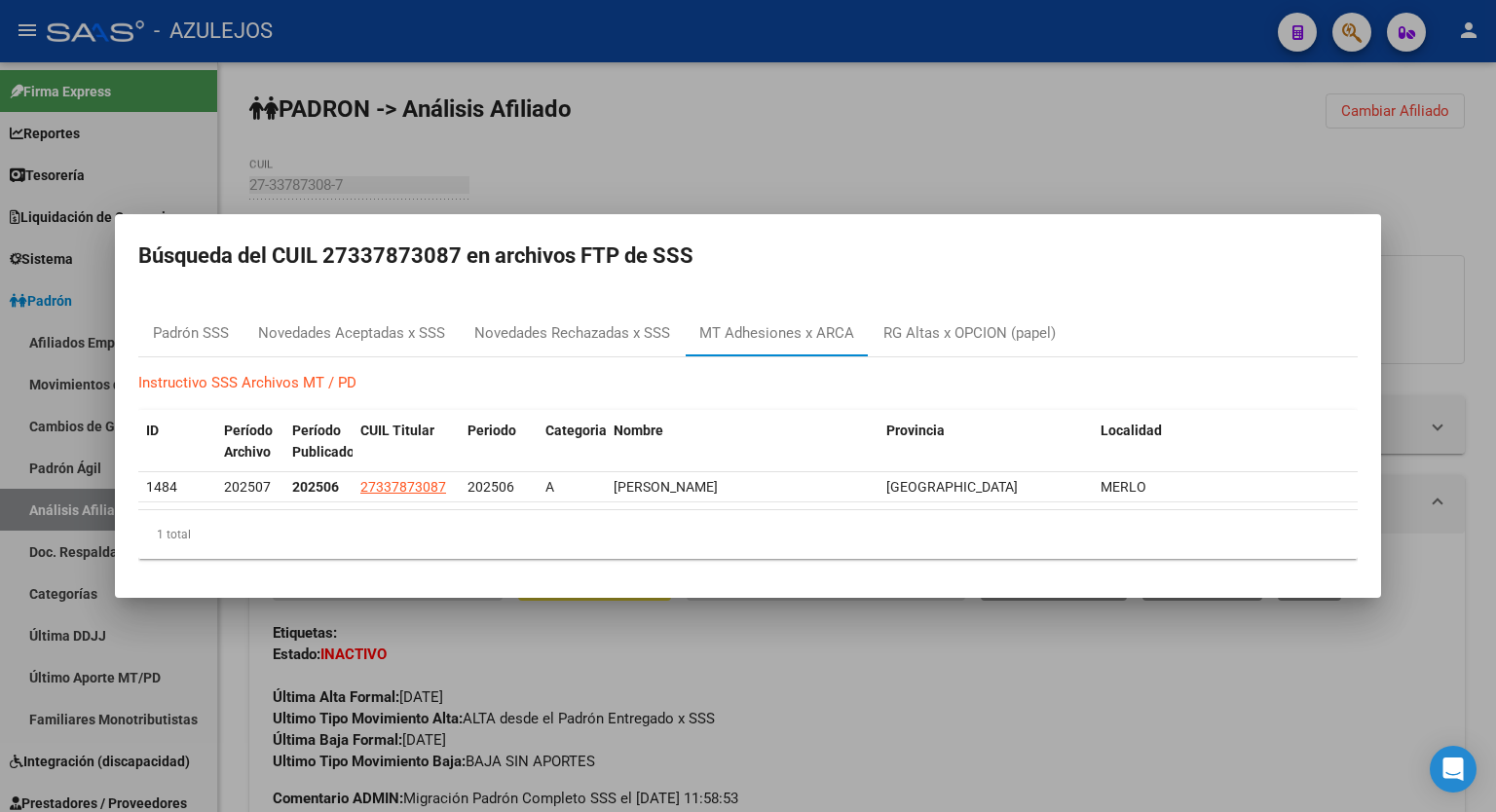
click at [1100, 278] on mat-dialog-container "Búsqueda del CUIL 27337873087 en archivos FTP de SSS Padrón SSS Novedades Acept…" at bounding box center [748, 406] width 1266 height 384
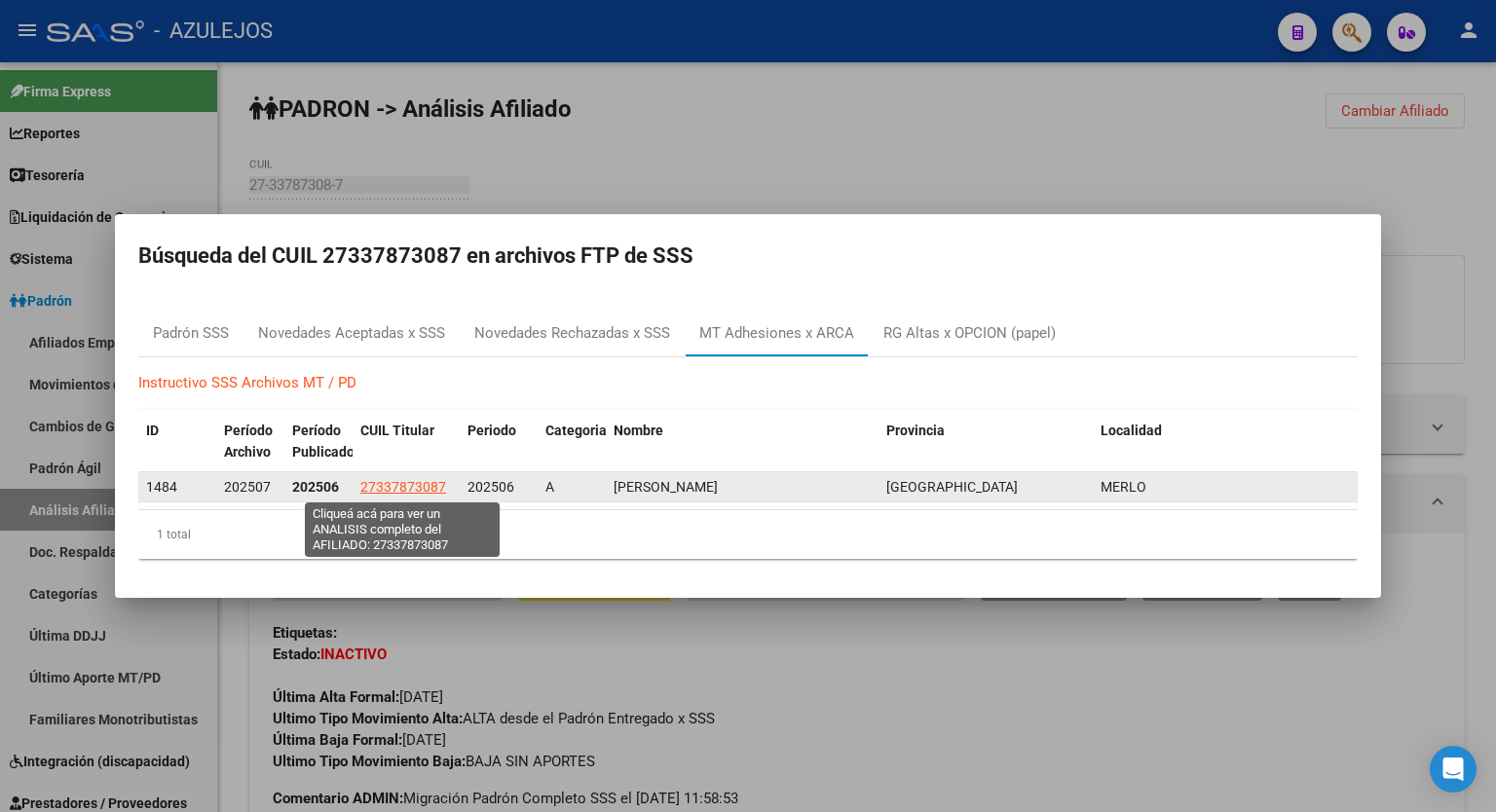
click at [431, 484] on span "27337873087" at bounding box center [403, 487] width 86 height 16
type textarea "27337873087"
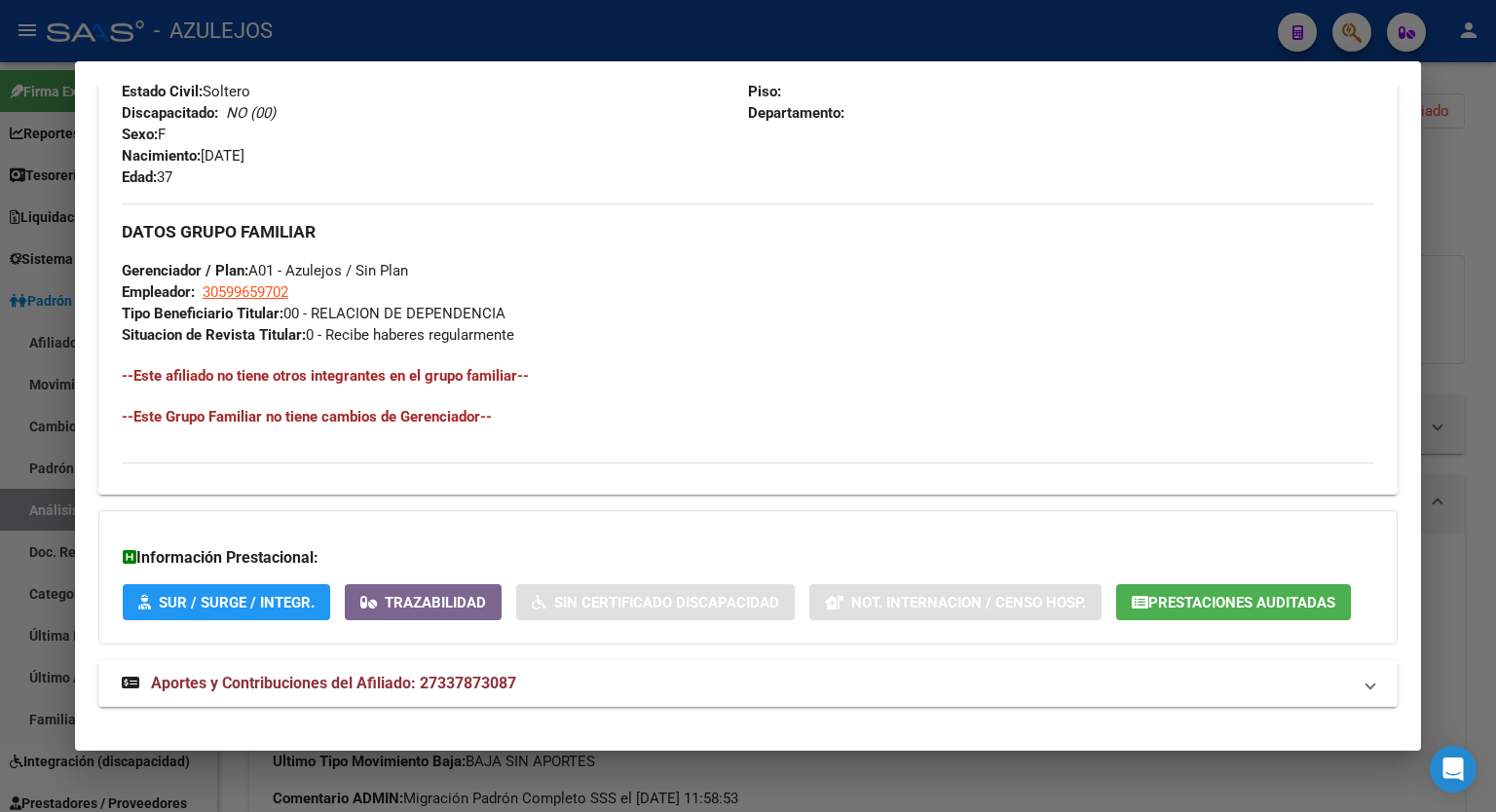
scroll to position [878, 0]
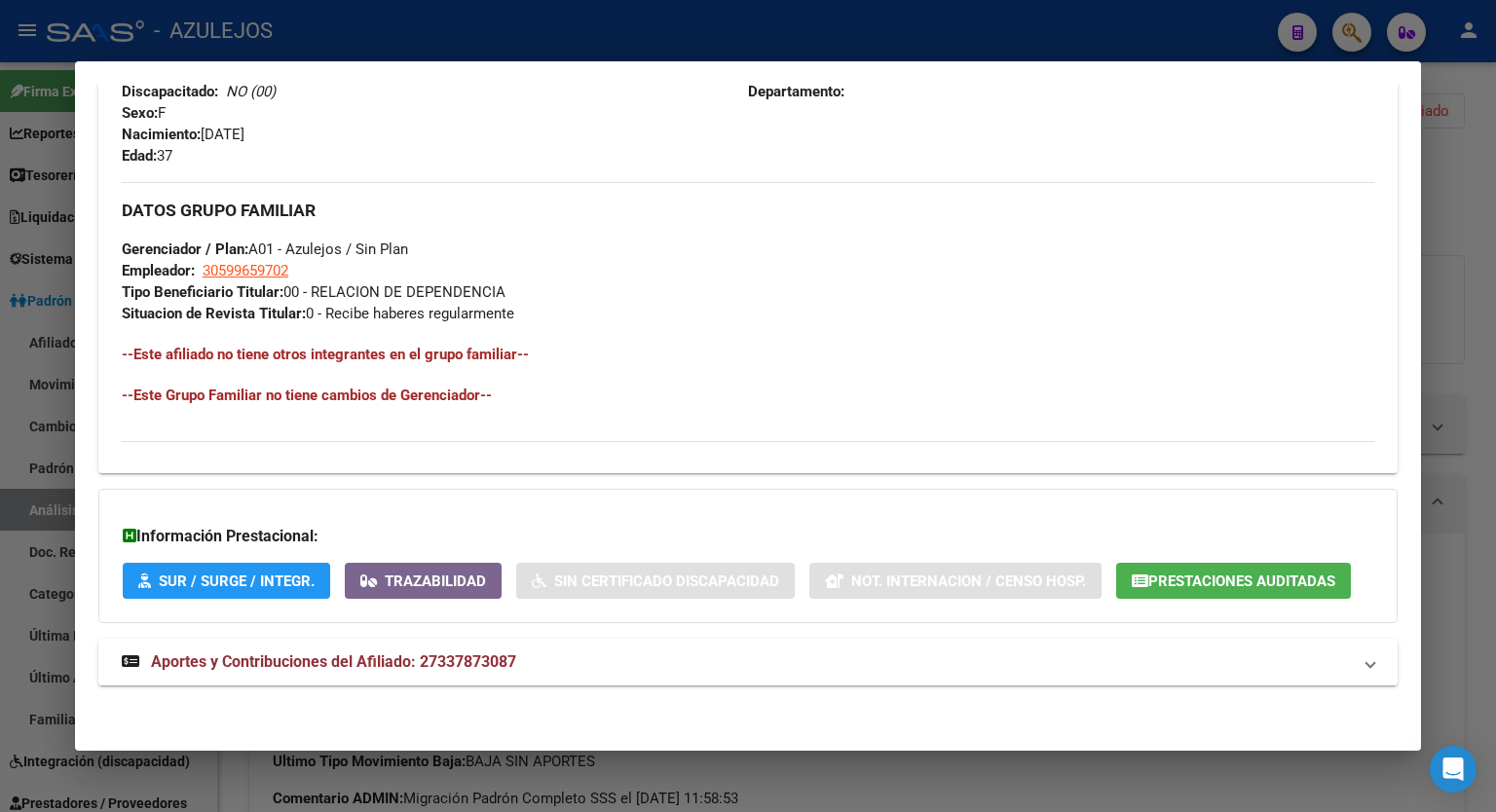
click at [382, 654] on span "Aportes y Contribuciones del Afiliado: 27337873087" at bounding box center [333, 662] width 365 height 19
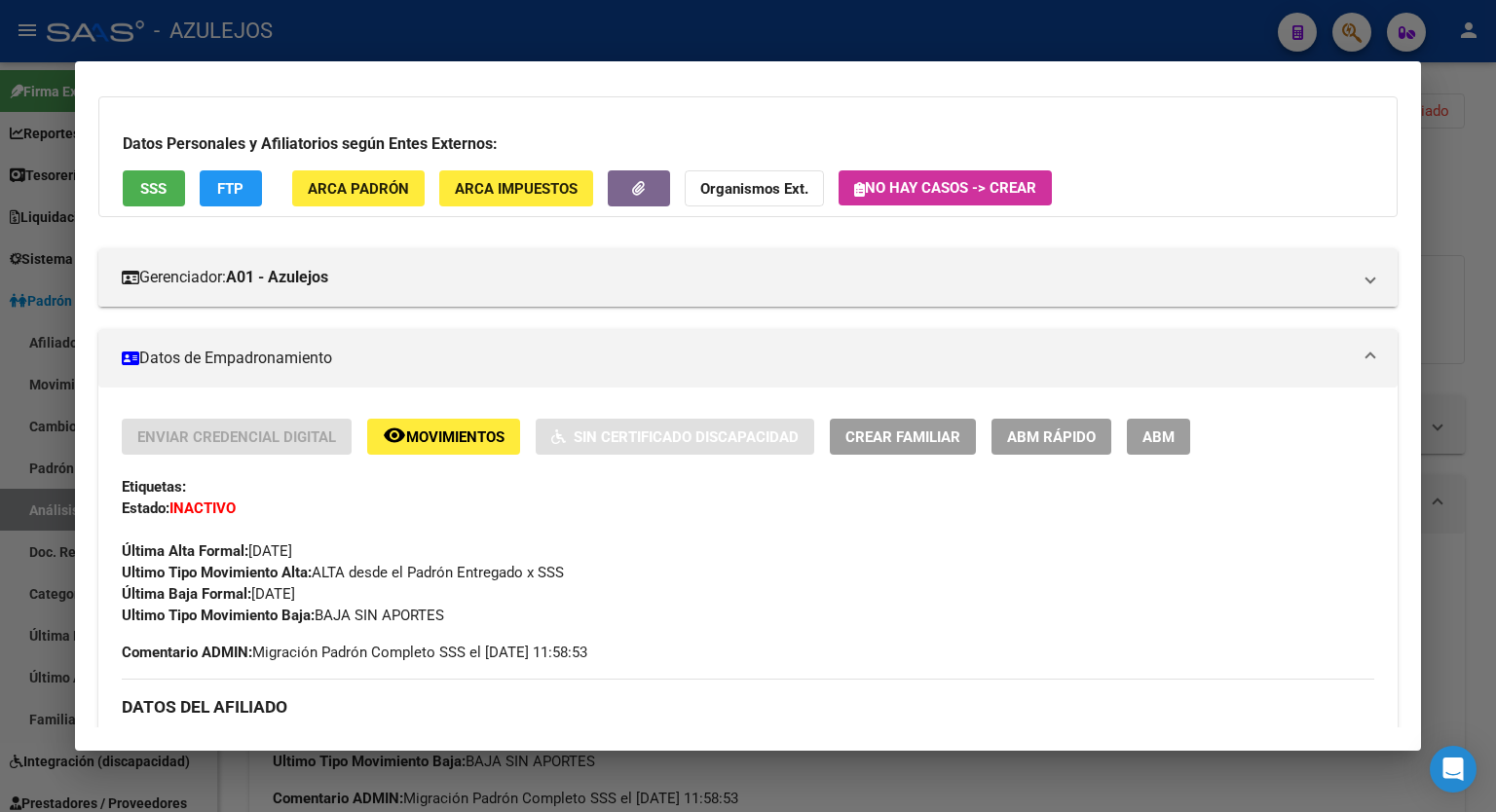
scroll to position [0, 0]
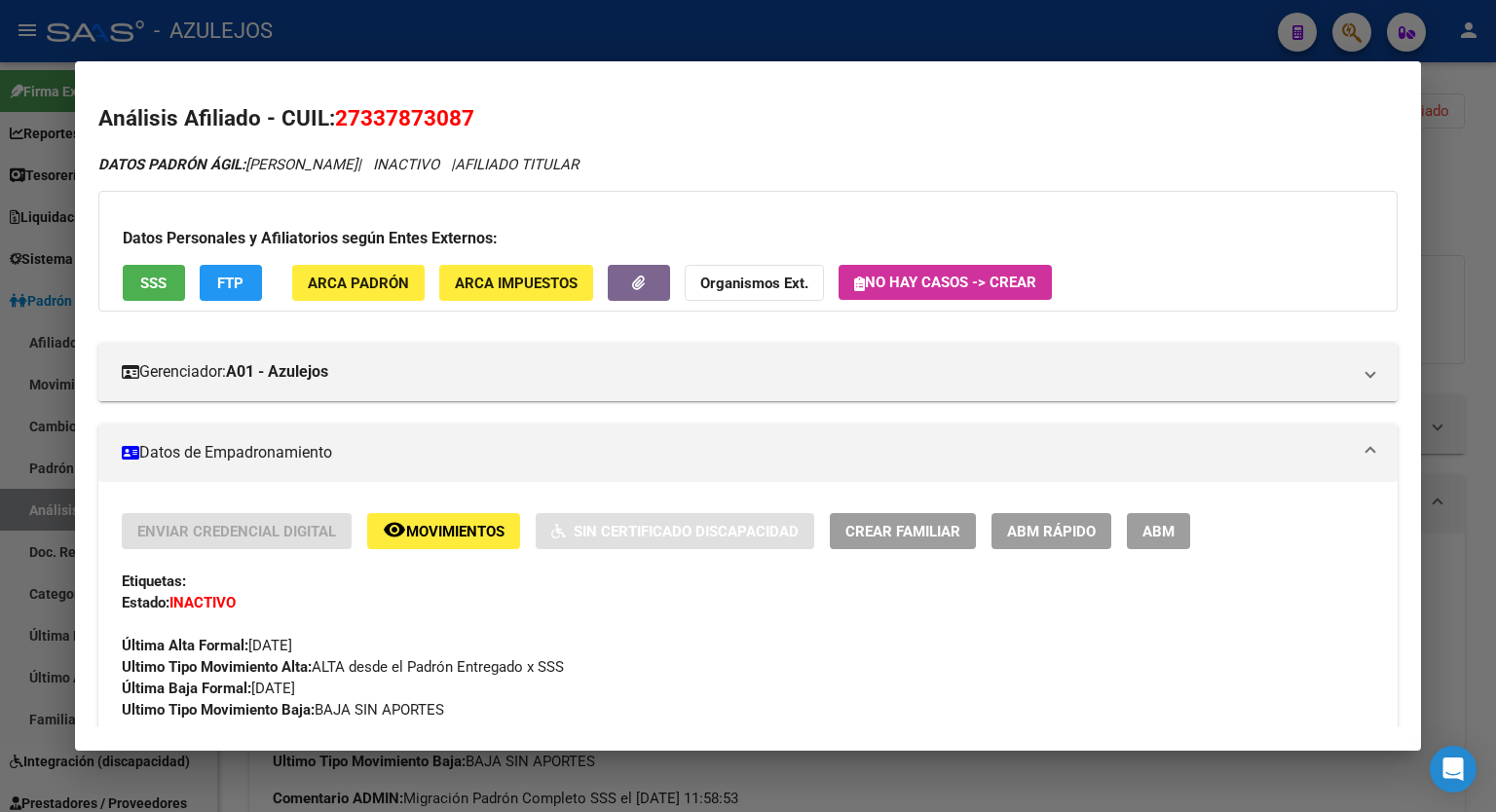
drag, startPoint x: 479, startPoint y: 119, endPoint x: 342, endPoint y: 130, distance: 137.8
click at [342, 130] on h2 "Análisis Afiliado - CUIL: 27337873087" at bounding box center [748, 118] width 1300 height 33
copy span "27337873087"
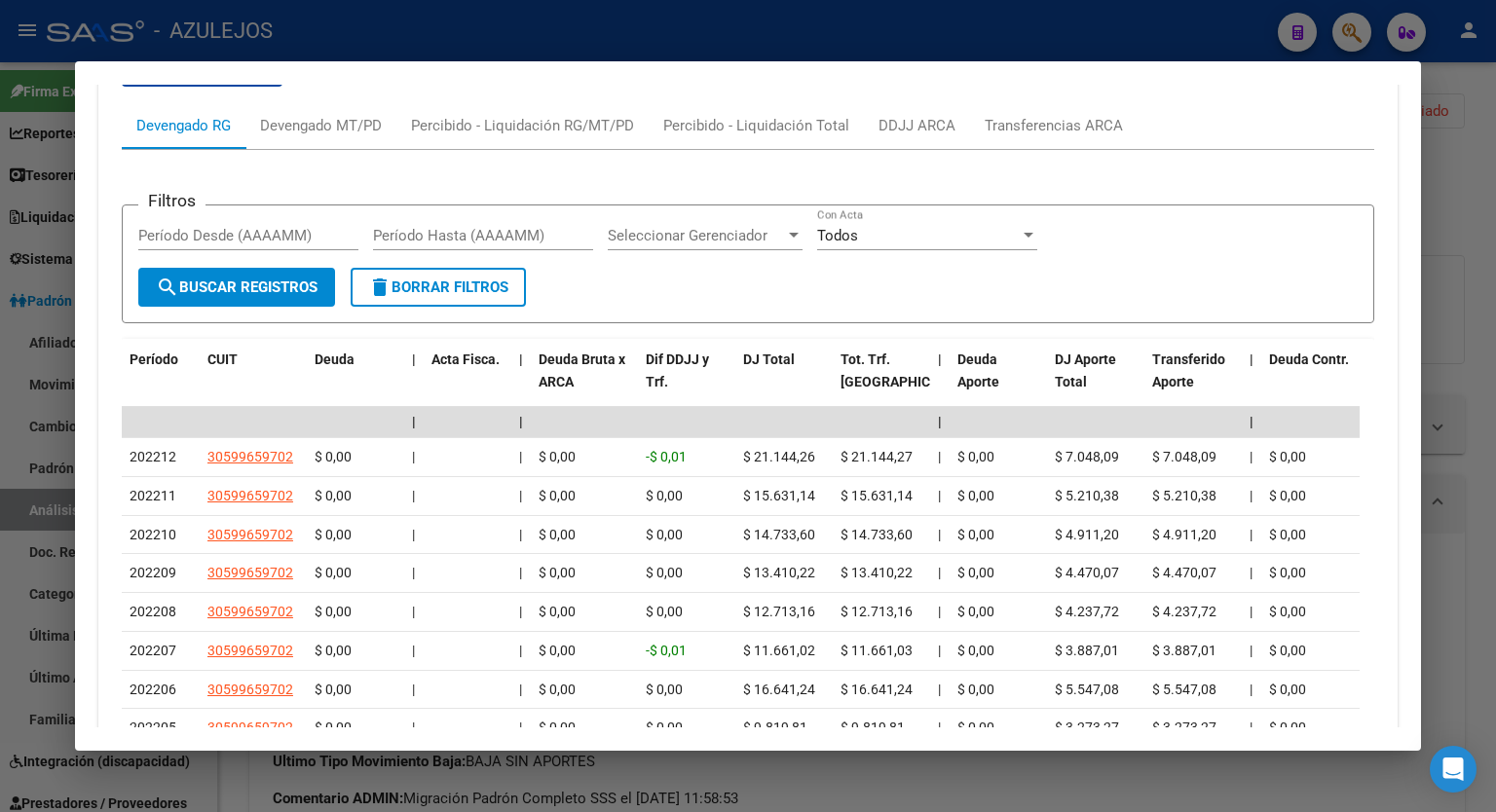
scroll to position [1307, 0]
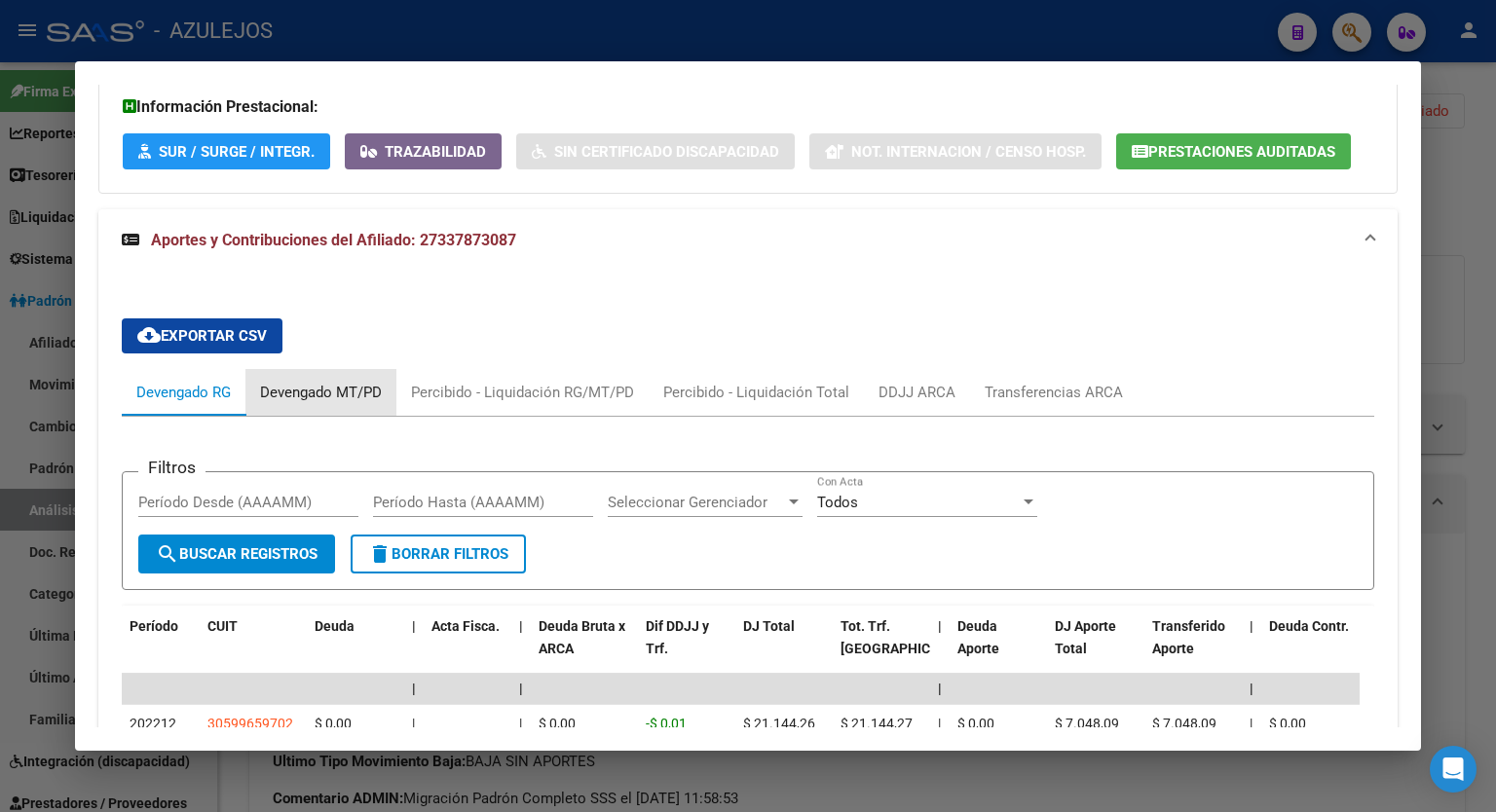
click at [355, 400] on div "Devengado MT/PD" at bounding box center [321, 392] width 122 height 21
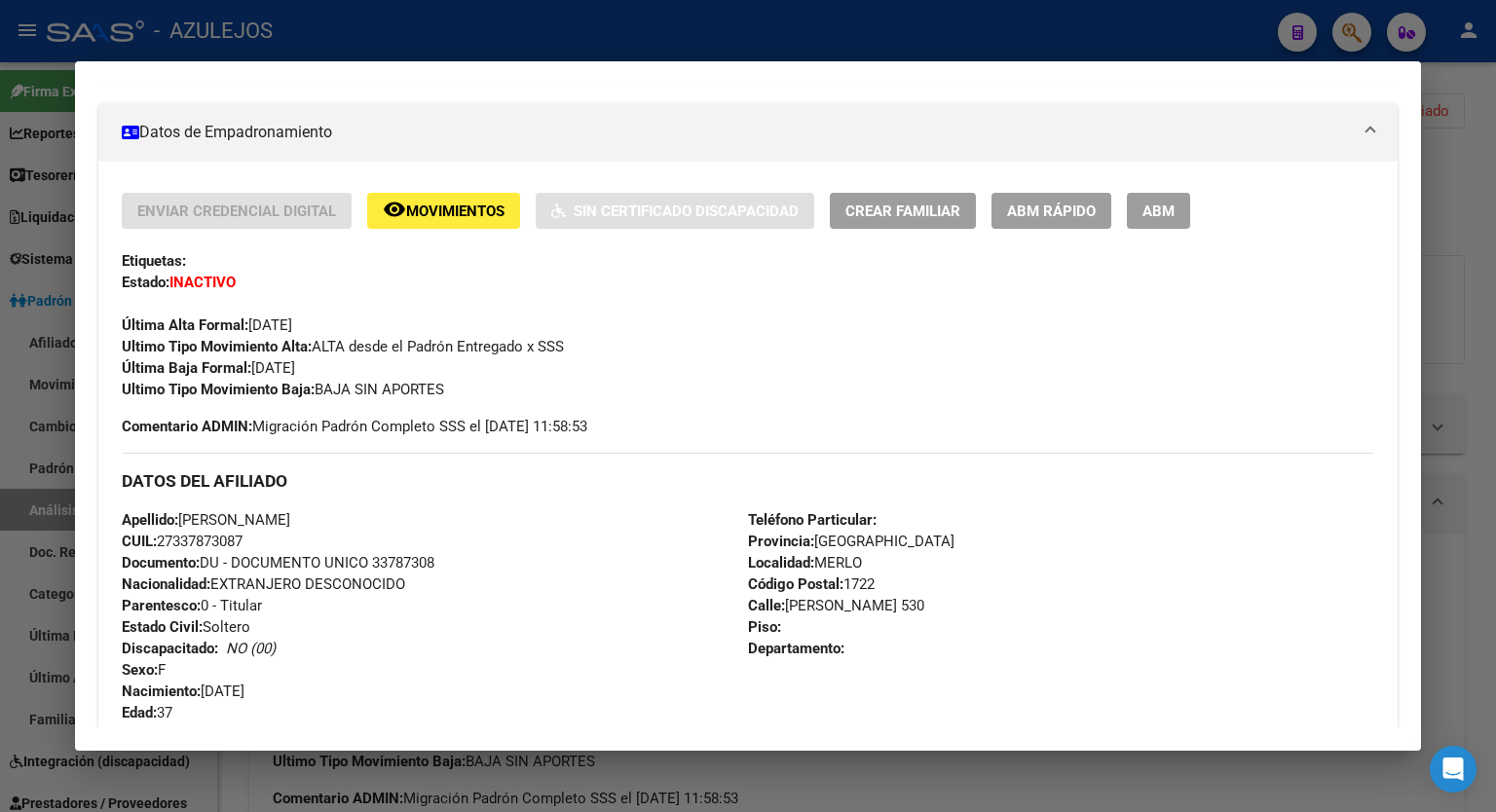
scroll to position [0, 0]
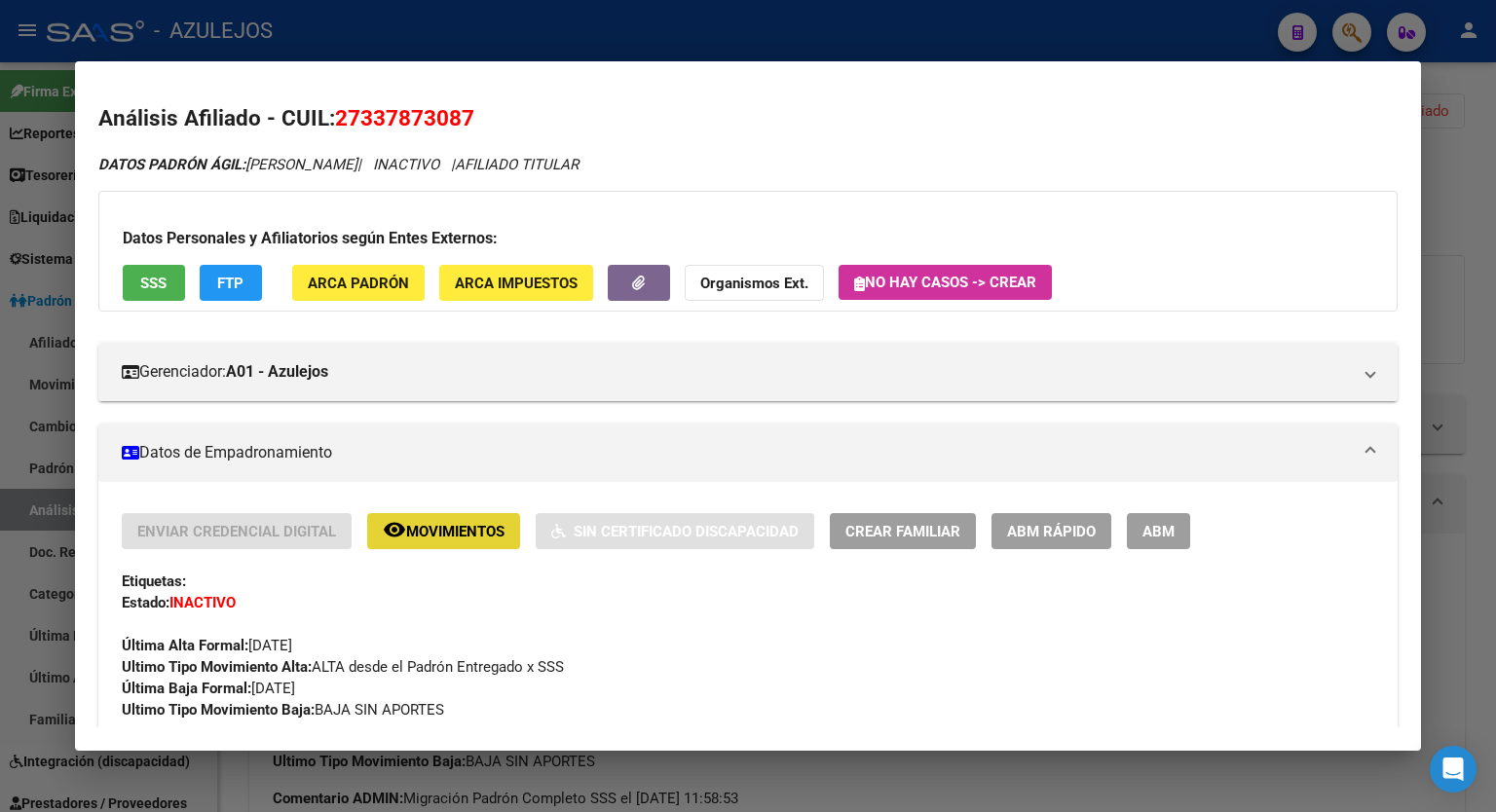
click at [452, 535] on span "Movimientos" at bounding box center [455, 532] width 98 height 18
click at [526, 290] on span "ARCA Impuestos" at bounding box center [516, 284] width 123 height 18
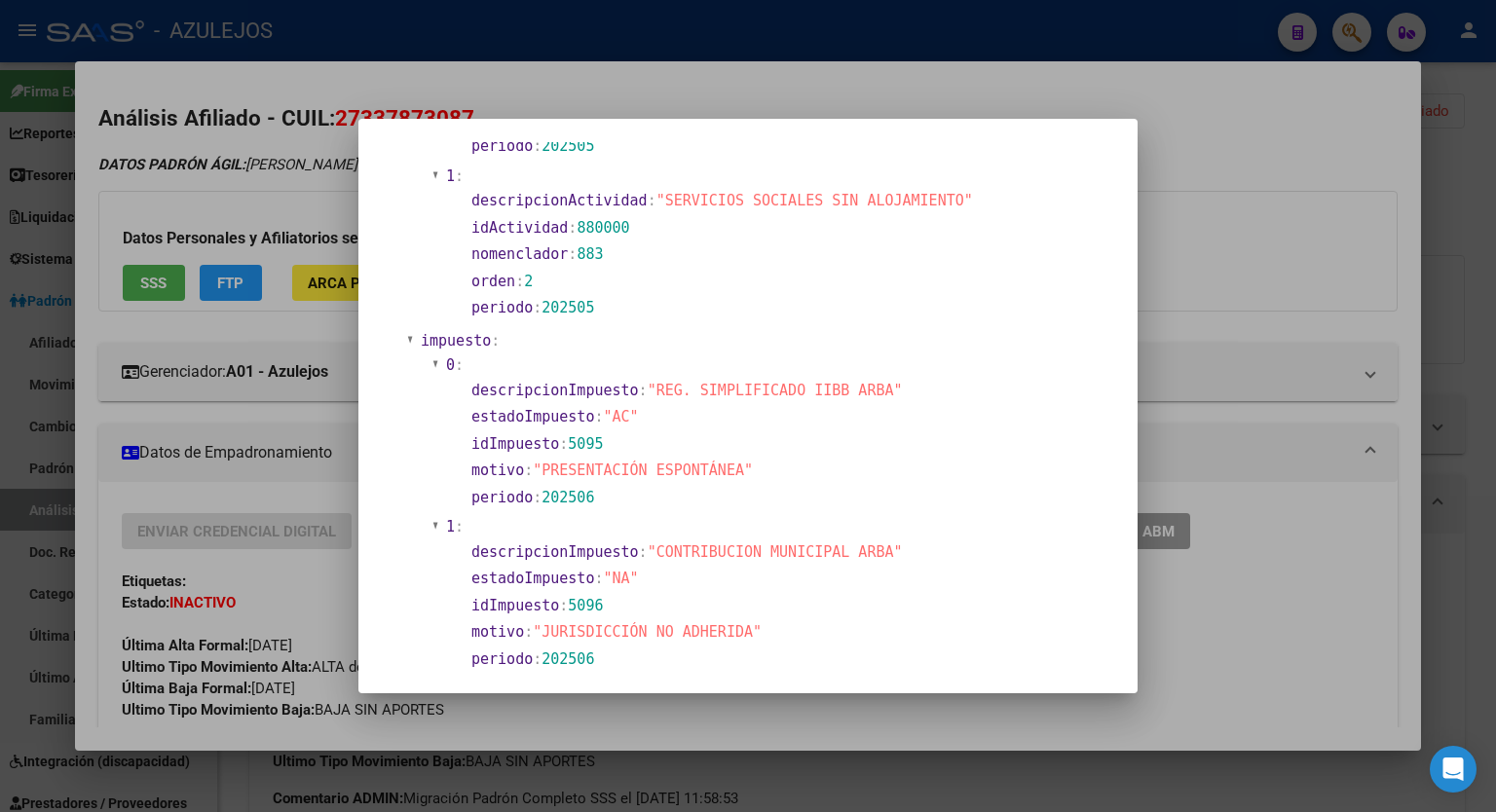
scroll to position [1703, 0]
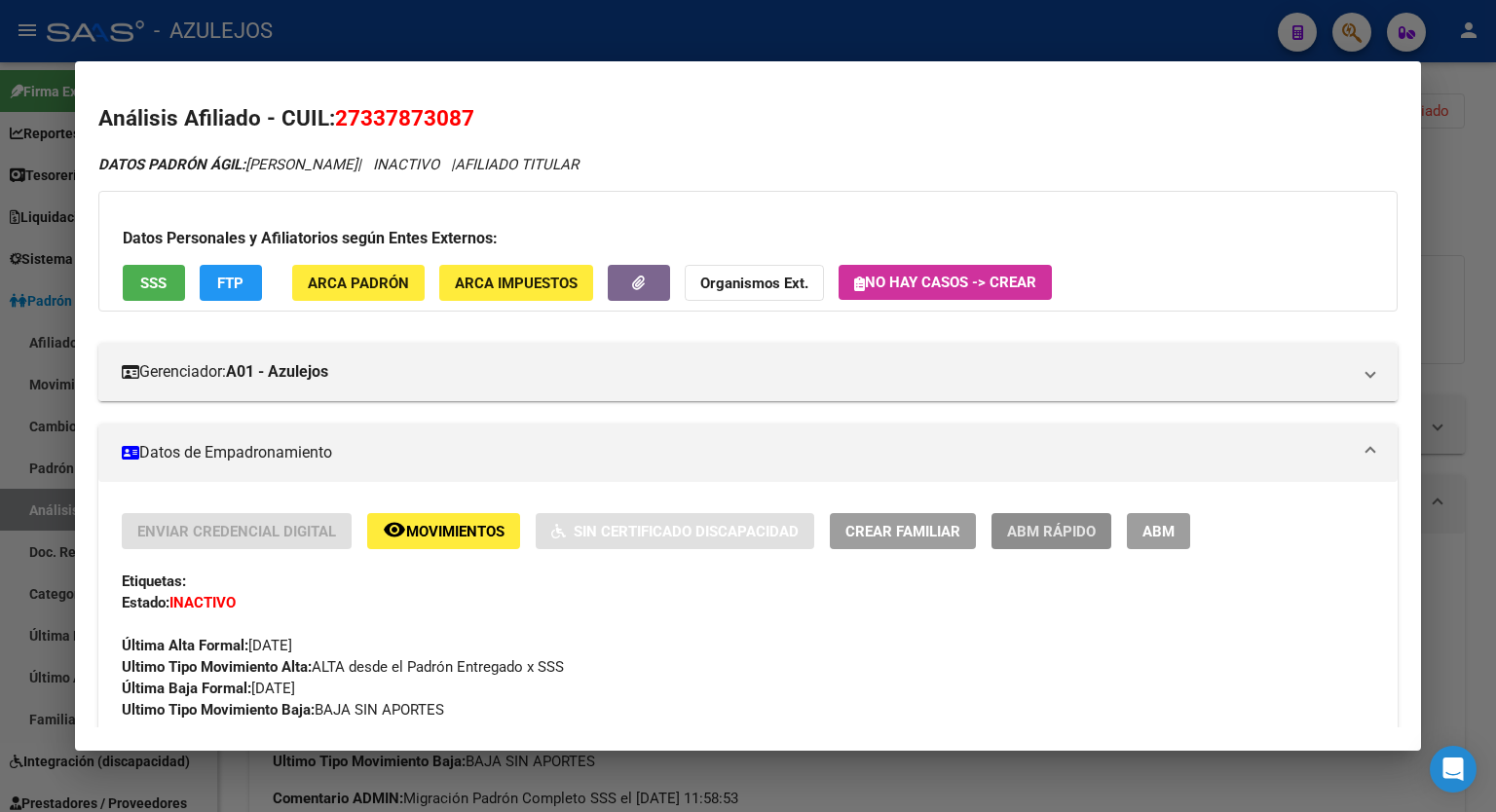
click at [1043, 539] on span "ABM Rápido" at bounding box center [1051, 532] width 89 height 18
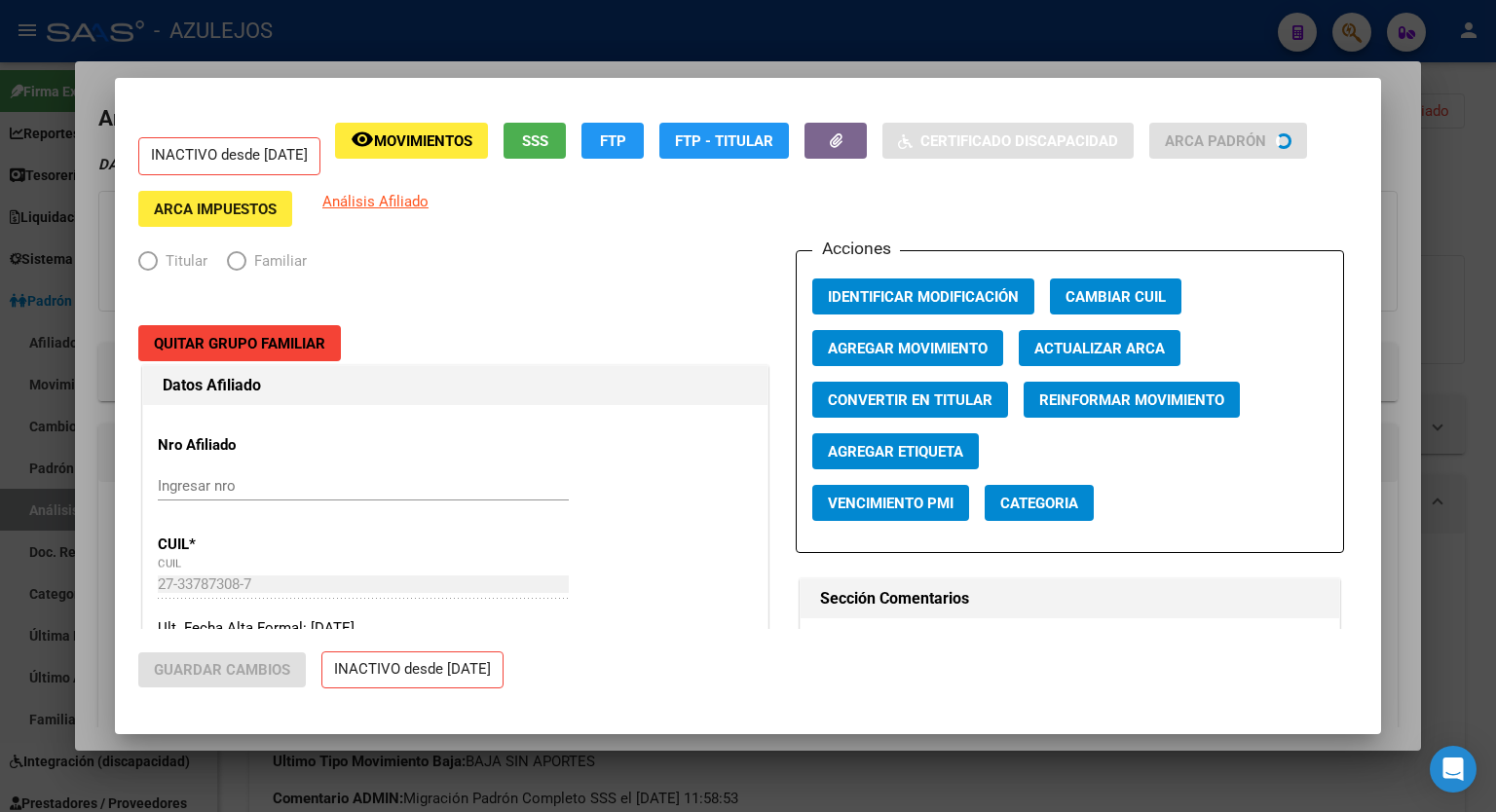
radio input "true"
type input "30-59965970-2"
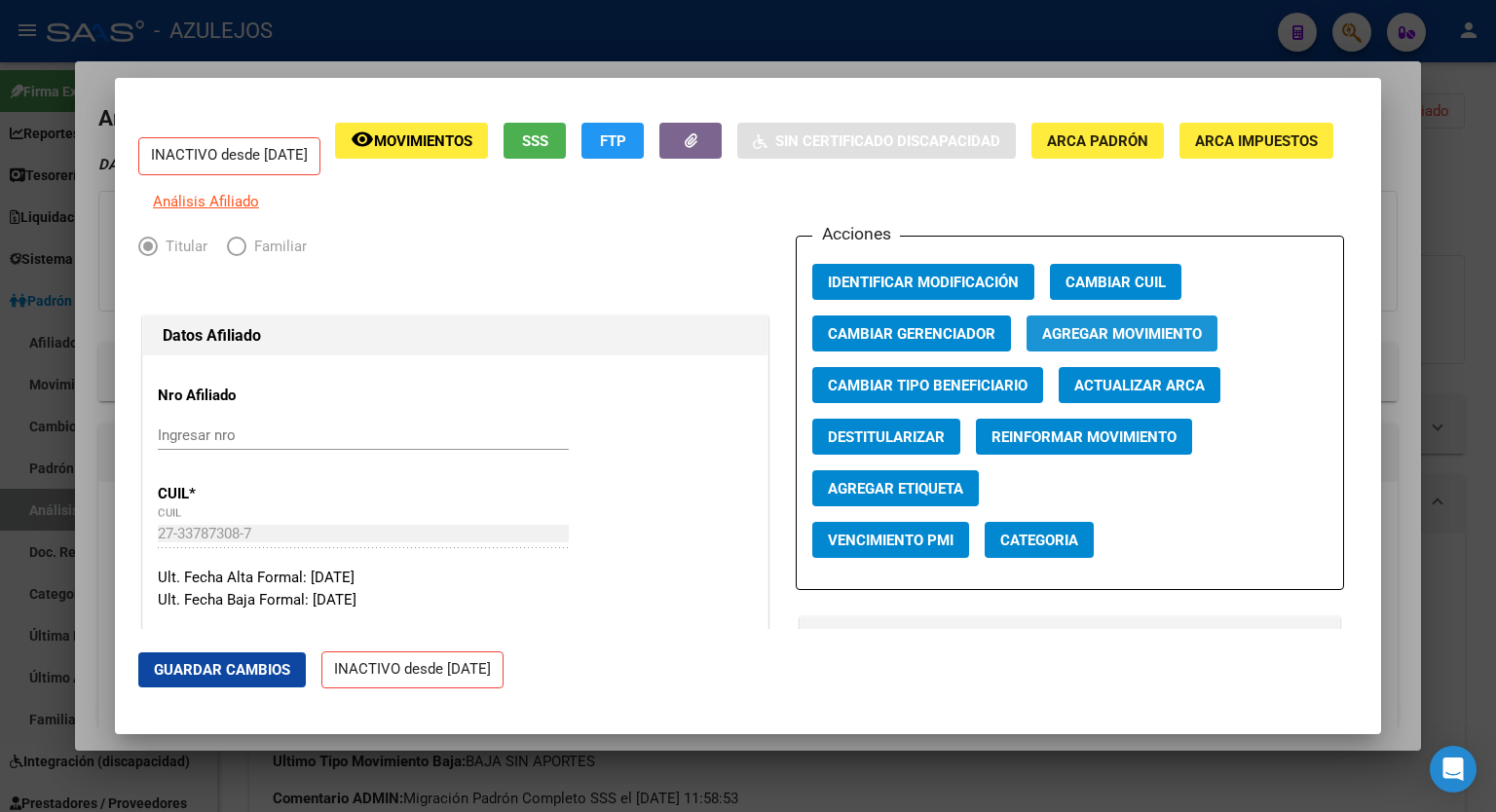
click at [1100, 343] on span "Agregar Movimiento" at bounding box center [1122, 334] width 160 height 18
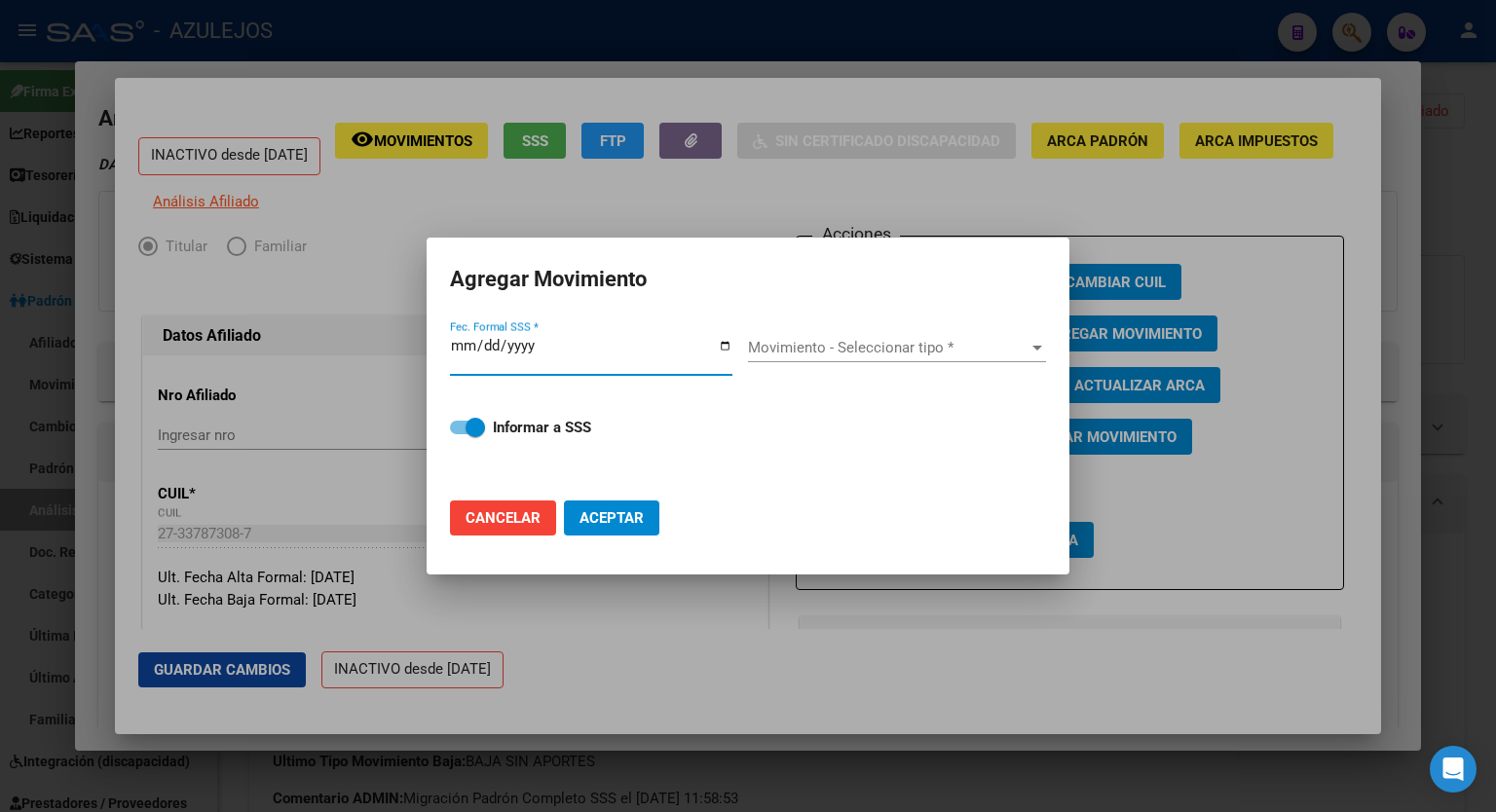
click at [724, 350] on input "Fec. Formal SSS *" at bounding box center [591, 353] width 283 height 31
type input "[DATE]"
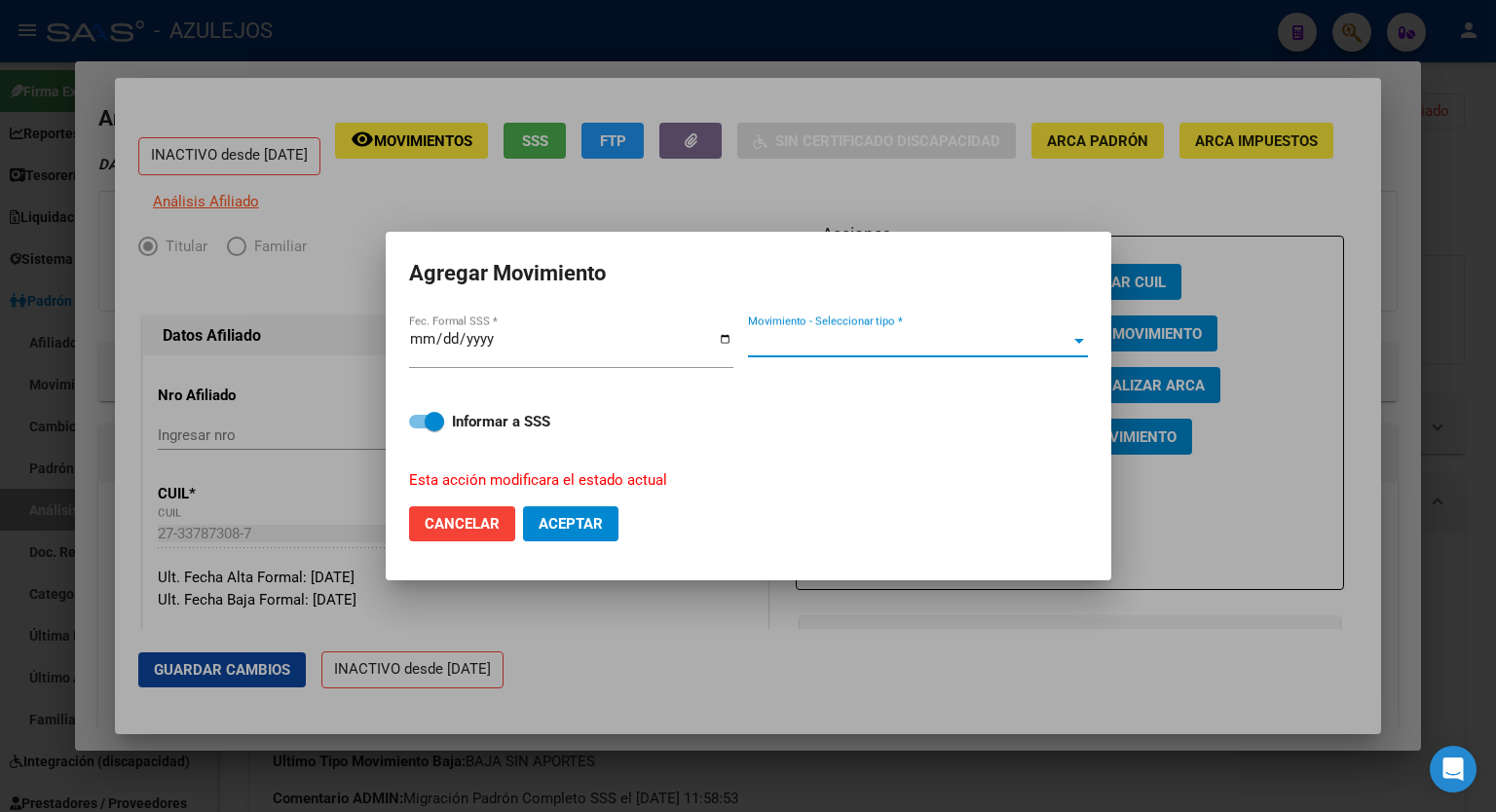
click at [1071, 347] on div at bounding box center [1080, 342] width 18 height 16
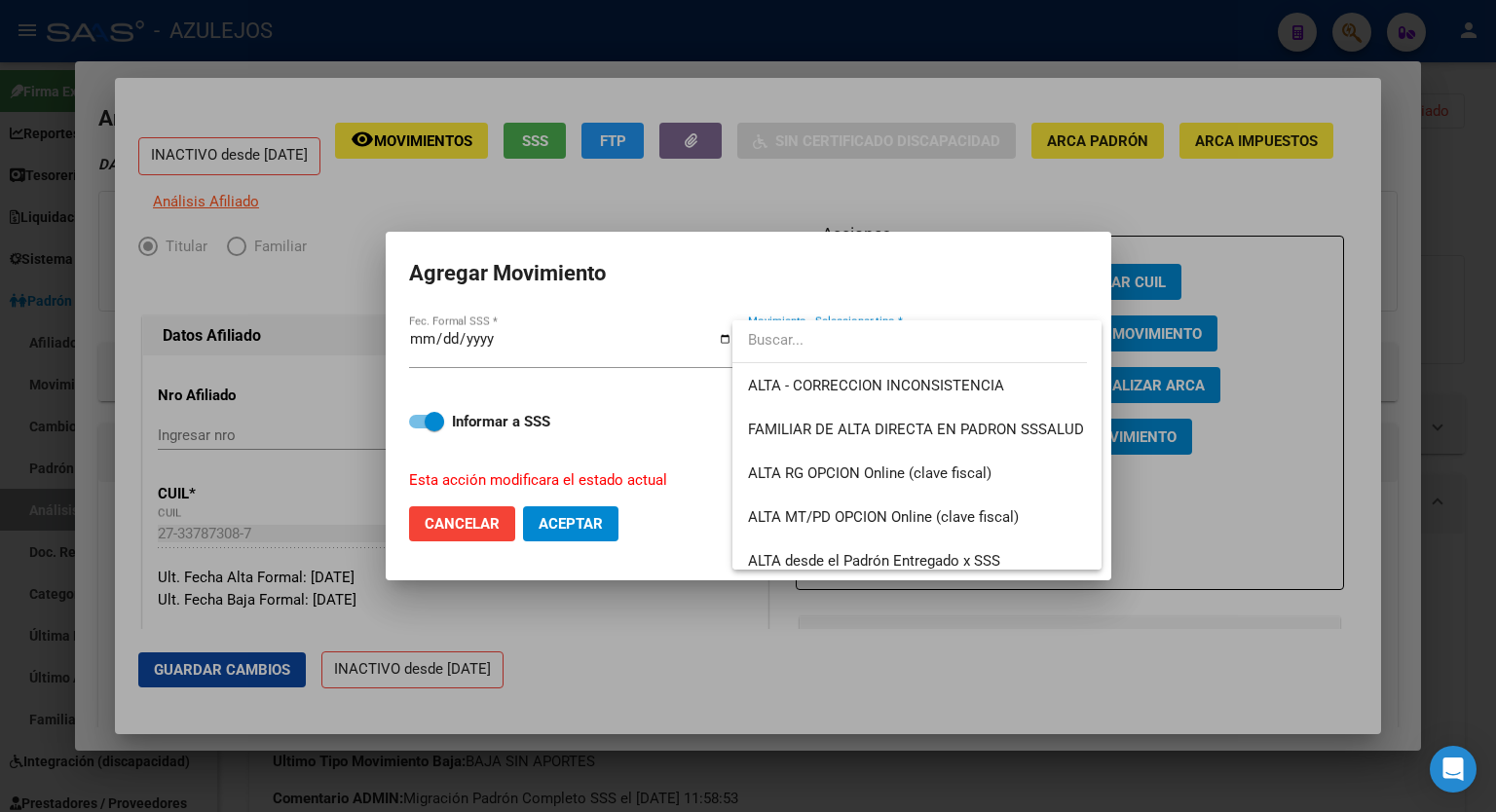
scroll to position [401, 0]
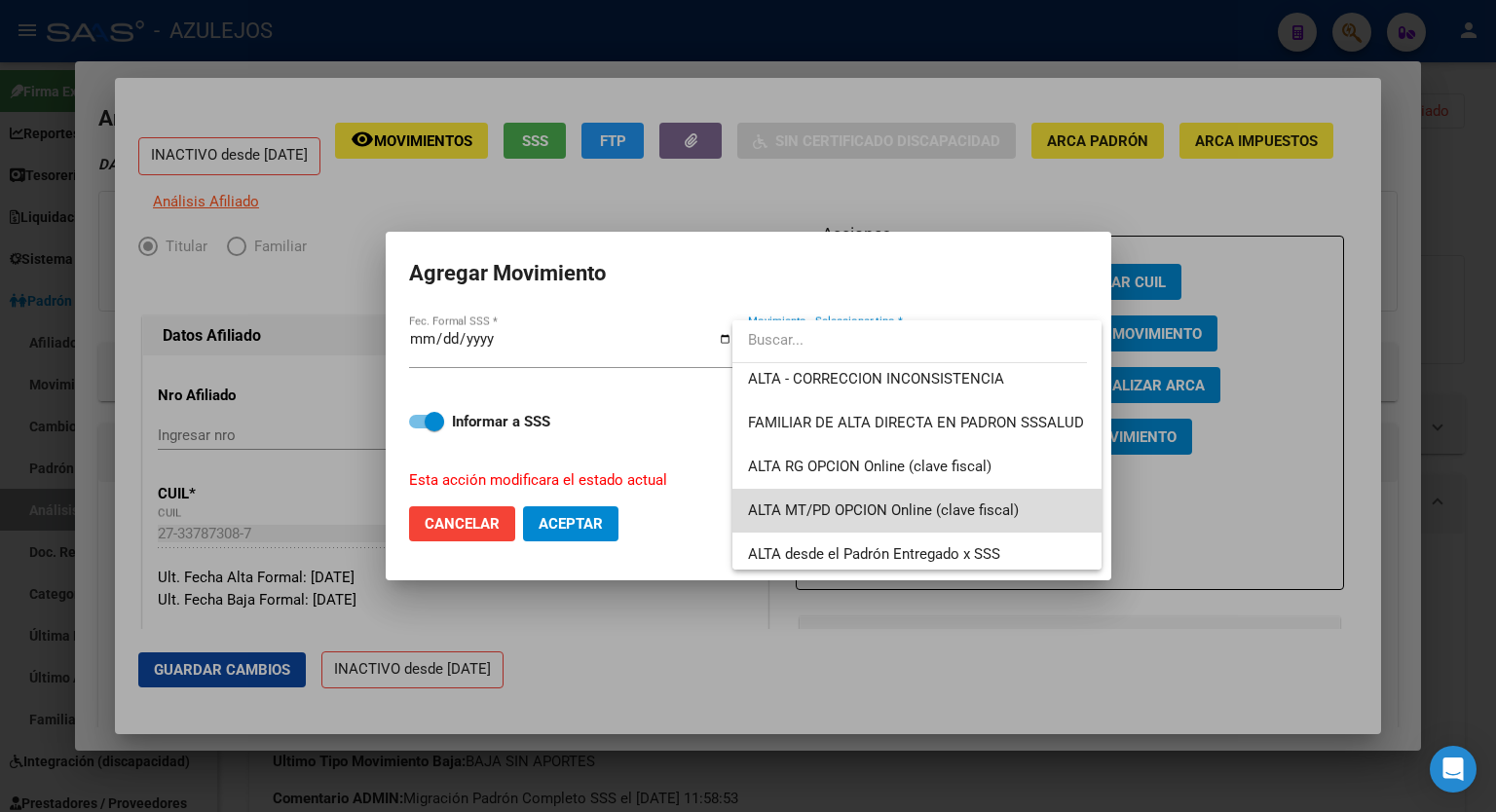
click at [1002, 518] on span "ALTA MT/PD OPCION Online (clave fiscal)" at bounding box center [917, 511] width 338 height 44
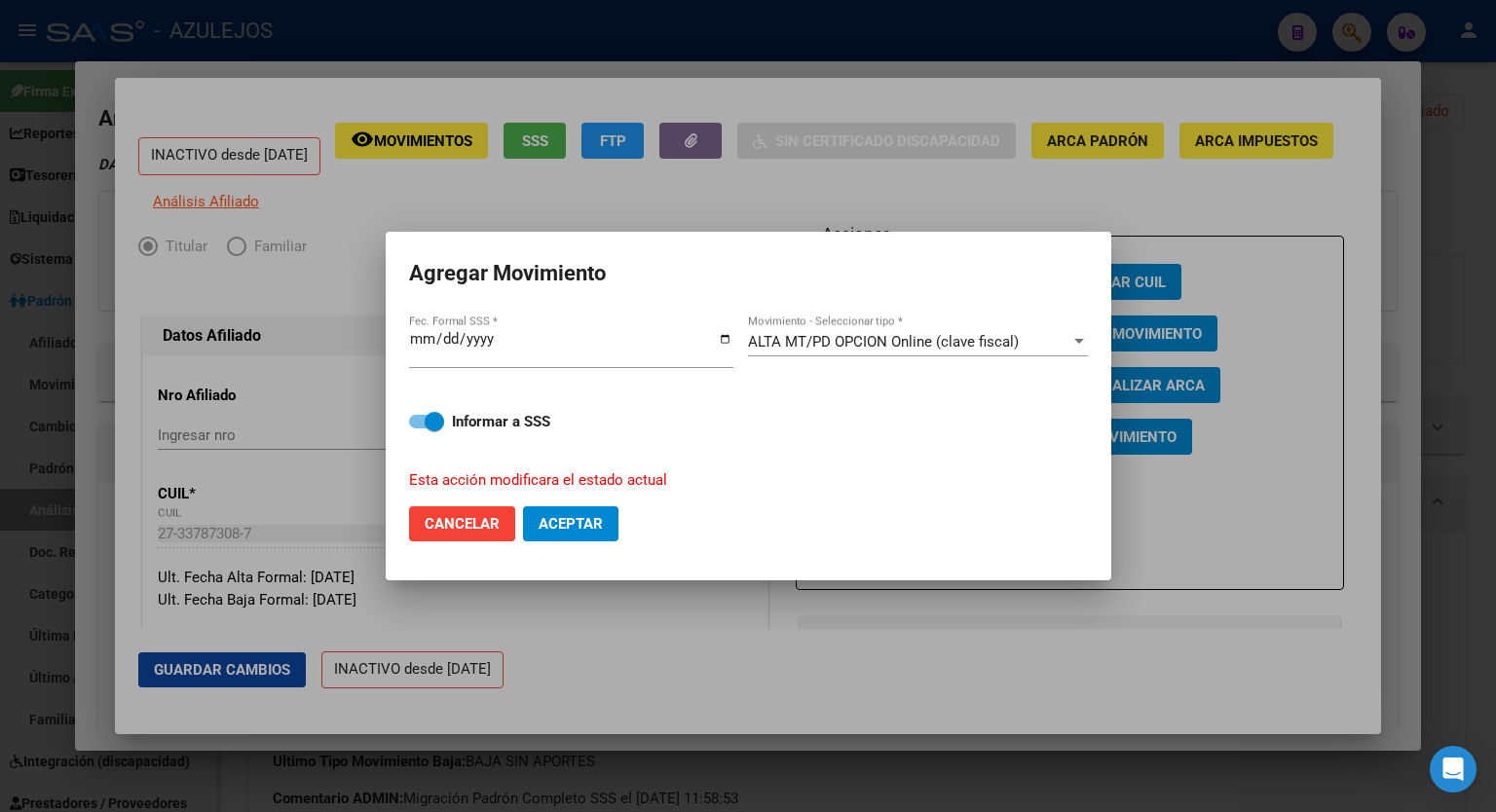
click at [1282, 122] on div at bounding box center [748, 406] width 1496 height 812
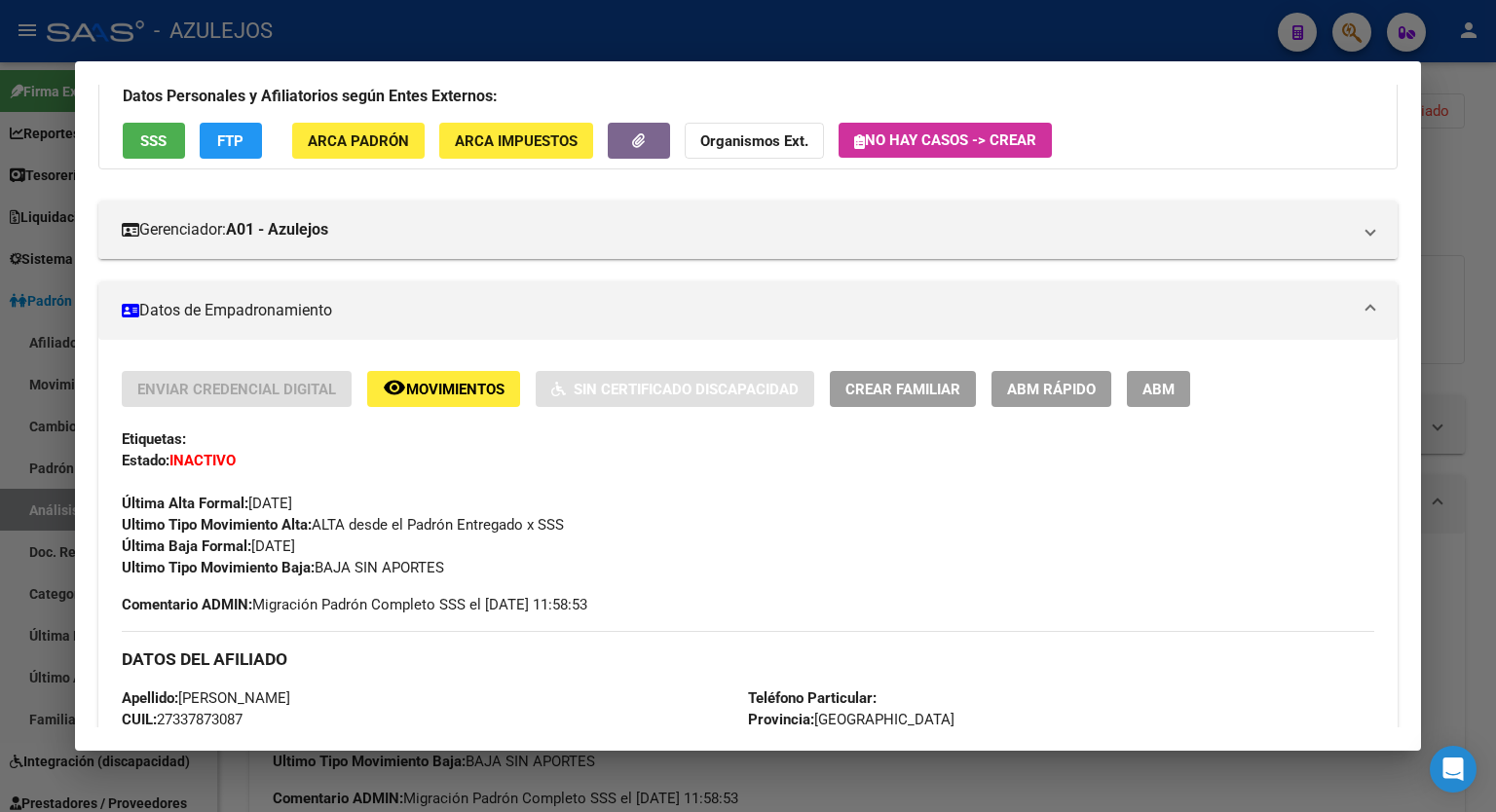
scroll to position [0, 0]
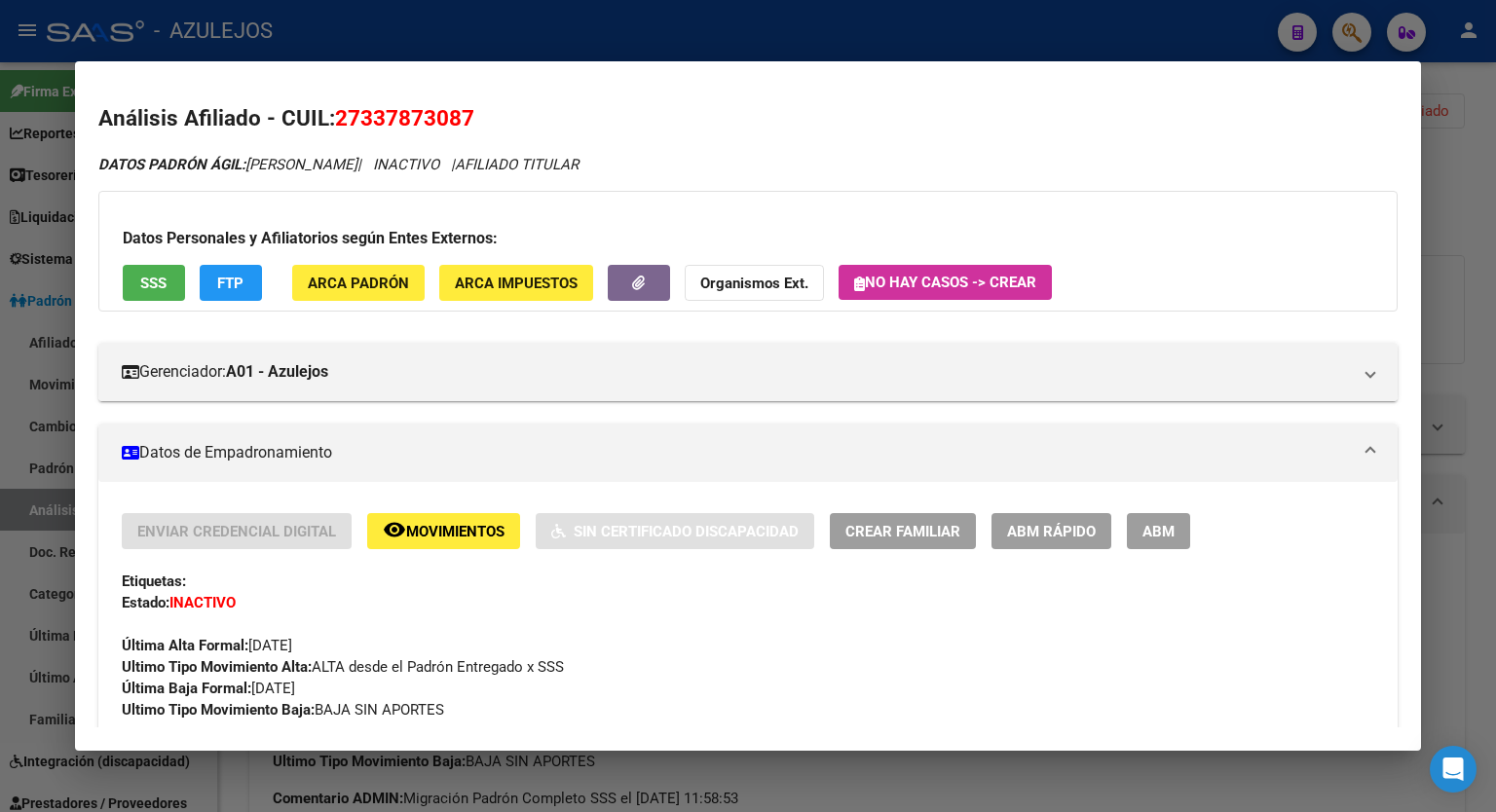
click at [1017, 119] on h2 "Análisis Afiliado - CUIL: 27337873087" at bounding box center [748, 118] width 1300 height 33
click at [370, 285] on span "ARCA Padrón" at bounding box center [358, 284] width 101 height 18
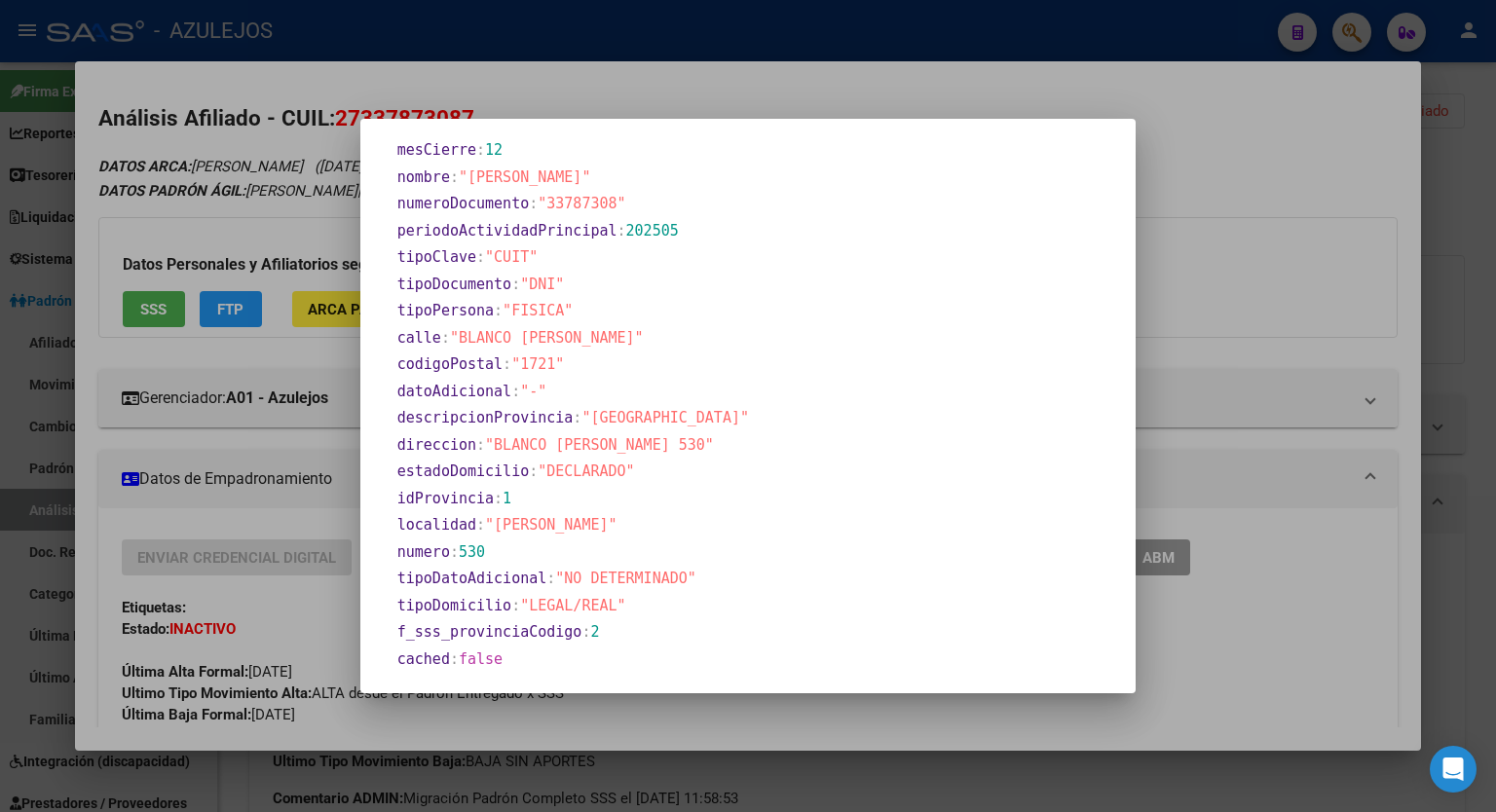
scroll to position [911, 0]
click at [1267, 127] on div at bounding box center [748, 406] width 1496 height 812
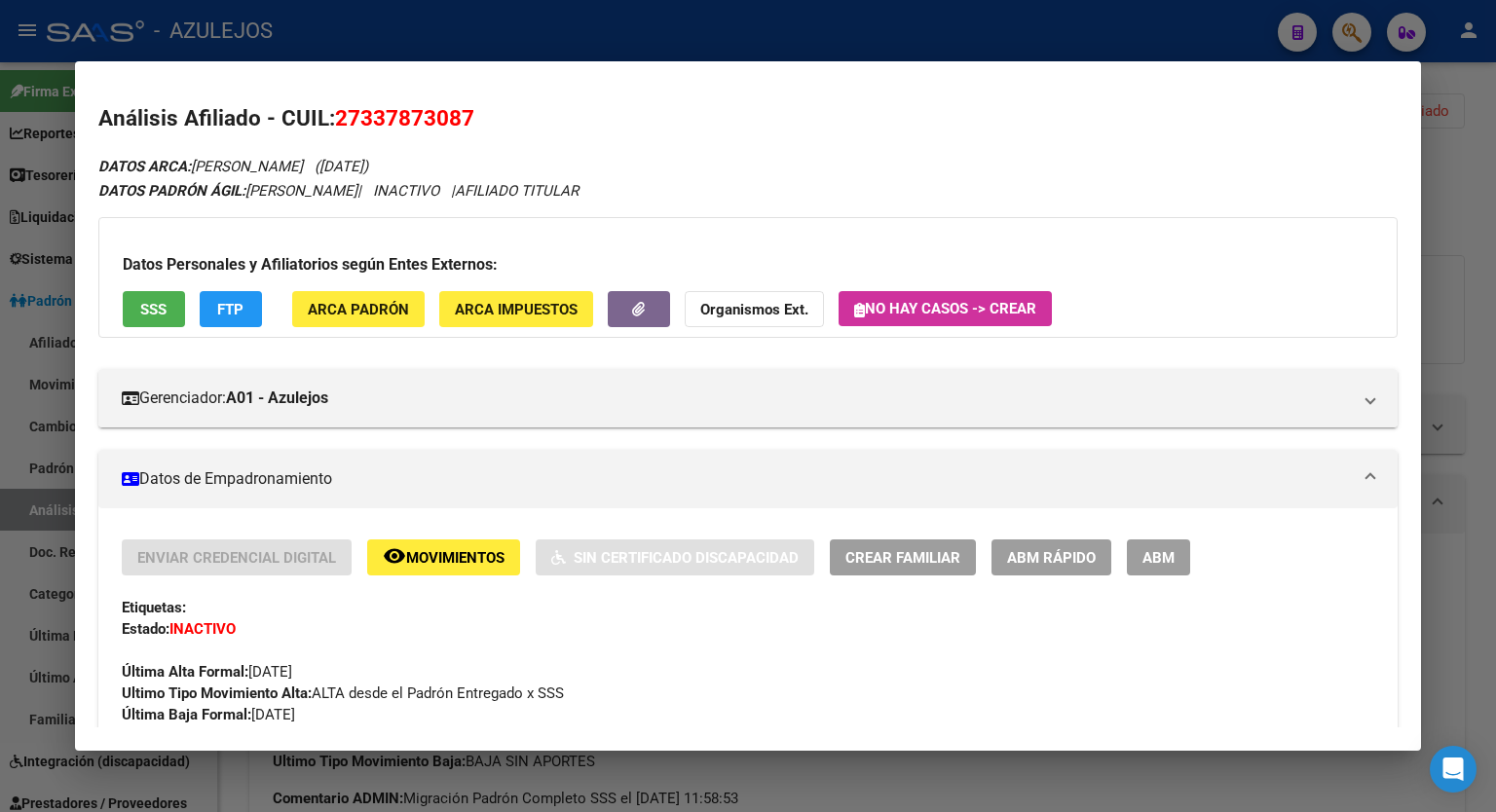
click at [859, 120] on h2 "Análisis Afiliado - CUIL: 27337873087" at bounding box center [748, 118] width 1300 height 33
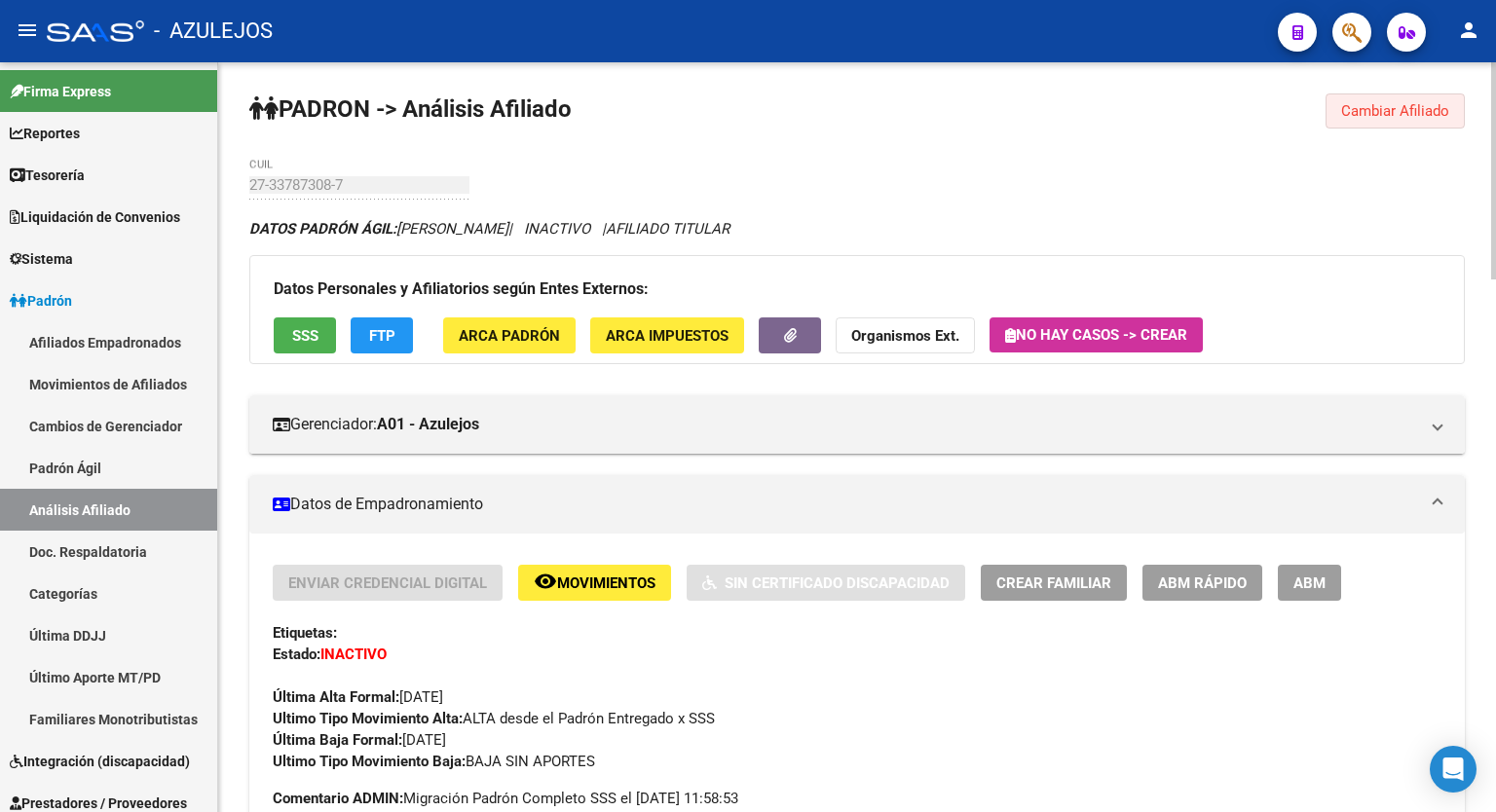
click at [1416, 114] on span "Cambiar Afiliado" at bounding box center [1395, 111] width 108 height 18
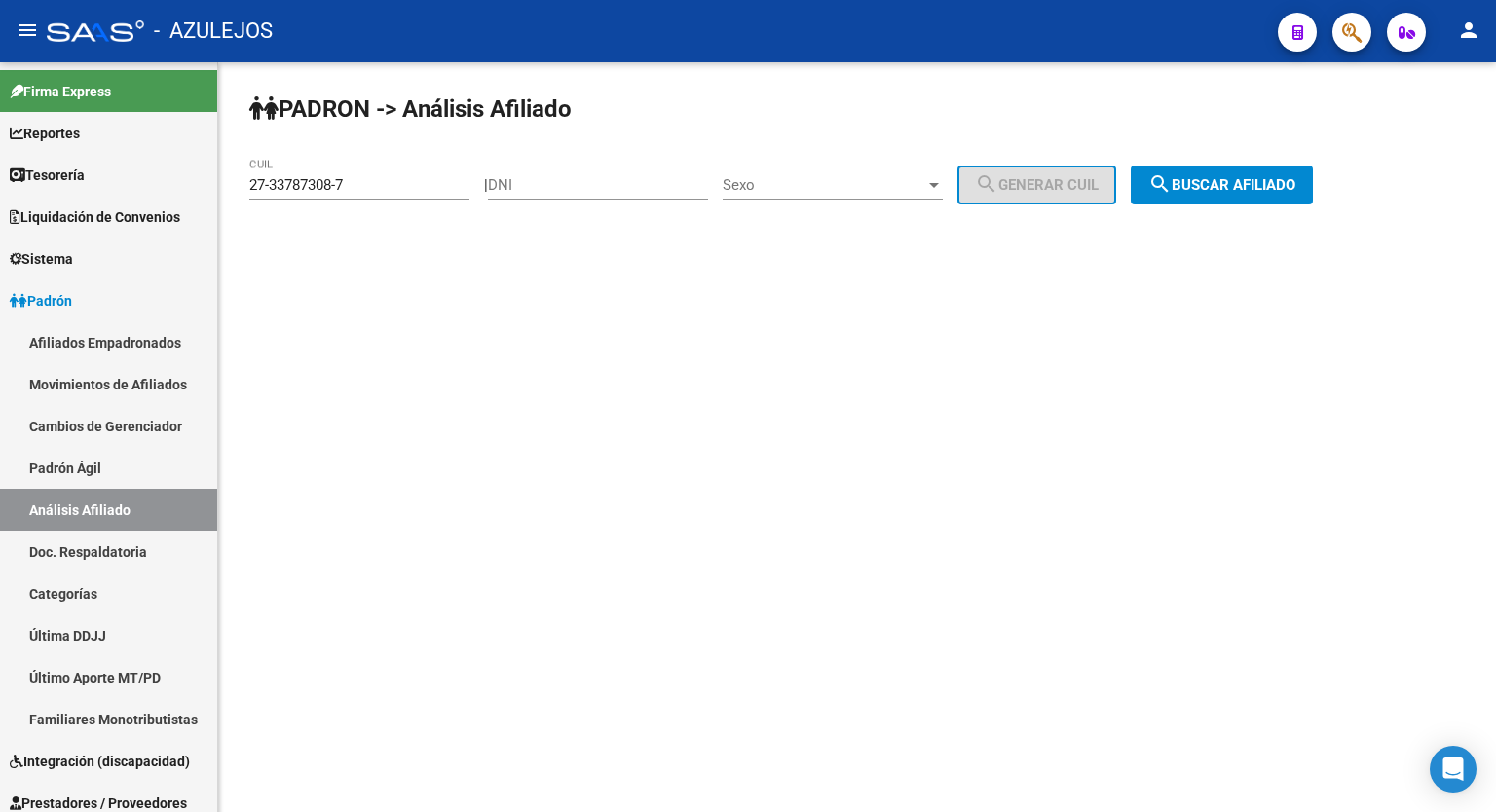
click at [573, 172] on div "DNI" at bounding box center [598, 179] width 220 height 42
type input "58116355"
click at [897, 190] on span "Sexo" at bounding box center [824, 185] width 203 height 18
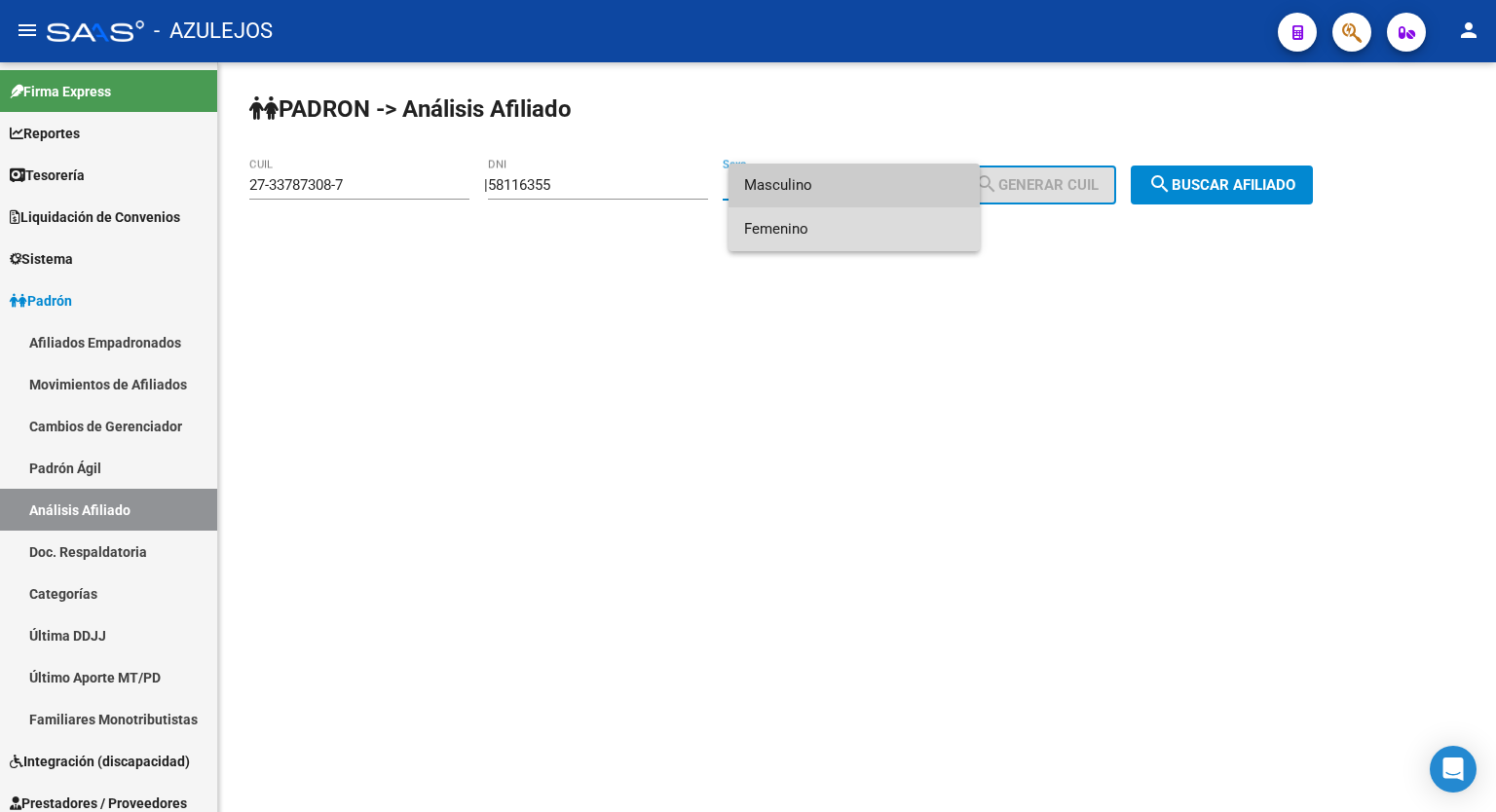
click at [814, 237] on span "Femenino" at bounding box center [854, 229] width 220 height 44
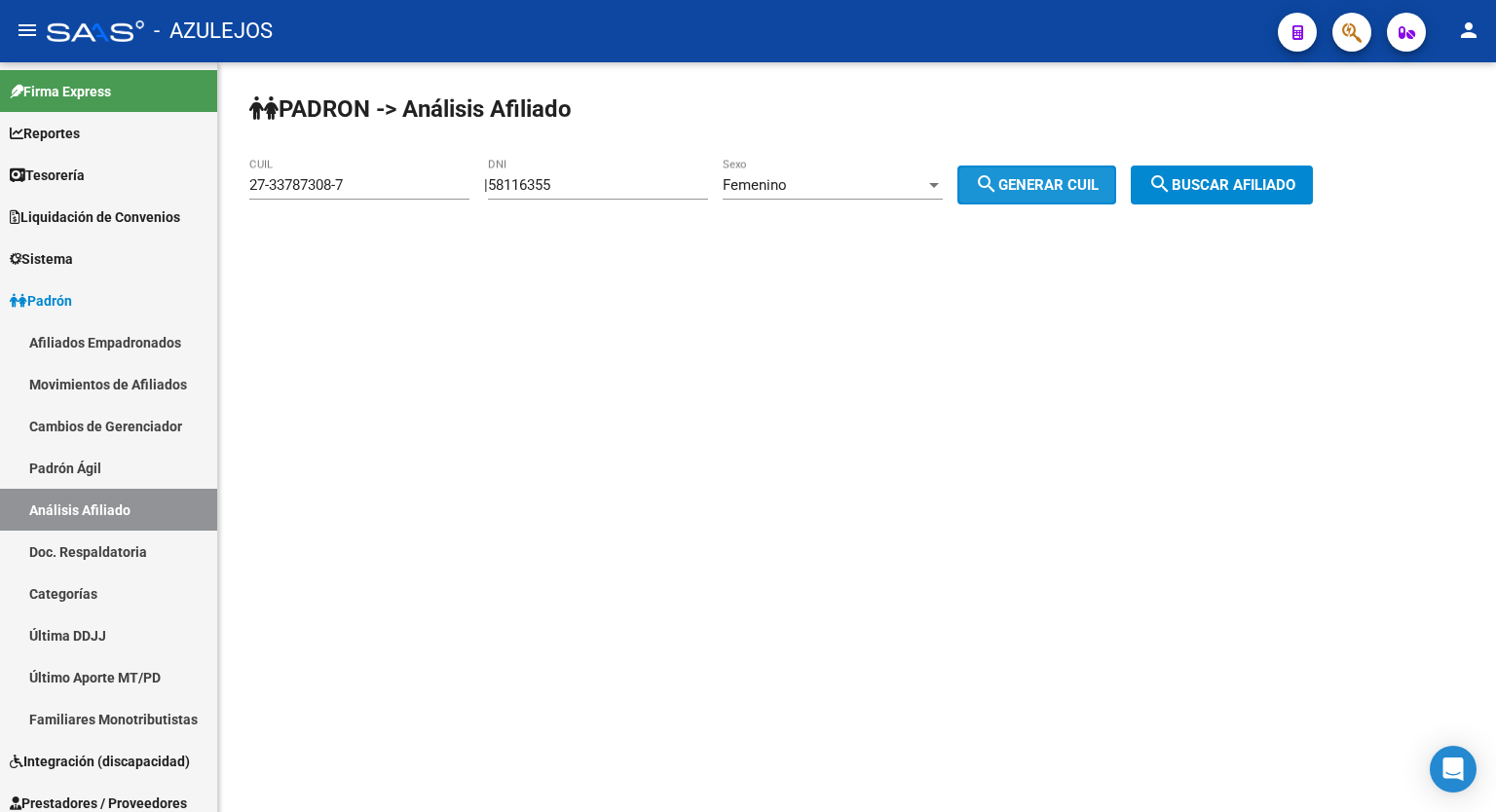
click at [1050, 169] on button "search Generar CUIL" at bounding box center [1037, 185] width 159 height 39
type input "27-58116355-5"
click at [1243, 181] on span "search Buscar afiliado" at bounding box center [1222, 185] width 147 height 18
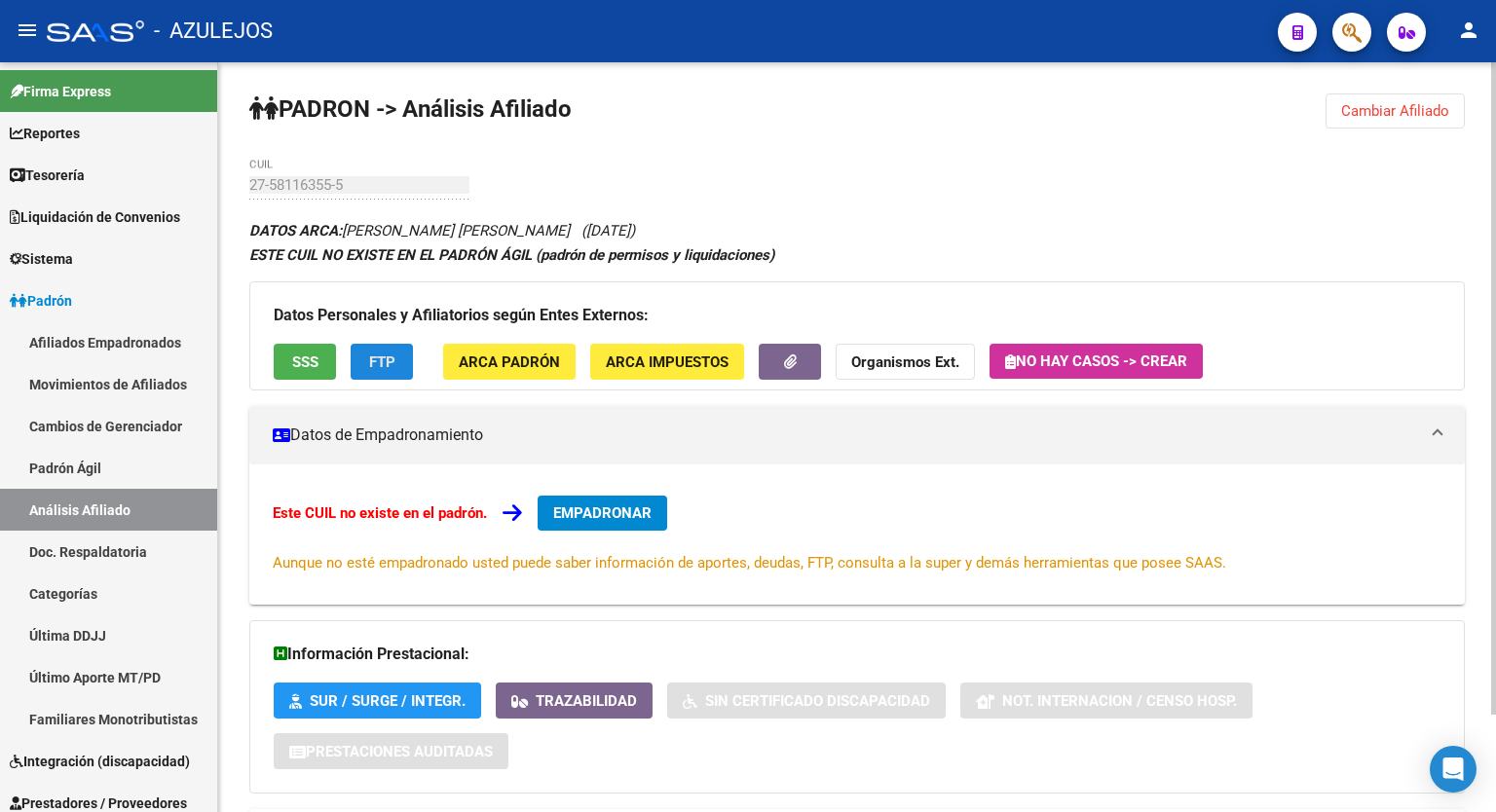
click at [358, 353] on button "FTP" at bounding box center [382, 362] width 62 height 36
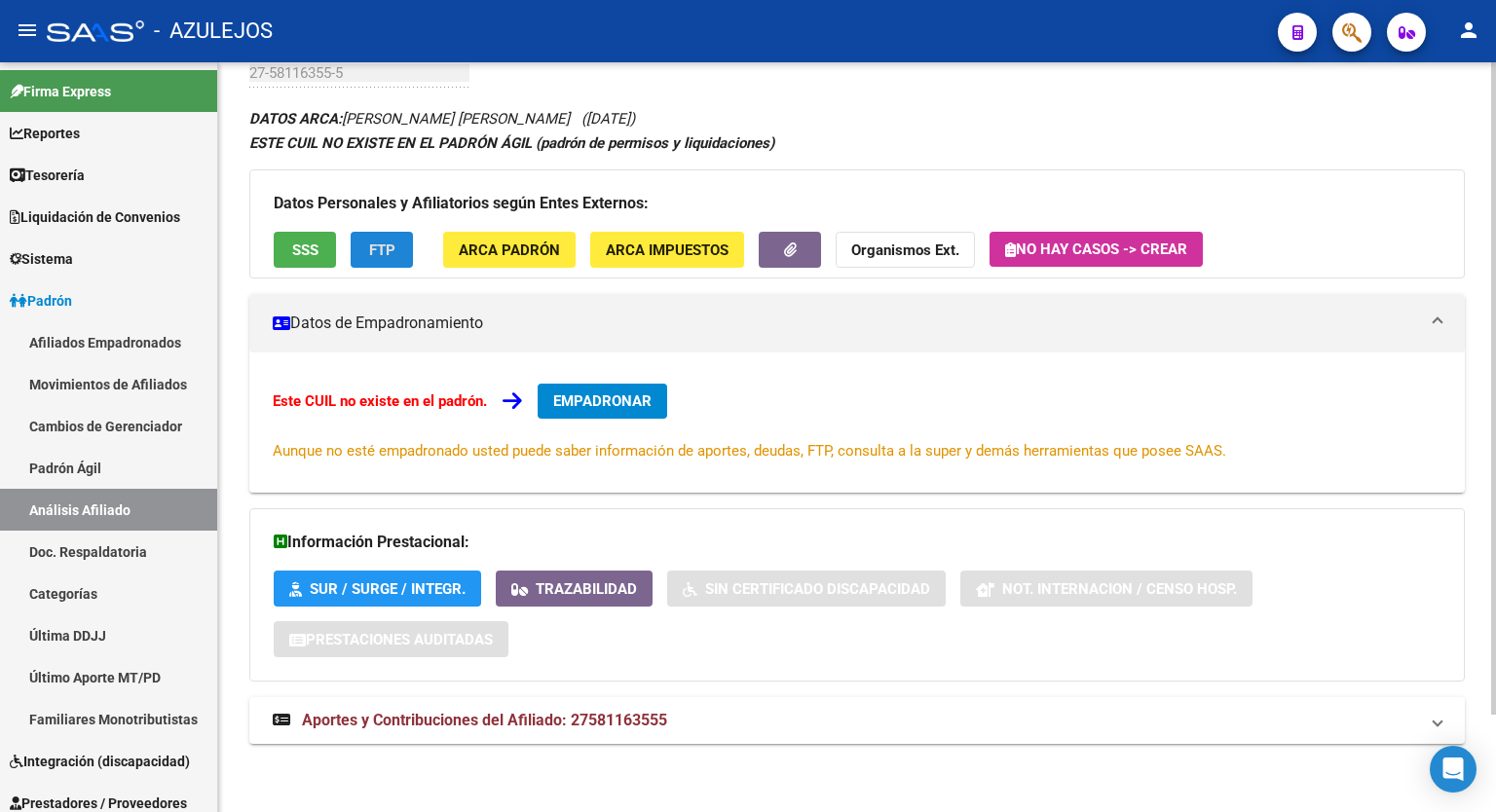
click at [1495, 463] on div at bounding box center [1493, 486] width 5 height 653
click at [576, 717] on span "Aportes y Contribuciones del Afiliado: 27581163555" at bounding box center [484, 720] width 365 height 19
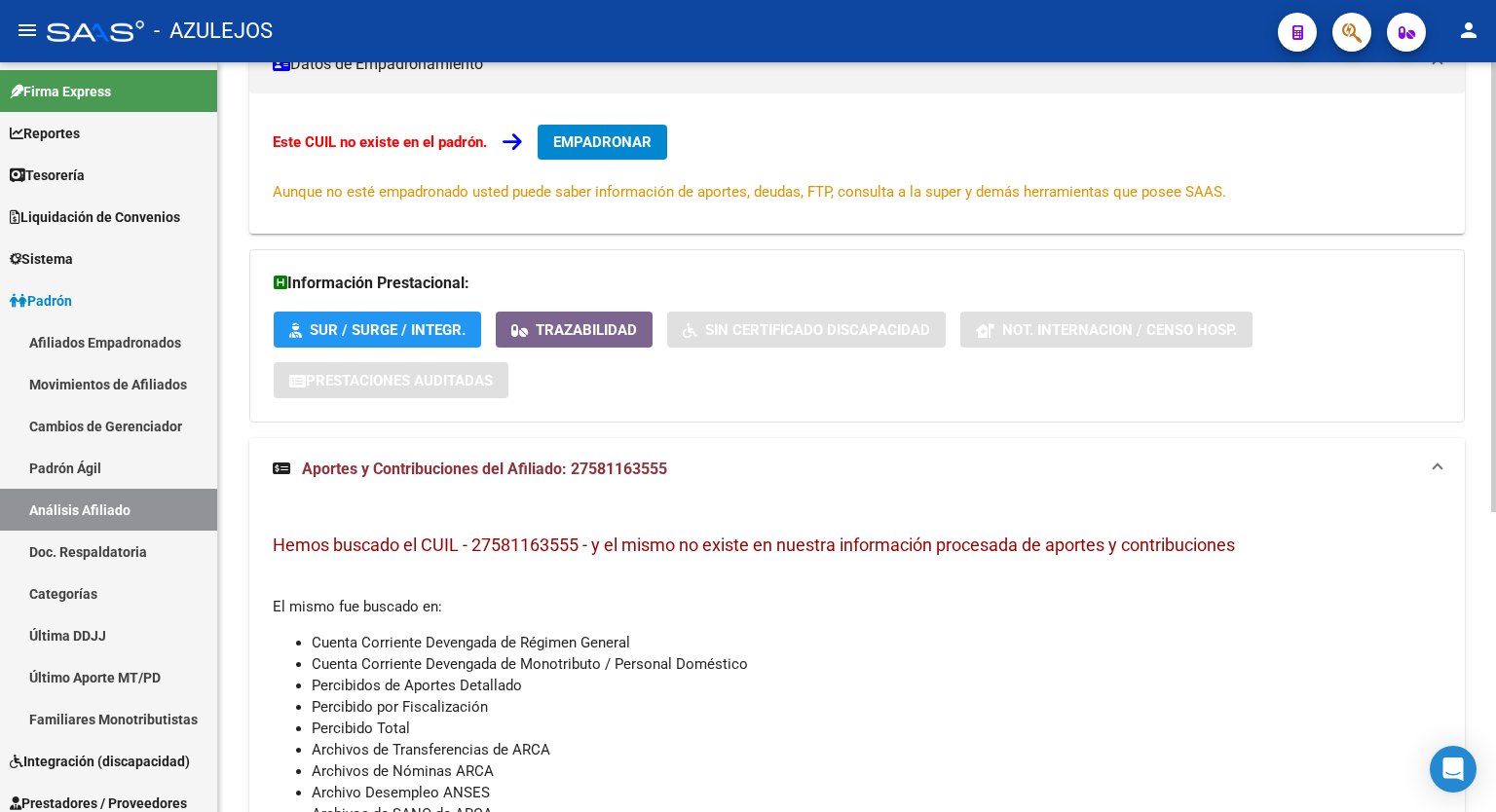
scroll to position [0, 0]
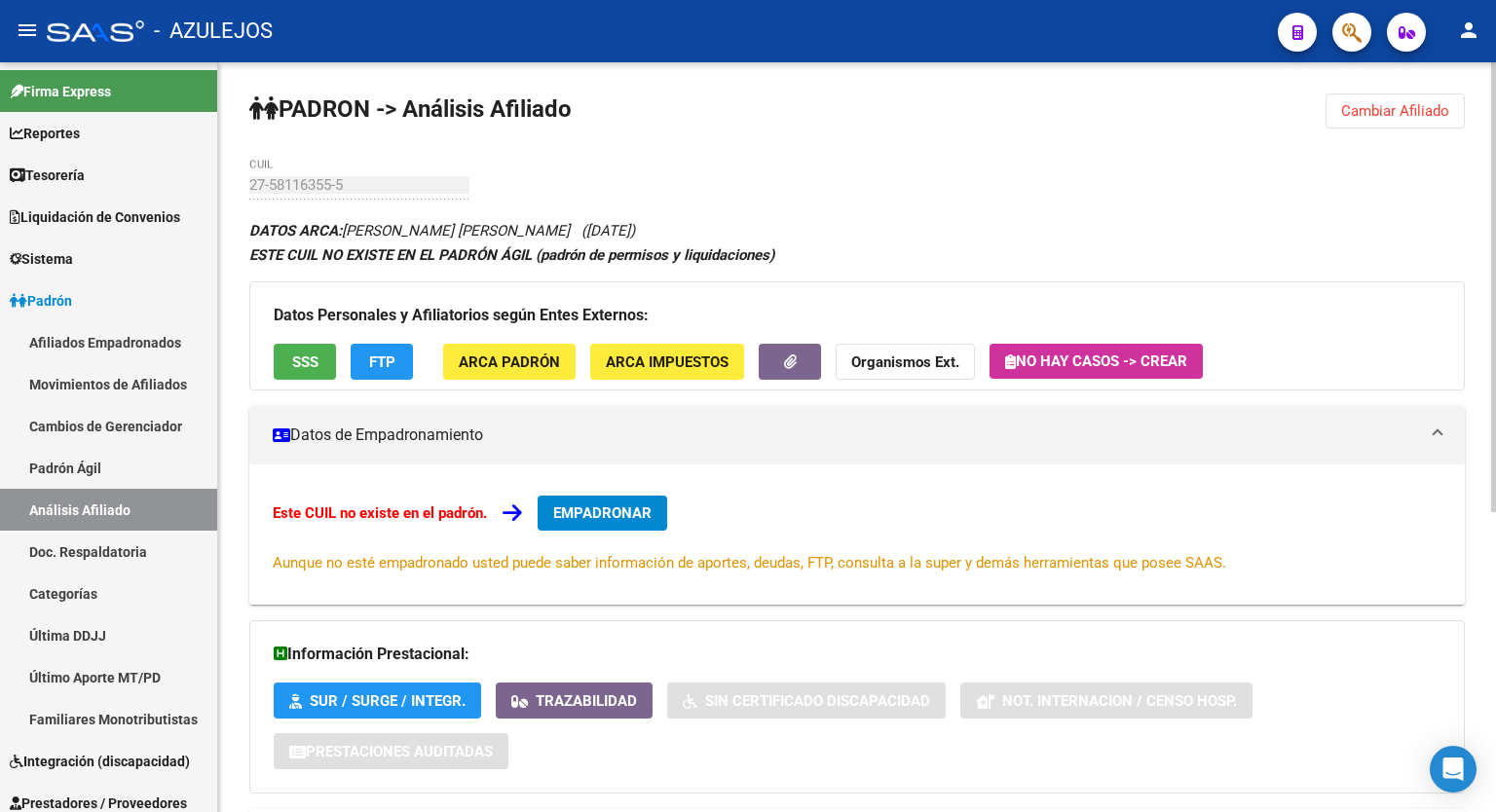
click at [1495, 297] on div at bounding box center [1493, 287] width 5 height 450
click at [308, 363] on span "SSS" at bounding box center [305, 363] width 26 height 18
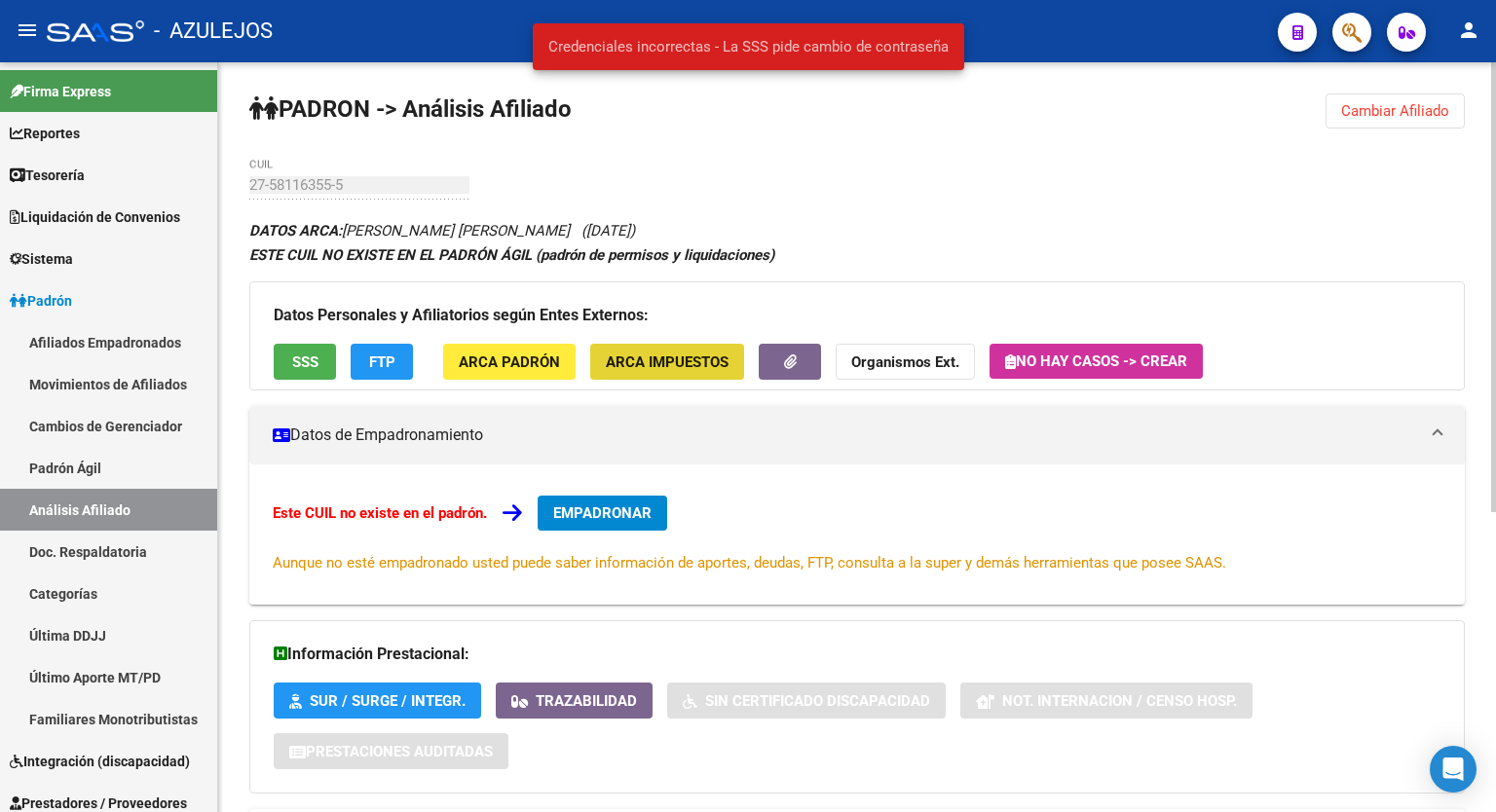
click at [703, 368] on span "ARCA Impuestos" at bounding box center [667, 363] width 123 height 18
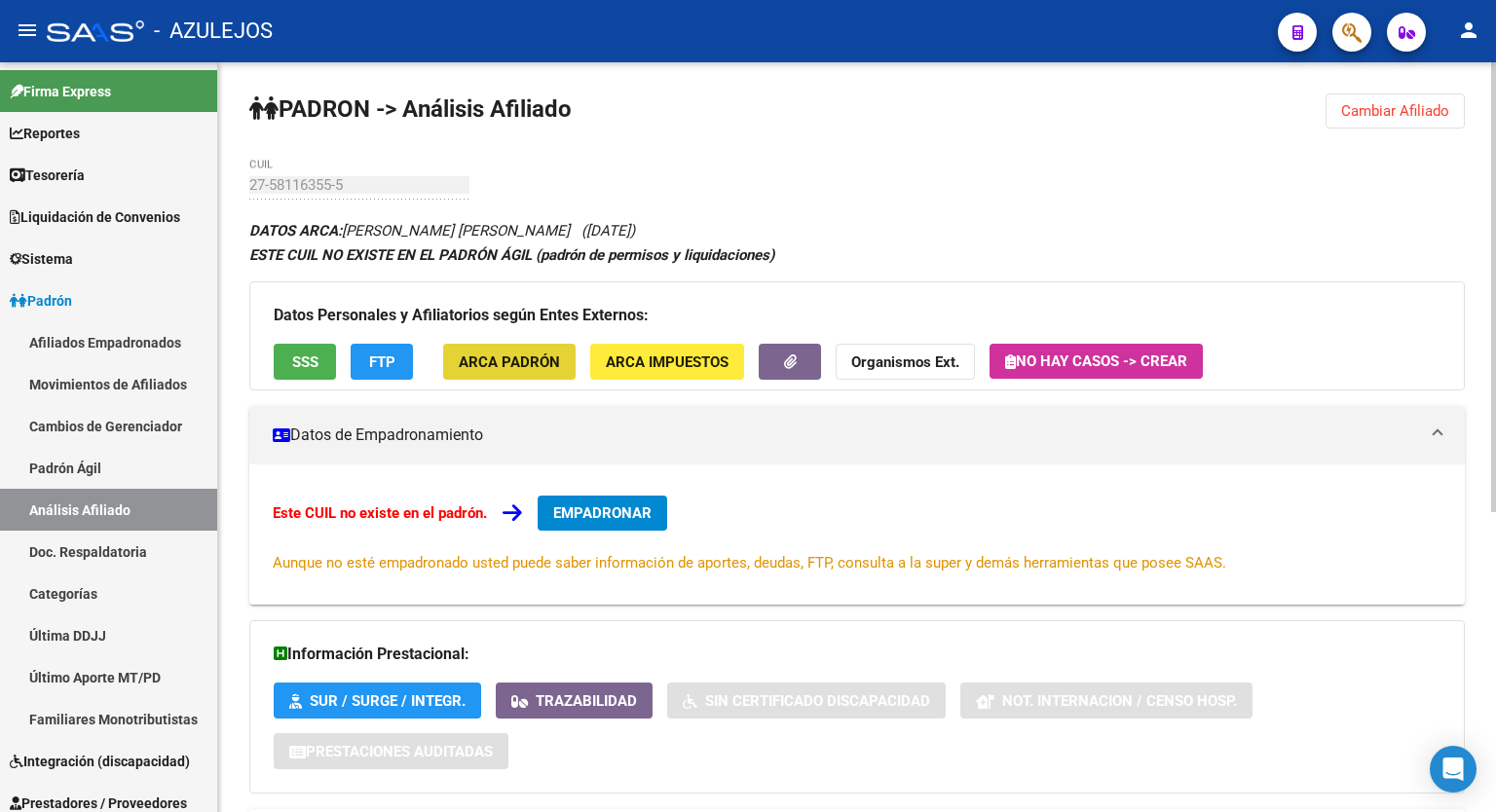
click at [526, 350] on button "ARCA Padrón" at bounding box center [509, 362] width 132 height 36
click at [243, 187] on div "PADRON -> Análisis Afiliado Cambiar Afiliado 27-58116355-5 CUIL DATOS ARCA: [PE…" at bounding box center [857, 687] width 1278 height 1250
click at [1359, 120] on button "Cambiar Afiliado" at bounding box center [1395, 111] width 139 height 35
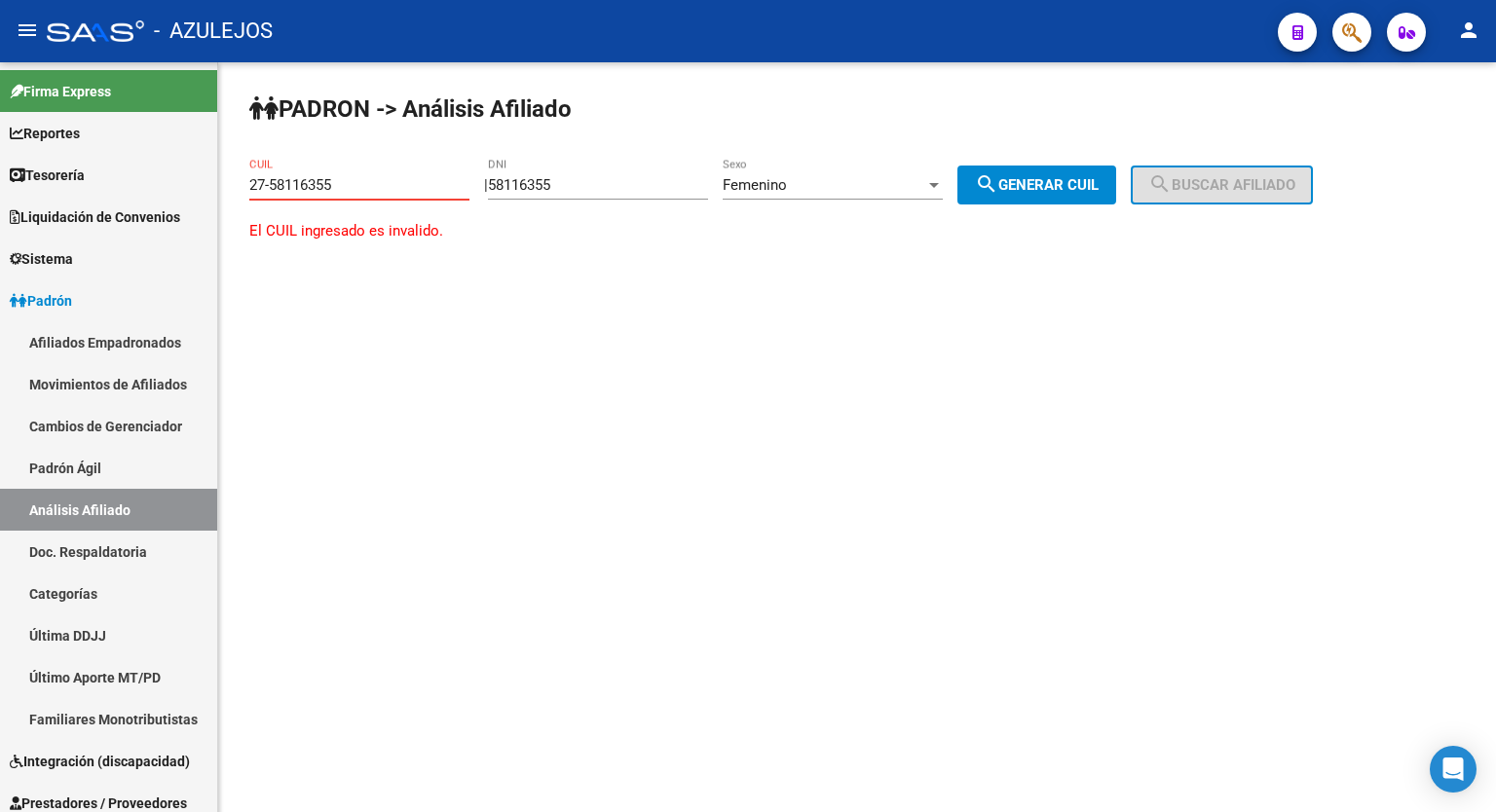
type input "27-58116355-5"
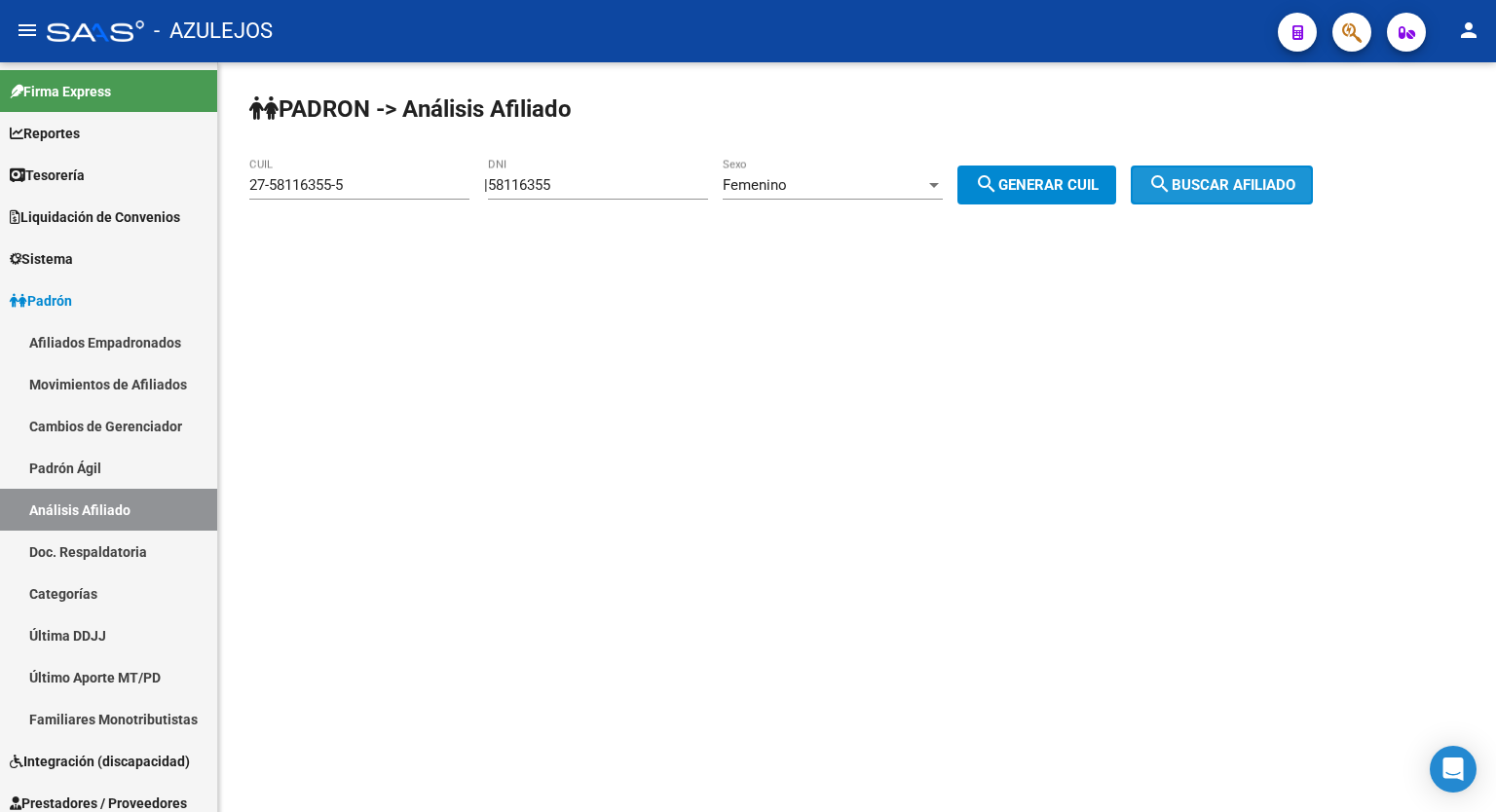
click at [1248, 176] on span "search Buscar afiliado" at bounding box center [1222, 185] width 147 height 18
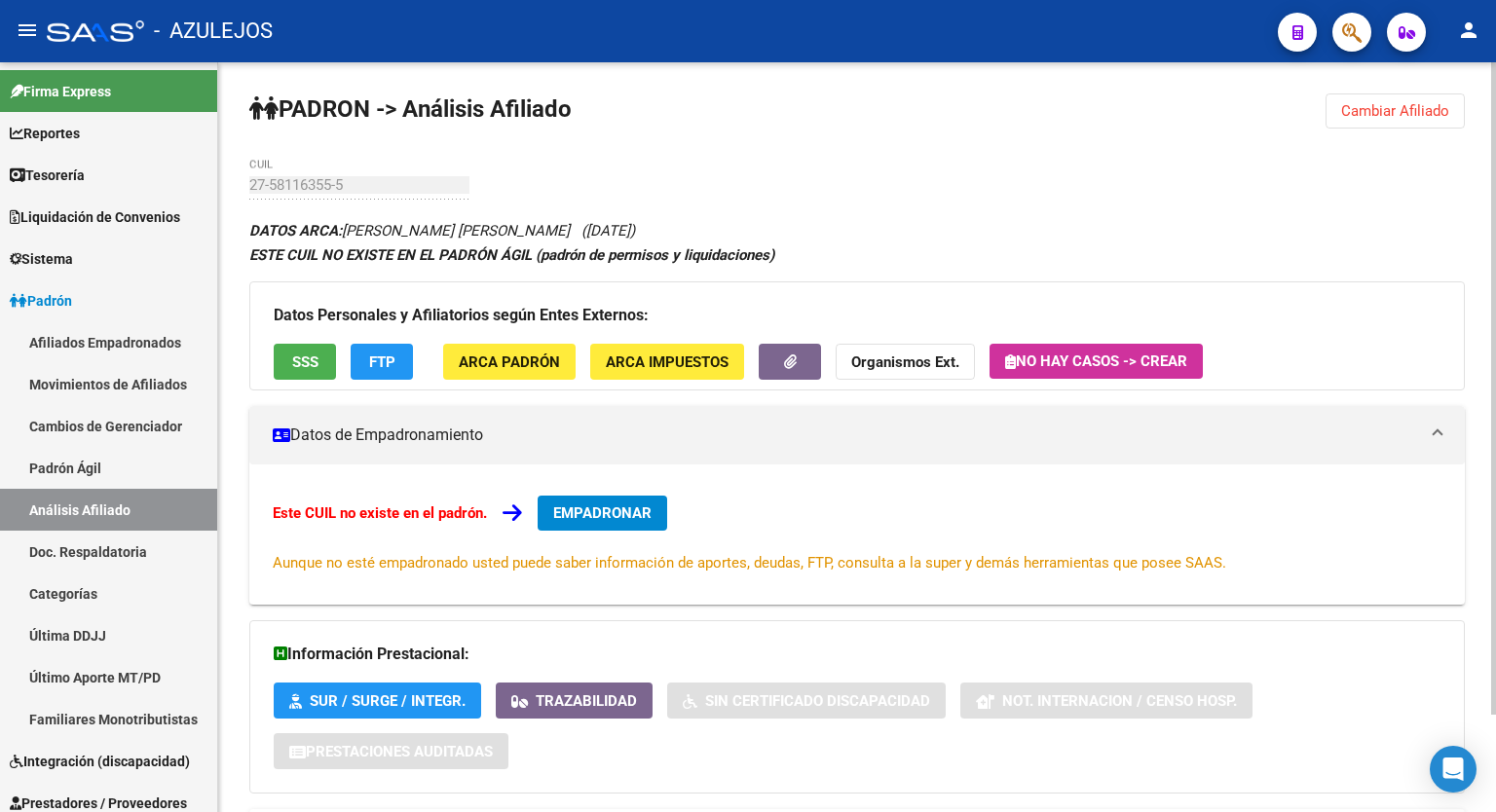
click at [1411, 132] on div "PADRON -> Análisis Afiliado Cambiar Afiliado 27-58116355-5 CUIL DATOS ARCA: [PE…" at bounding box center [857, 493] width 1278 height 862
click at [1404, 108] on span "Cambiar Afiliado" at bounding box center [1395, 111] width 108 height 18
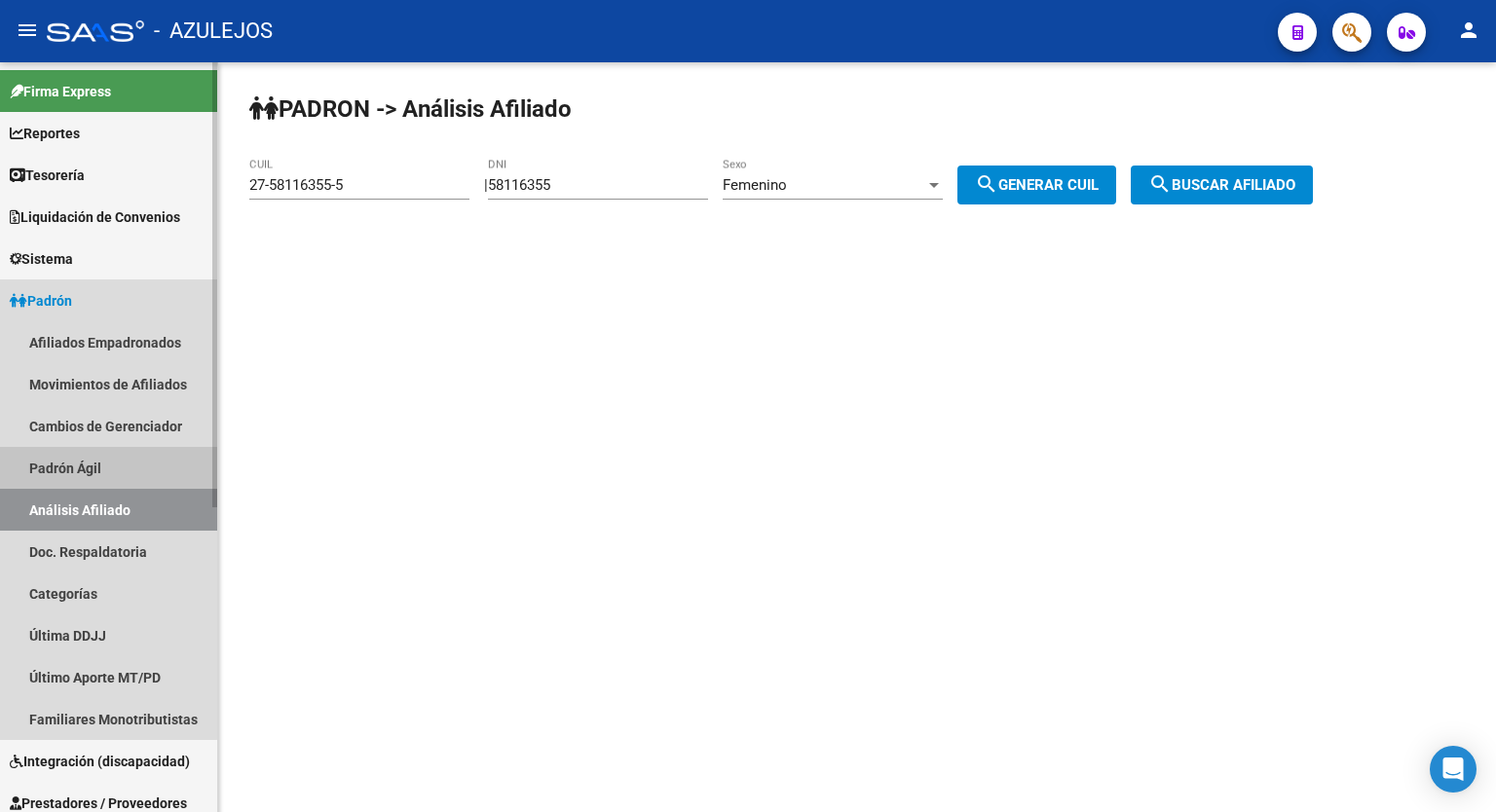
click at [100, 473] on link "Padrón Ágil" at bounding box center [108, 468] width 217 height 42
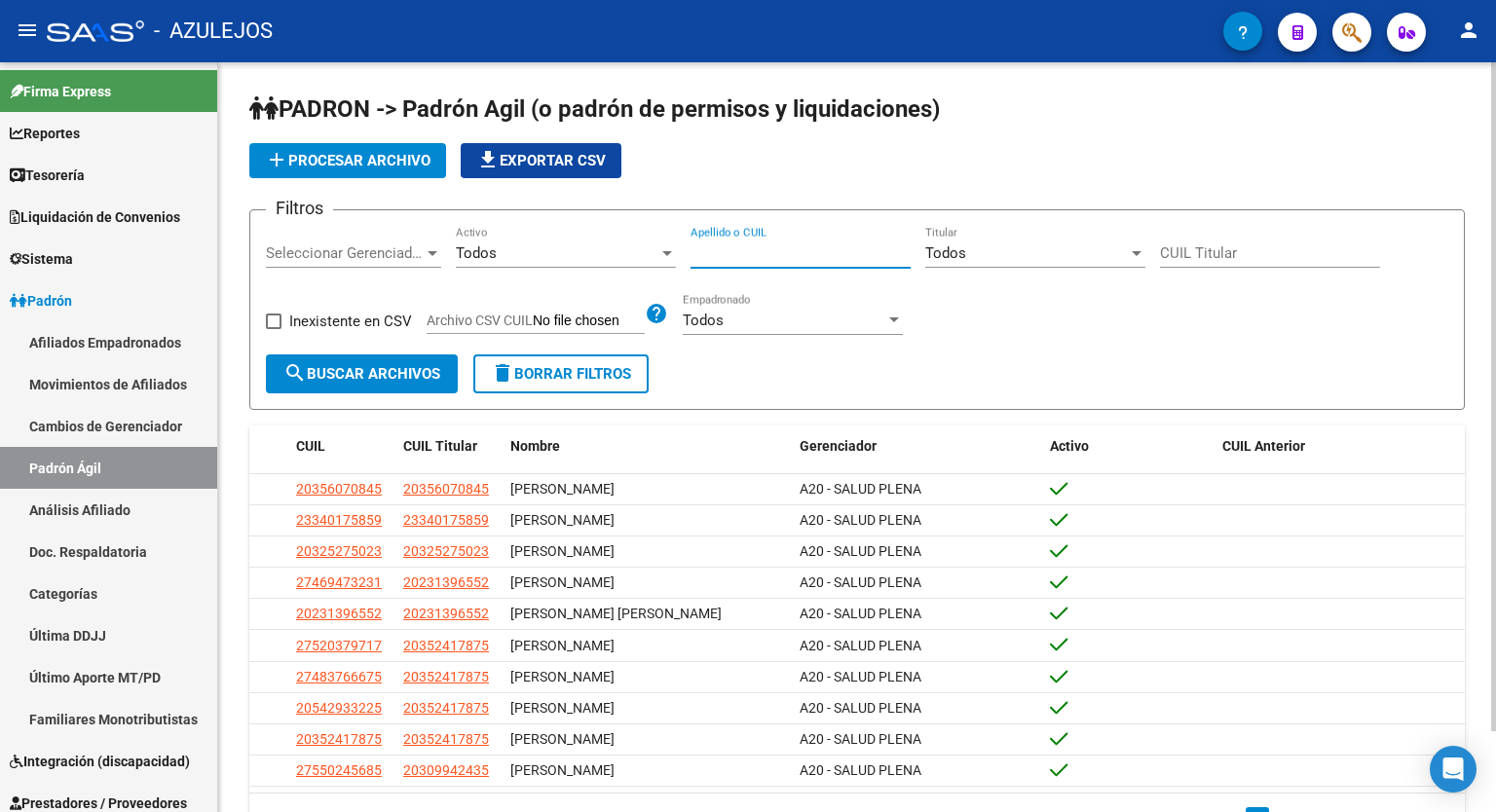
click at [777, 256] on input "Apellido o CUIL" at bounding box center [801, 254] width 220 height 18
click at [371, 384] on button "search Buscar Archivos" at bounding box center [362, 374] width 192 height 39
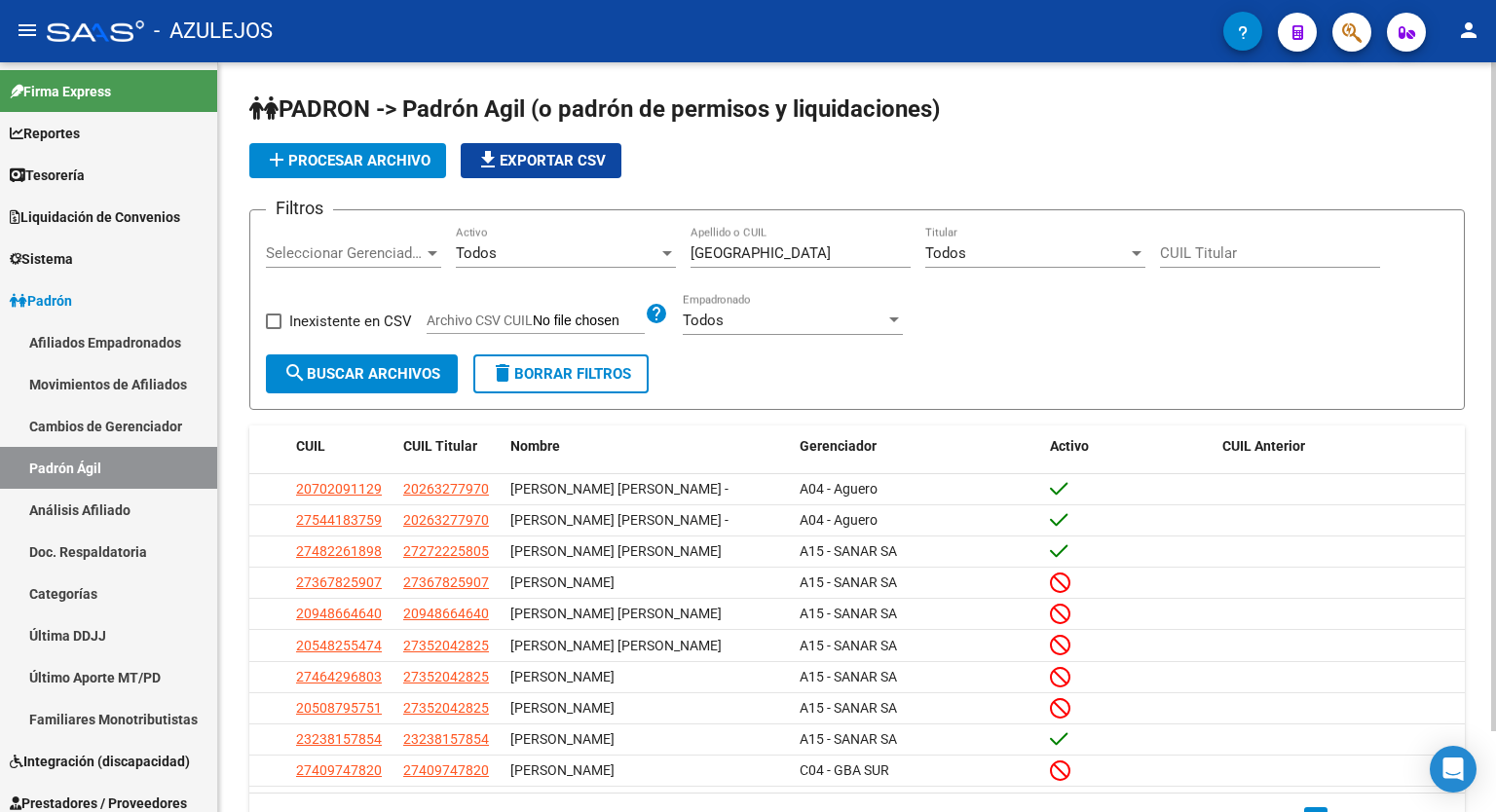
click at [820, 261] on div "[PERSON_NAME] Apellido o CUIL" at bounding box center [801, 247] width 220 height 42
type input "[PERSON_NAME]"
click at [334, 382] on button "search Buscar Archivos" at bounding box center [362, 374] width 192 height 39
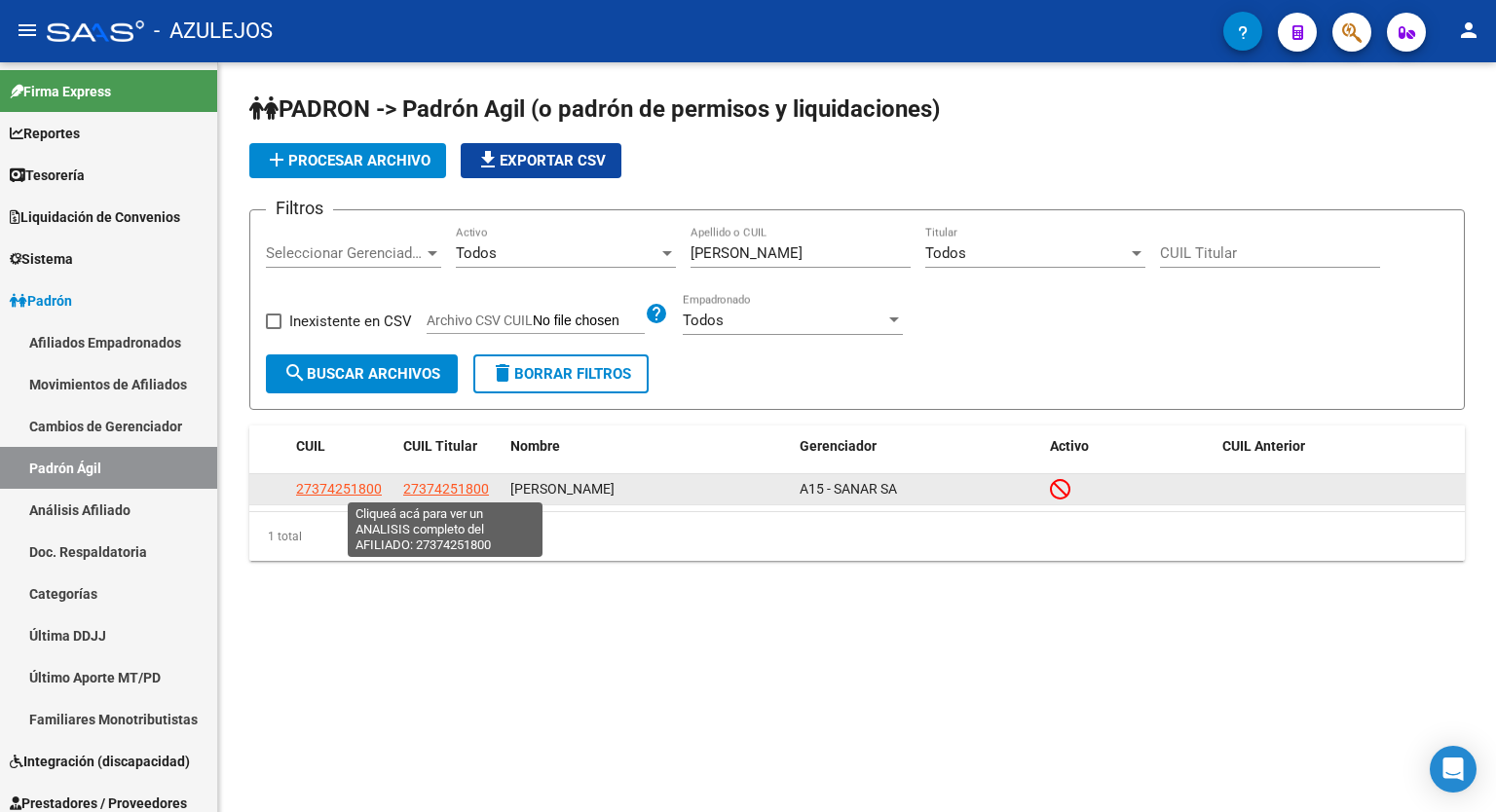
click at [452, 484] on span "27374251800" at bounding box center [446, 489] width 86 height 16
type textarea "27374251800"
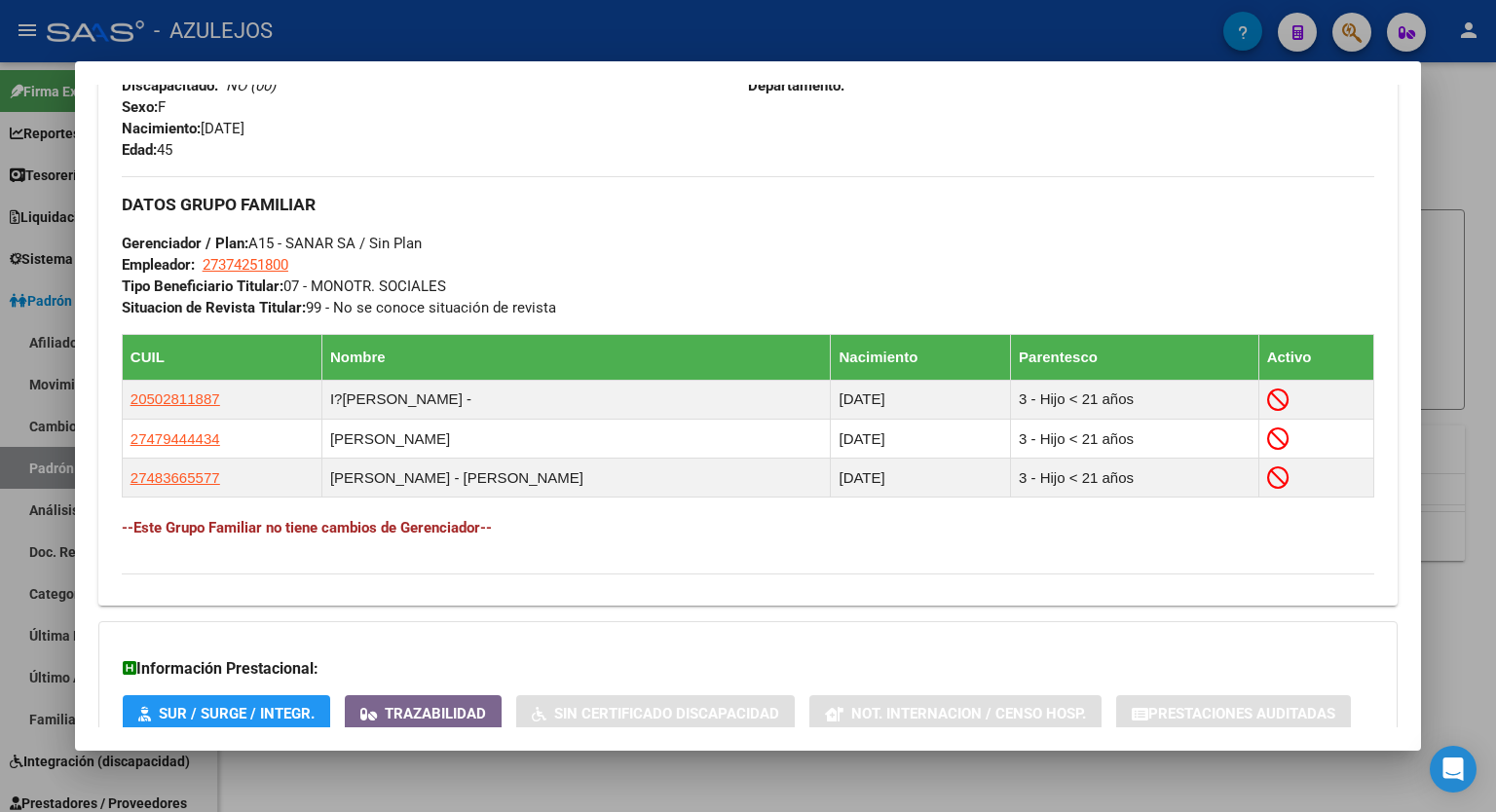
scroll to position [1016, 0]
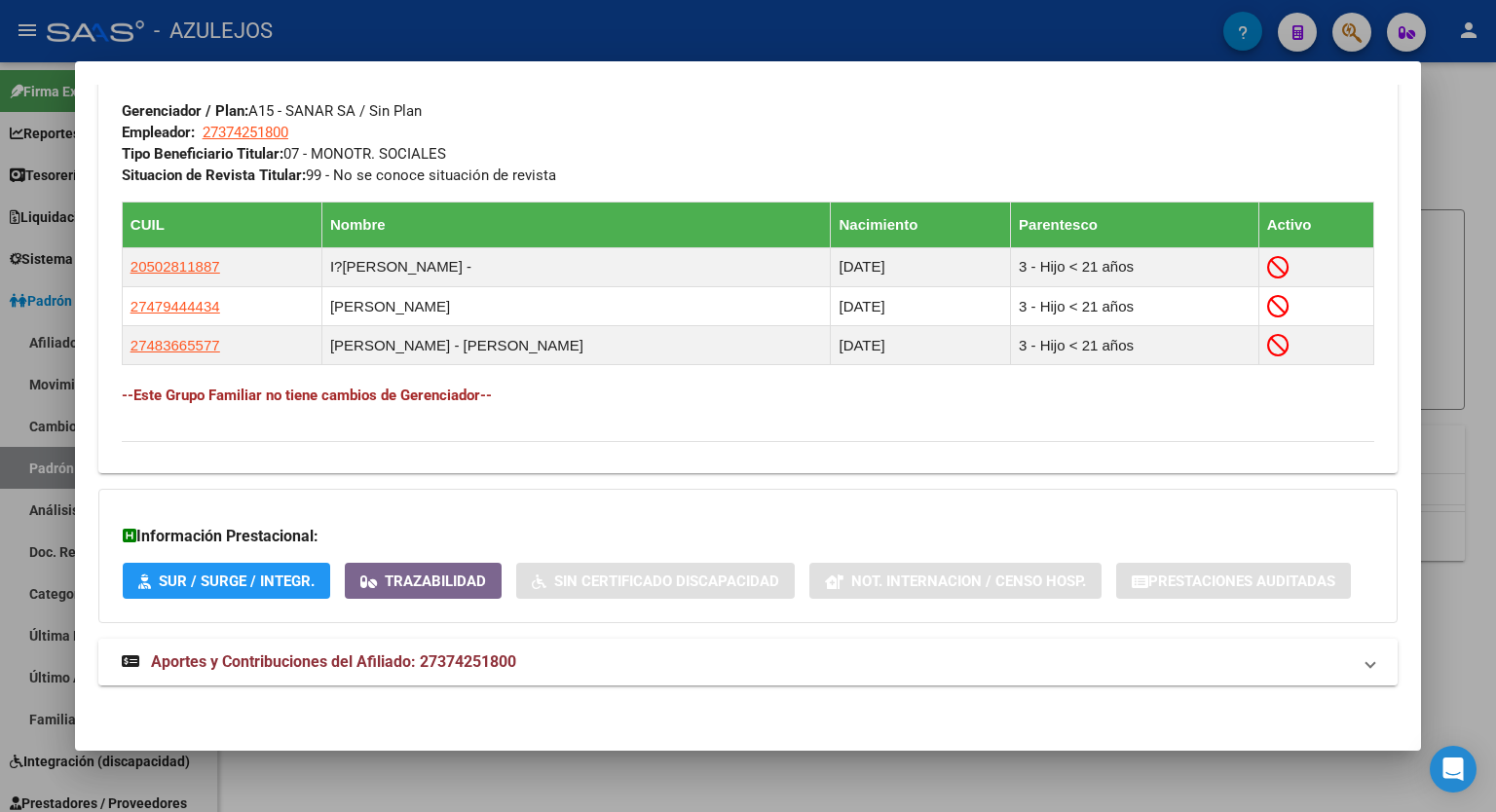
click at [456, 667] on span "Aportes y Contribuciones del Afiliado: 27374251800" at bounding box center [333, 662] width 365 height 19
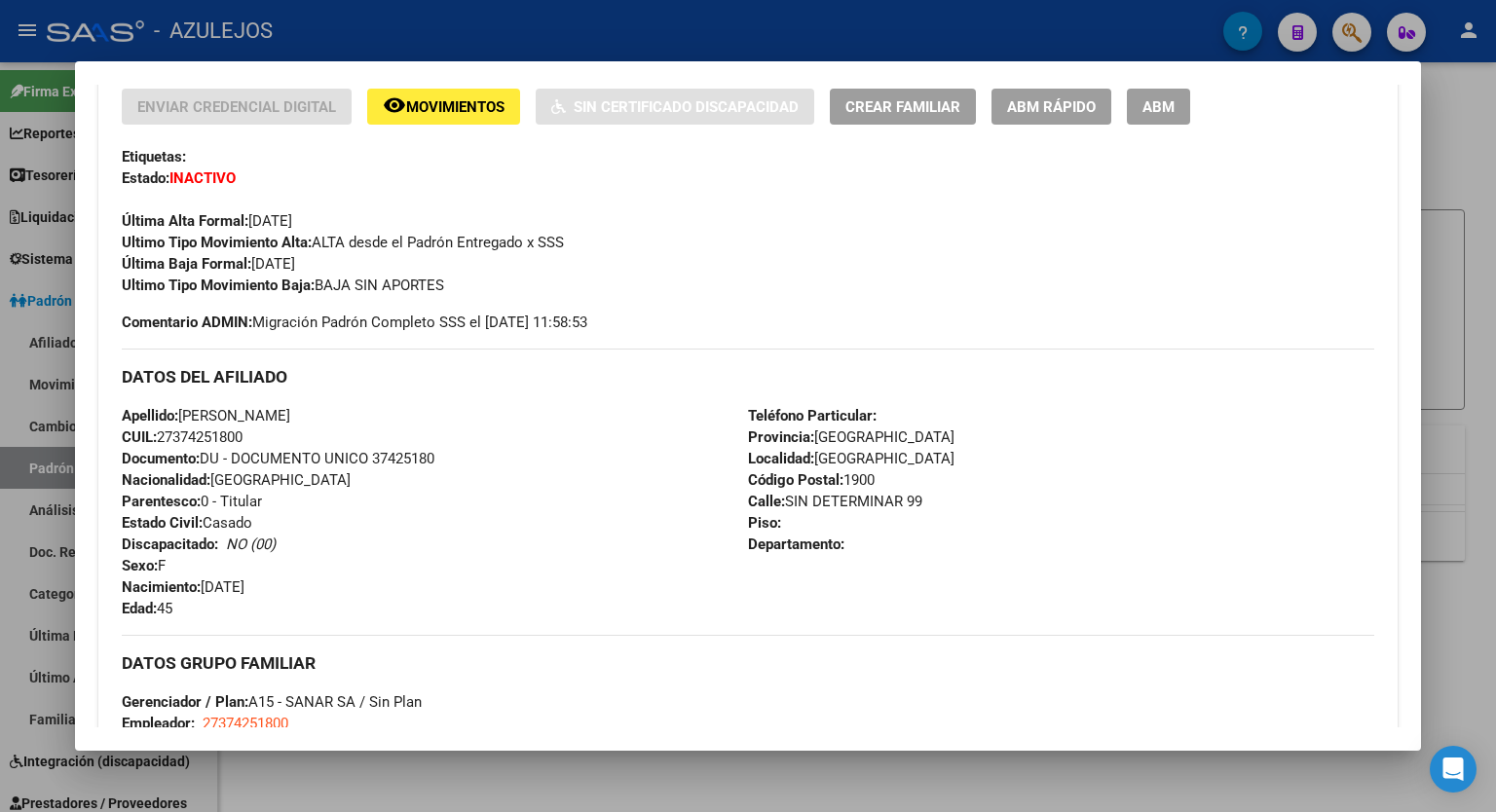
scroll to position [0, 0]
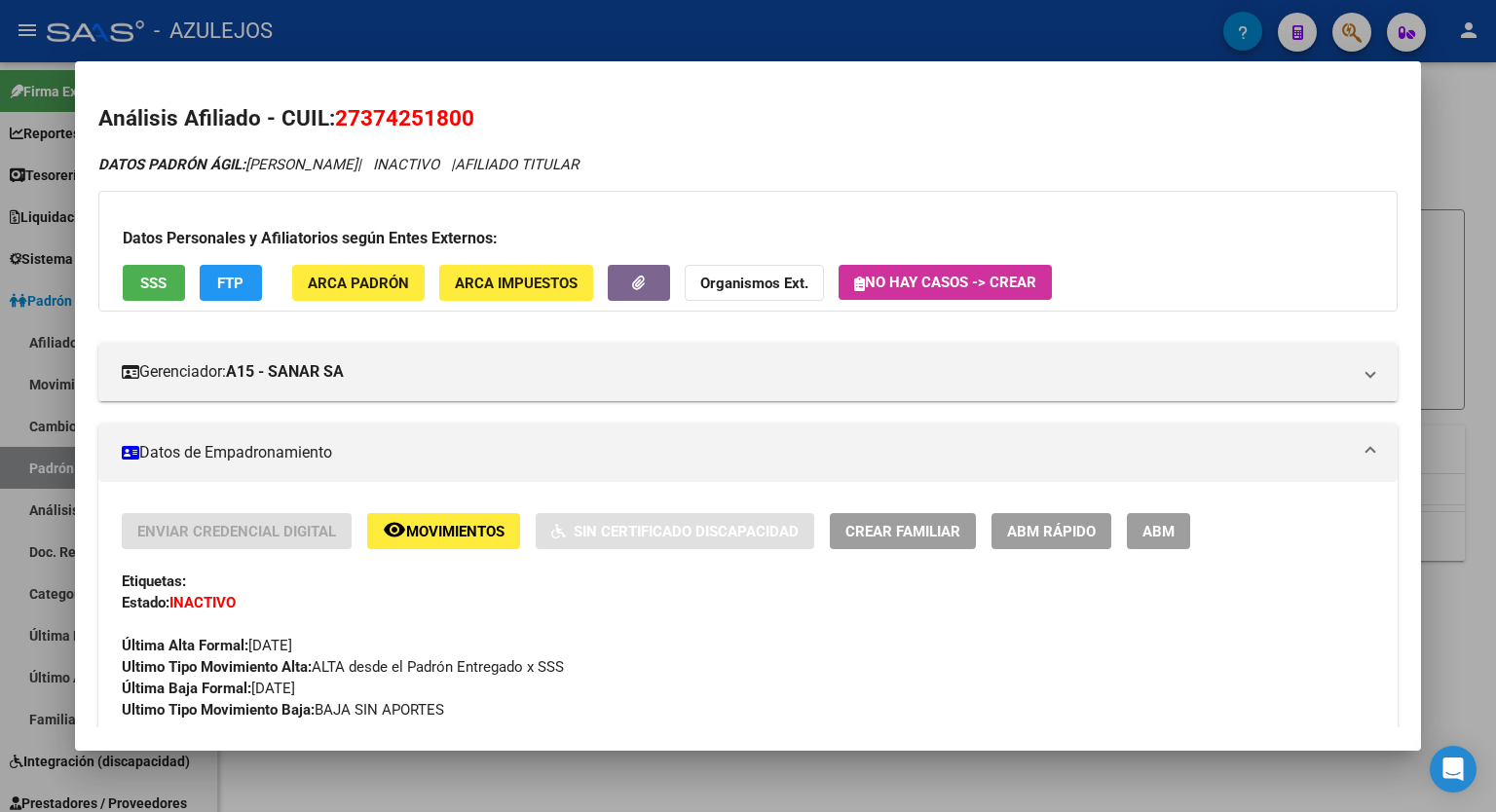
click at [157, 285] on span "SSS" at bounding box center [153, 284] width 26 height 18
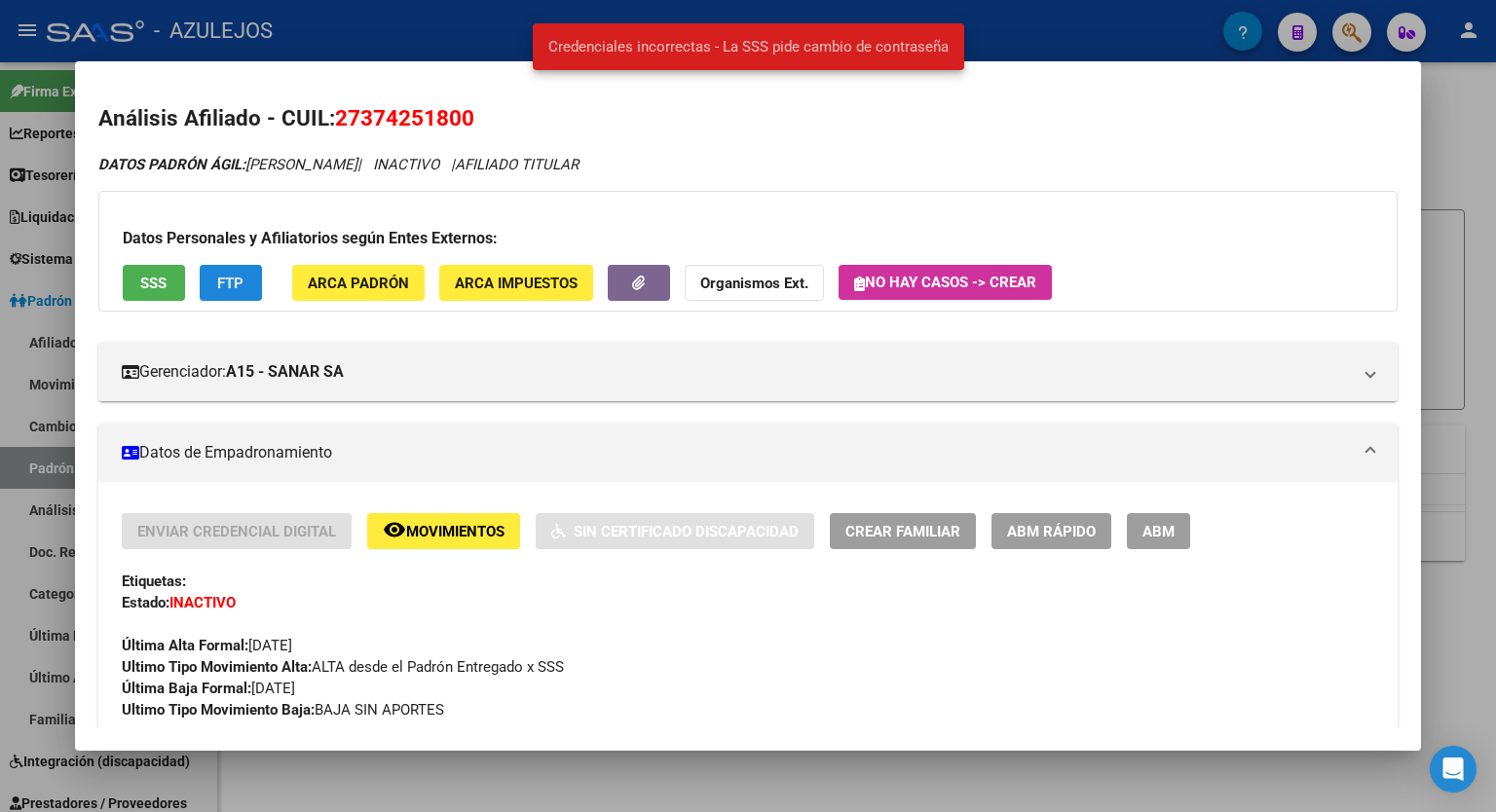
click at [234, 274] on span "FTP" at bounding box center [230, 283] width 26 height 18
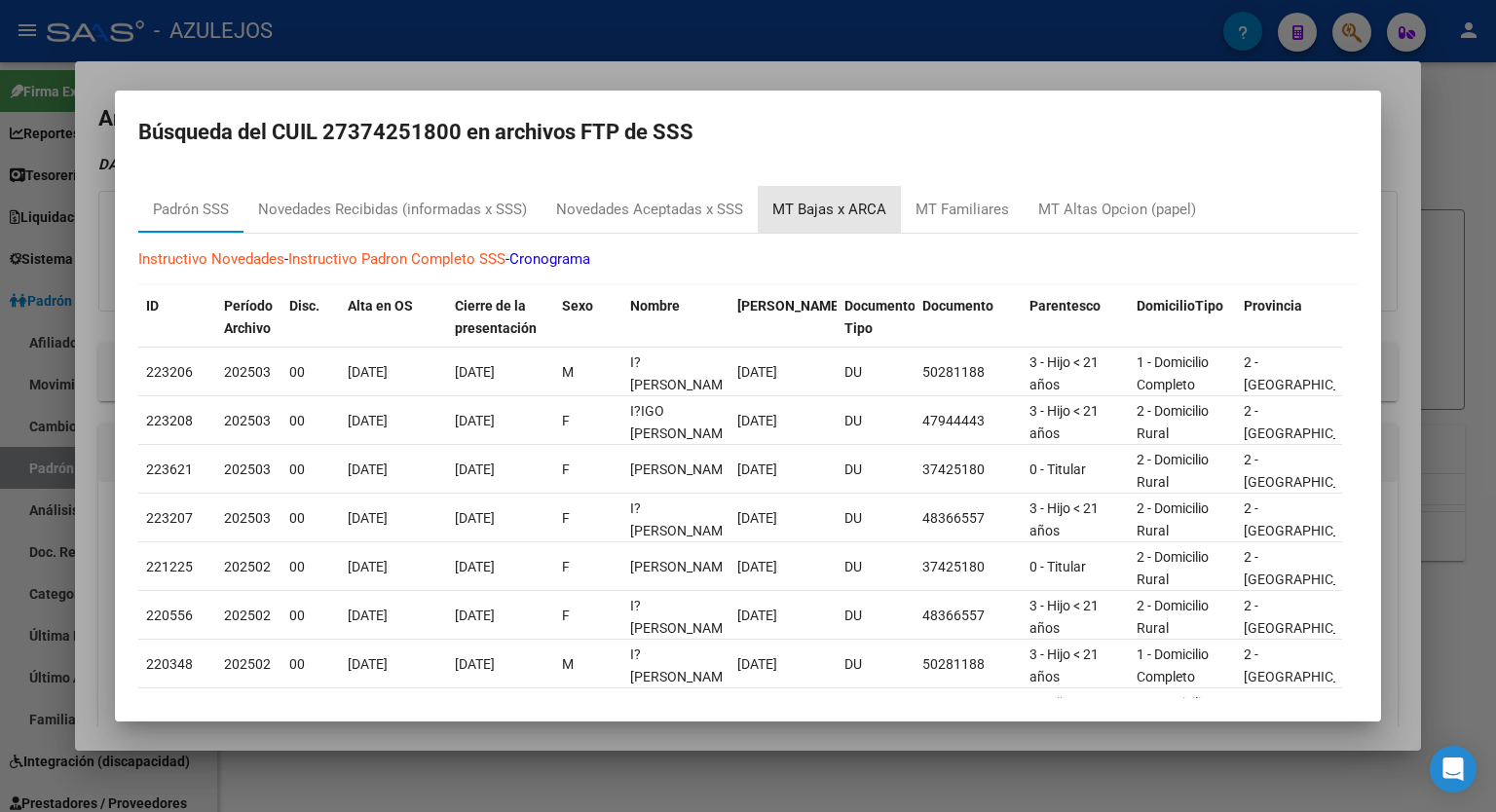
click at [841, 206] on div "MT Bajas x ARCA" at bounding box center [829, 210] width 114 height 22
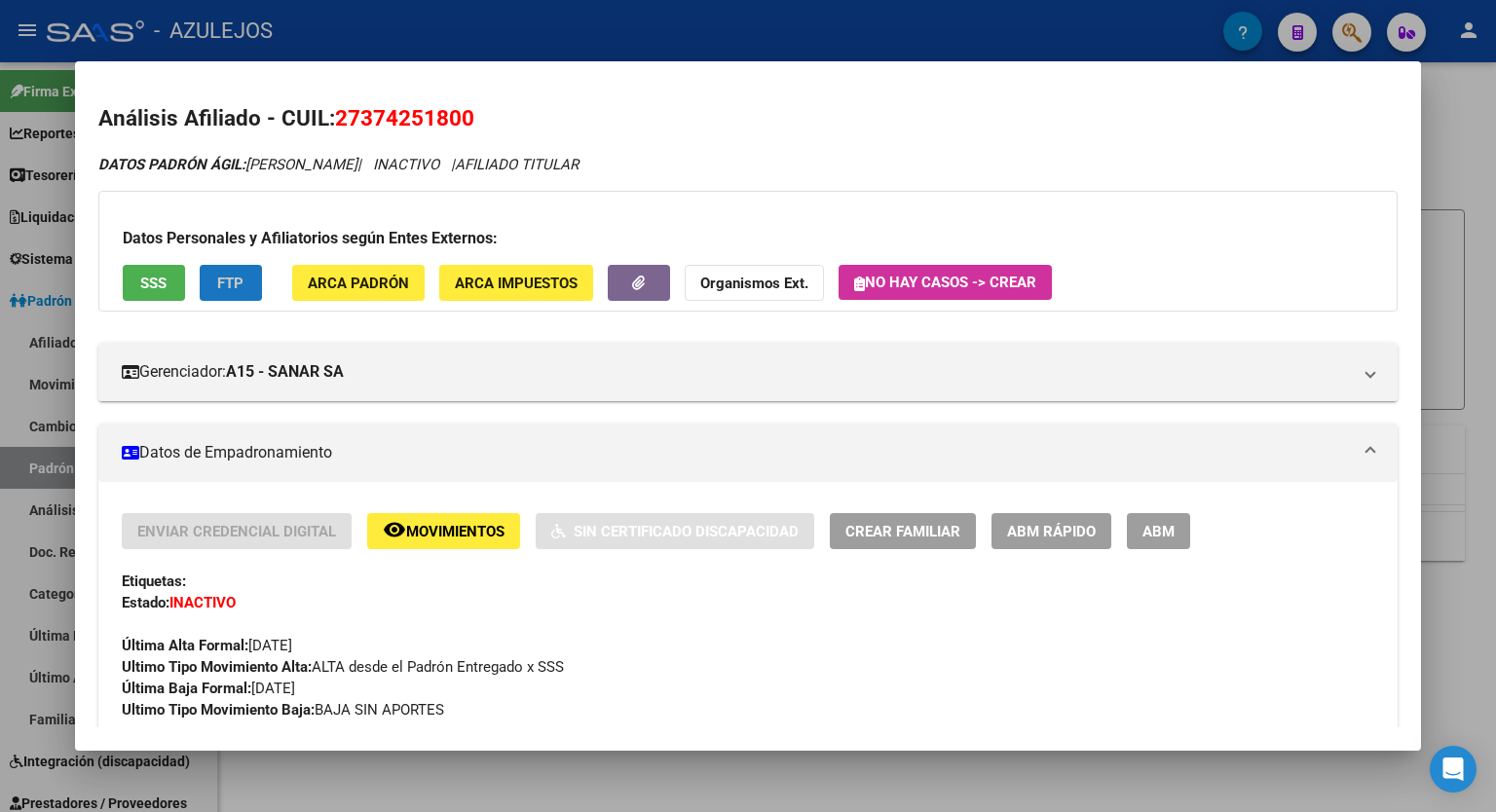
click at [229, 279] on span "FTP" at bounding box center [230, 284] width 26 height 18
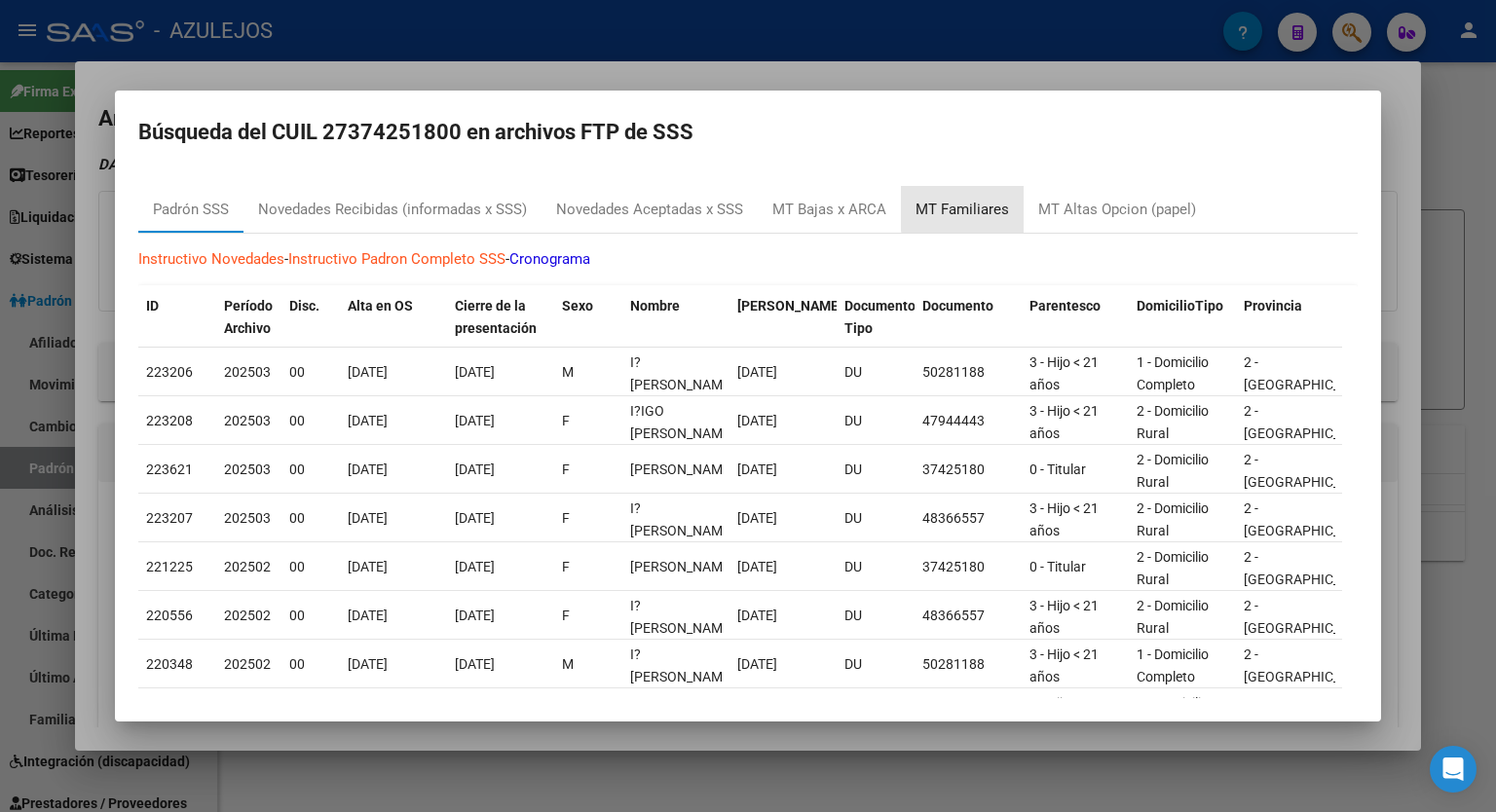
click at [965, 208] on div "MT Familiares" at bounding box center [963, 210] width 94 height 22
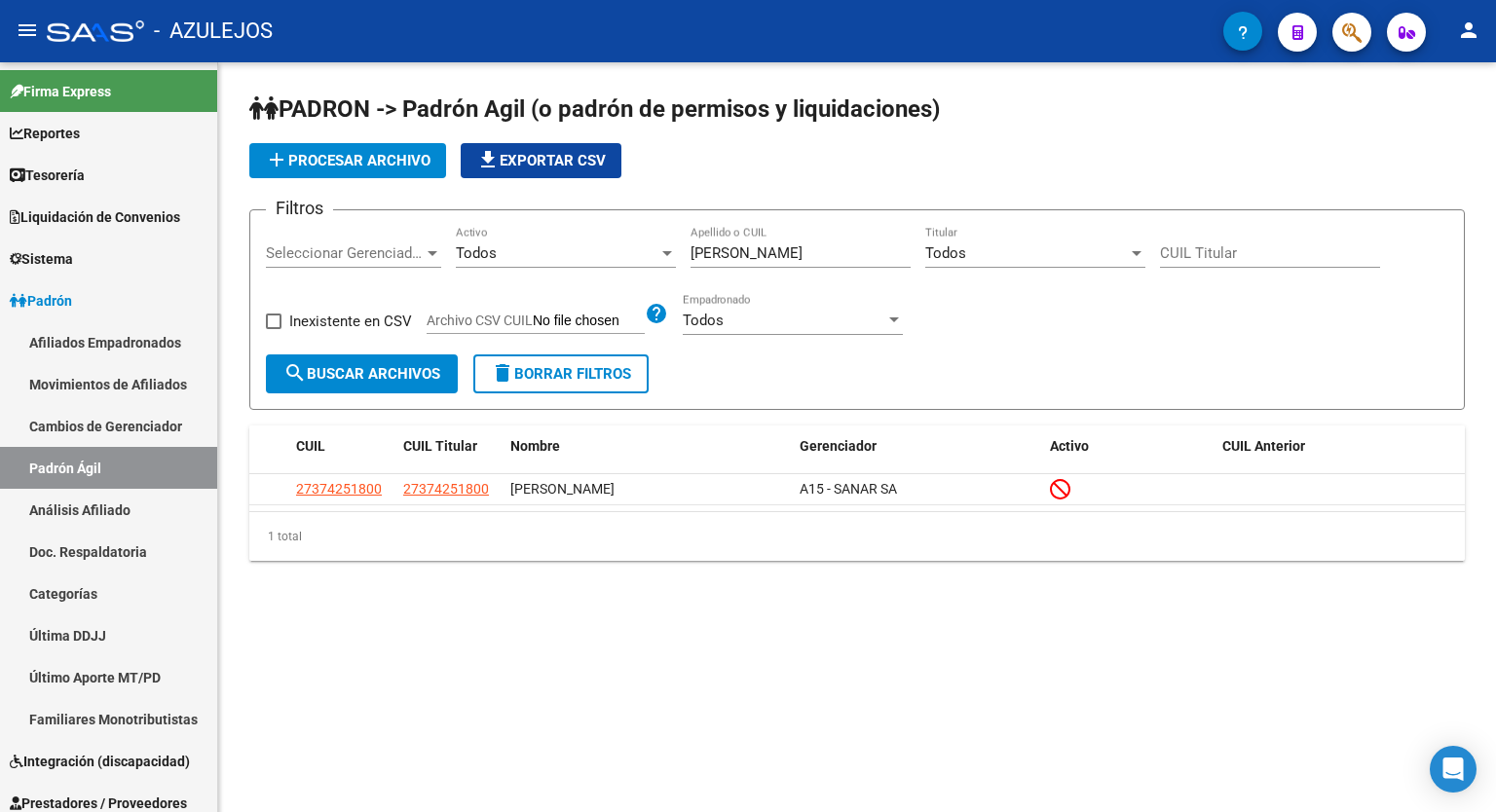
click at [1194, 130] on app-list-header "PADRON -> Padrón Agil ([PERSON_NAME] de permisos y liquidaciones) add Procesar …" at bounding box center [857, 252] width 1216 height 317
click at [1254, 144] on div "add Procesar archivo file_download Exportar CSV" at bounding box center [857, 160] width 1216 height 35
click at [1161, 143] on div "add Procesar archivo file_download Exportar CSV" at bounding box center [857, 160] width 1216 height 35
click at [1146, 127] on app-list-header "PADRON -> Padrón Agil ([PERSON_NAME] de permisos y liquidaciones) add Procesar …" at bounding box center [857, 252] width 1216 height 317
click at [1079, 160] on div "add Procesar archivo file_download Exportar CSV" at bounding box center [857, 160] width 1216 height 35
